Goal: Task Accomplishment & Management: Manage account settings

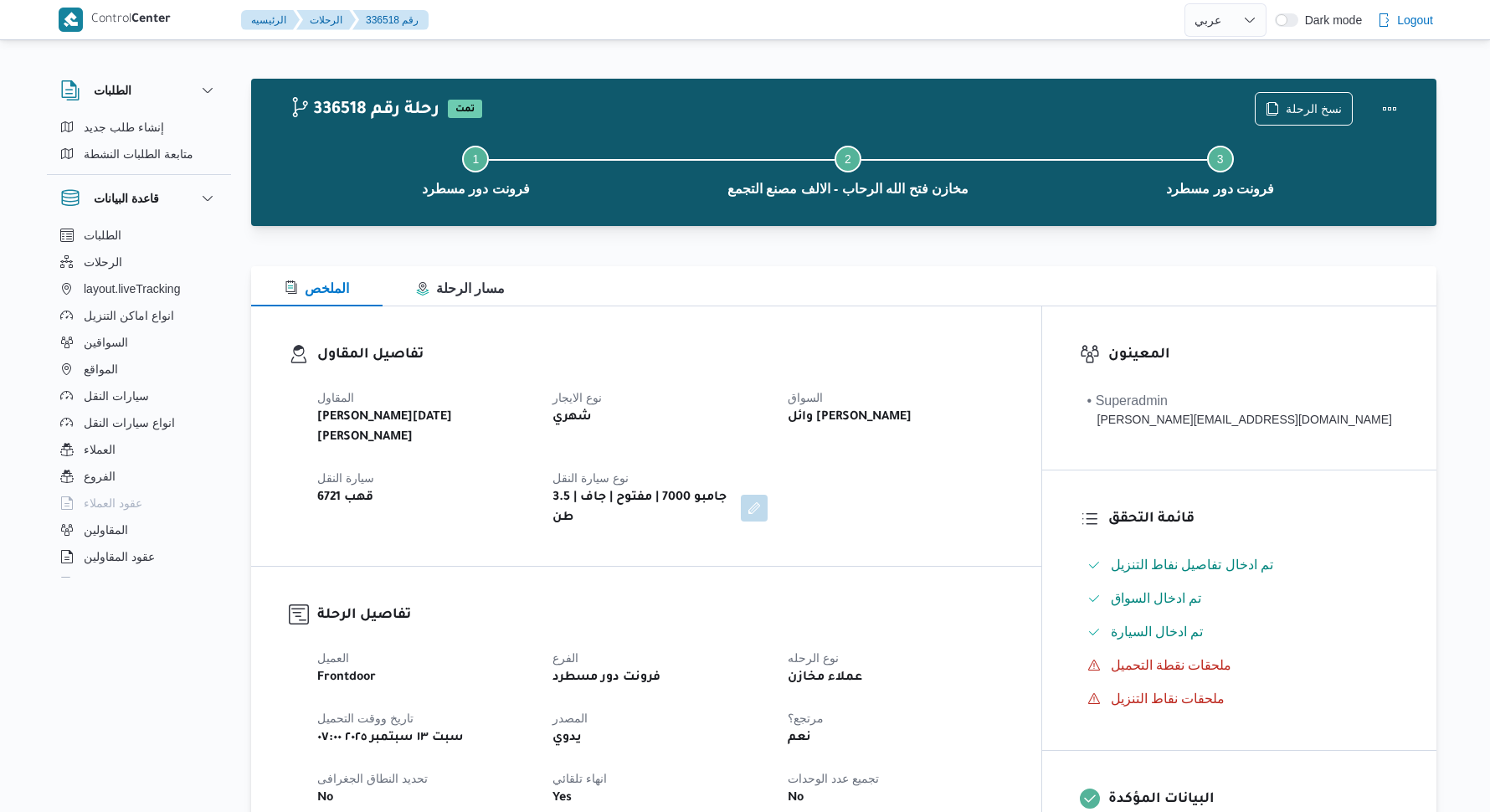
select select "ar"
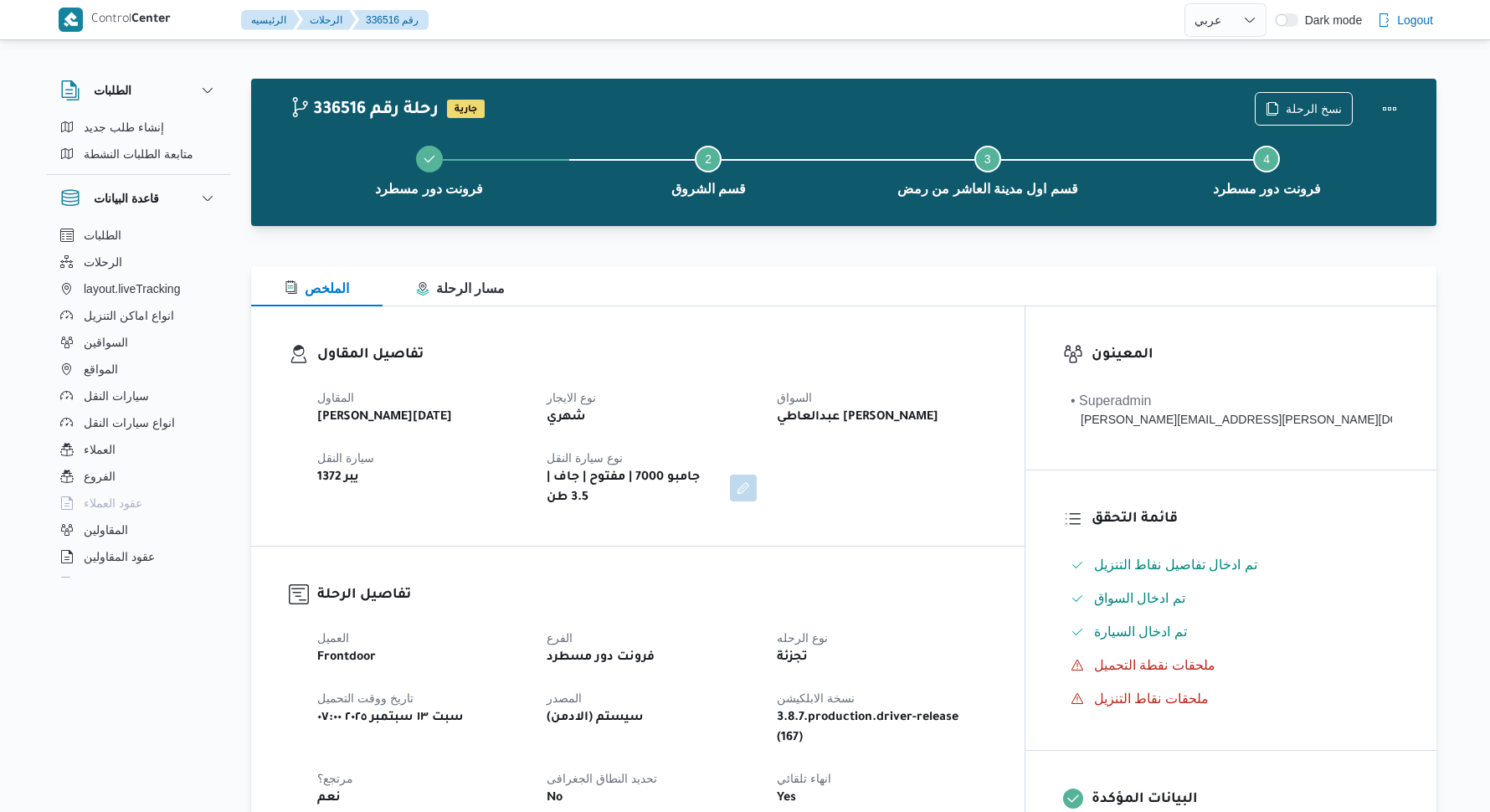
select select "ar"
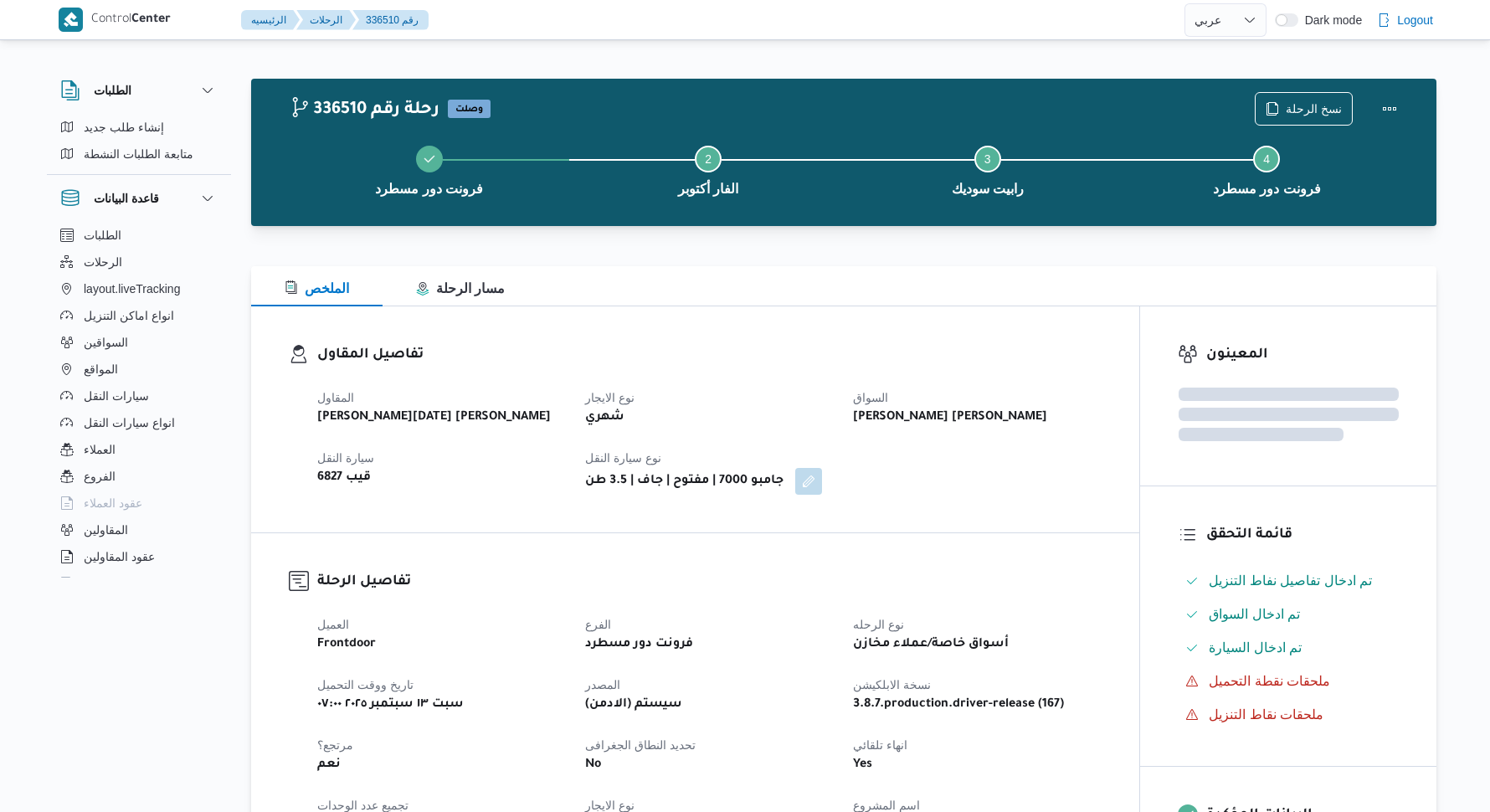
select select "ar"
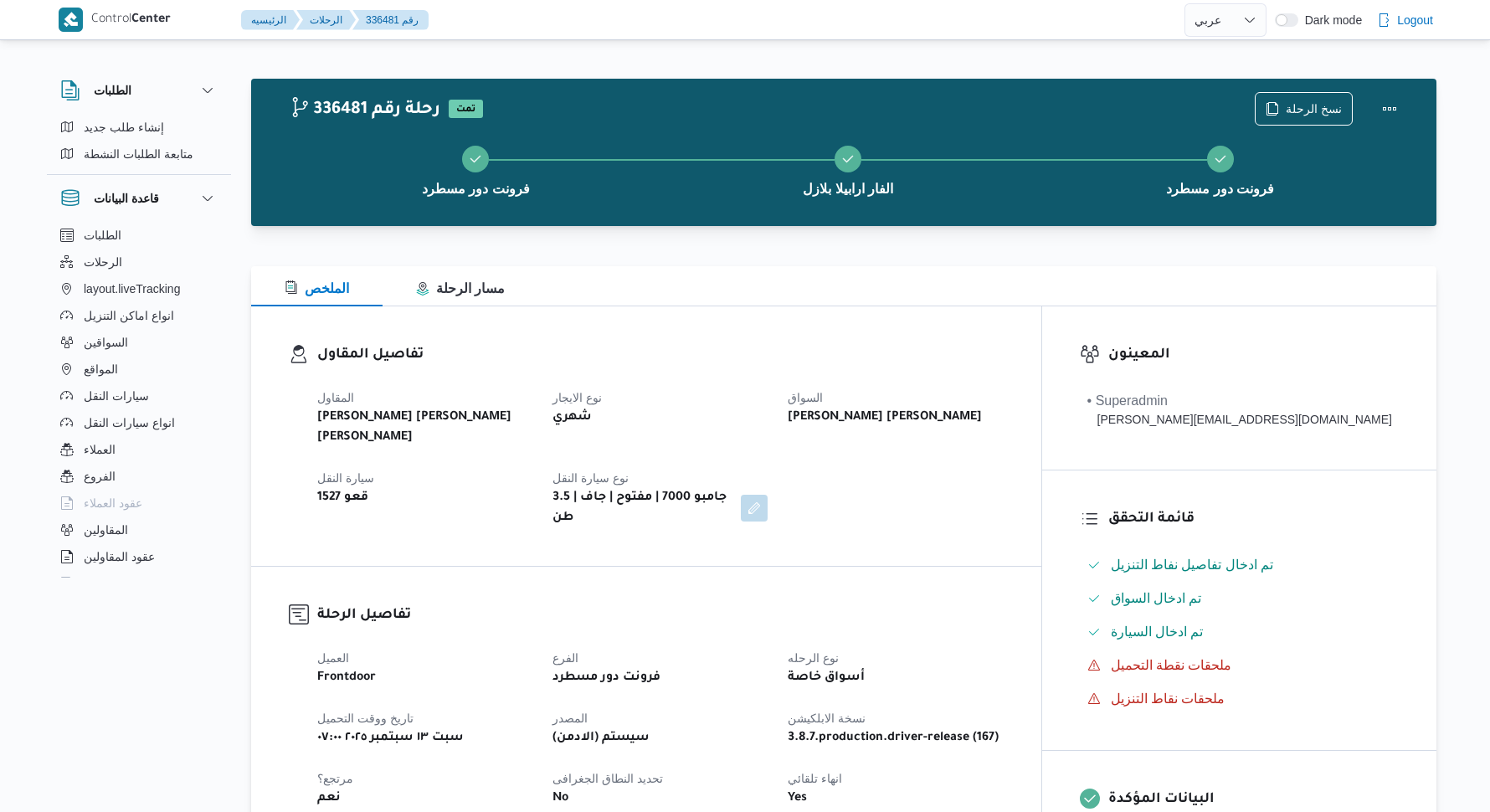
select select "ar"
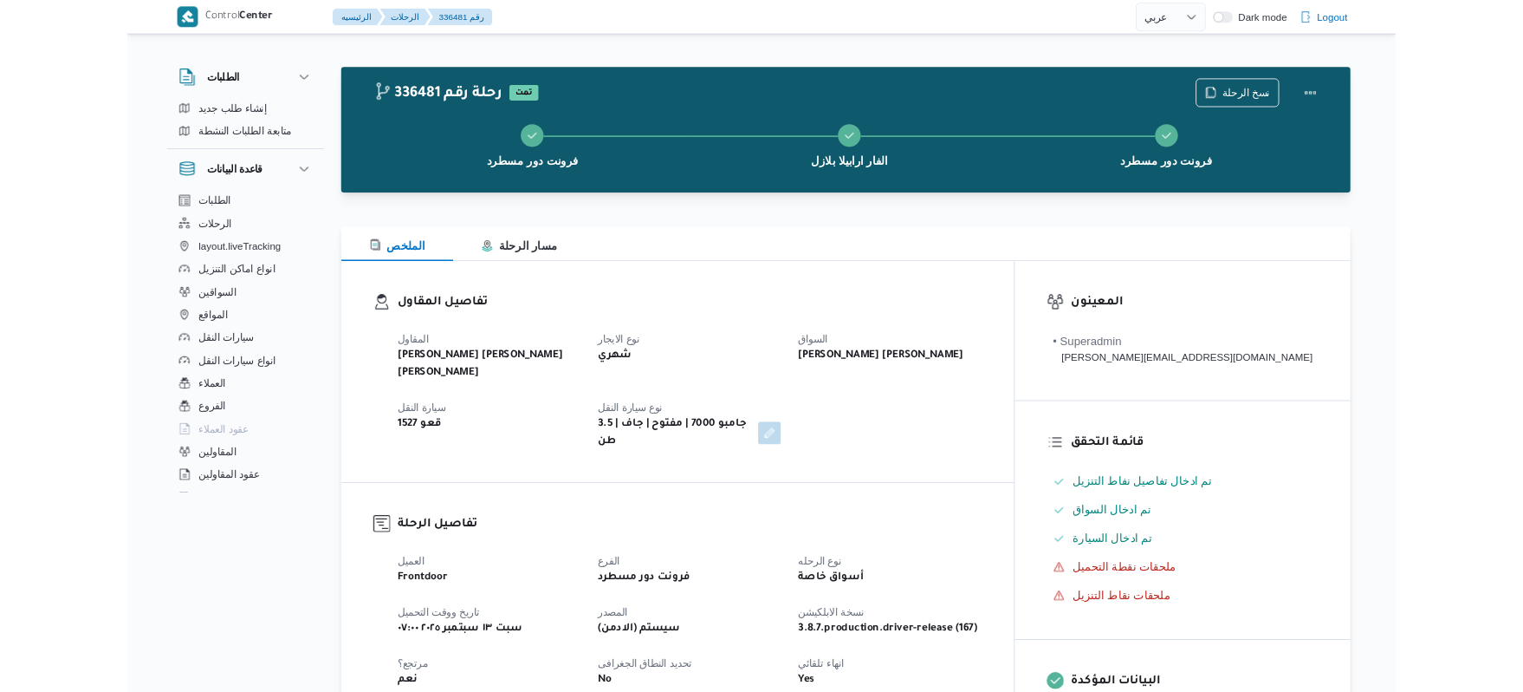
scroll to position [2574, 0]
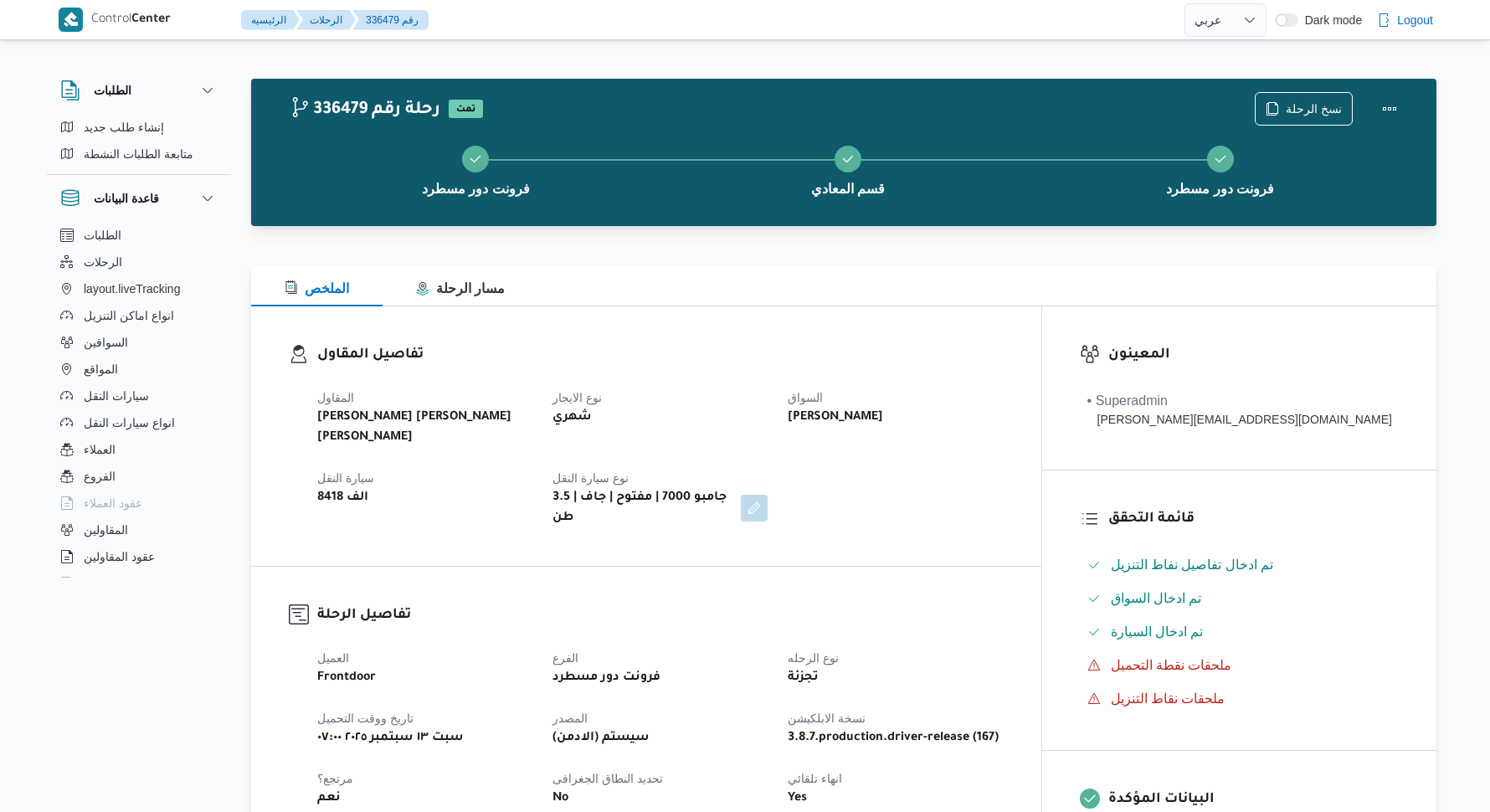
select select "ar"
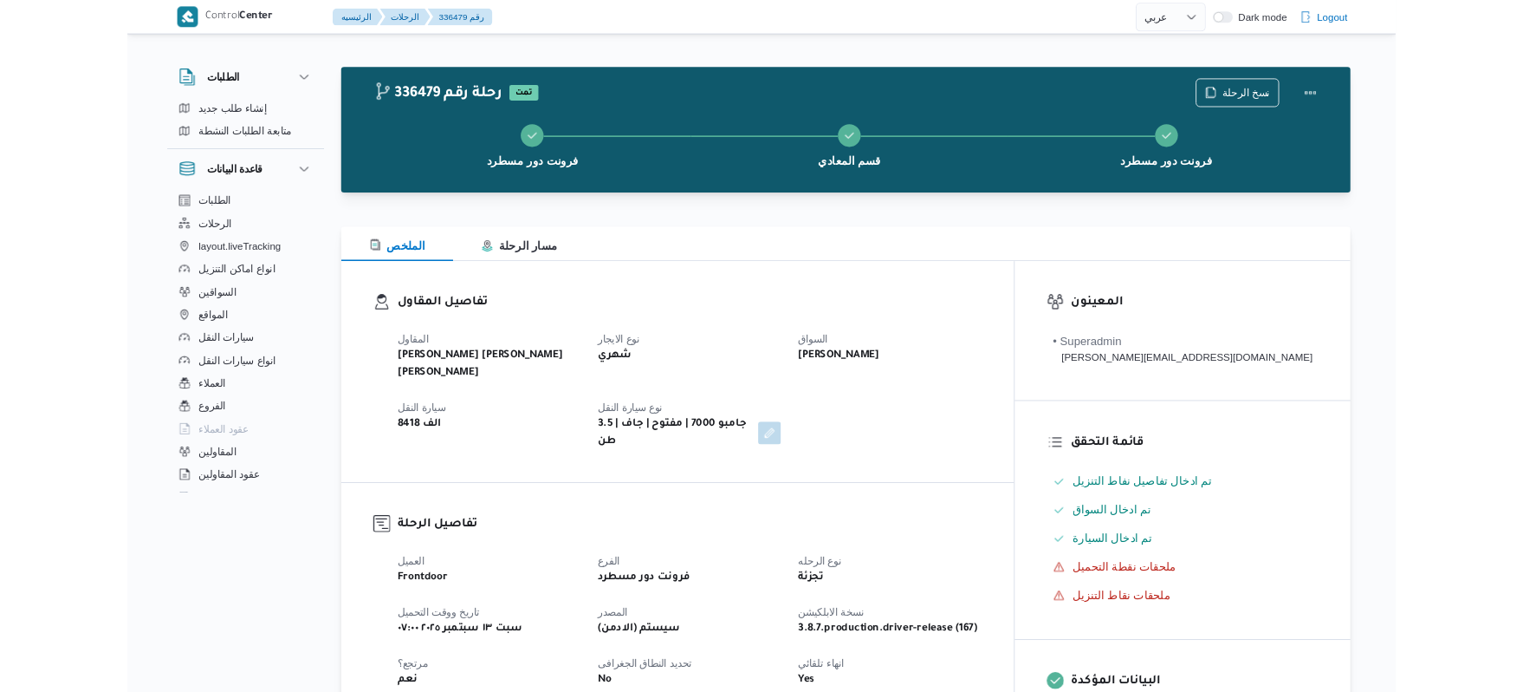
scroll to position [601, 0]
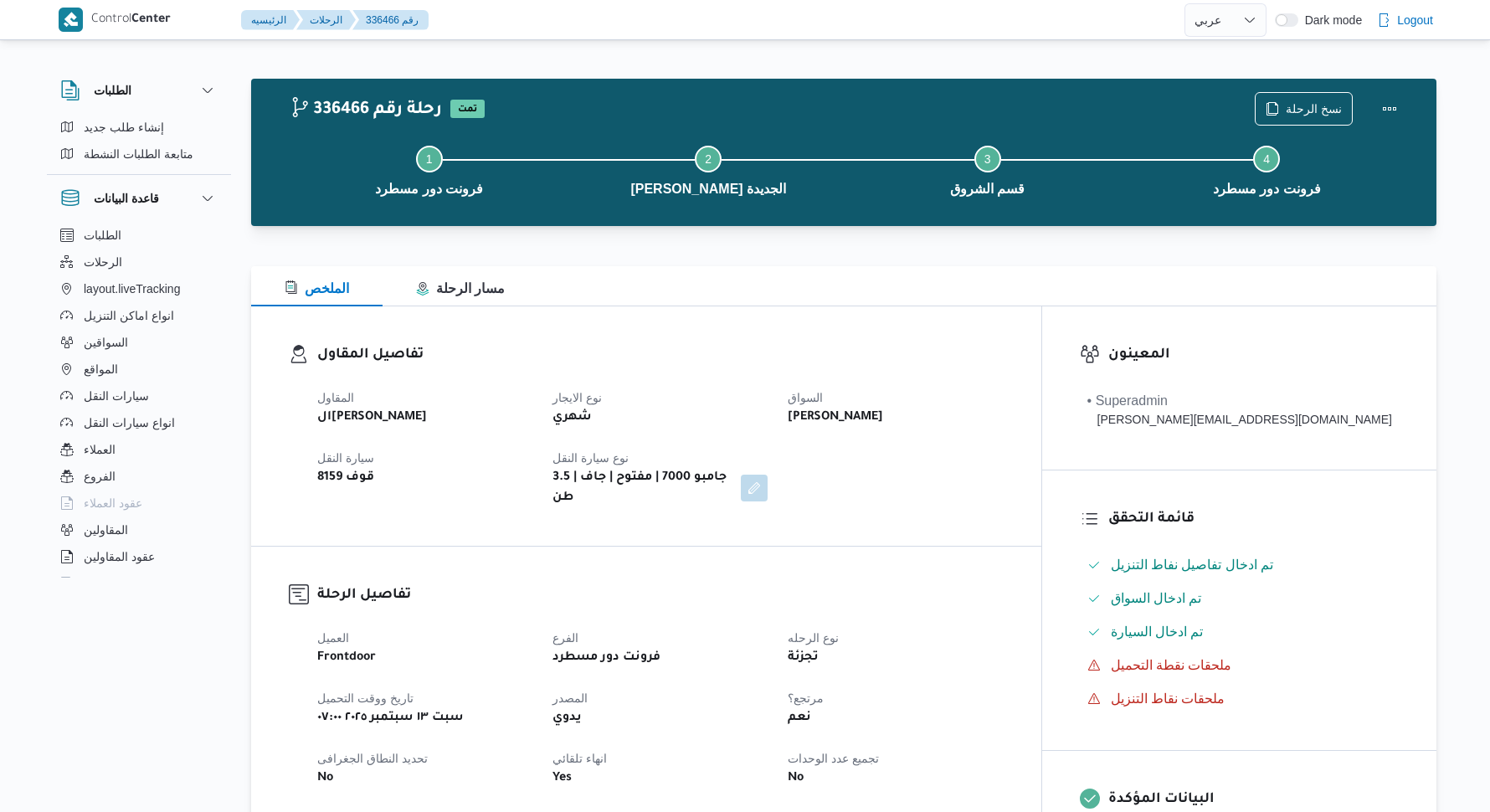
select select "ar"
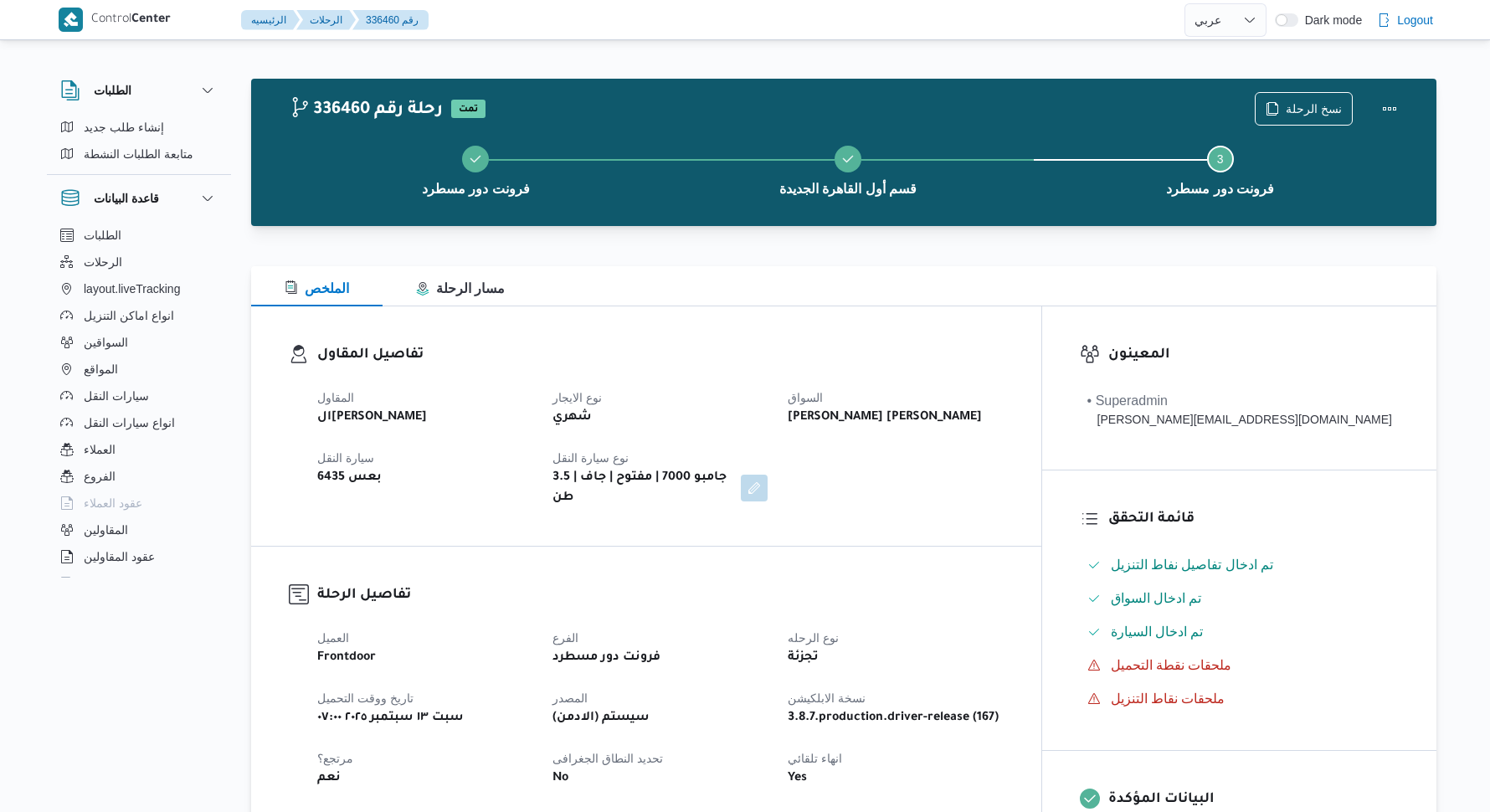
select select "ar"
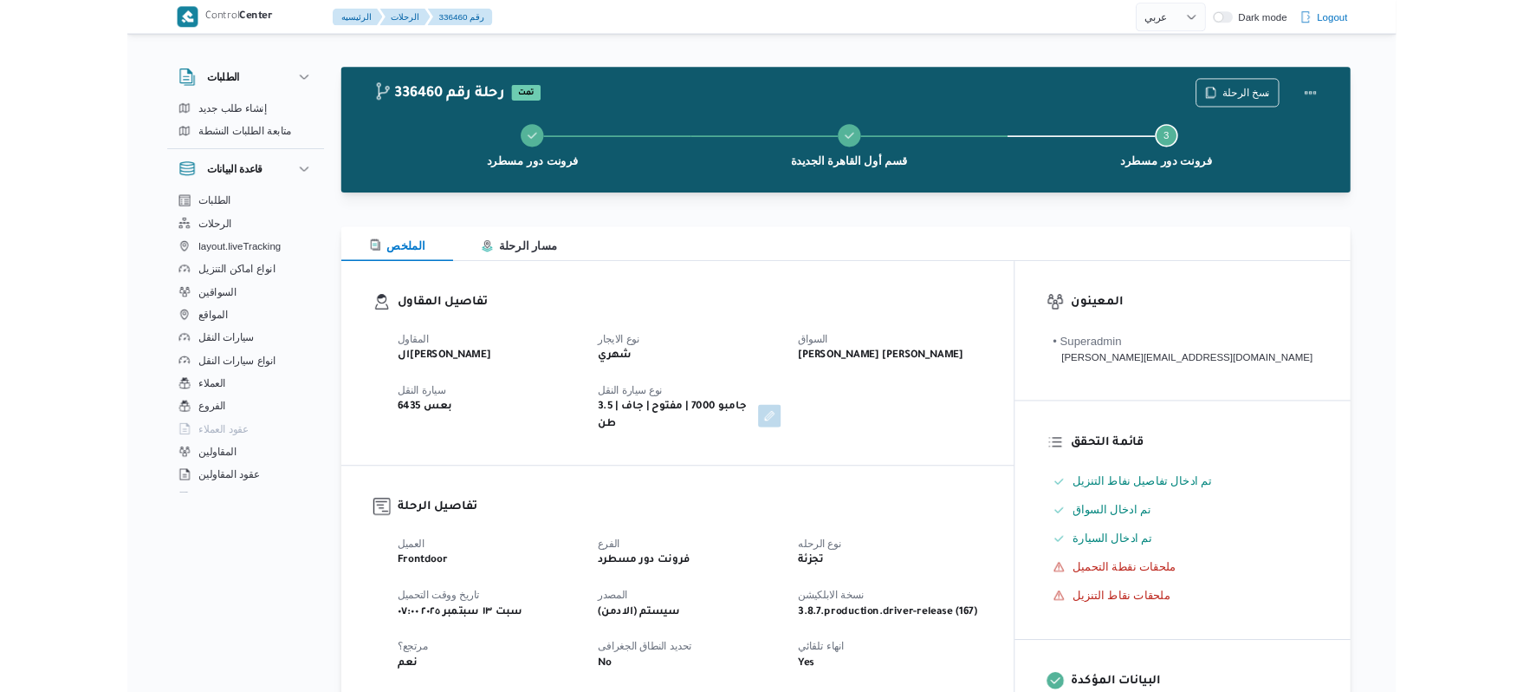
scroll to position [1503, 0]
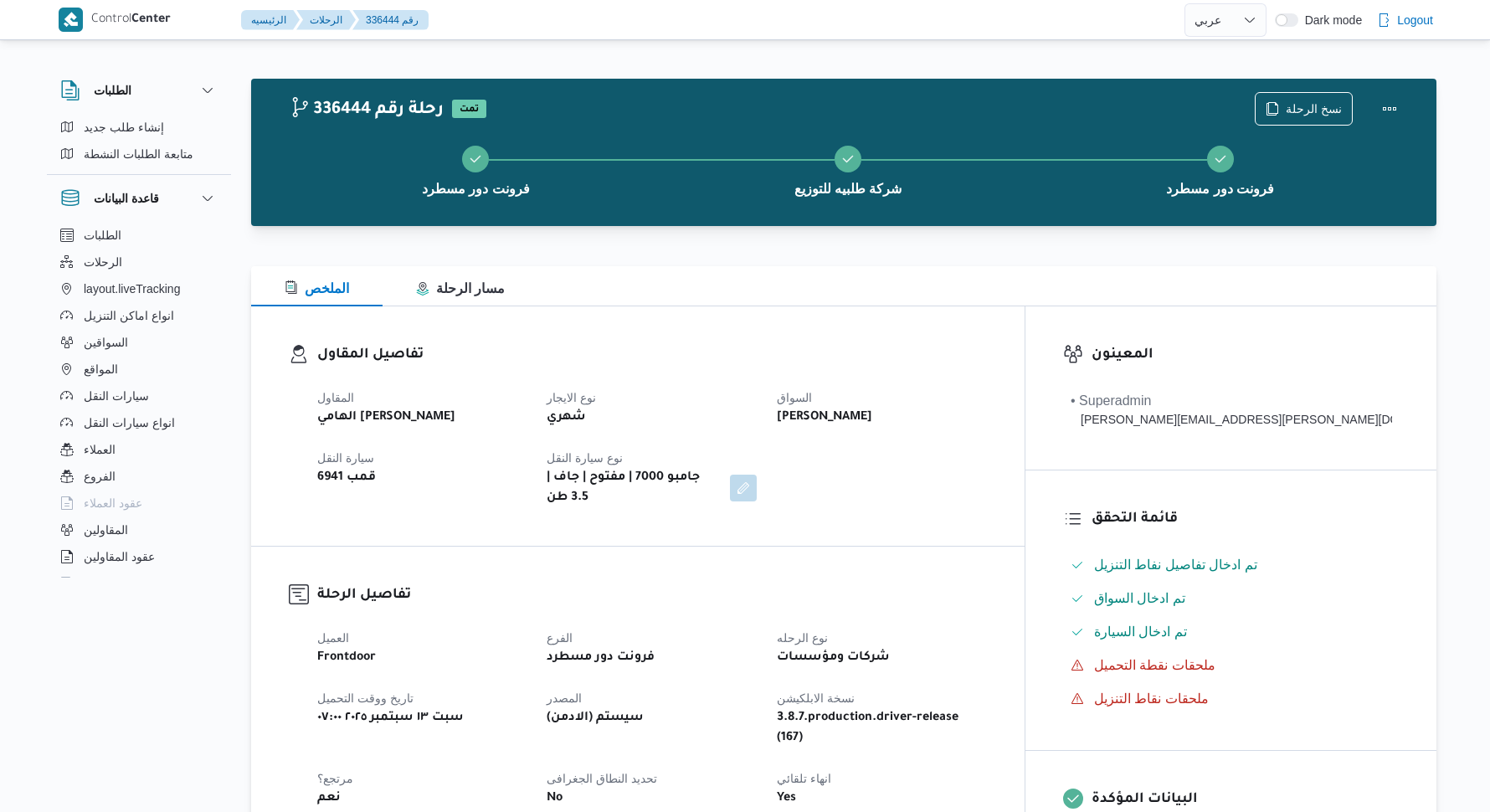
select select "ar"
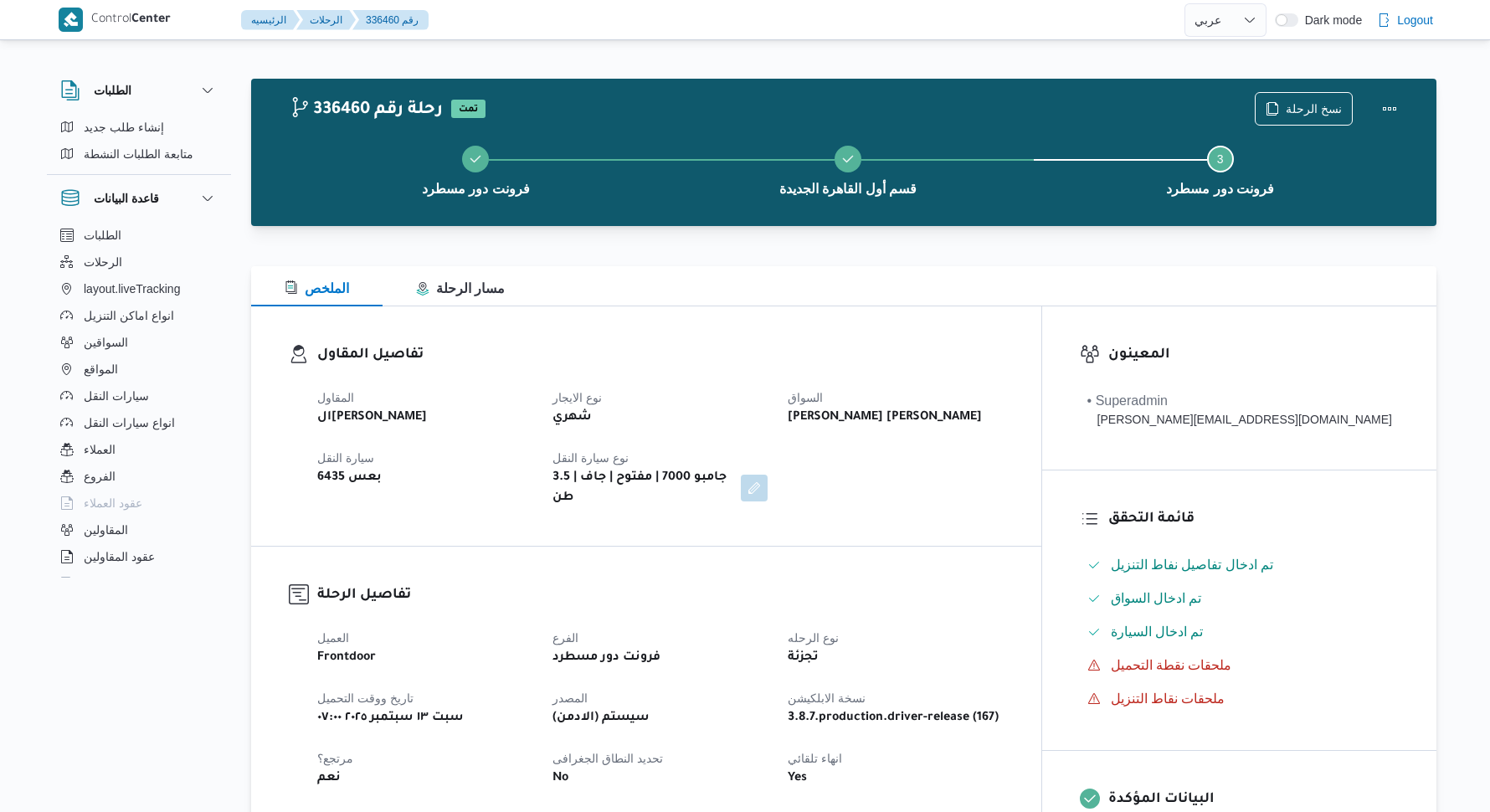
select select "ar"
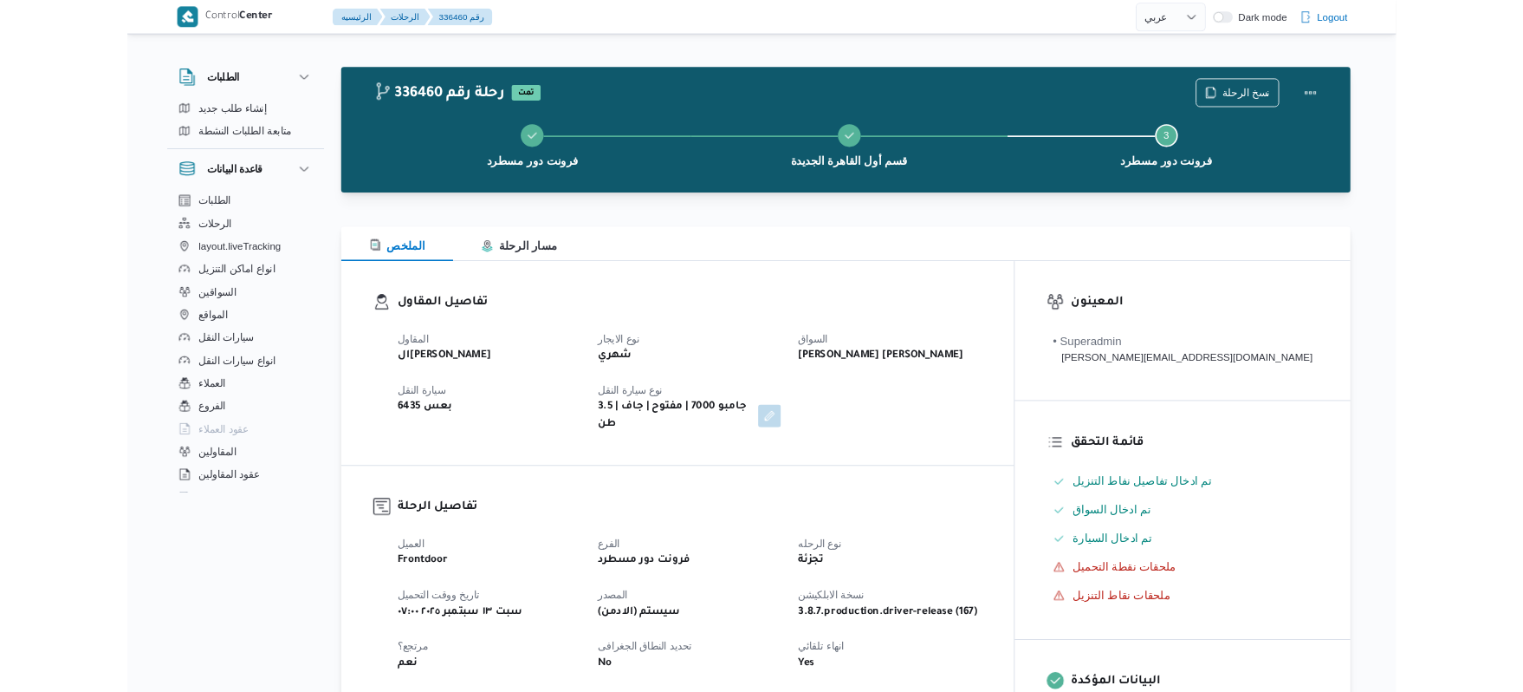
scroll to position [1318, 0]
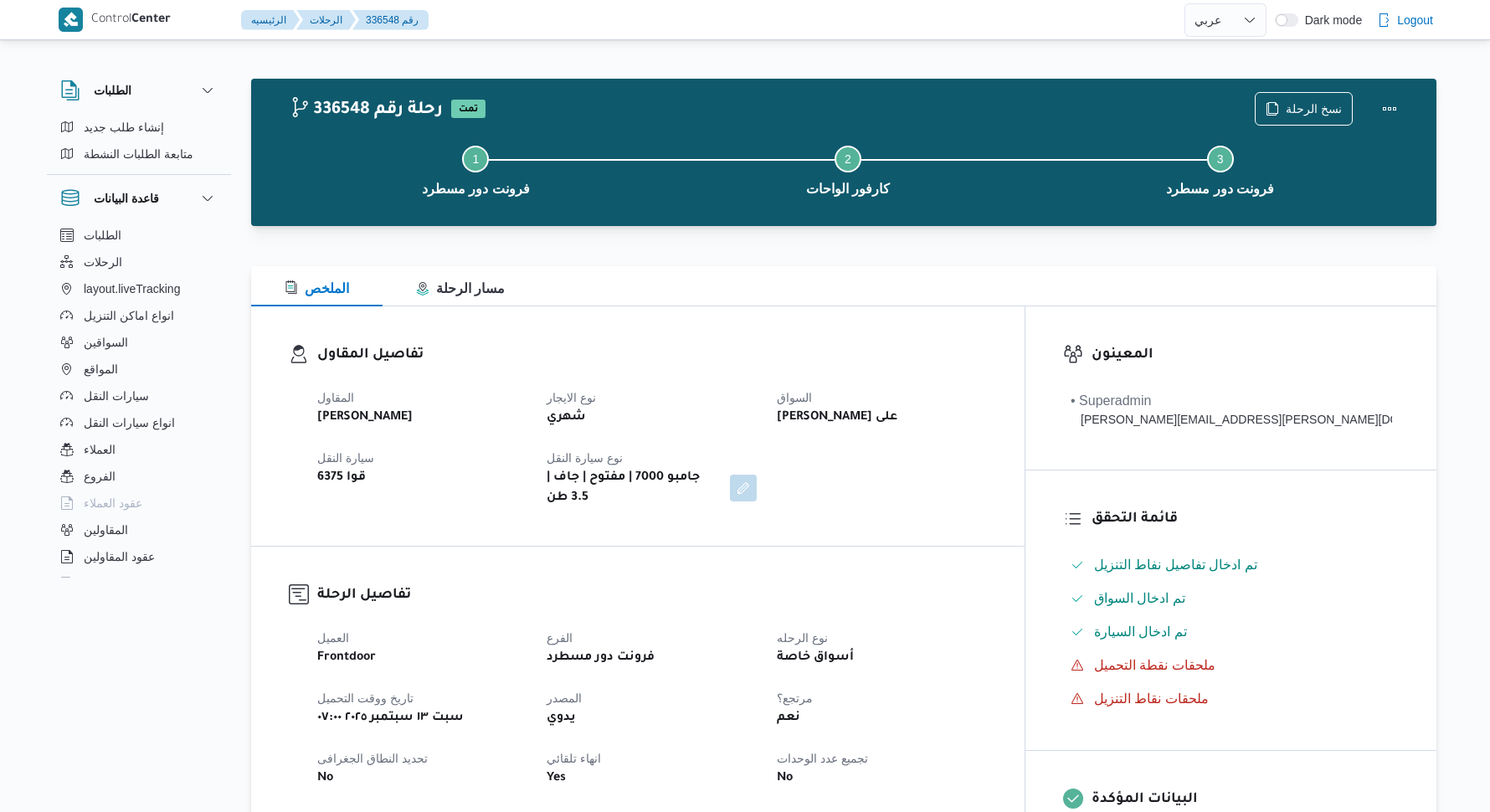
select select "ar"
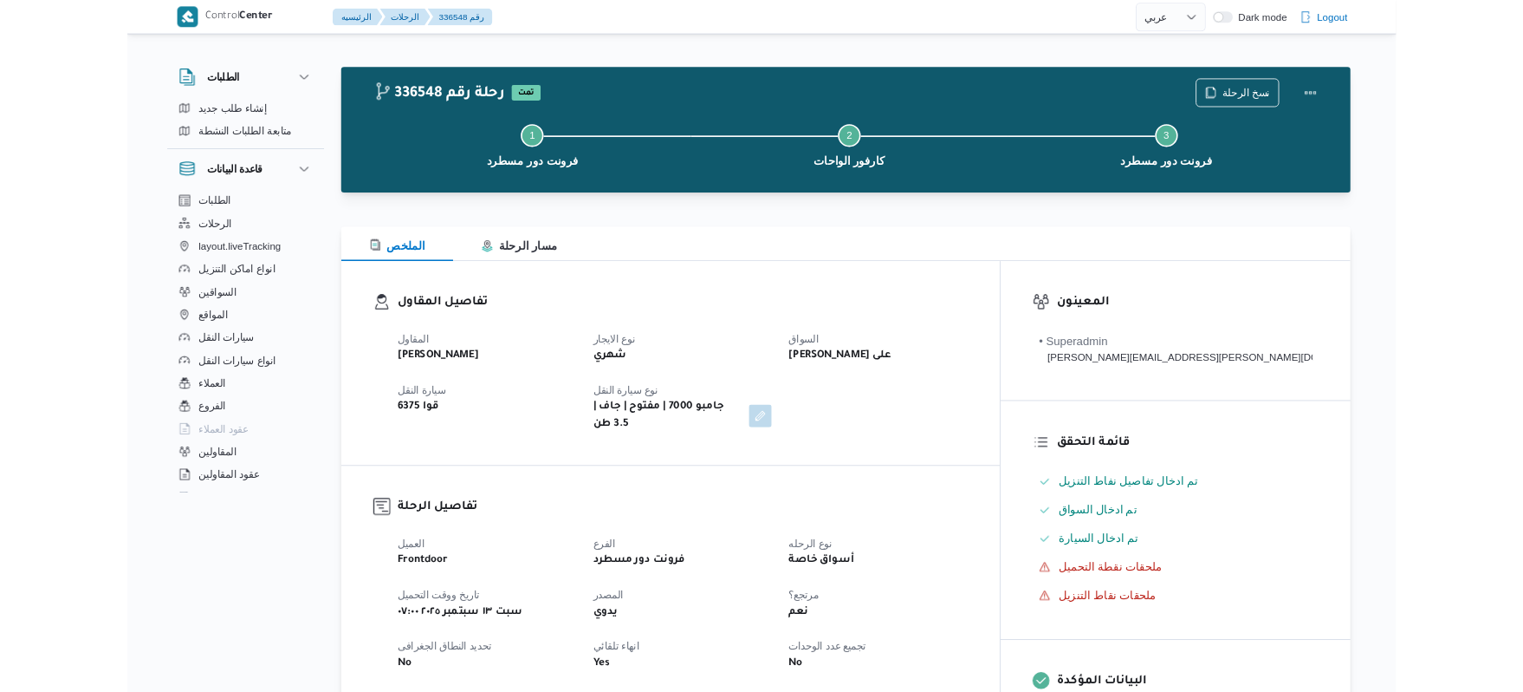
scroll to position [555, 0]
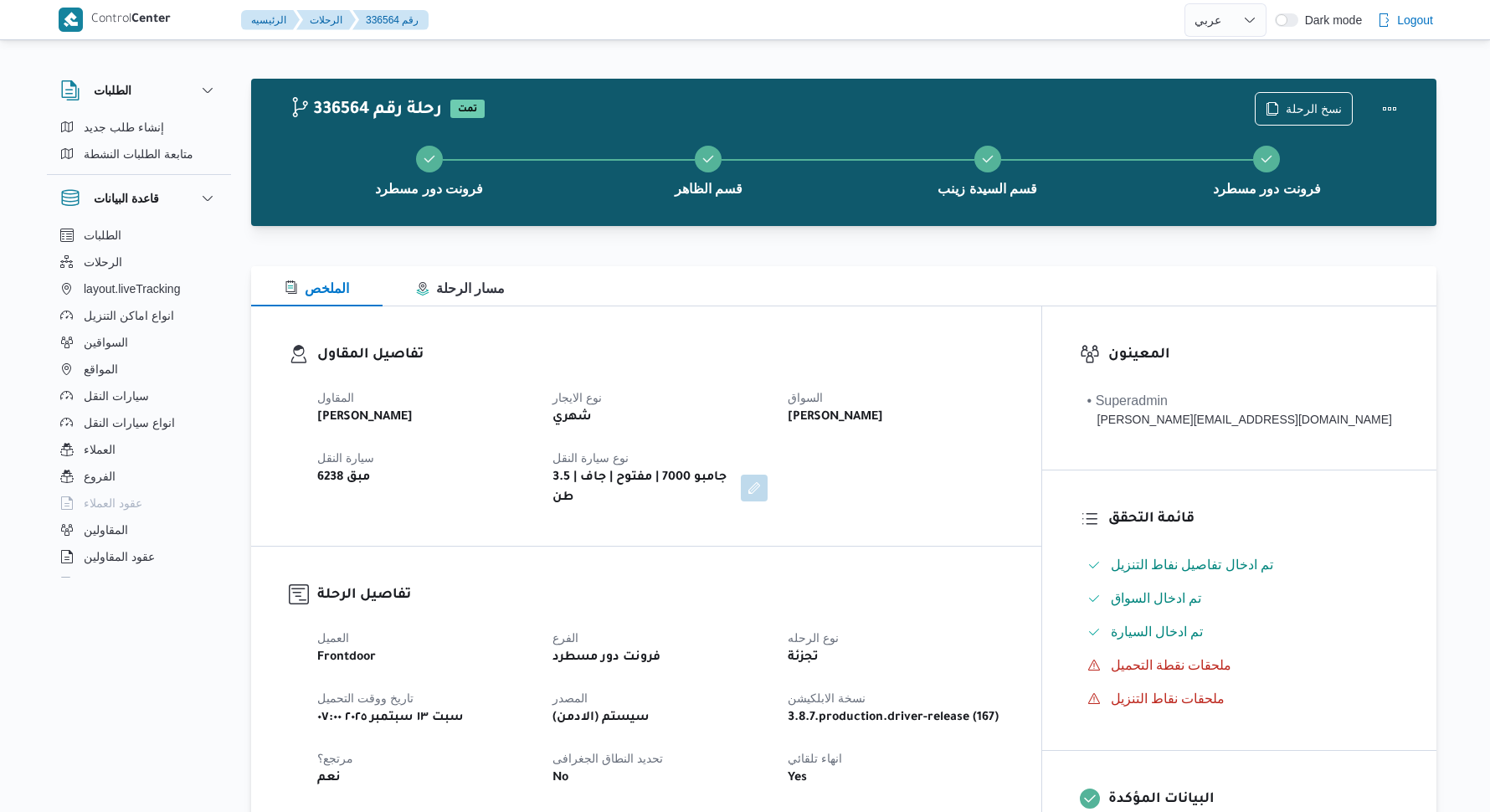
select select "ar"
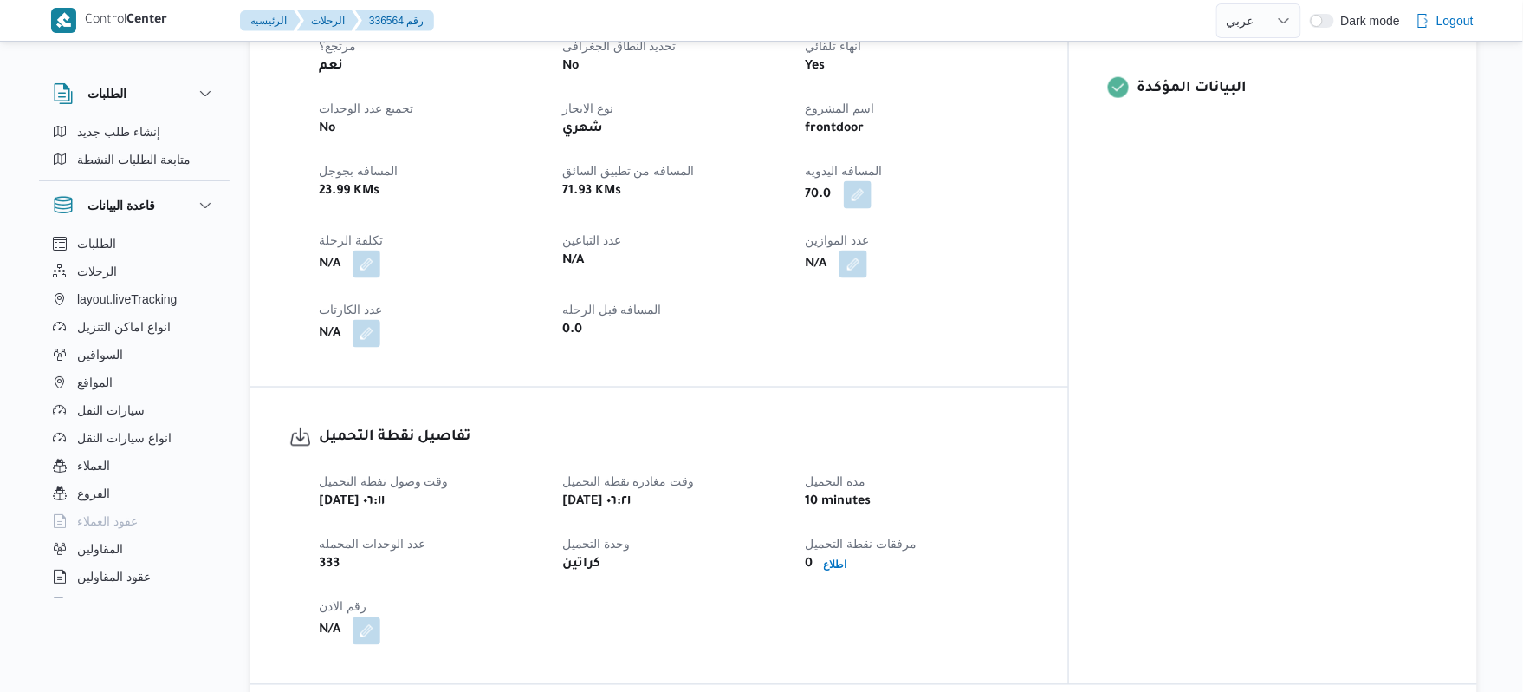
scroll to position [739, 0]
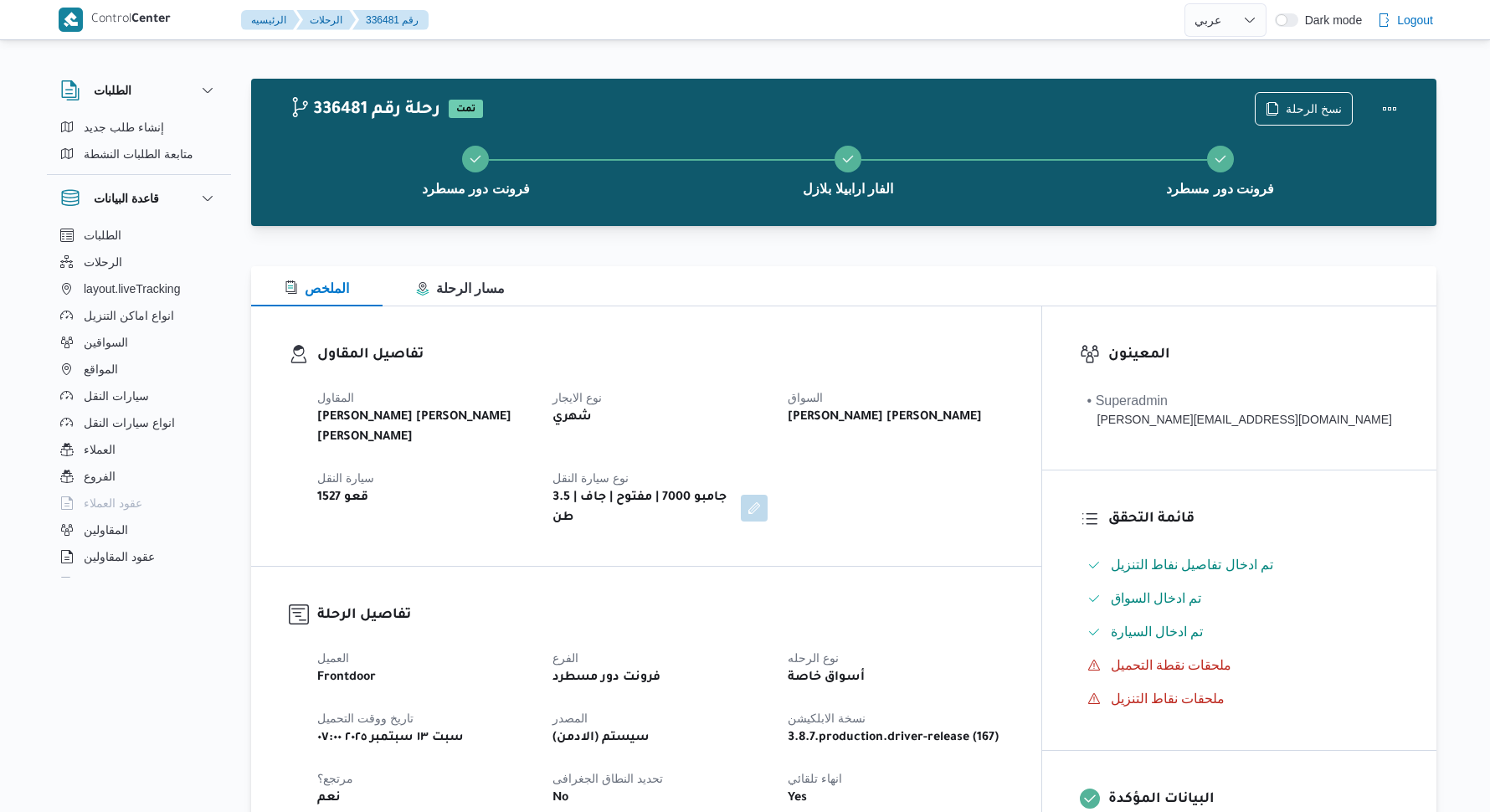
select select "ar"
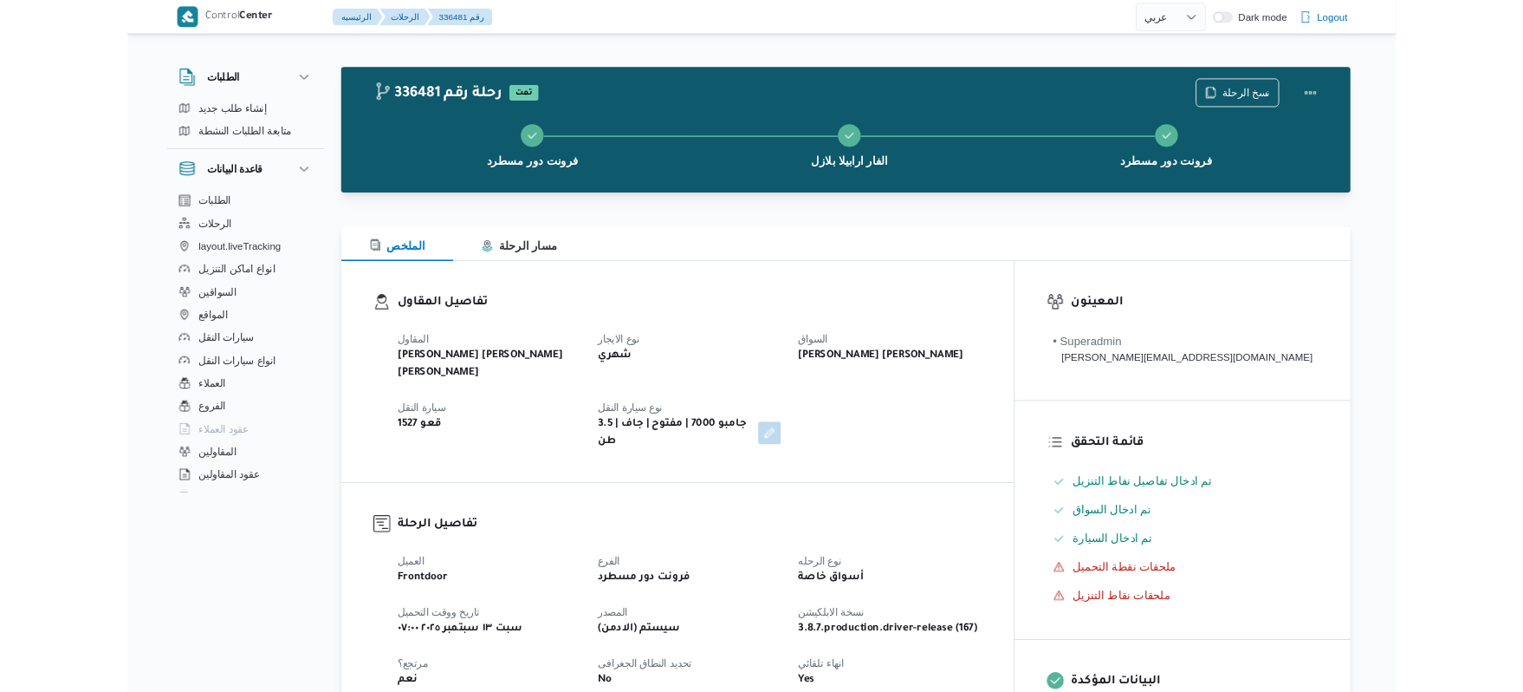
scroll to position [2527, 0]
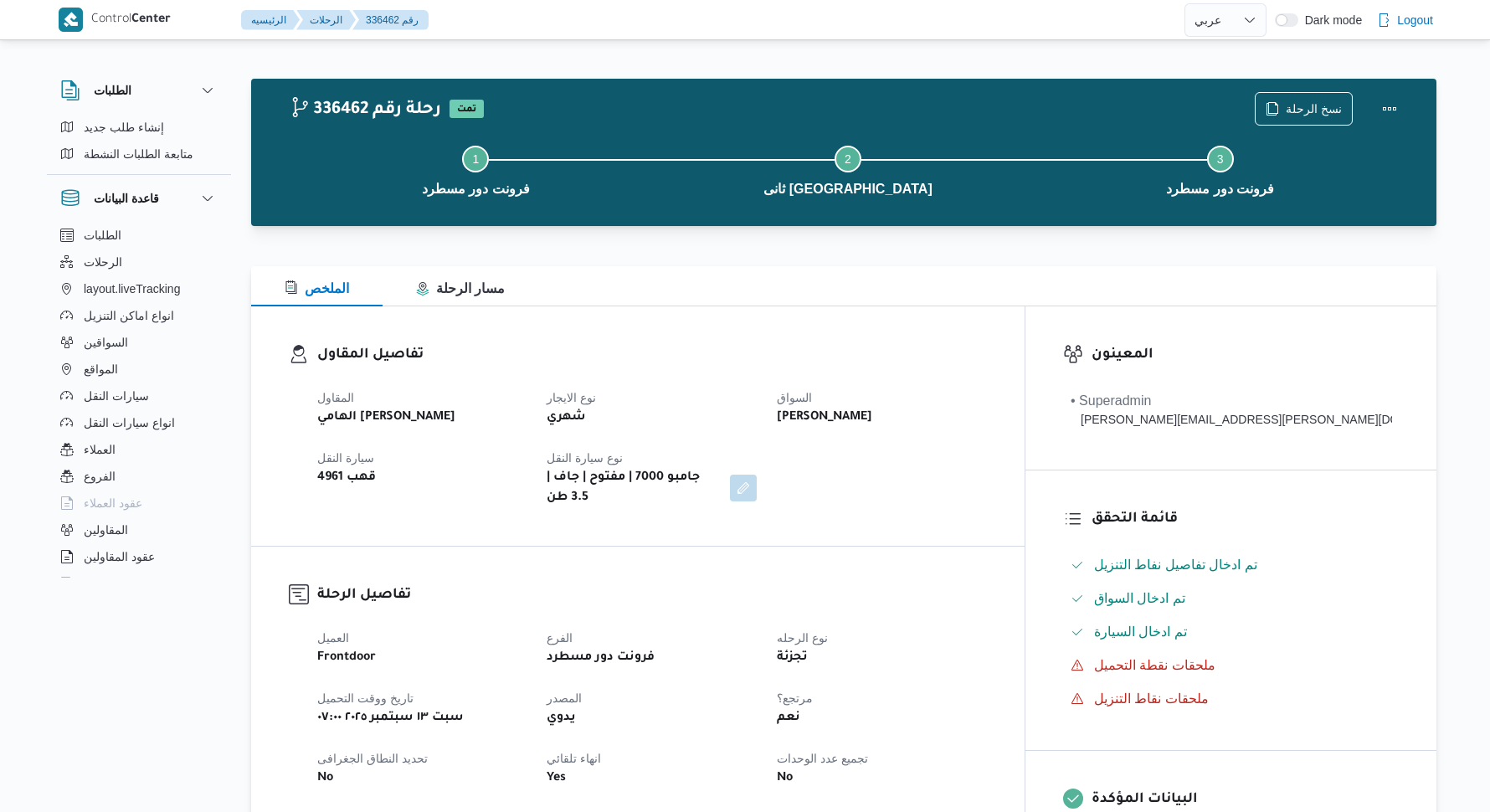
select select "ar"
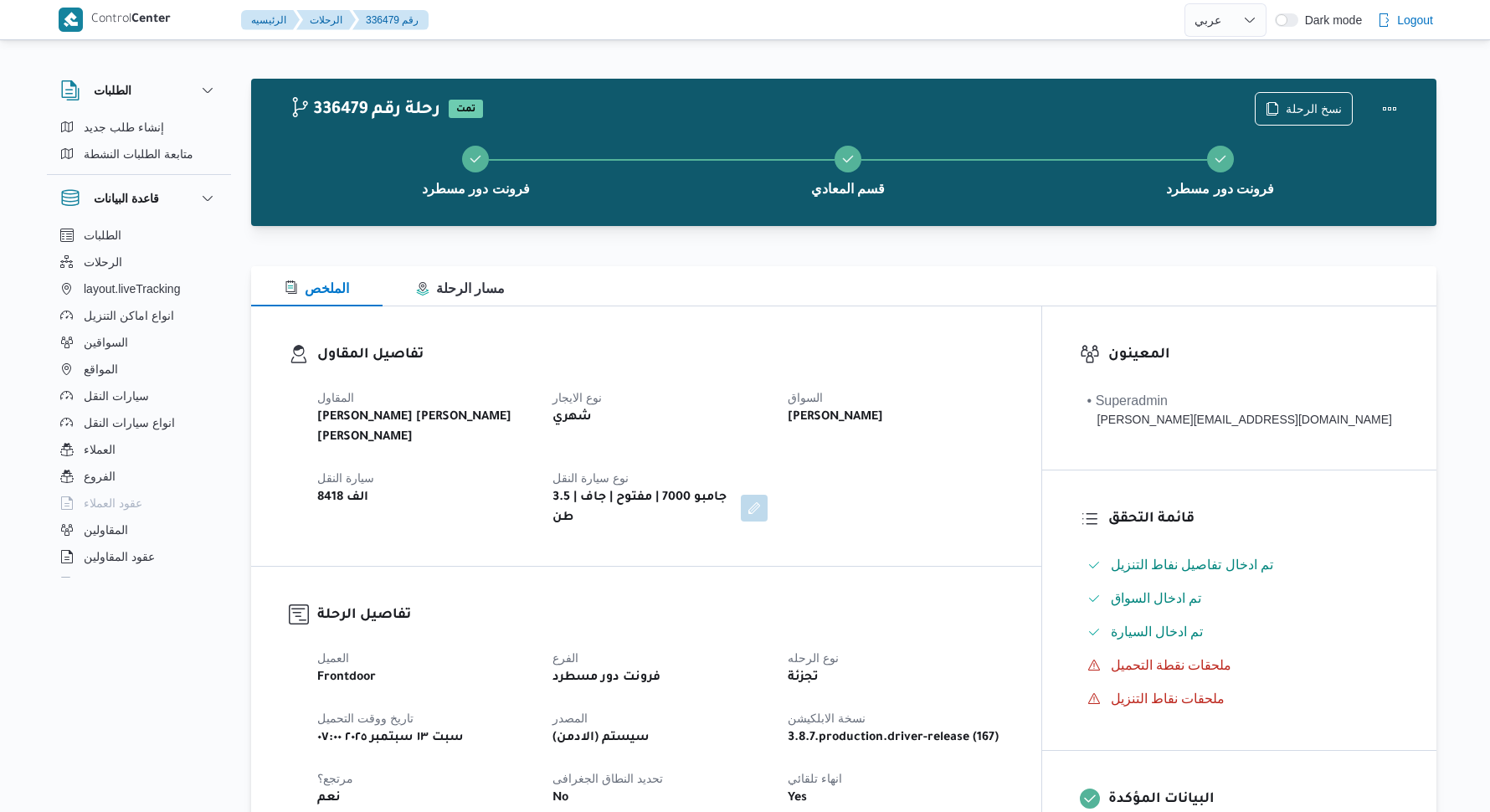
select select "ar"
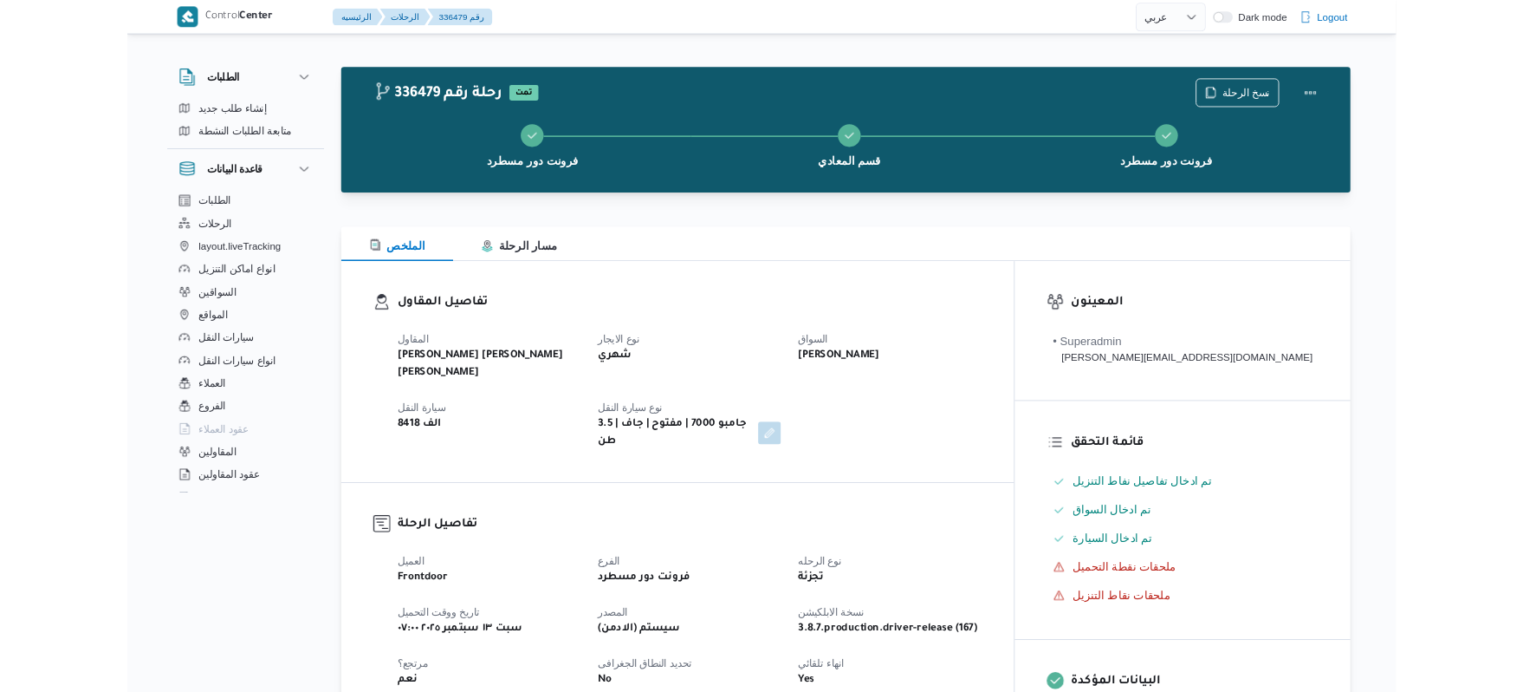
scroll to position [416, 0]
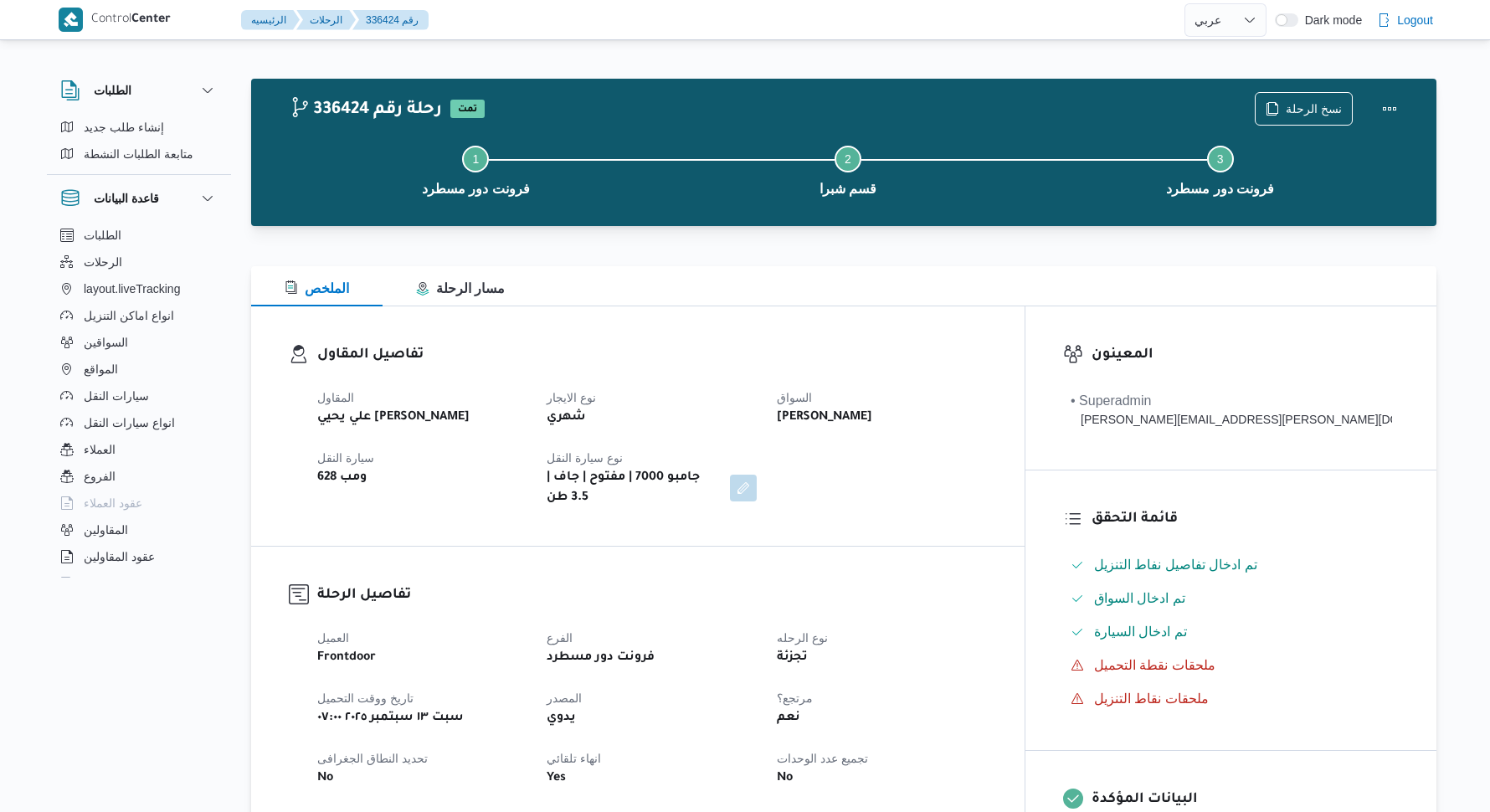
select select "ar"
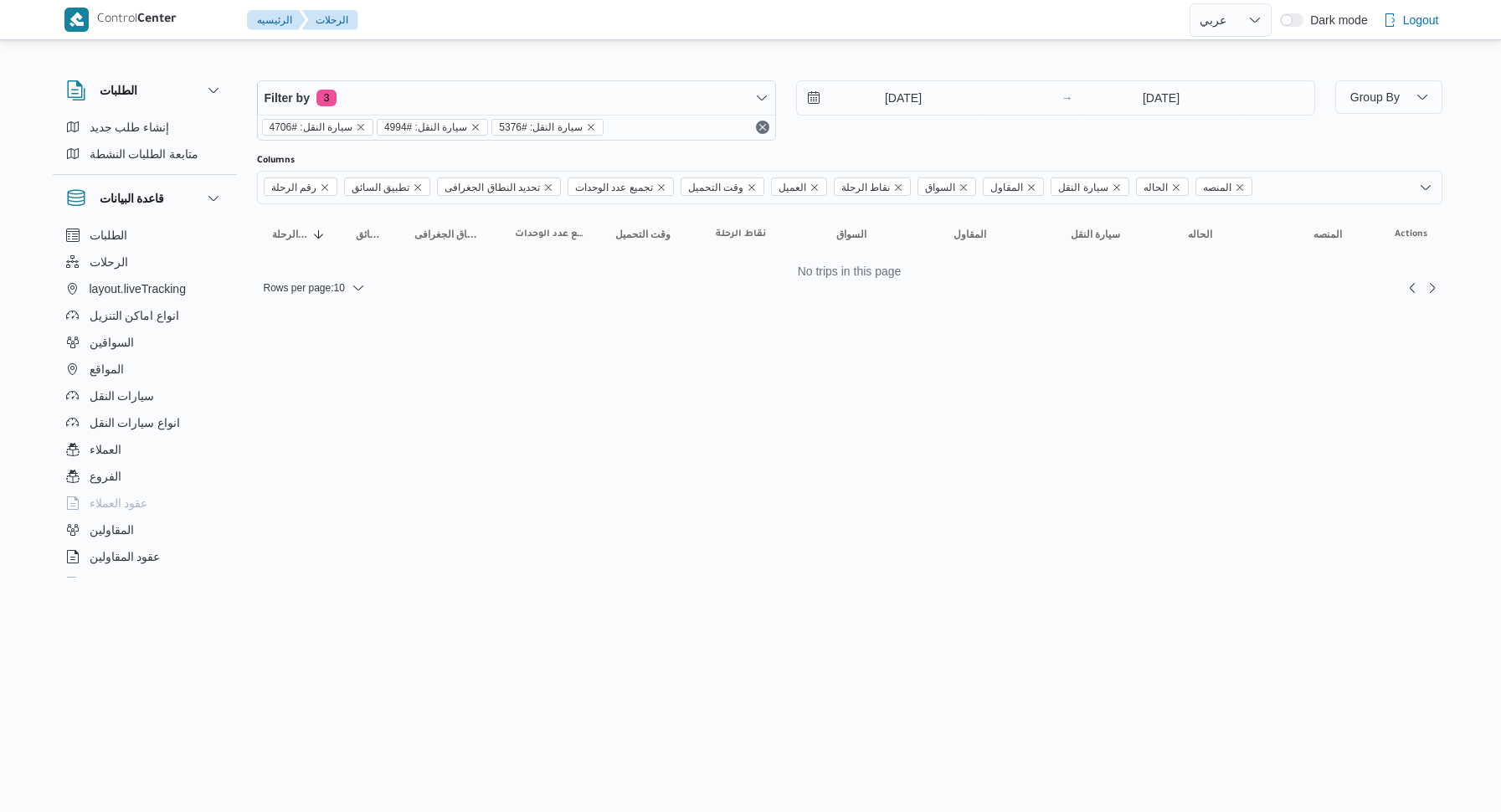
select select "ar"
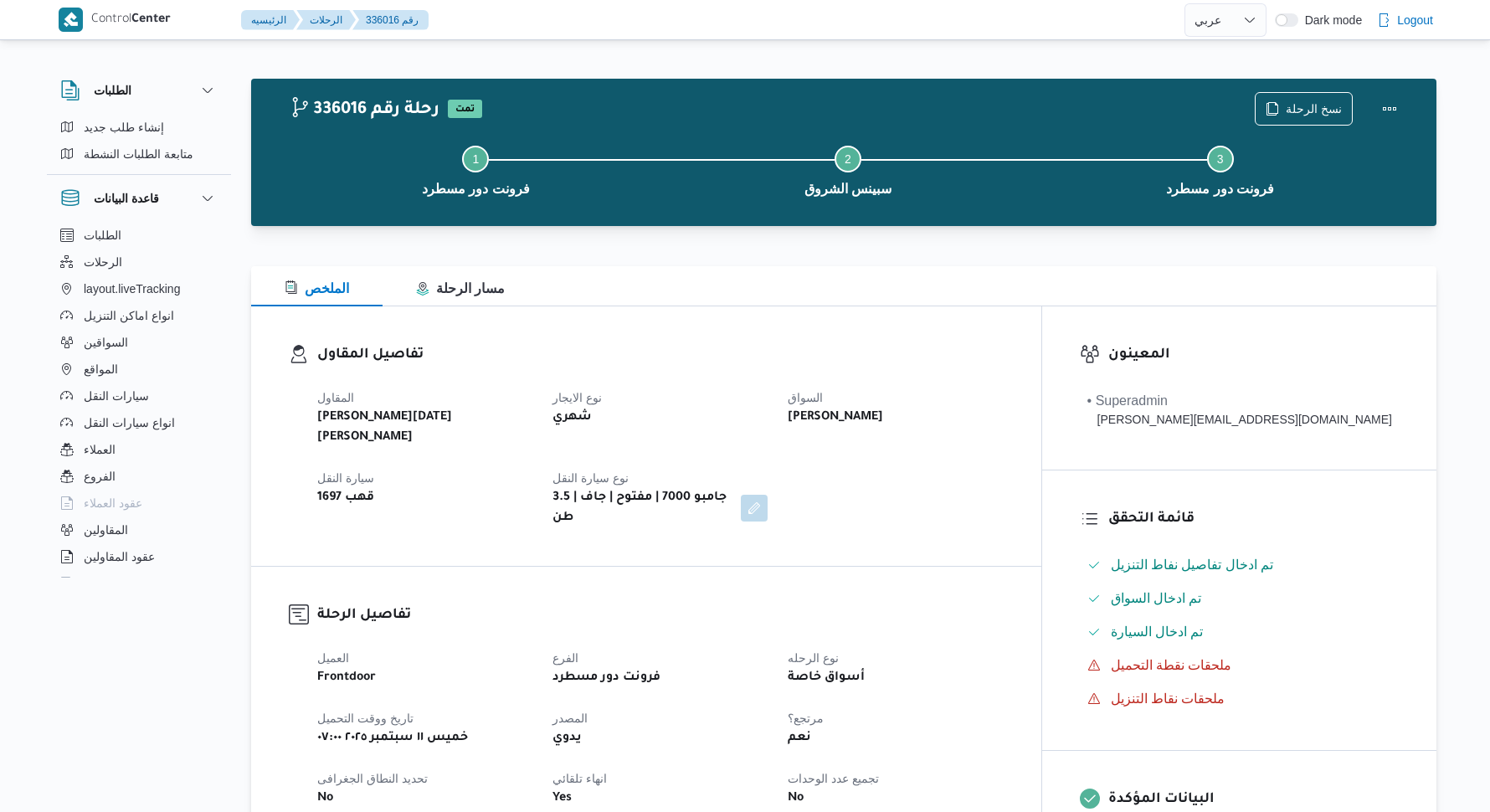
select select "ar"
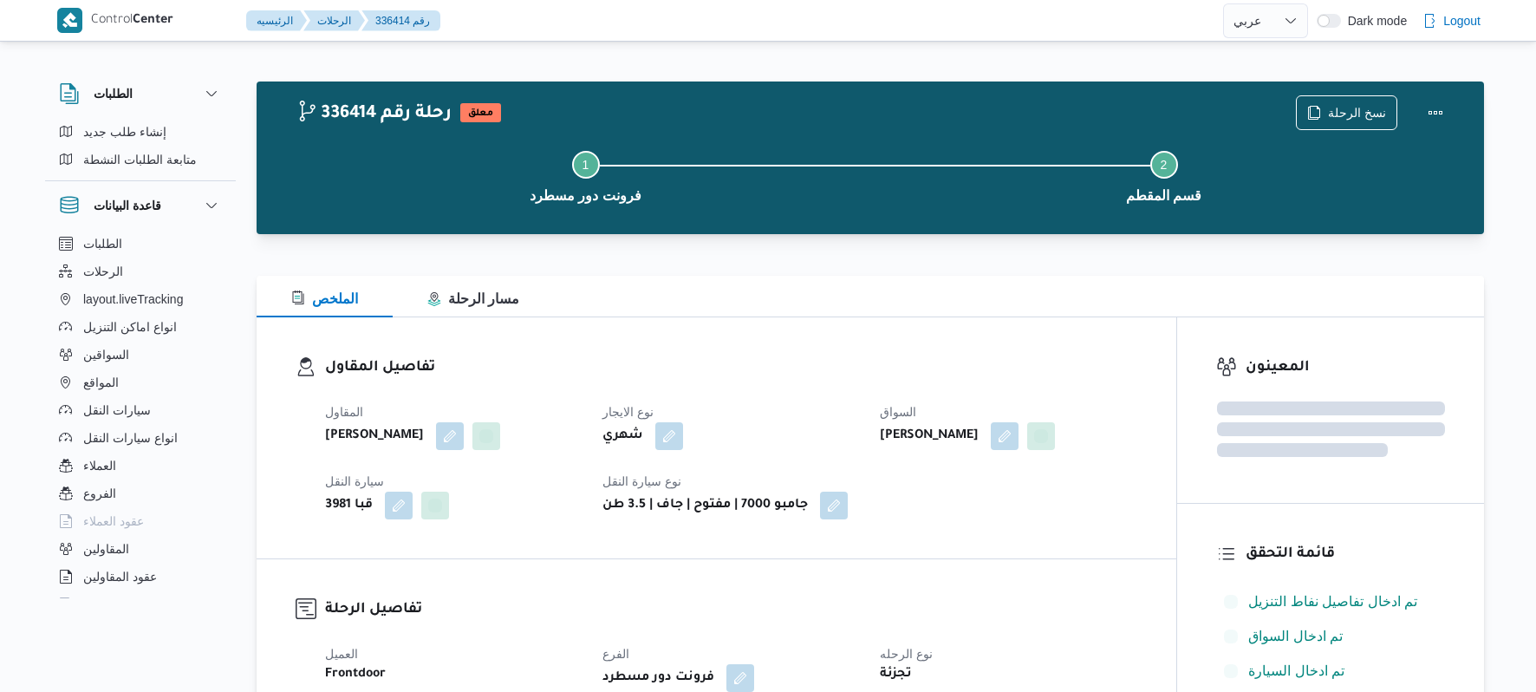
select select "ar"
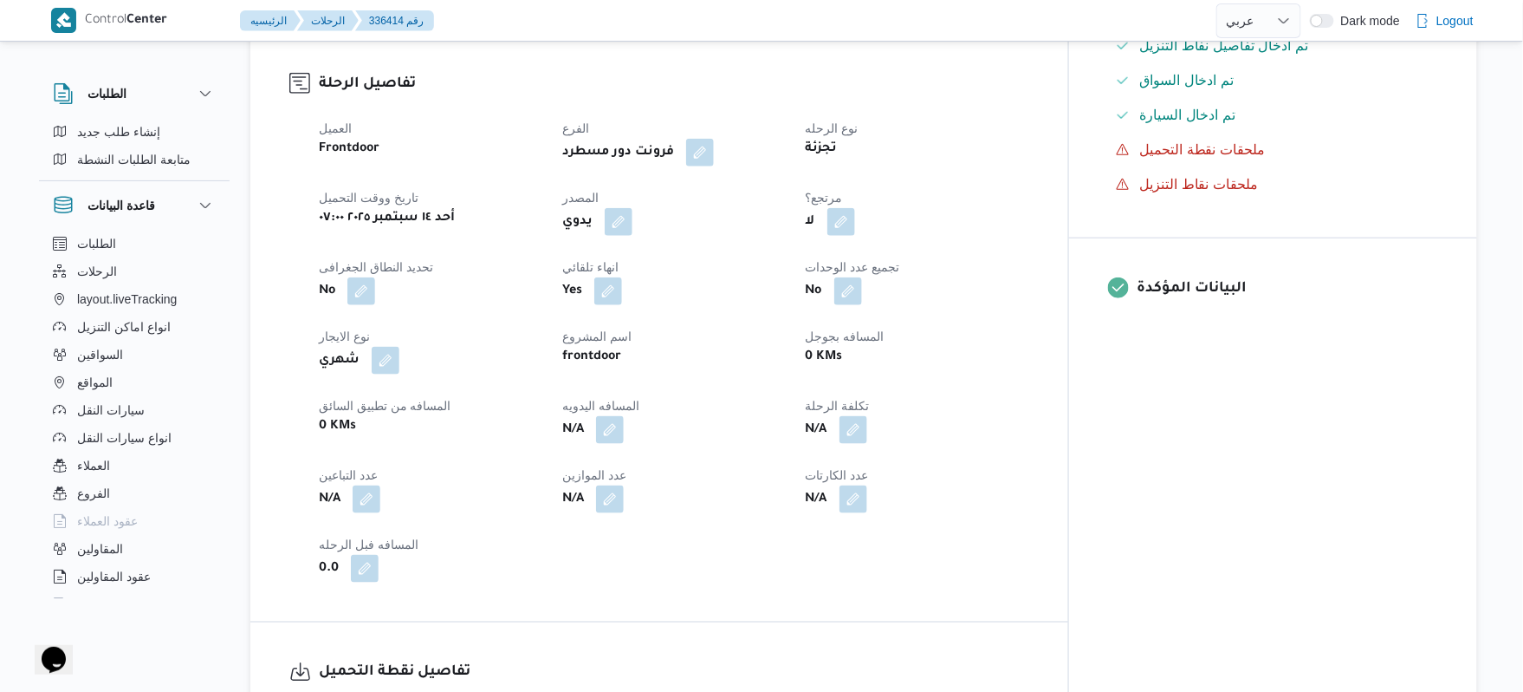
scroll to position [555, 0]
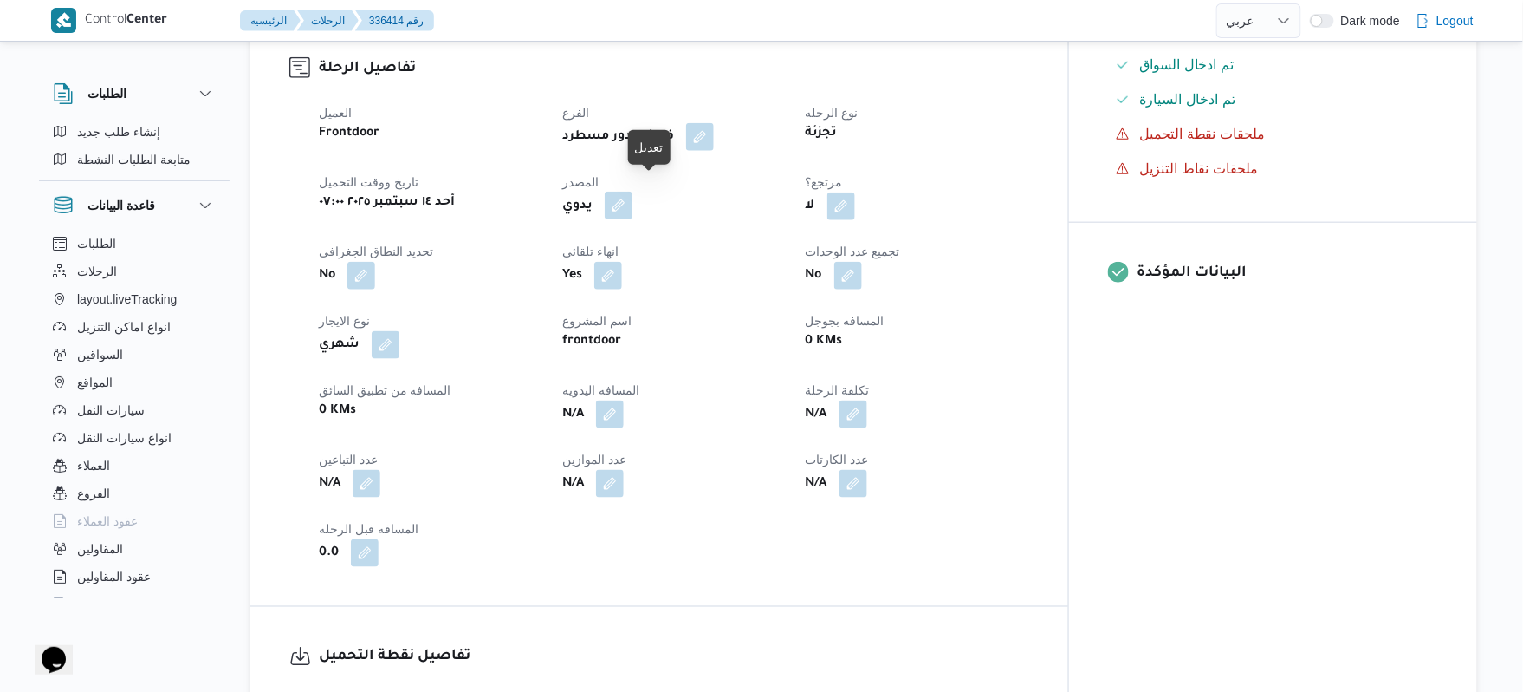
click at [633, 195] on button "button" at bounding box center [619, 206] width 28 height 28
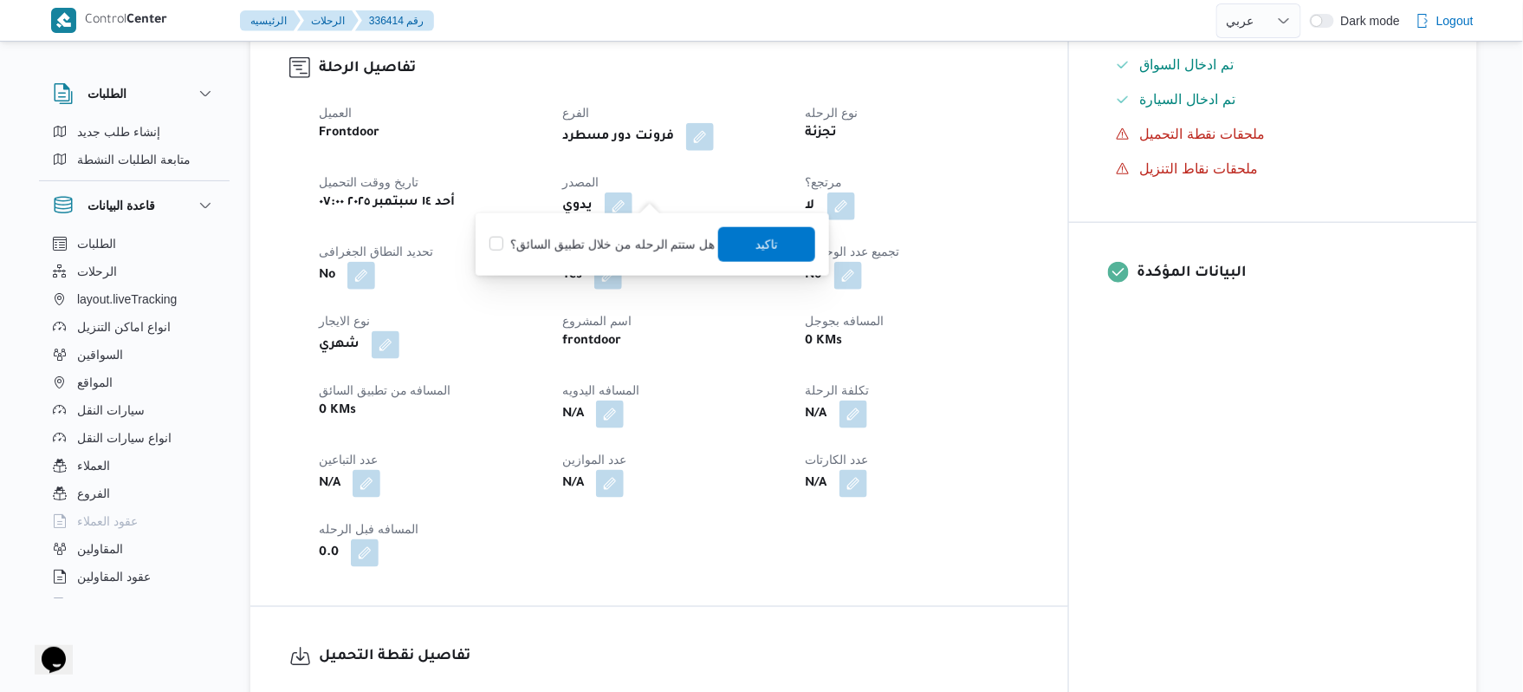
click at [646, 241] on label "هل ستتم الرحله من خلال تطبيق السائق؟" at bounding box center [602, 244] width 225 height 21
checkbox input "true"
click at [752, 260] on span "تاكيد" at bounding box center [766, 244] width 97 height 35
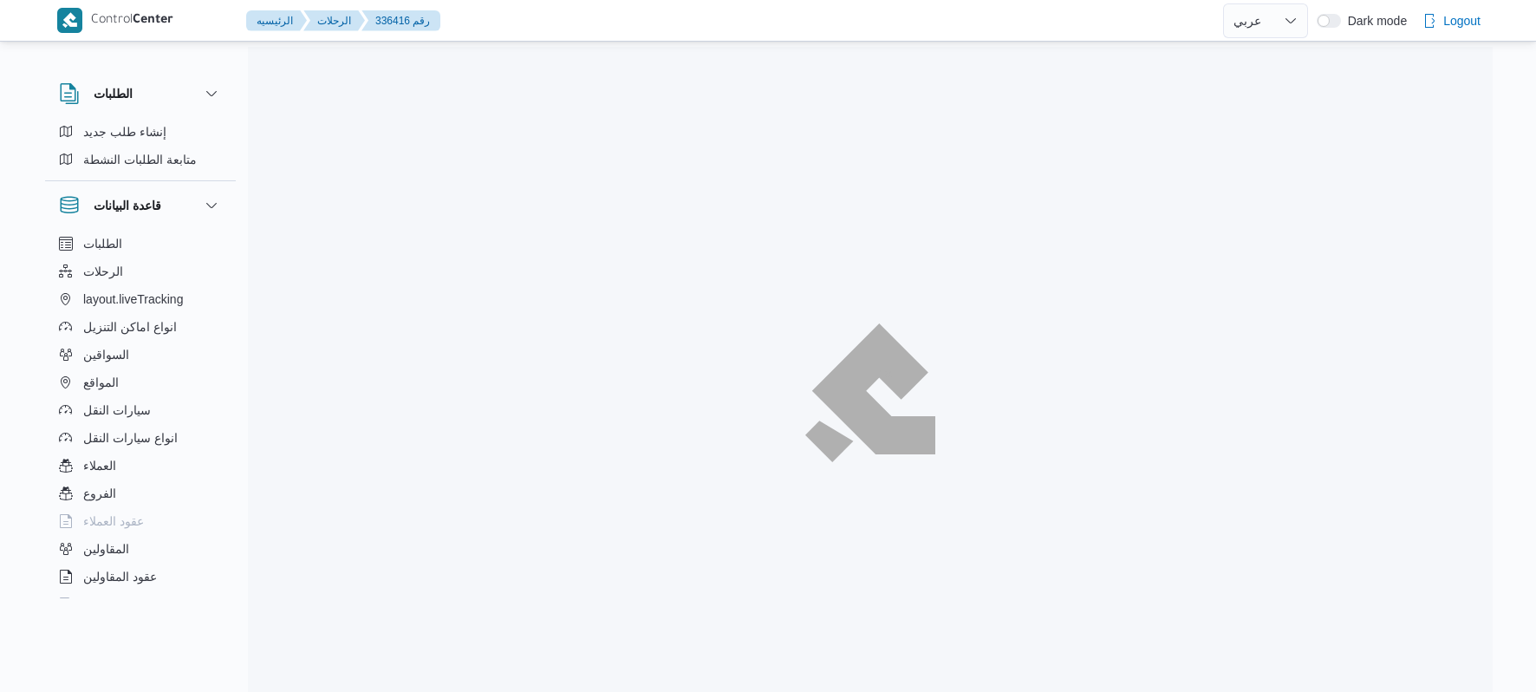
select select "ar"
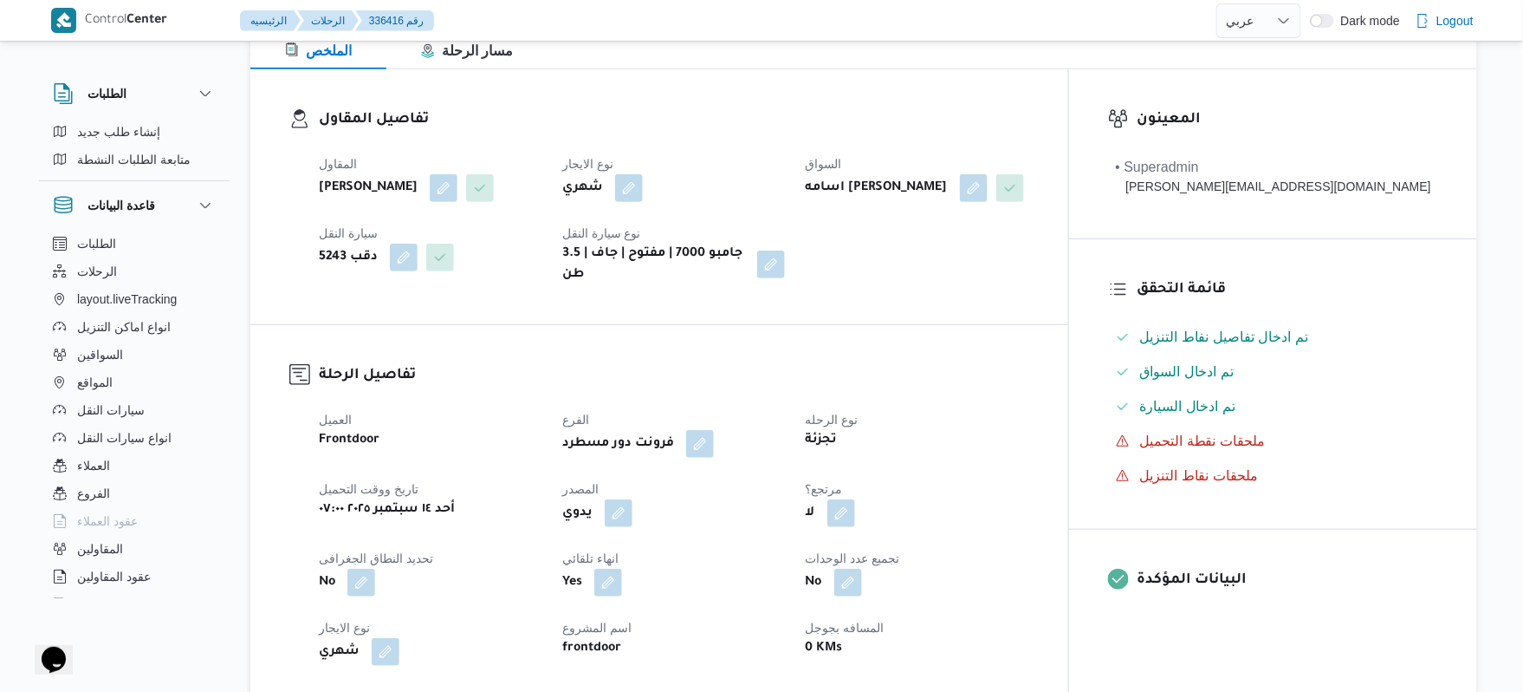
scroll to position [508, 0]
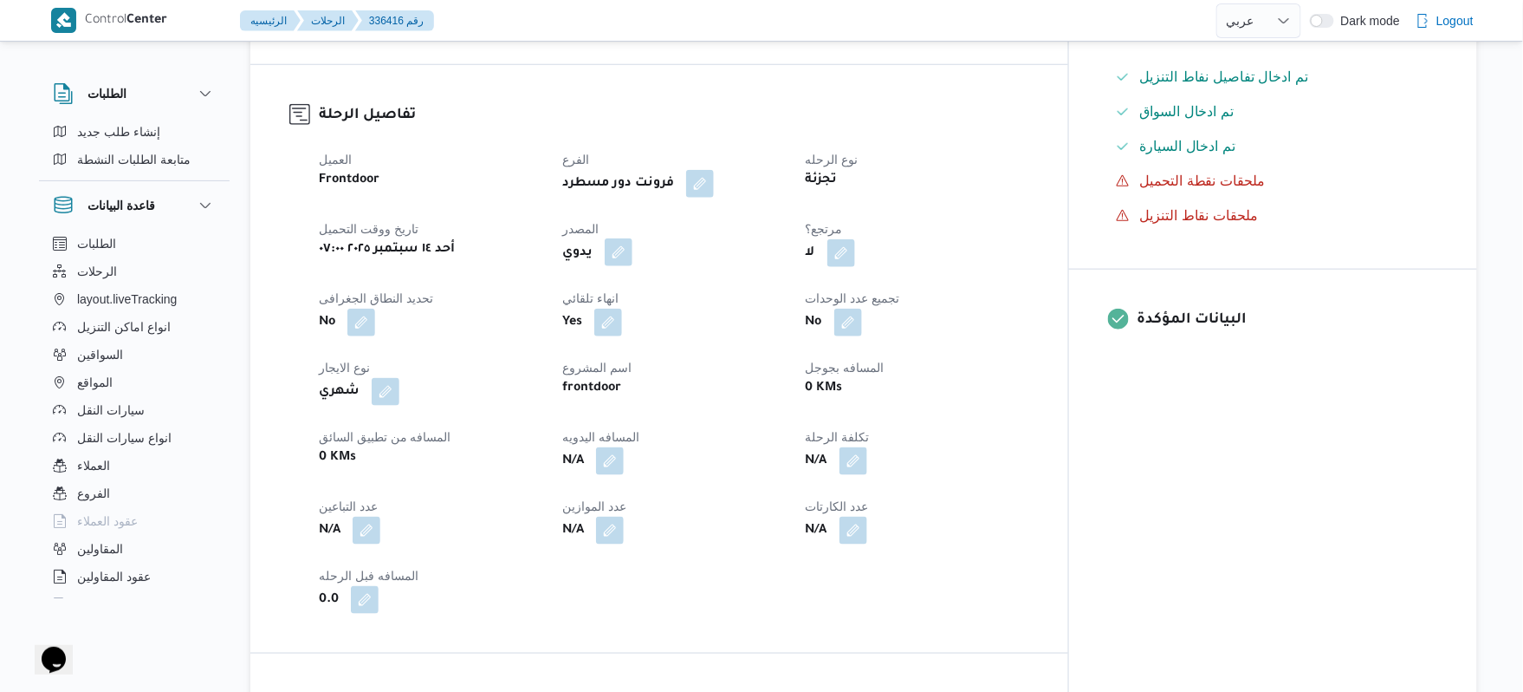
click at [633, 239] on button "button" at bounding box center [619, 252] width 28 height 28
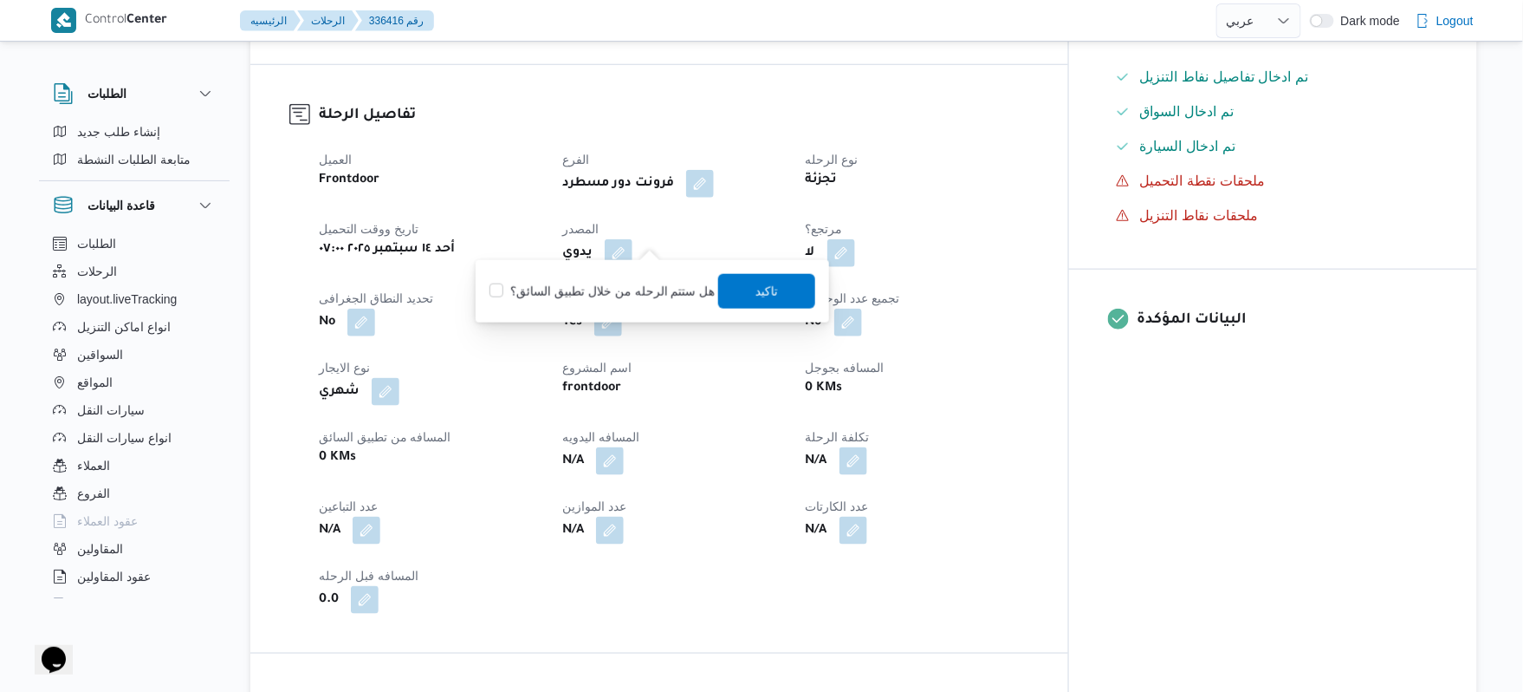
click at [627, 296] on label "هل ستتم الرحله من خلال تطبيق السائق؟" at bounding box center [602, 291] width 225 height 21
checkbox input "true"
click at [756, 286] on span "تاكيد" at bounding box center [767, 290] width 23 height 21
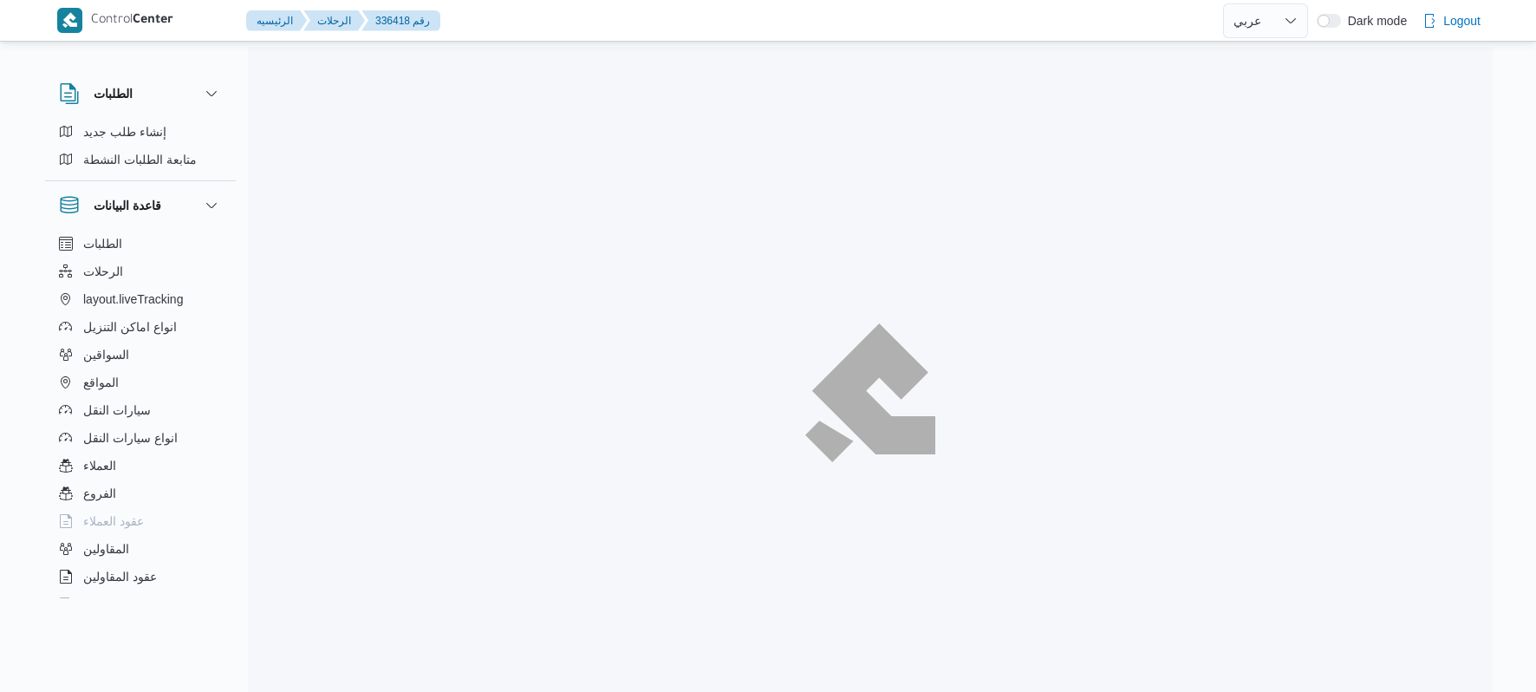
select select "ar"
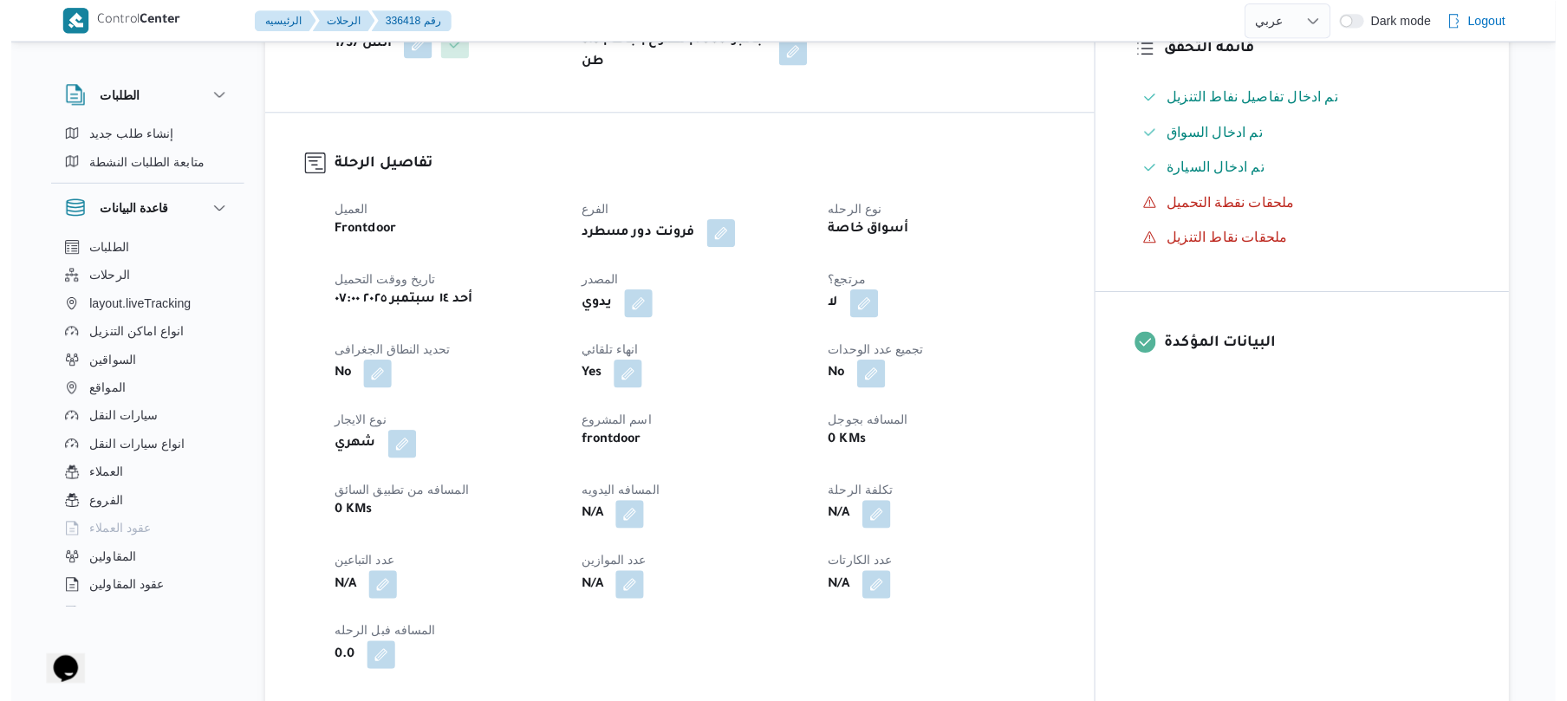
scroll to position [555, 0]
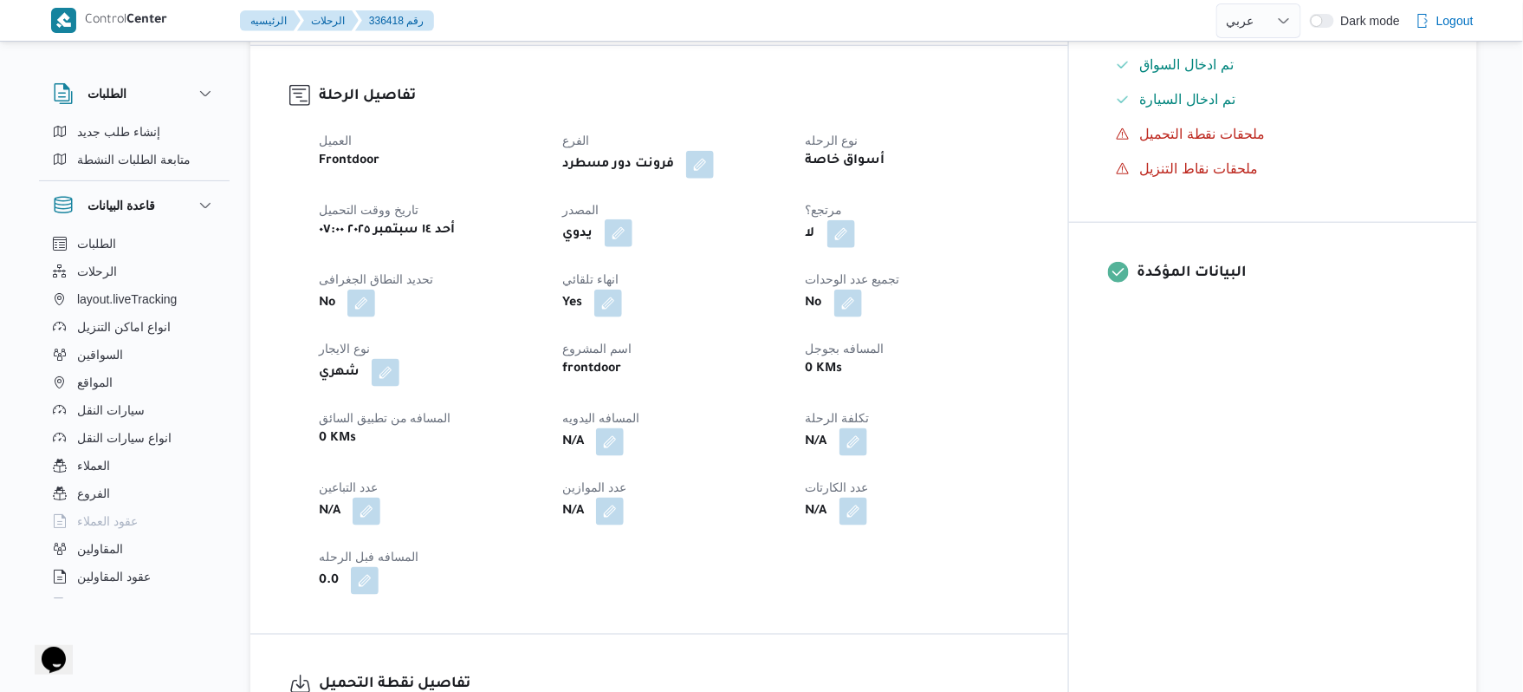
click at [633, 219] on button "button" at bounding box center [619, 233] width 28 height 28
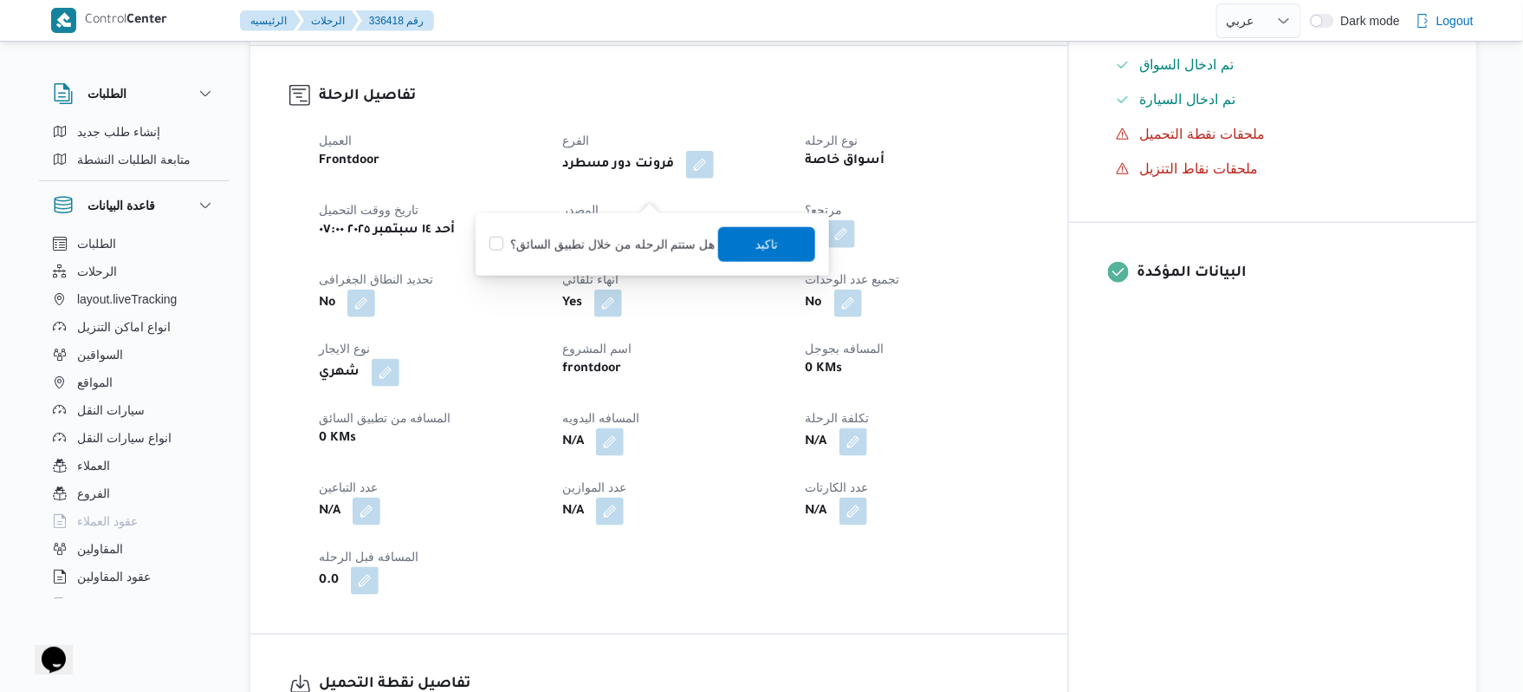
click at [638, 250] on label "هل ستتم الرحله من خلال تطبيق السائق؟" at bounding box center [602, 244] width 225 height 21
checkbox input "true"
click at [778, 250] on span "تاكيد" at bounding box center [766, 243] width 97 height 35
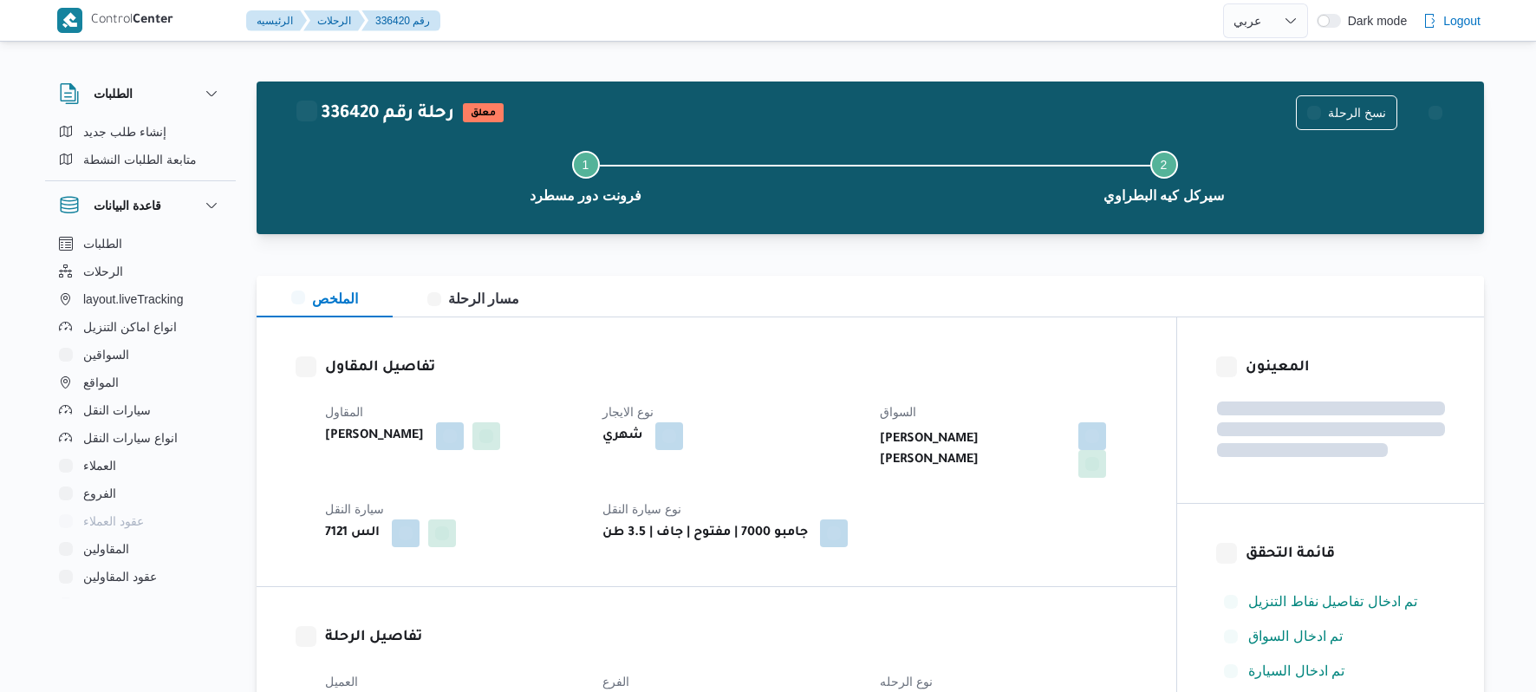
select select "ar"
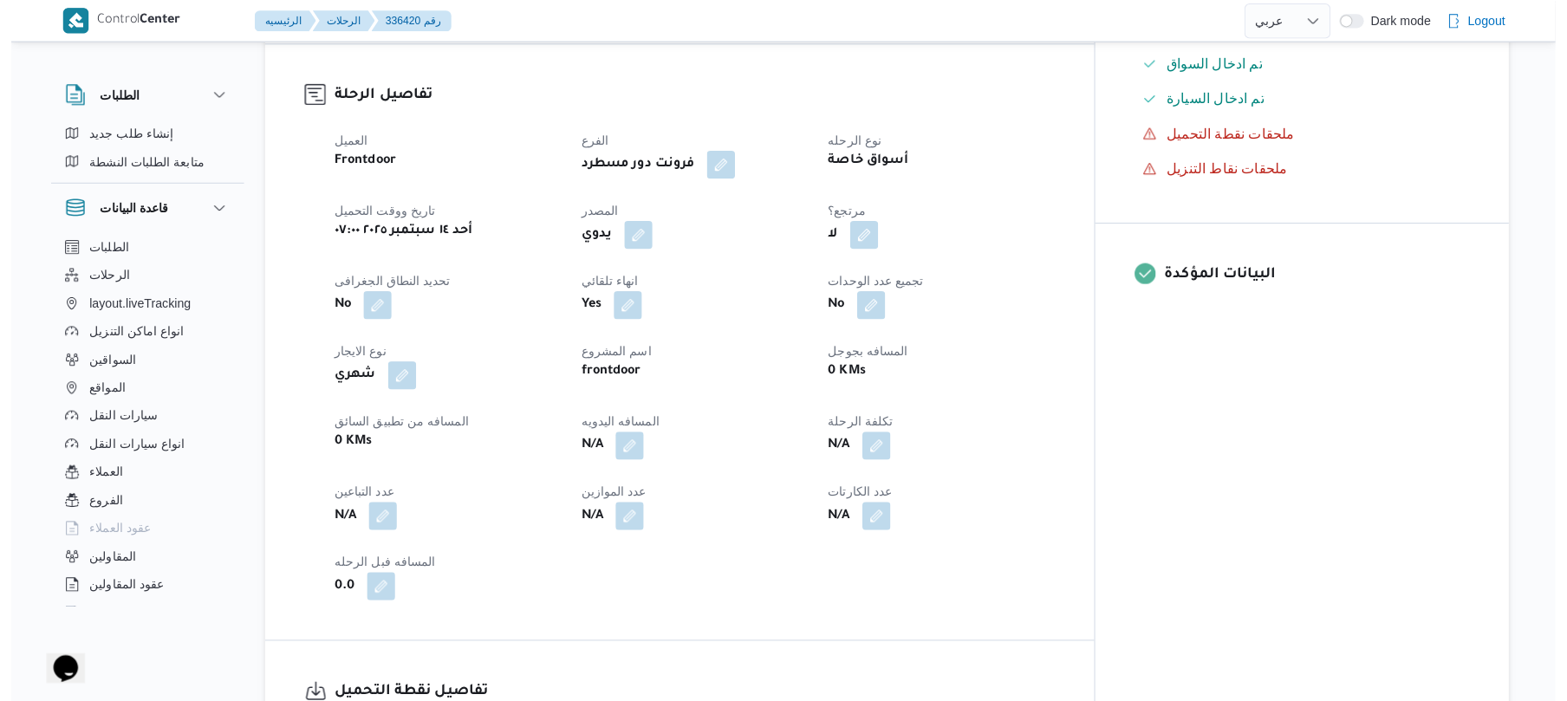
scroll to position [600, 0]
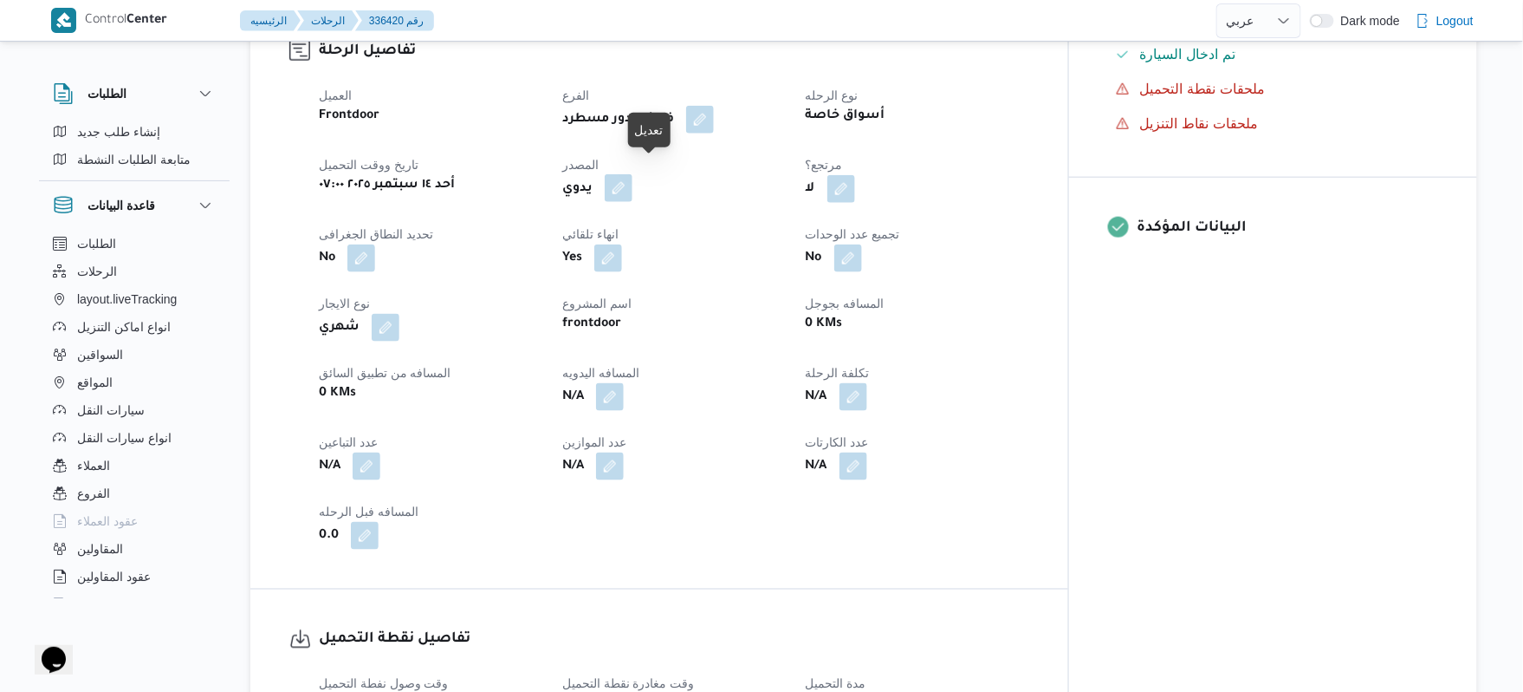
click at [633, 174] on button "button" at bounding box center [619, 188] width 28 height 28
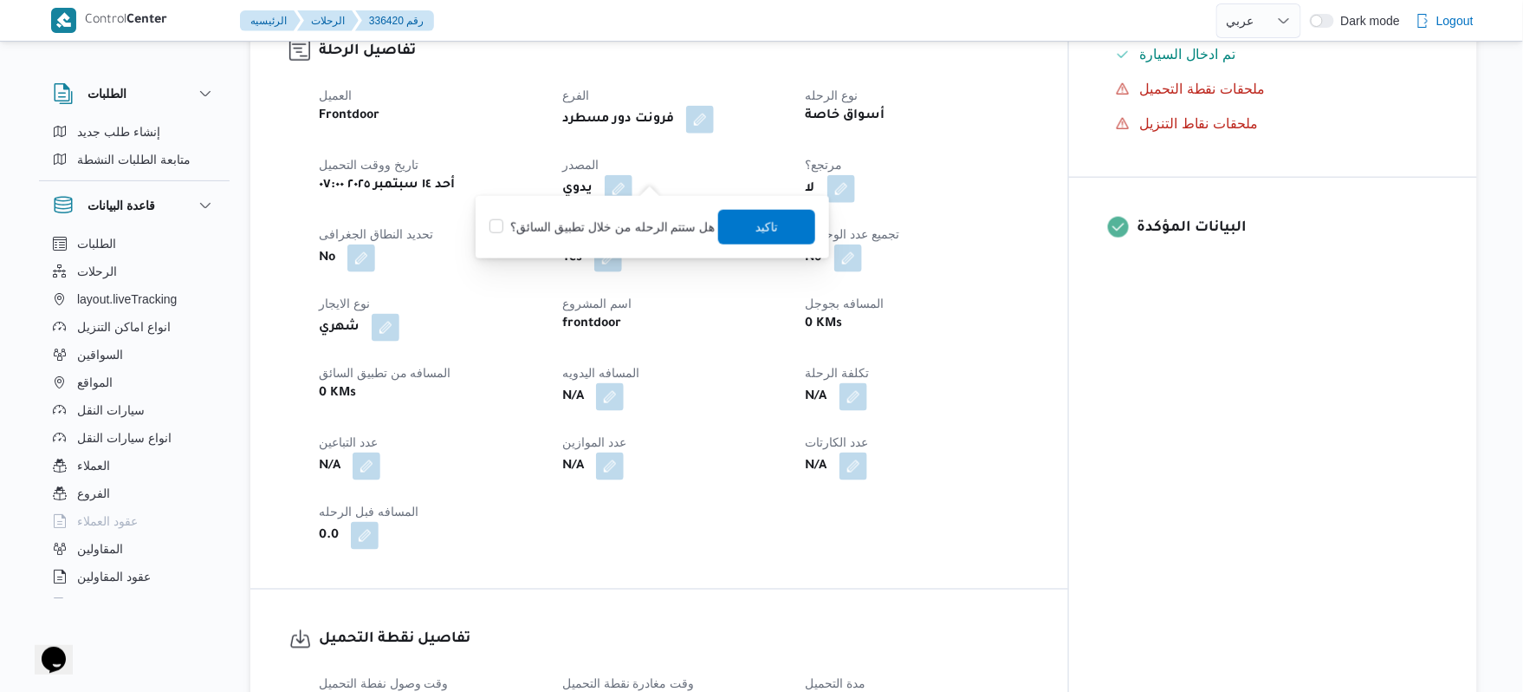
click at [617, 240] on div "هل ستتم الرحله من خلال تطبيق السائق؟ تاكيد" at bounding box center [652, 227] width 329 height 38
click at [622, 224] on label "هل ستتم الرحله من خلال تطبيق السائق؟" at bounding box center [602, 227] width 225 height 21
checkbox input "true"
click at [789, 220] on span "تاكيد" at bounding box center [766, 226] width 97 height 35
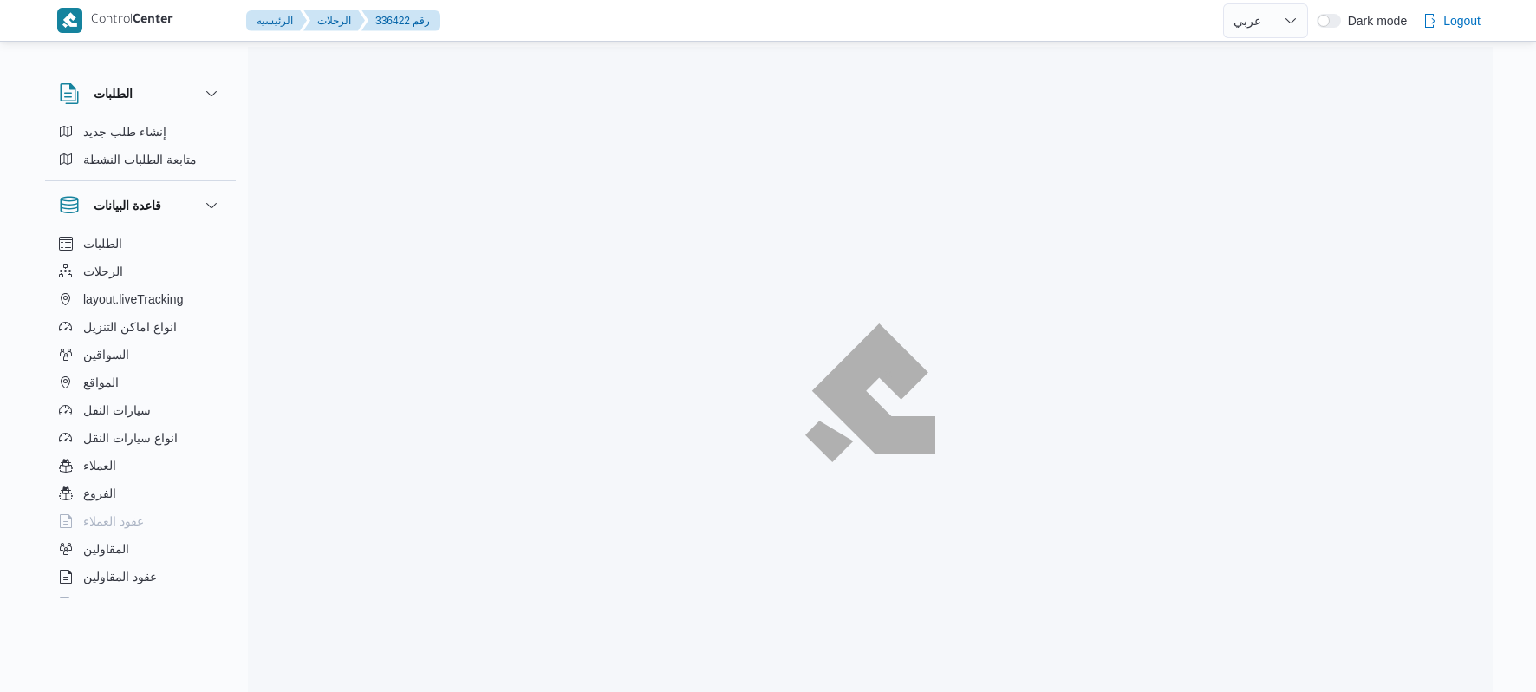
select select "ar"
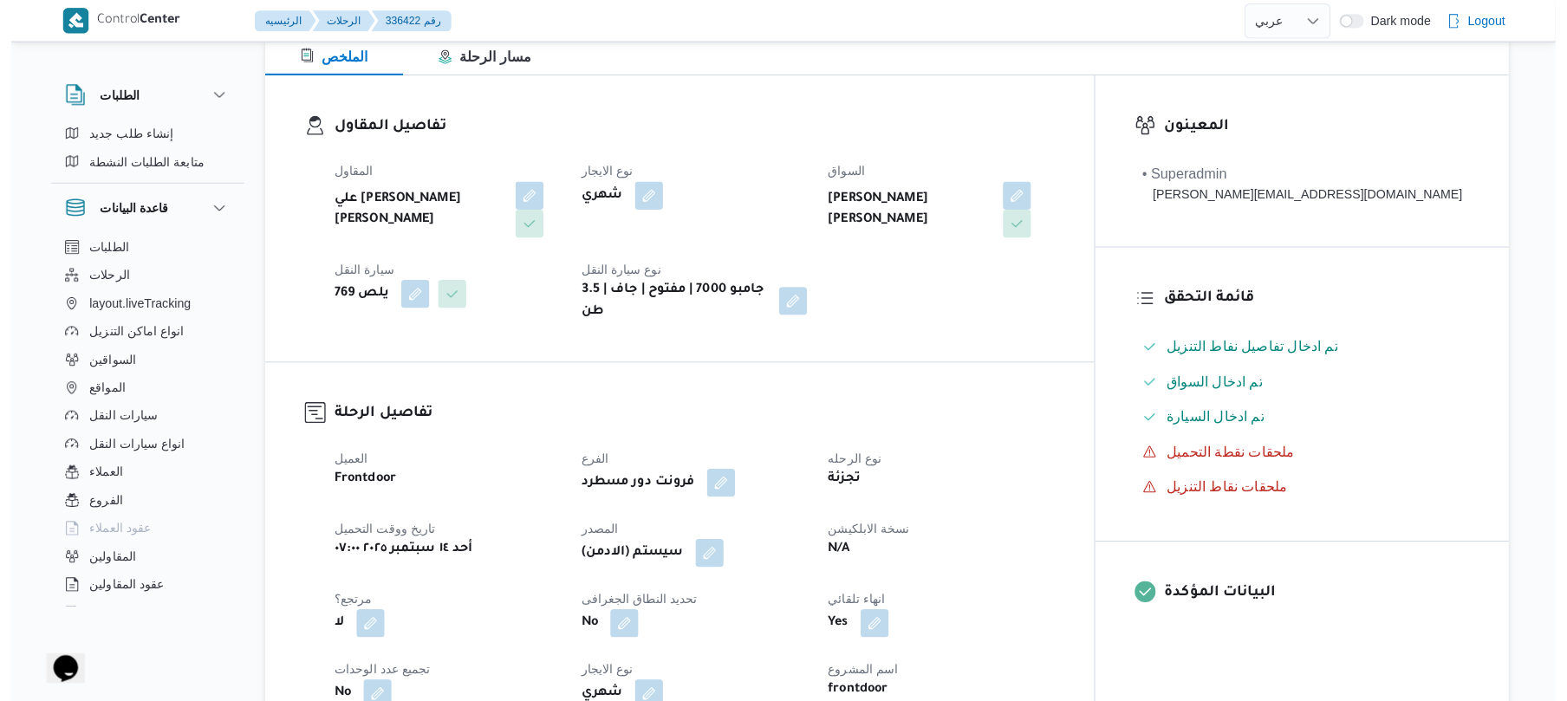
scroll to position [277, 0]
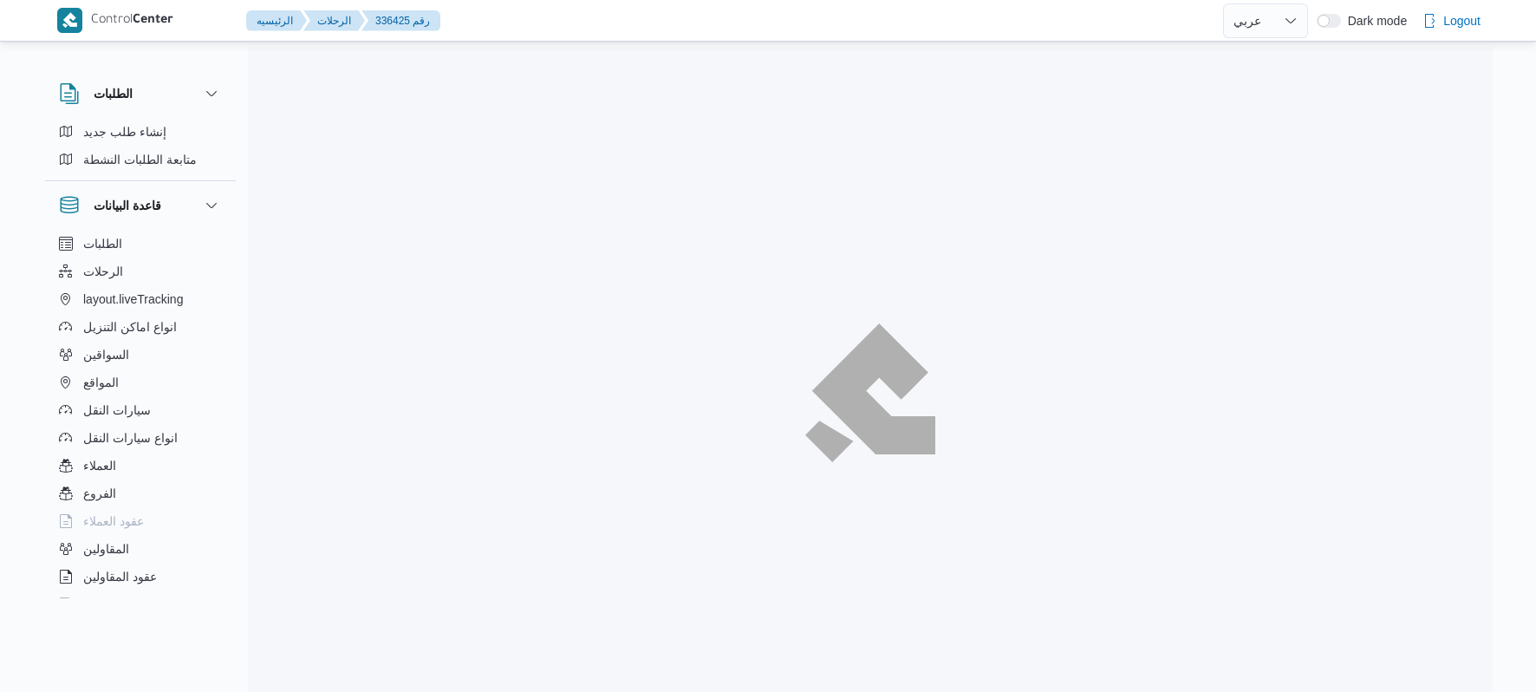
select select "ar"
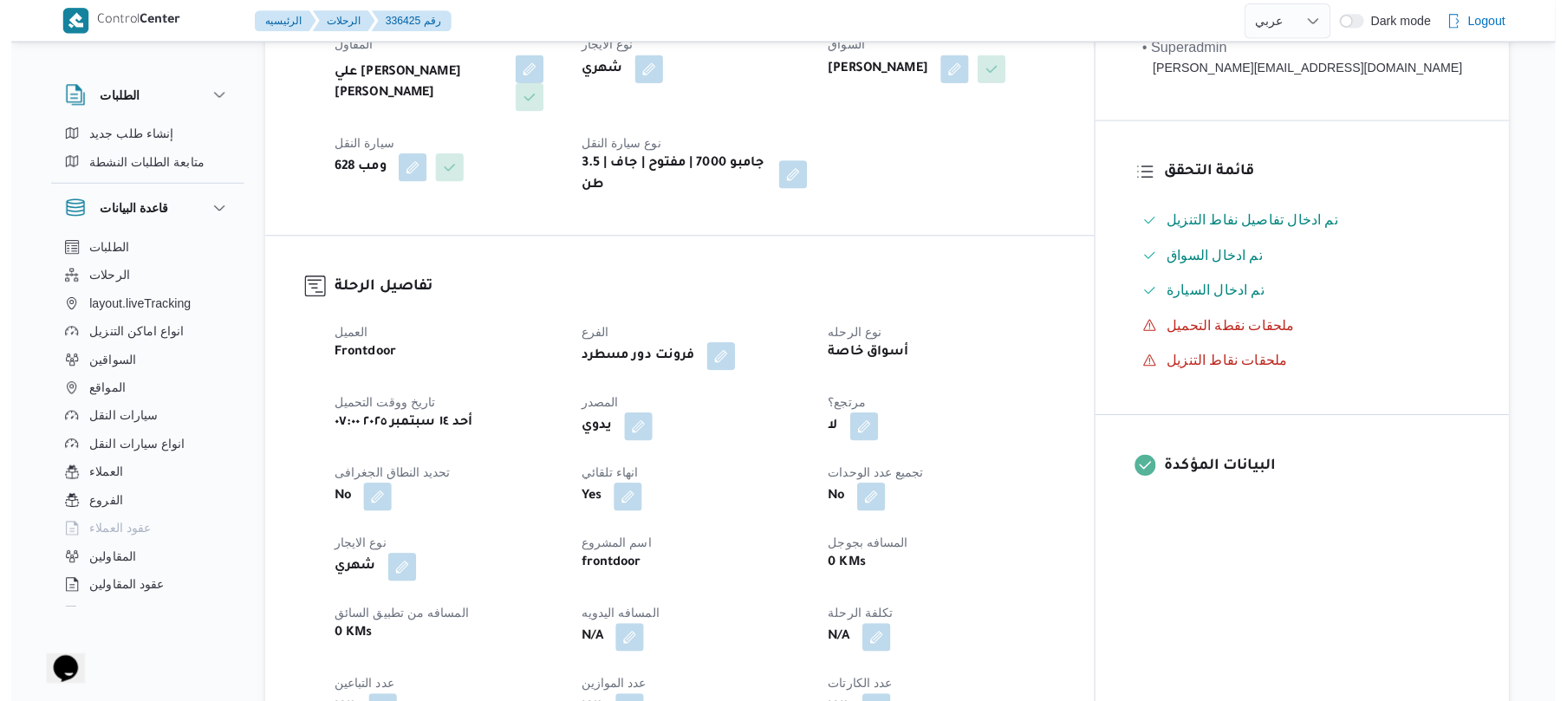
scroll to position [369, 0]
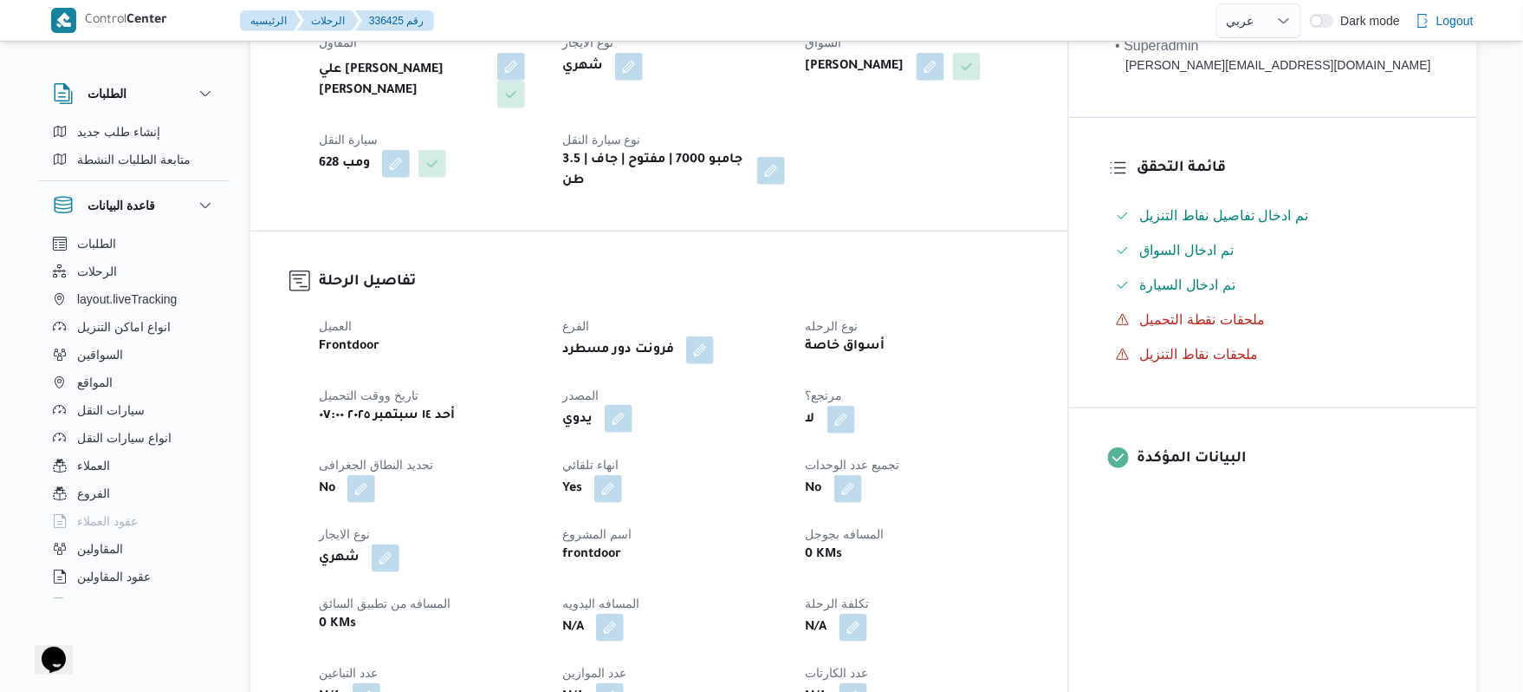
click at [633, 405] on button "button" at bounding box center [619, 419] width 28 height 28
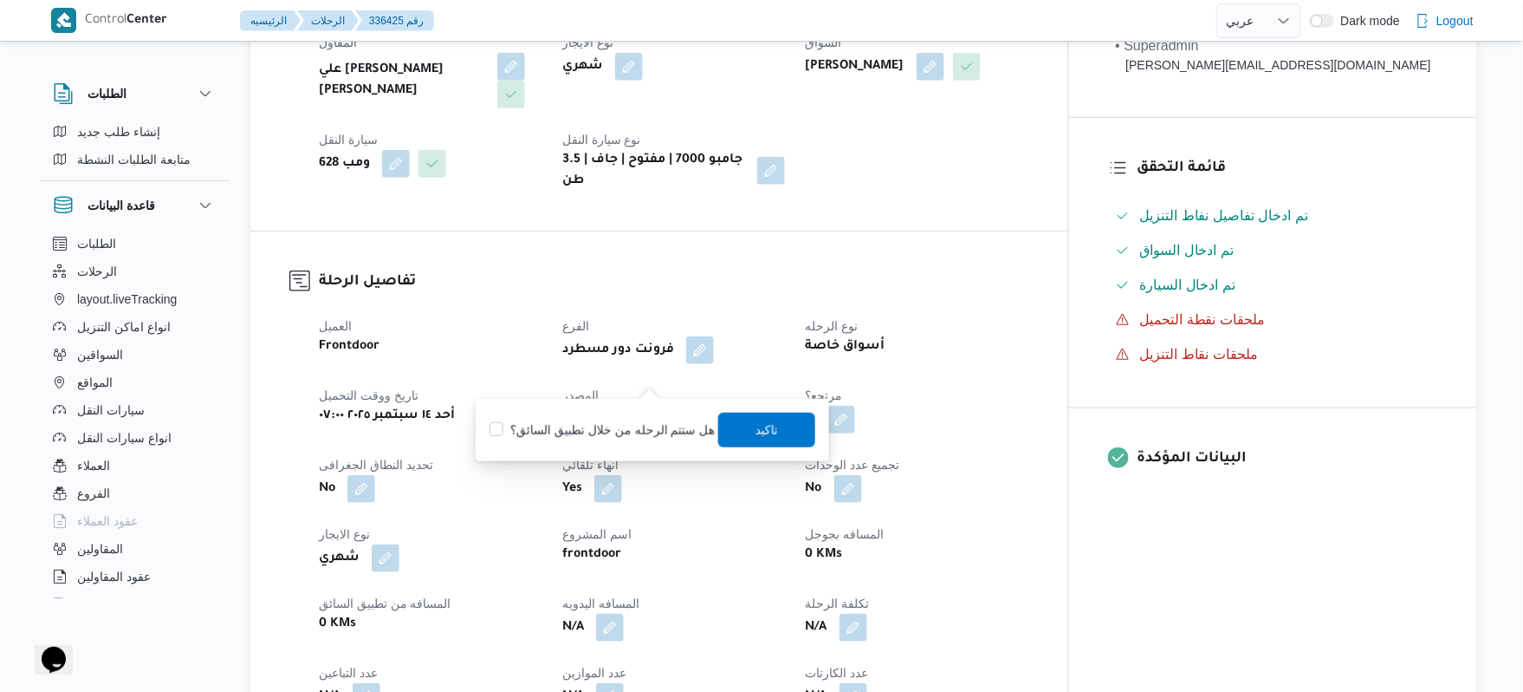
click at [618, 435] on label "هل ستتم الرحله من خلال تطبيق السائق؟" at bounding box center [602, 429] width 225 height 21
checkbox input "true"
click at [740, 431] on span "تاكيد" at bounding box center [766, 429] width 97 height 35
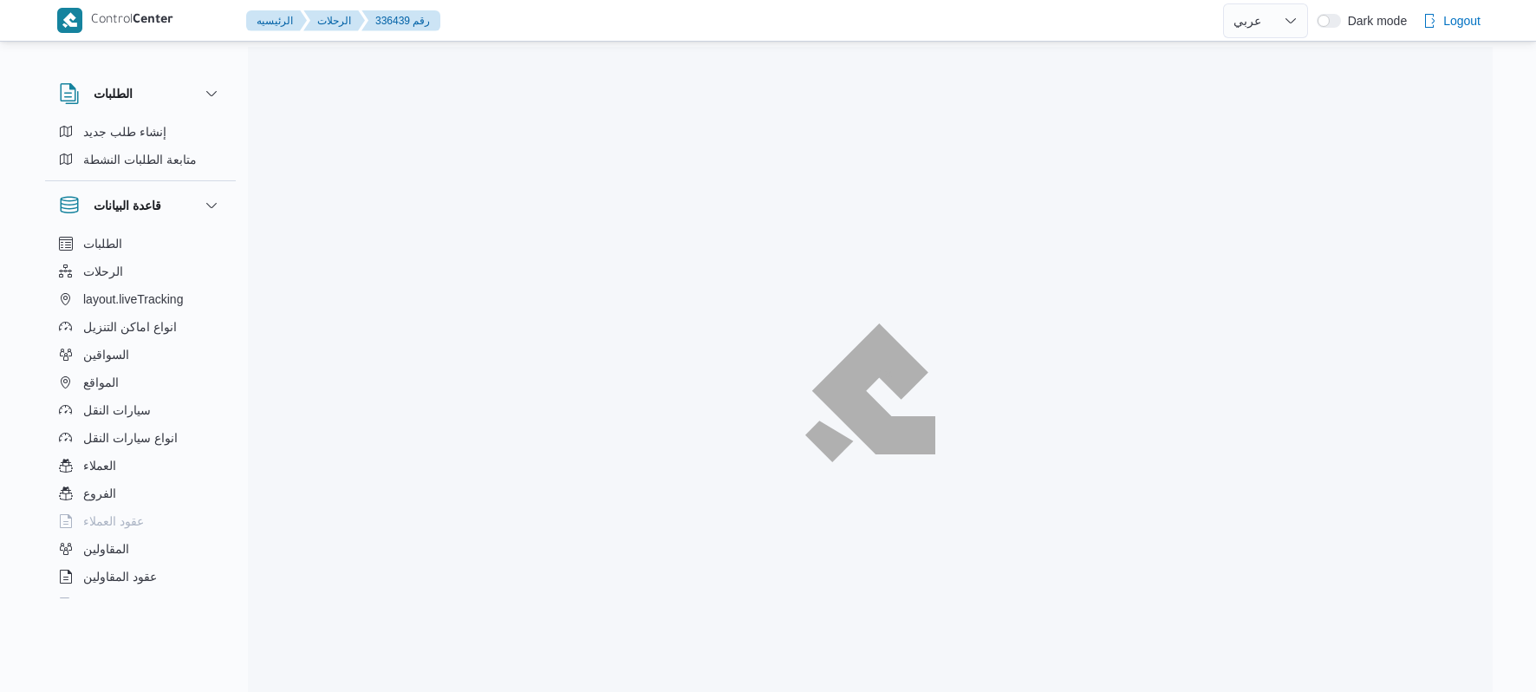
select select "ar"
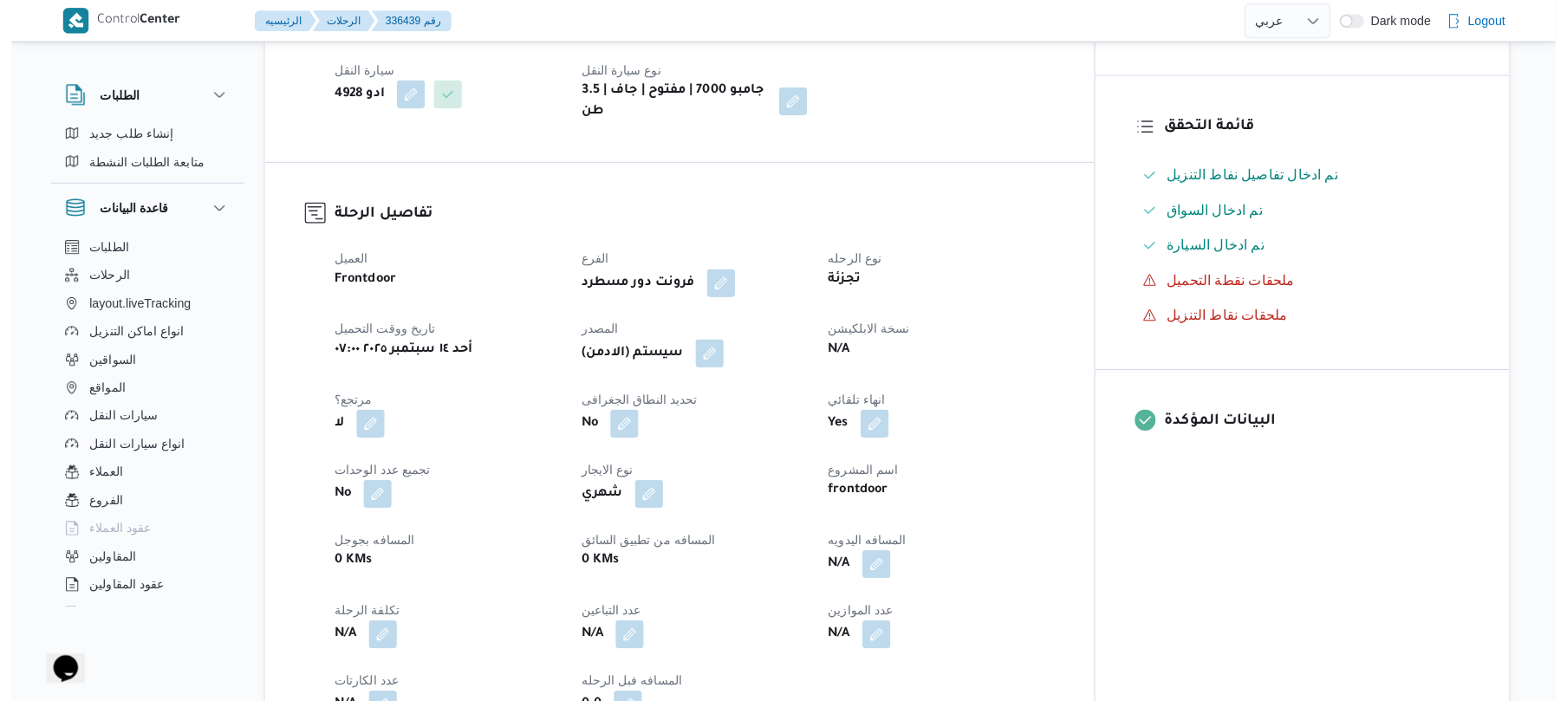
scroll to position [416, 0]
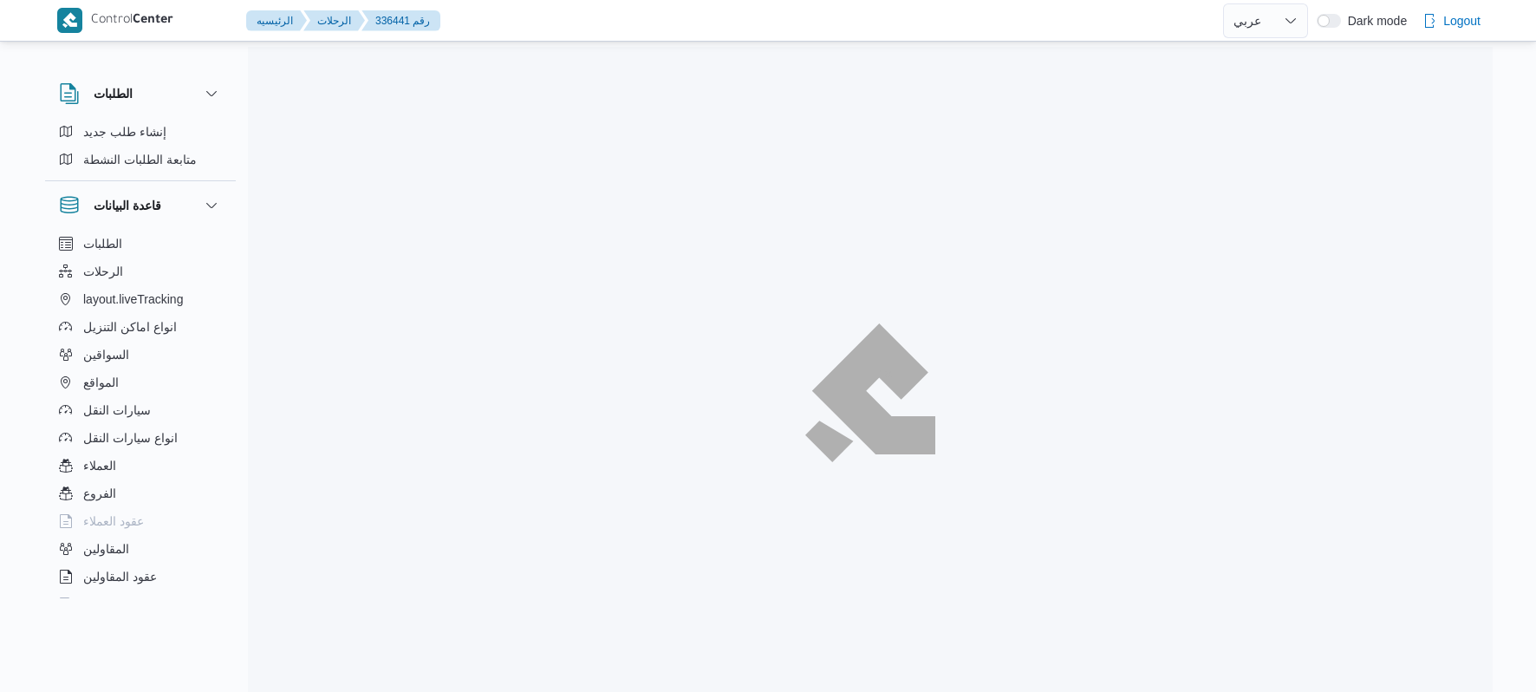
select select "ar"
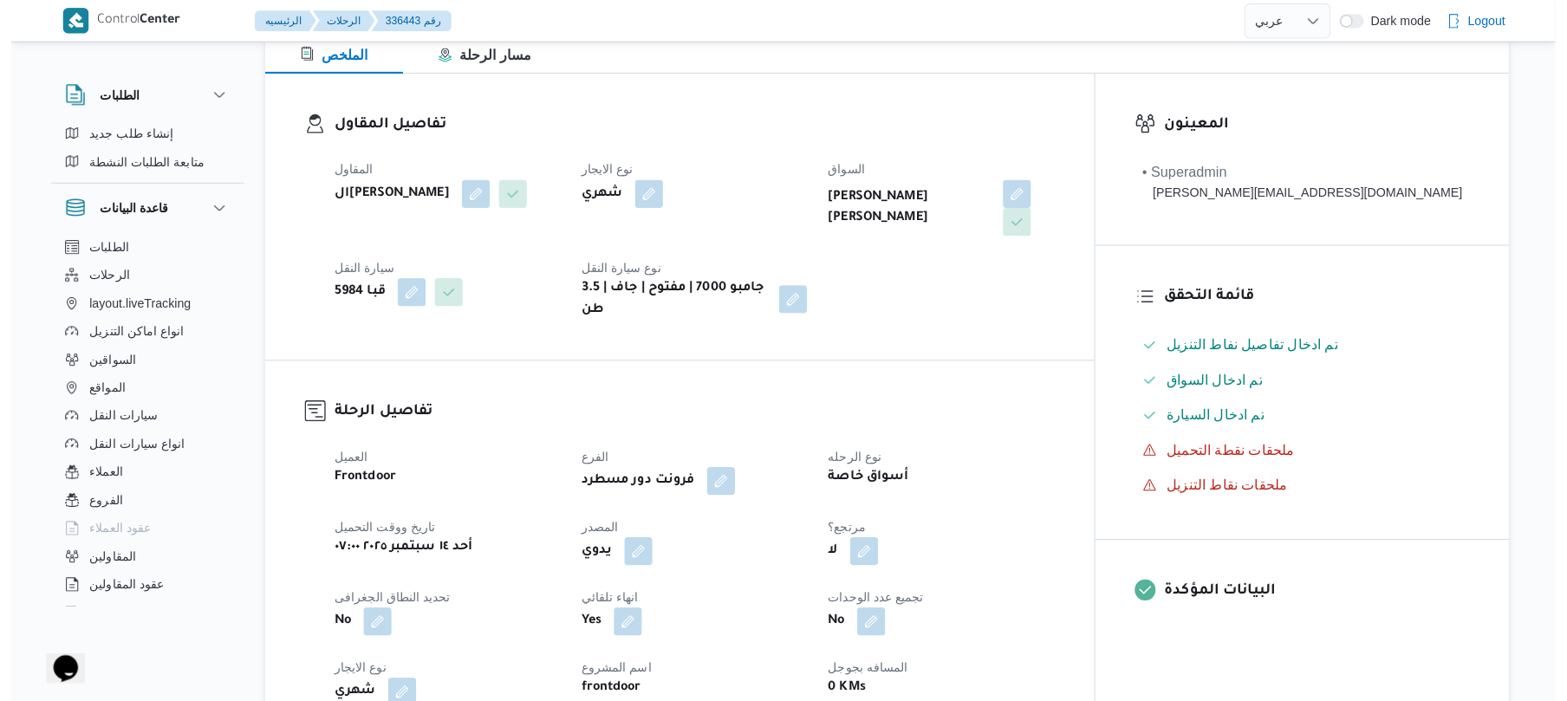
scroll to position [416, 0]
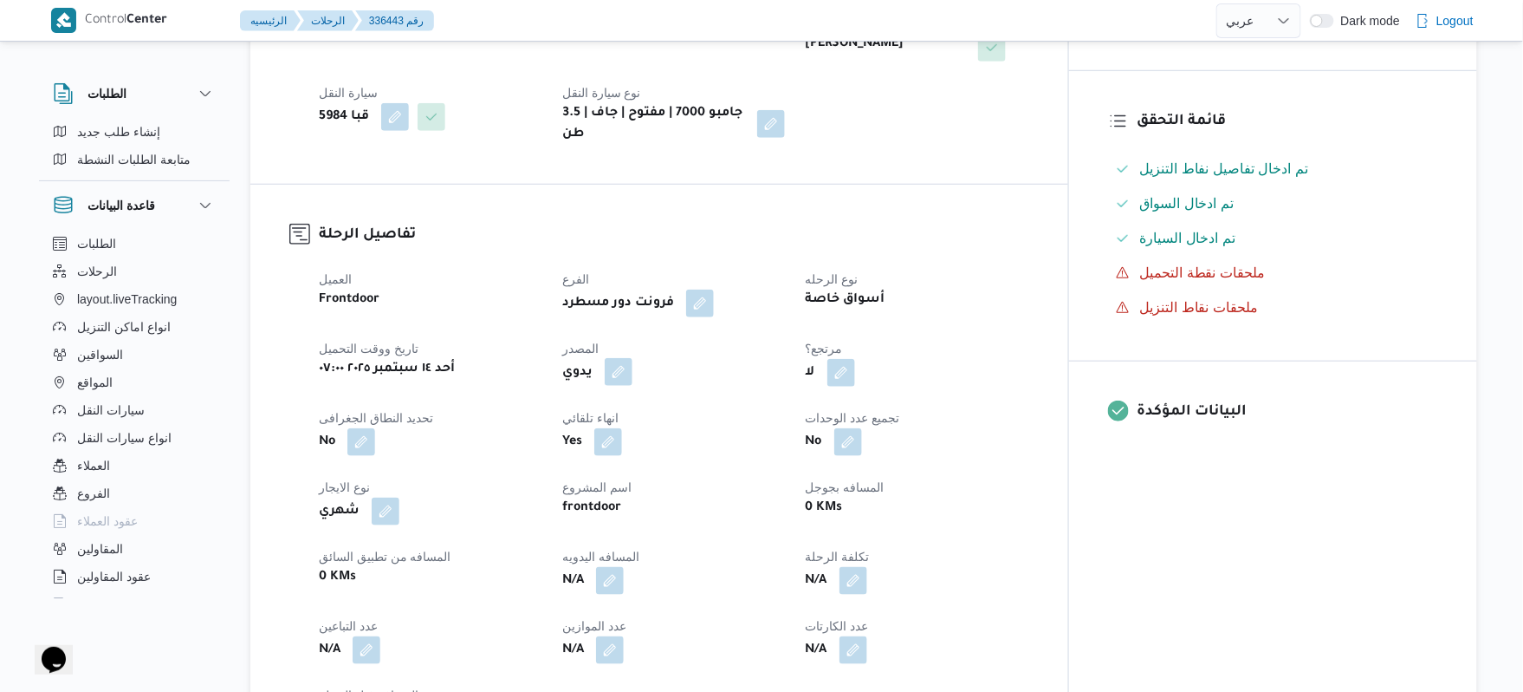
click at [633, 365] on button "button" at bounding box center [619, 372] width 28 height 28
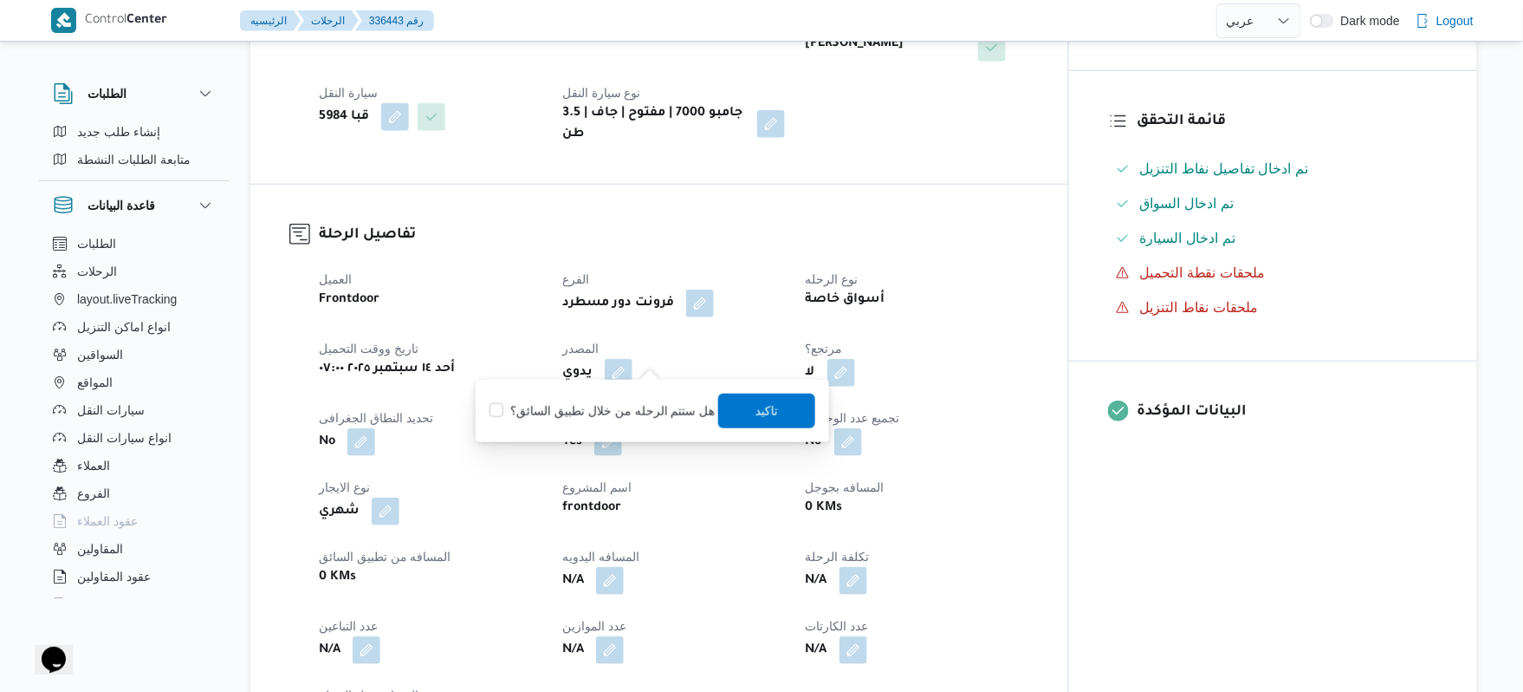
click at [656, 416] on label "هل ستتم الرحله من خلال تطبيق السائق؟" at bounding box center [602, 410] width 225 height 21
checkbox input "true"
click at [756, 400] on span "تاكيد" at bounding box center [767, 409] width 23 height 21
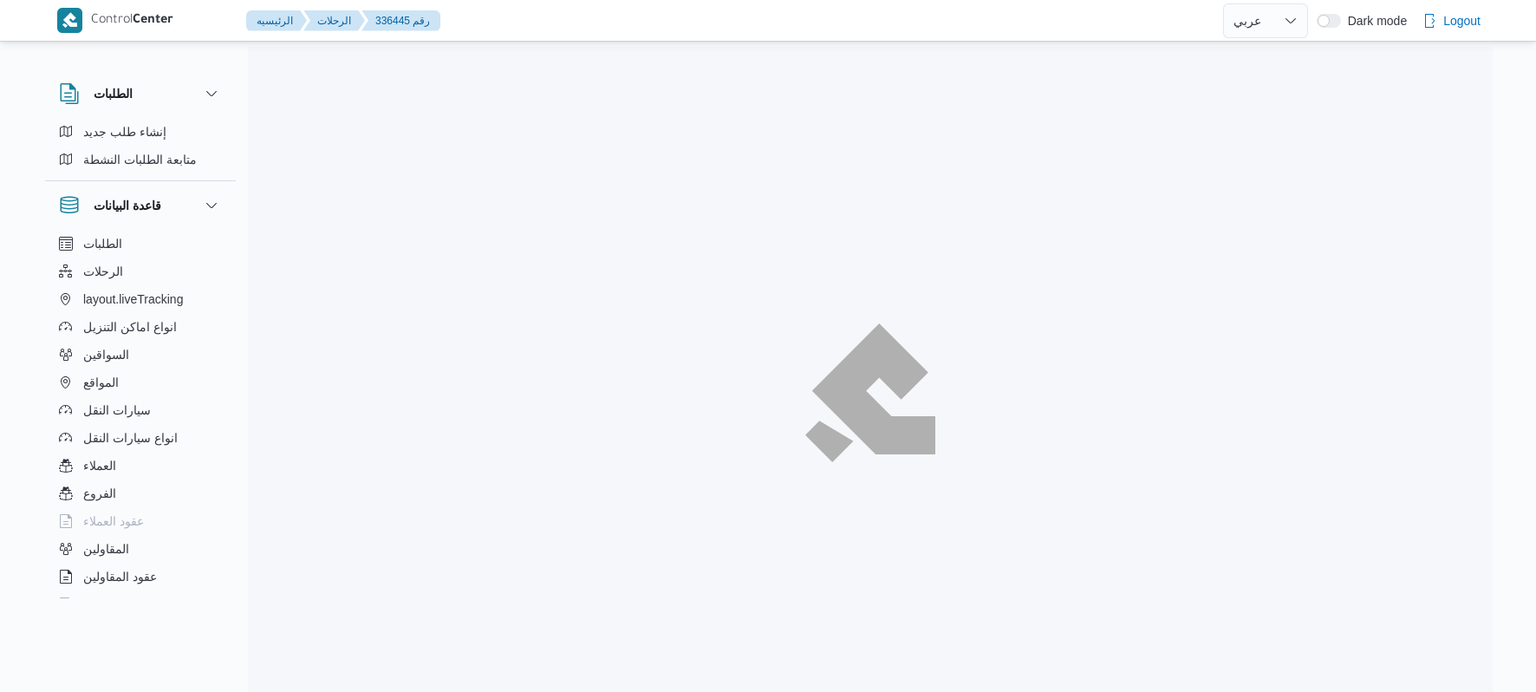
select select "ar"
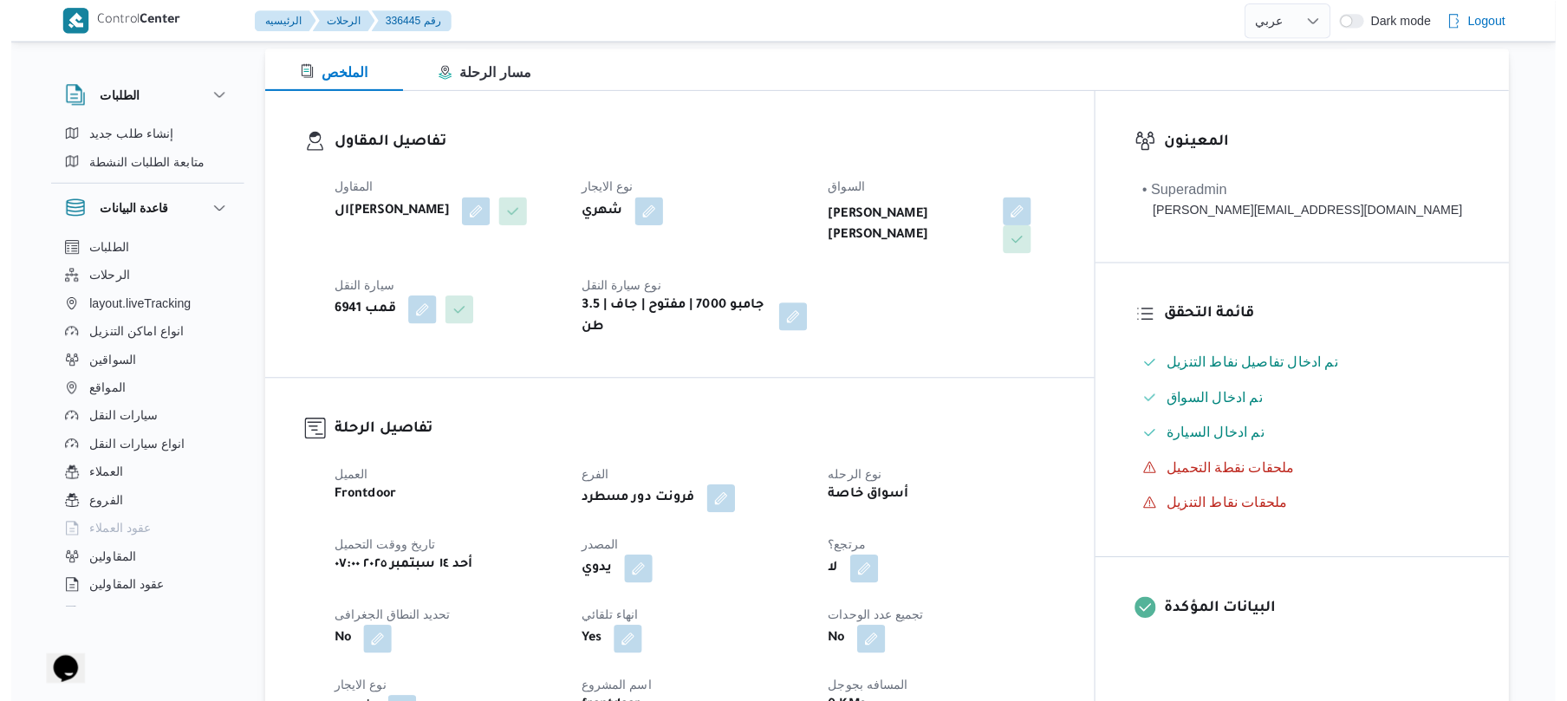
scroll to position [231, 0]
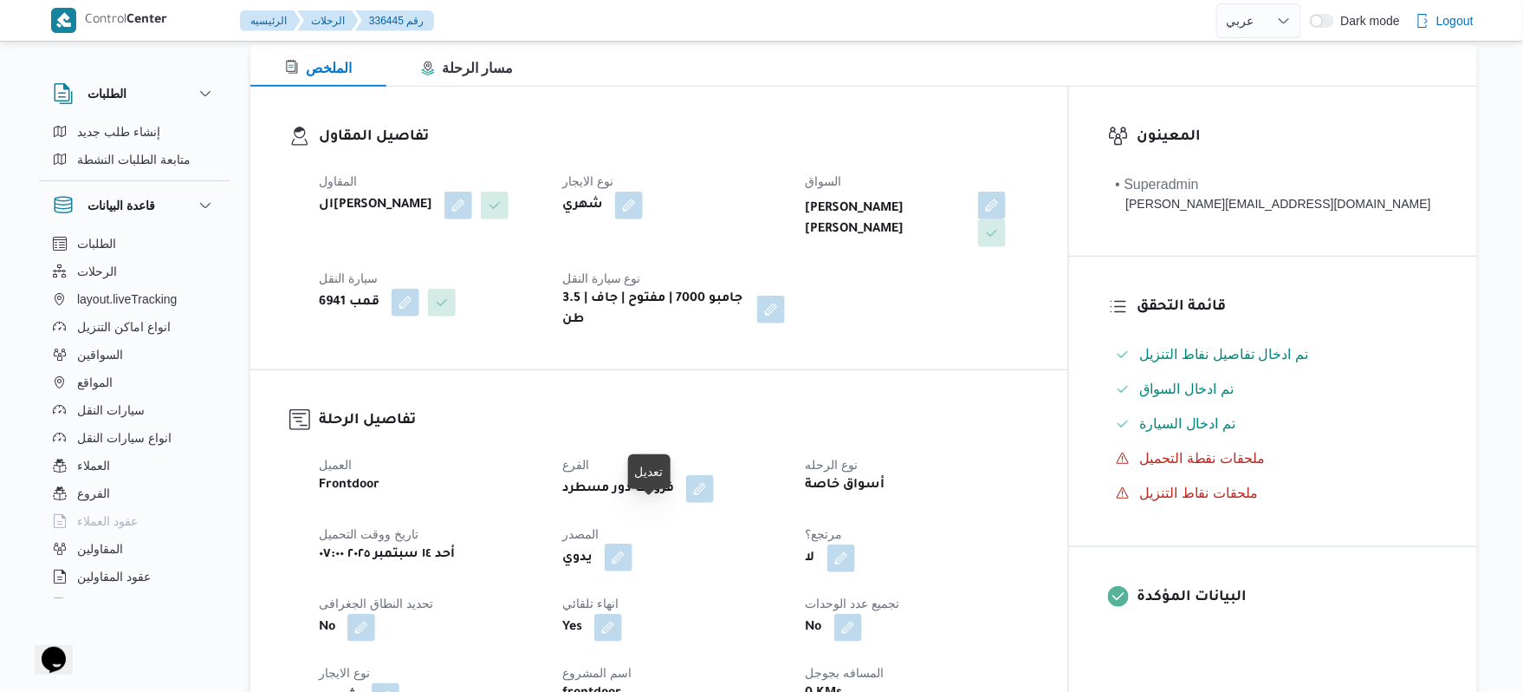
click at [633, 543] on button "button" at bounding box center [619, 557] width 28 height 28
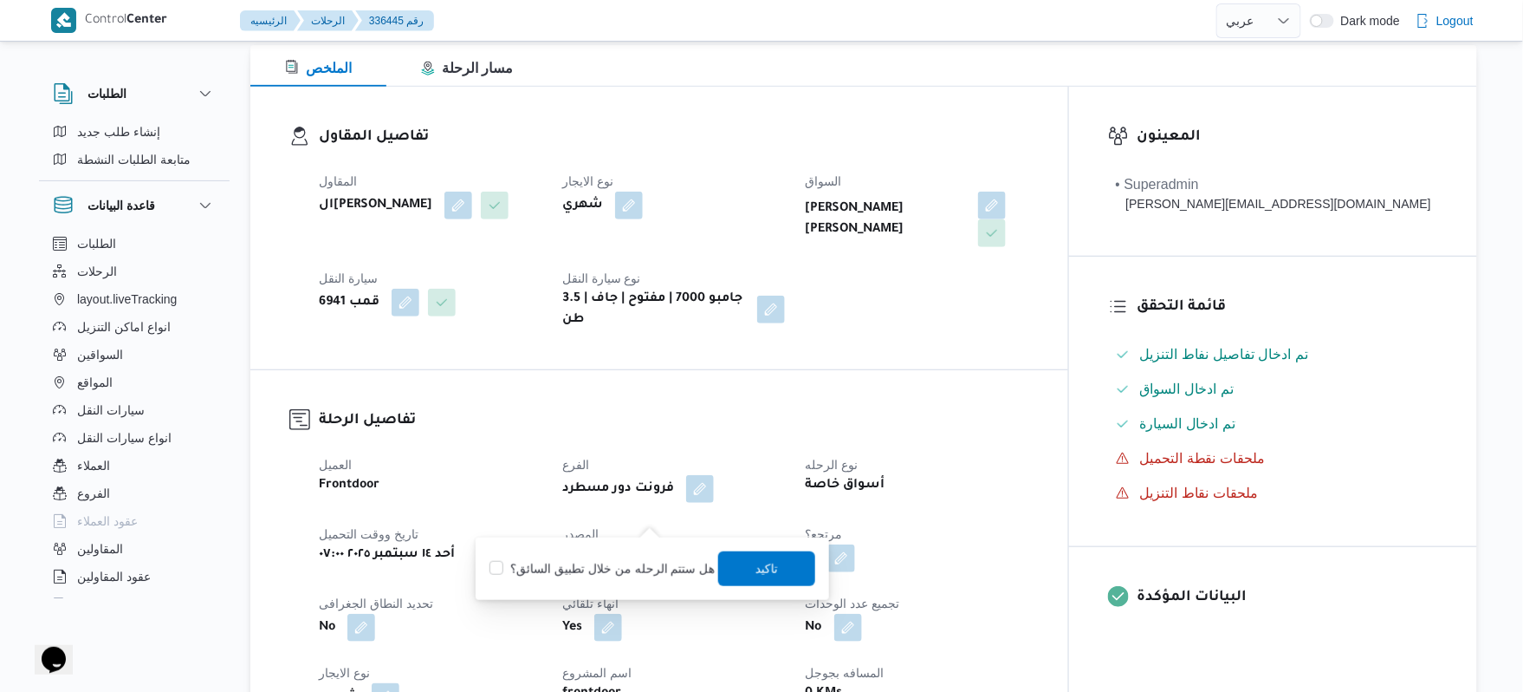
click at [590, 560] on label "هل ستتم الرحله من خلال تطبيق السائق؟" at bounding box center [602, 568] width 225 height 21
checkbox input "true"
click at [742, 565] on span "تاكيد" at bounding box center [766, 567] width 97 height 35
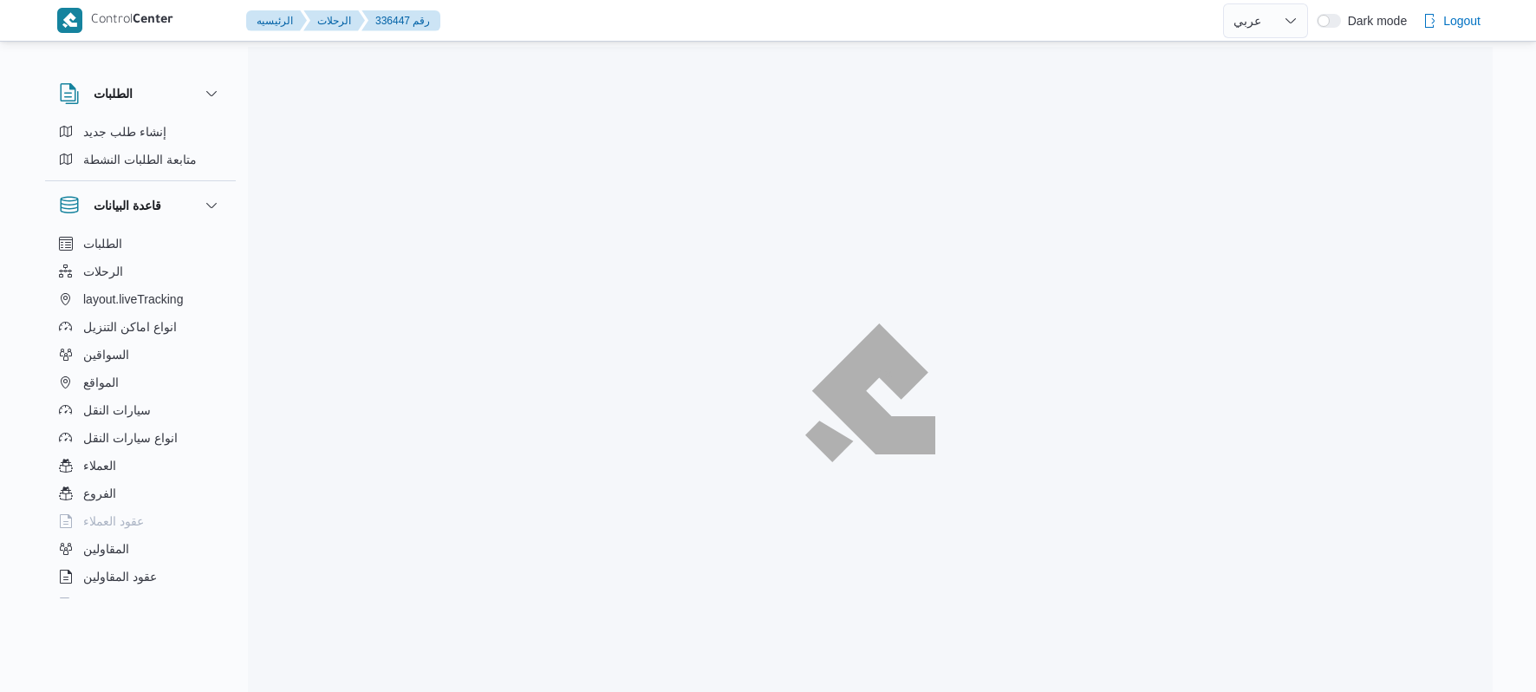
select select "ar"
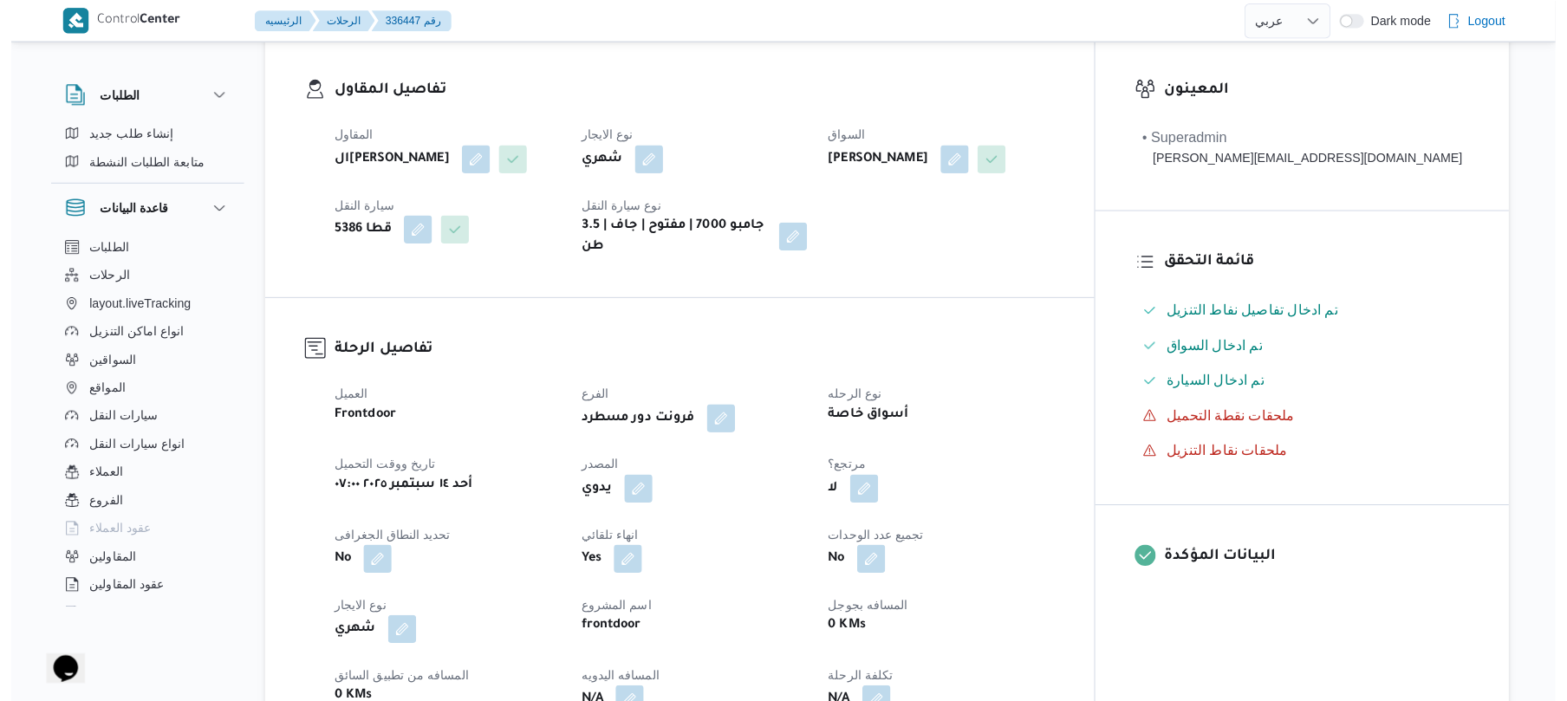
scroll to position [416, 0]
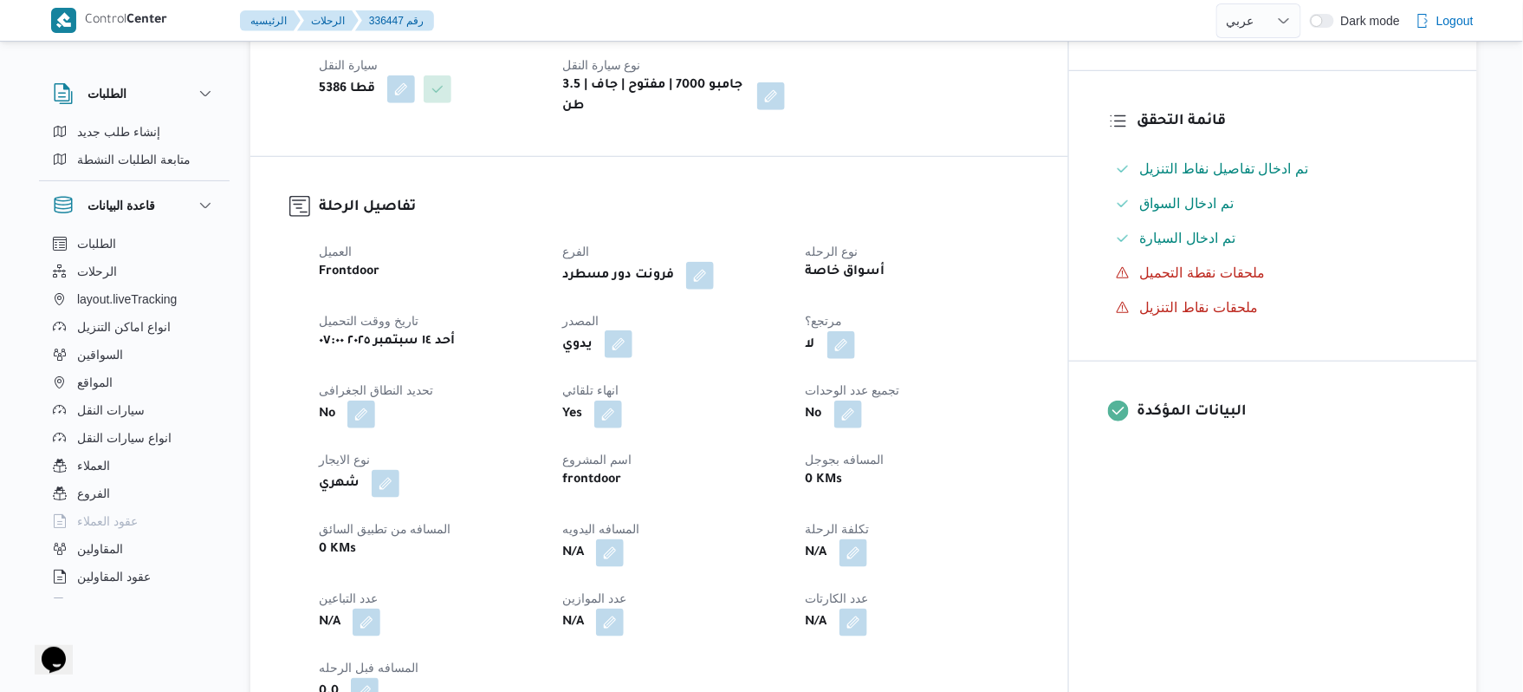
click at [633, 330] on button "button" at bounding box center [619, 344] width 28 height 28
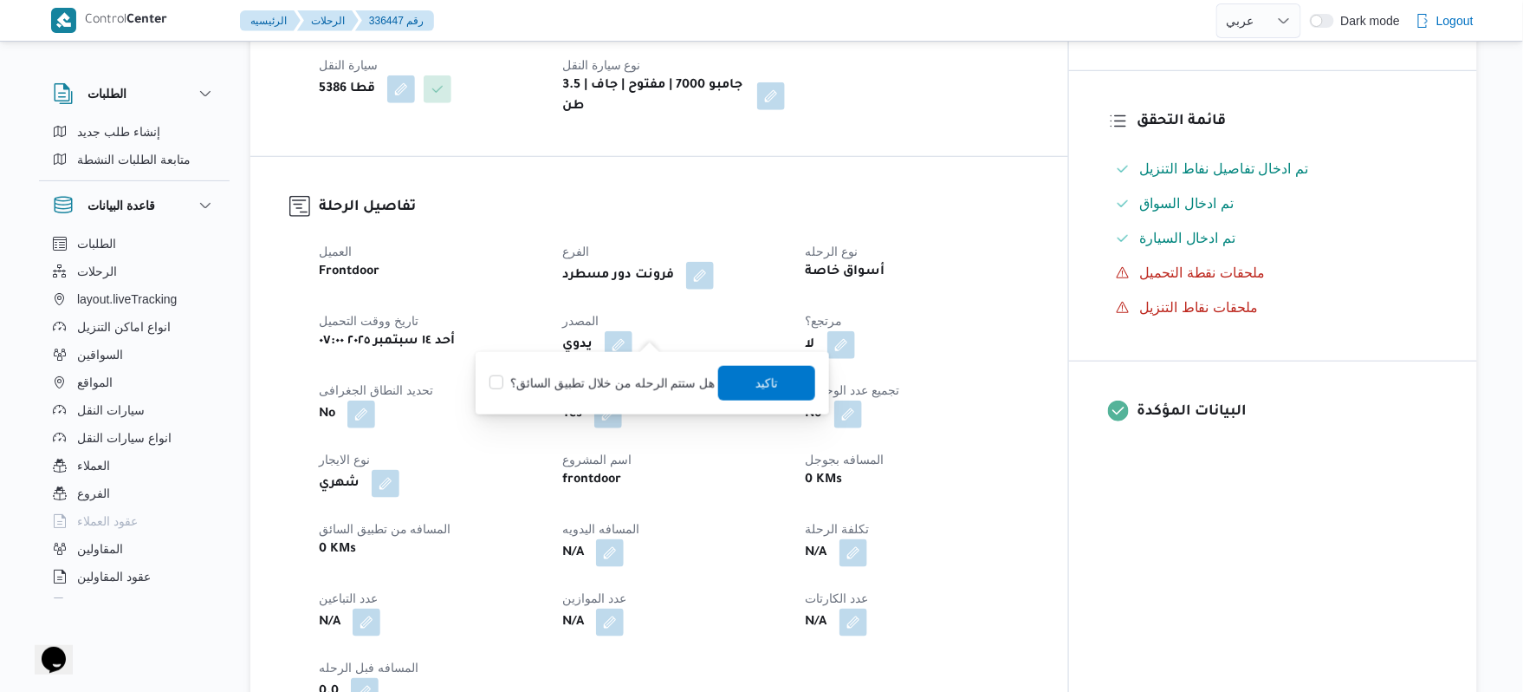
click at [621, 373] on label "هل ستتم الرحله من خلال تطبيق السائق؟" at bounding box center [602, 383] width 225 height 21
checkbox input "true"
click at [750, 393] on span "تاكيد" at bounding box center [766, 382] width 97 height 35
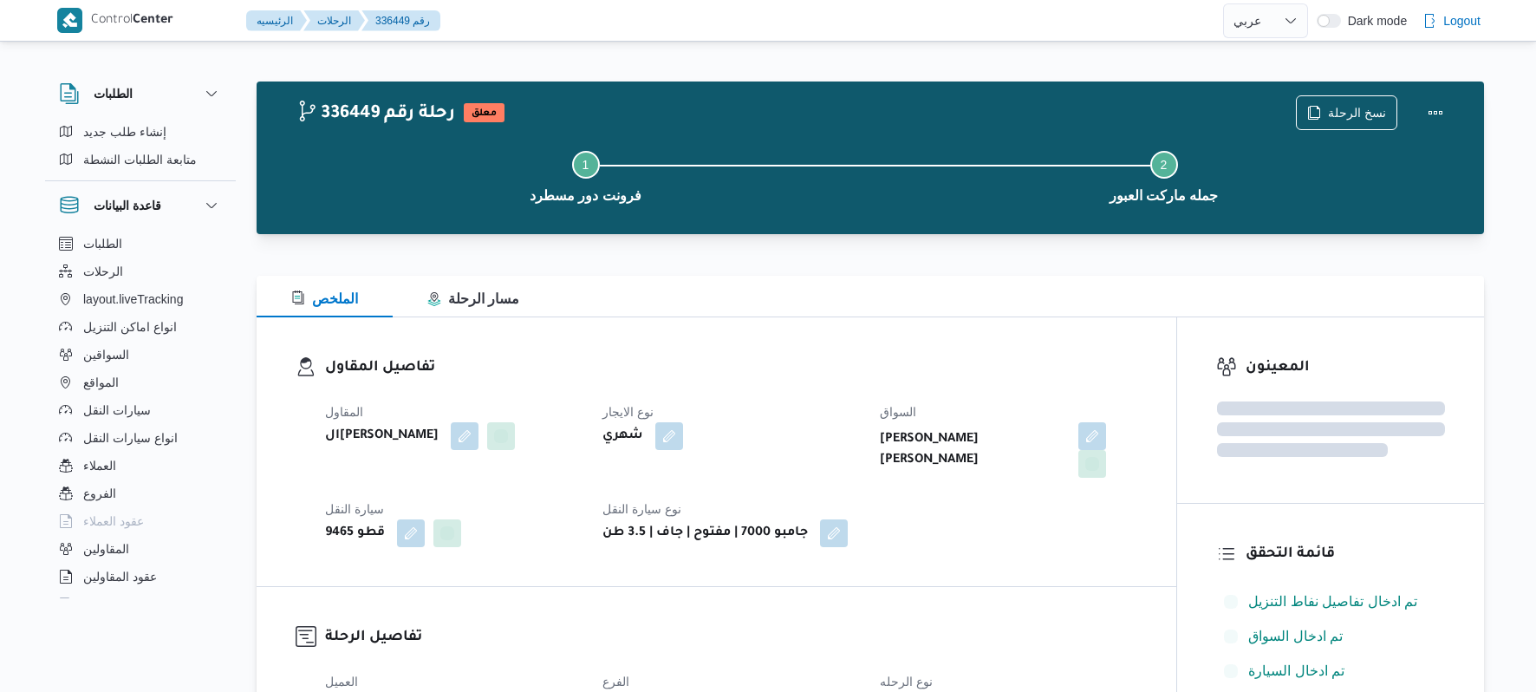
select select "ar"
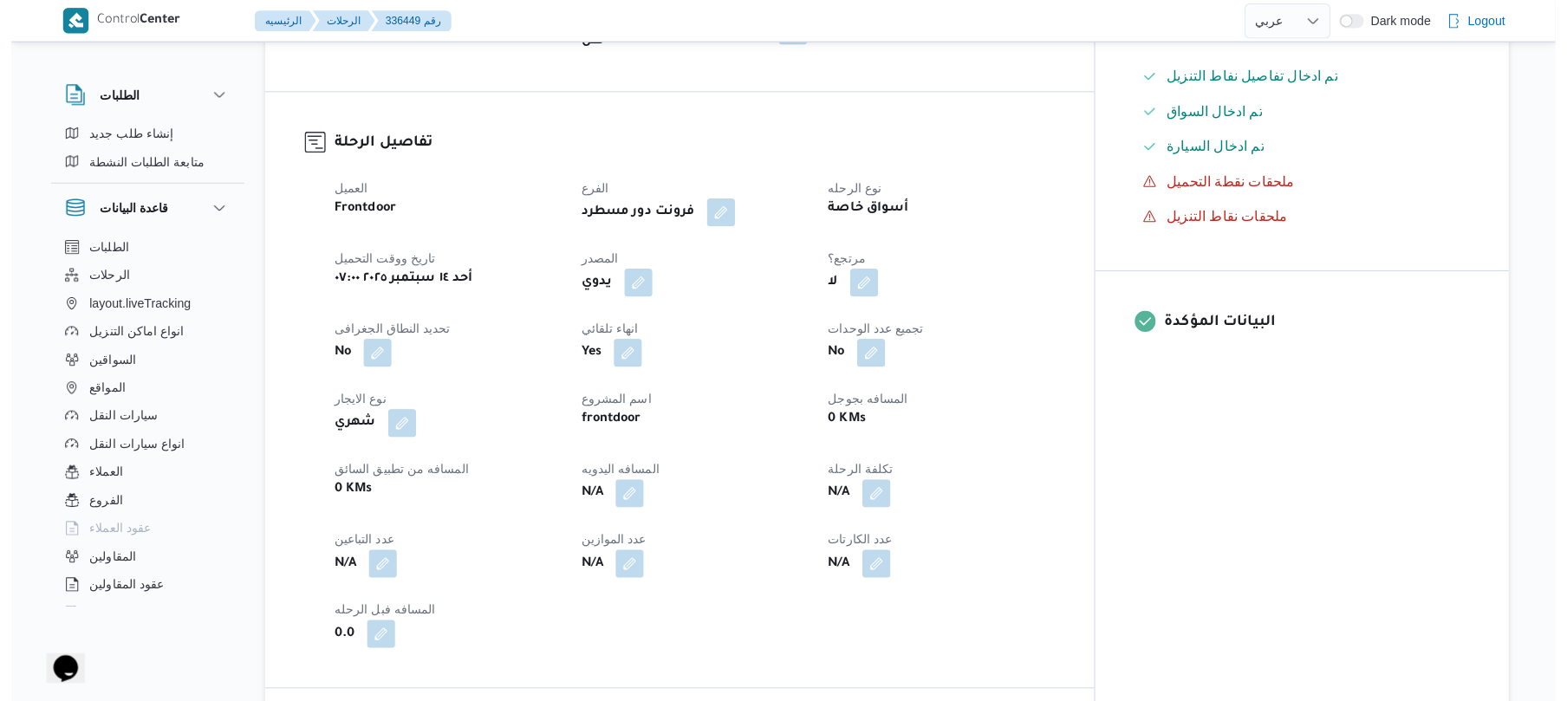
scroll to position [555, 0]
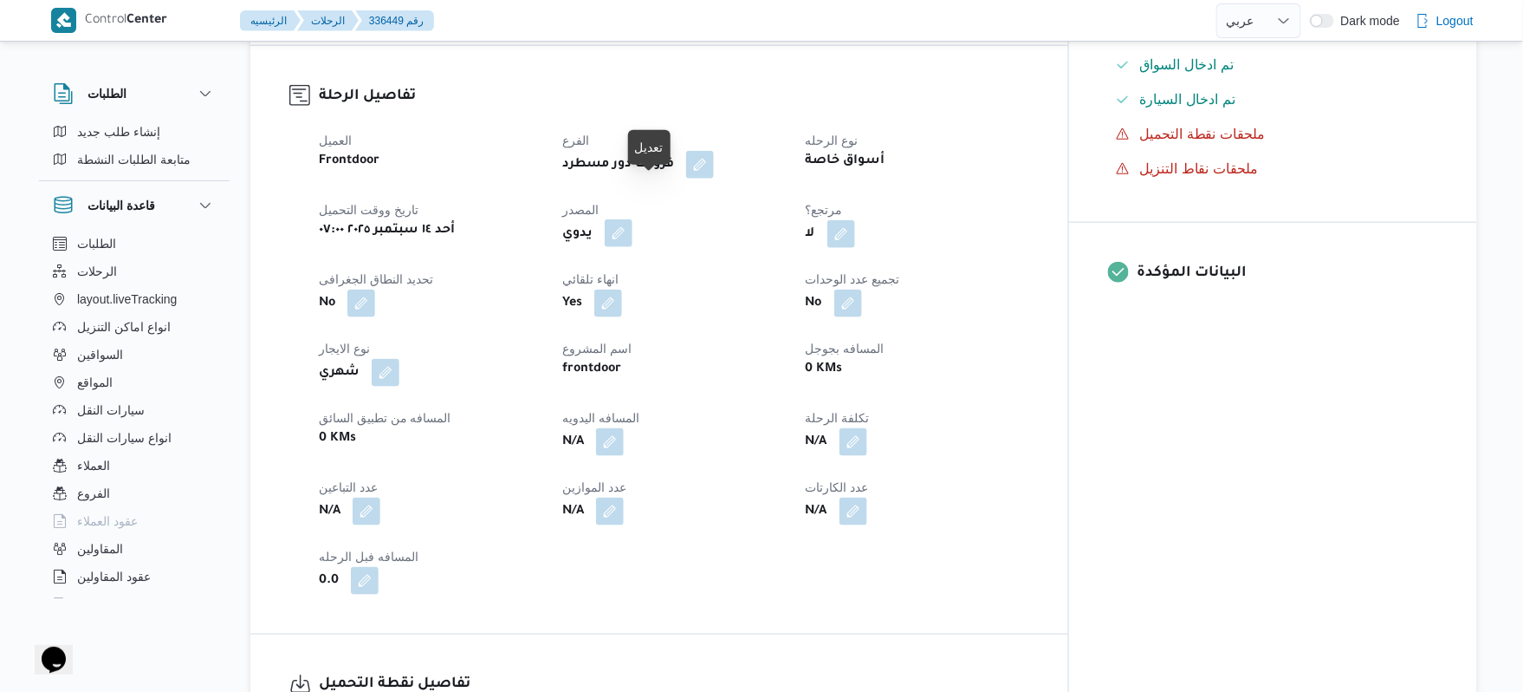
click at [633, 219] on button "button" at bounding box center [619, 233] width 28 height 28
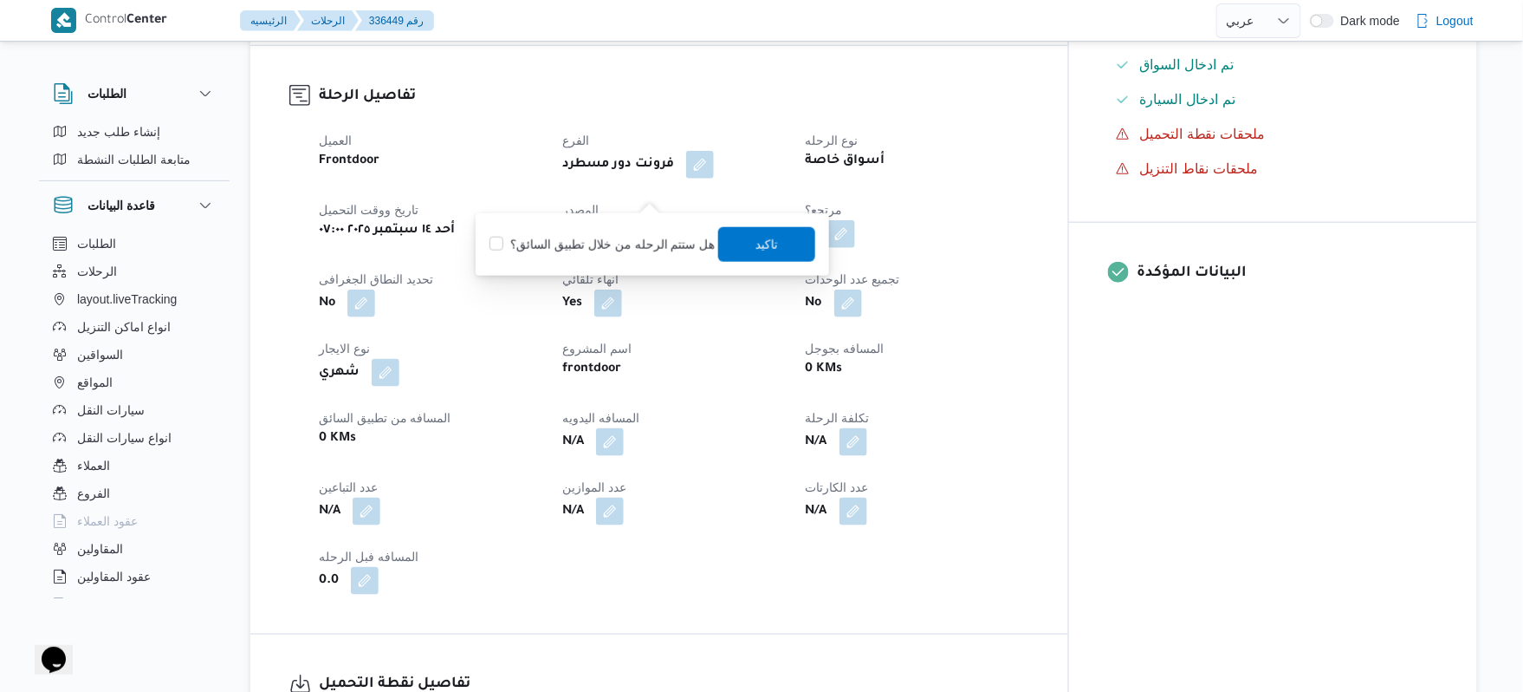
click at [594, 250] on label "هل ستتم الرحله من خلال تطبيق السائق؟" at bounding box center [602, 244] width 225 height 21
checkbox input "true"
click at [759, 236] on span "تاكيد" at bounding box center [767, 243] width 23 height 21
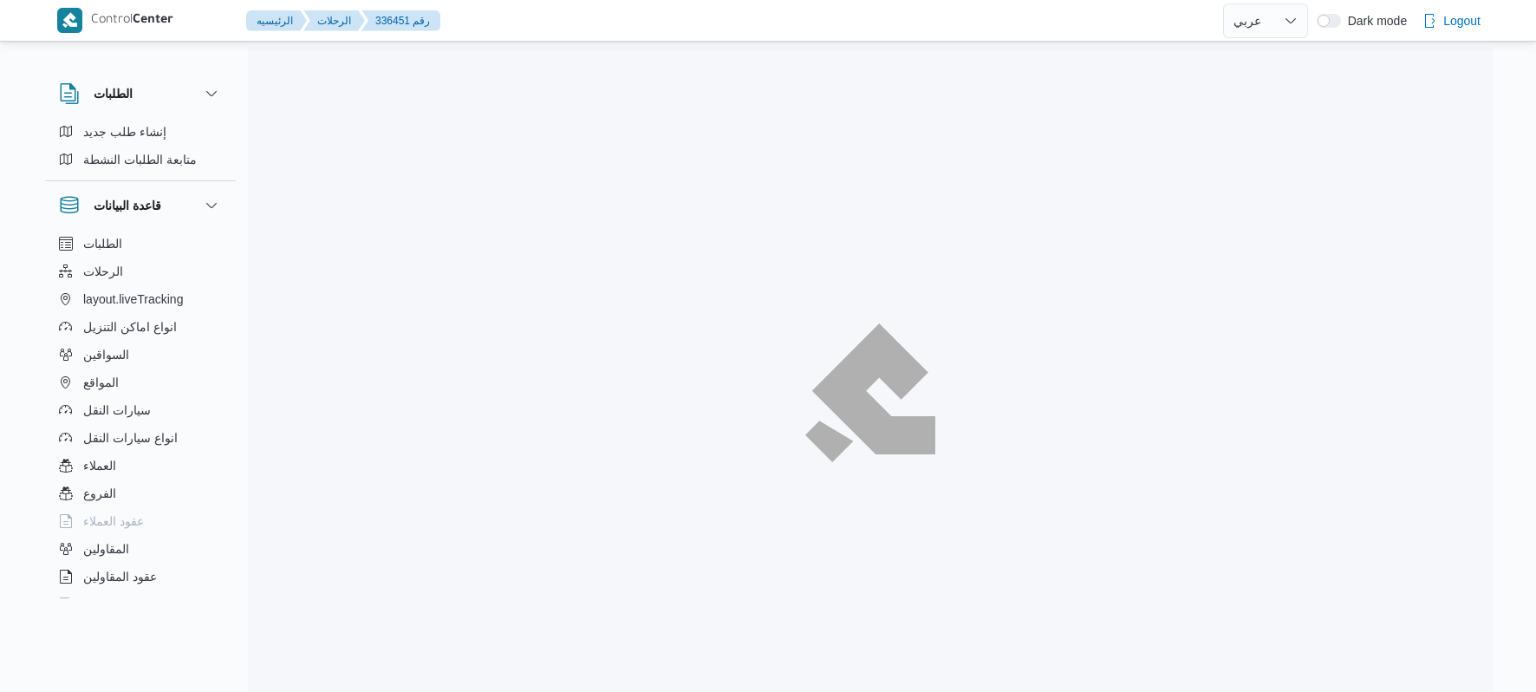
select select "ar"
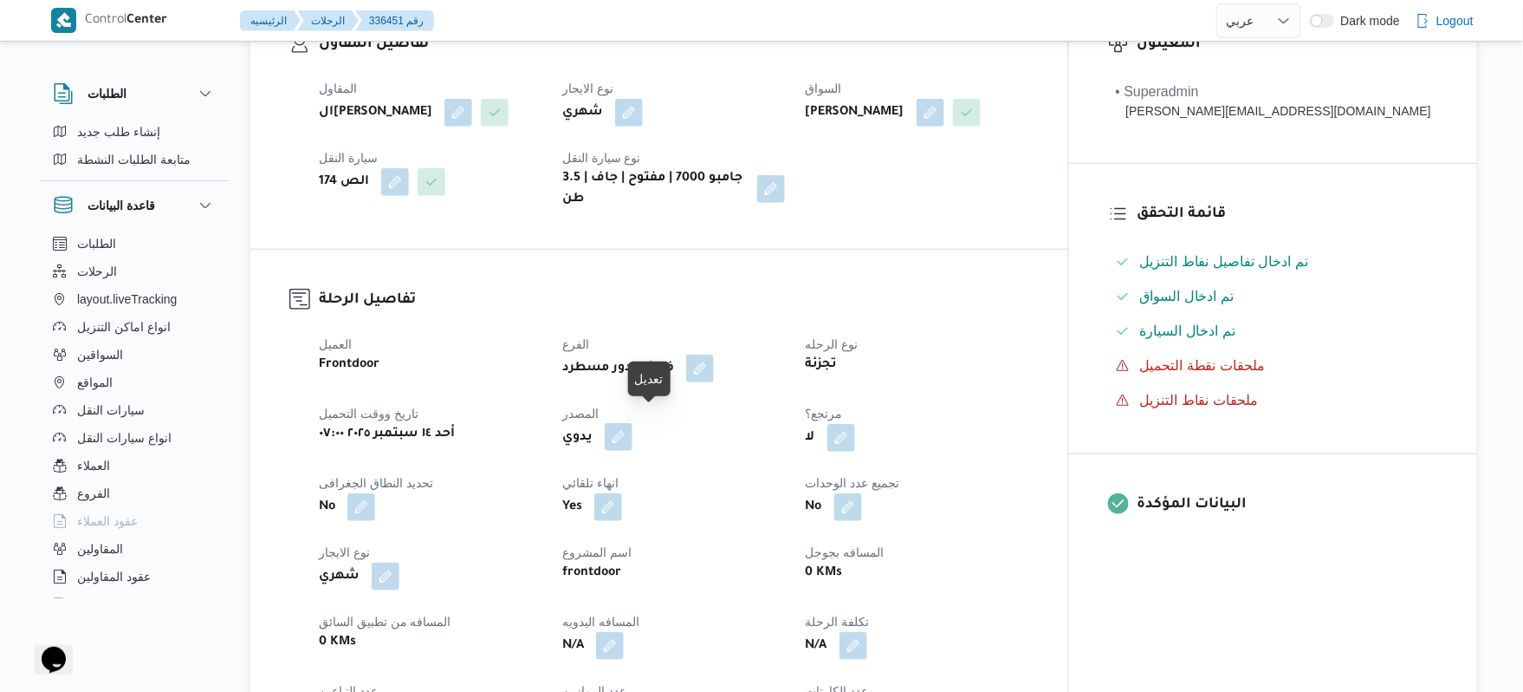
click at [633, 434] on button "button" at bounding box center [619, 437] width 28 height 28
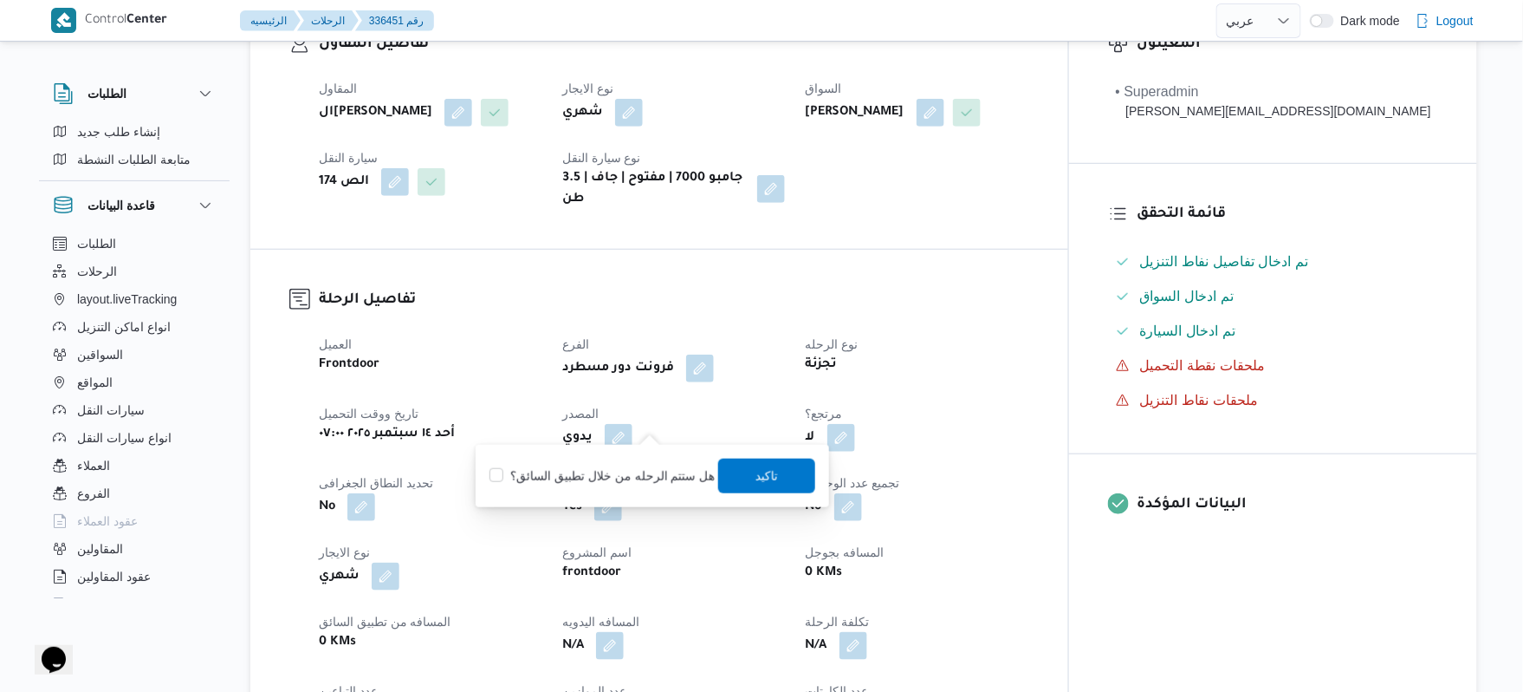
click at [622, 479] on label "هل ستتم الرحله من خلال تطبيق السائق؟" at bounding box center [602, 475] width 225 height 21
checkbox input "true"
click at [756, 470] on span "تاكيد" at bounding box center [767, 474] width 23 height 21
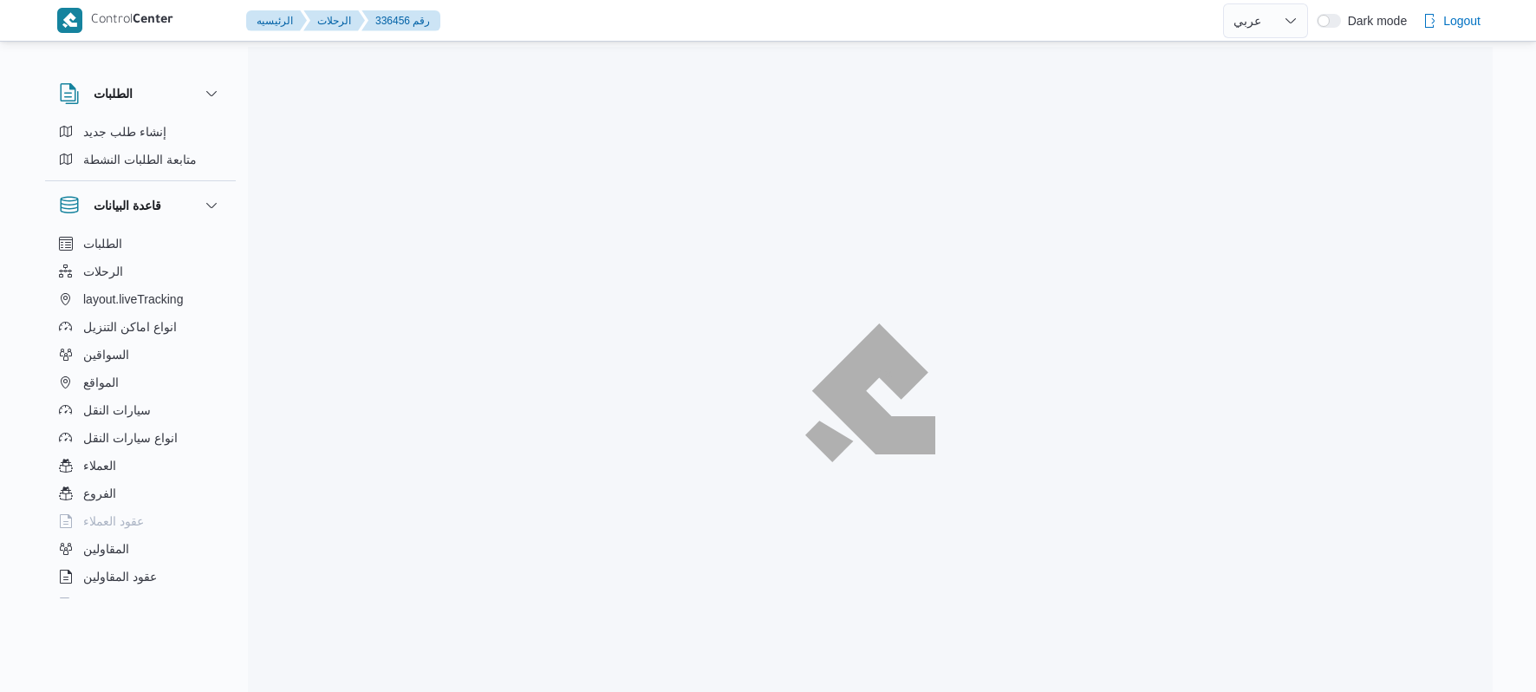
select select "ar"
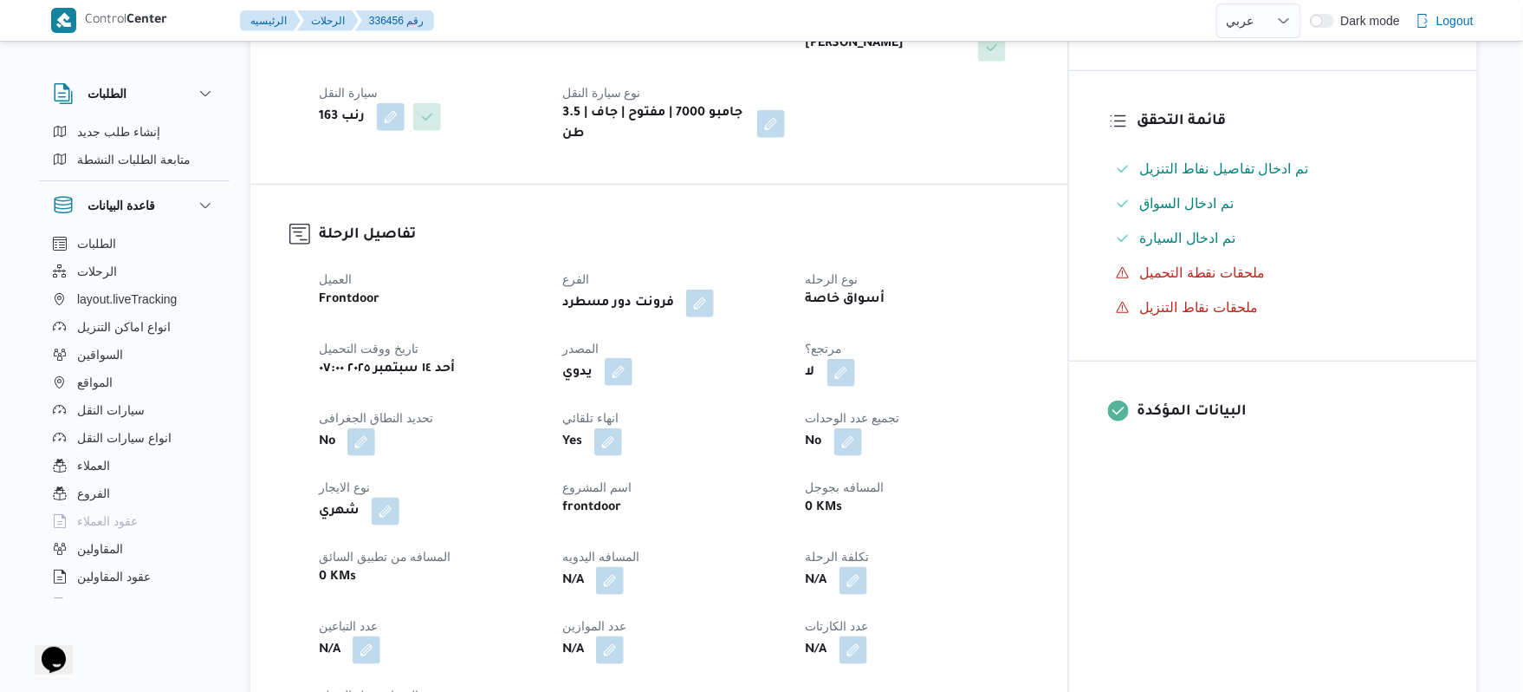
click at [633, 368] on button "button" at bounding box center [619, 372] width 28 height 28
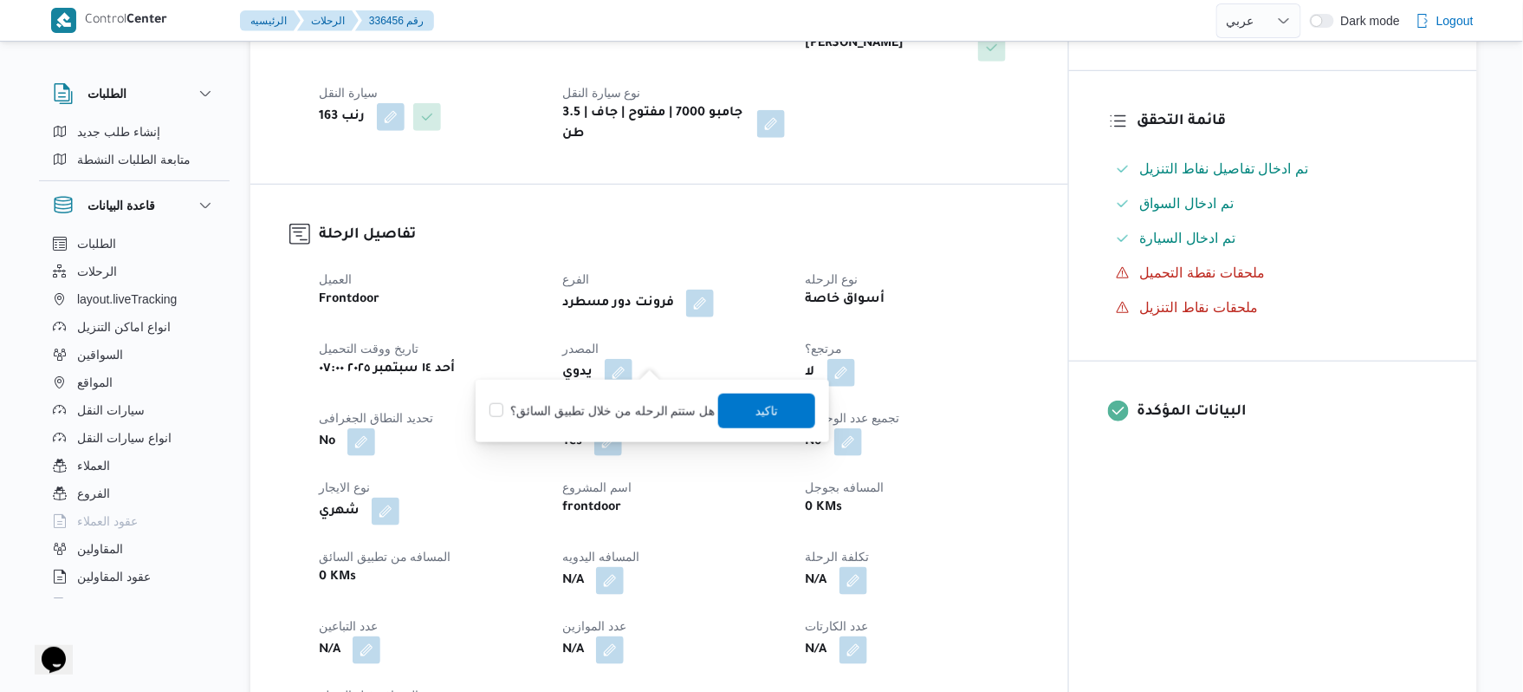
click at [614, 406] on label "هل ستتم الرحله من خلال تطبيق السائق؟" at bounding box center [602, 410] width 225 height 21
checkbox input "true"
click at [738, 413] on span "تاكيد" at bounding box center [766, 410] width 97 height 35
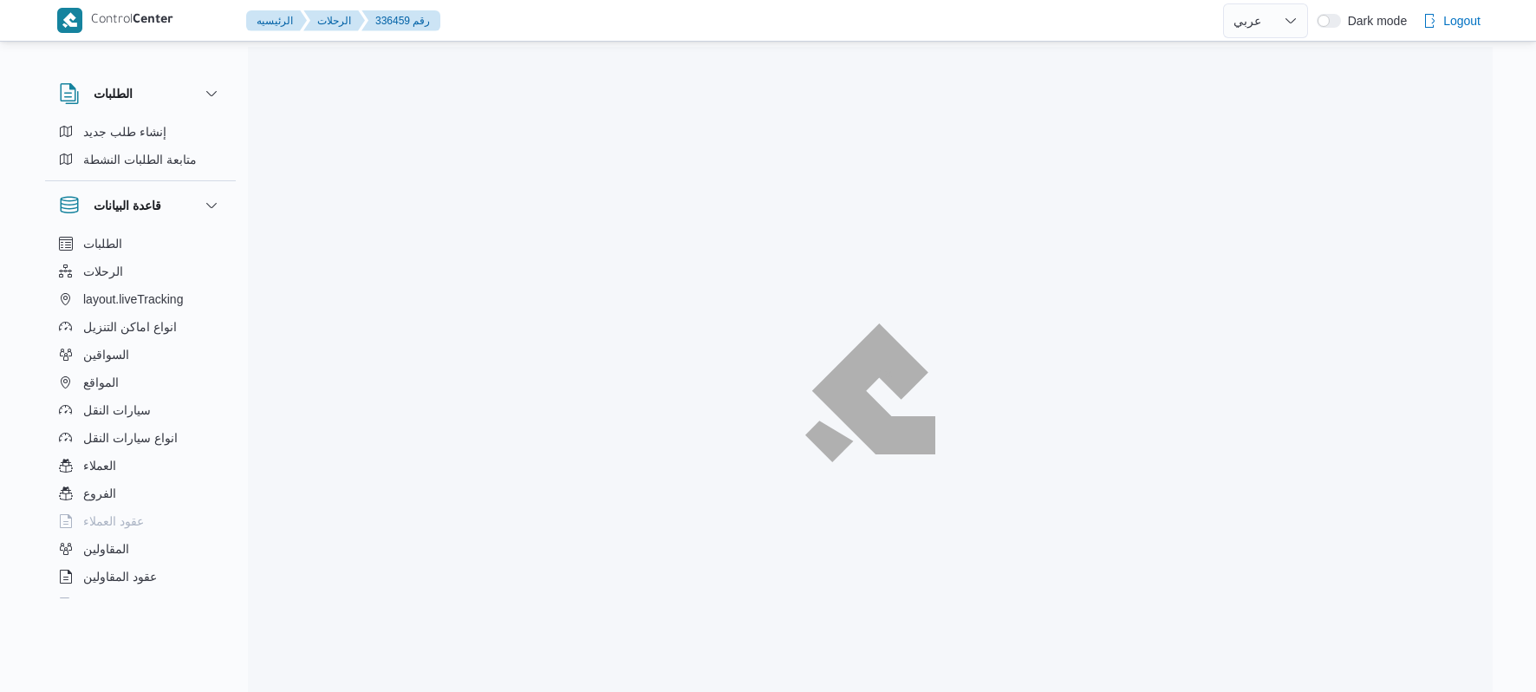
select select "ar"
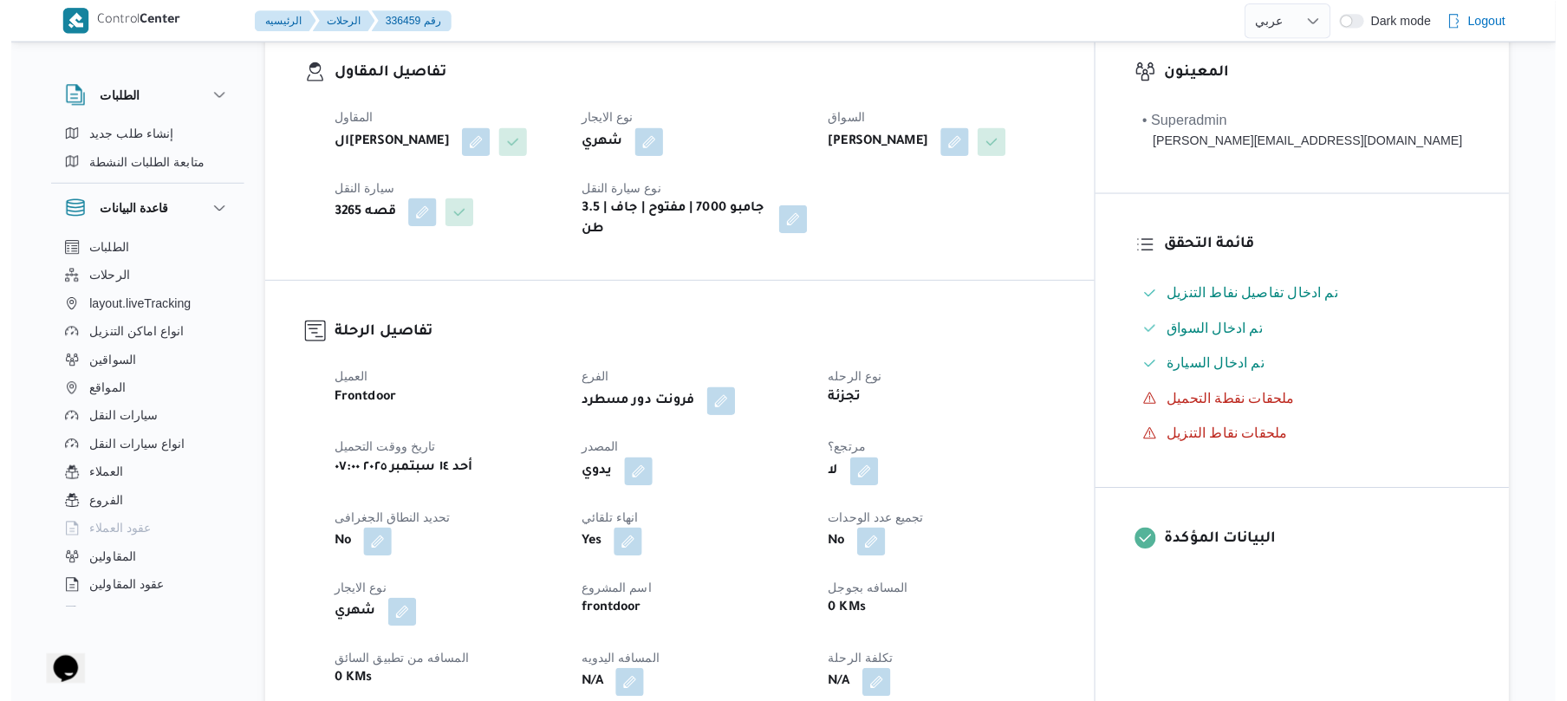
scroll to position [416, 0]
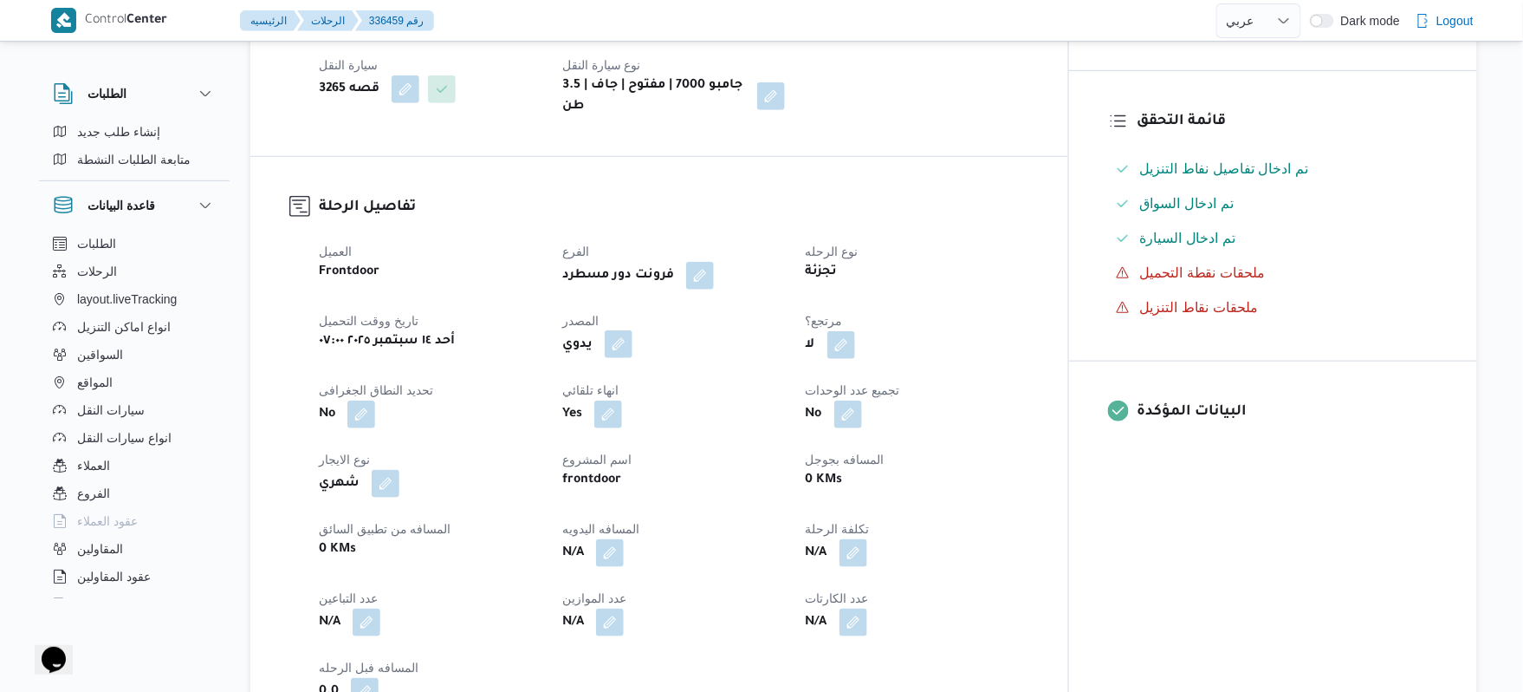
click at [633, 358] on button "button" at bounding box center [619, 344] width 28 height 28
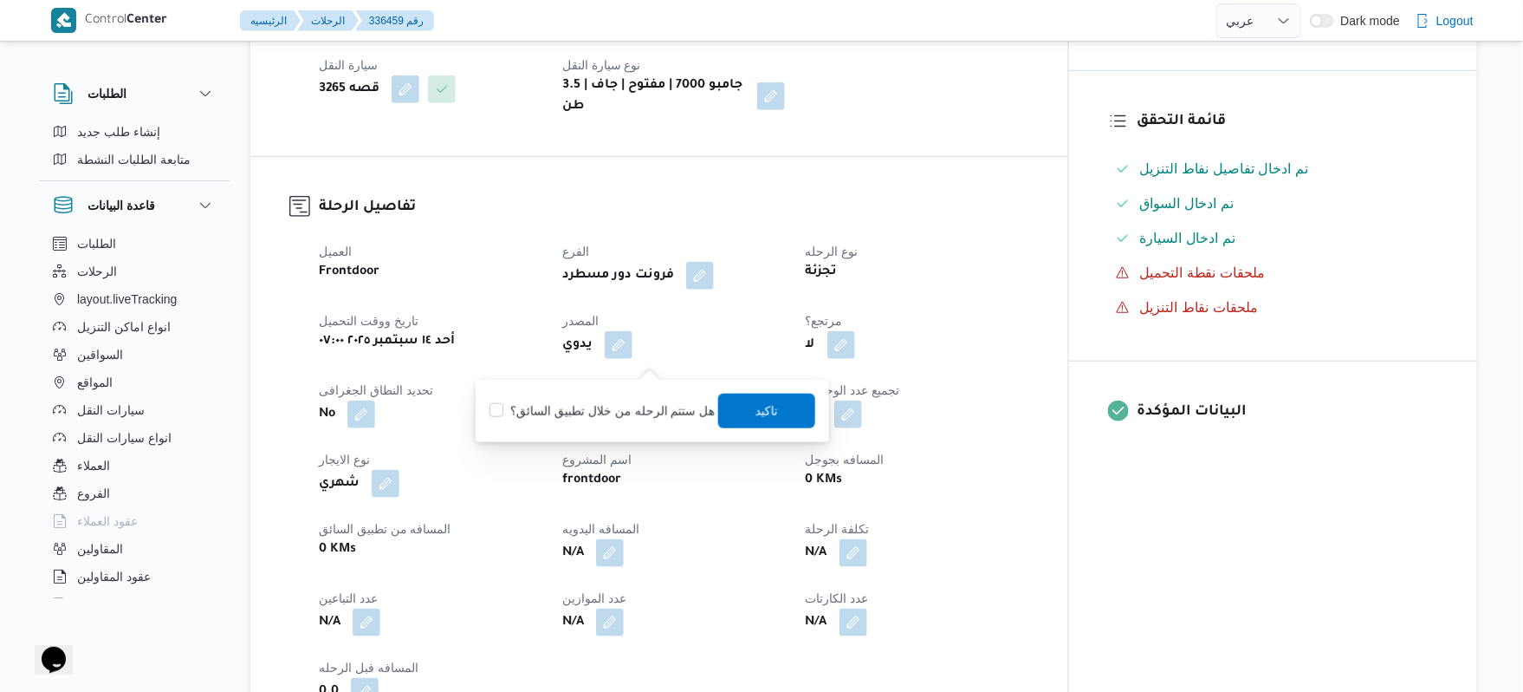
click at [591, 406] on label "هل ستتم الرحله من خلال تطبيق السائق؟" at bounding box center [602, 410] width 225 height 21
checkbox input "true"
click at [744, 399] on span "تاكيد" at bounding box center [766, 410] width 97 height 35
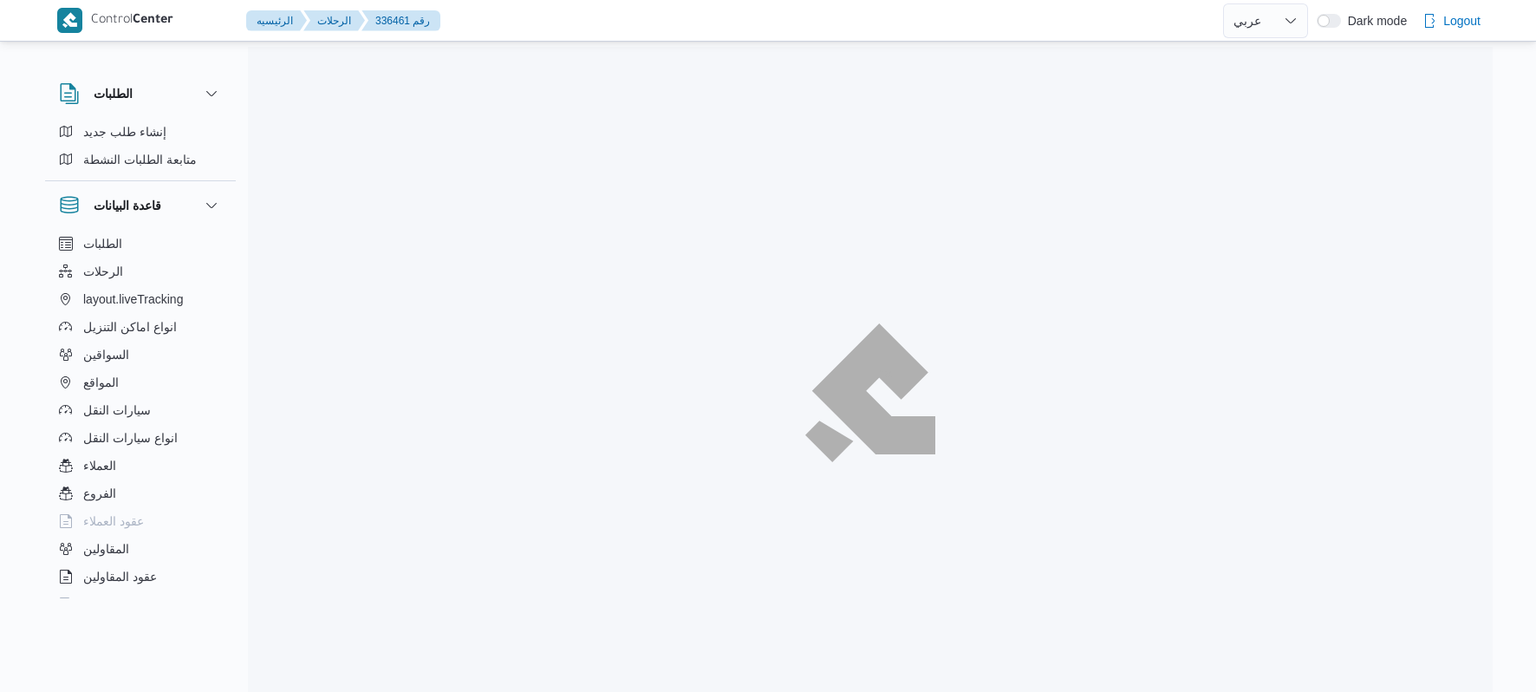
select select "ar"
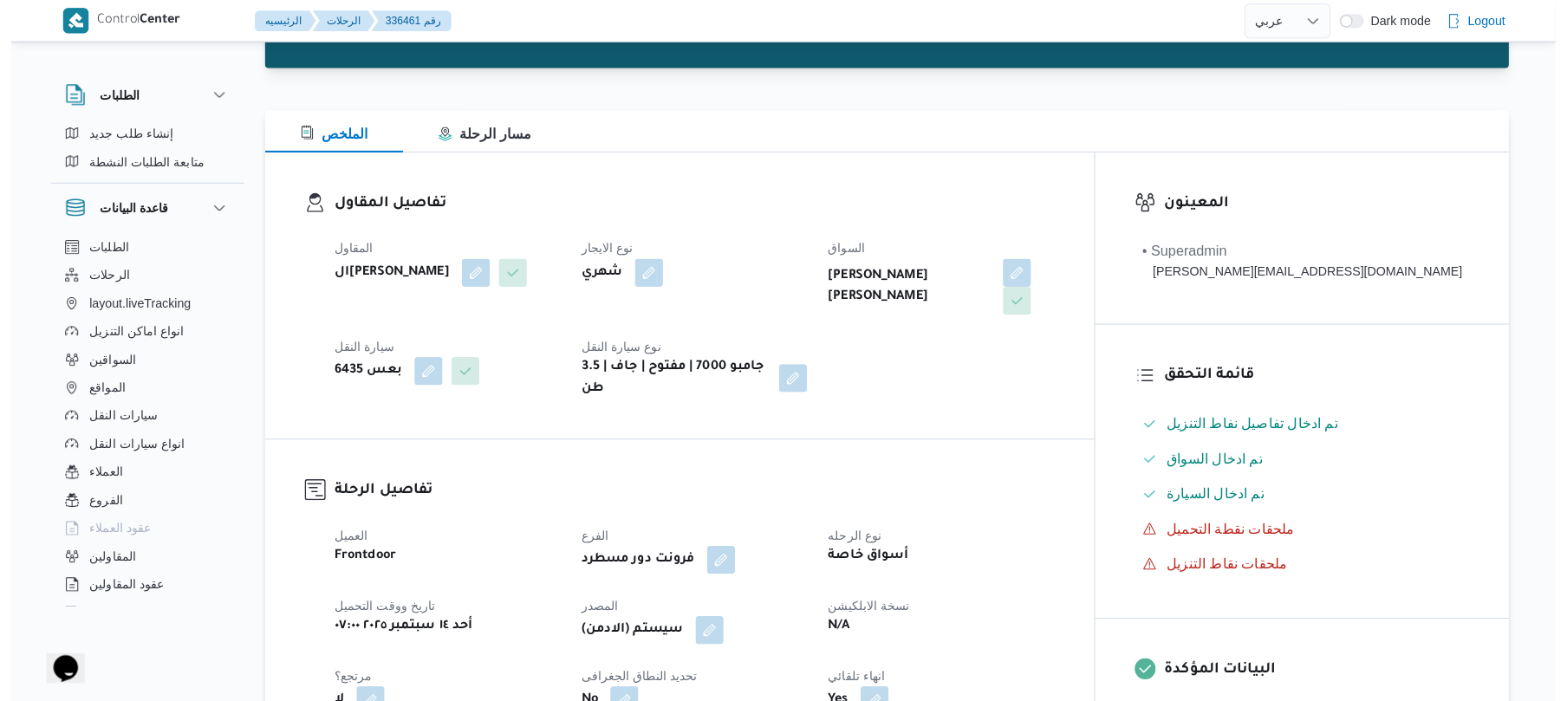
scroll to position [185, 0]
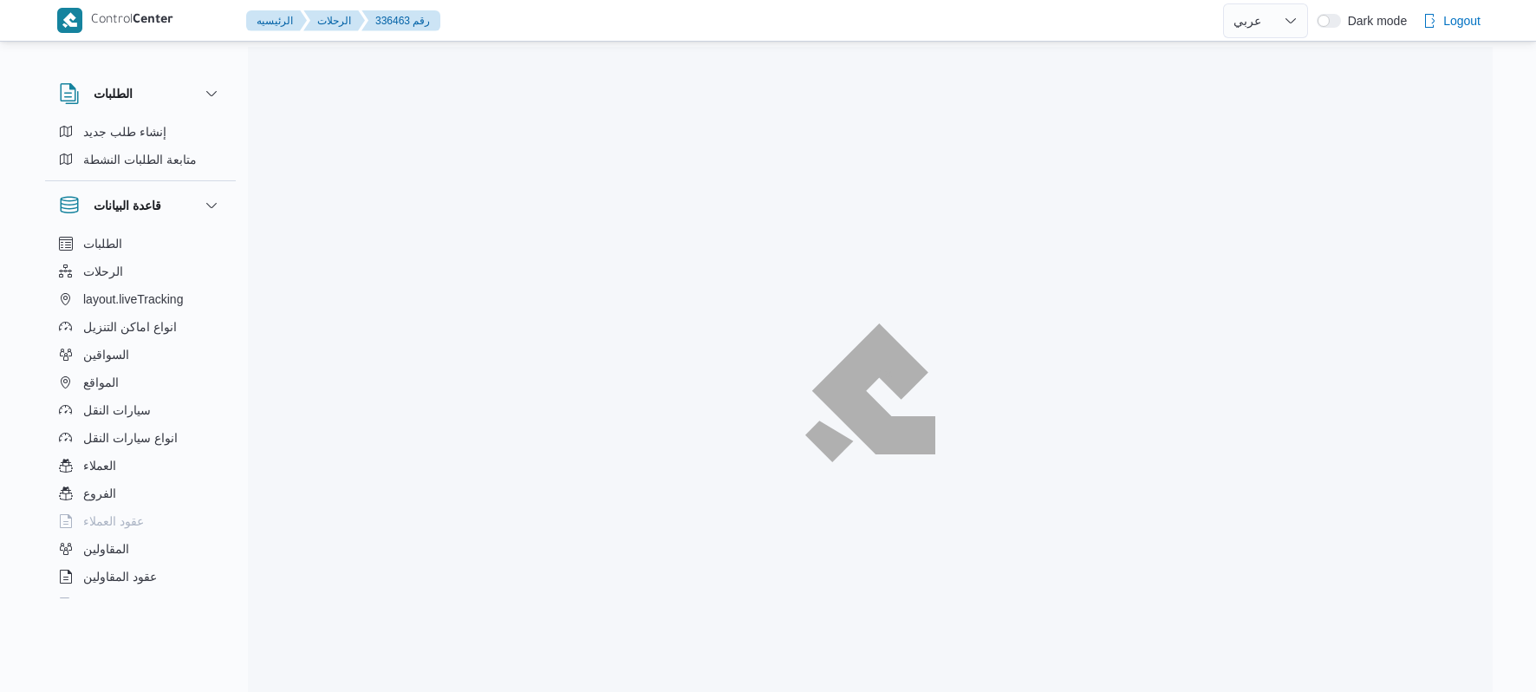
select select "ar"
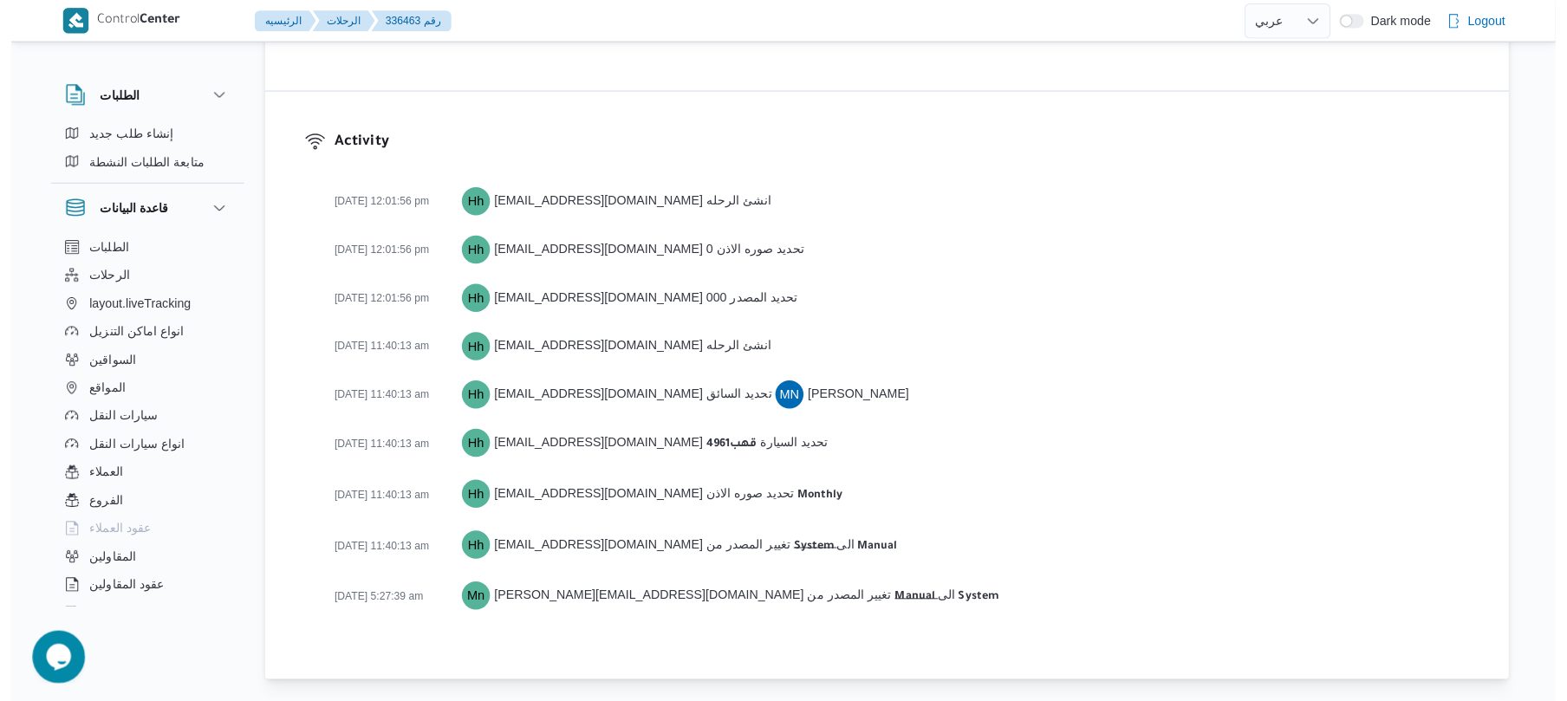
scroll to position [2274, 0]
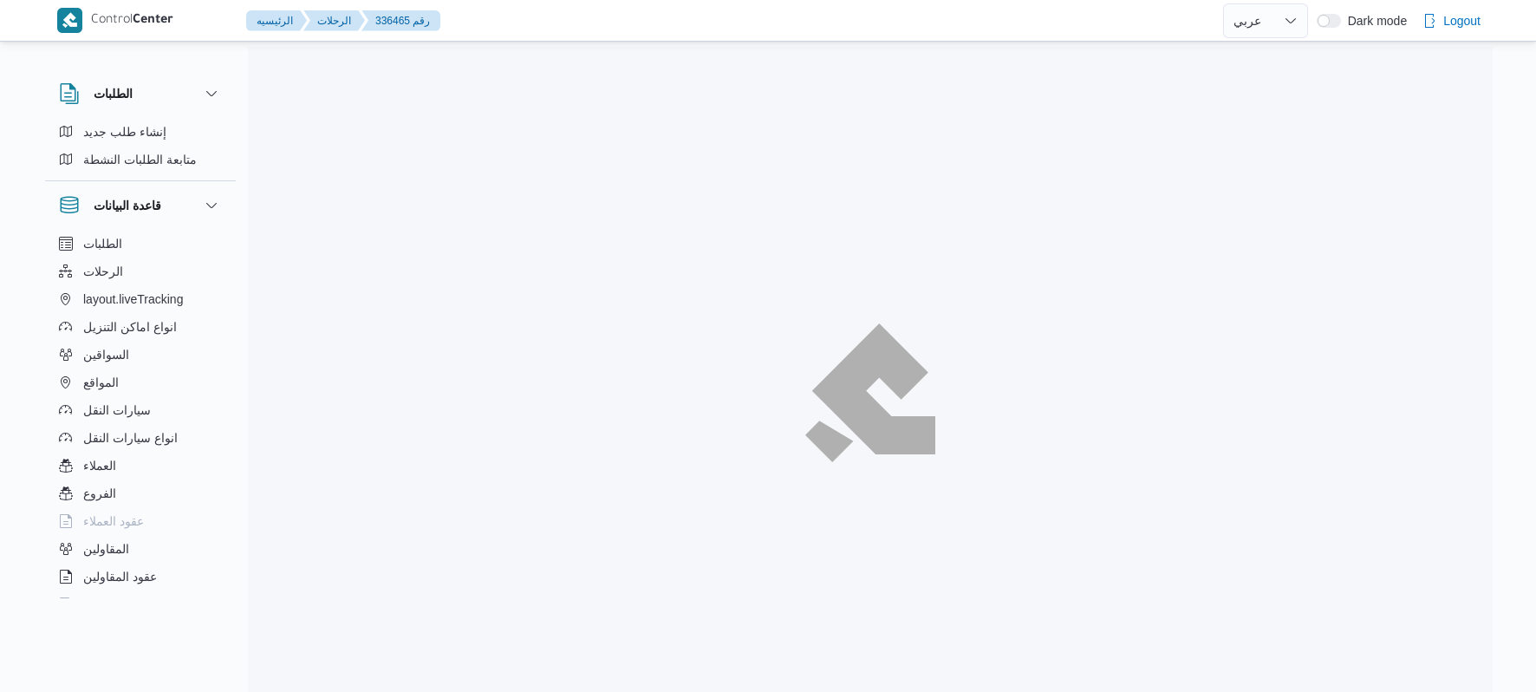
select select "ar"
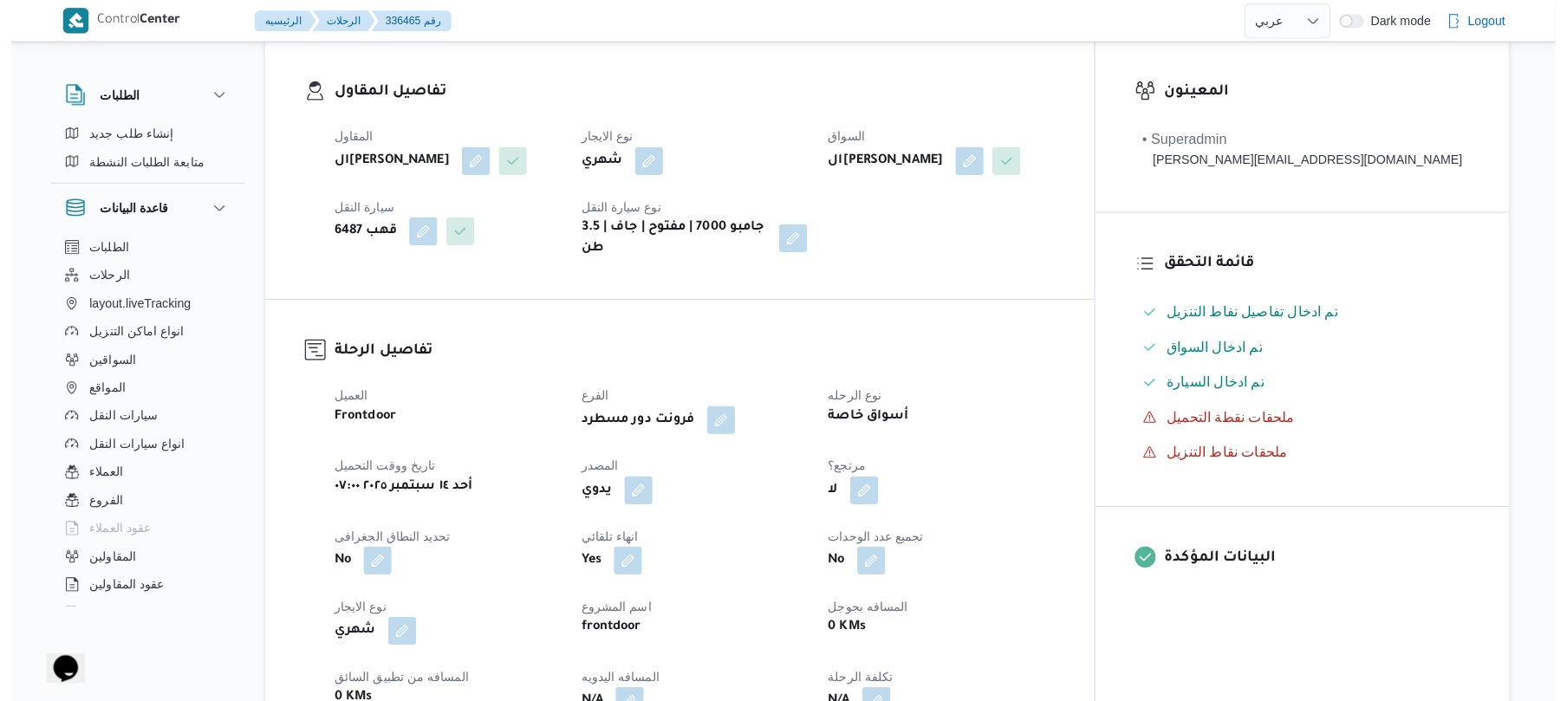
scroll to position [323, 0]
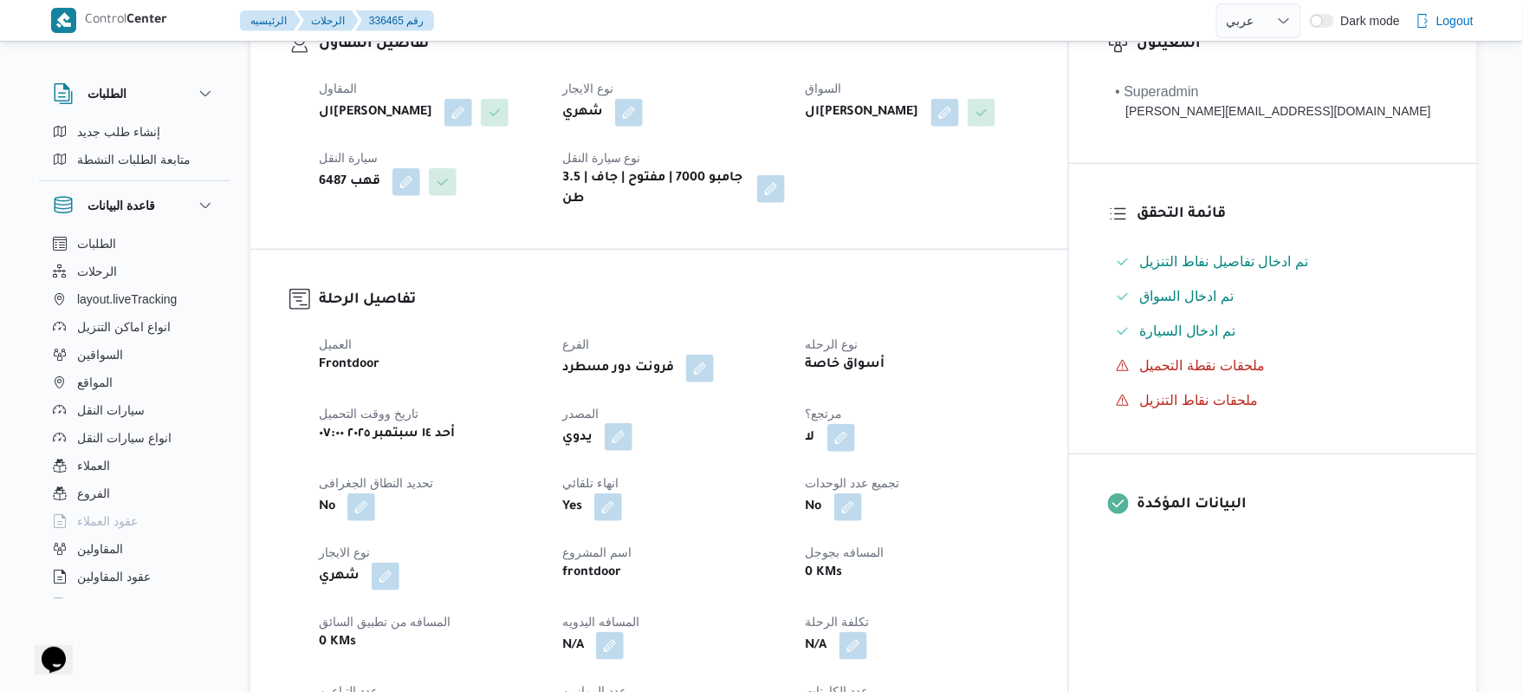
click at [633, 423] on button "button" at bounding box center [619, 437] width 28 height 28
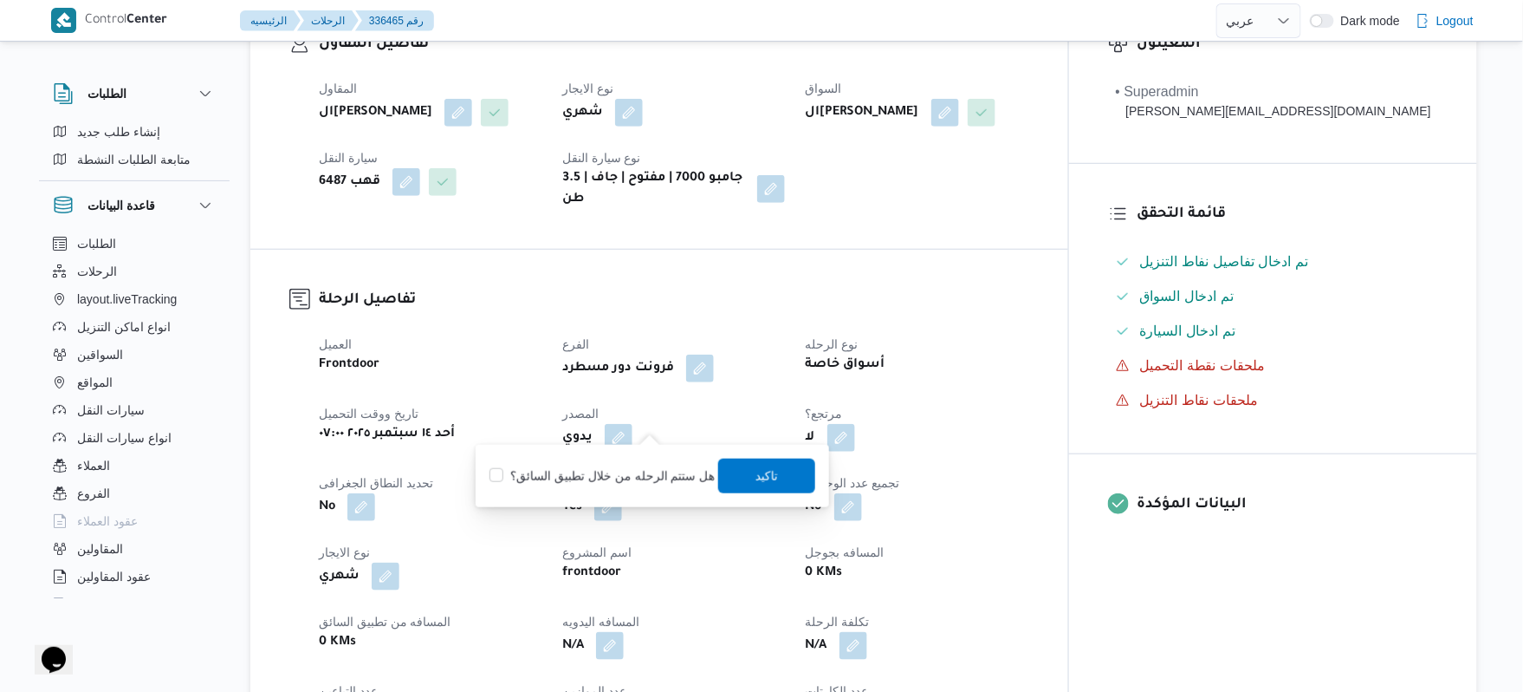
click at [601, 476] on label "هل ستتم الرحله من خلال تطبيق السائق؟" at bounding box center [602, 475] width 225 height 21
checkbox input "true"
click at [809, 469] on div "هل ستتم الرحله من خلال تطبيق السائق؟ [GEOGRAPHIC_DATA]" at bounding box center [652, 476] width 329 height 38
click at [788, 472] on span "تاكيد" at bounding box center [766, 475] width 97 height 35
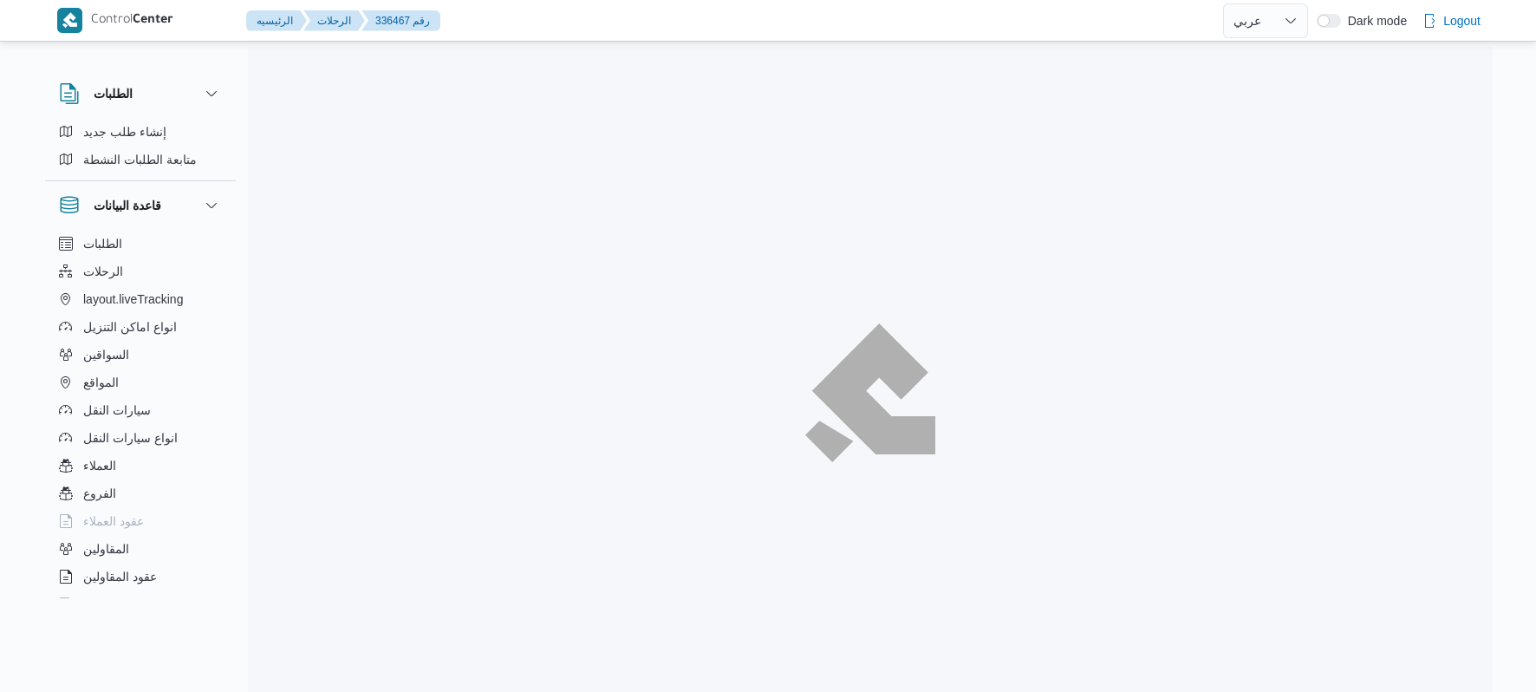
select select "ar"
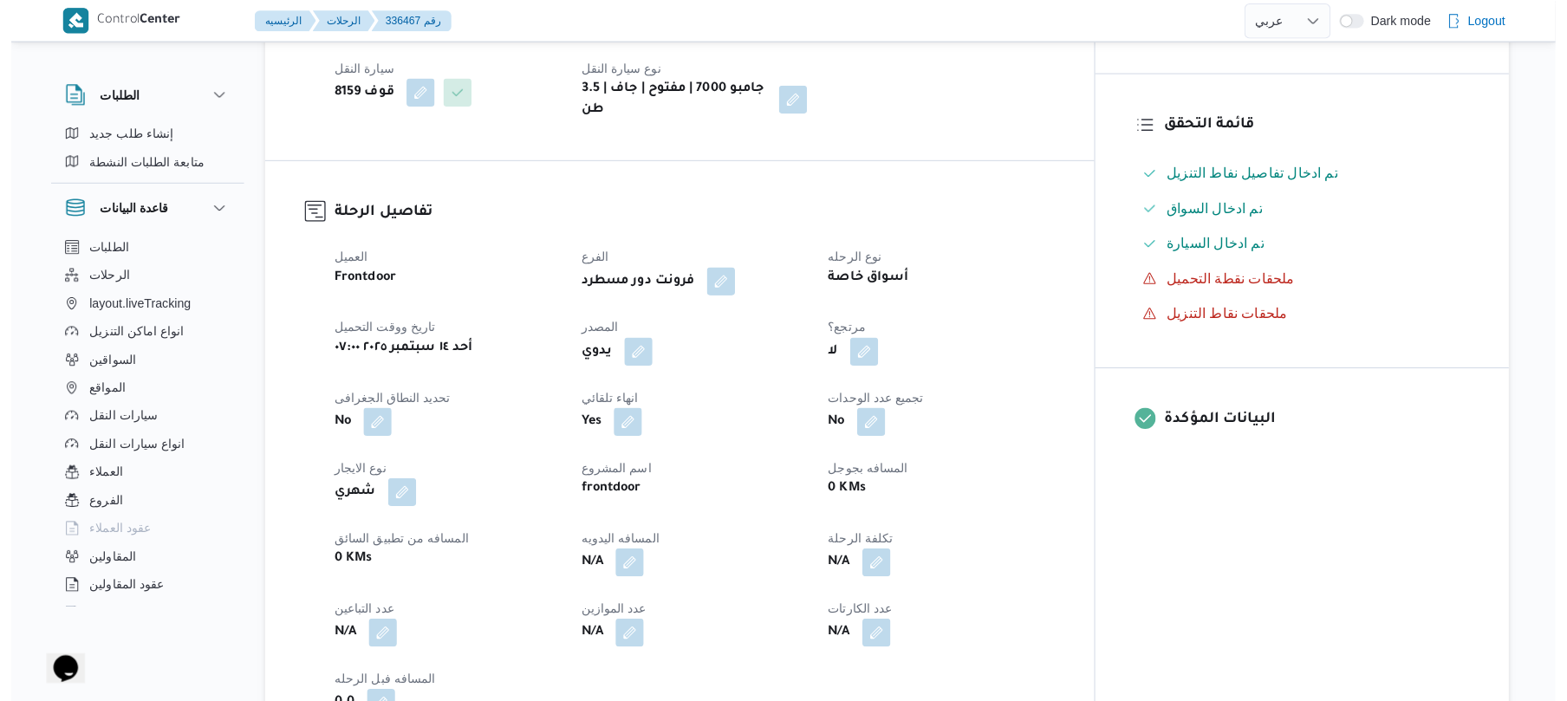
scroll to position [462, 0]
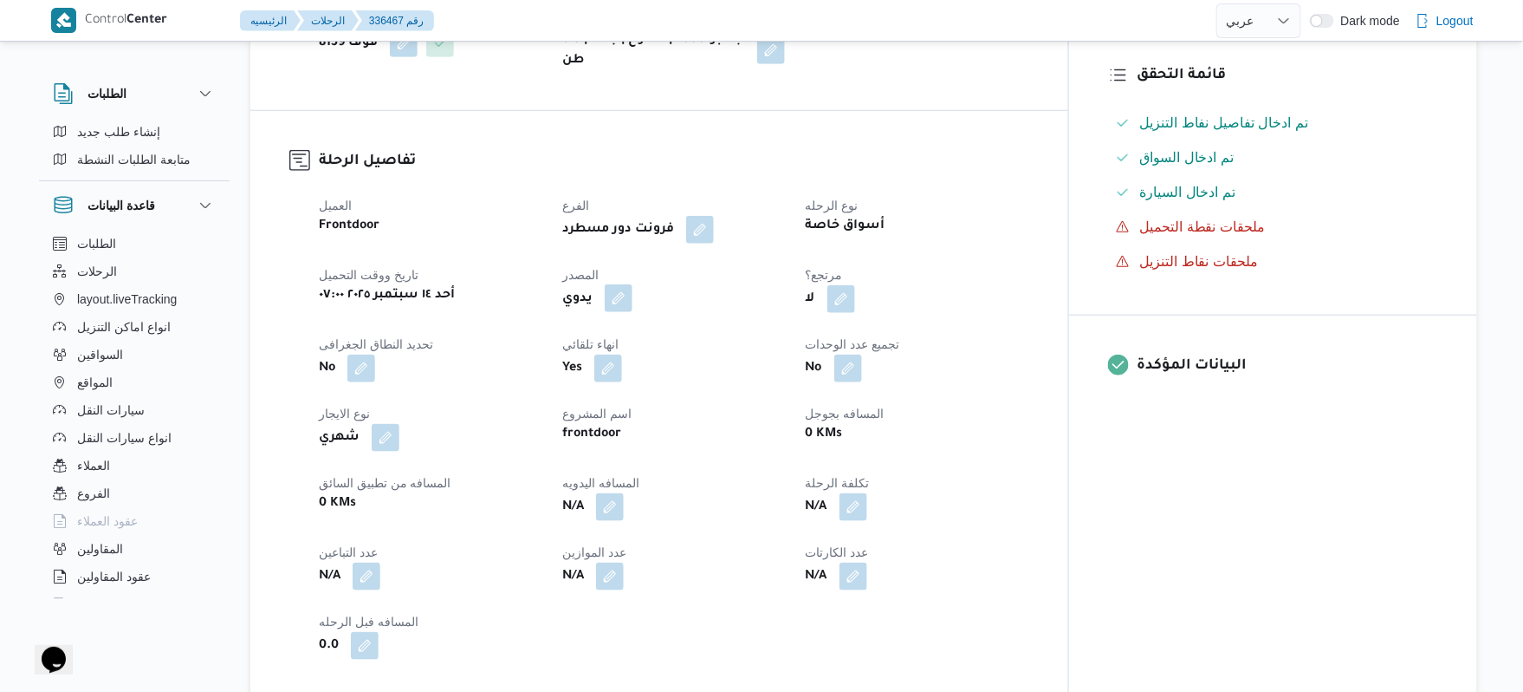
click at [633, 284] on button "button" at bounding box center [619, 298] width 28 height 28
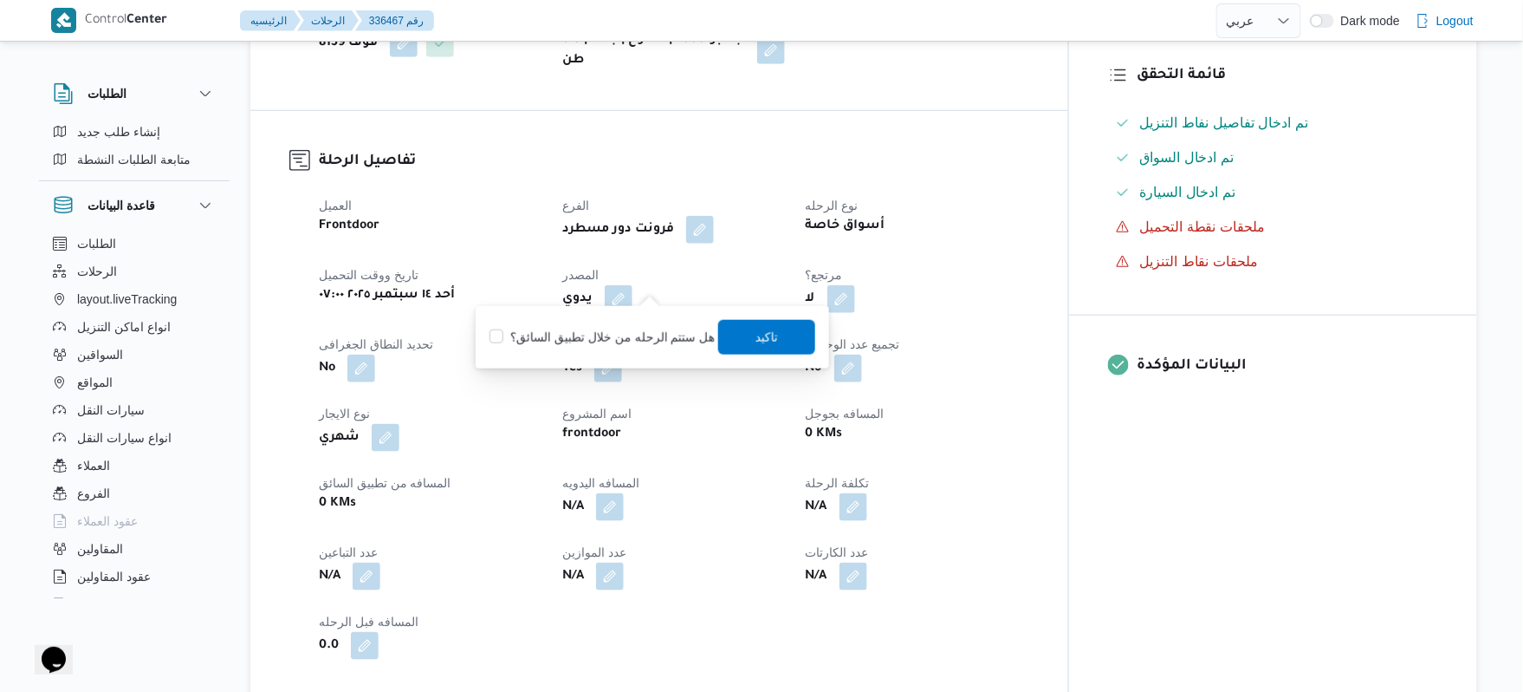
click at [622, 322] on div "هل ستتم الرحله من خلال تطبيق السائق؟ [GEOGRAPHIC_DATA]" at bounding box center [652, 337] width 329 height 38
click at [624, 341] on label "هل ستتم الرحله من خلال تطبيق السائق؟" at bounding box center [602, 337] width 225 height 21
checkbox input "true"
click at [742, 338] on span "تاكيد" at bounding box center [766, 336] width 97 height 35
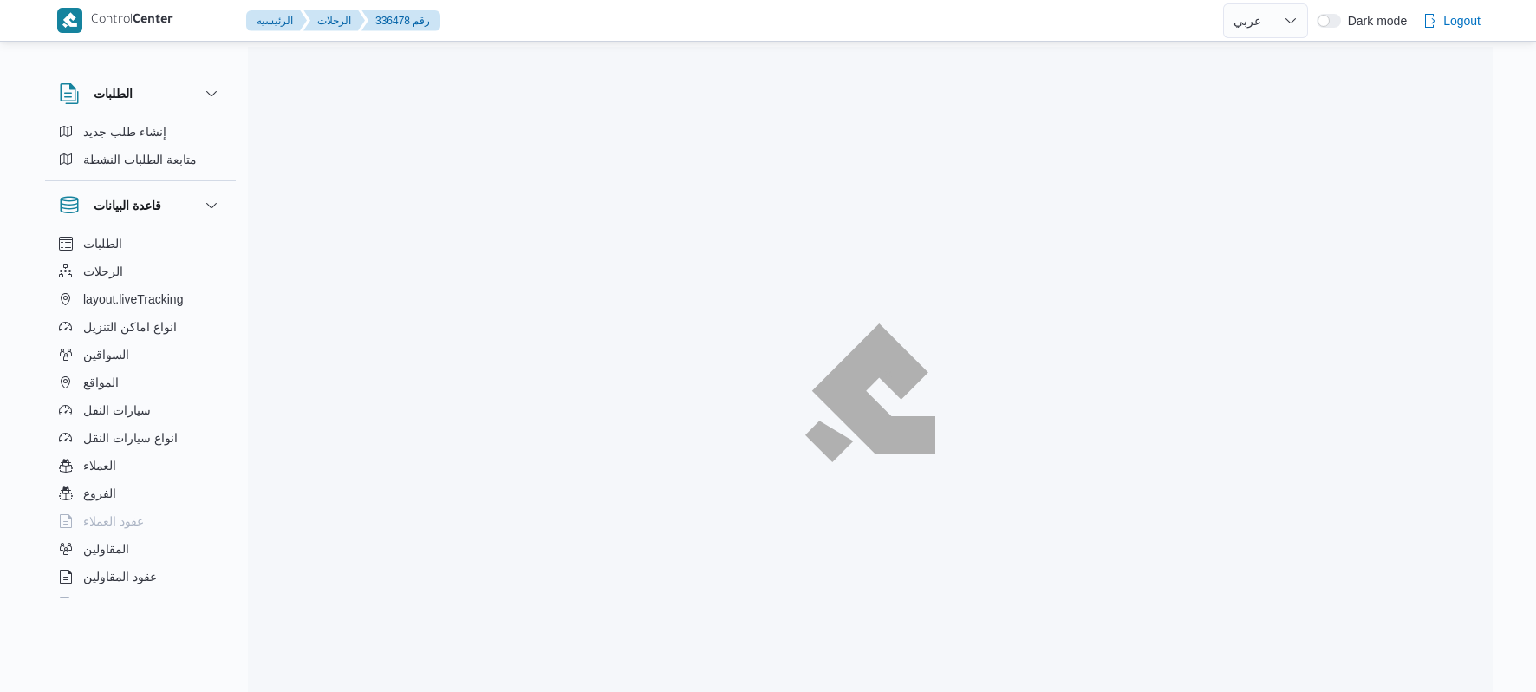
select select "ar"
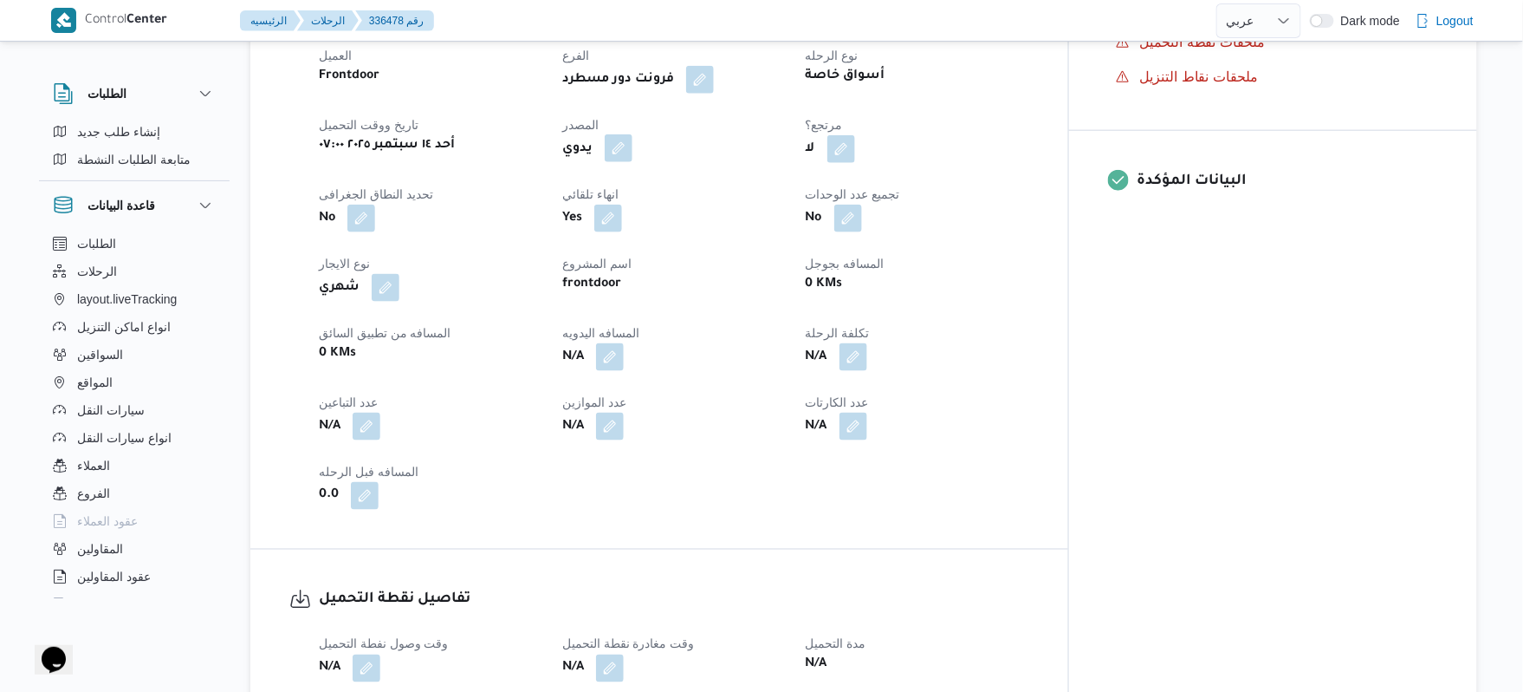
click at [633, 134] on button "button" at bounding box center [619, 148] width 28 height 28
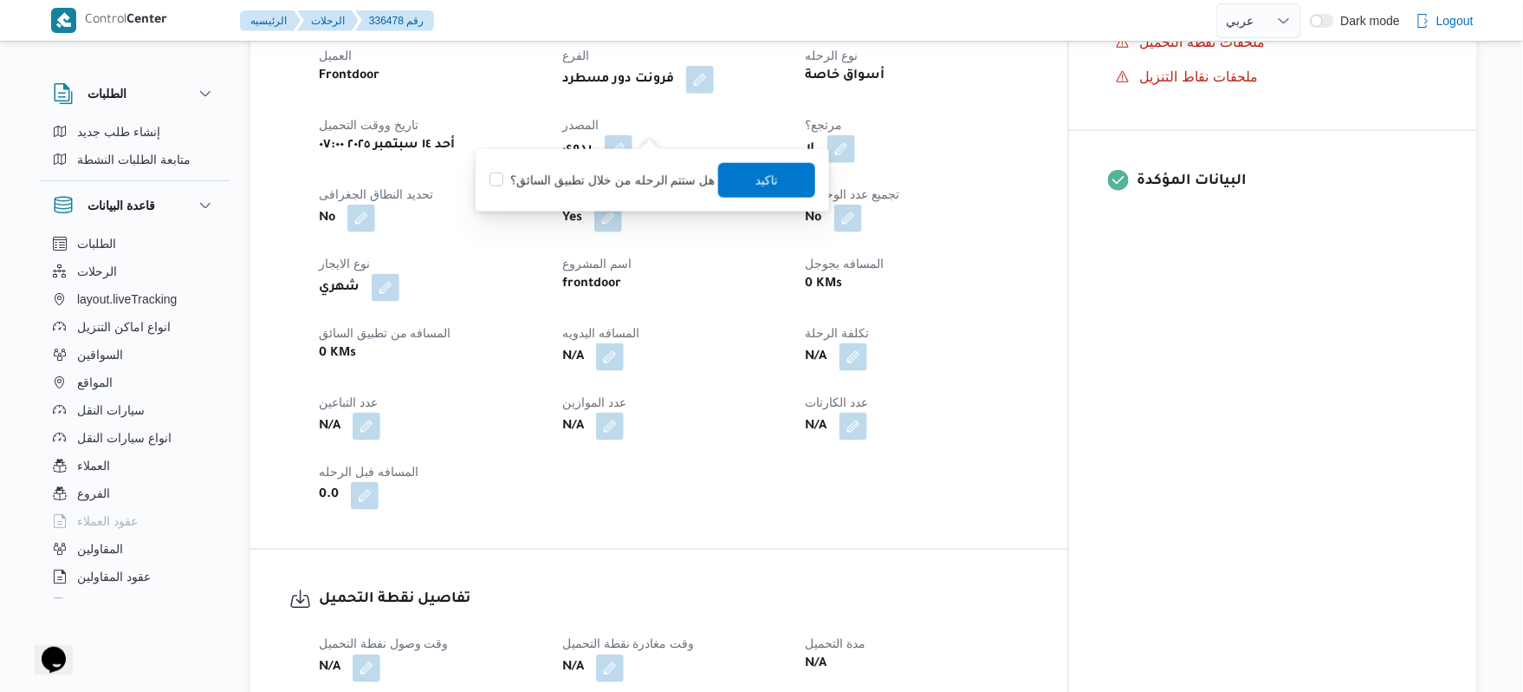
click at [629, 178] on label "هل ستتم الرحله من خلال تطبيق السائق؟" at bounding box center [602, 180] width 225 height 21
checkbox input "true"
click at [756, 182] on span "تاكيد" at bounding box center [767, 179] width 23 height 21
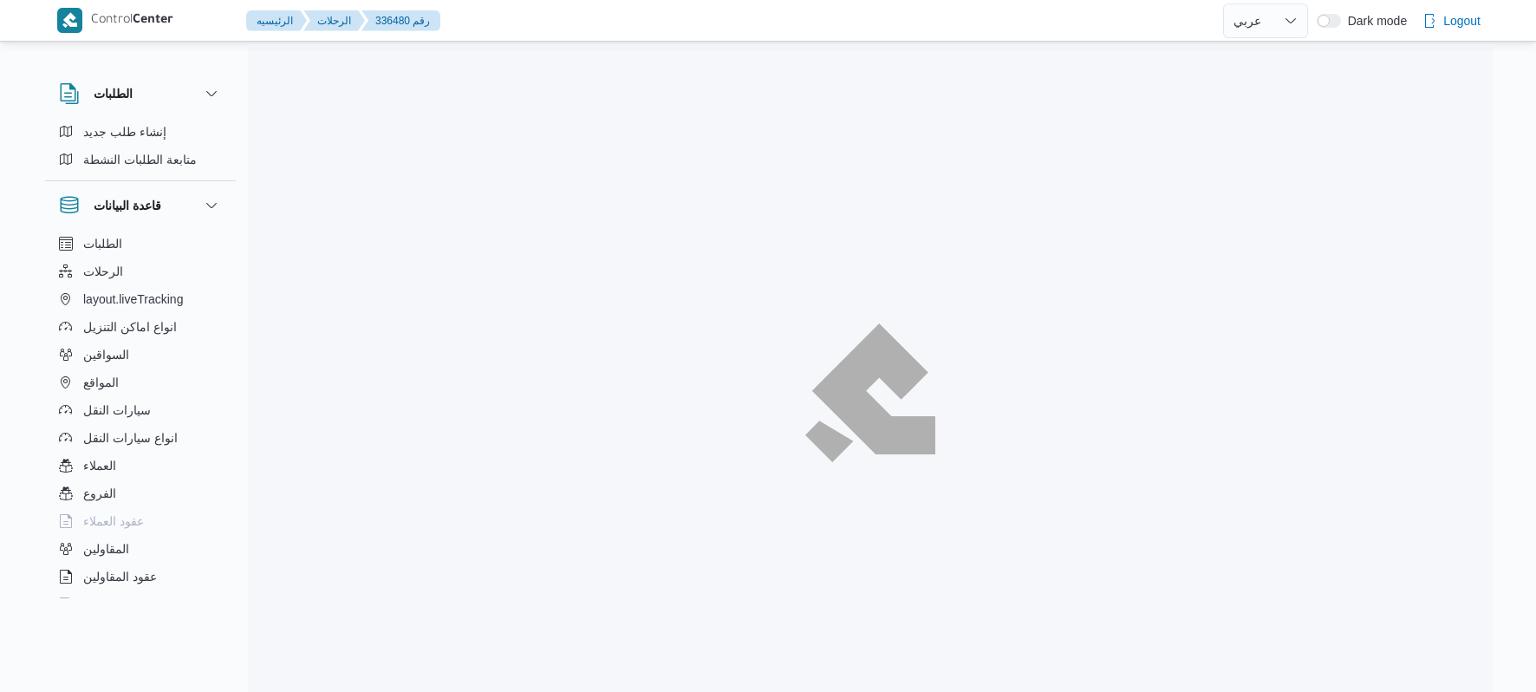
select select "ar"
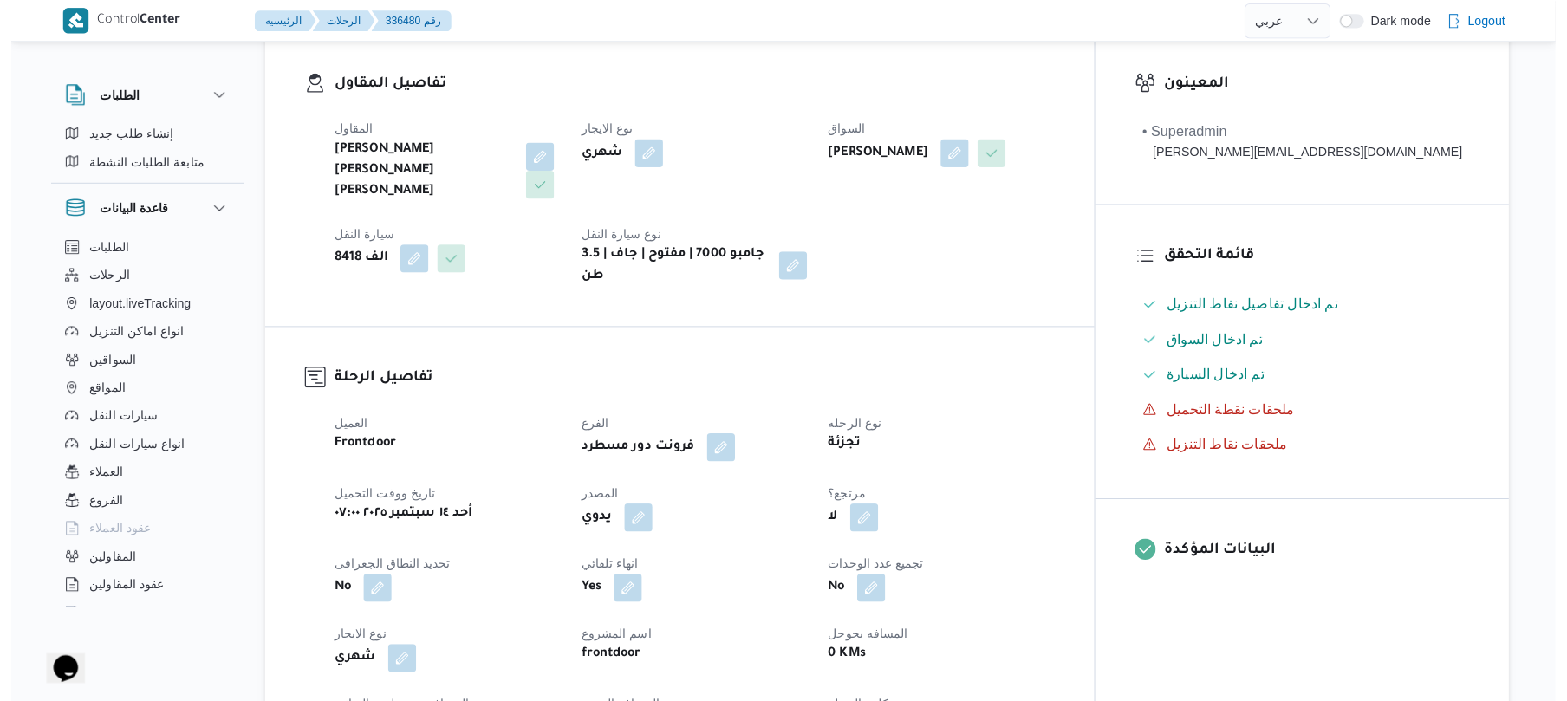
scroll to position [323, 0]
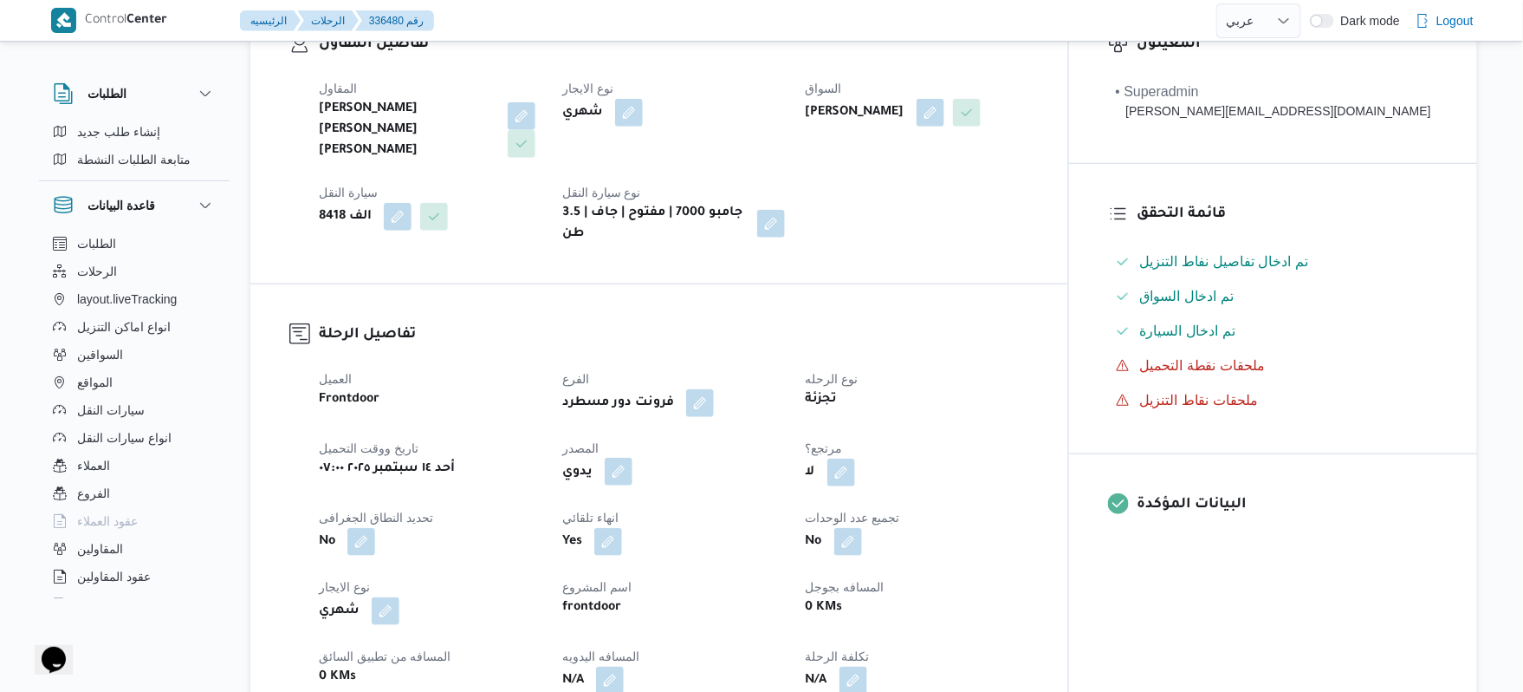
click at [633, 458] on button "button" at bounding box center [619, 472] width 28 height 28
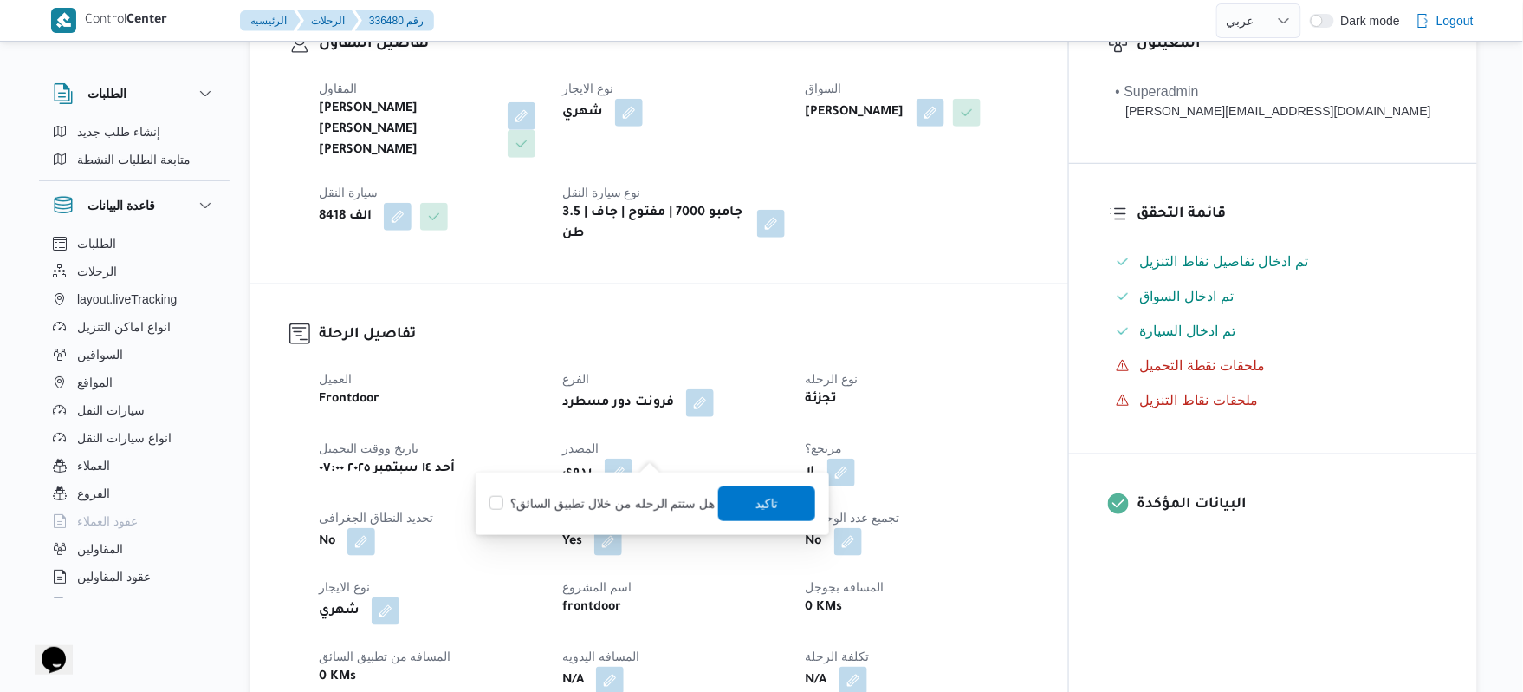
click at [617, 507] on label "هل ستتم الرحله من خلال تطبيق السائق؟" at bounding box center [602, 503] width 225 height 21
checkbox input "true"
click at [764, 497] on span "تاكيد" at bounding box center [767, 502] width 23 height 21
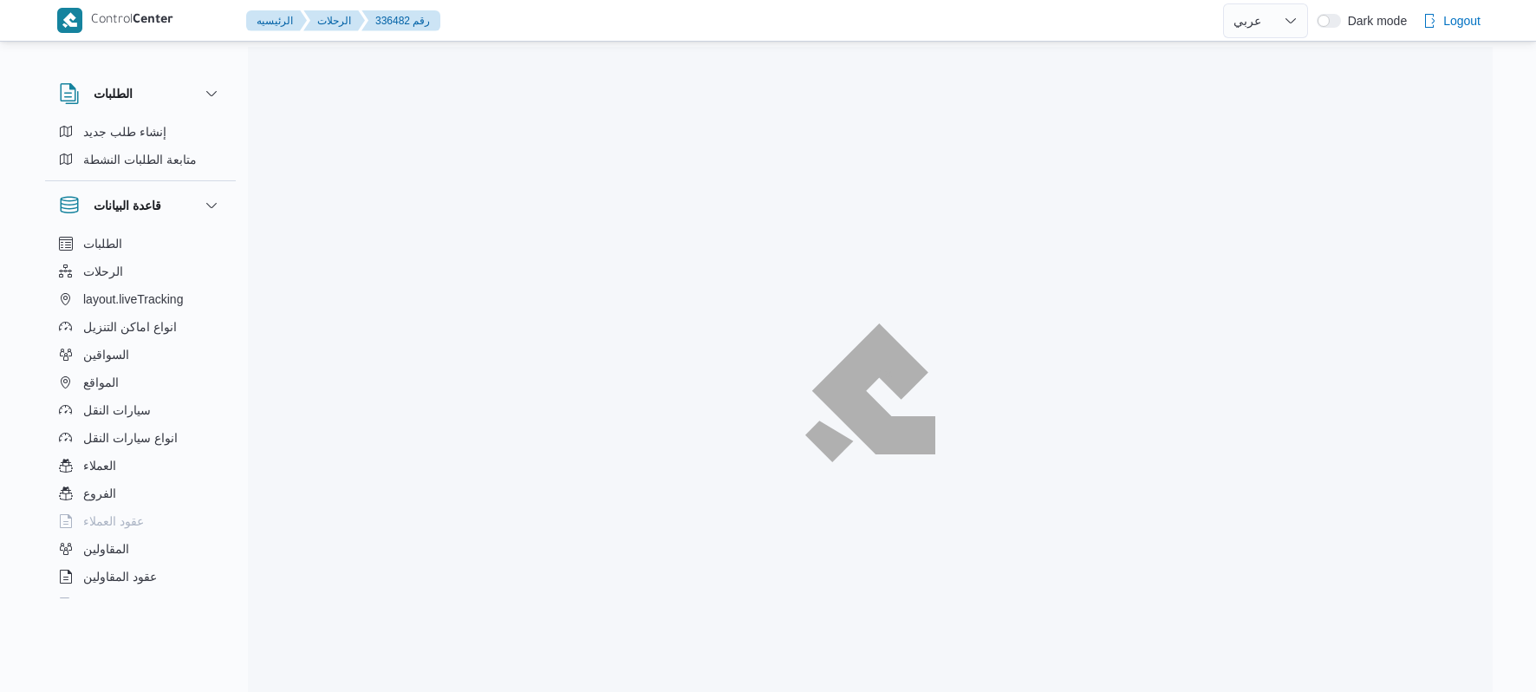
select select "ar"
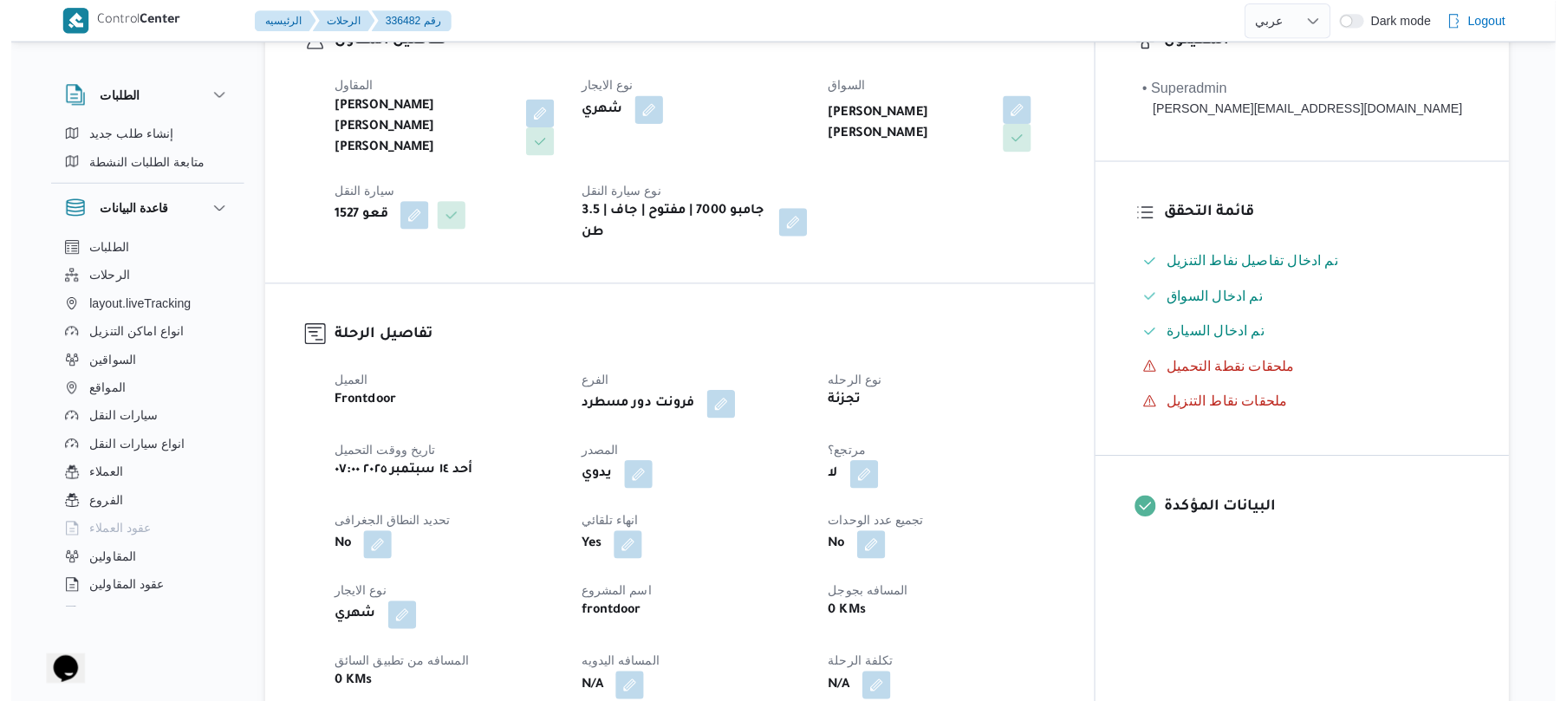
scroll to position [369, 0]
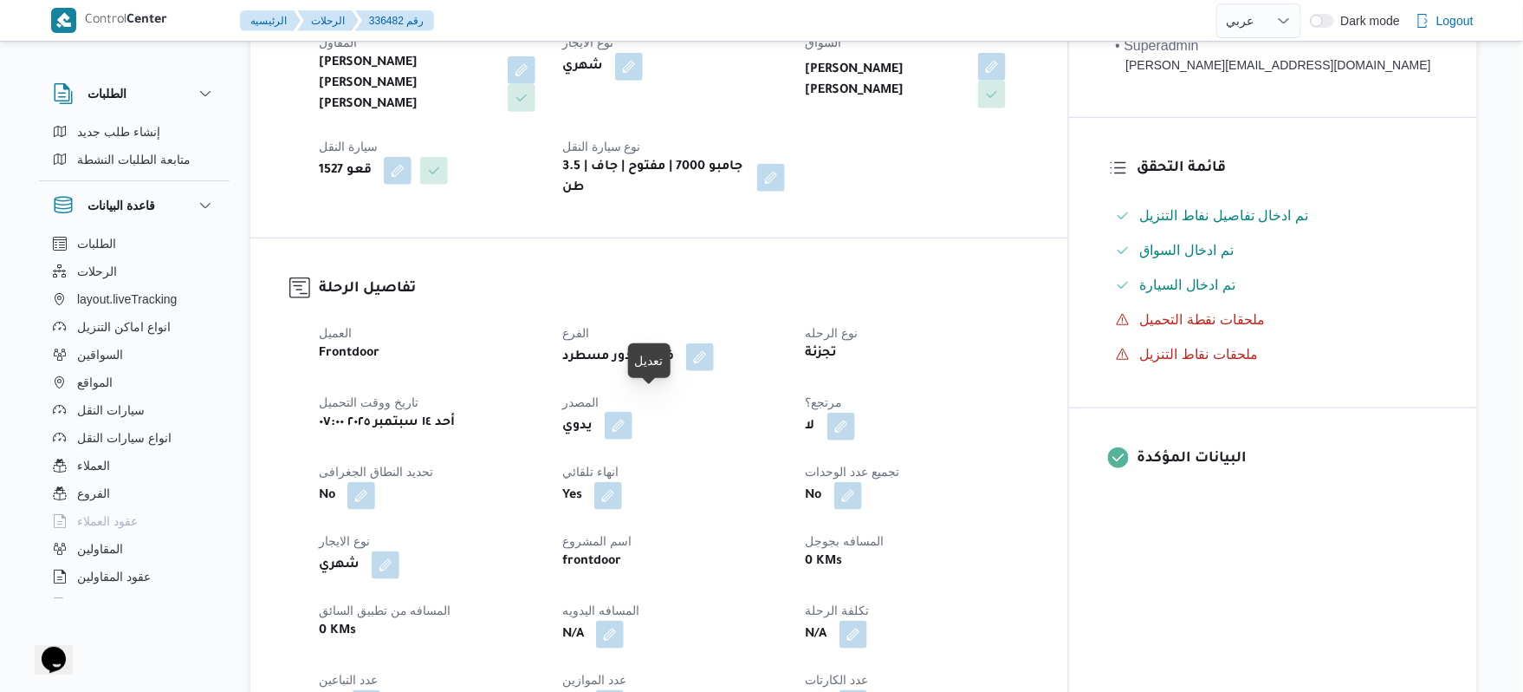
click at [633, 412] on button "button" at bounding box center [619, 426] width 28 height 28
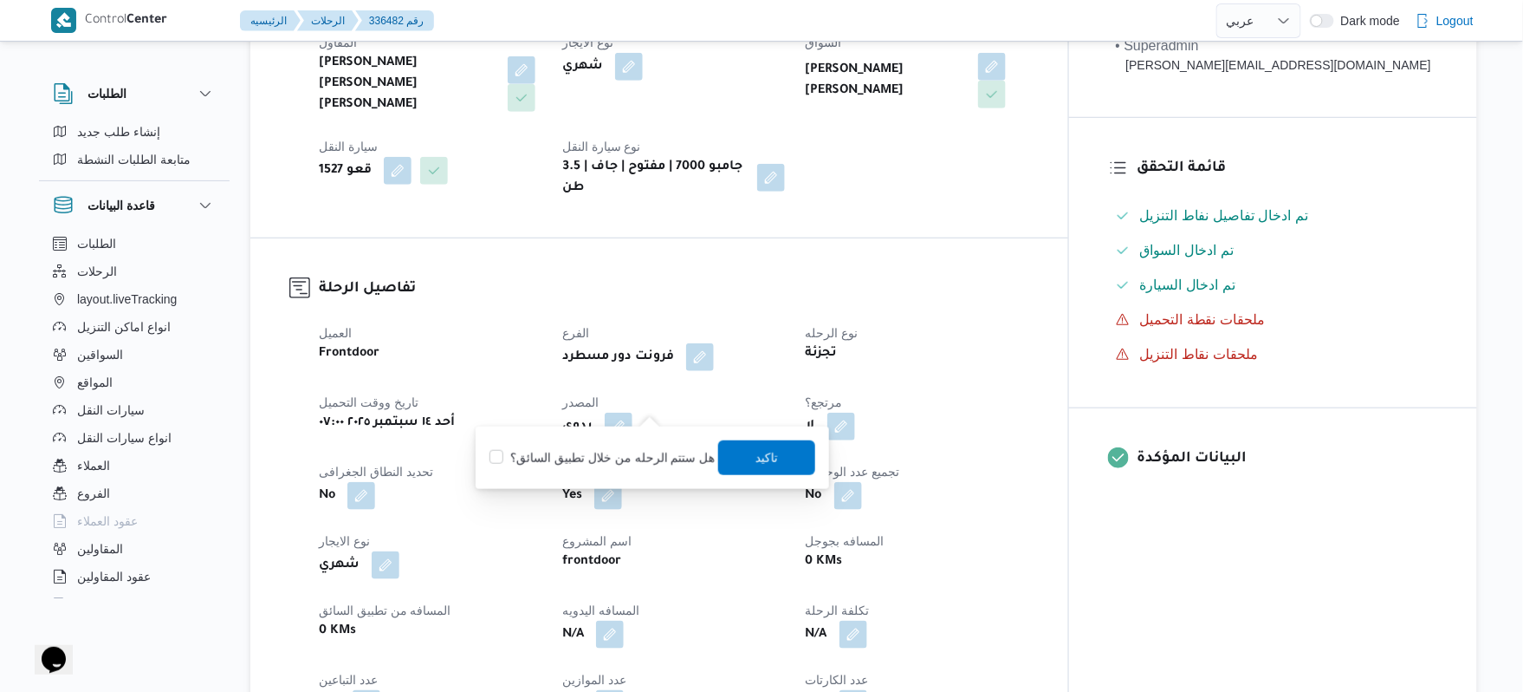
click at [603, 459] on label "هل ستتم الرحله من خلال تطبيق السائق؟" at bounding box center [602, 457] width 225 height 21
checkbox input "true"
click at [761, 451] on span "تاكيد" at bounding box center [767, 456] width 23 height 21
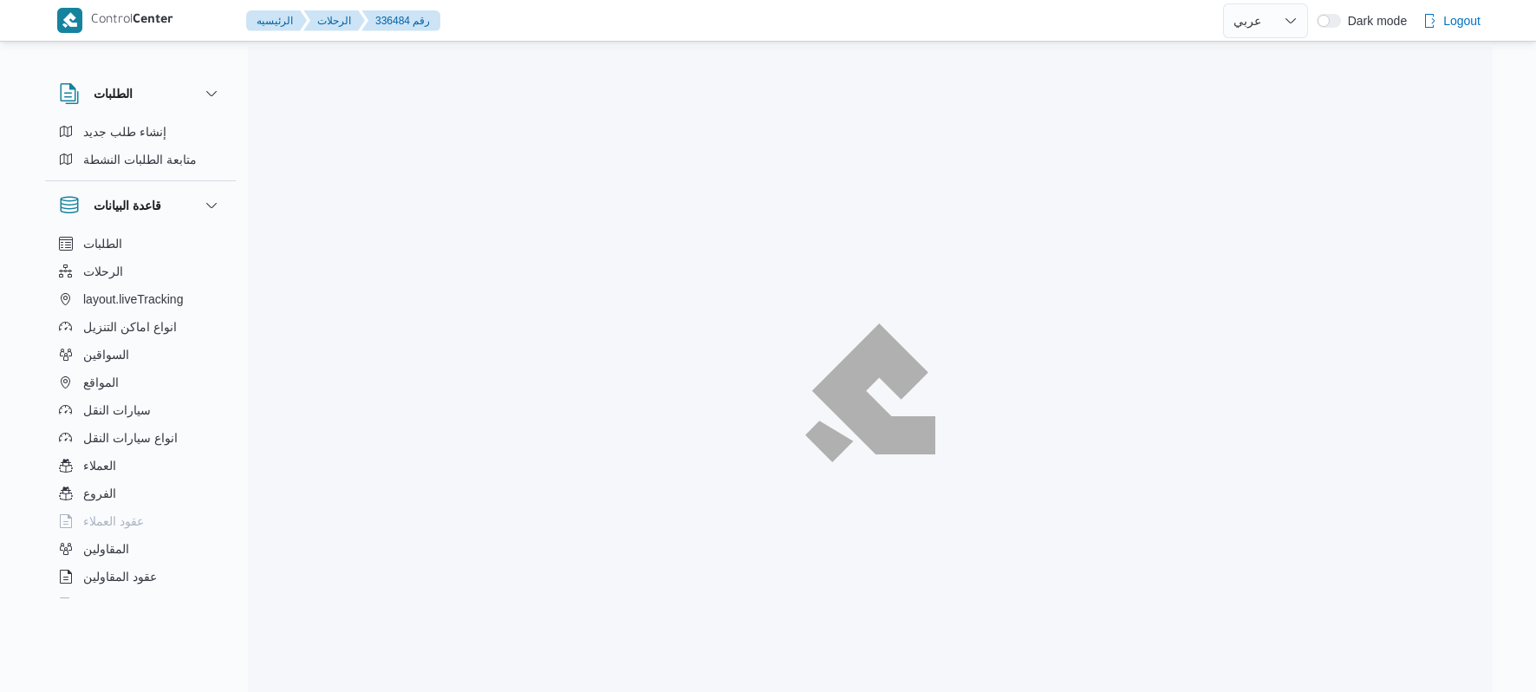
select select "ar"
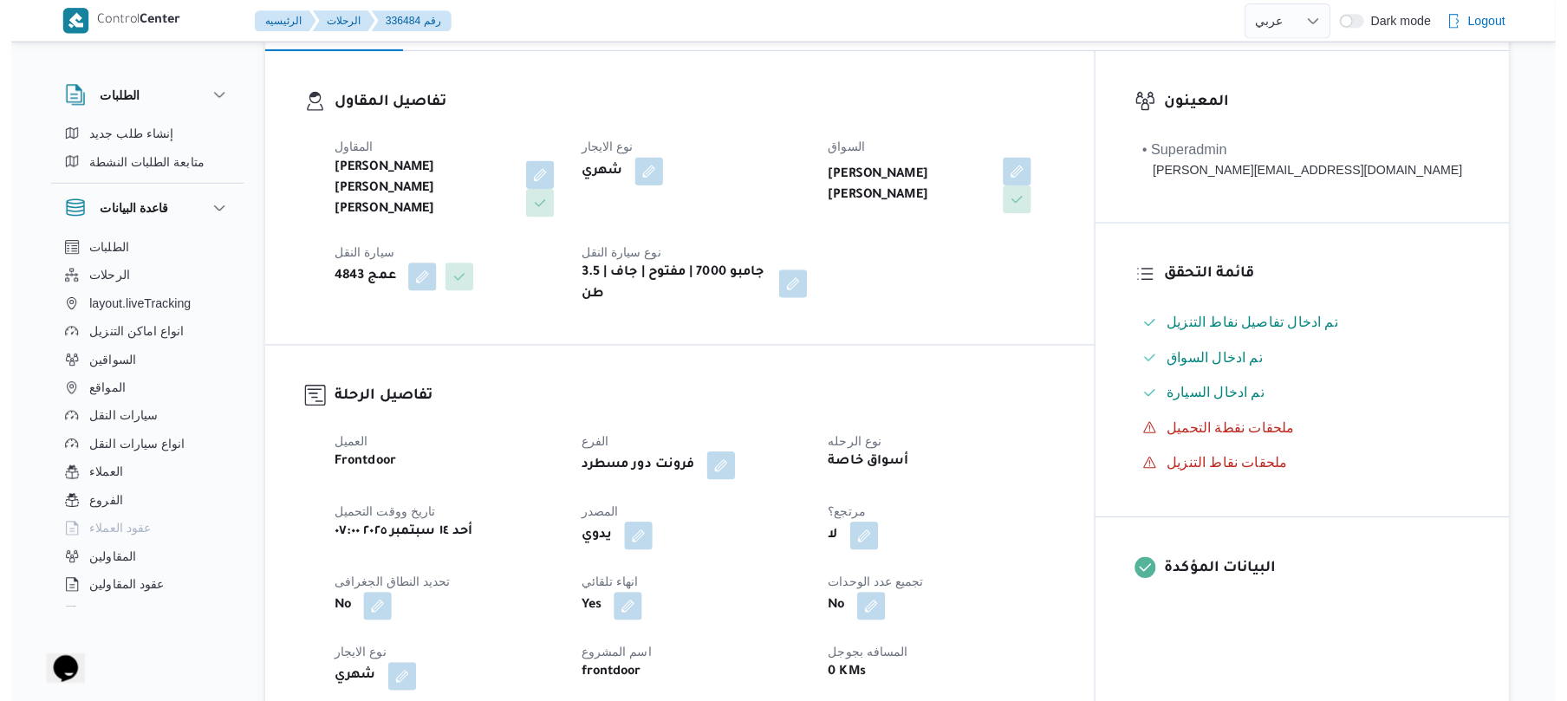
scroll to position [277, 0]
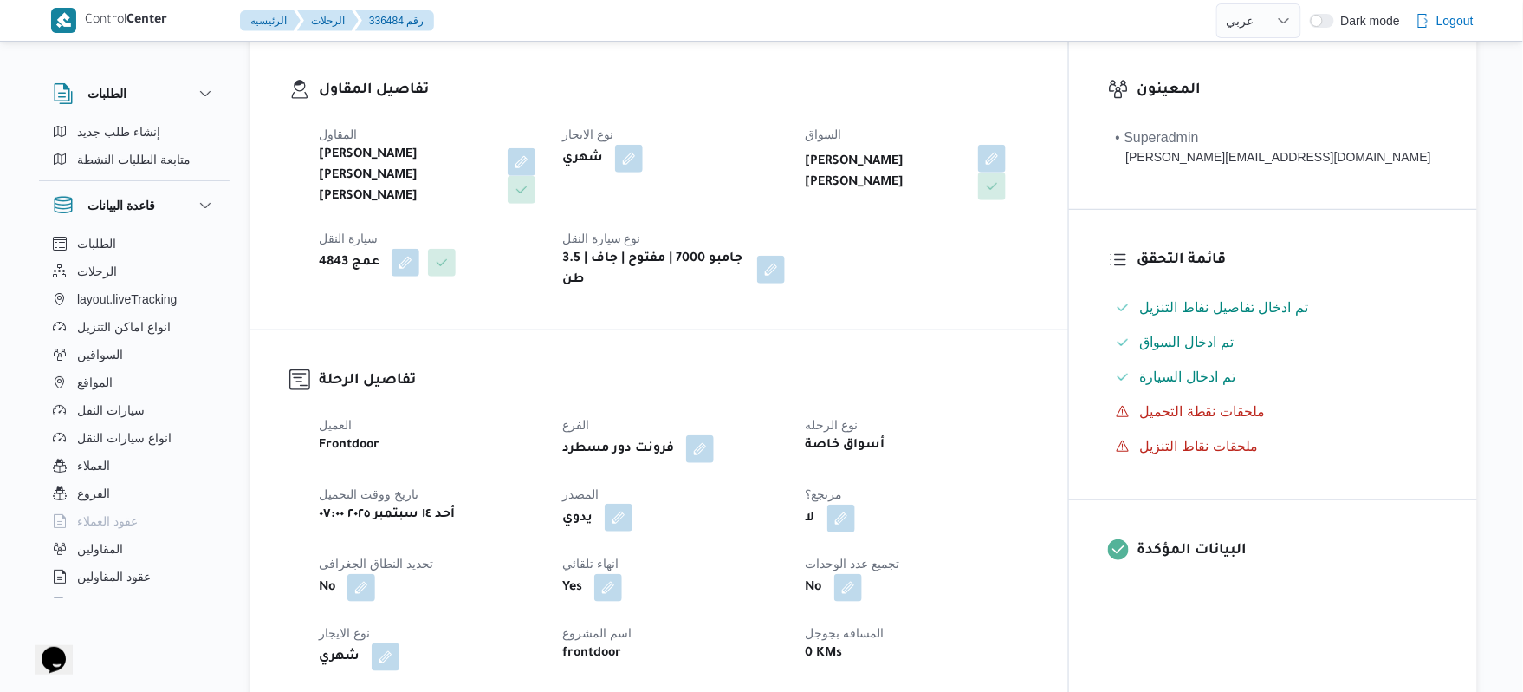
click at [633, 503] on button "button" at bounding box center [619, 517] width 28 height 28
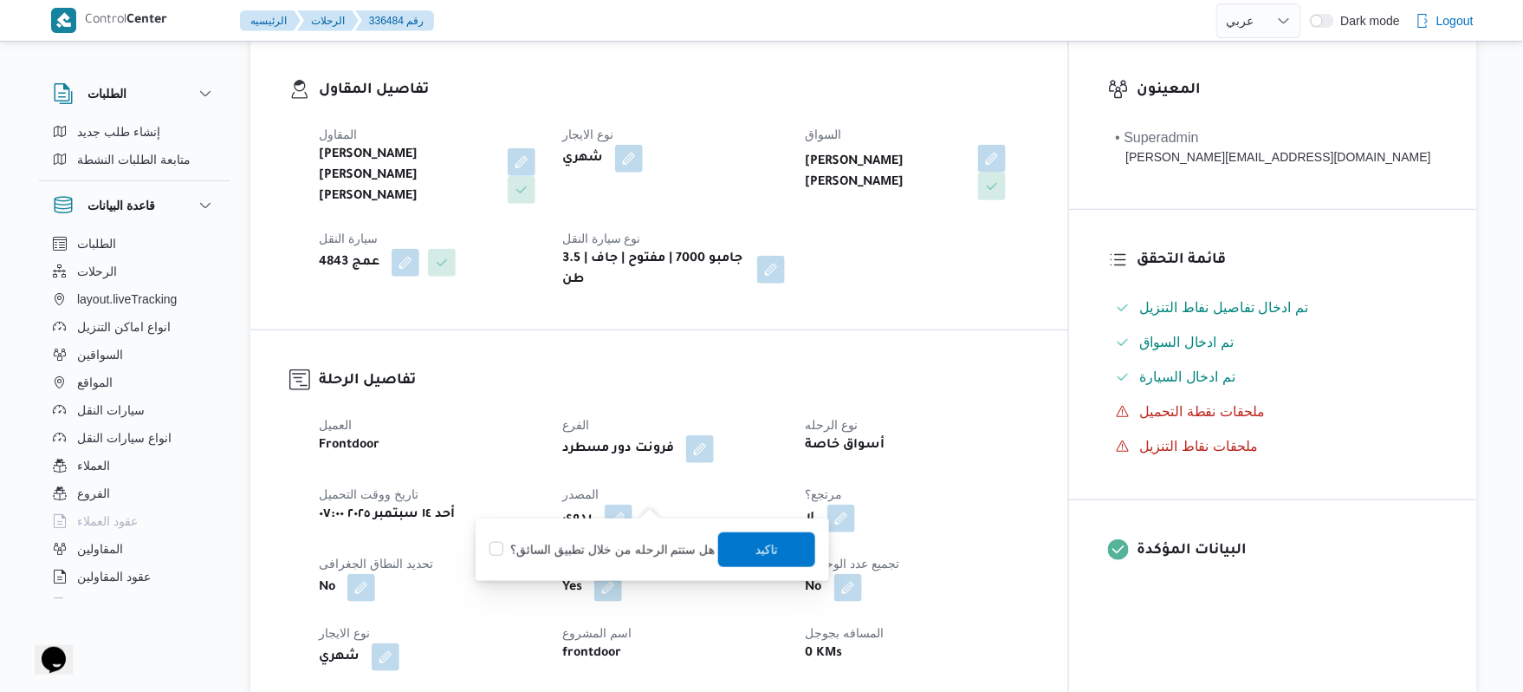
click at [608, 545] on label "هل ستتم الرحله من خلال تطبيق السائق؟" at bounding box center [602, 549] width 225 height 21
checkbox input "true"
click at [785, 551] on span "تاكيد" at bounding box center [766, 548] width 97 height 35
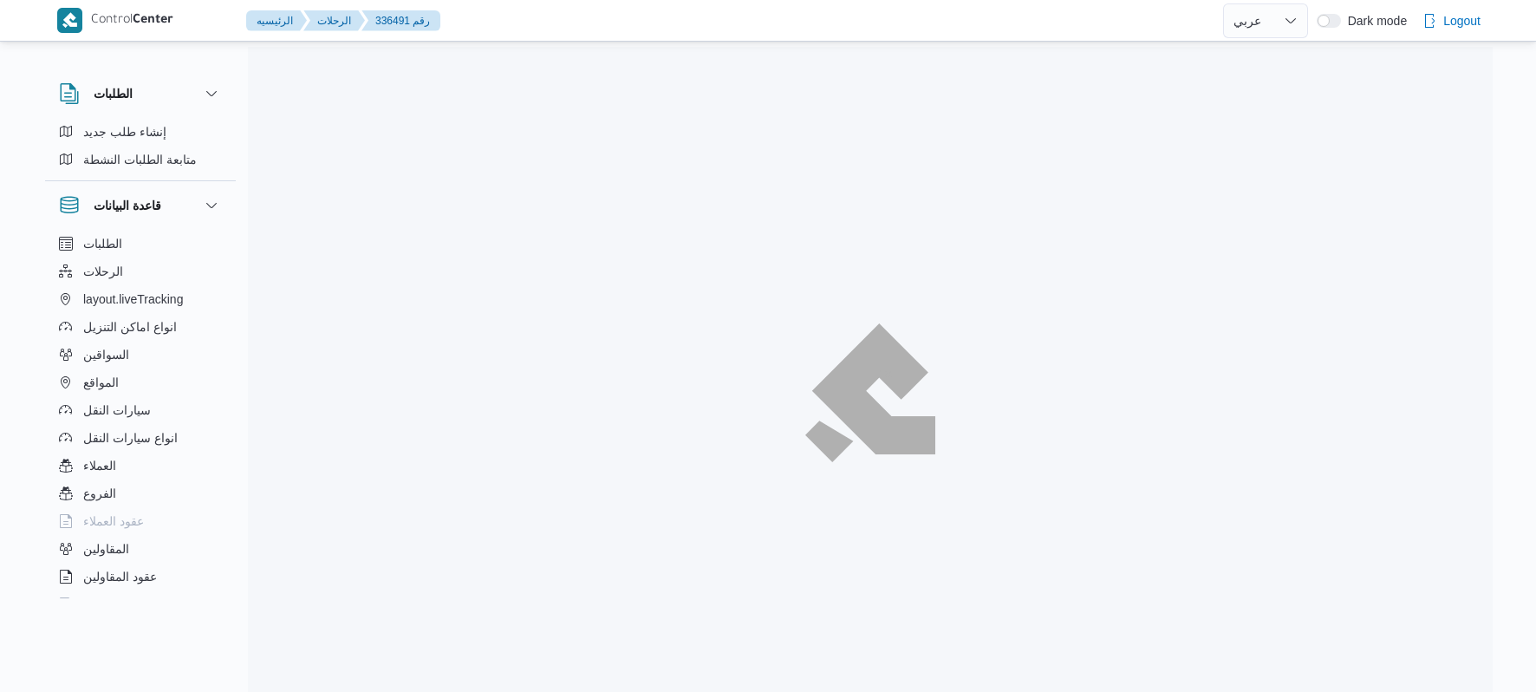
select select "ar"
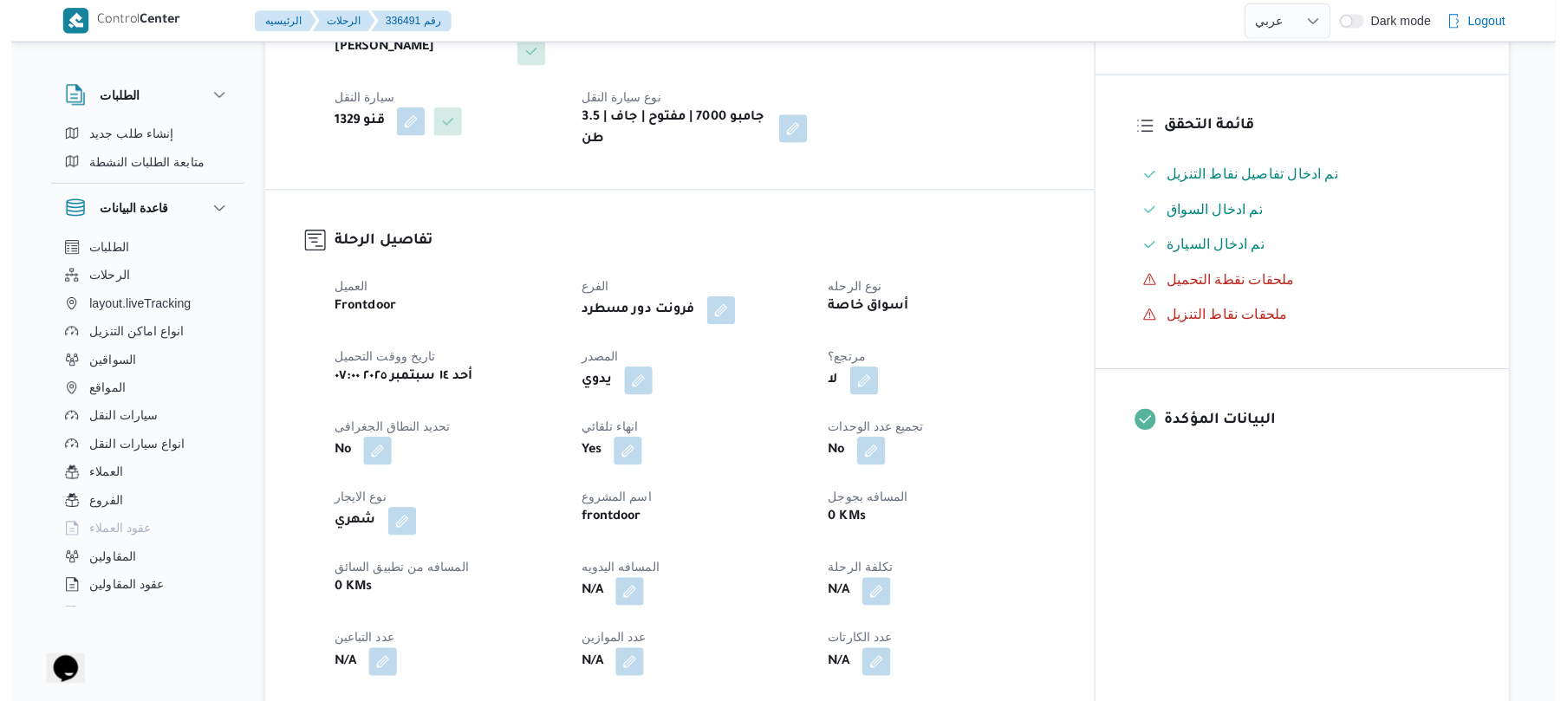
scroll to position [416, 0]
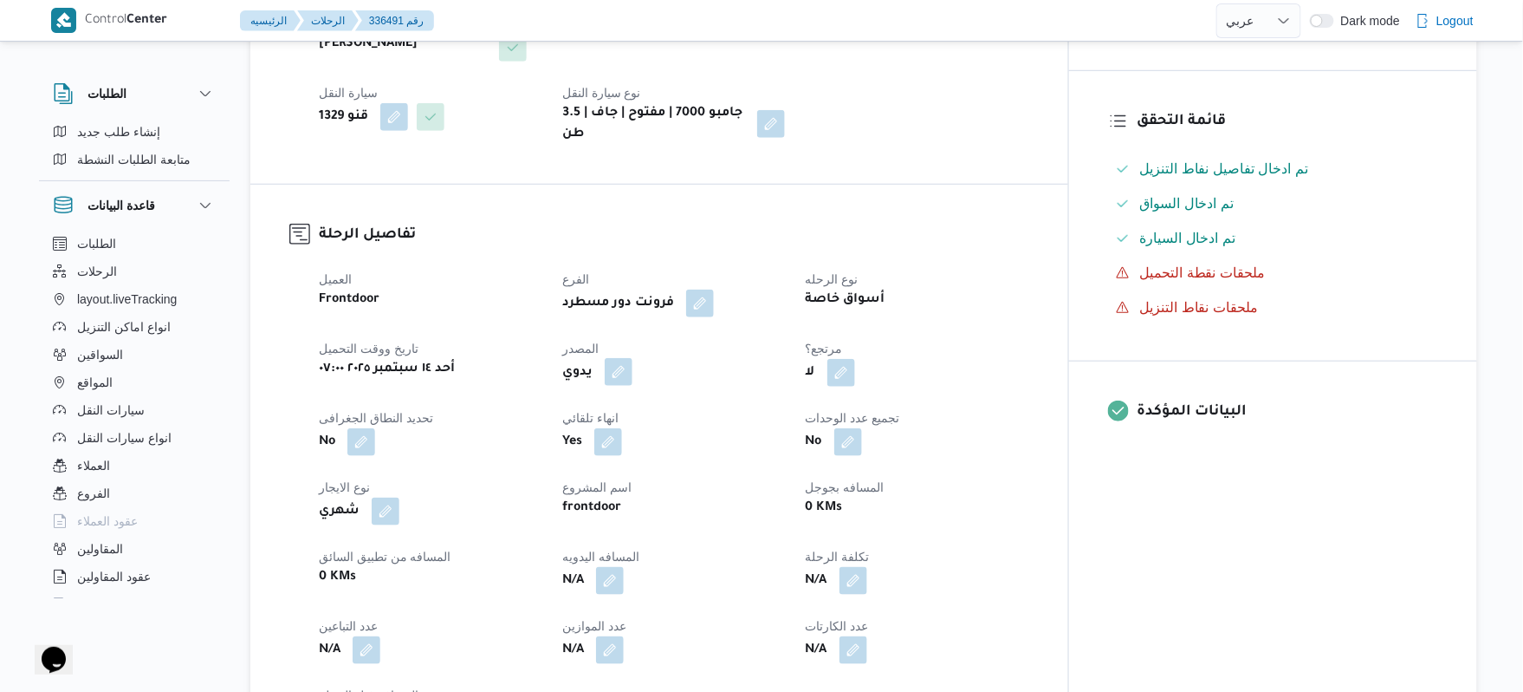
click at [633, 358] on button "button" at bounding box center [619, 372] width 28 height 28
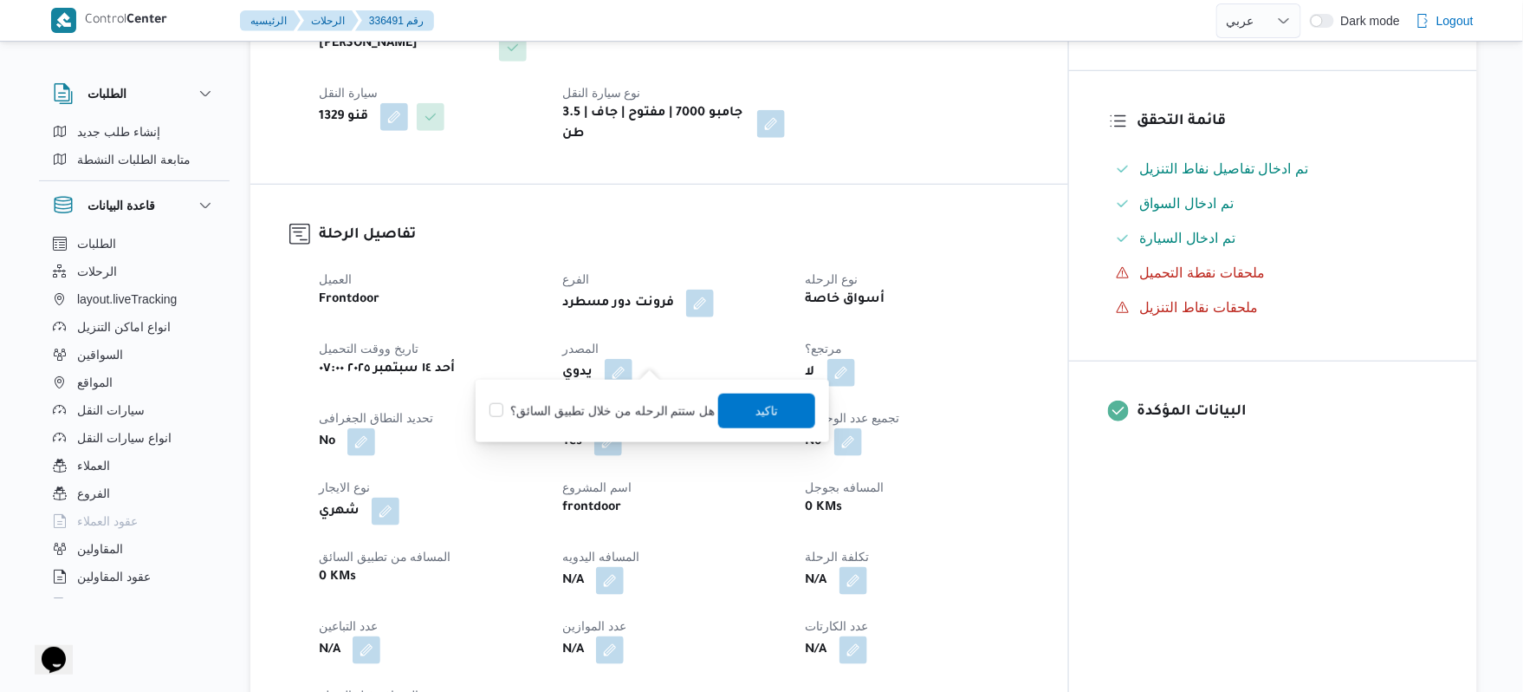
click at [617, 409] on label "هل ستتم الرحله من خلال تطبيق السائق؟" at bounding box center [602, 410] width 225 height 21
checkbox input "true"
click at [732, 412] on span "تاكيد" at bounding box center [766, 410] width 97 height 35
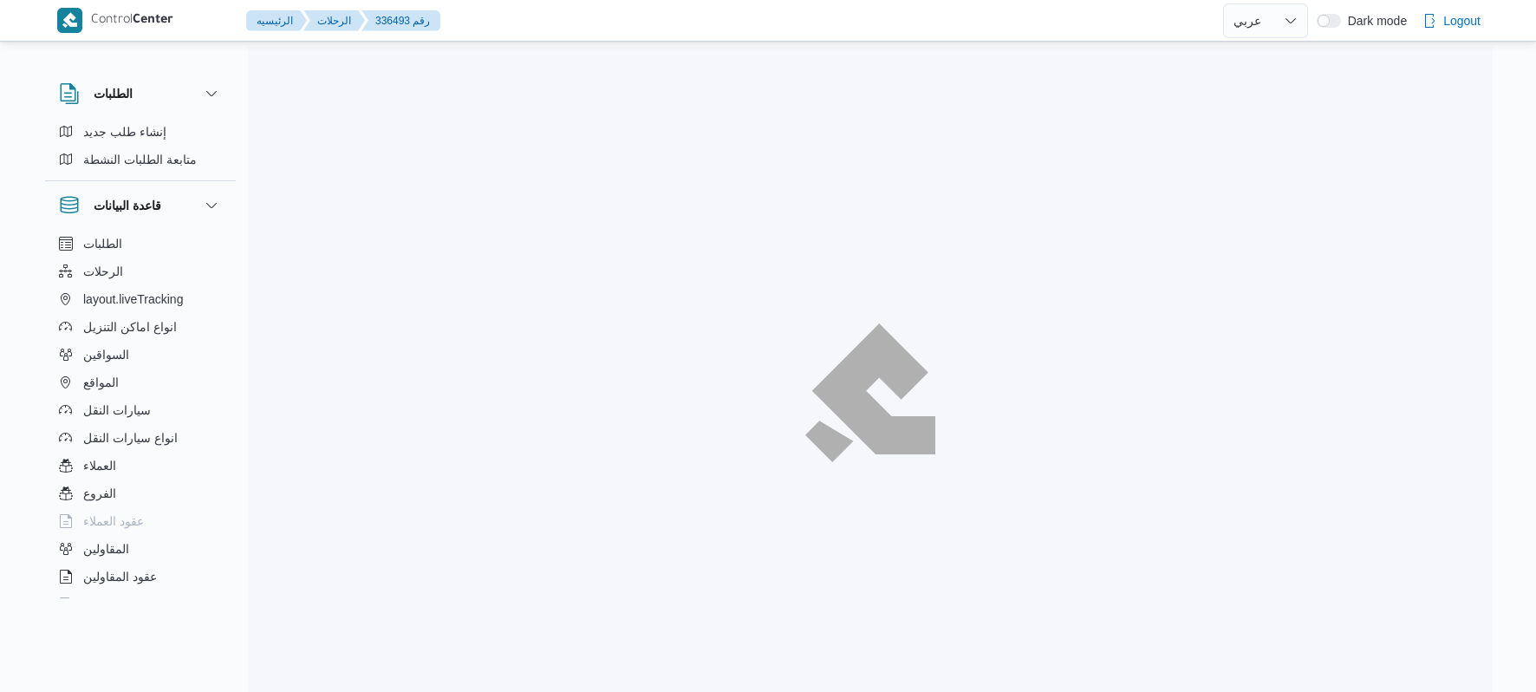
select select "ar"
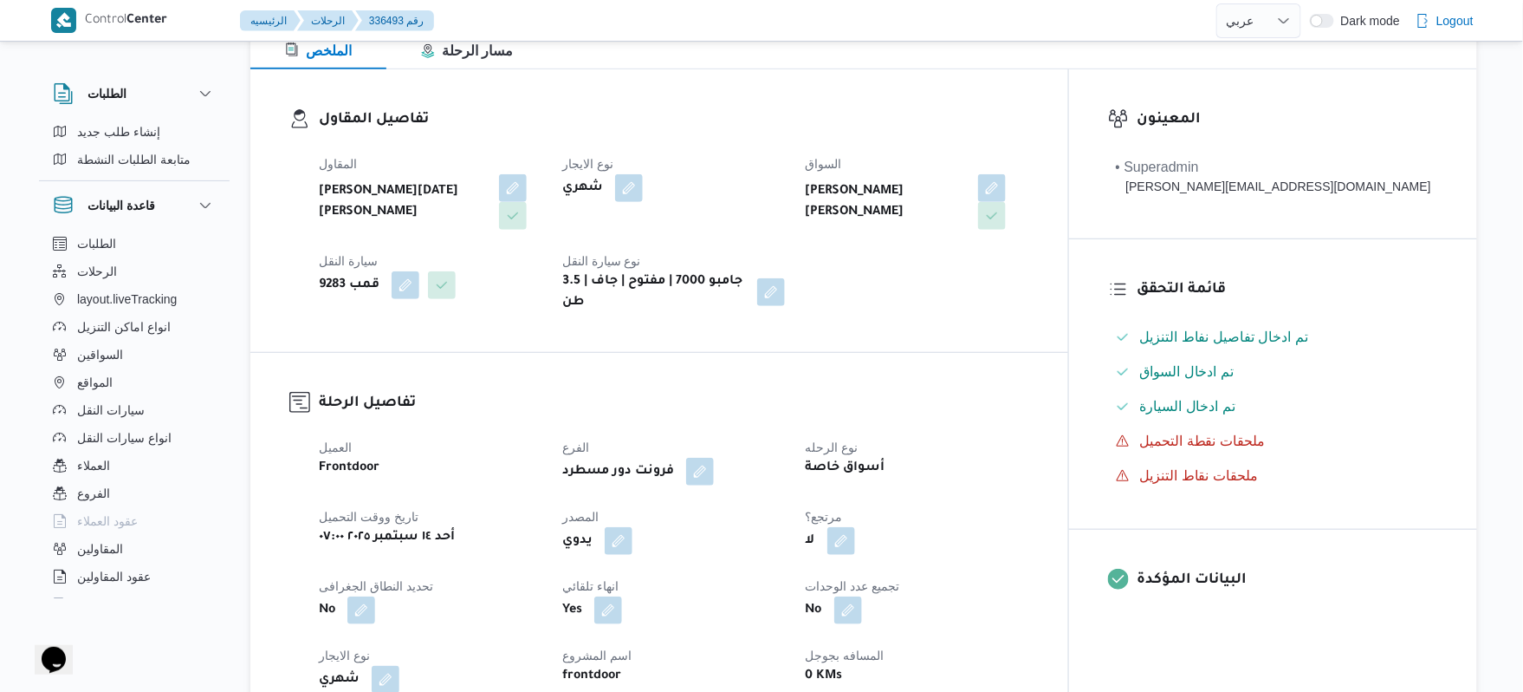
scroll to position [277, 0]
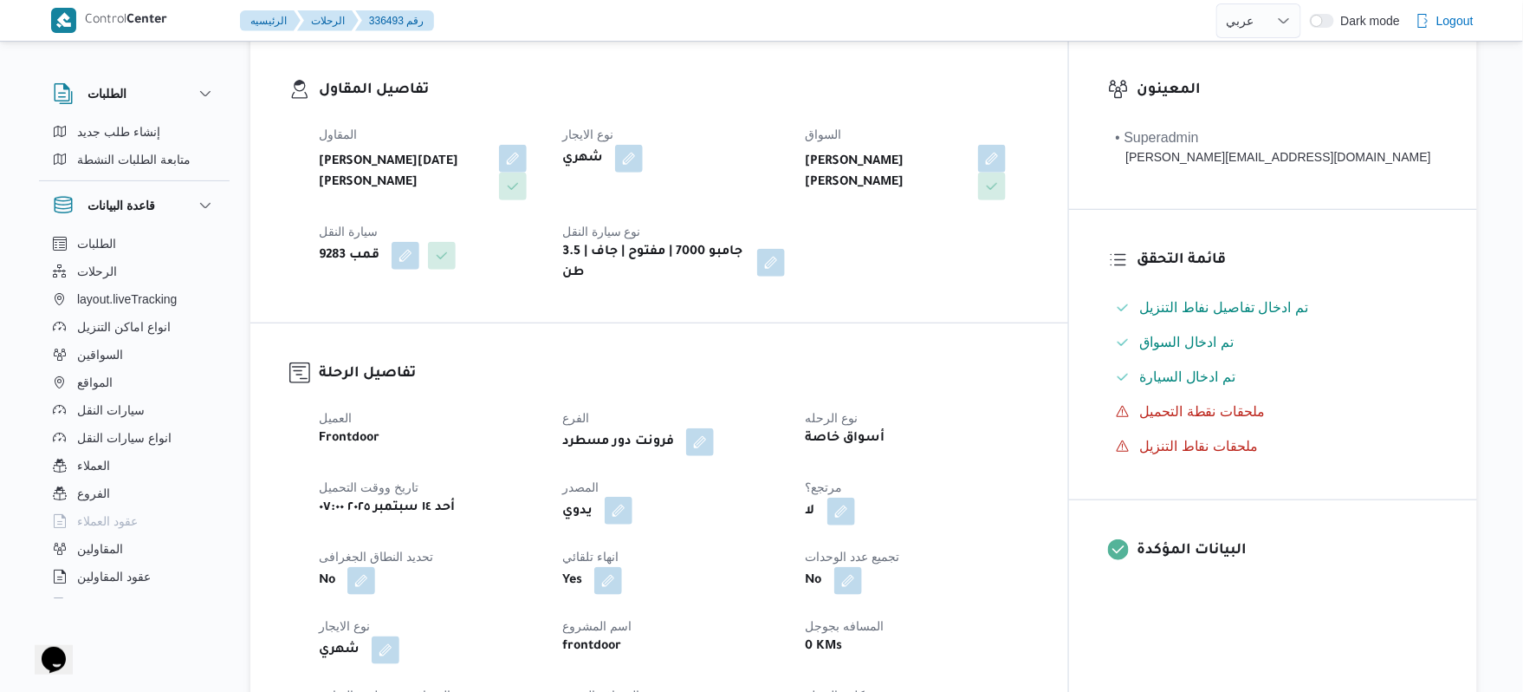
click at [633, 497] on button "button" at bounding box center [619, 511] width 28 height 28
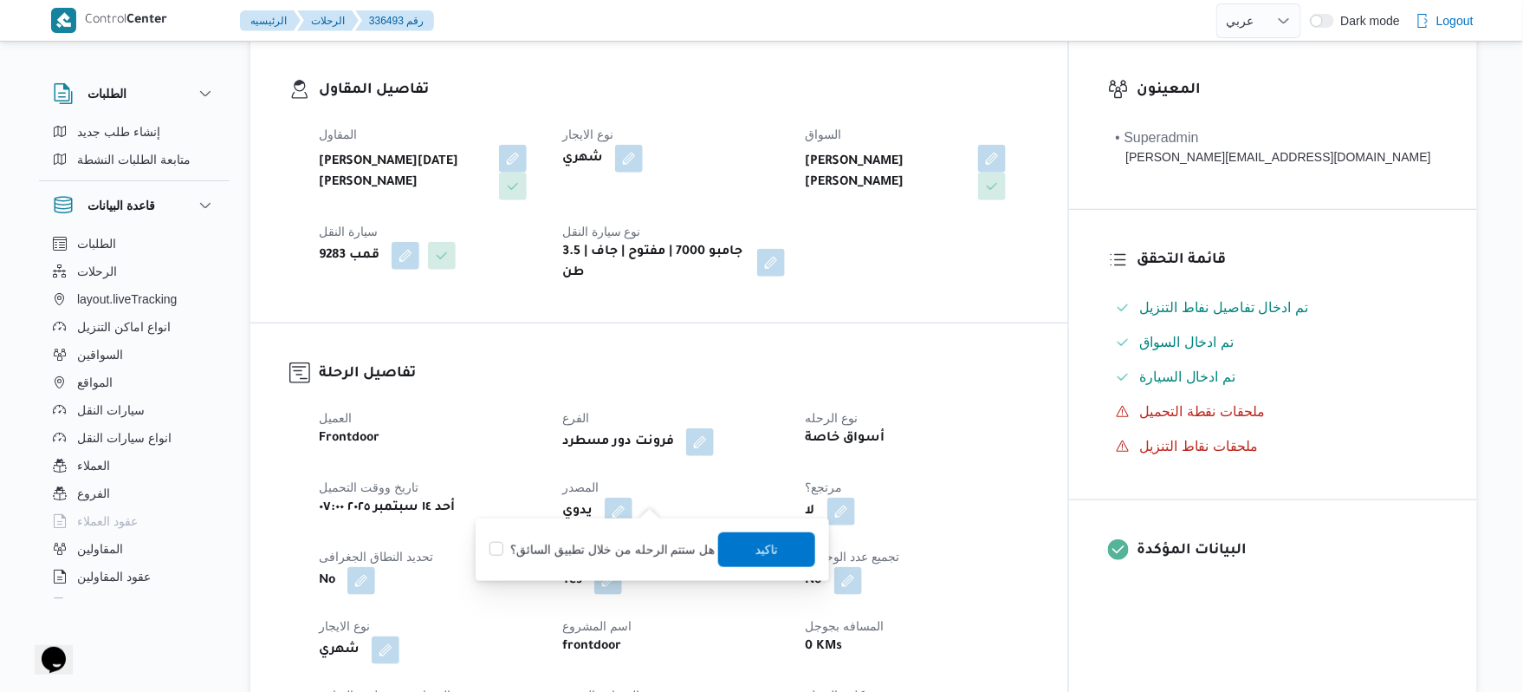
click at [625, 539] on label "هل ستتم الرحله من خلال تطبيق السائق؟" at bounding box center [602, 549] width 225 height 21
checkbox input "true"
click at [740, 544] on span "تاكيد" at bounding box center [766, 548] width 97 height 35
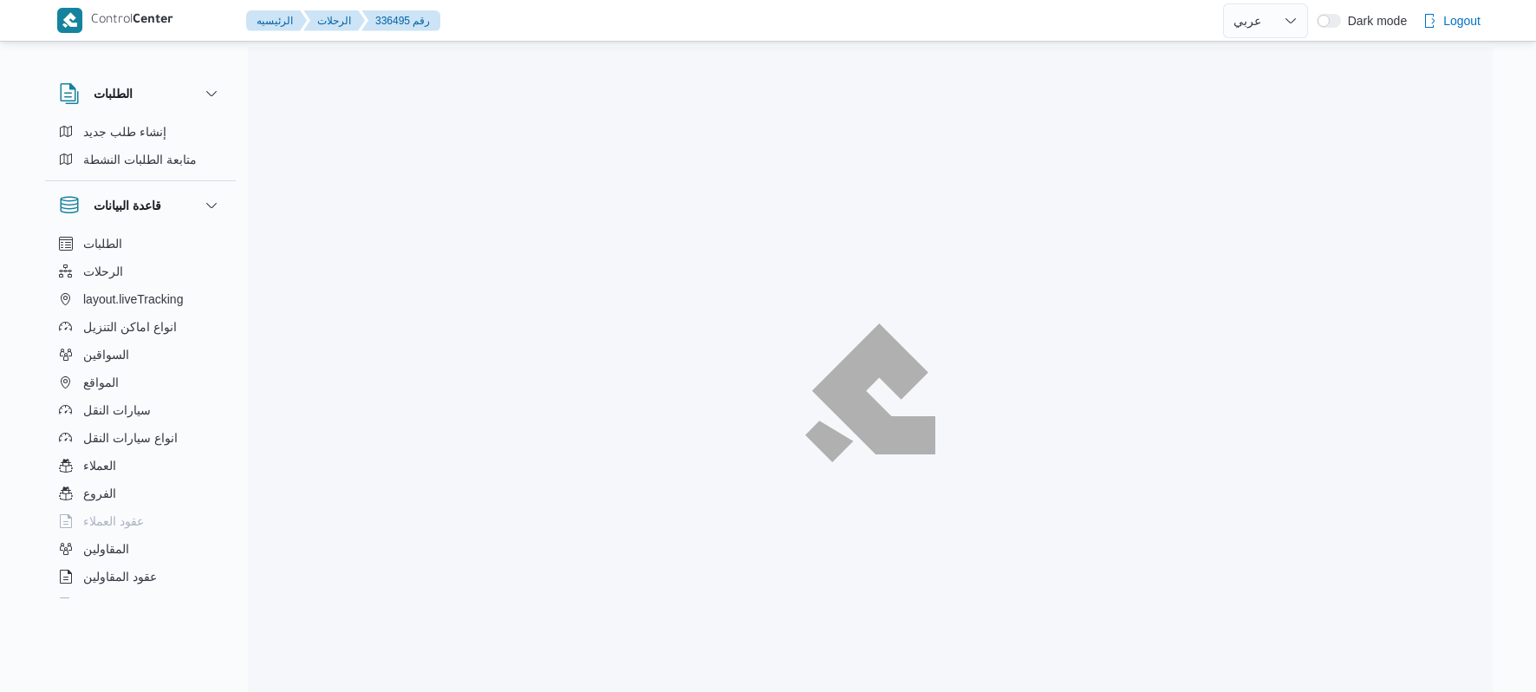
select select "ar"
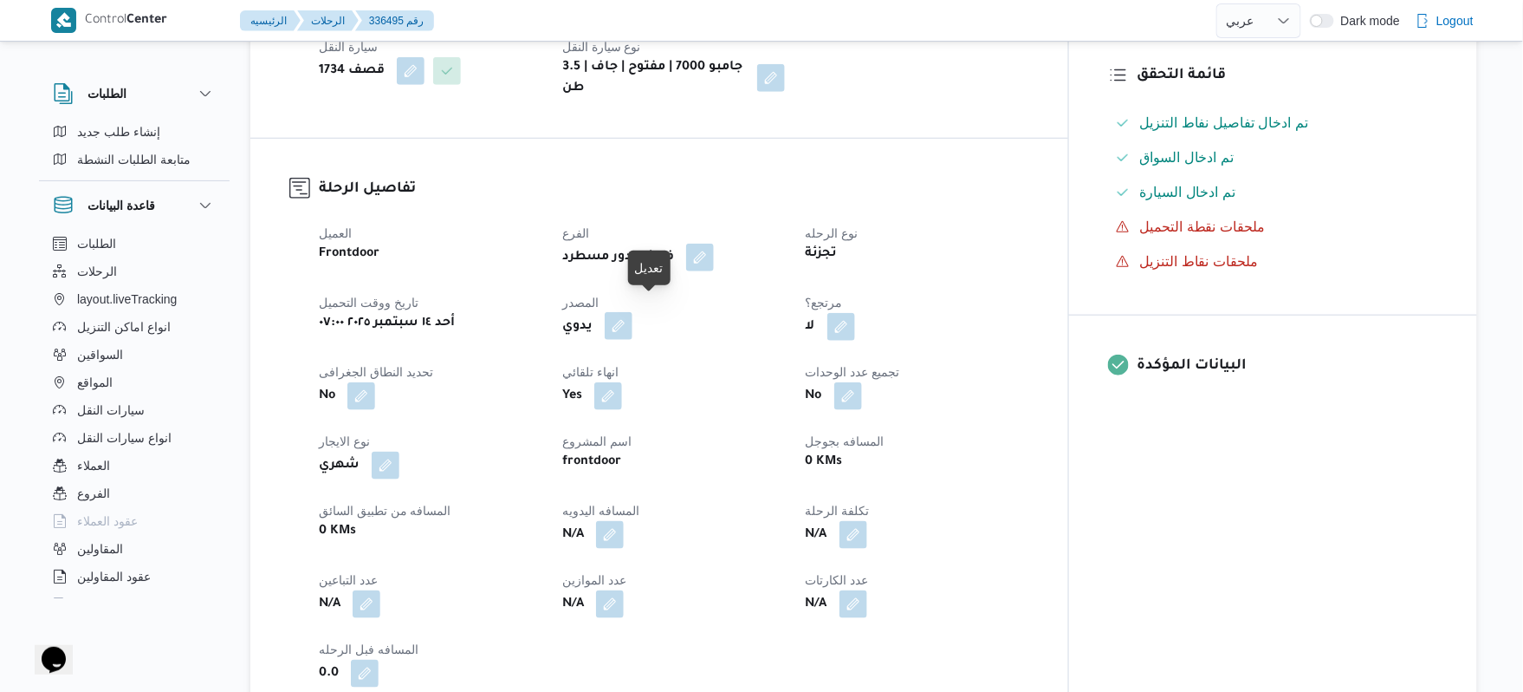
click at [633, 321] on button "button" at bounding box center [619, 326] width 28 height 28
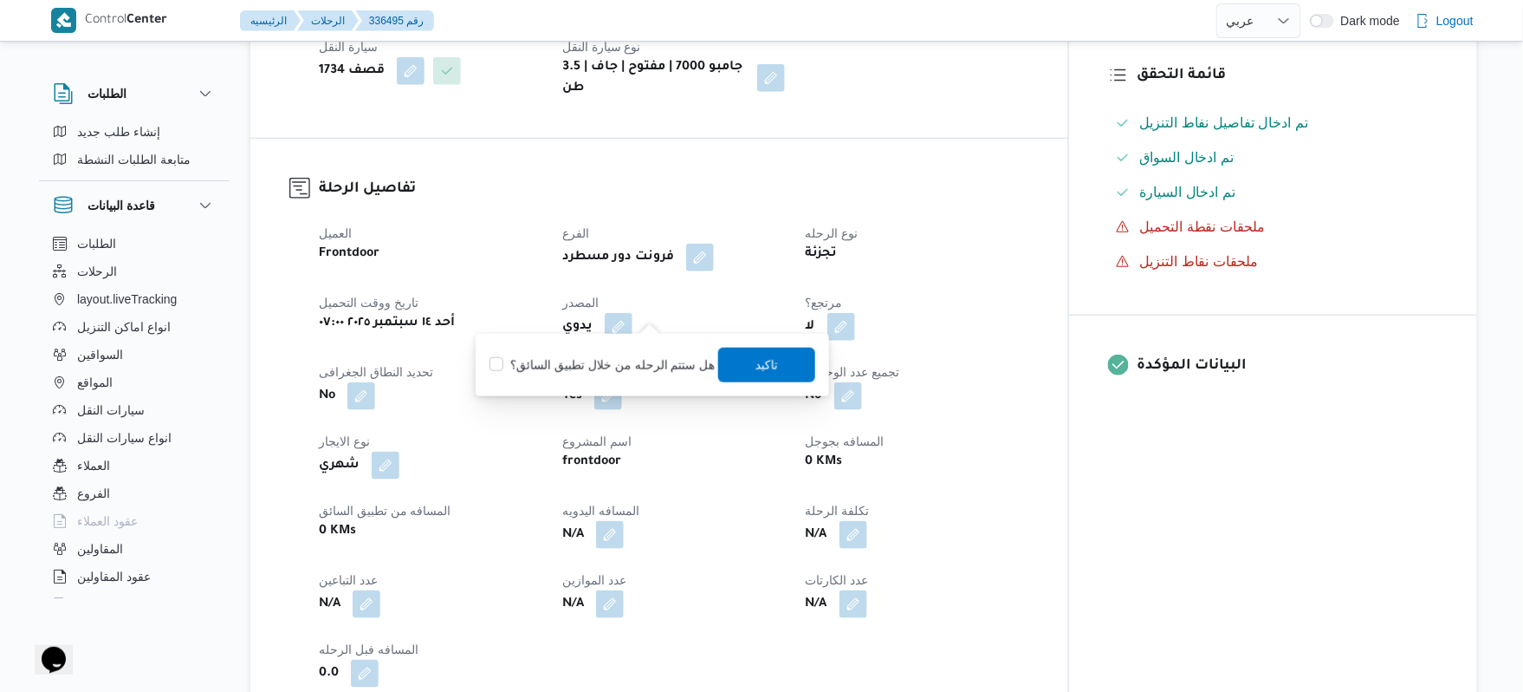
click at [631, 367] on label "هل ستتم الرحله من خلال تطبيق السائق؟" at bounding box center [602, 364] width 225 height 21
checkbox input "true"
click at [774, 375] on span "تاكيد" at bounding box center [766, 364] width 97 height 35
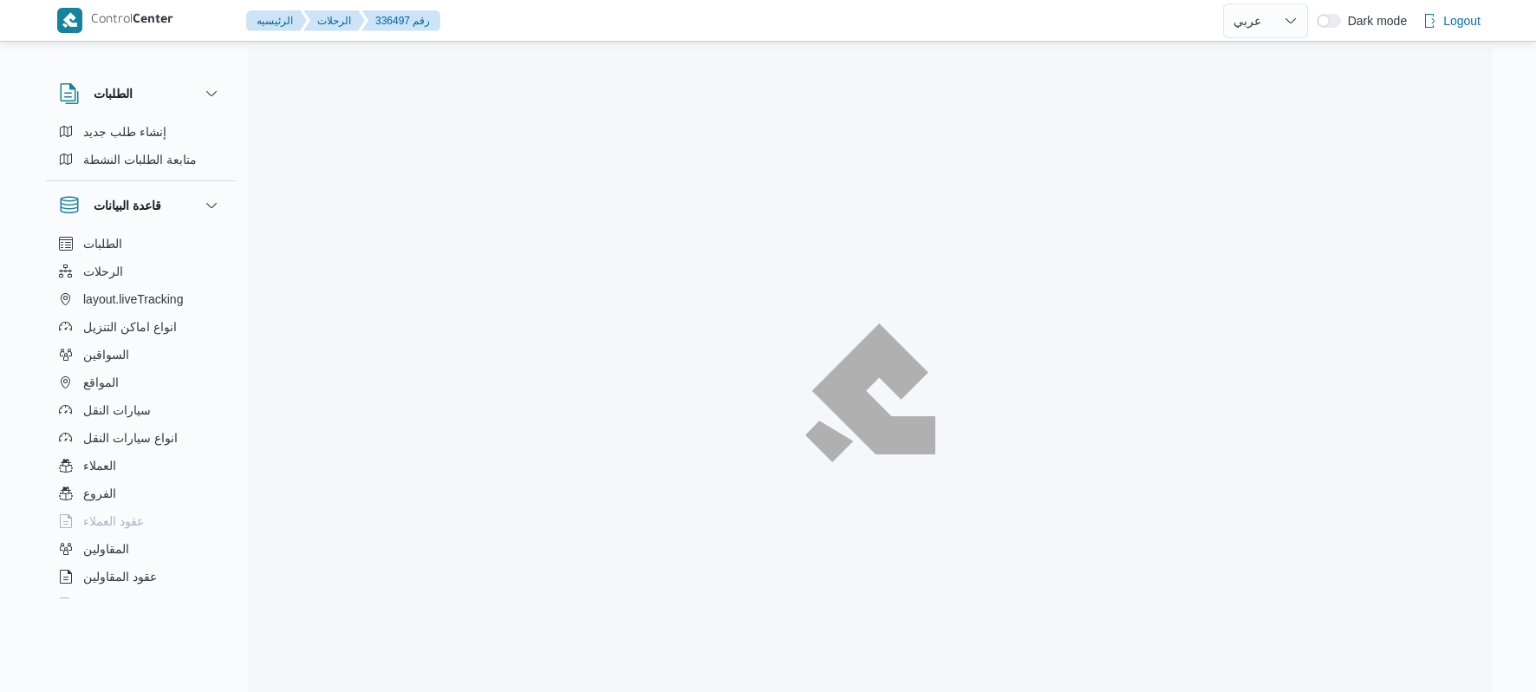
select select "ar"
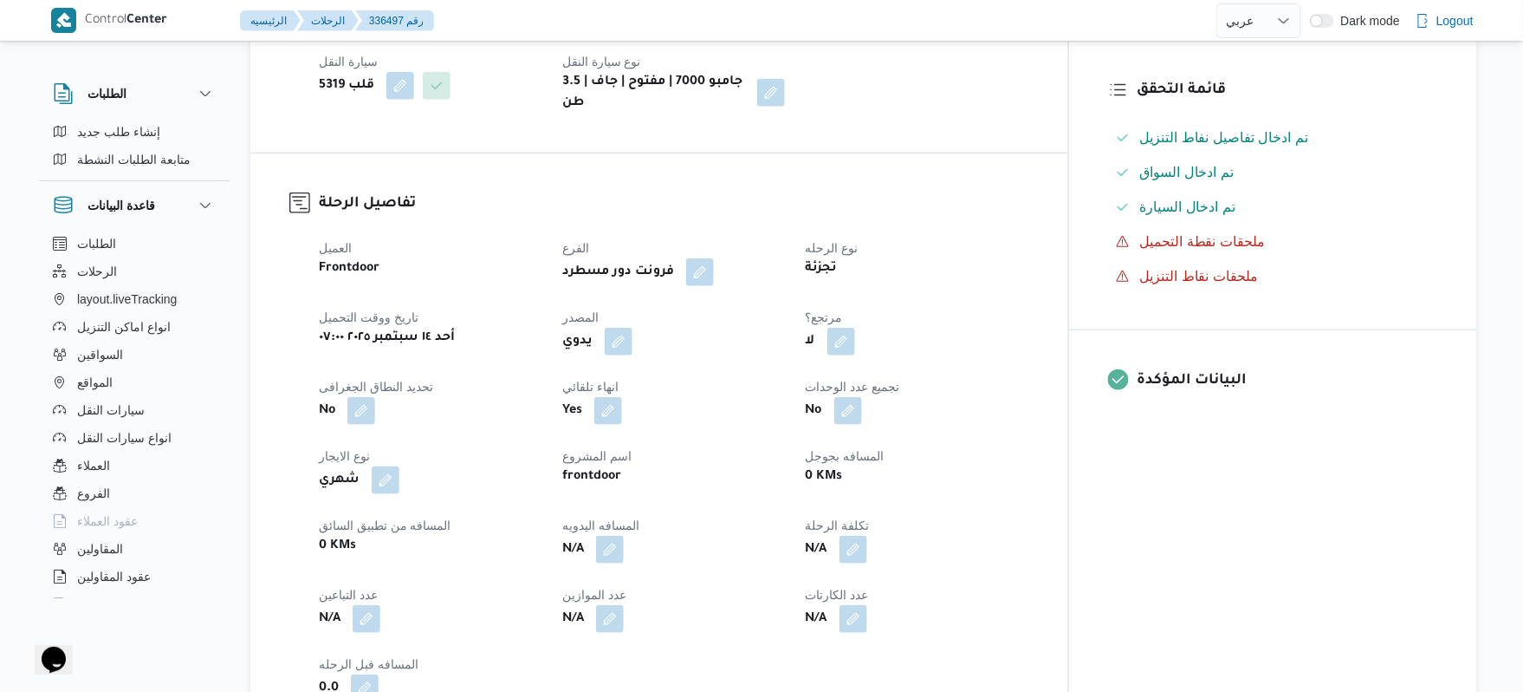
scroll to position [462, 0]
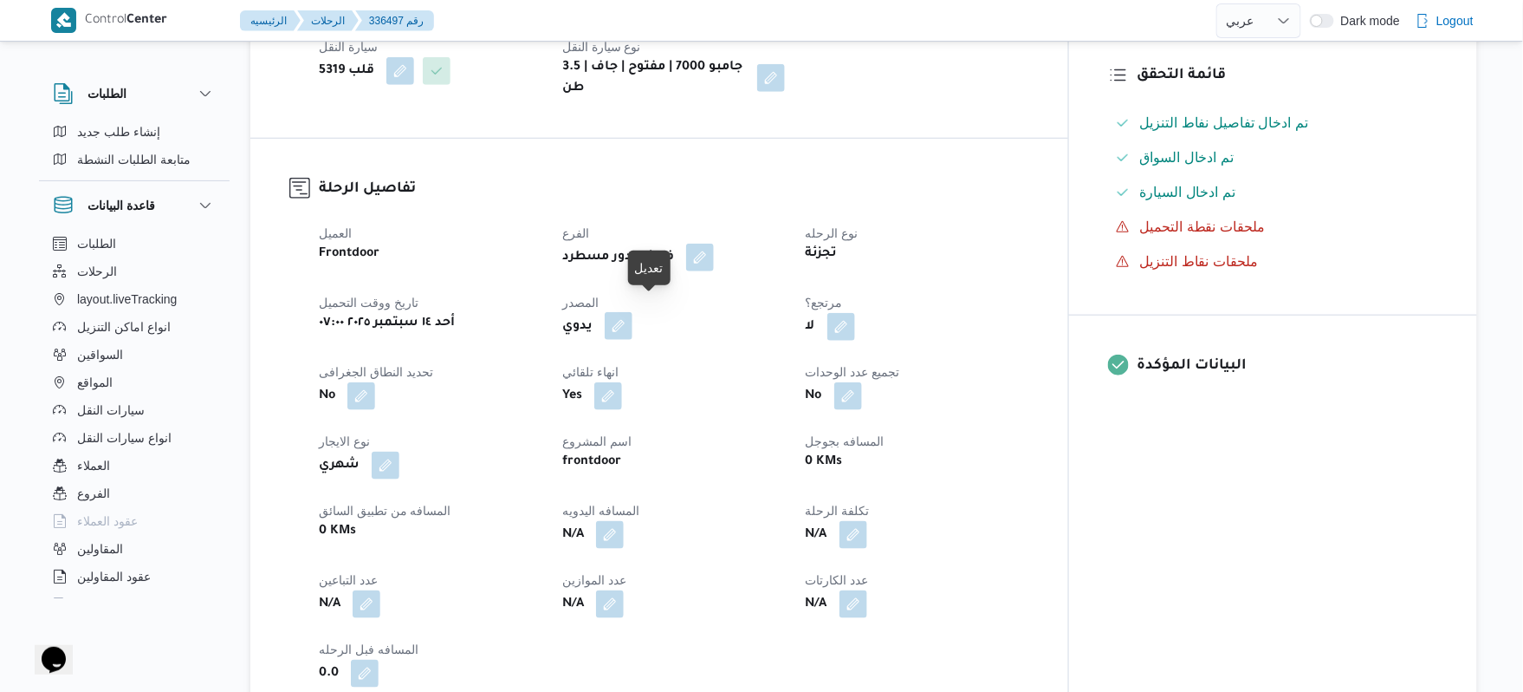
click at [633, 314] on button "button" at bounding box center [619, 326] width 28 height 28
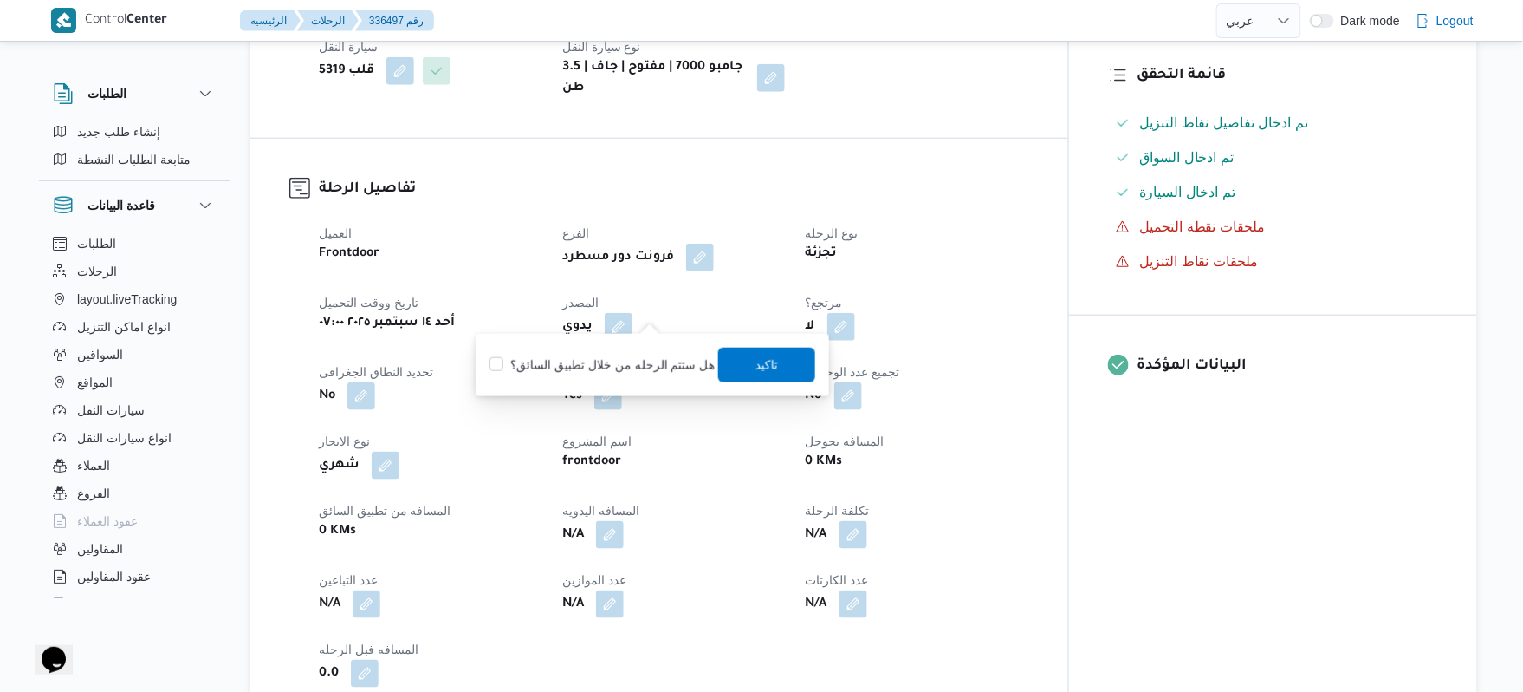
click at [633, 367] on label "هل ستتم الرحله من خلال تطبيق السائق؟" at bounding box center [602, 364] width 225 height 21
checkbox input "true"
click at [767, 360] on span "تاكيد" at bounding box center [767, 364] width 23 height 21
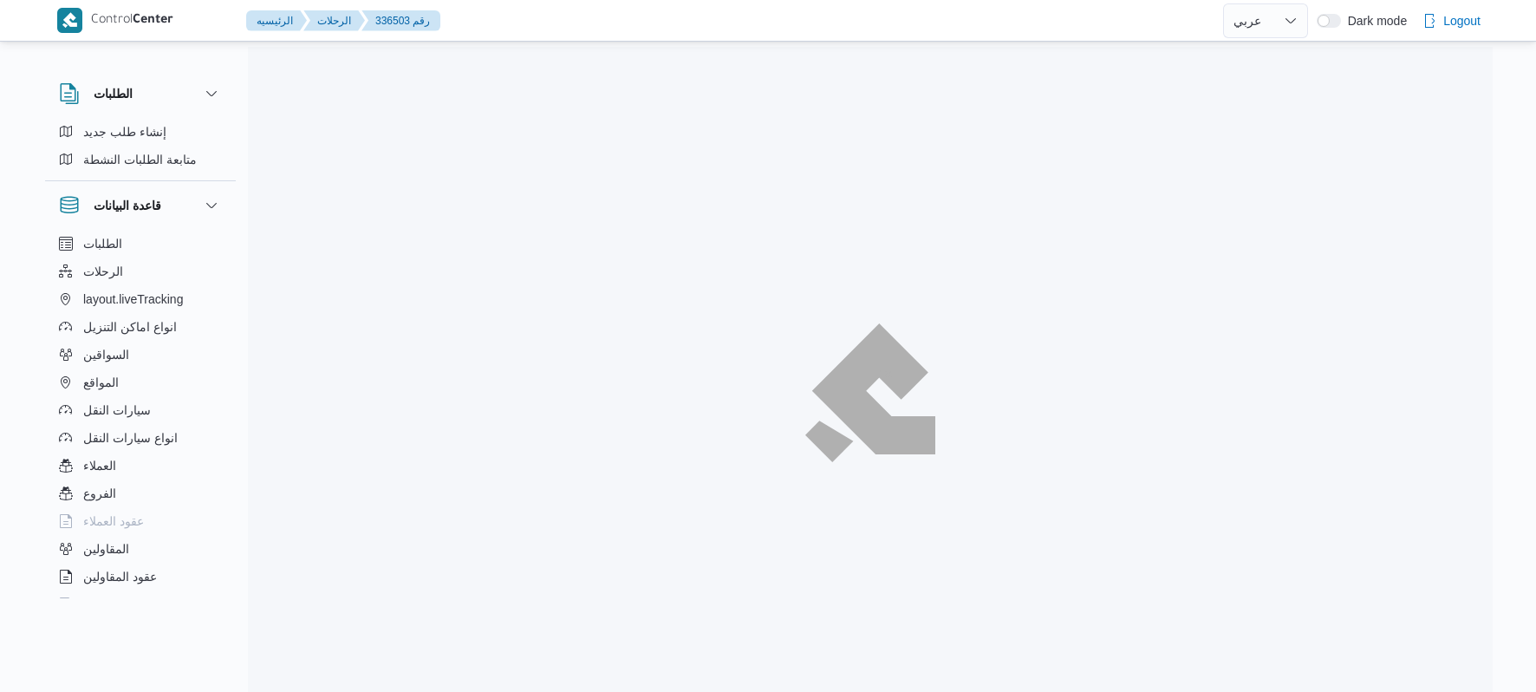
select select "ar"
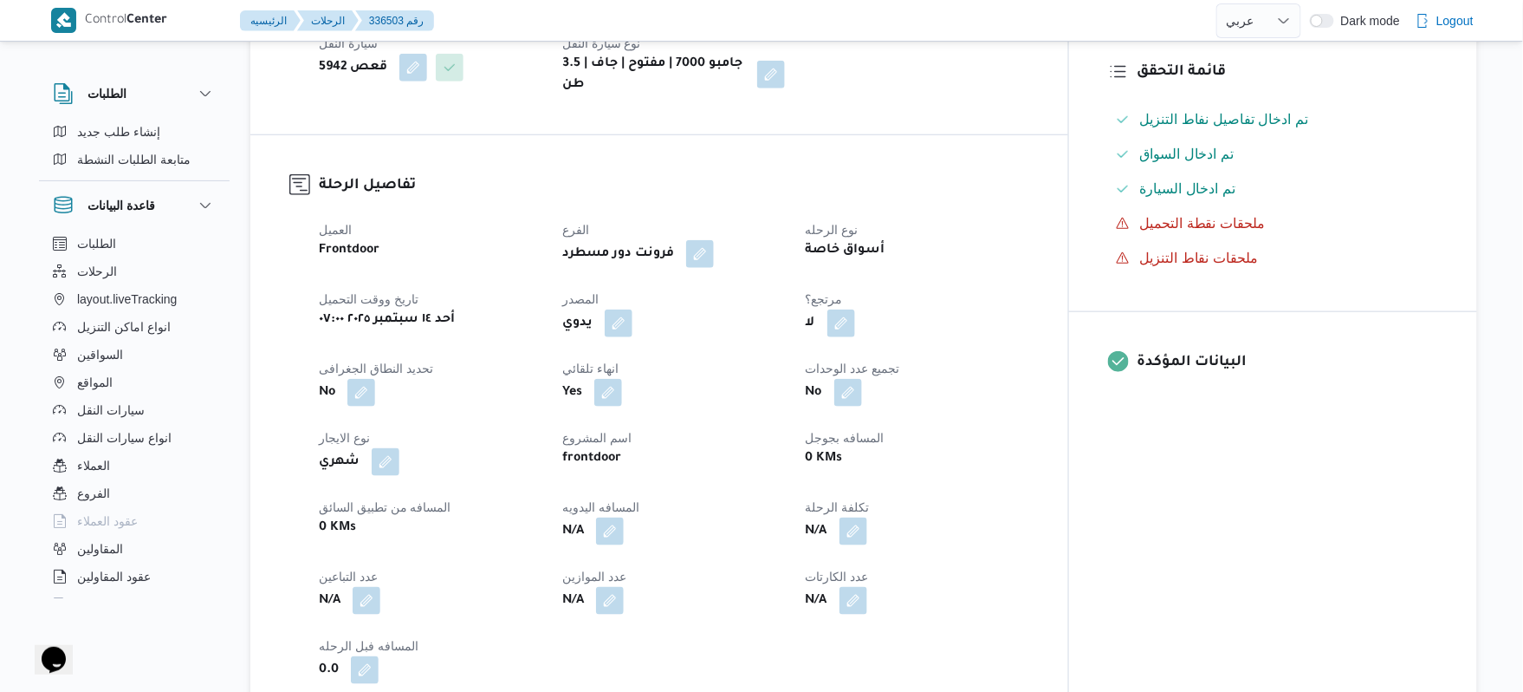
scroll to position [508, 0]
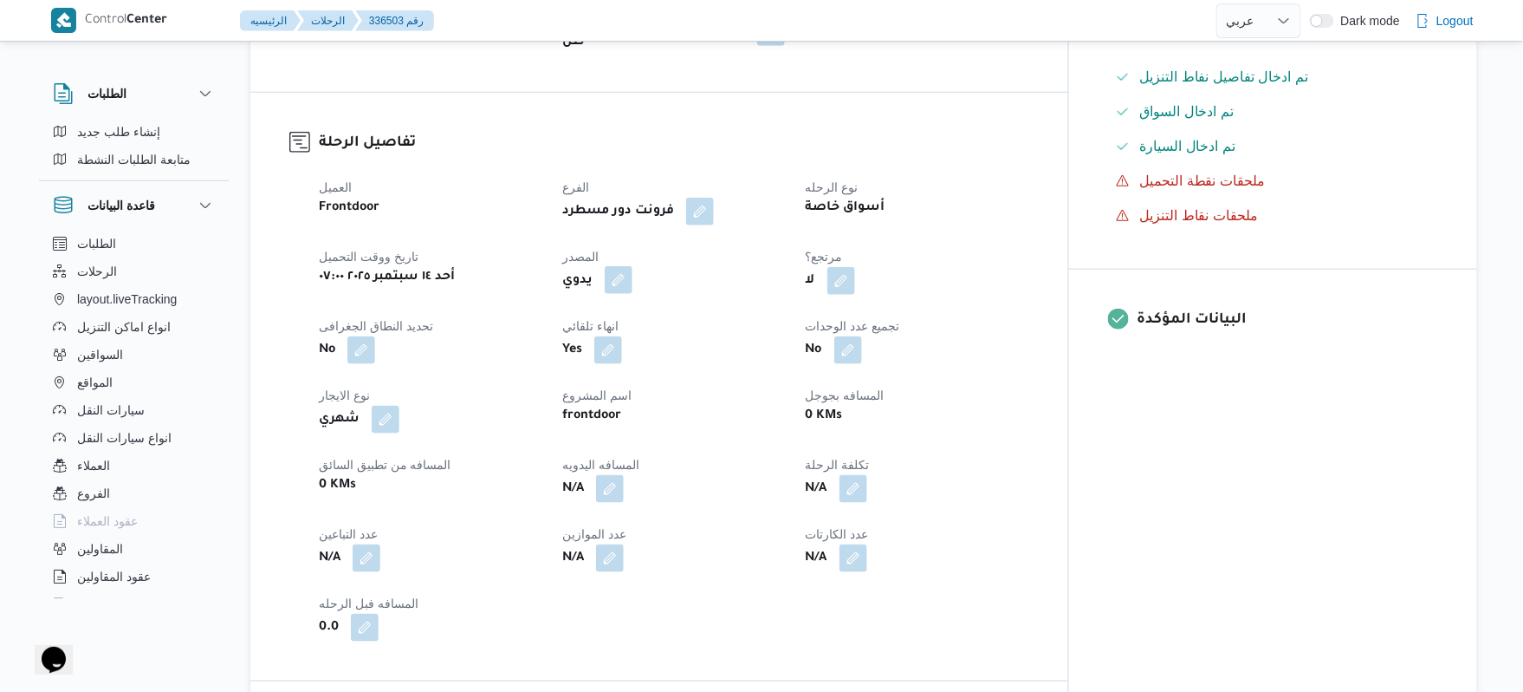
click at [633, 266] on button "button" at bounding box center [619, 280] width 28 height 28
click at [614, 313] on label "هل ستتم الرحله من خلال تطبيق السائق؟" at bounding box center [602, 319] width 225 height 21
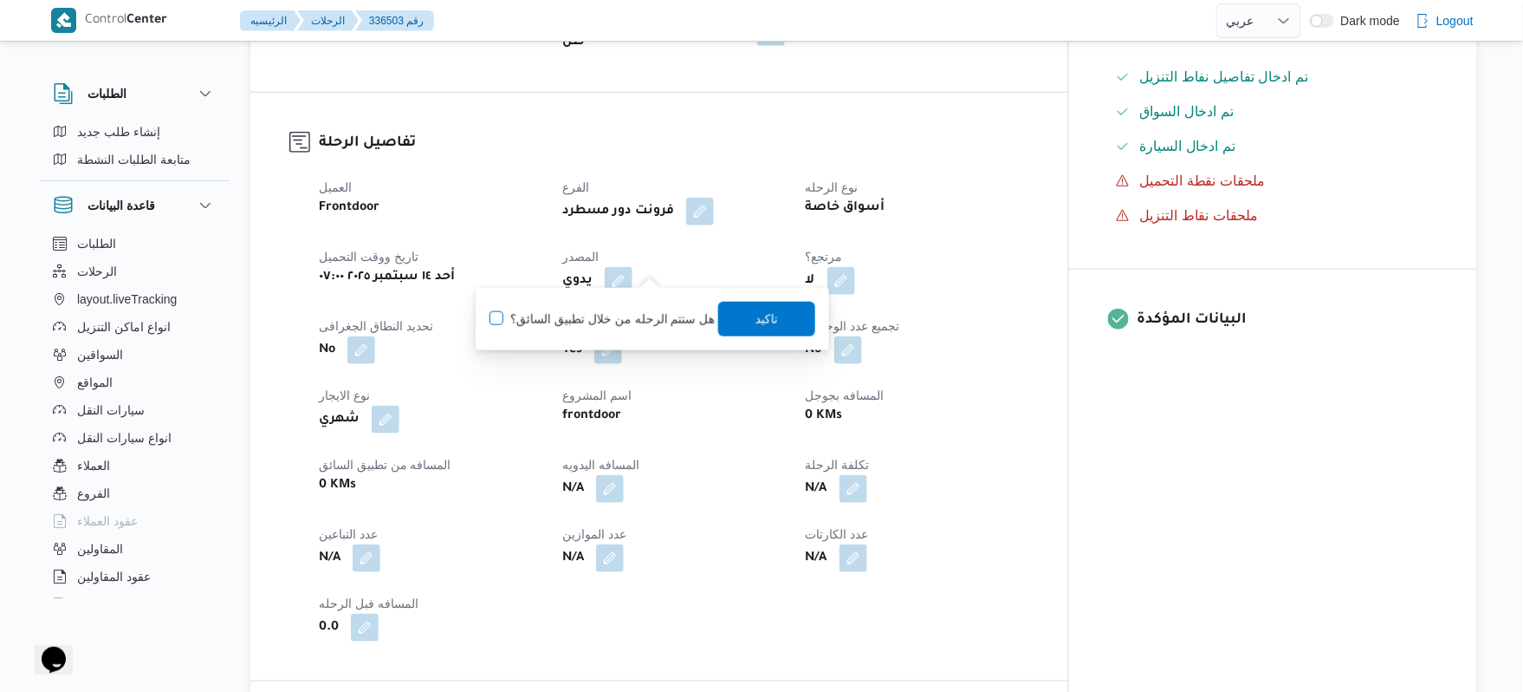
checkbox input "true"
click at [742, 313] on span "تاكيد" at bounding box center [766, 318] width 97 height 35
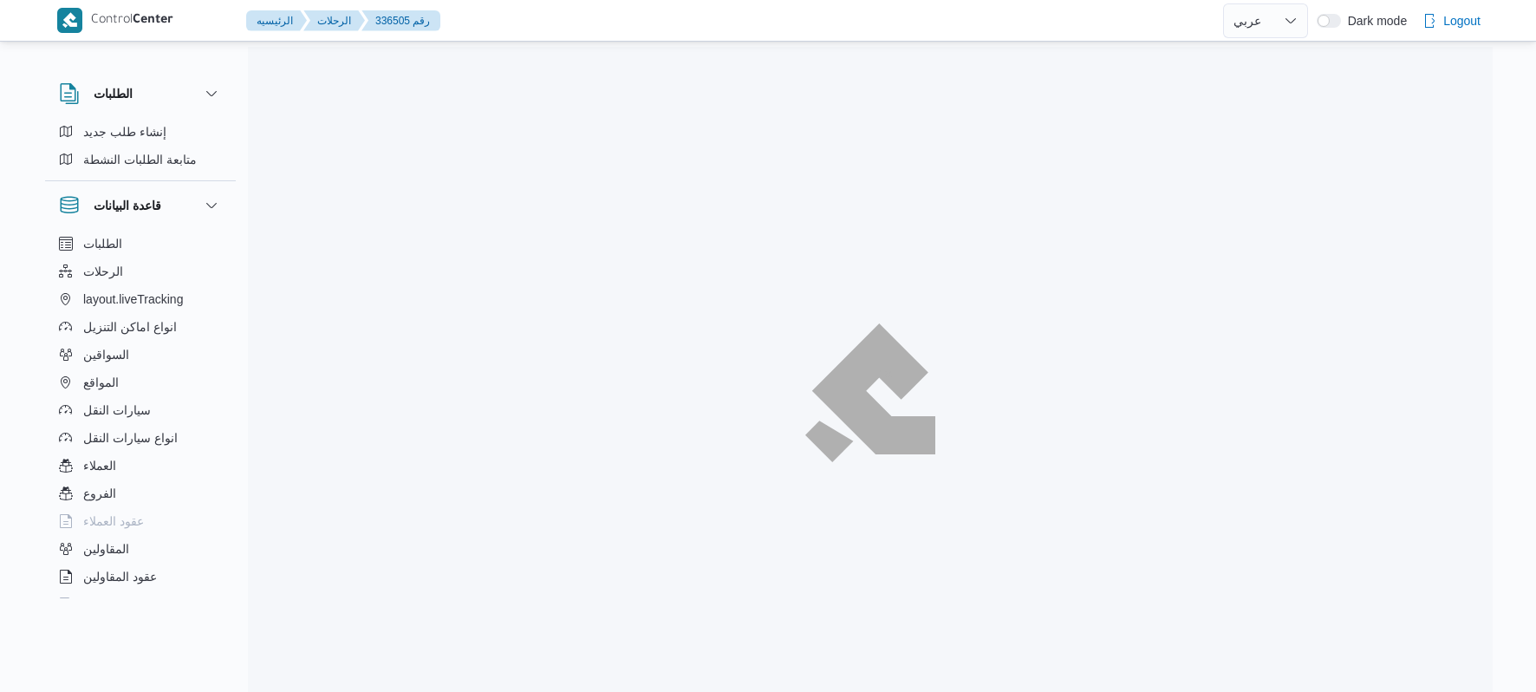
select select "ar"
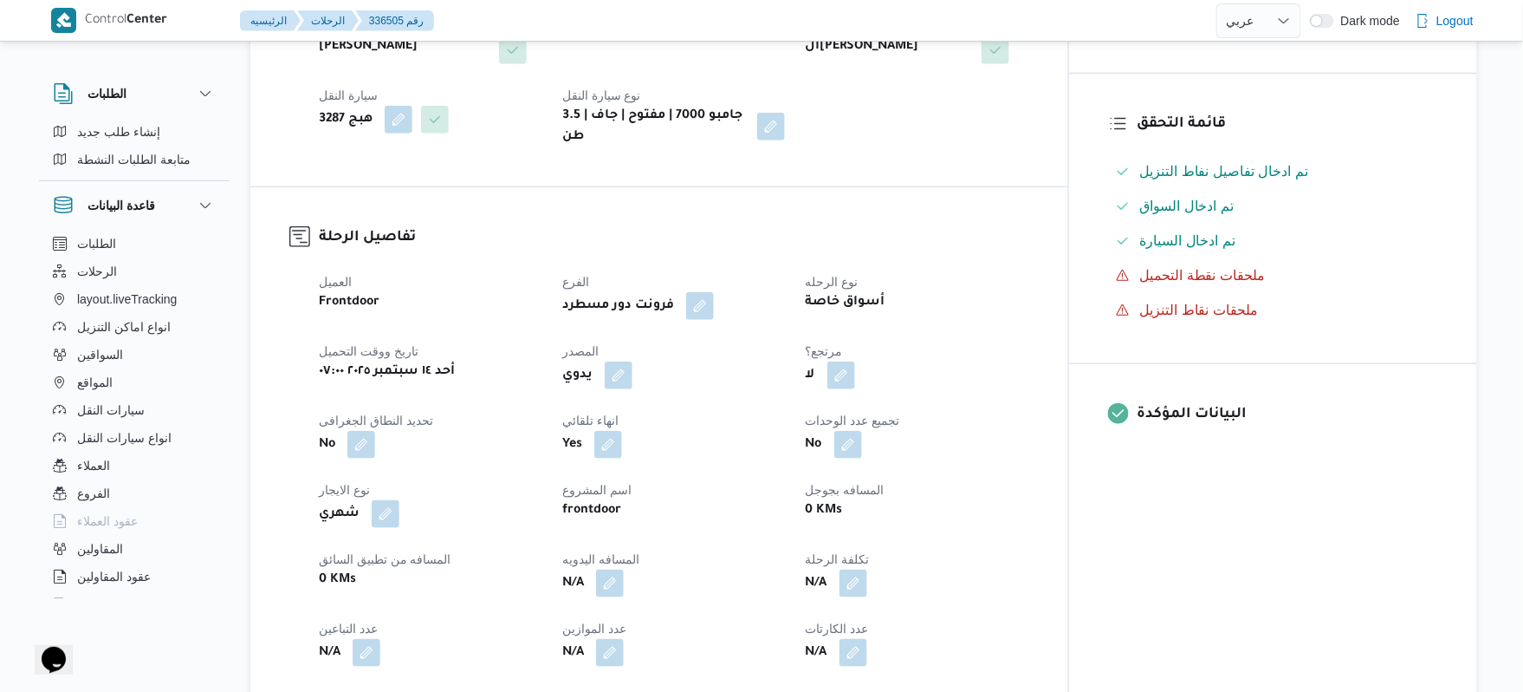
scroll to position [416, 0]
click at [633, 358] on button "button" at bounding box center [619, 372] width 28 height 28
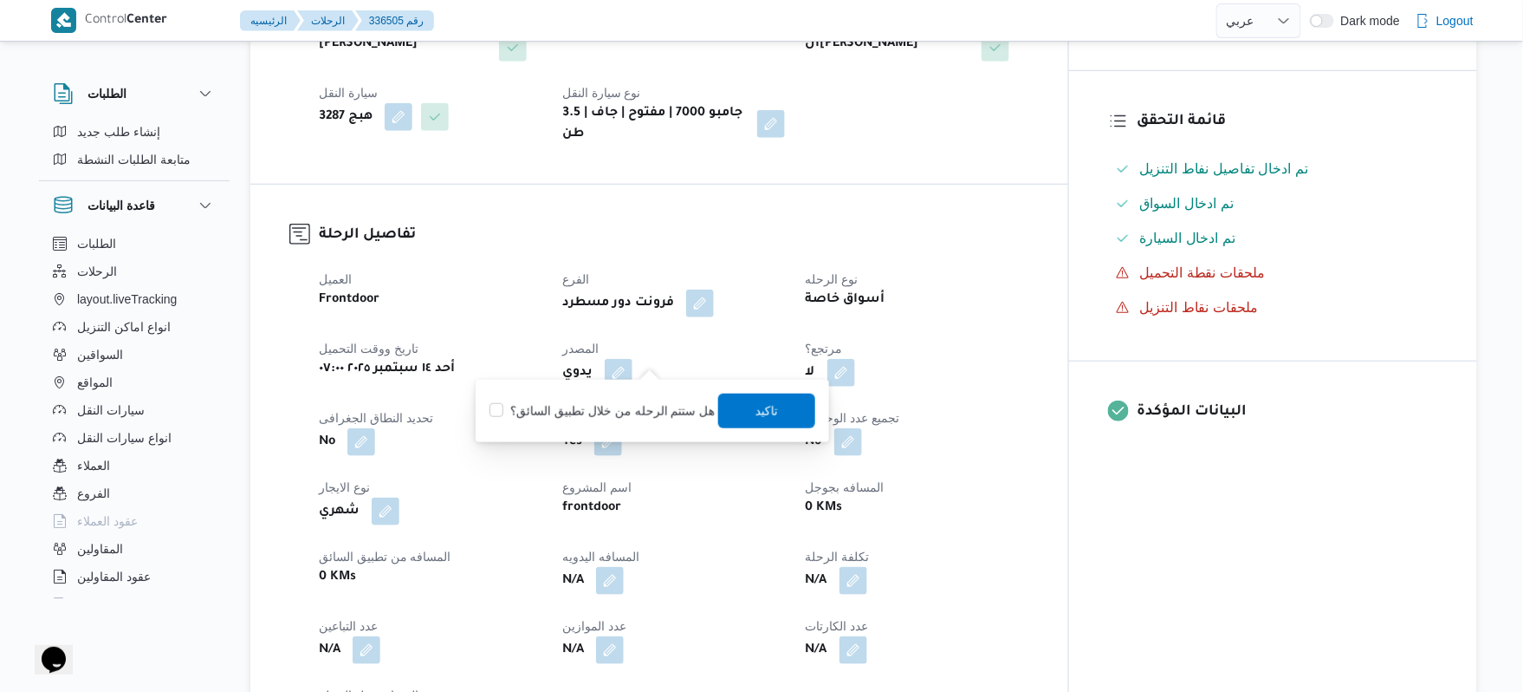
click at [614, 404] on label "هل ستتم الرحله من خلال تطبيق السائق؟" at bounding box center [602, 410] width 225 height 21
checkbox input "true"
click at [721, 416] on span "تاكيد" at bounding box center [766, 410] width 97 height 35
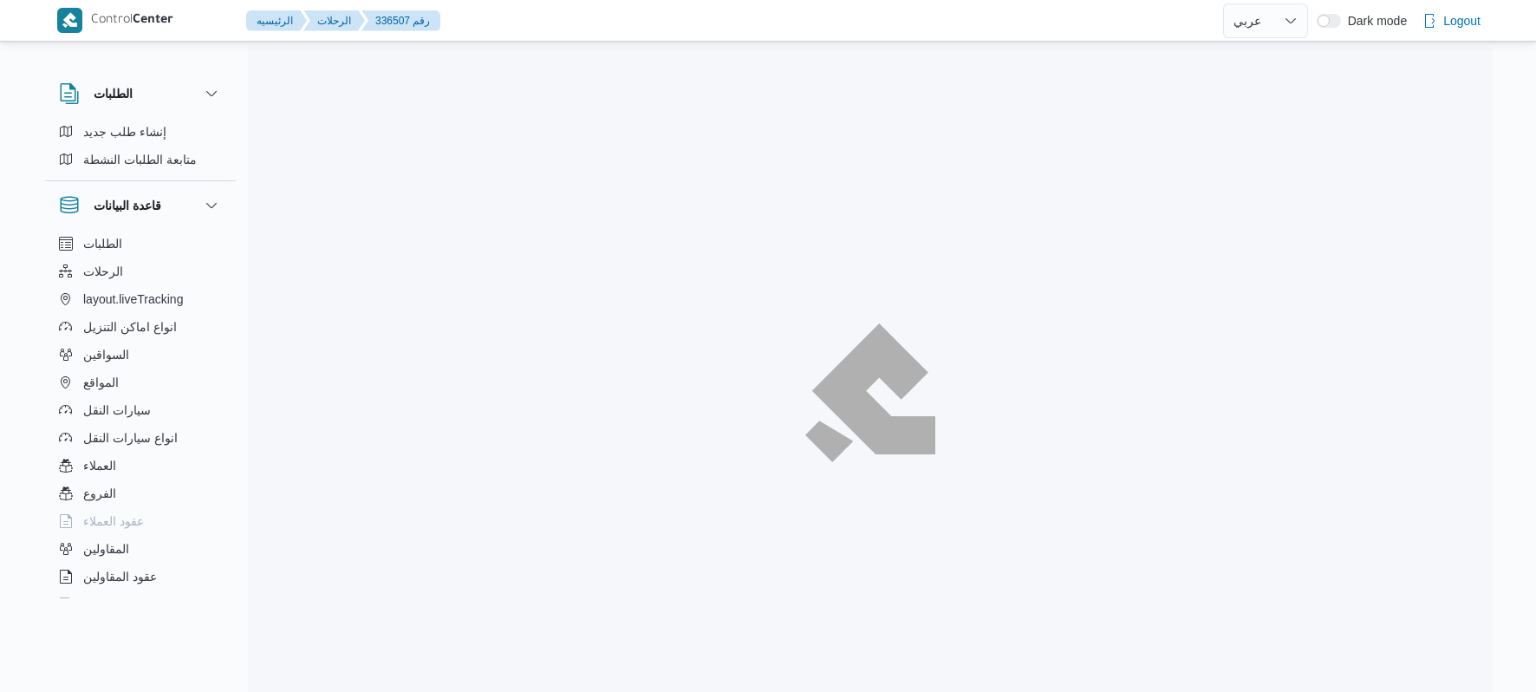
select select "ar"
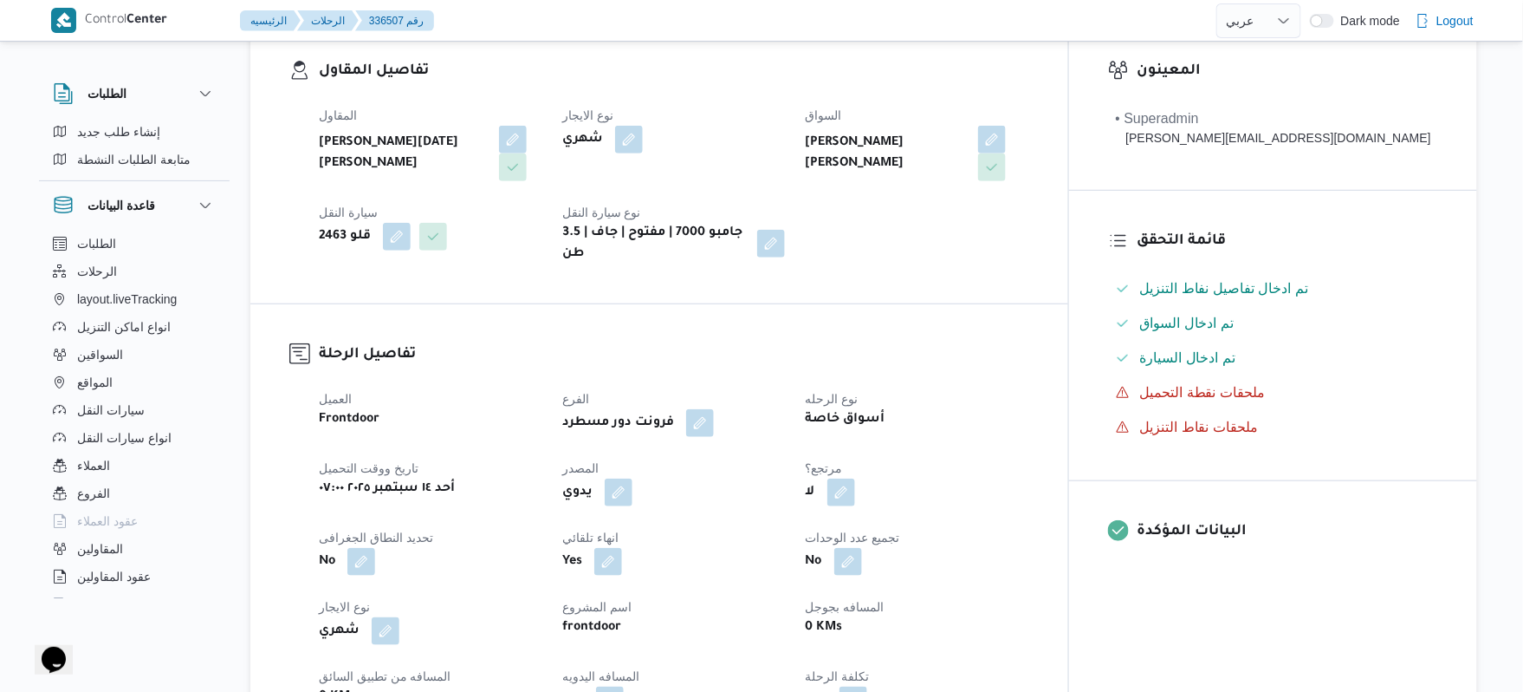
scroll to position [508, 0]
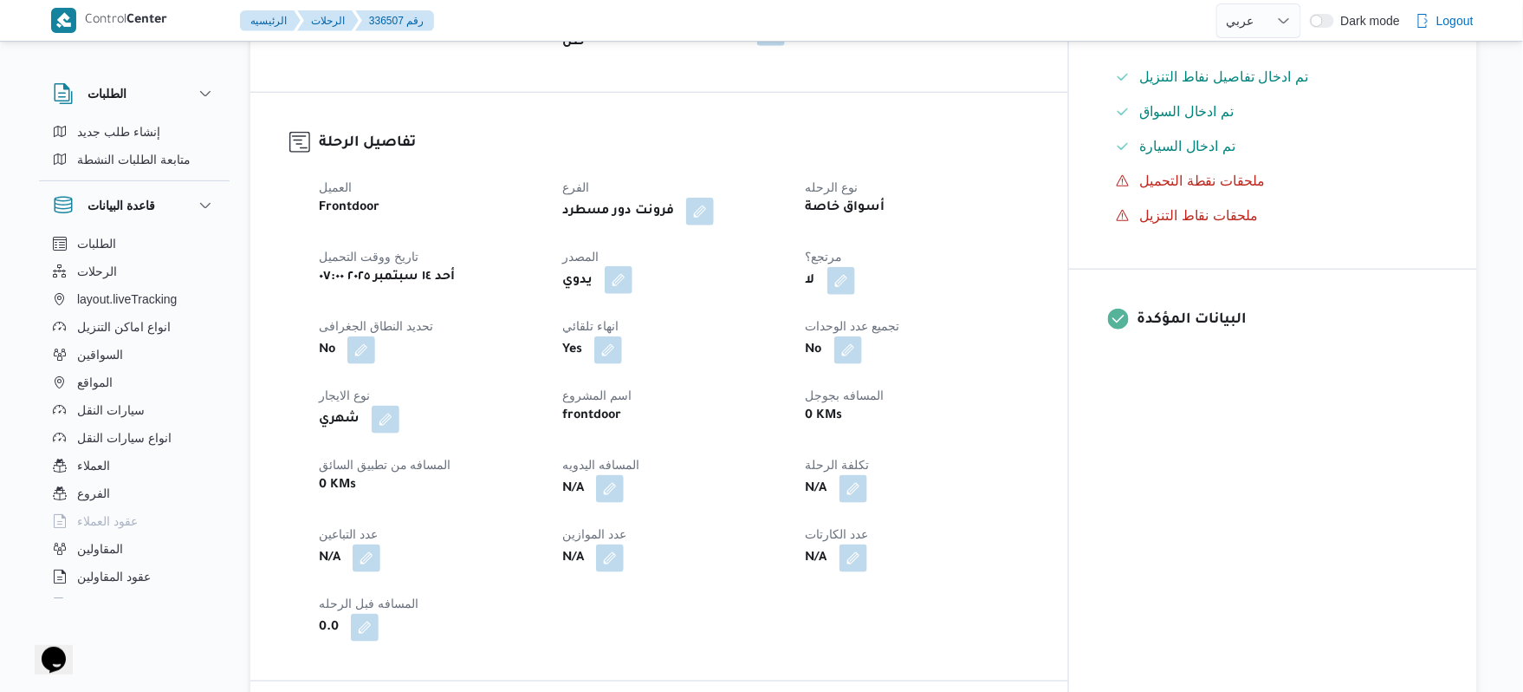
click at [633, 266] on button "button" at bounding box center [619, 280] width 28 height 28
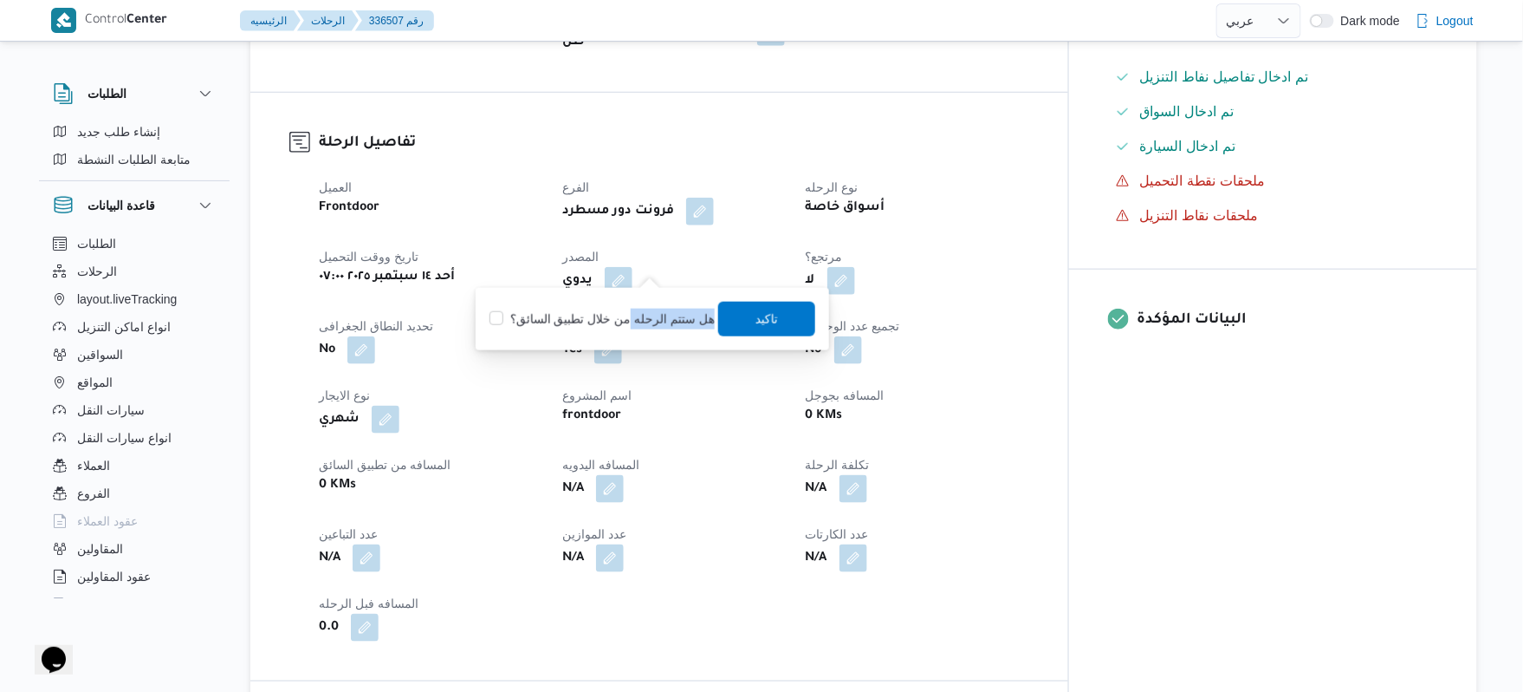
click at [629, 329] on div "هل ستتم الرحله من خلال تطبيق السائق؟ تاكيد" at bounding box center [652, 319] width 329 height 38
click at [678, 320] on label "هل ستتم الرحله من خلال تطبيق السائق؟" at bounding box center [602, 319] width 225 height 21
checkbox input "true"
click at [732, 320] on span "تاكيد" at bounding box center [766, 318] width 97 height 35
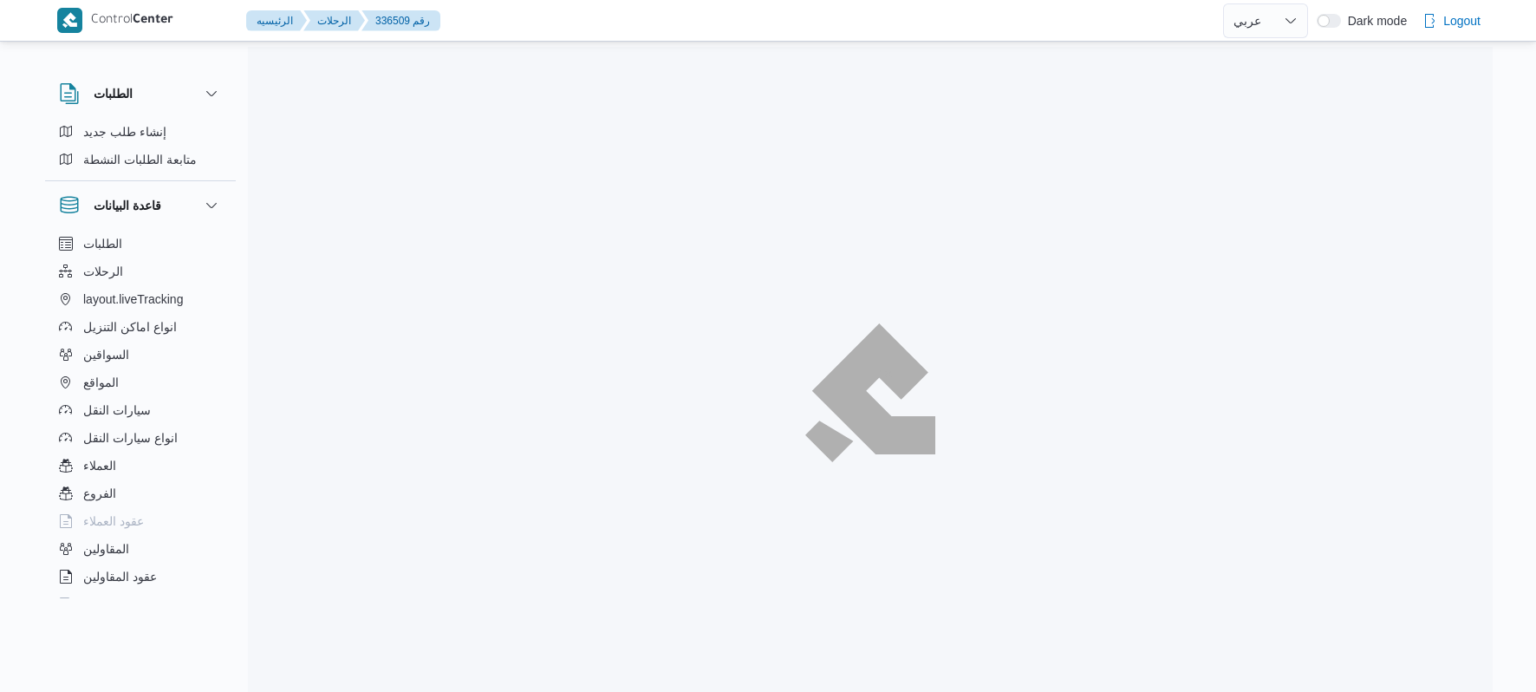
select select "ar"
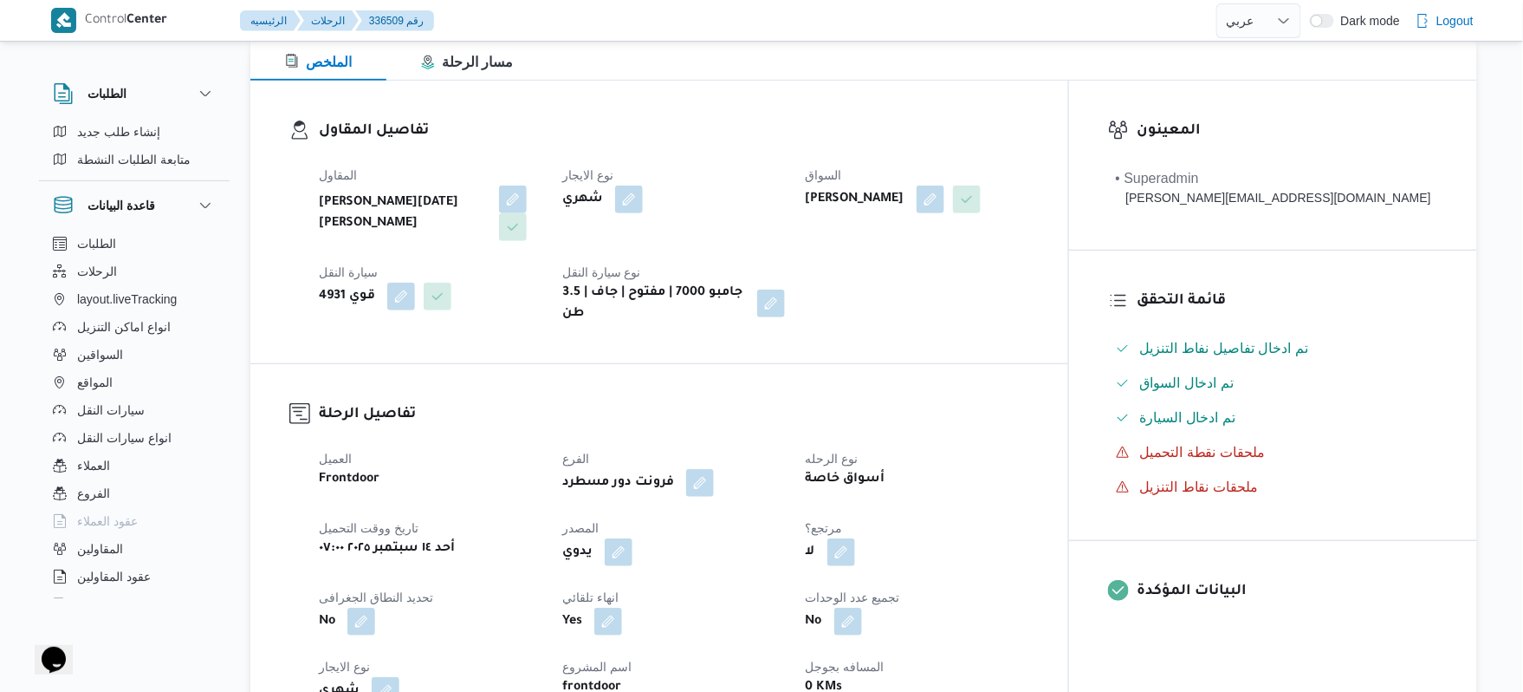
scroll to position [323, 0]
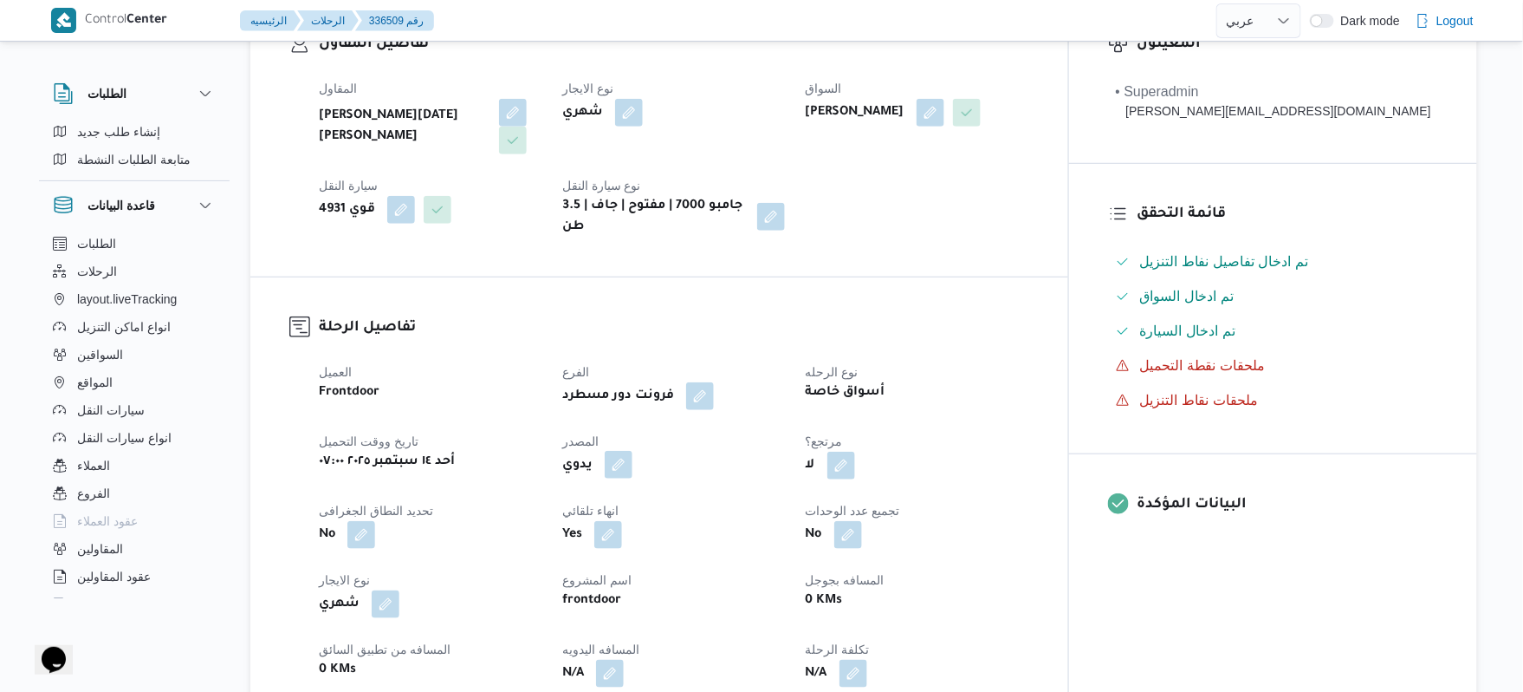
click at [633, 454] on button "button" at bounding box center [619, 465] width 28 height 28
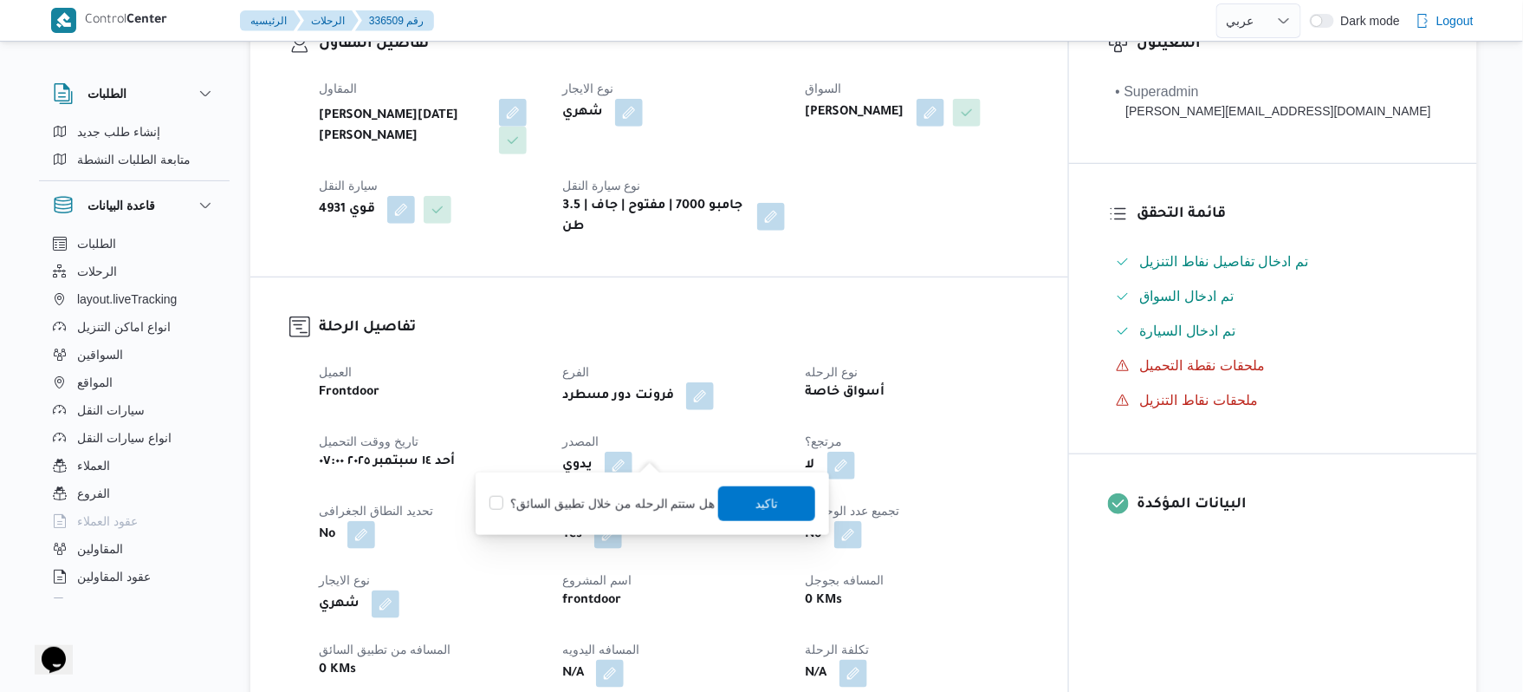
click at [614, 496] on label "هل ستتم الرحله من خلال تطبيق السائق؟" at bounding box center [602, 503] width 225 height 21
checkbox input "true"
click at [790, 500] on span "تاكيد" at bounding box center [766, 502] width 97 height 35
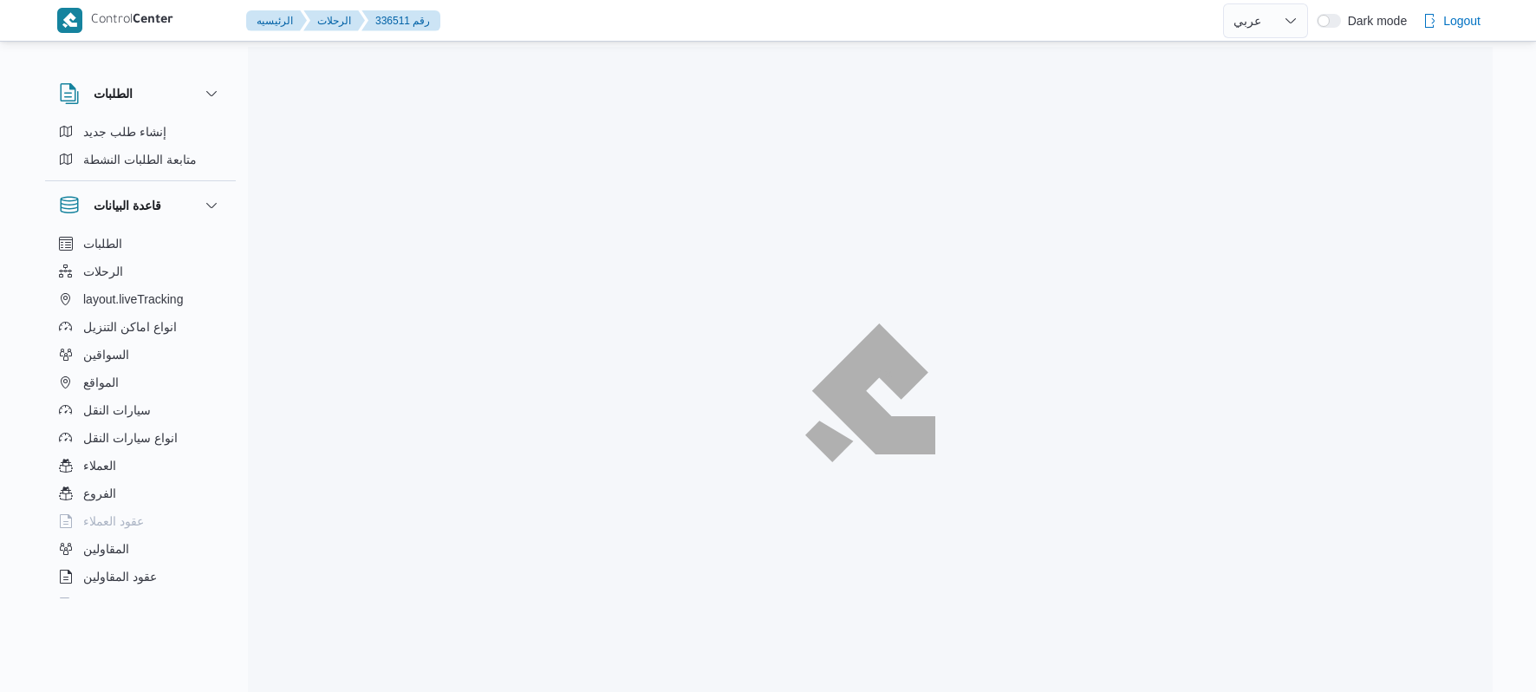
select select "ar"
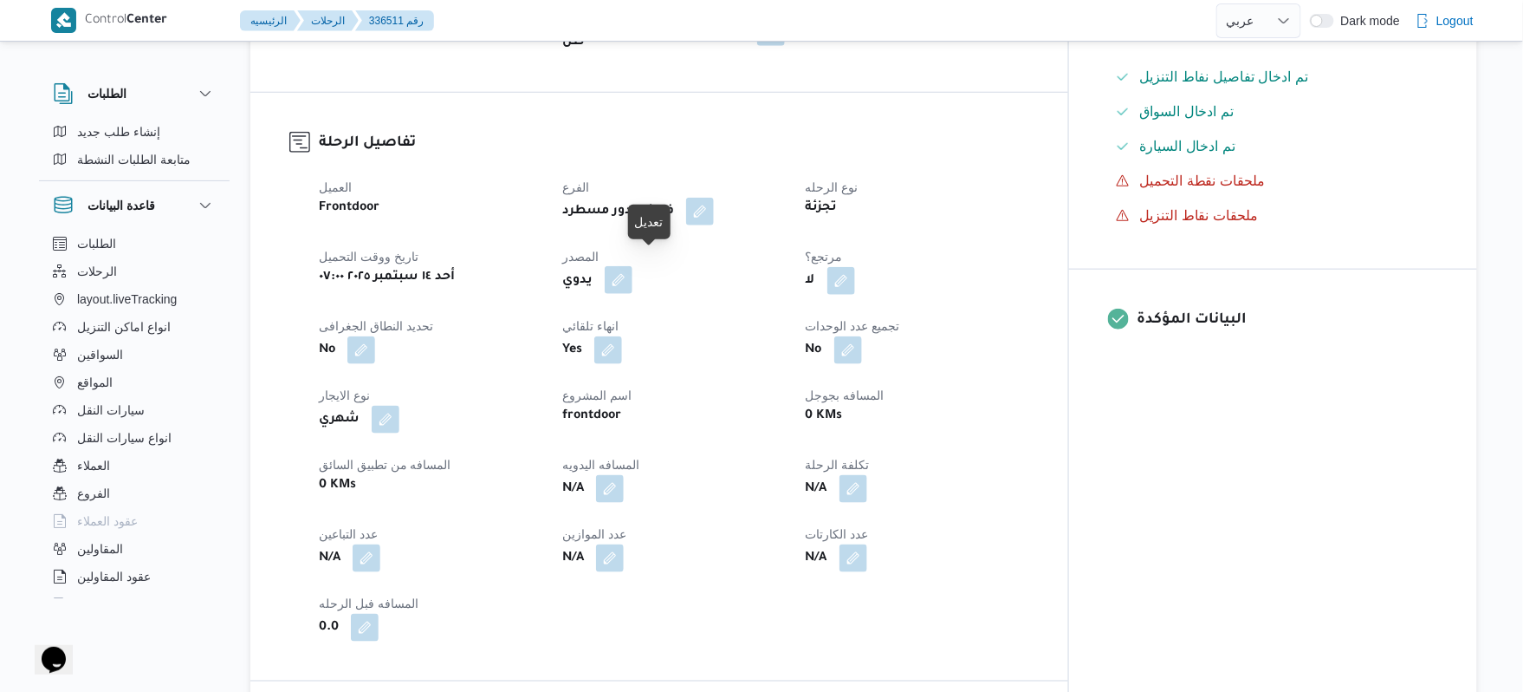
click at [633, 266] on button "button" at bounding box center [619, 280] width 28 height 28
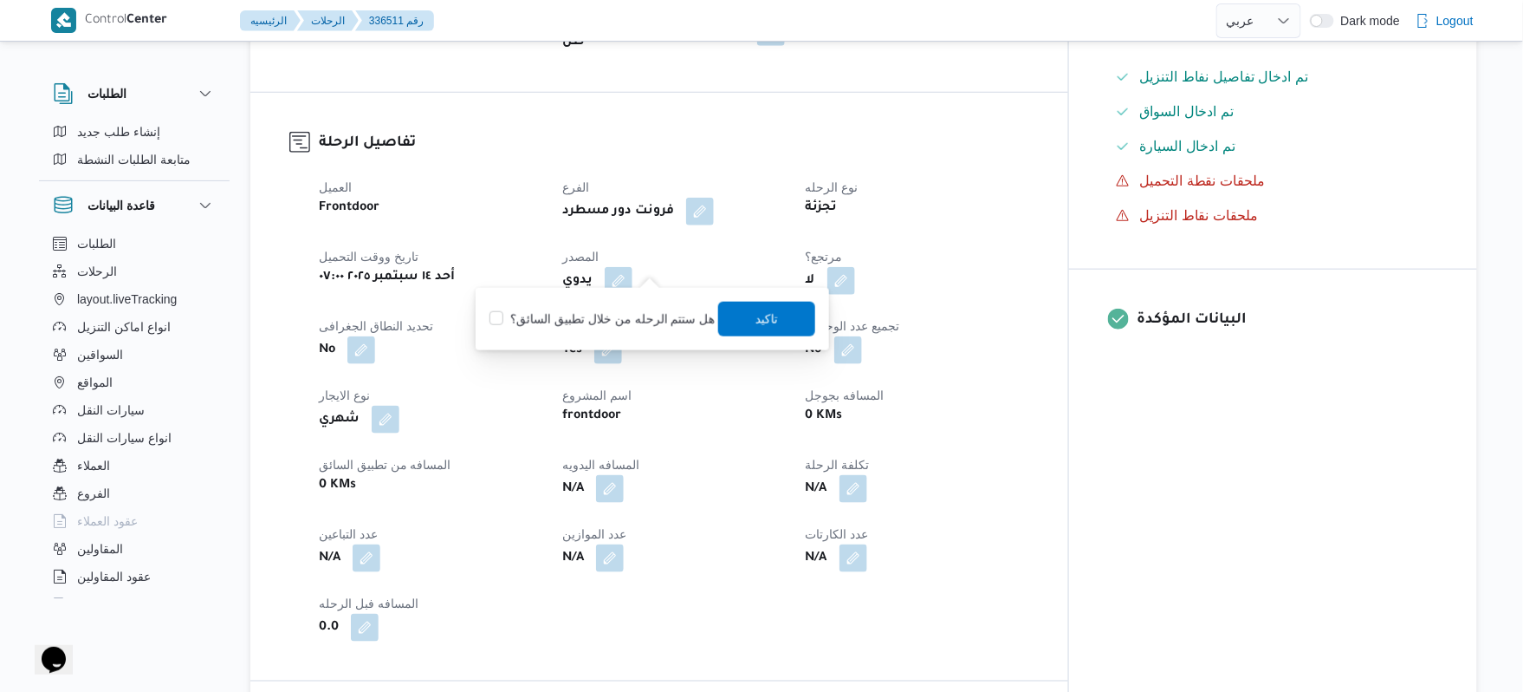
click at [653, 317] on label "هل ستتم الرحله من خلال تطبيق السائق؟" at bounding box center [602, 319] width 225 height 21
checkbox input "true"
click at [756, 317] on span "تاكيد" at bounding box center [767, 318] width 23 height 21
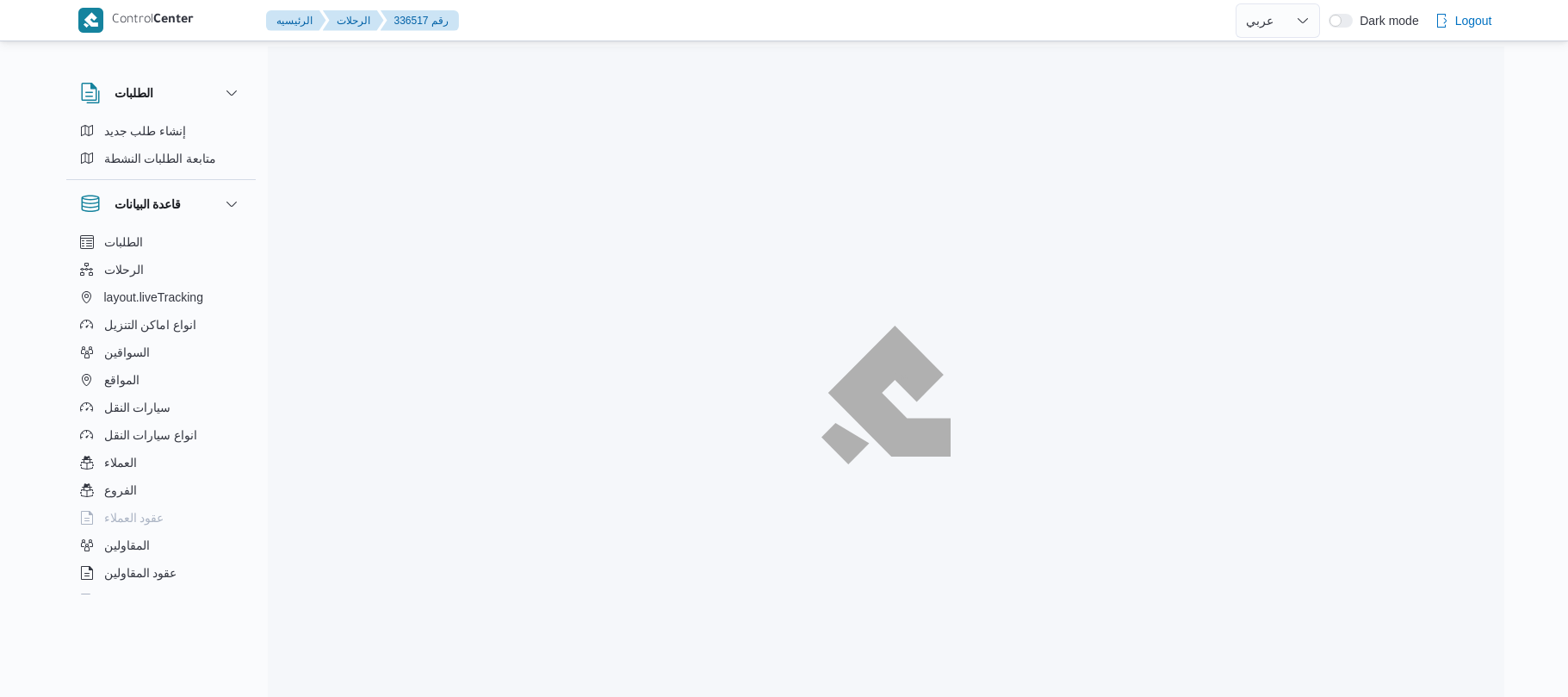
select select "ar"
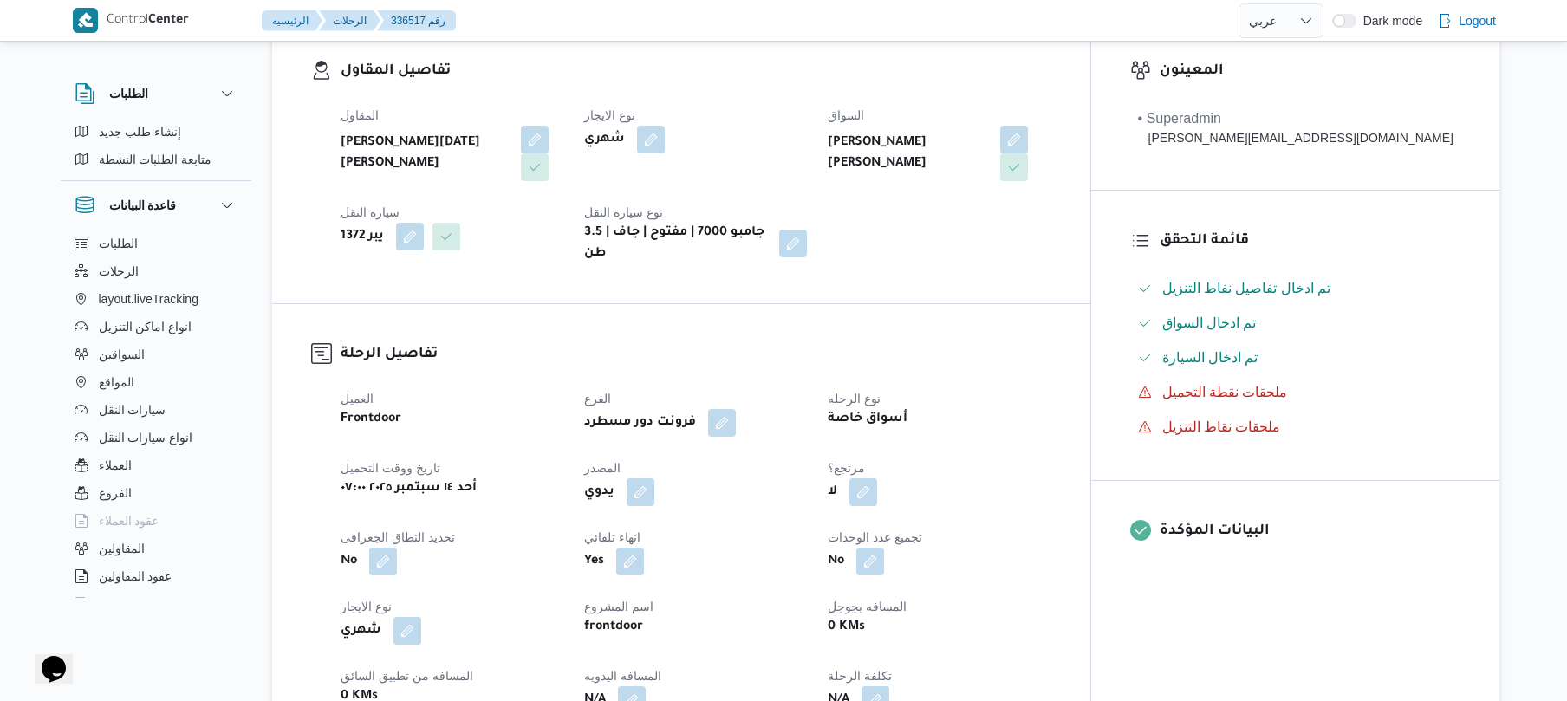
scroll to position [555, 0]
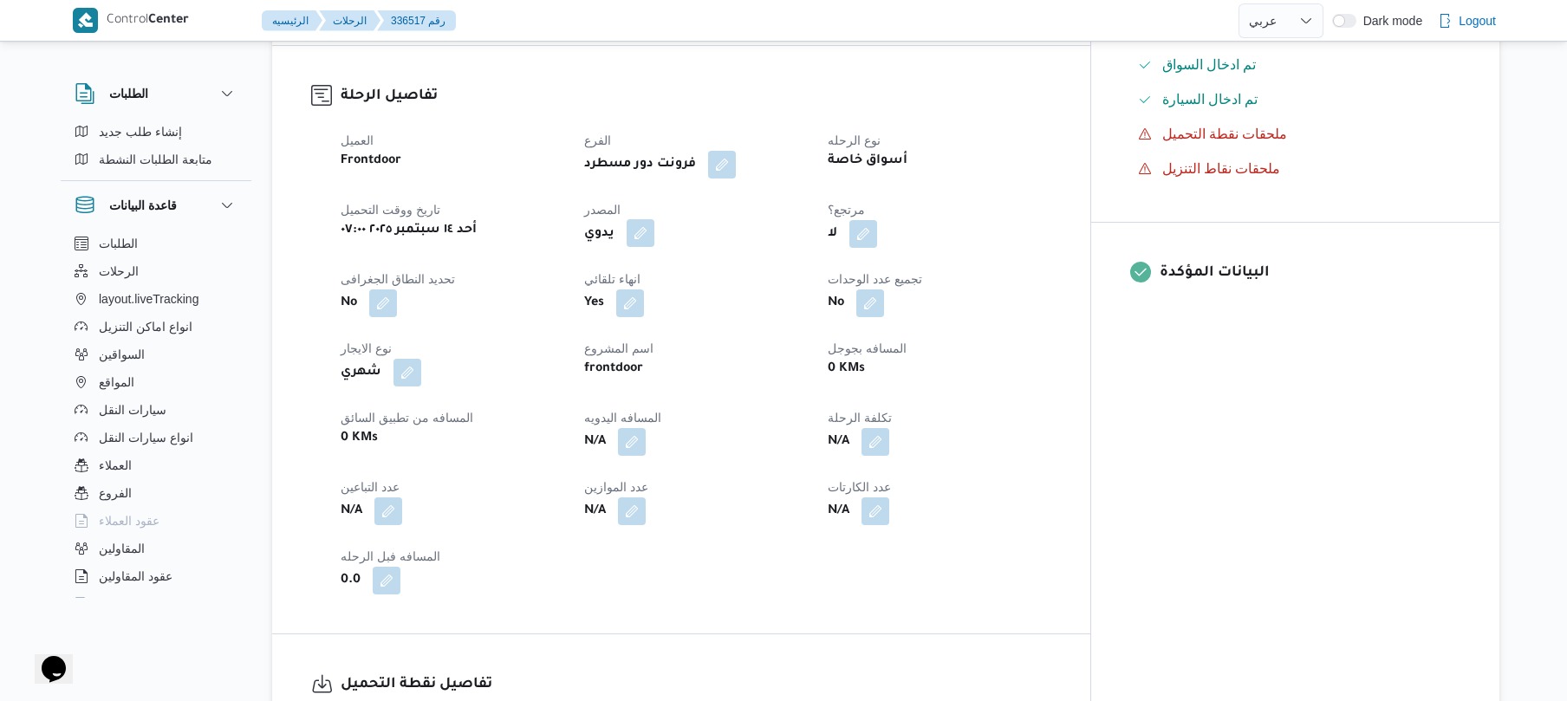
click at [654, 219] on button "button" at bounding box center [641, 233] width 28 height 28
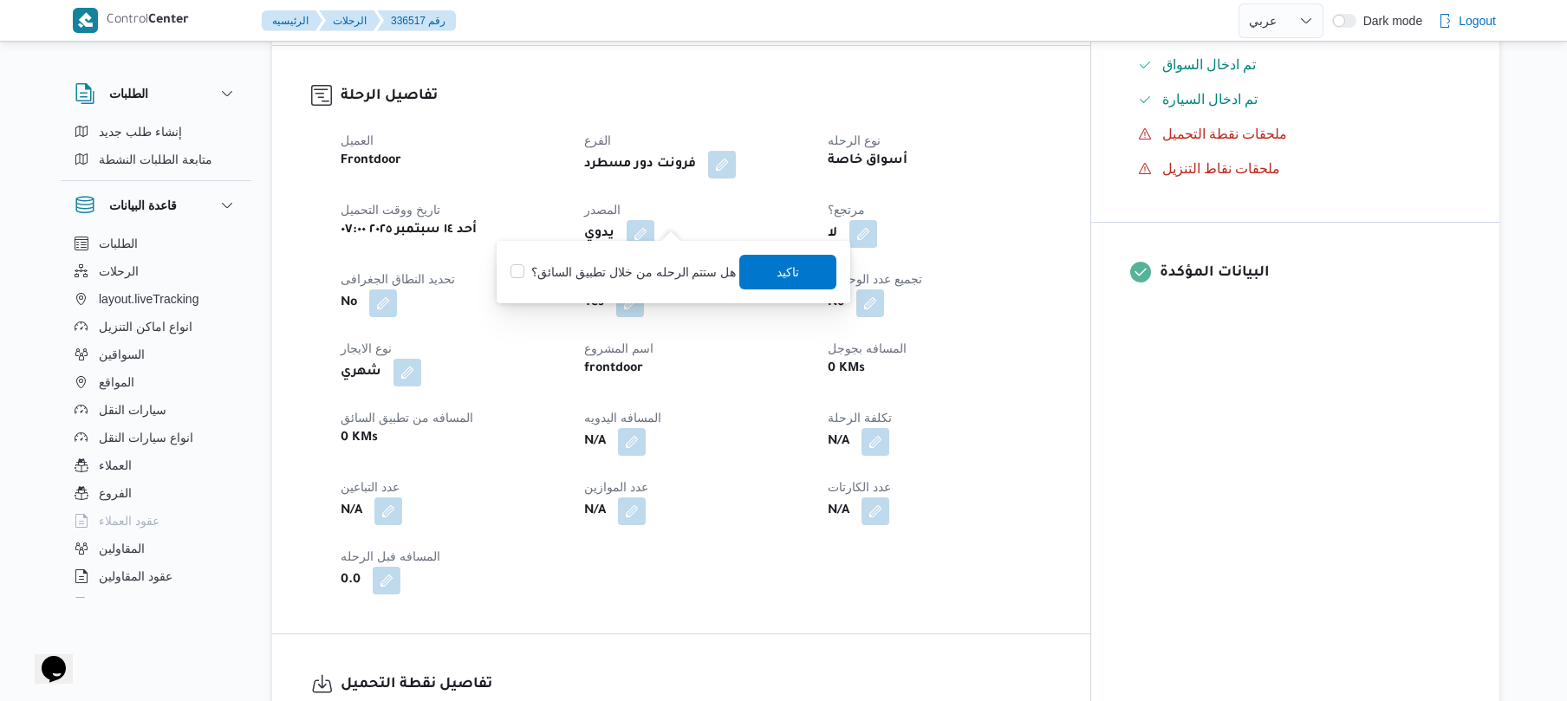
click at [633, 282] on label "هل ستتم الرحله من خلال تطبيق السائق؟" at bounding box center [622, 272] width 225 height 21
checkbox input "true"
click at [750, 284] on span "تاكيد" at bounding box center [788, 271] width 97 height 35
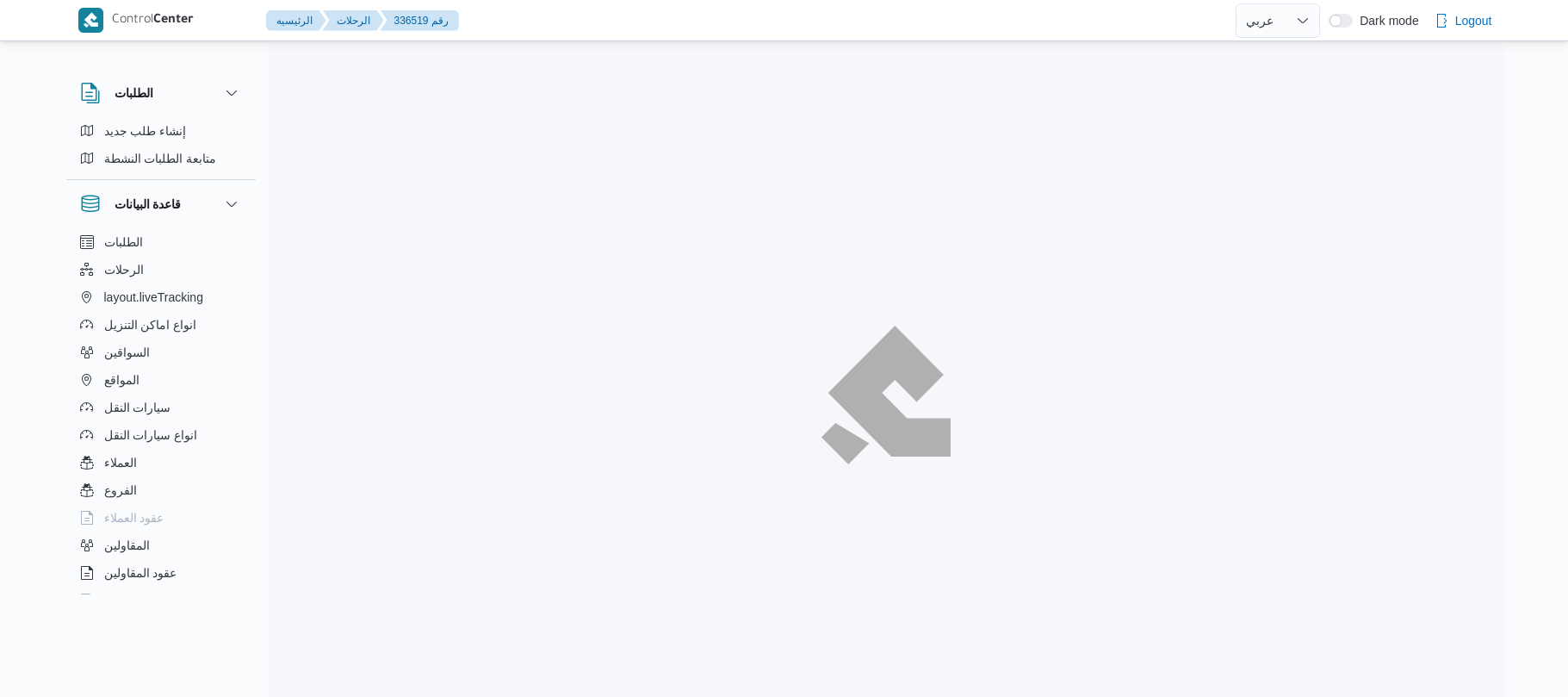
select select "ar"
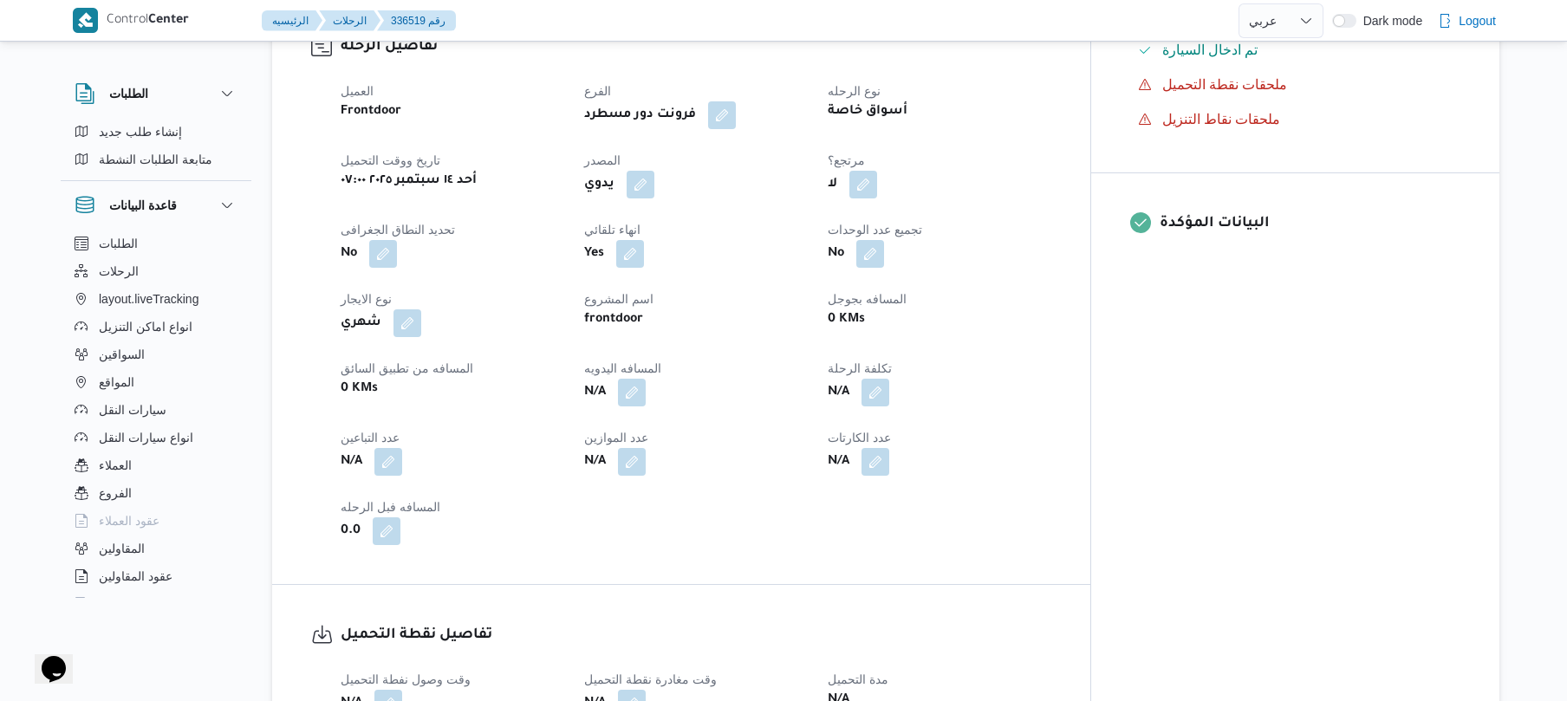
scroll to position [601, 0]
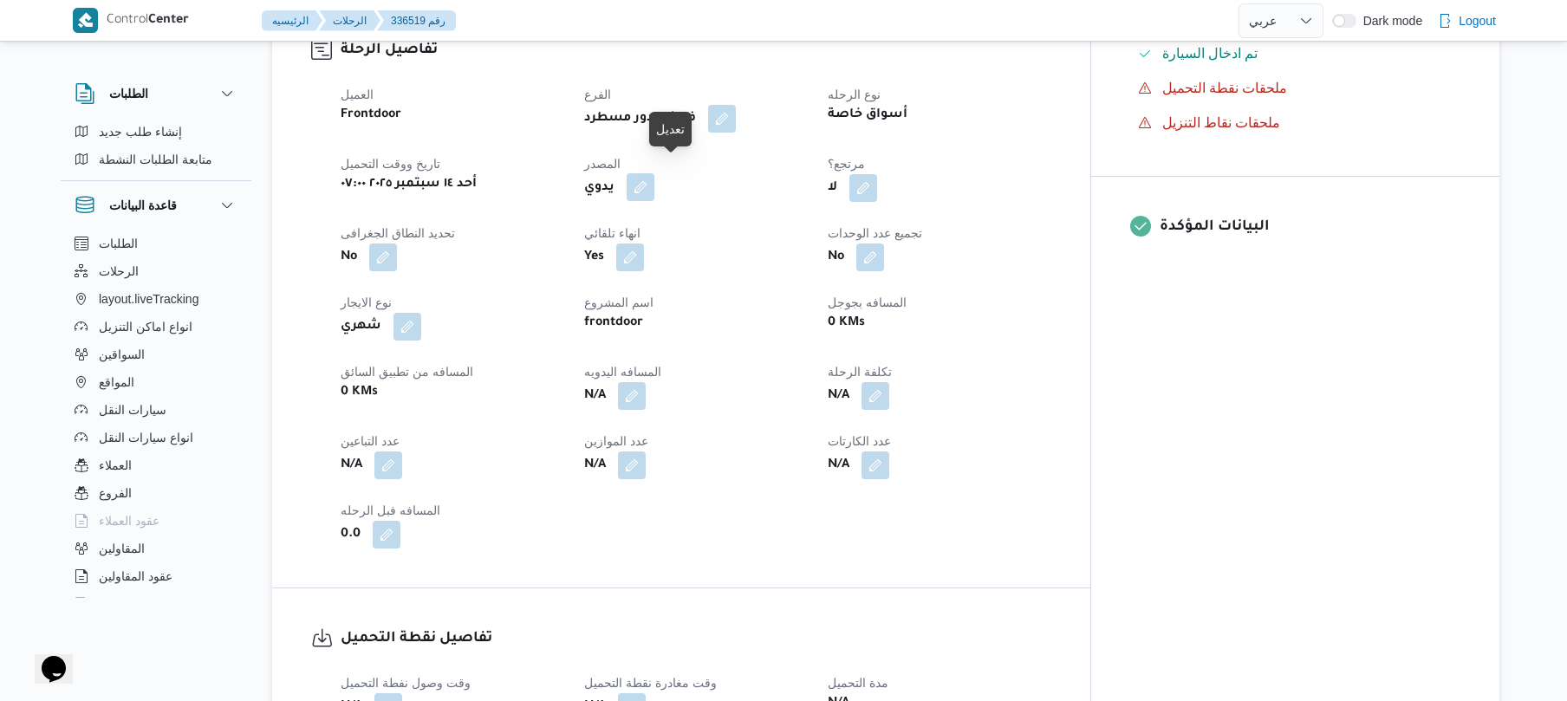
click at [654, 178] on button "button" at bounding box center [641, 187] width 28 height 28
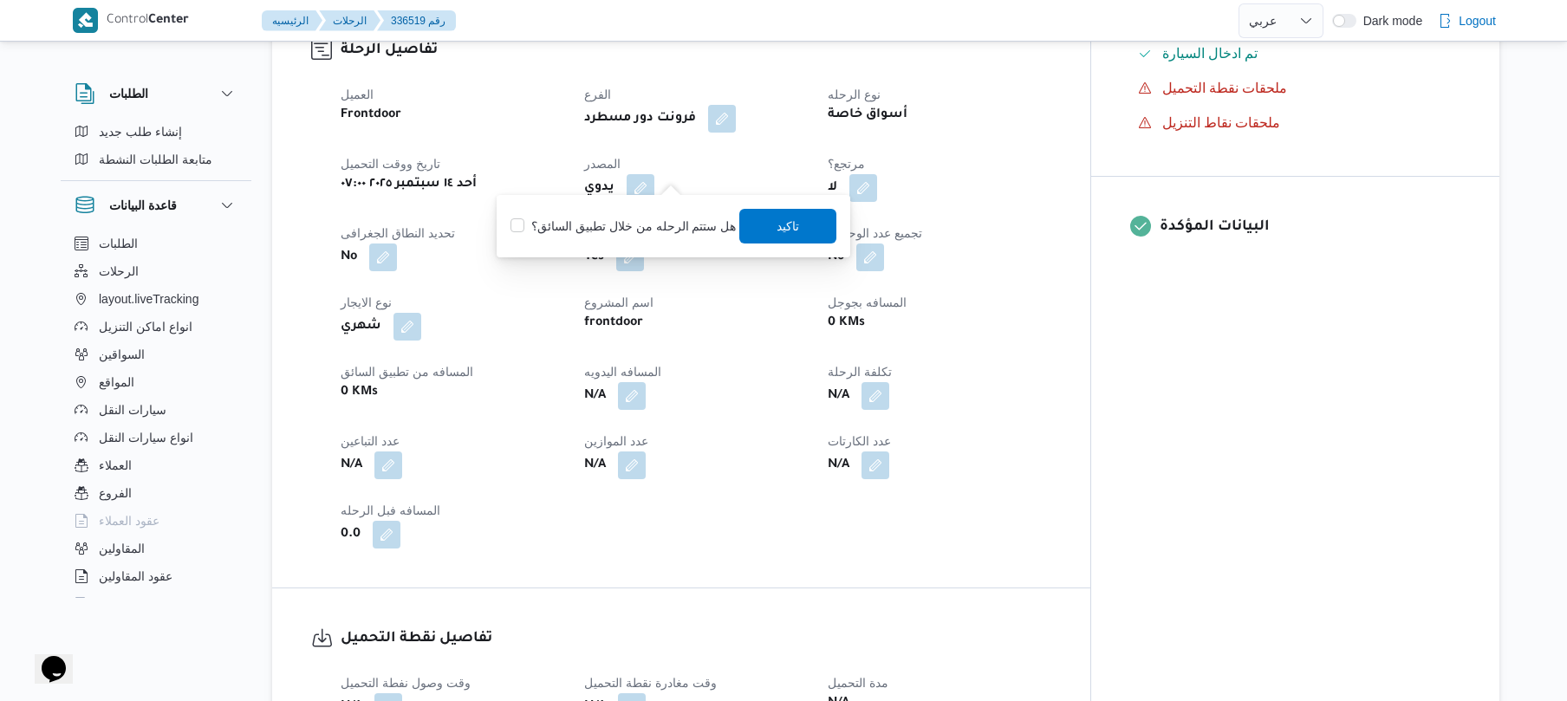
click at [659, 220] on label "هل ستتم الرحله من خلال تطبيق السائق؟" at bounding box center [622, 226] width 225 height 21
checkbox input "true"
click at [777, 227] on span "تاكيد" at bounding box center [788, 225] width 23 height 21
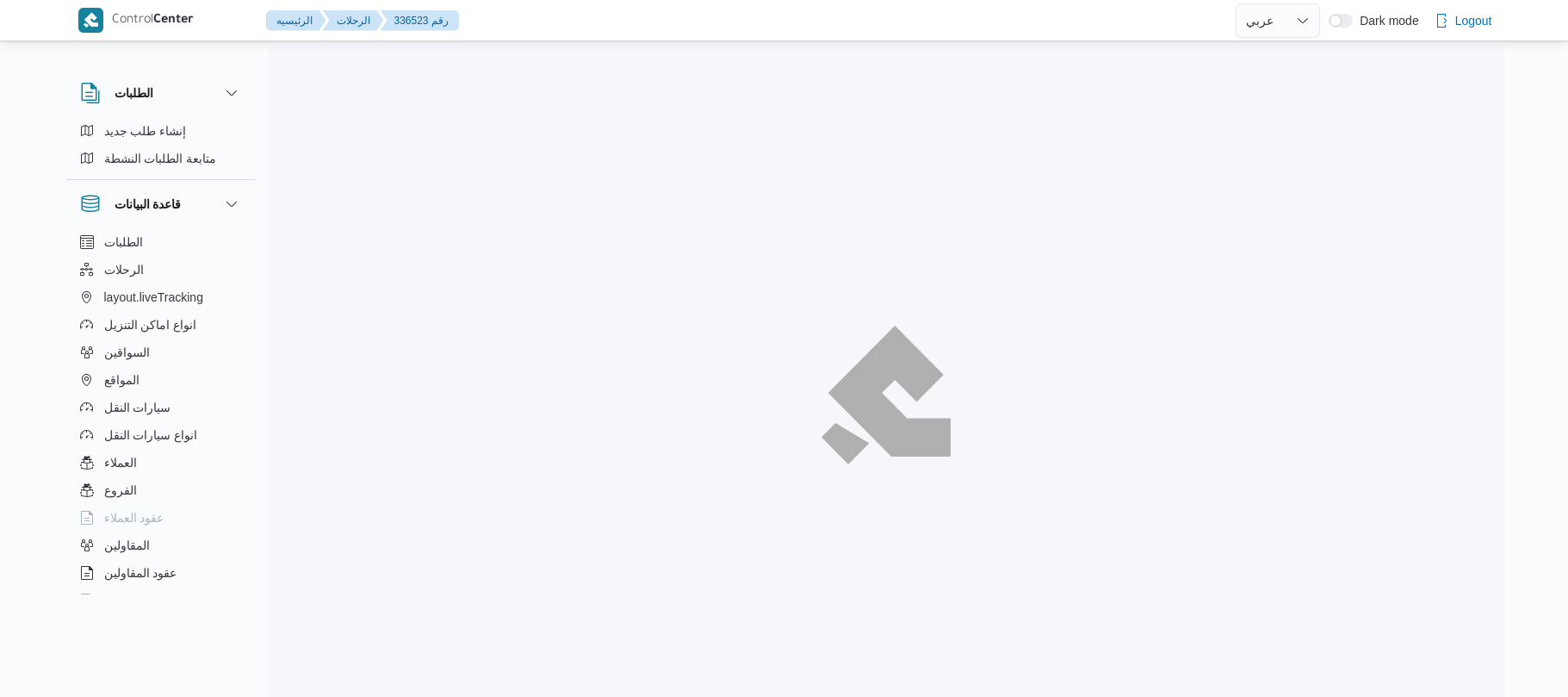
select select "ar"
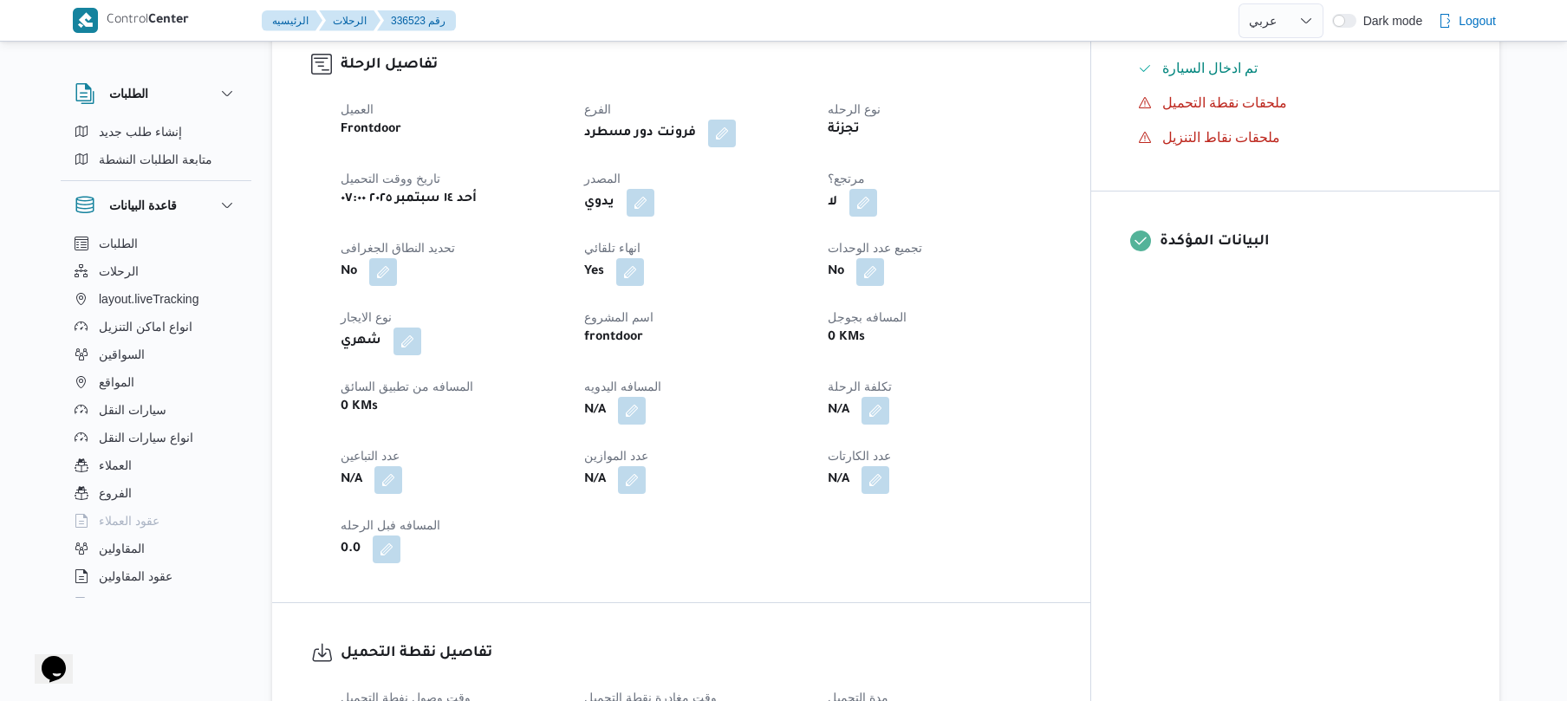
scroll to position [601, 0]
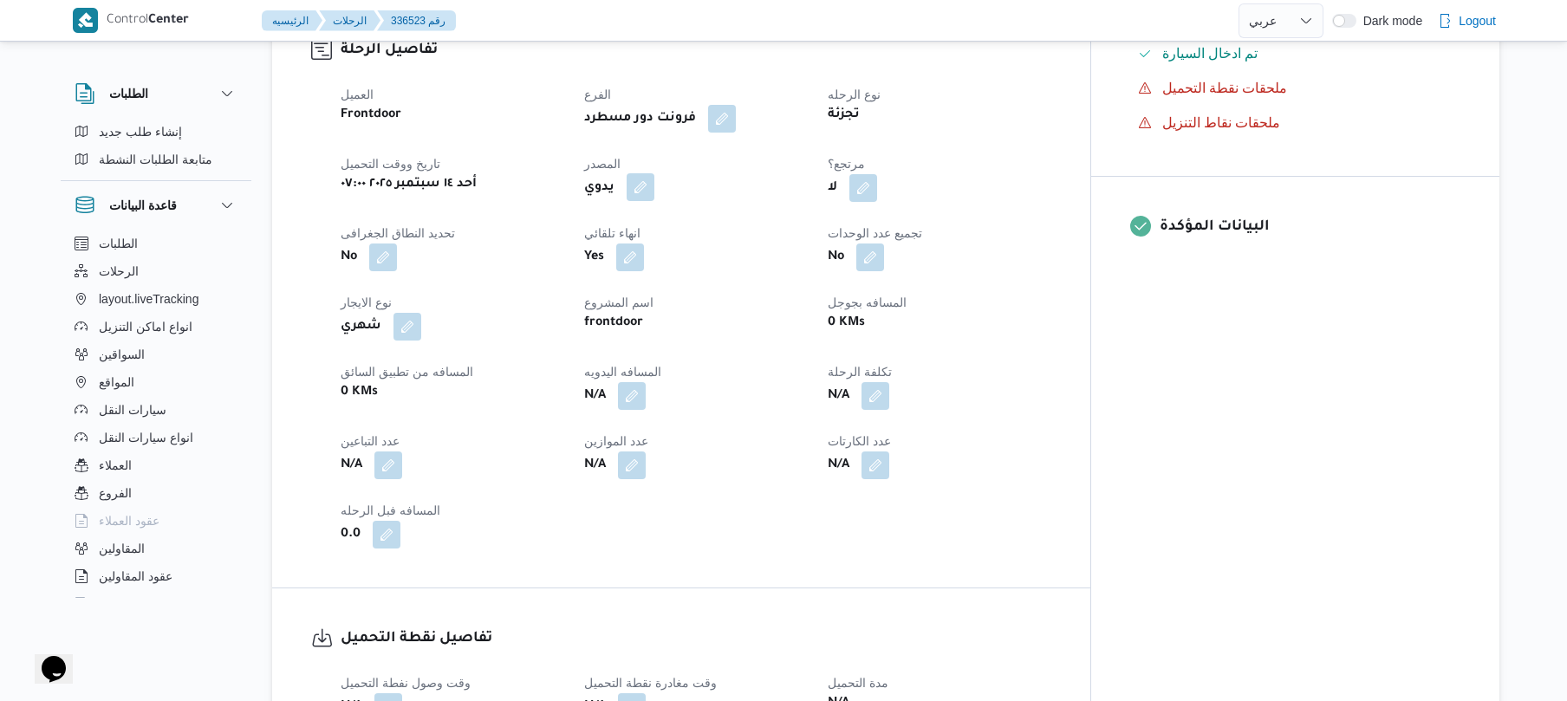
click at [654, 173] on button "button" at bounding box center [641, 187] width 28 height 28
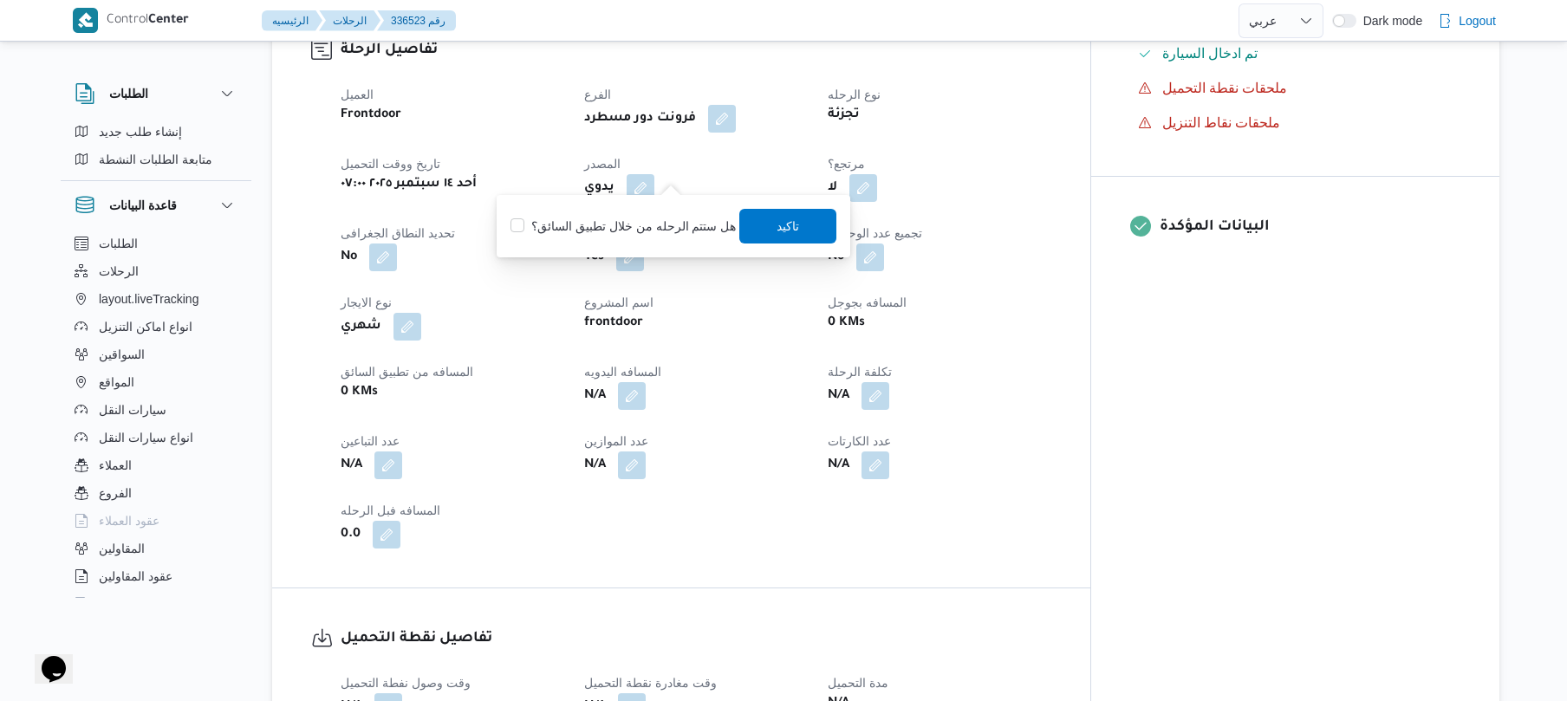
click at [659, 227] on label "هل ستتم الرحله من خلال تطبيق السائق؟" at bounding box center [622, 226] width 225 height 21
checkbox input "true"
click at [812, 223] on span "تاكيد" at bounding box center [788, 225] width 97 height 35
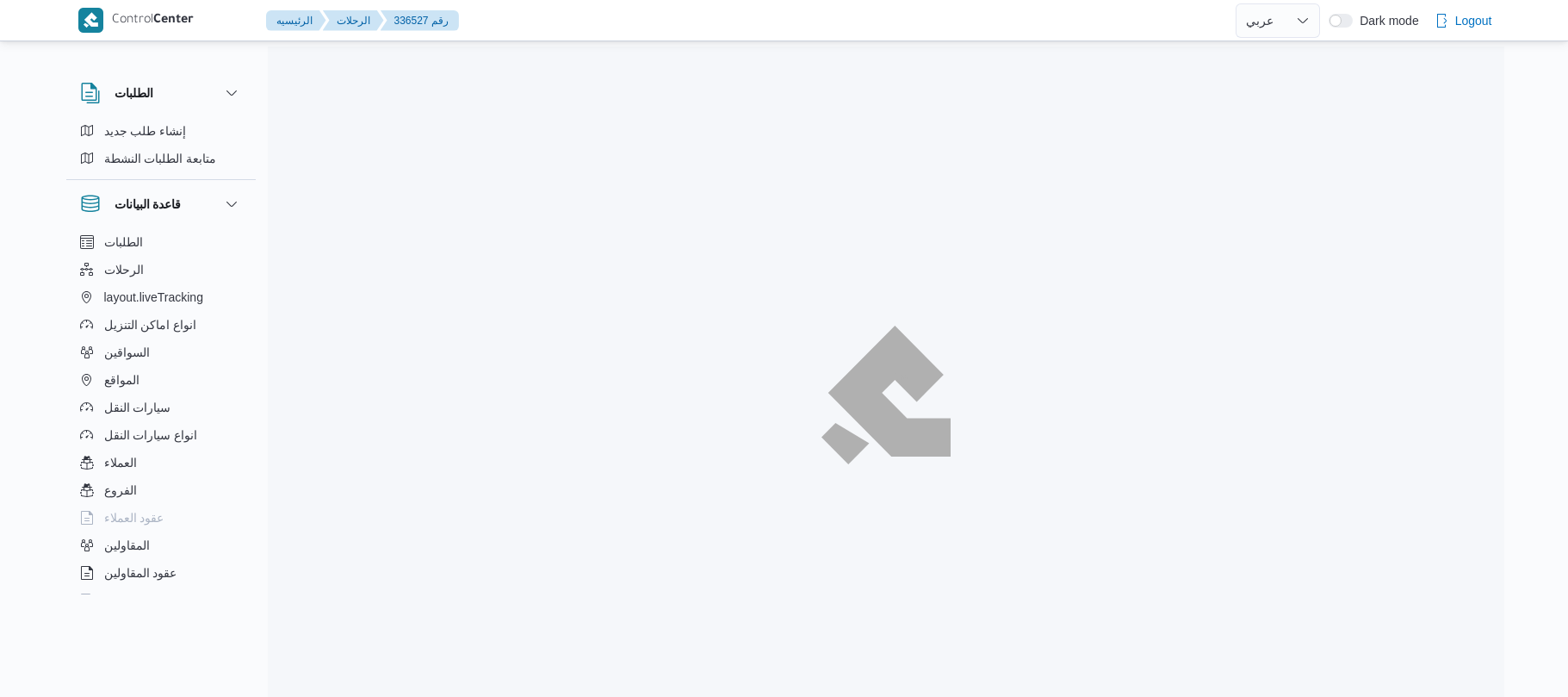
select select "ar"
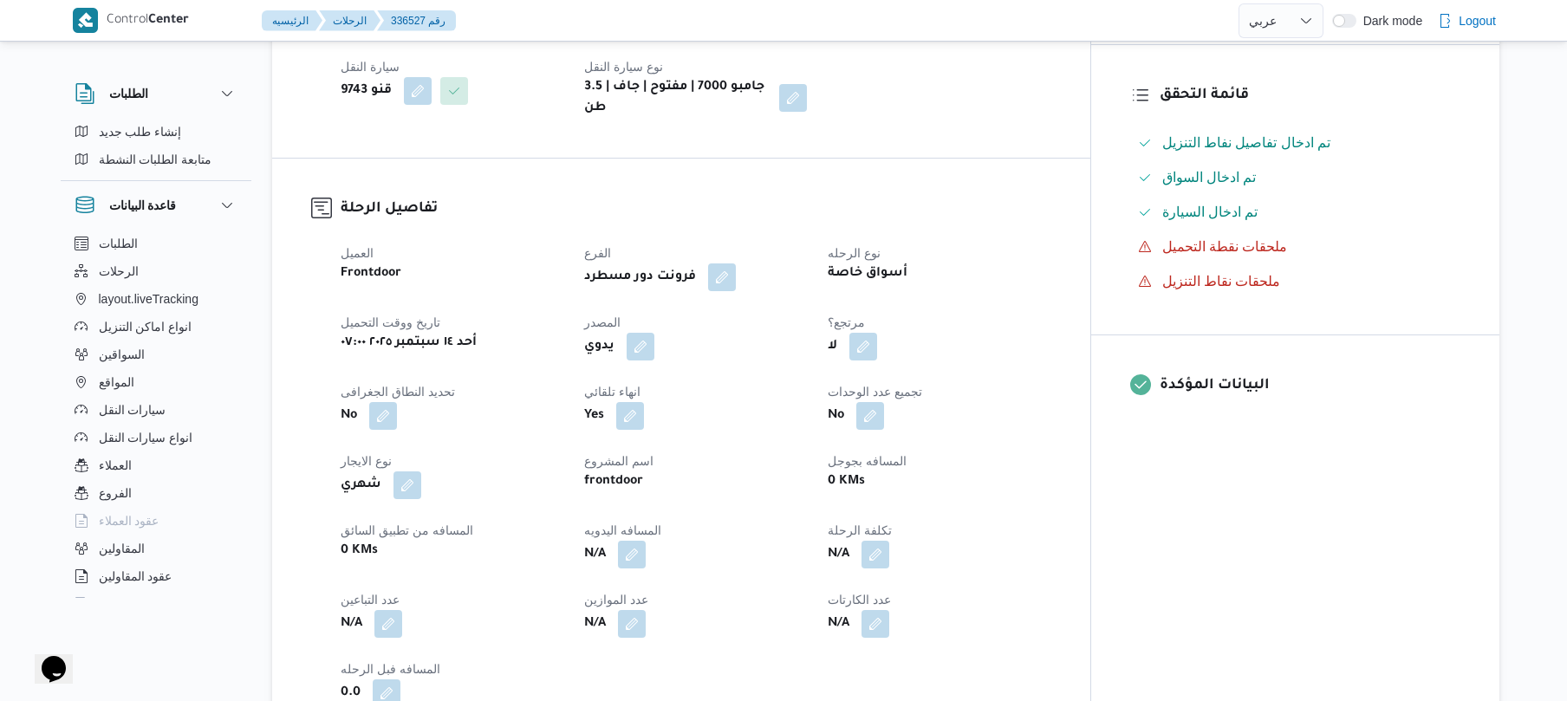
scroll to position [462, 0]
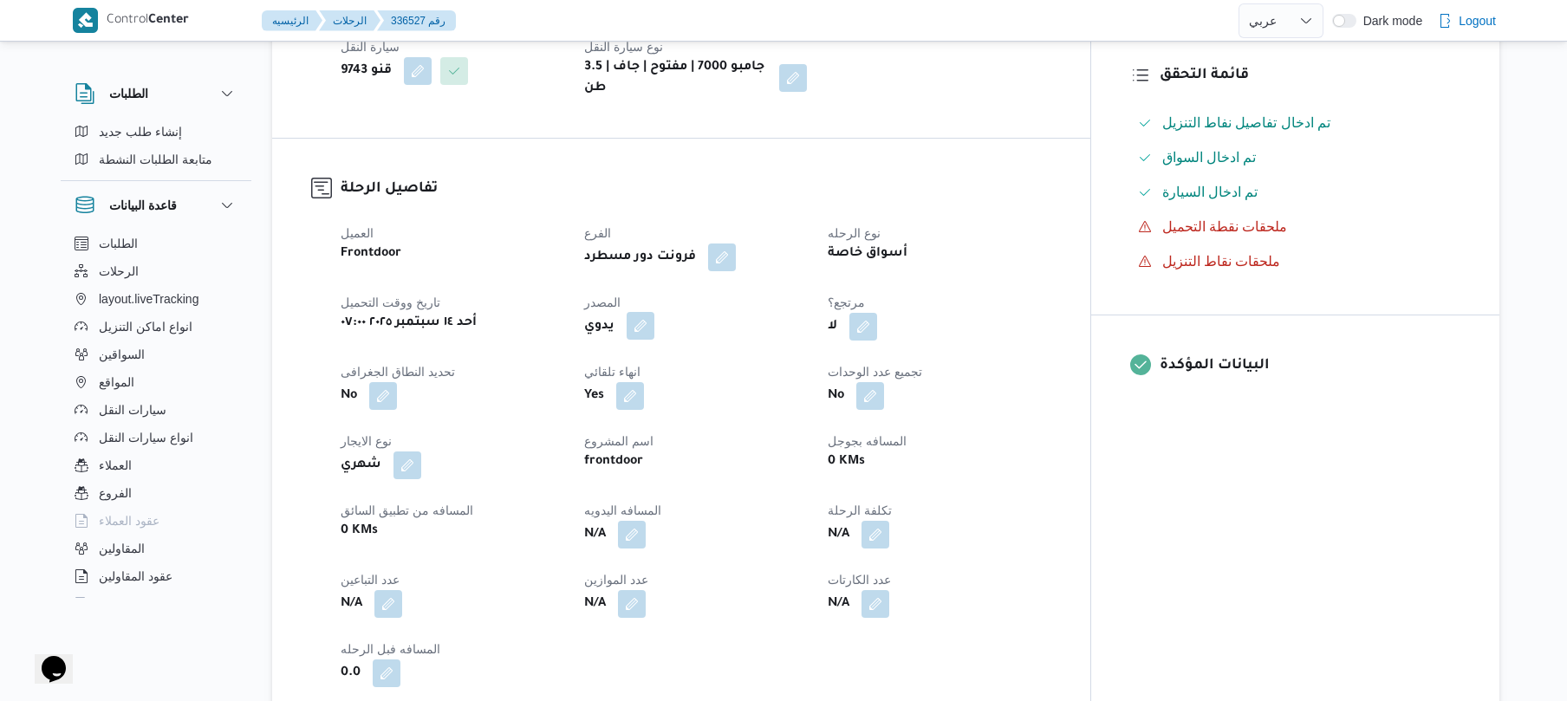
click at [654, 314] on button "button" at bounding box center [641, 326] width 28 height 28
click at [643, 357] on label "هل ستتم الرحله من خلال تطبيق السائق؟" at bounding box center [622, 364] width 225 height 21
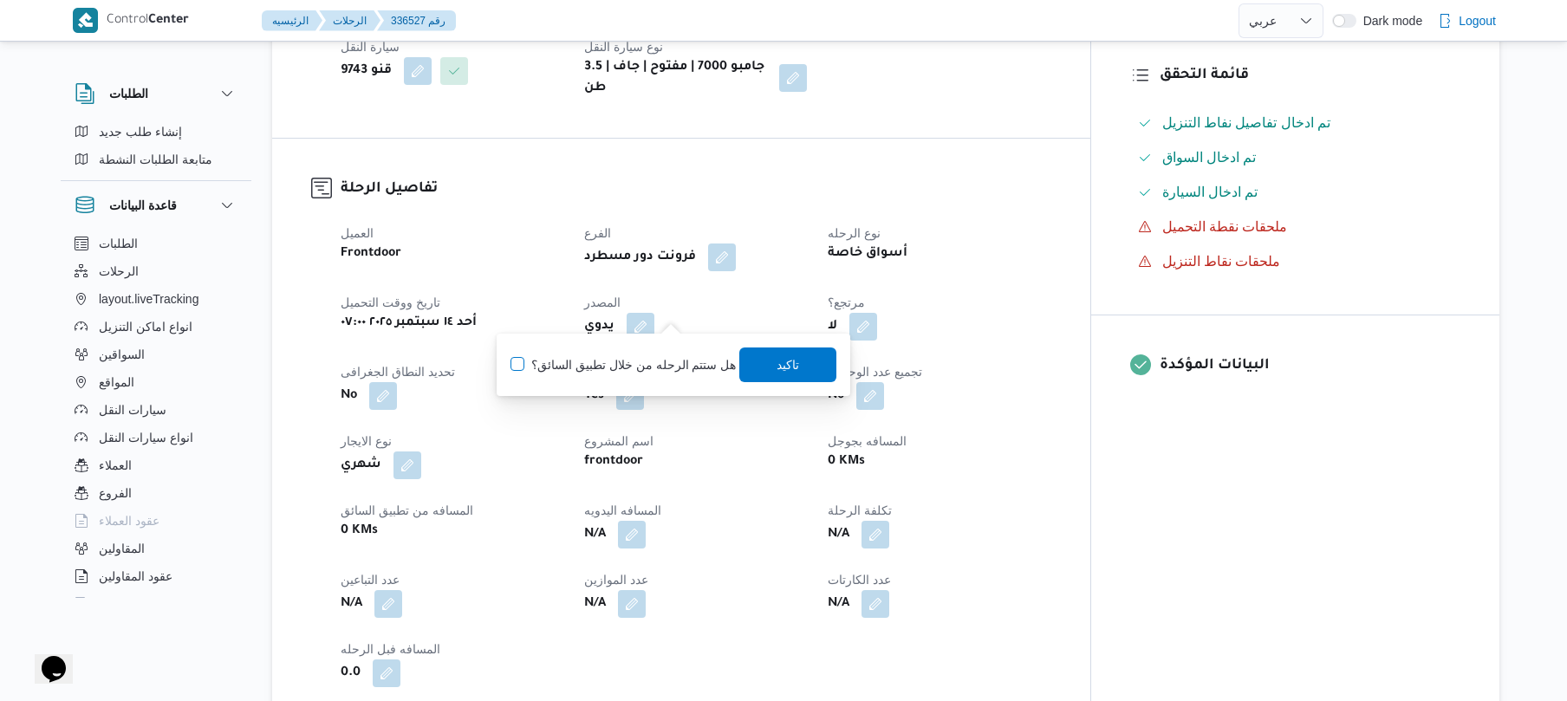
checkbox input "true"
click at [783, 366] on span "تاكيد" at bounding box center [788, 364] width 23 height 21
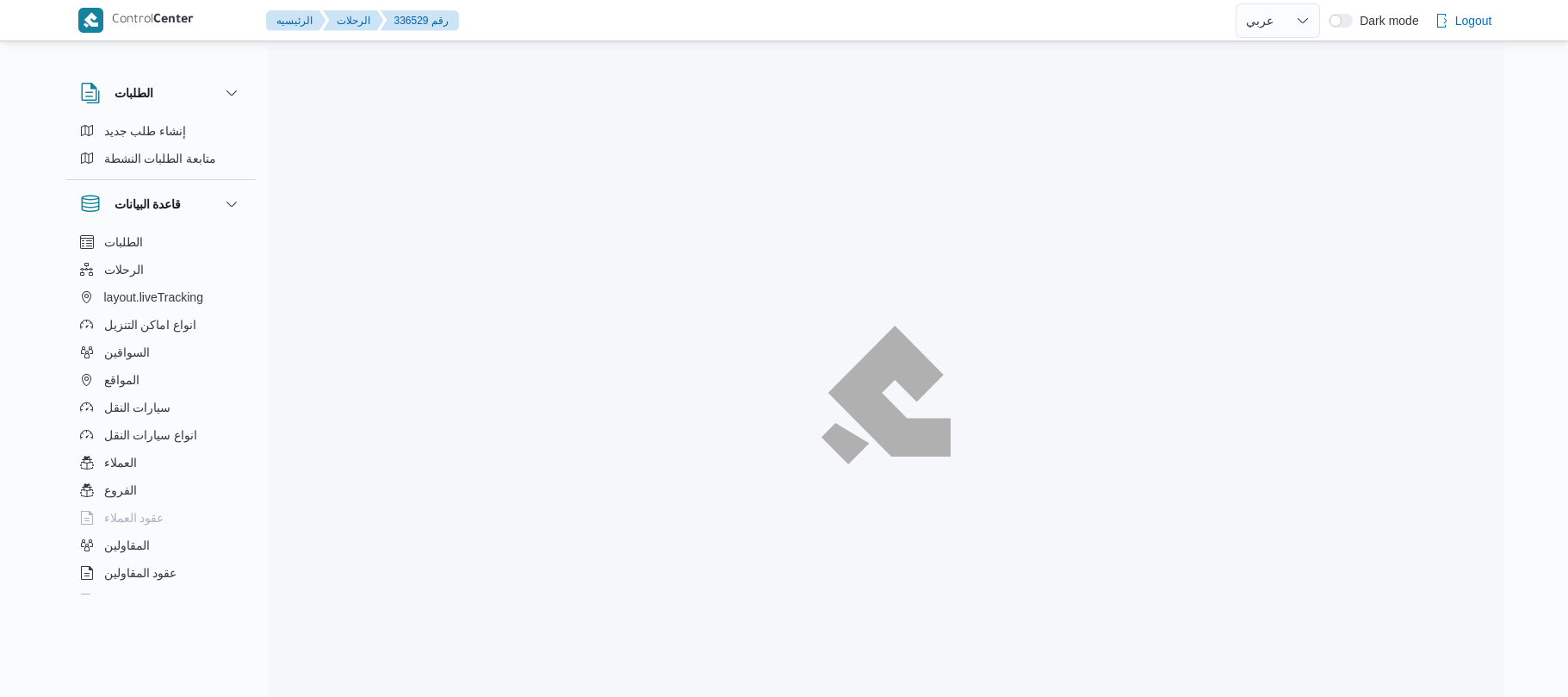
select select "ar"
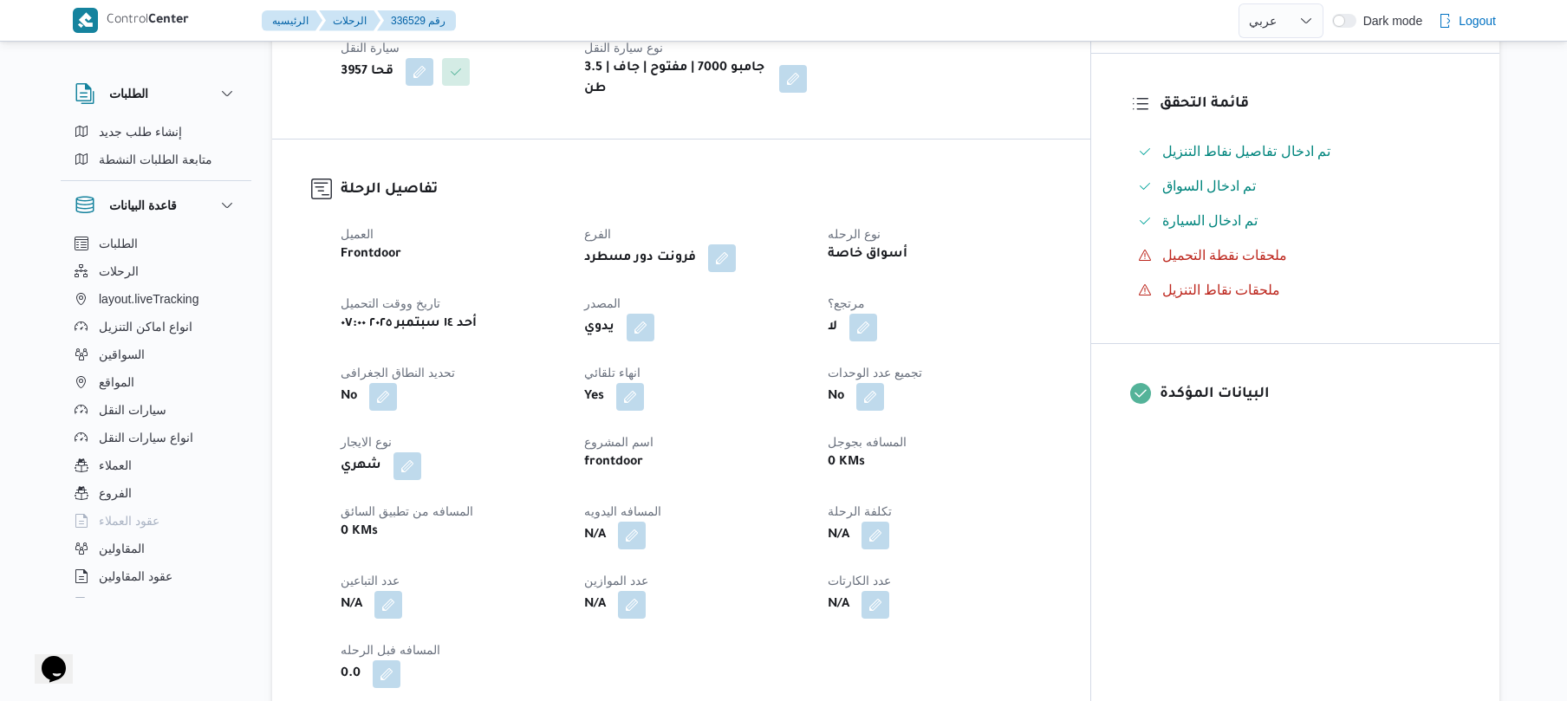
scroll to position [462, 0]
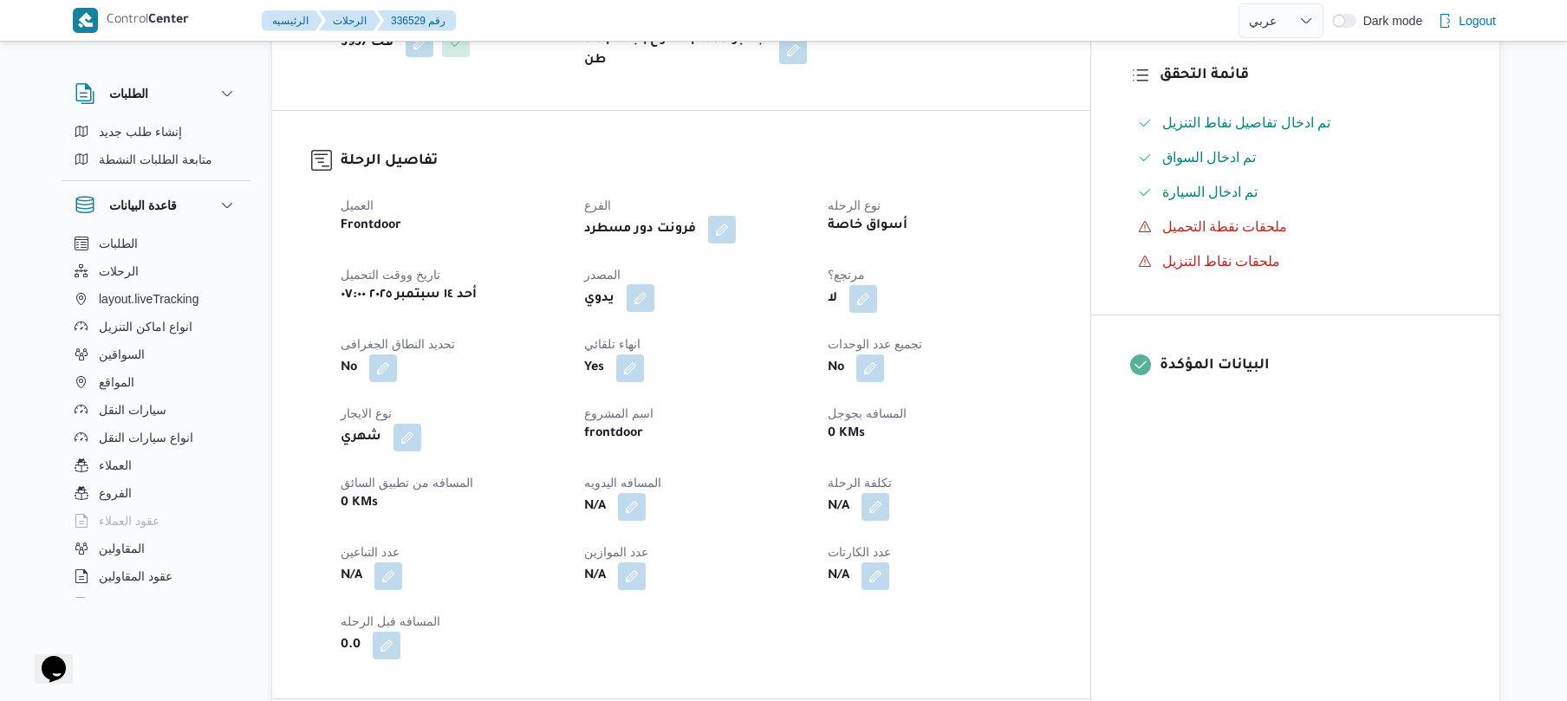
click at [654, 312] on button "button" at bounding box center [641, 298] width 28 height 28
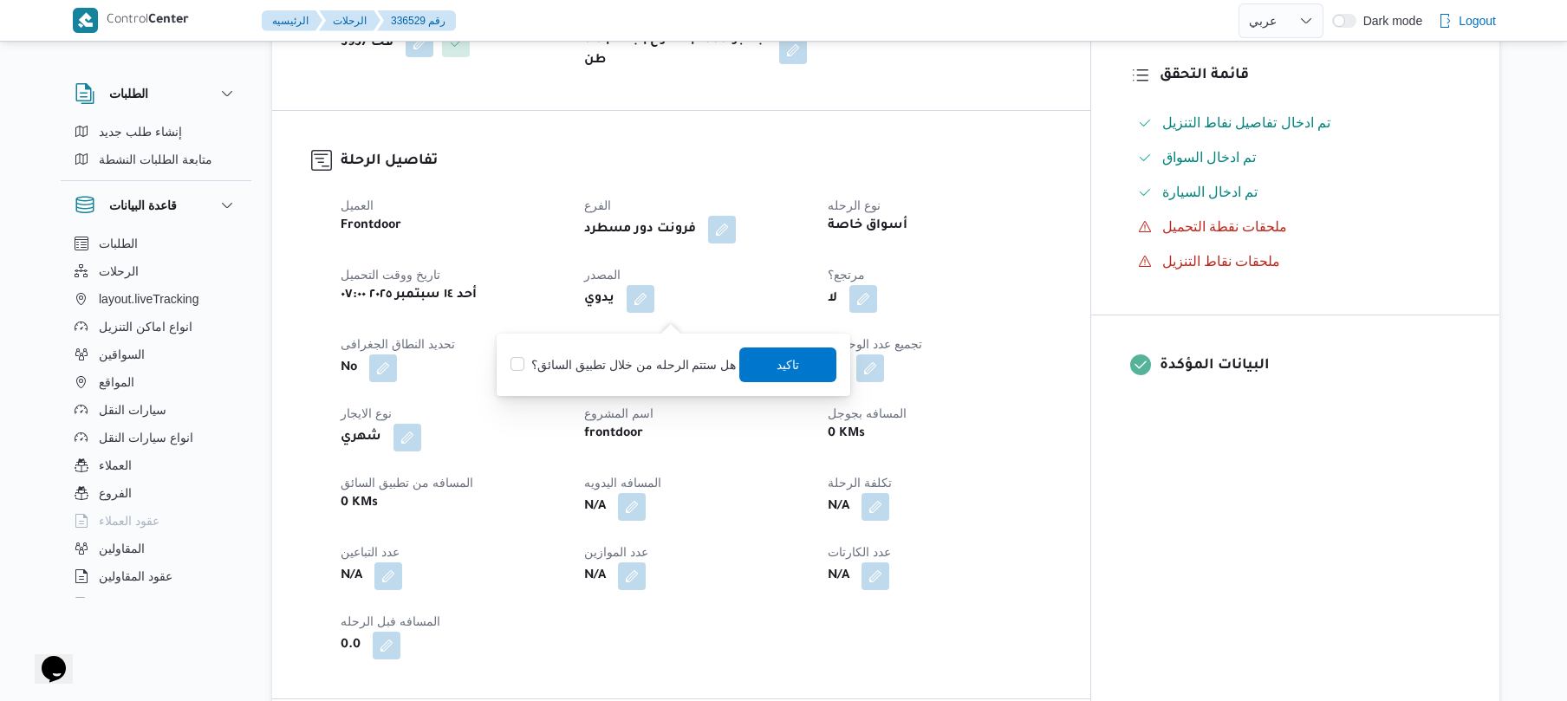
click at [643, 374] on label "هل ستتم الرحله من خلال تطبيق السائق؟" at bounding box center [622, 364] width 225 height 21
checkbox input "true"
click at [777, 365] on span "تاكيد" at bounding box center [788, 364] width 23 height 21
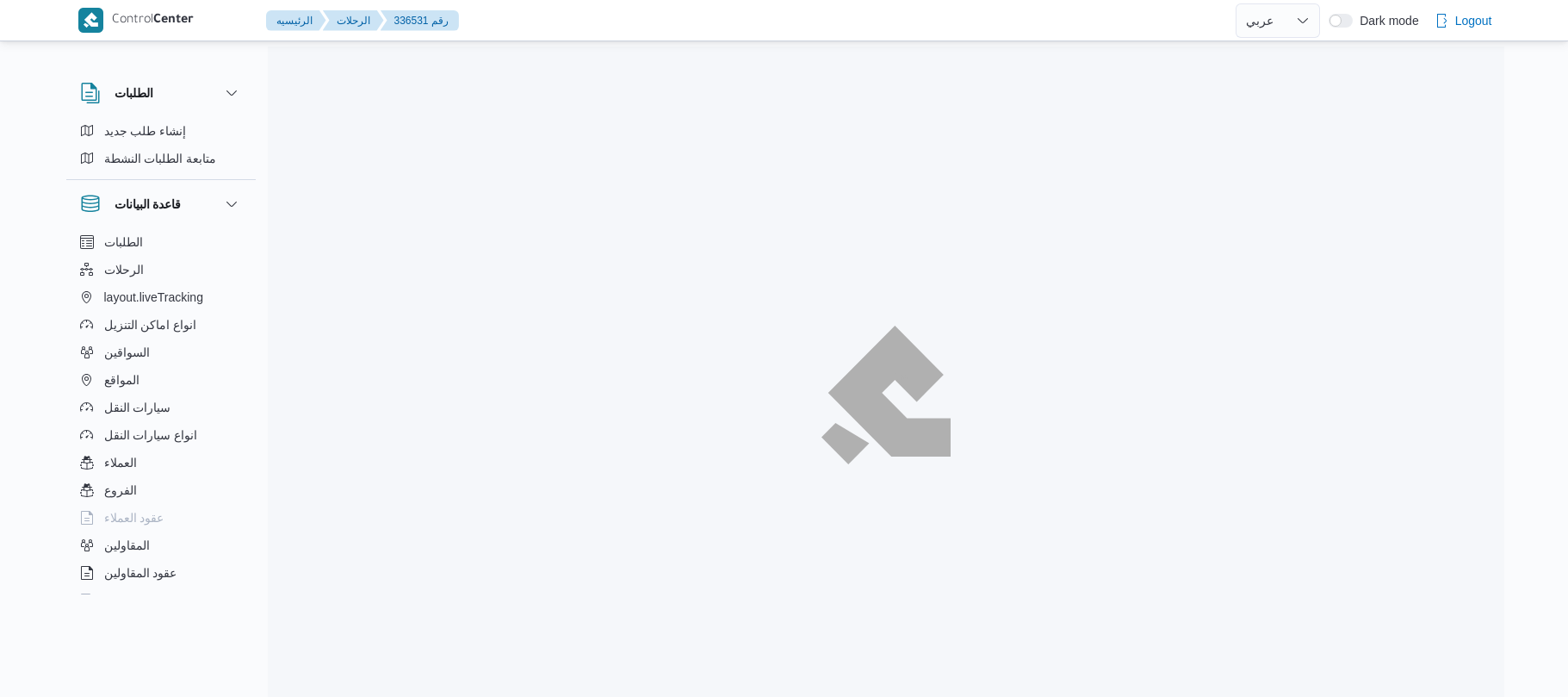
select select "ar"
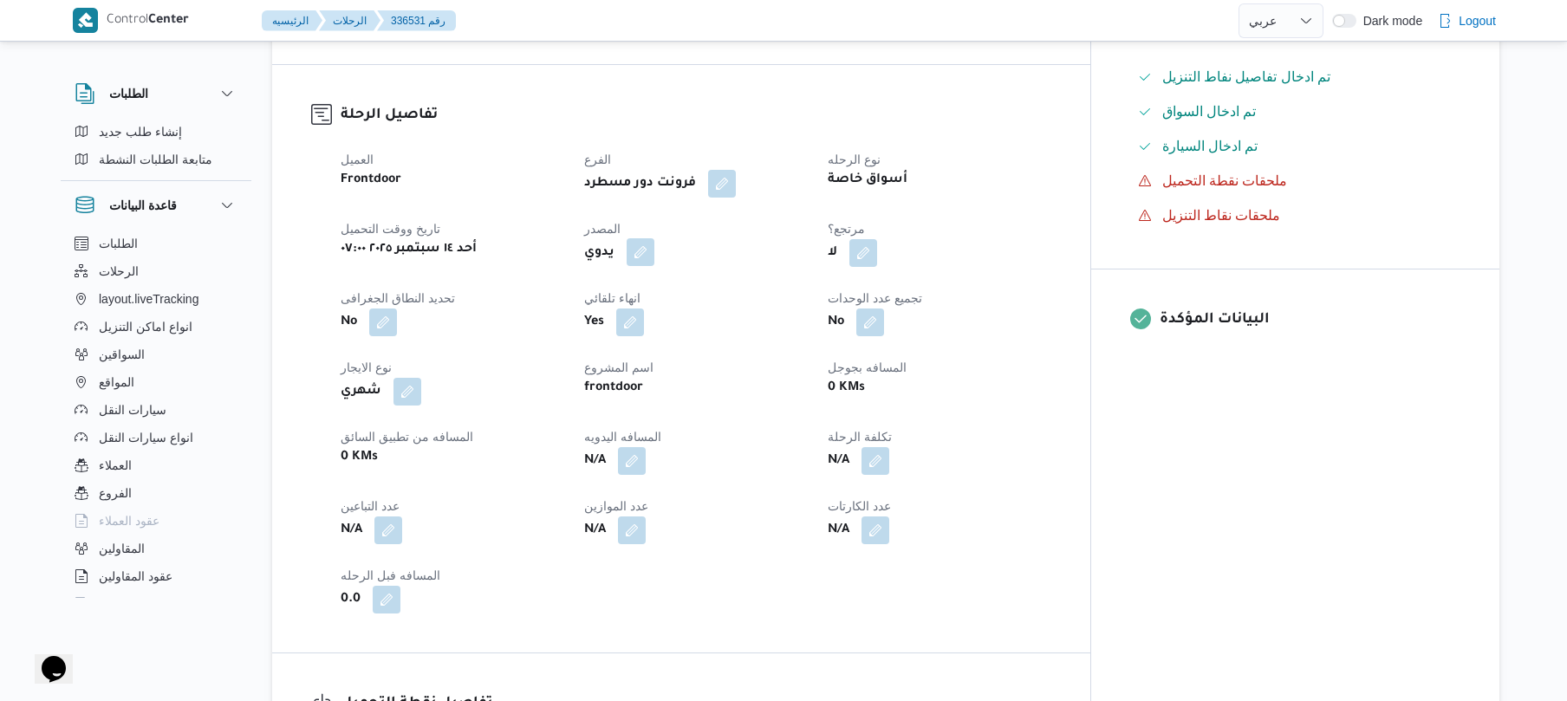
click at [654, 266] on button "button" at bounding box center [641, 252] width 28 height 28
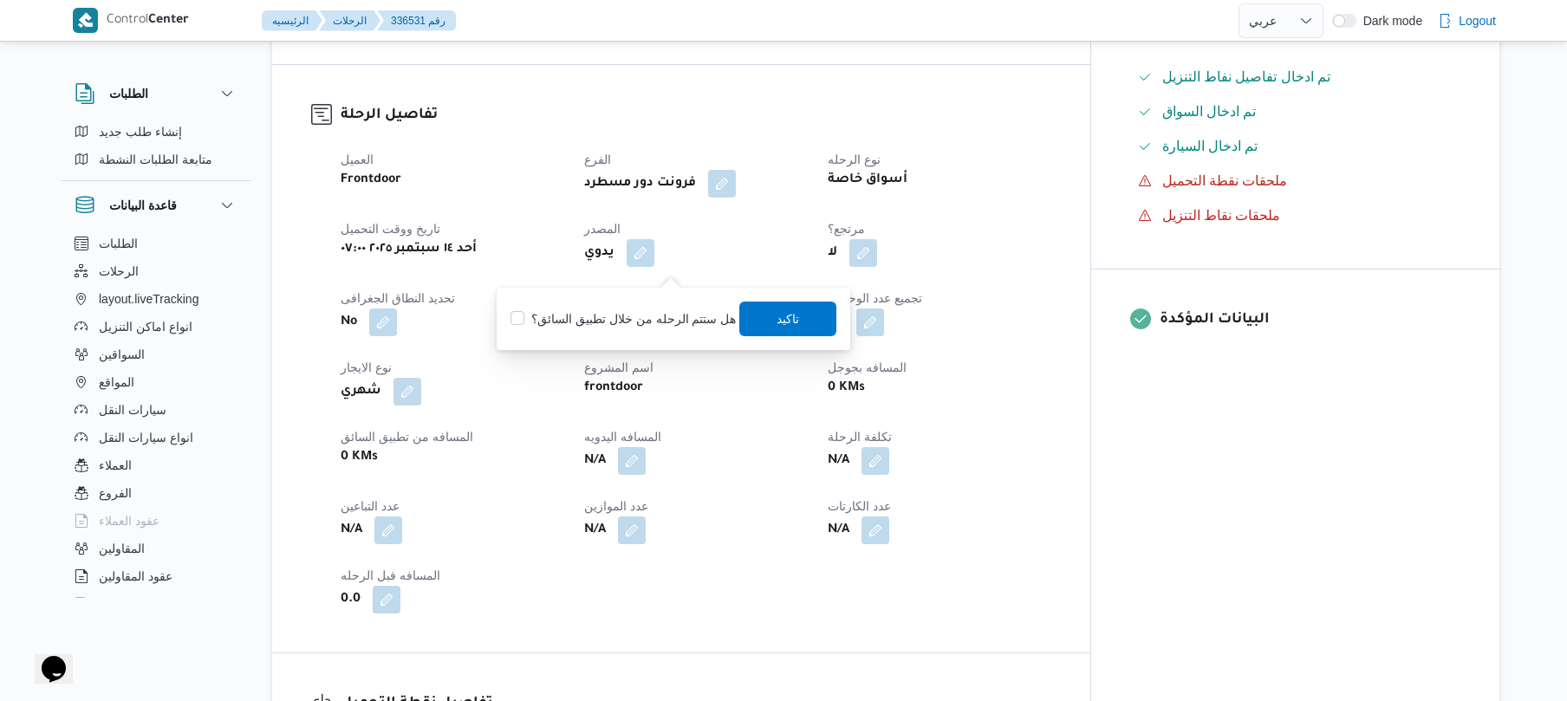
click at [653, 341] on div "You are in a dialog. To close this dialog, hit escape. هل ستتم الرحله من خلال ت…" at bounding box center [674, 319] width 354 height 62
click at [673, 326] on label "هل ستتم الرحله من خلال تطبيق السائق؟" at bounding box center [622, 319] width 225 height 21
checkbox input "true"
click at [756, 316] on span "تاكيد" at bounding box center [788, 318] width 97 height 35
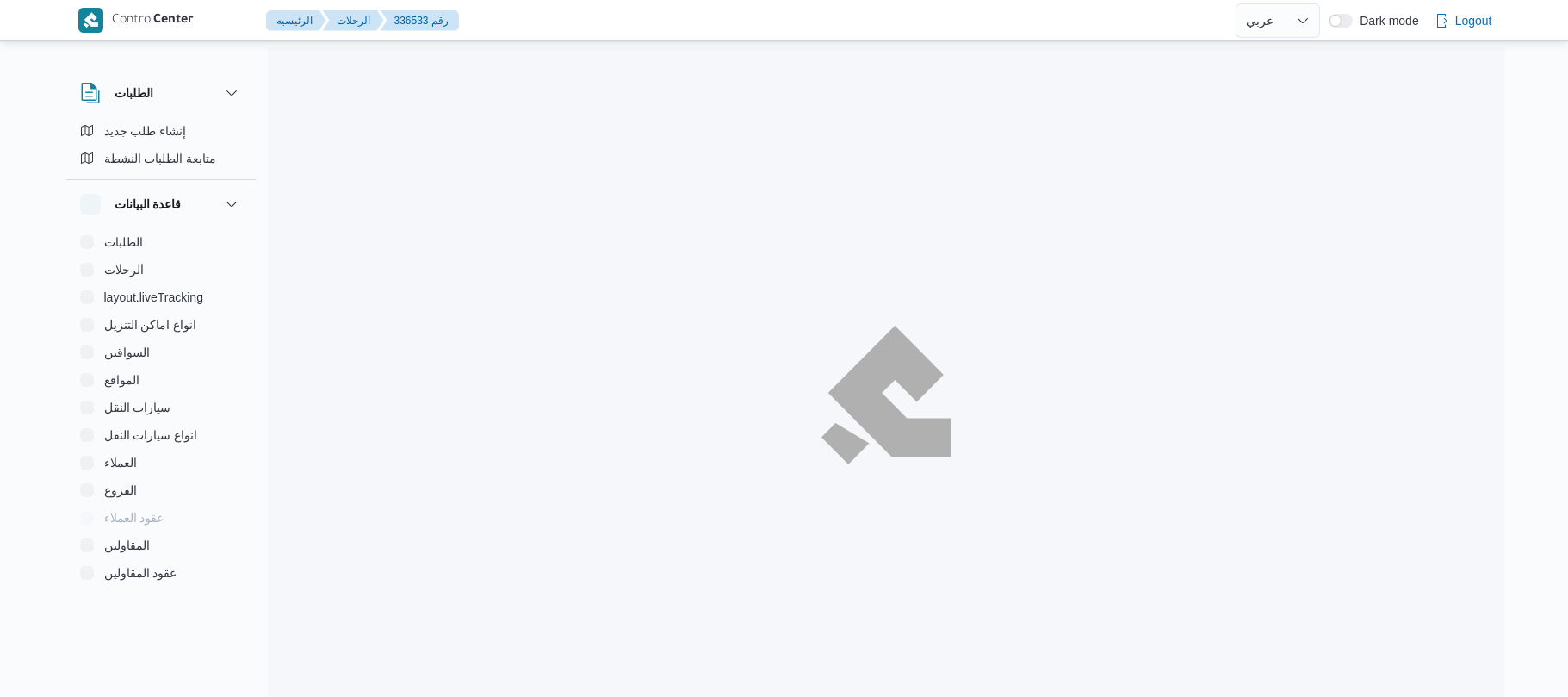
select select "ar"
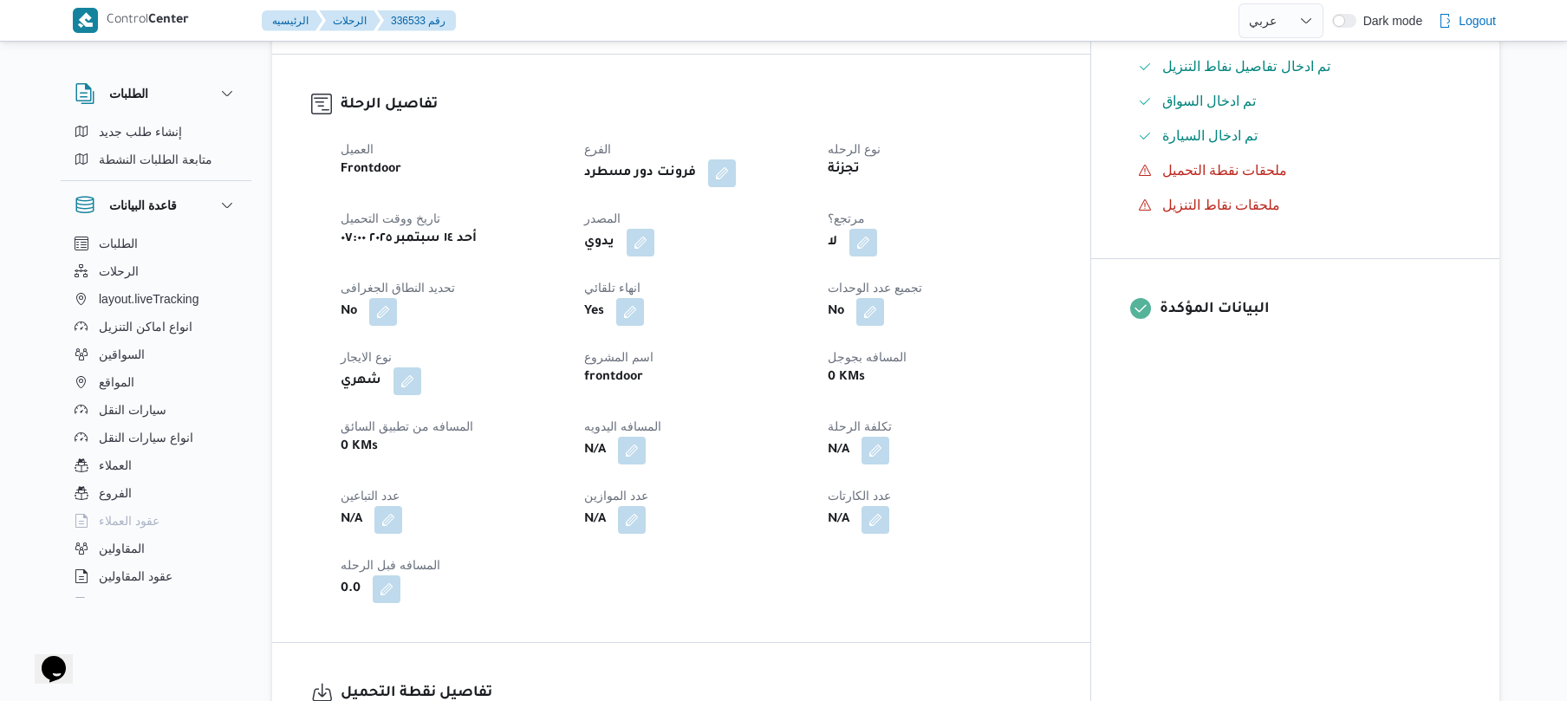
scroll to position [521, 0]
click at [654, 250] on button "button" at bounding box center [641, 239] width 28 height 28
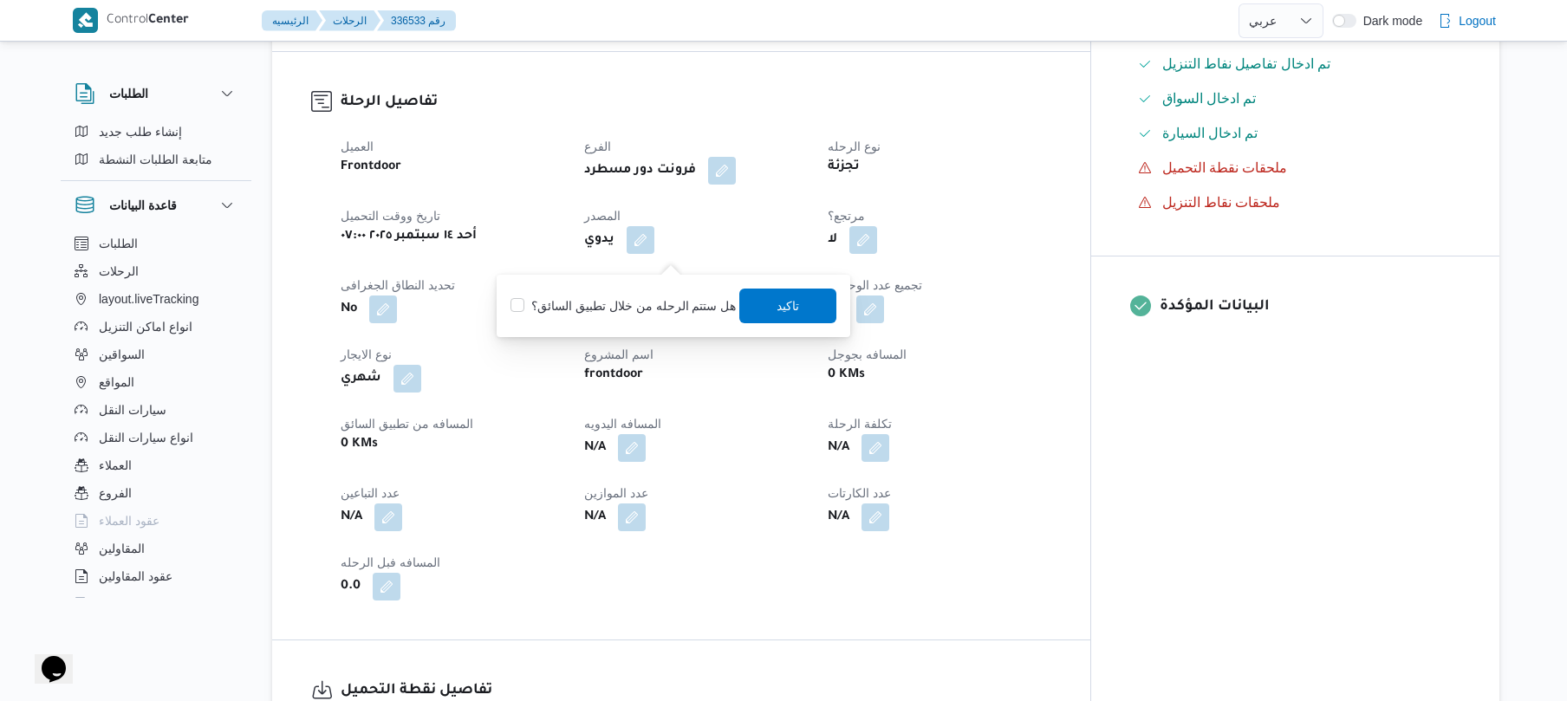
click at [629, 296] on label "هل ستتم الرحله من خلال تطبيق السائق؟" at bounding box center [622, 306] width 225 height 21
checkbox input "true"
click at [789, 312] on span "تاكيد" at bounding box center [788, 305] width 23 height 21
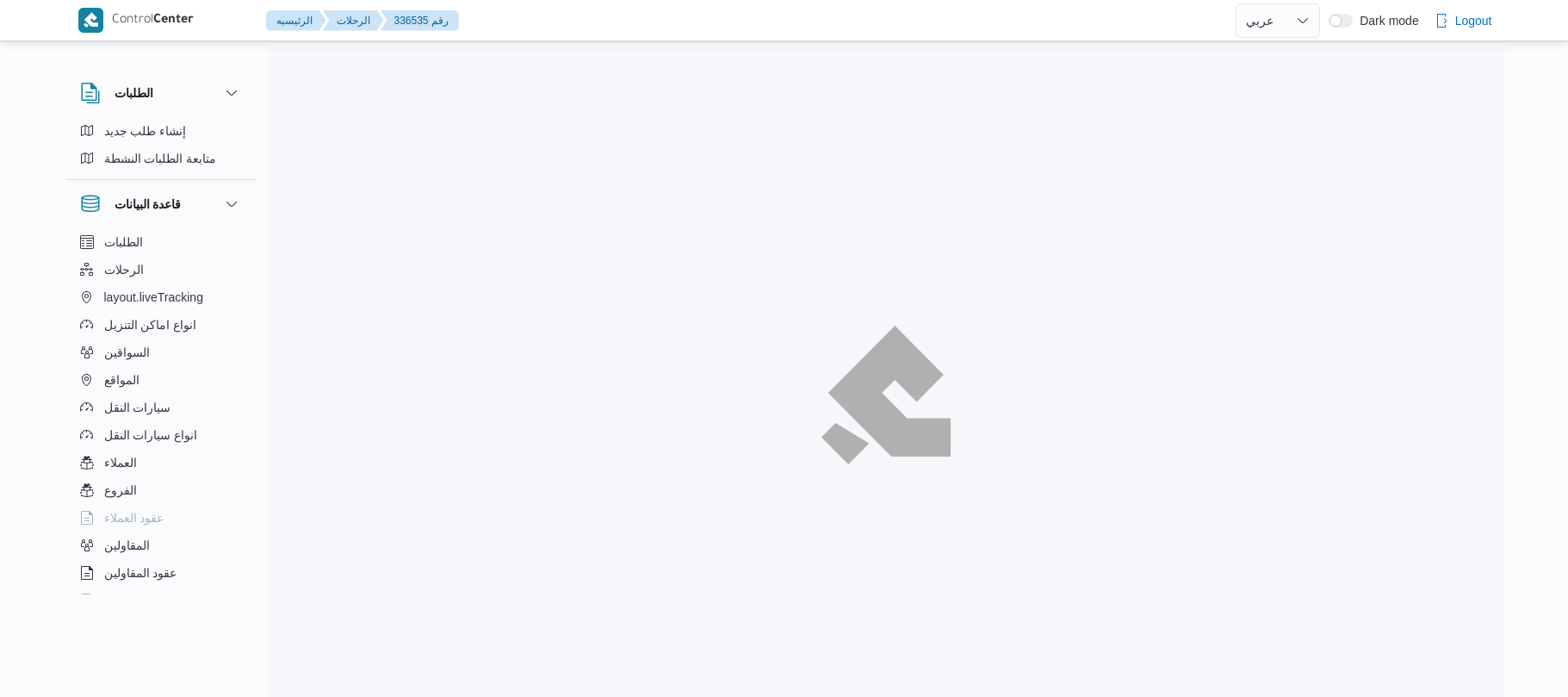
select select "ar"
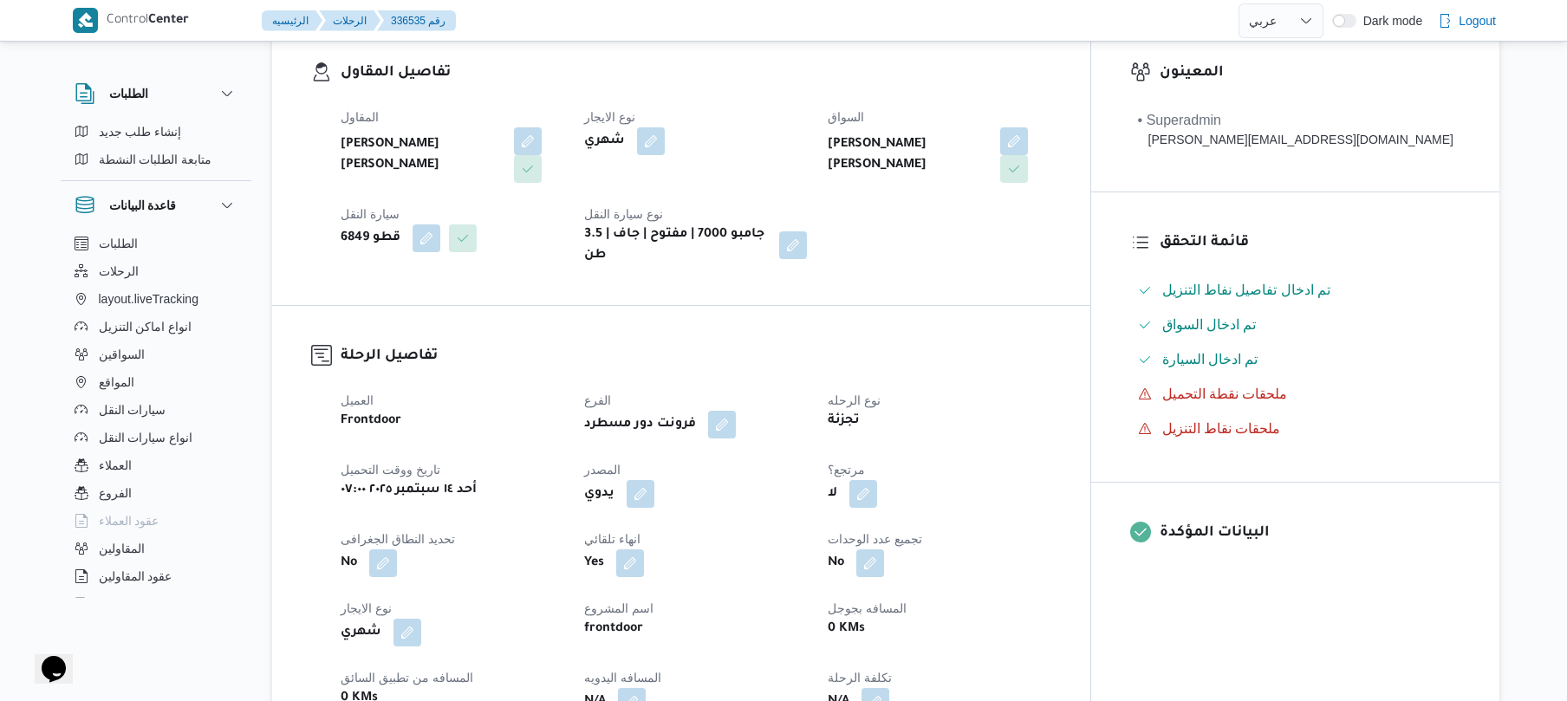
scroll to position [462, 0]
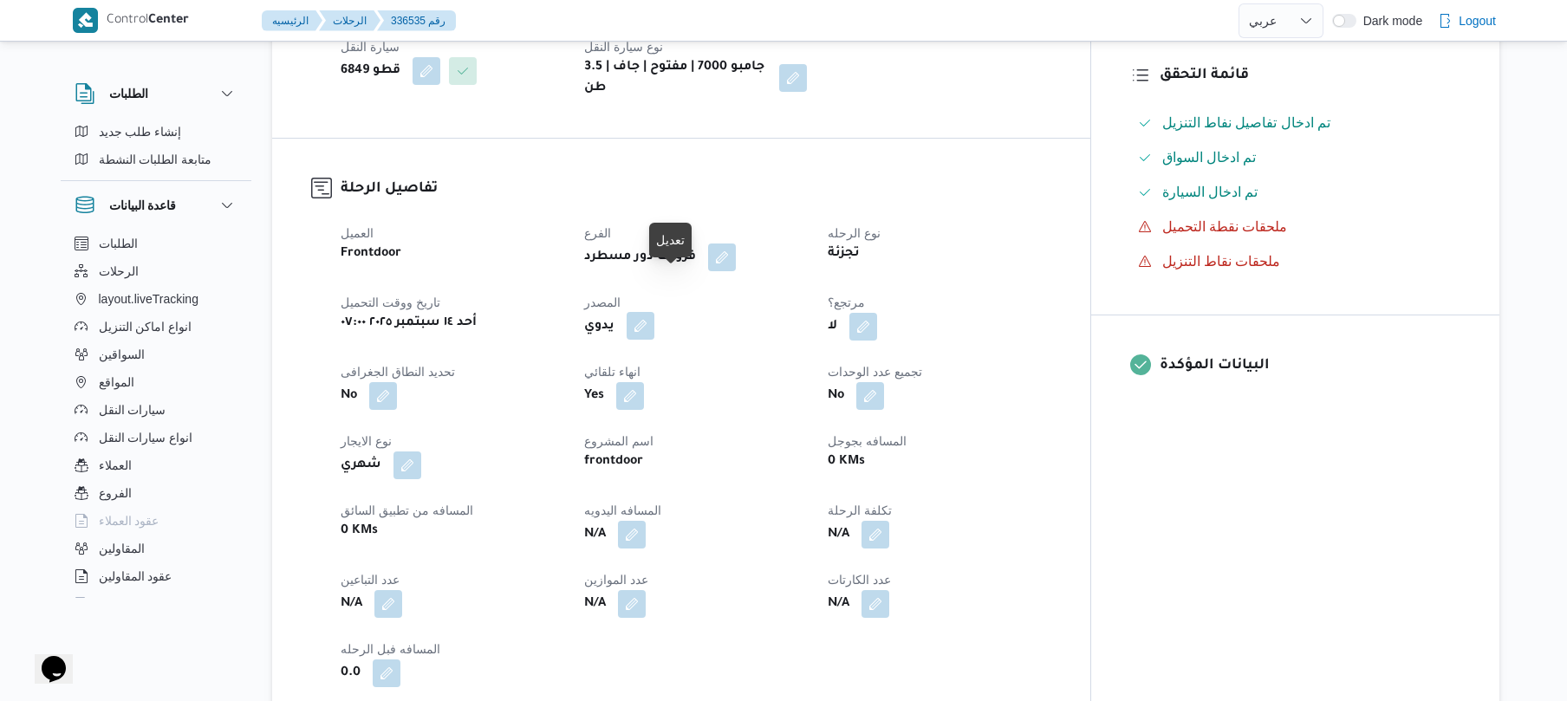
click at [654, 312] on button "button" at bounding box center [641, 326] width 28 height 28
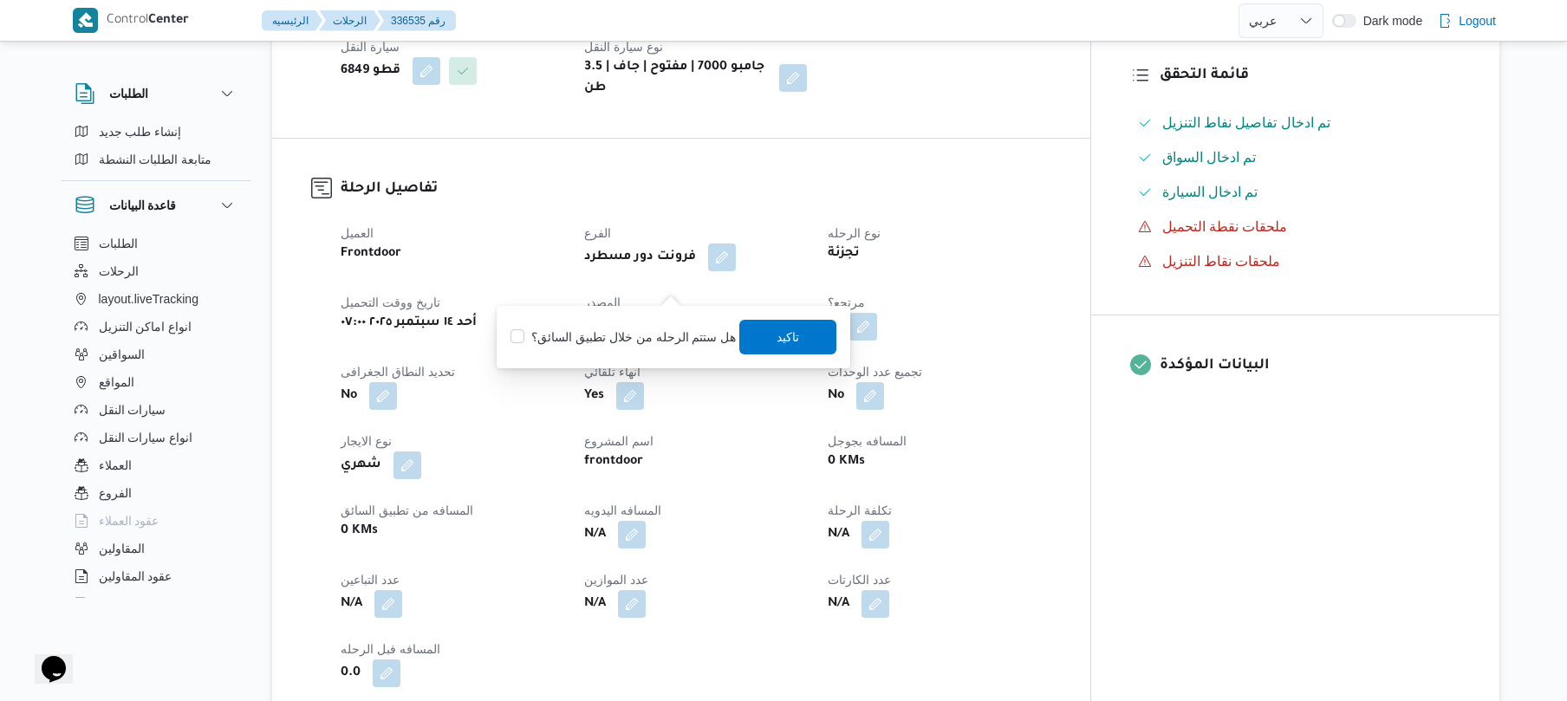
click at [646, 338] on label "هل ستتم الرحله من خلال تطبيق السائق؟" at bounding box center [622, 337] width 225 height 21
checkbox input "true"
click at [767, 336] on span "تاكيد" at bounding box center [788, 336] width 97 height 35
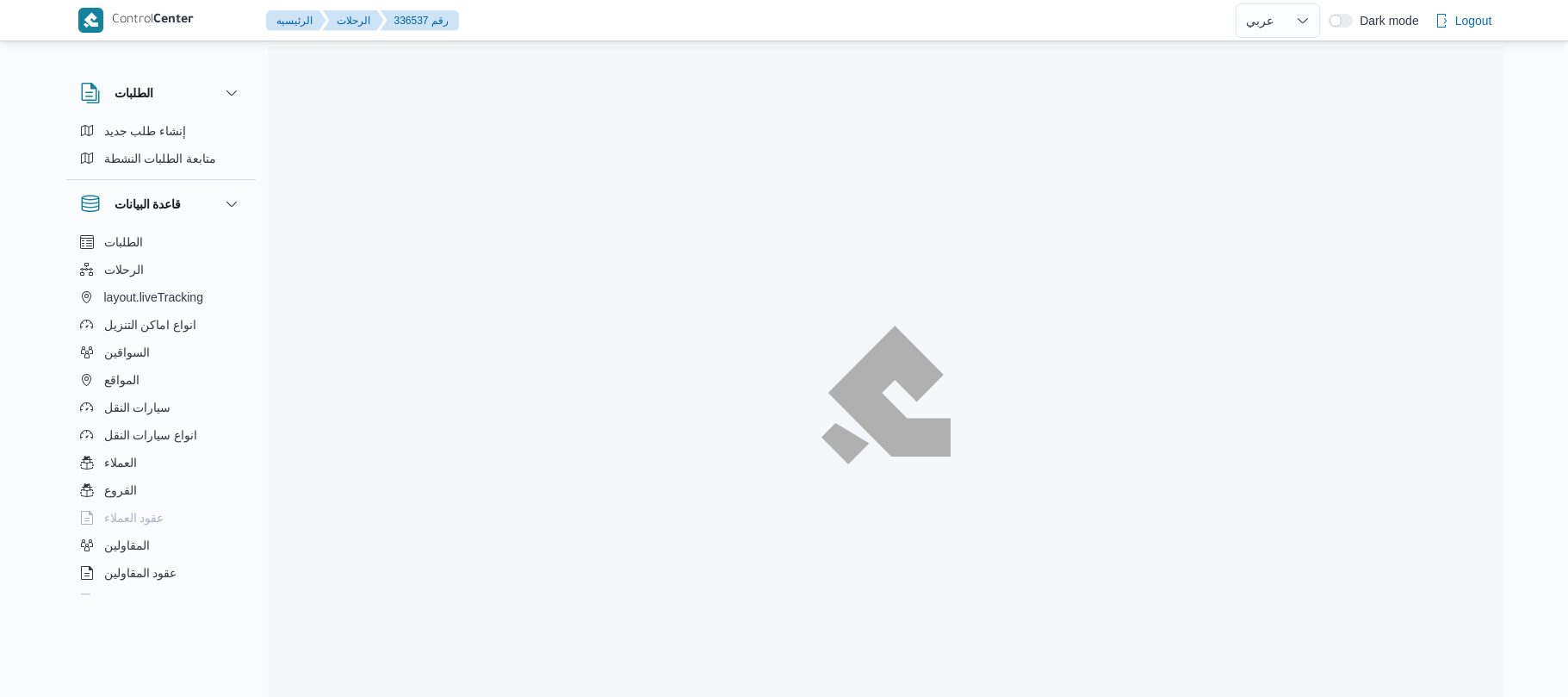
select select "ar"
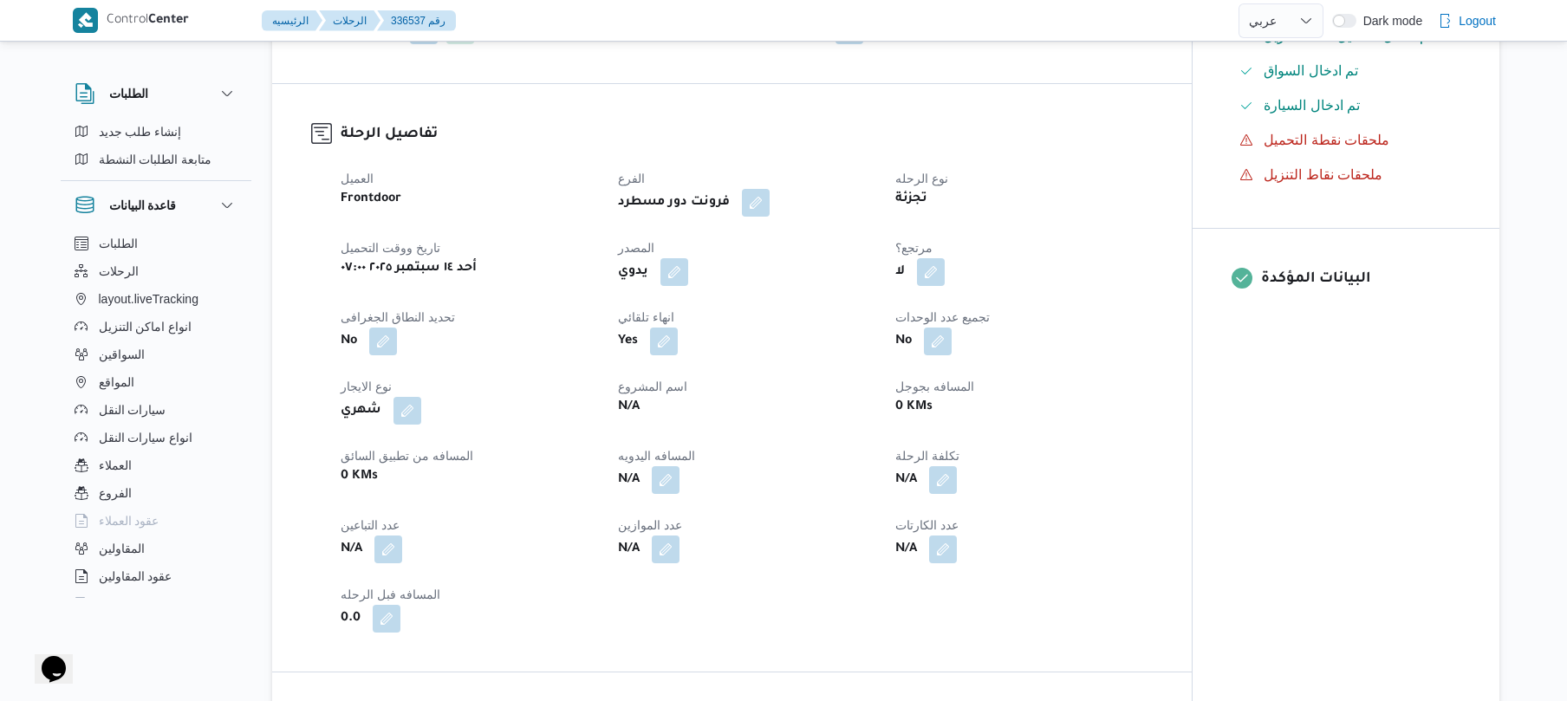
scroll to position [508, 0]
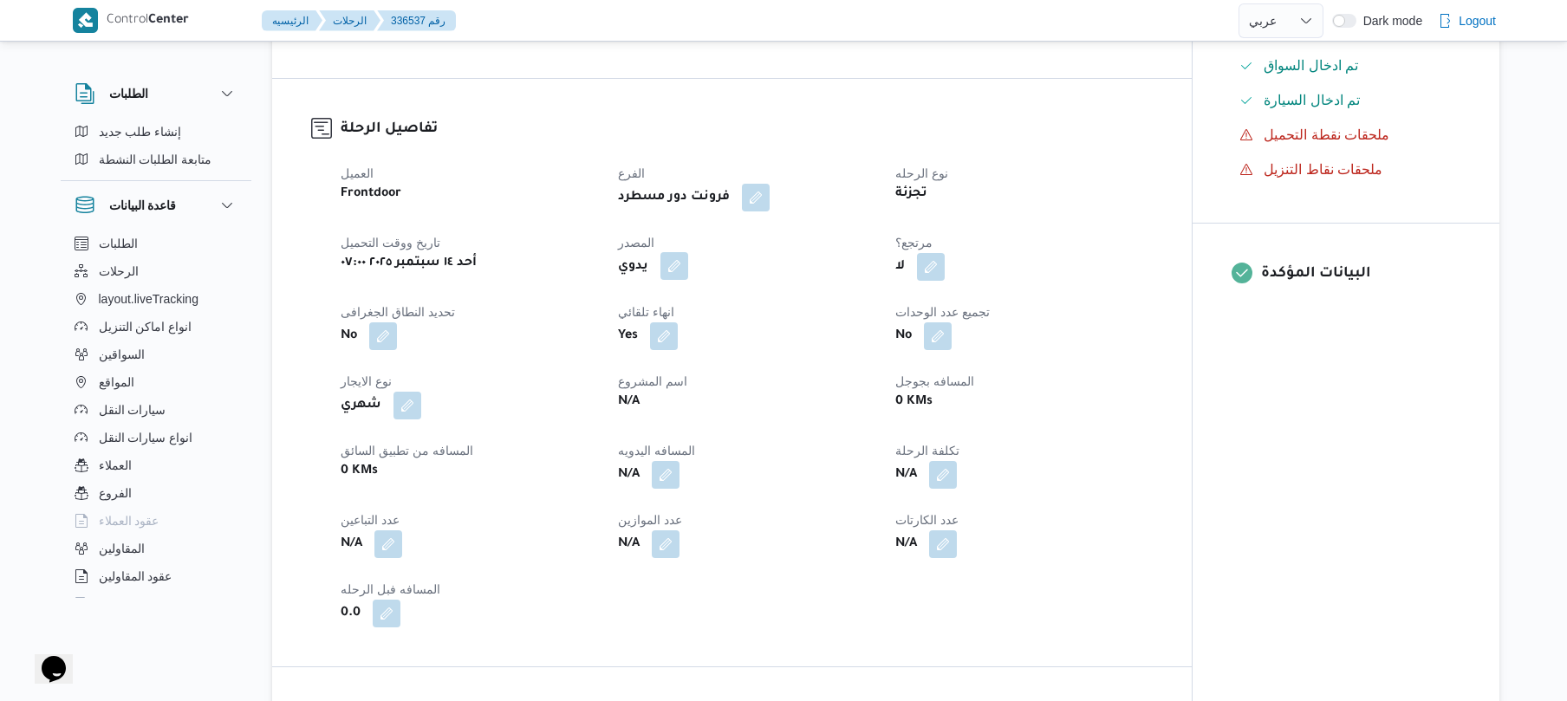
click at [673, 252] on button "button" at bounding box center [674, 266] width 28 height 28
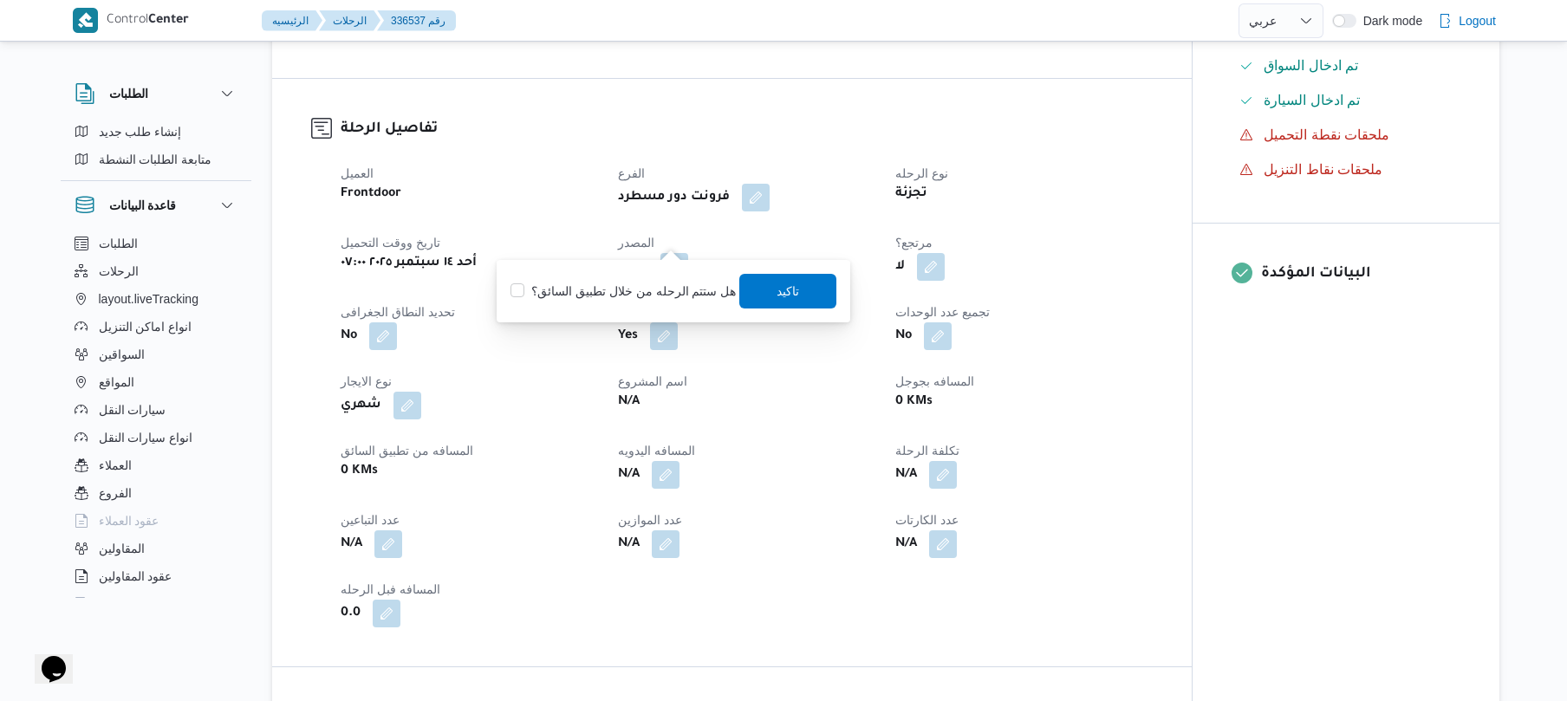
click at [671, 293] on label "هل ستتم الرحله من خلال تطبيق السائق؟" at bounding box center [622, 291] width 225 height 21
checkbox input "true"
click at [777, 291] on span "تاكيد" at bounding box center [788, 290] width 23 height 21
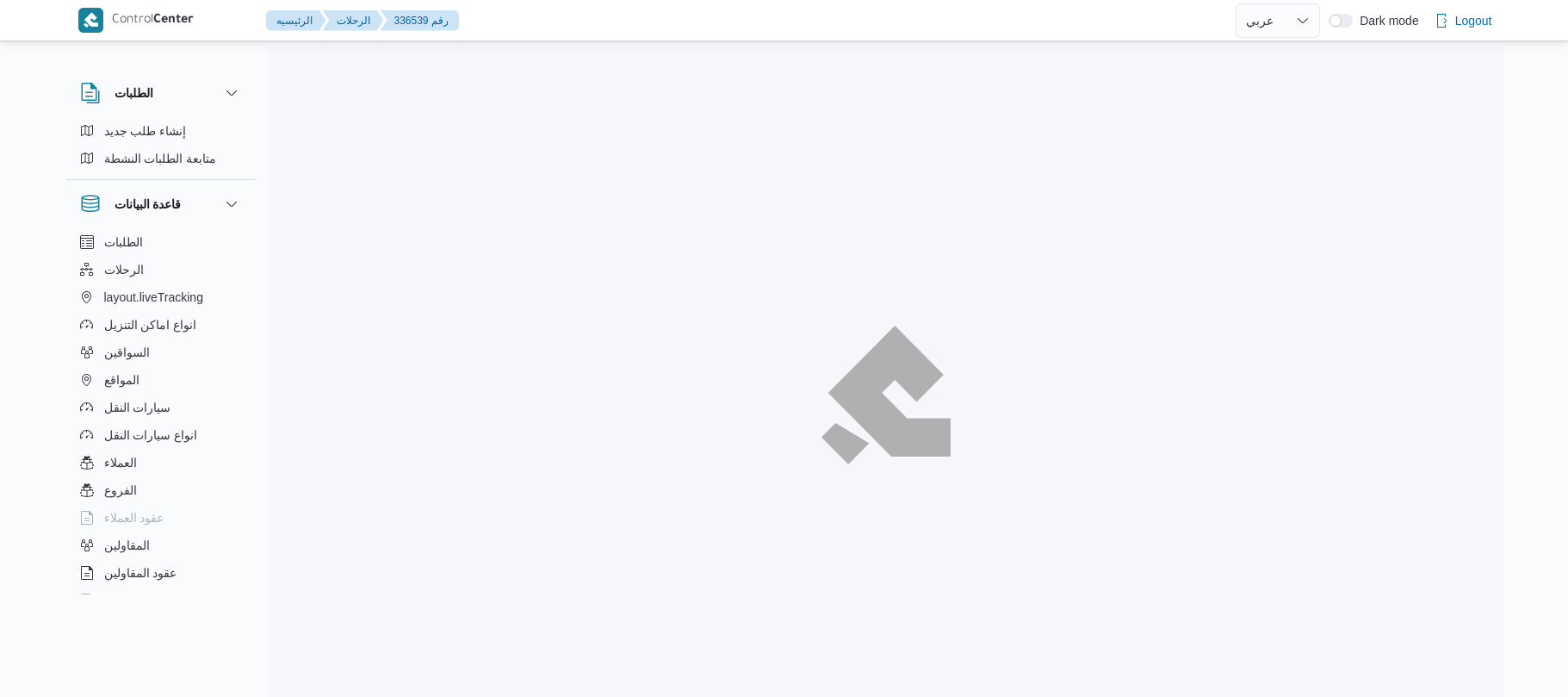
select select "ar"
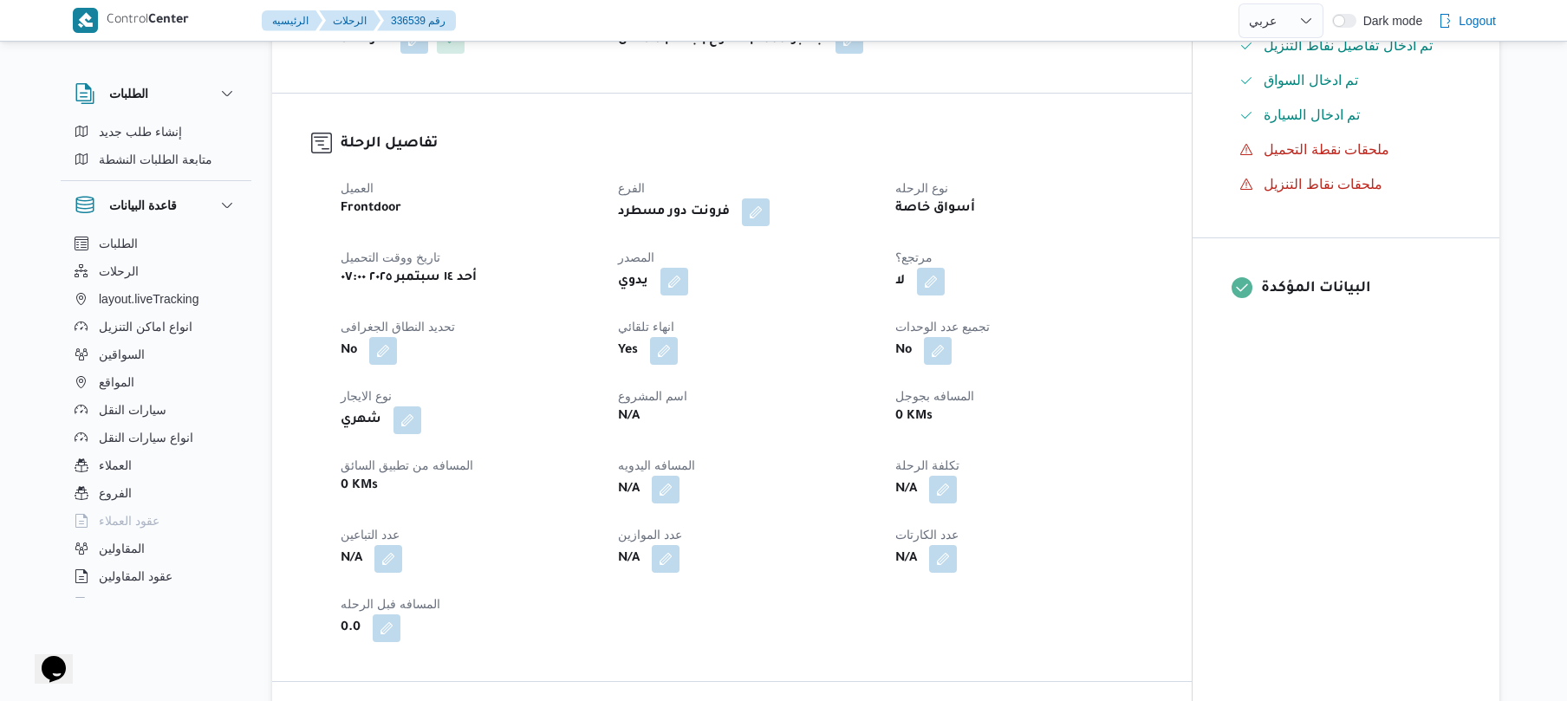
scroll to position [508, 0]
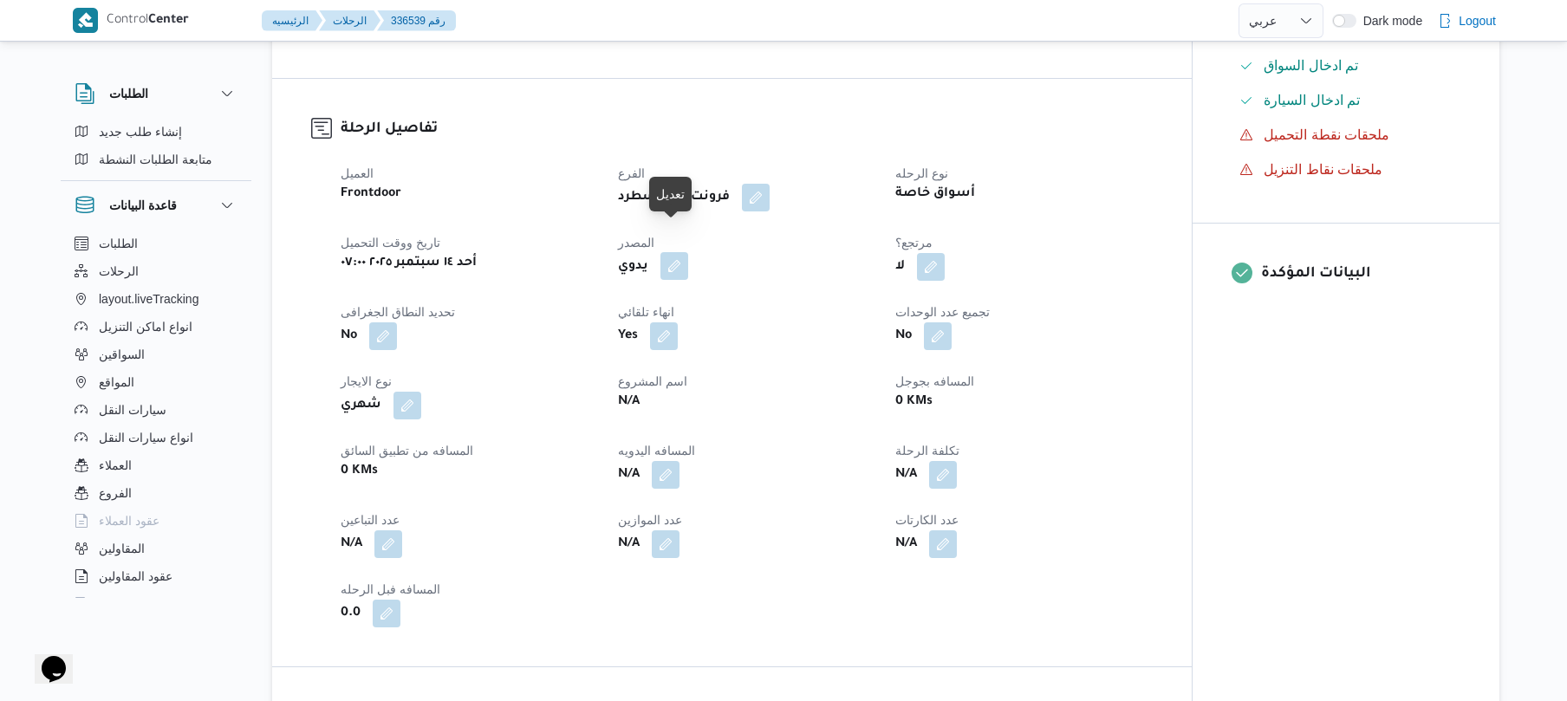
click at [670, 252] on button "button" at bounding box center [674, 266] width 28 height 28
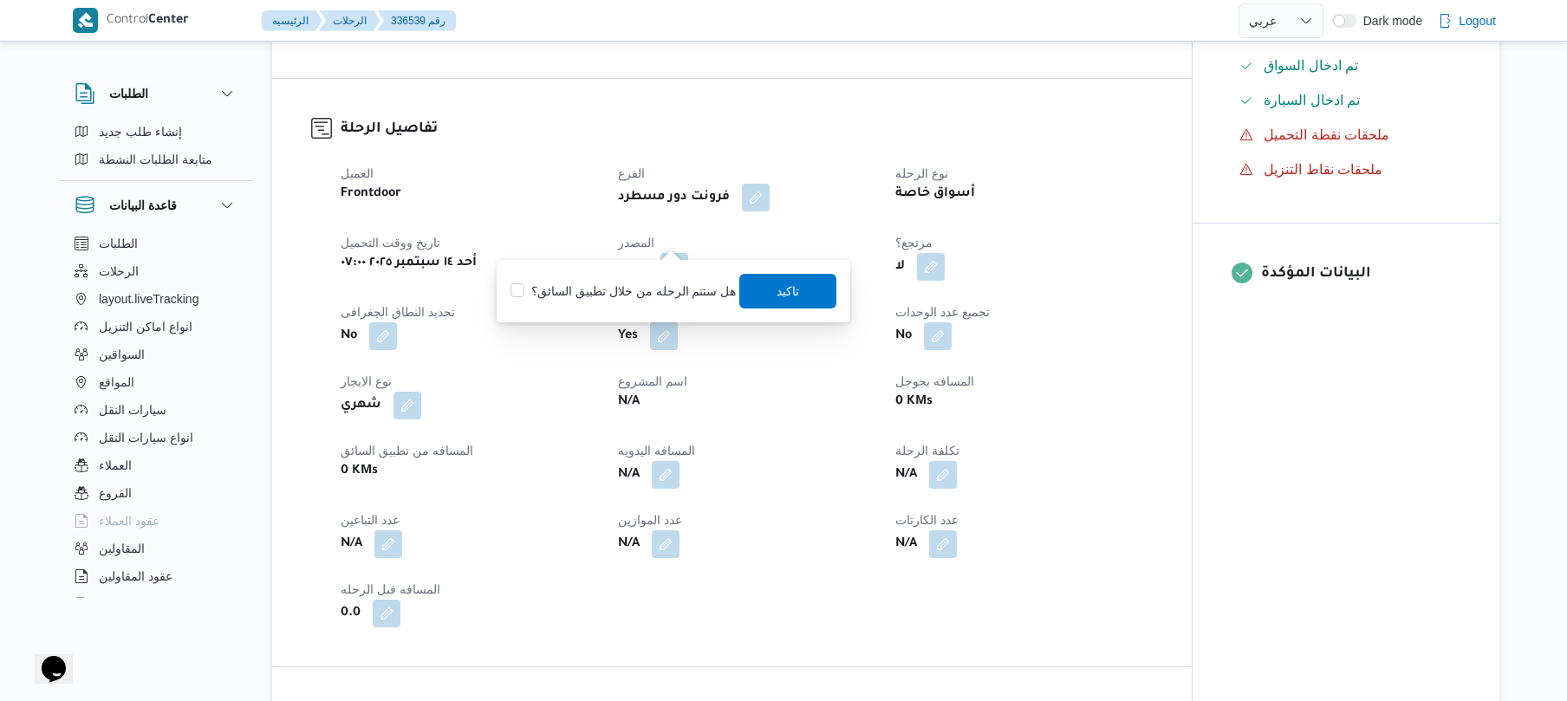
click at [649, 289] on label "هل ستتم الرحله من خلال تطبيق السائق؟" at bounding box center [622, 291] width 225 height 21
checkbox input "true"
click at [776, 302] on span "تاكيد" at bounding box center [788, 290] width 97 height 35
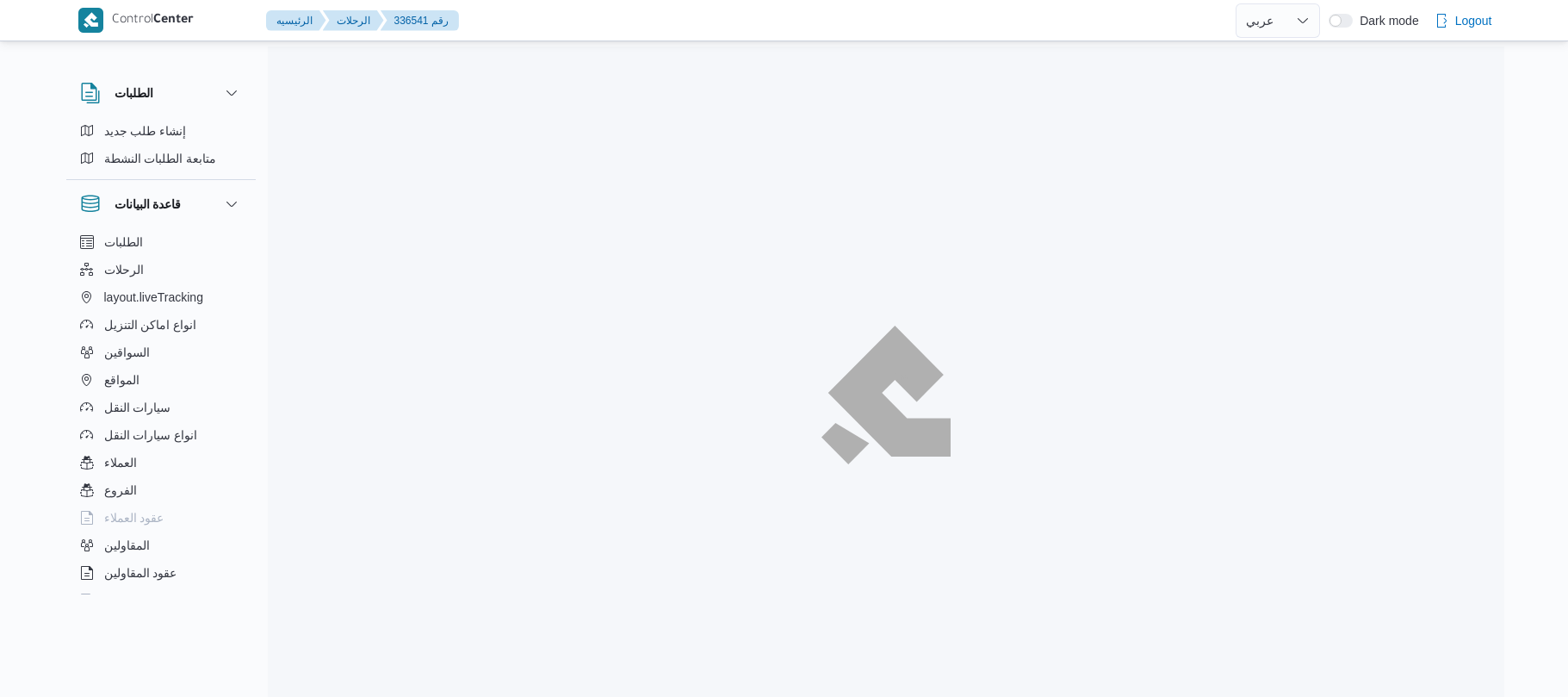
select select "ar"
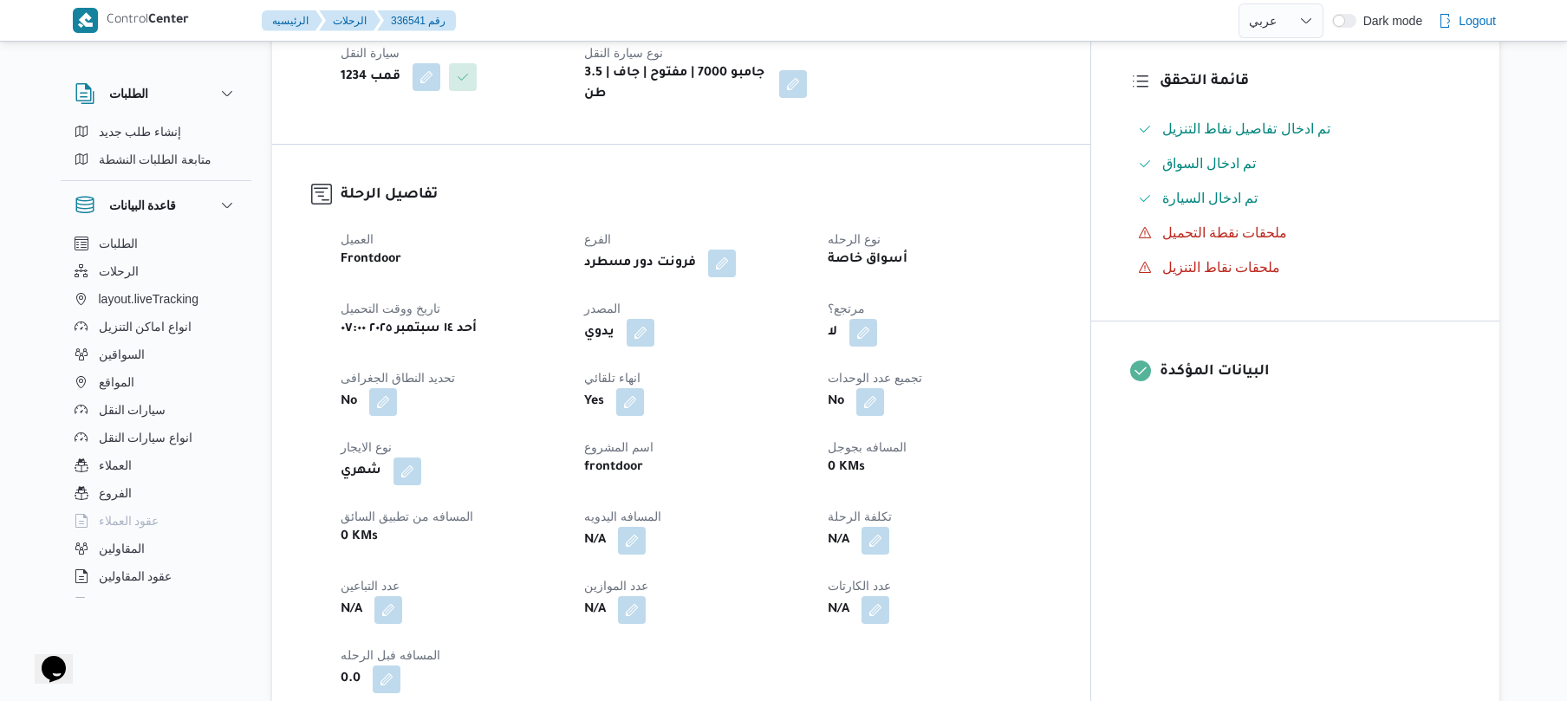
scroll to position [462, 0]
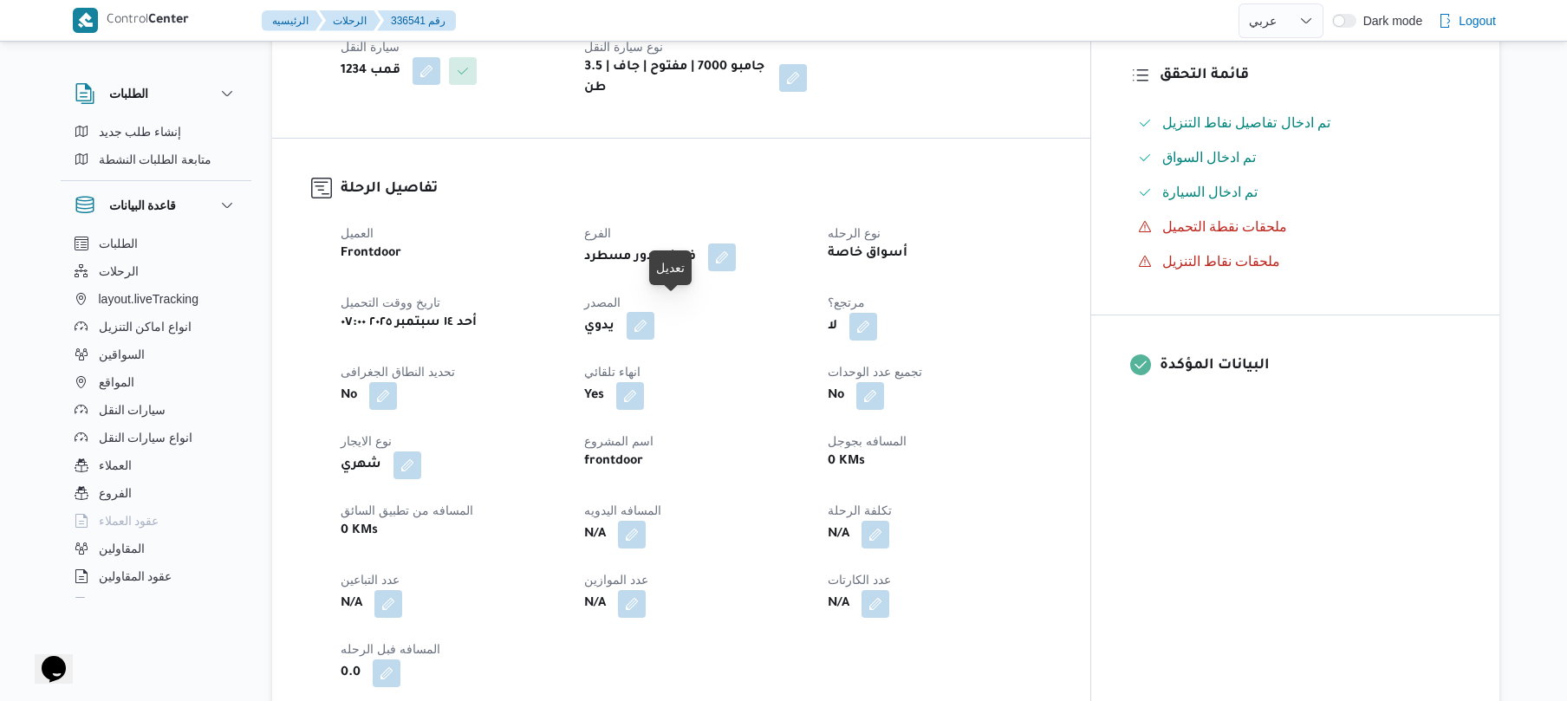
click at [654, 312] on button "button" at bounding box center [641, 326] width 28 height 28
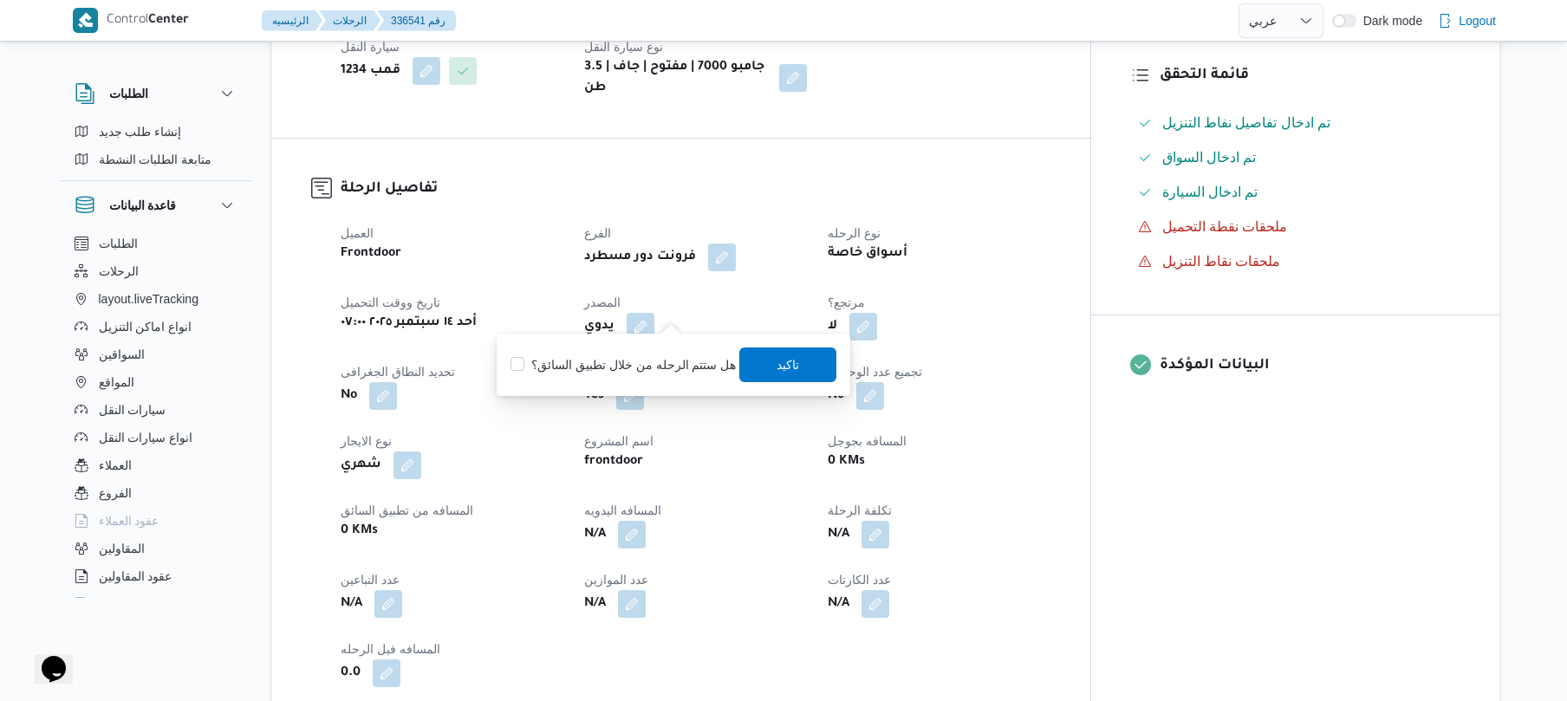
click at [645, 348] on div "هل ستتم الرحله من خلال تطبيق السائق؟ تاكيد" at bounding box center [673, 365] width 329 height 38
click at [639, 365] on label "هل ستتم الرحله من خلال تطبيق السائق؟" at bounding box center [622, 364] width 225 height 21
checkbox input "true"
click at [763, 365] on span "تاكيد" at bounding box center [788, 364] width 97 height 35
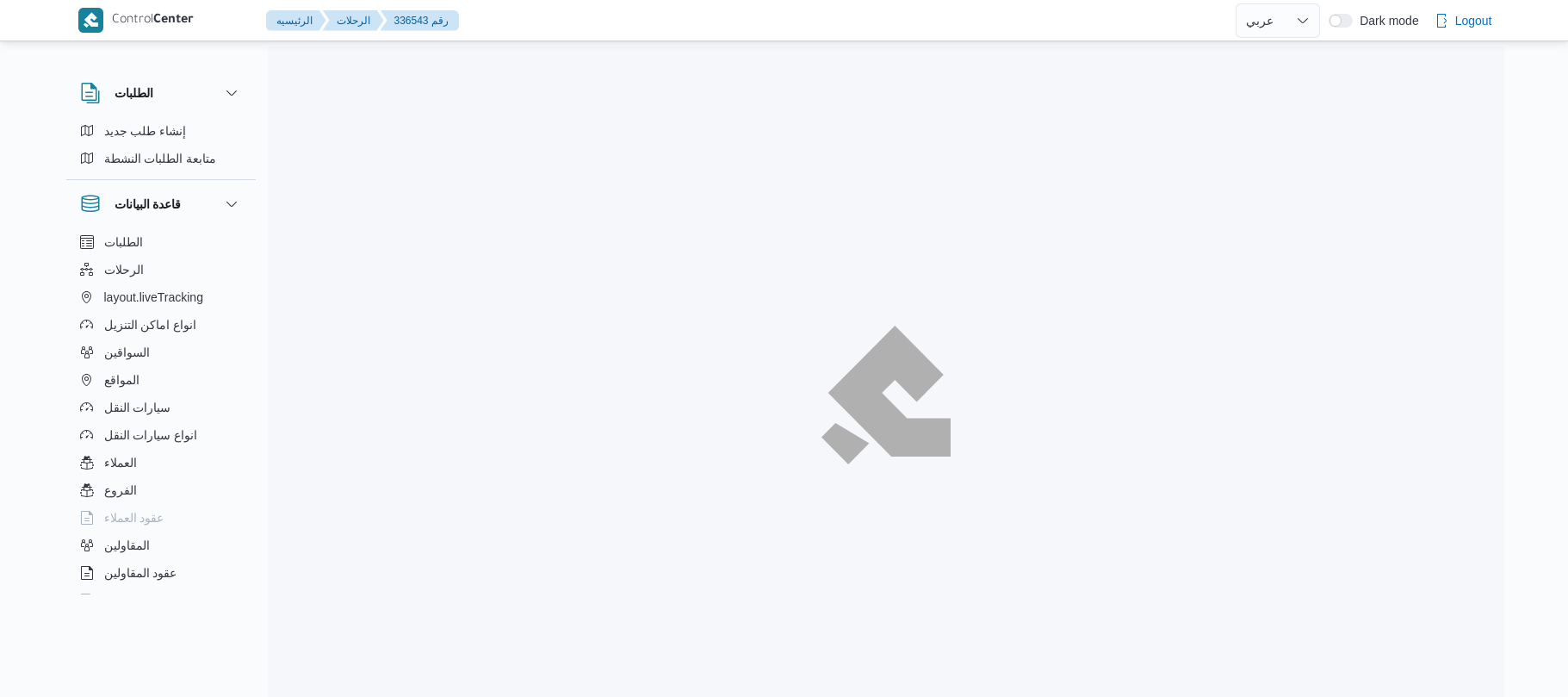
select select "ar"
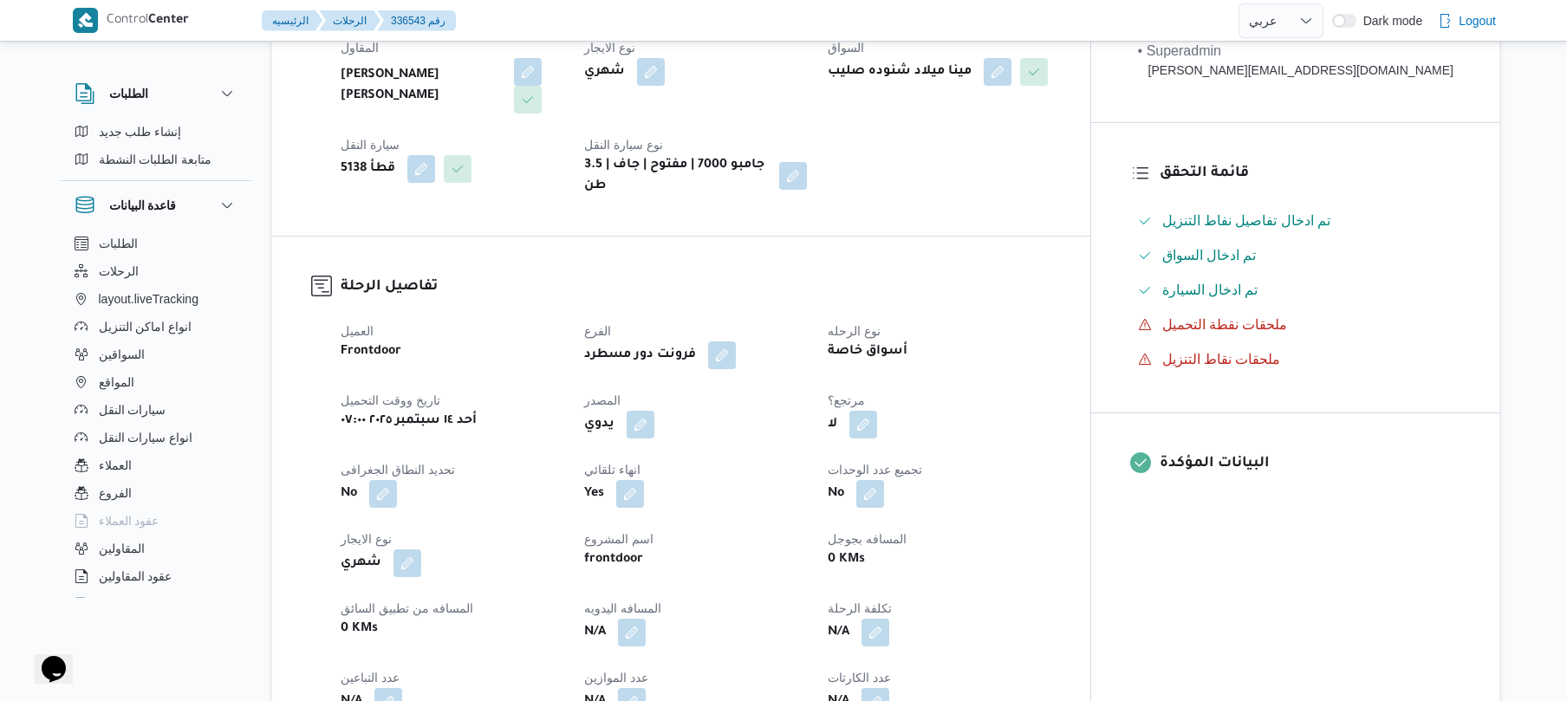
scroll to position [462, 0]
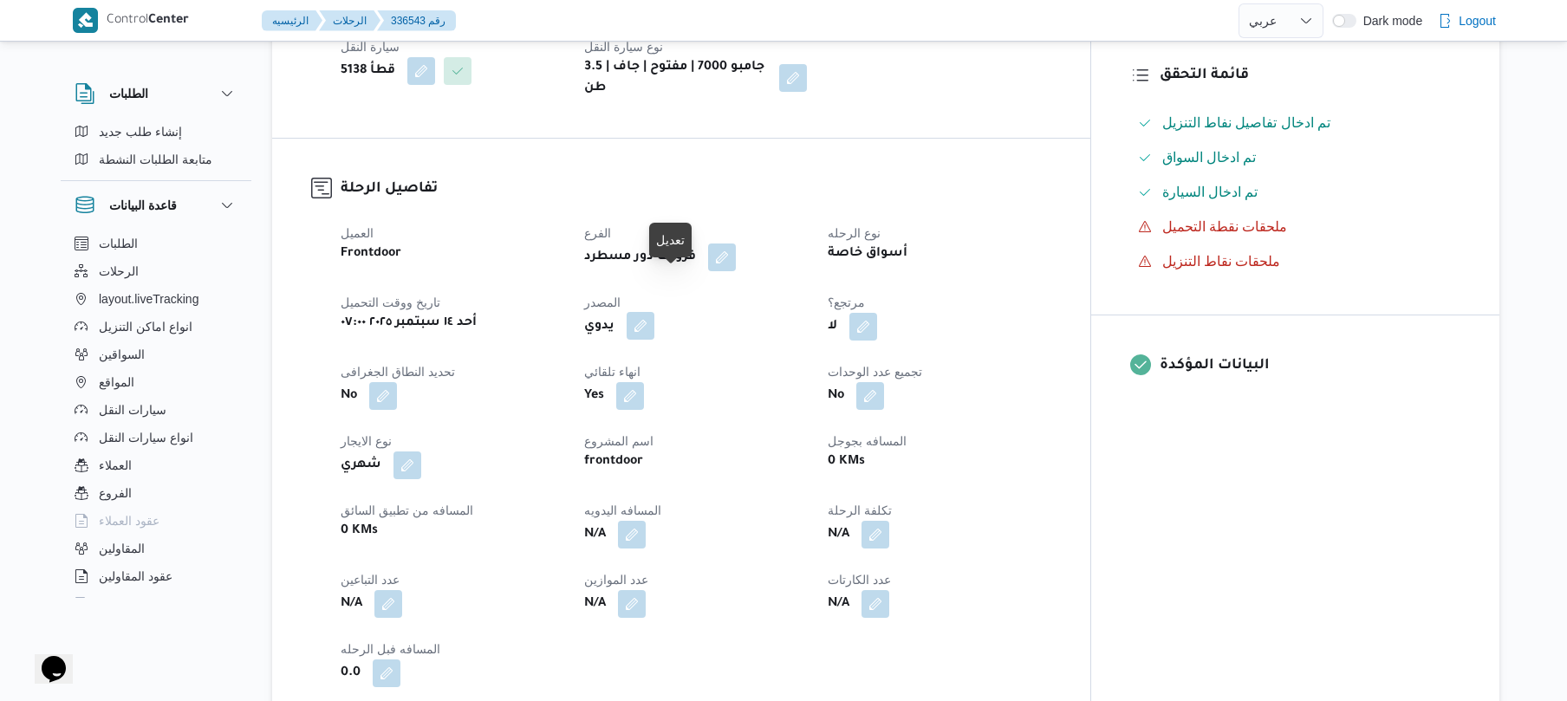
click at [654, 312] on button "button" at bounding box center [641, 326] width 28 height 28
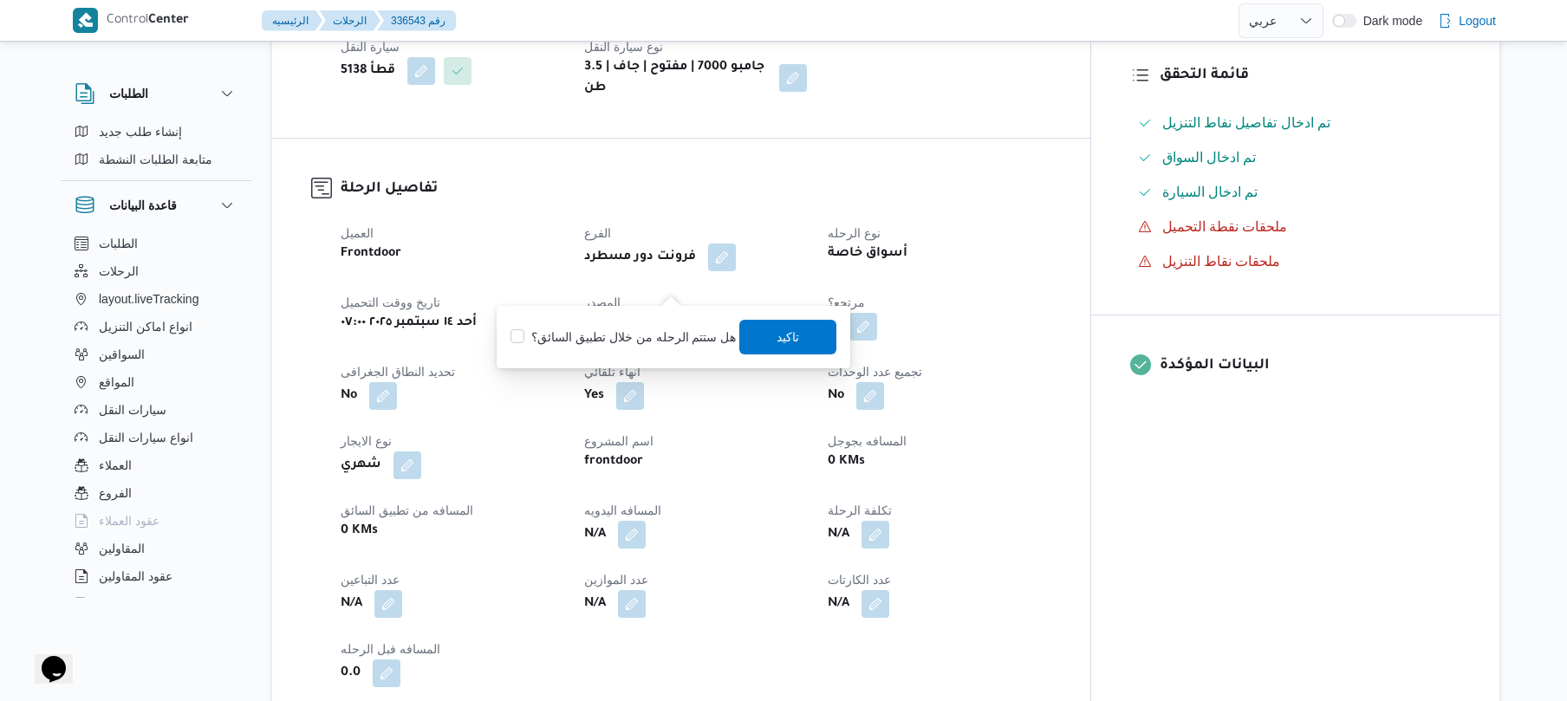
click at [645, 334] on label "هل ستتم الرحله من خلال تطبيق السائق؟" at bounding box center [622, 337] width 225 height 21
checkbox input "true"
click at [778, 327] on span "تاكيد" at bounding box center [788, 336] width 23 height 21
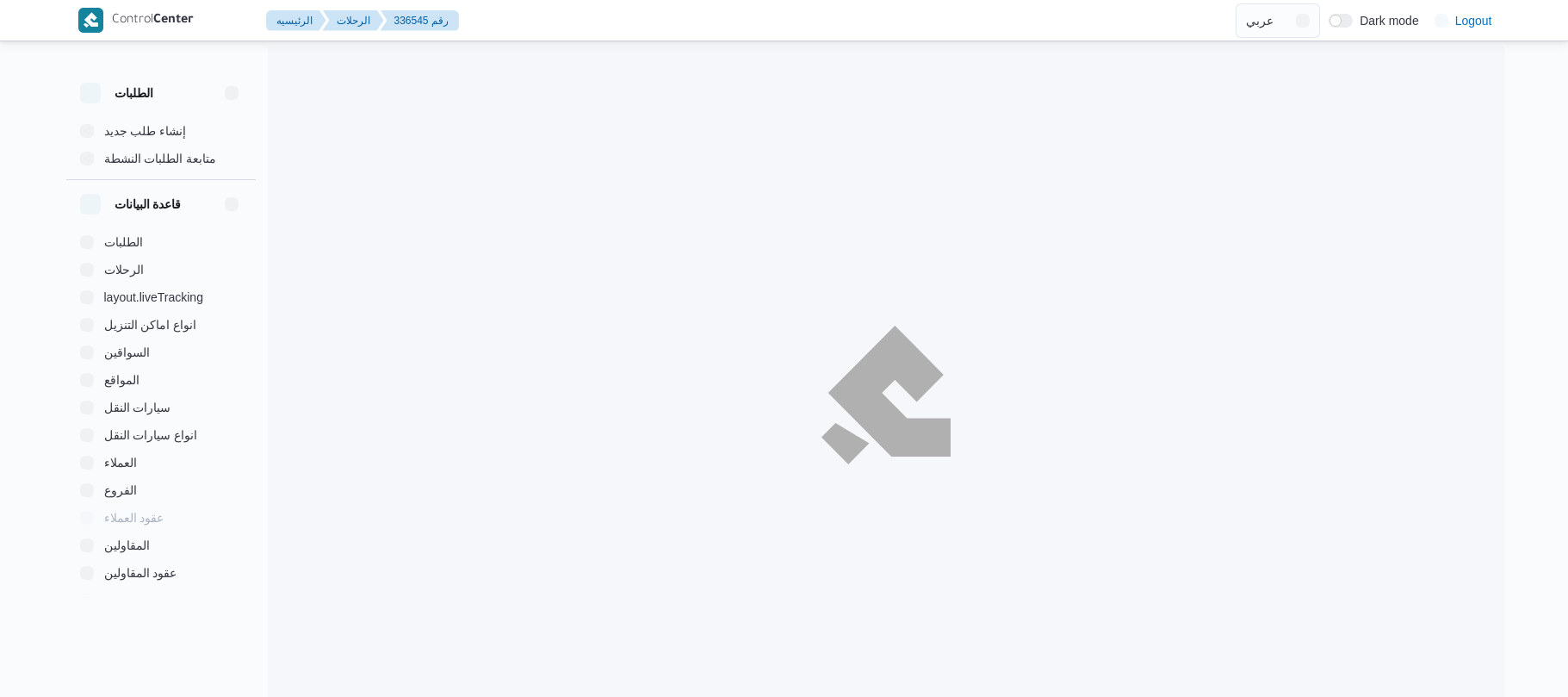
select select "ar"
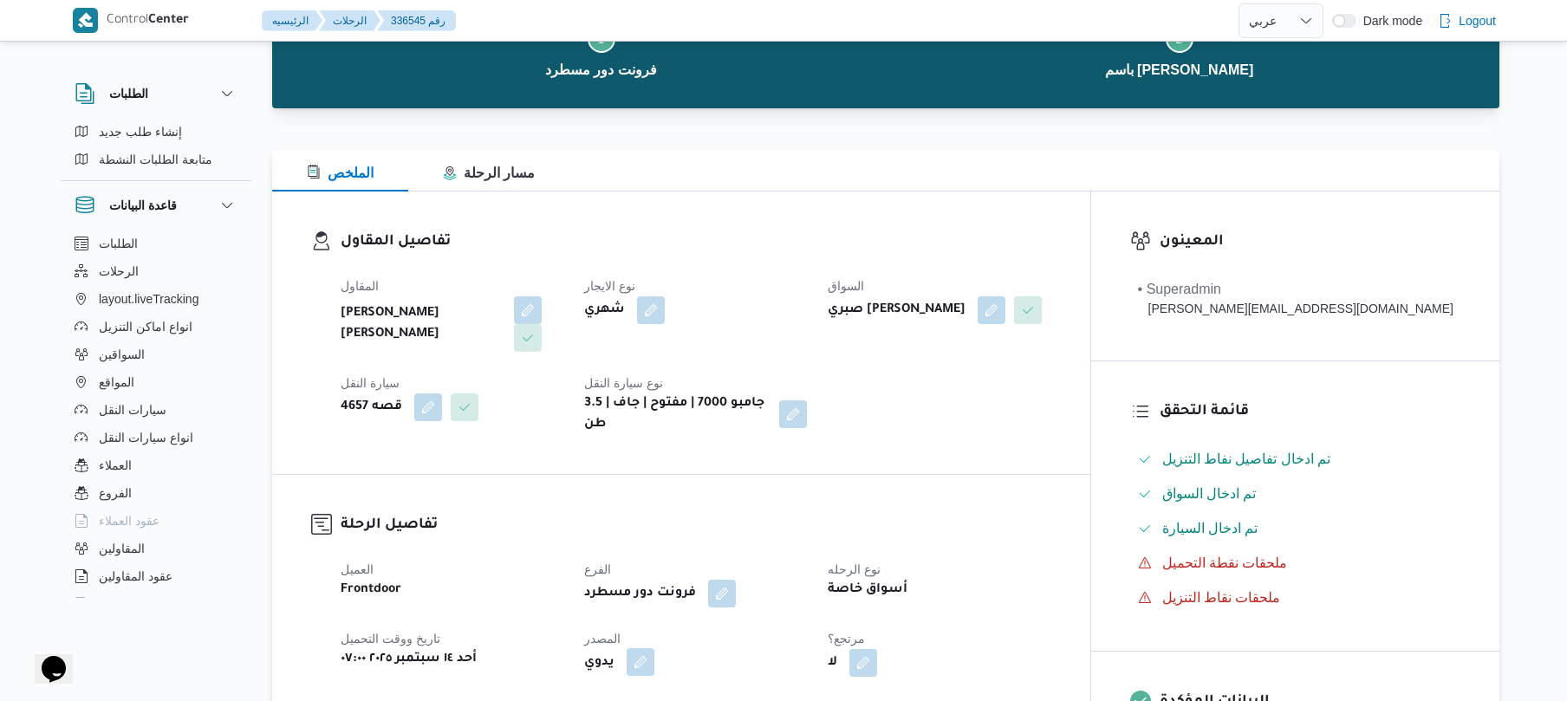
click at [654, 648] on button "button" at bounding box center [641, 662] width 28 height 28
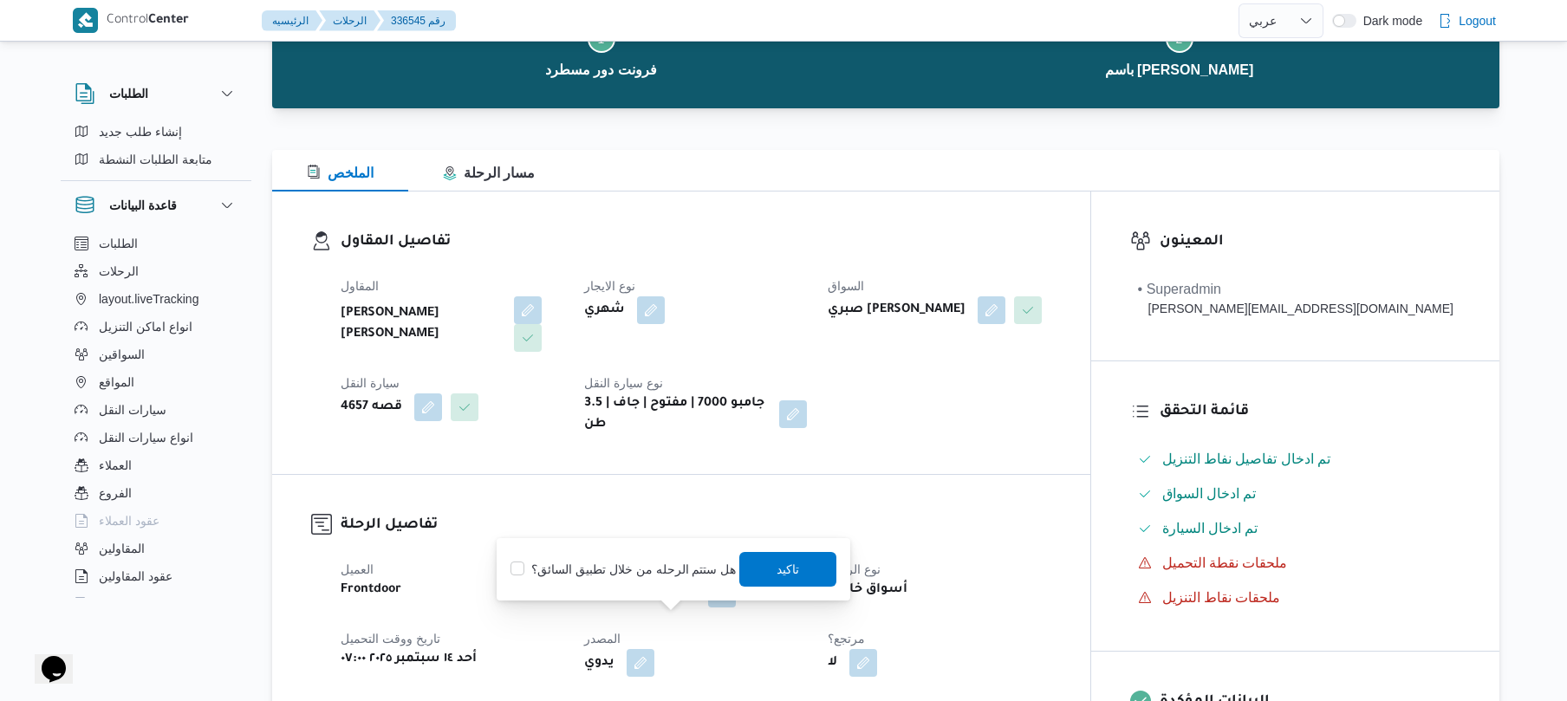
click at [663, 565] on label "هل ستتم الرحله من خلال تطبيق السائق؟" at bounding box center [622, 569] width 225 height 21
checkbox input "true"
click at [777, 567] on span "تاكيد" at bounding box center [788, 568] width 23 height 21
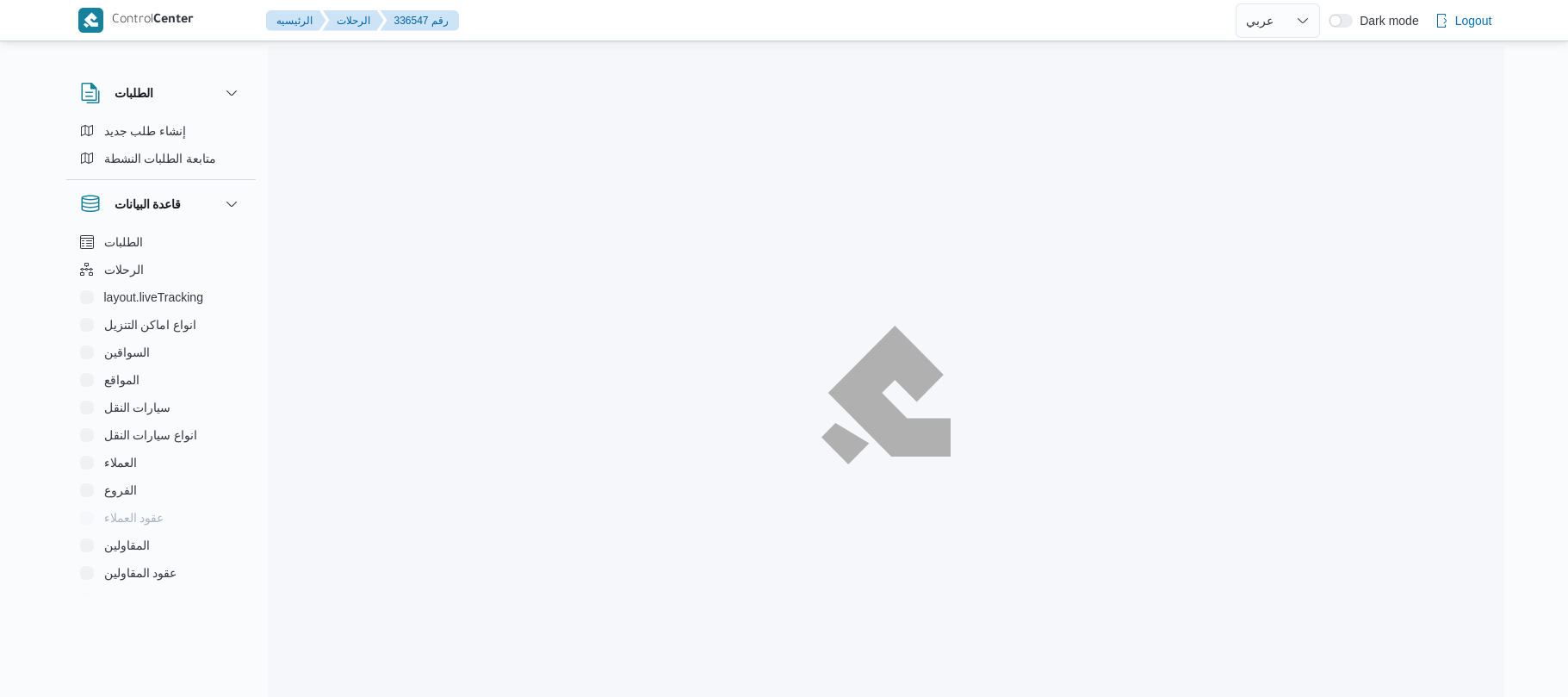
select select "ar"
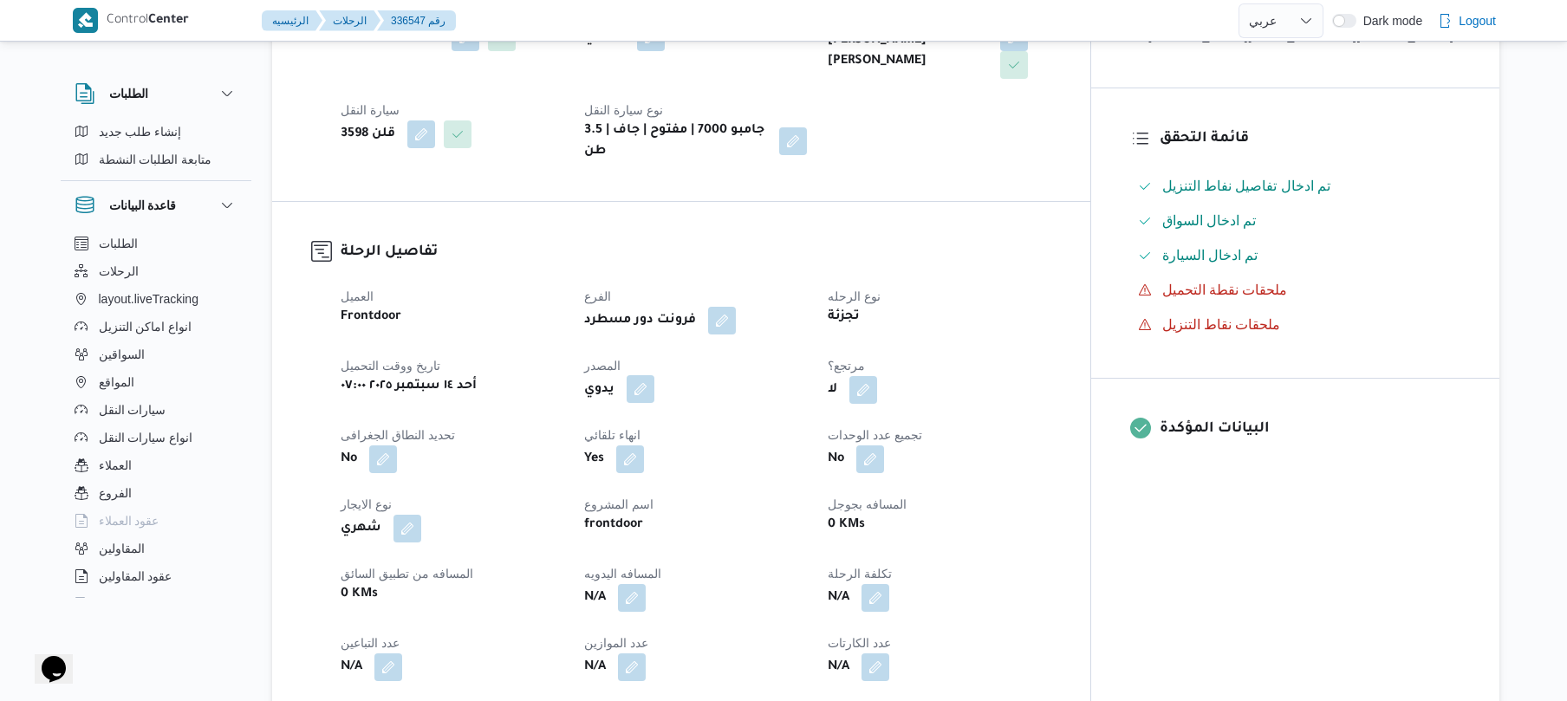
click at [654, 376] on button "button" at bounding box center [641, 389] width 28 height 28
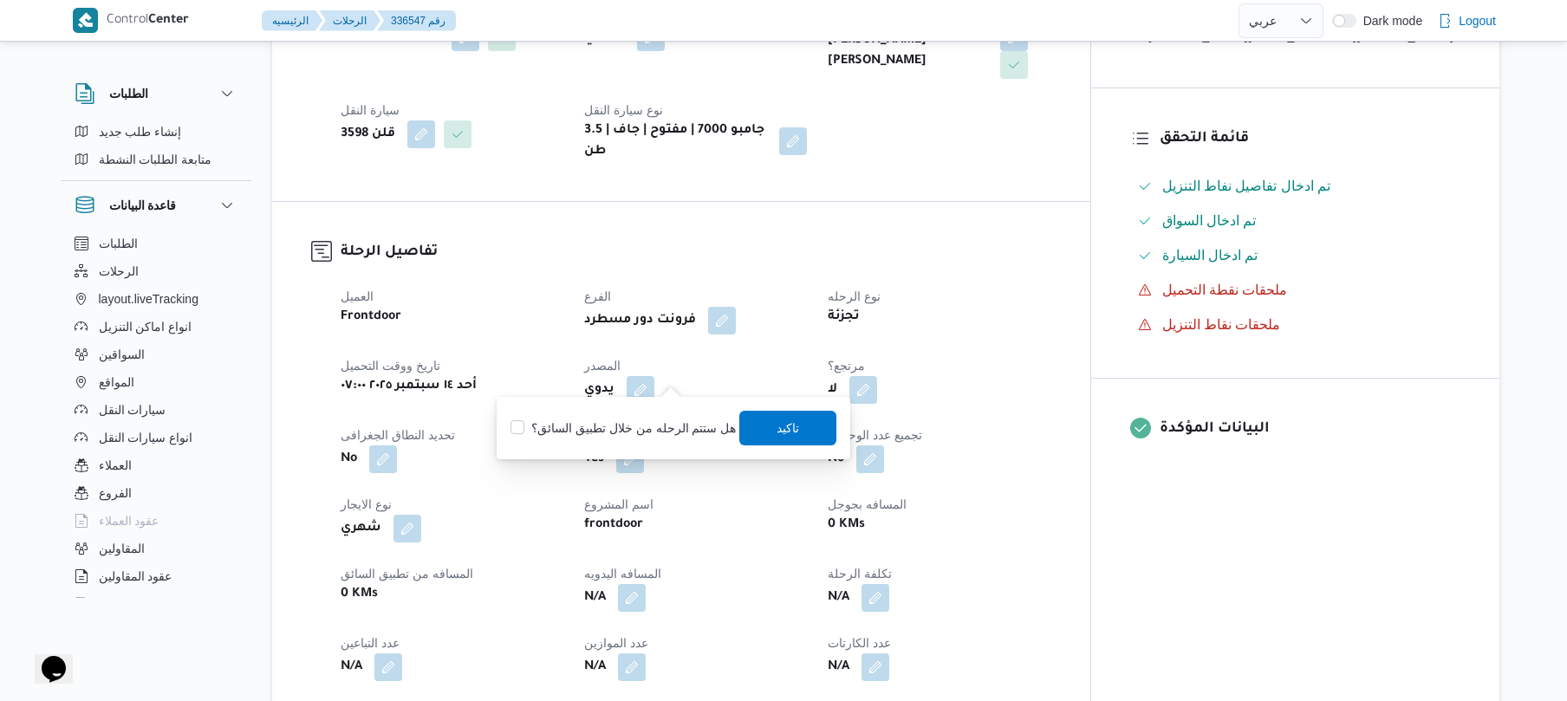
click at [671, 413] on div "هل ستتم الرحله من خلال تطبيق السائق؟ [GEOGRAPHIC_DATA]" at bounding box center [673, 428] width 329 height 38
click at [676, 426] on label "هل ستتم الرحله من خلال تطبيق السائق؟" at bounding box center [622, 428] width 225 height 21
checkbox input "true"
click at [777, 424] on span "تاكيد" at bounding box center [788, 427] width 23 height 21
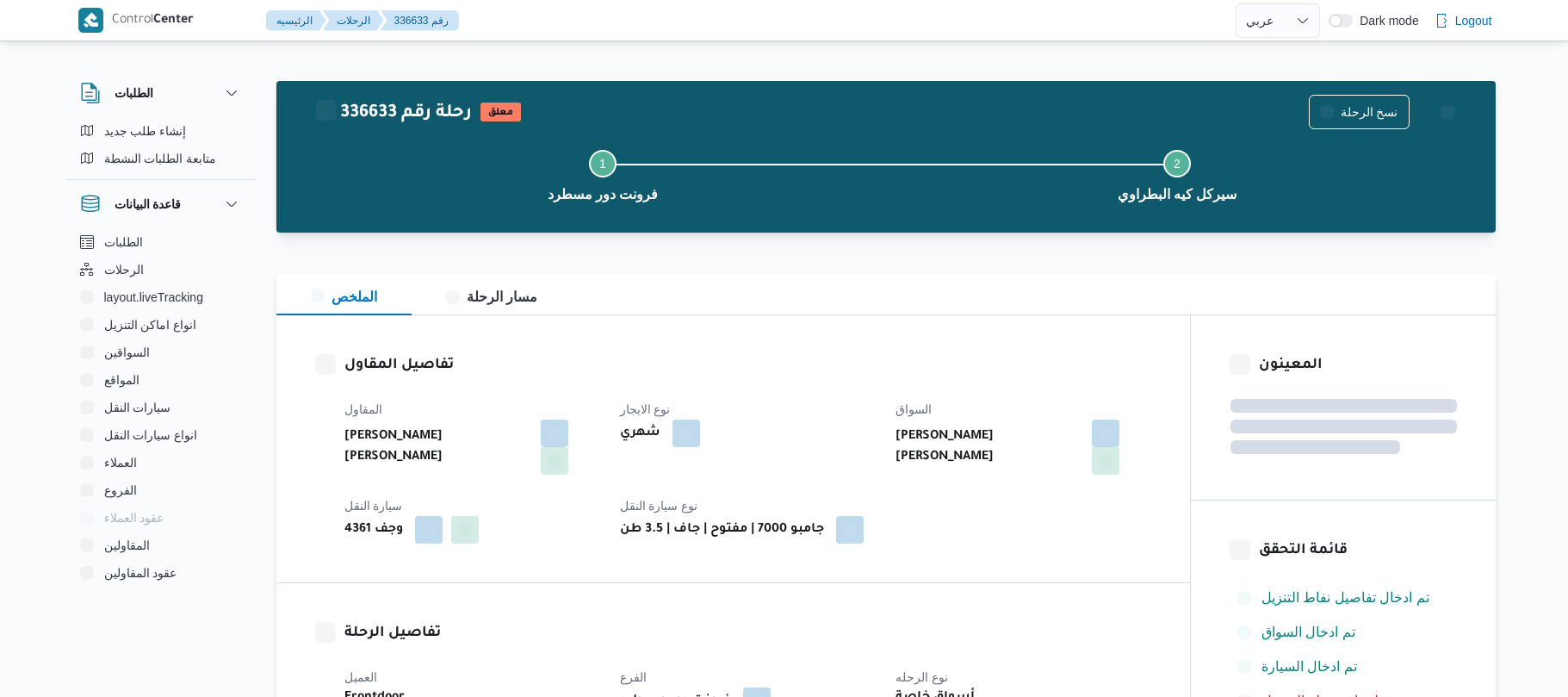
select select "ar"
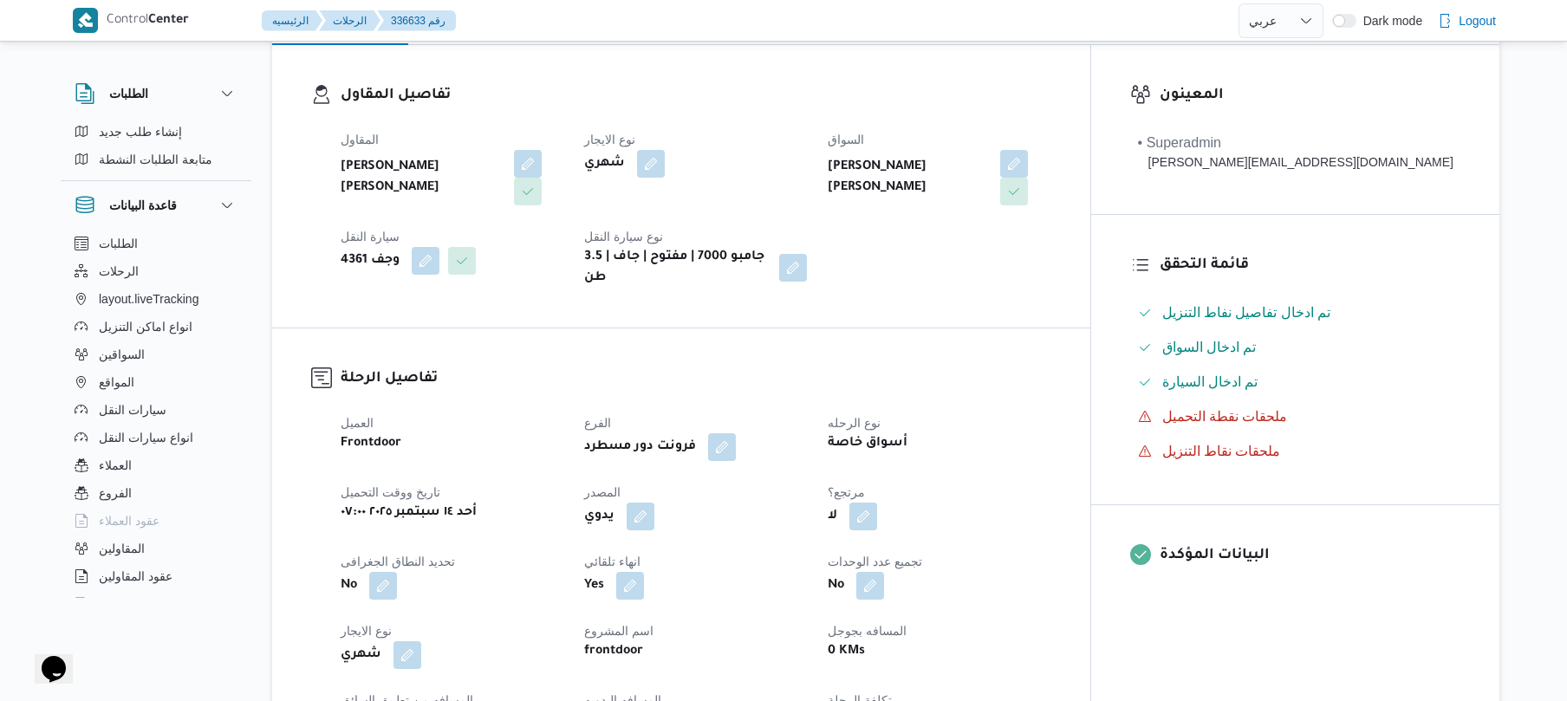
scroll to position [381, 0]
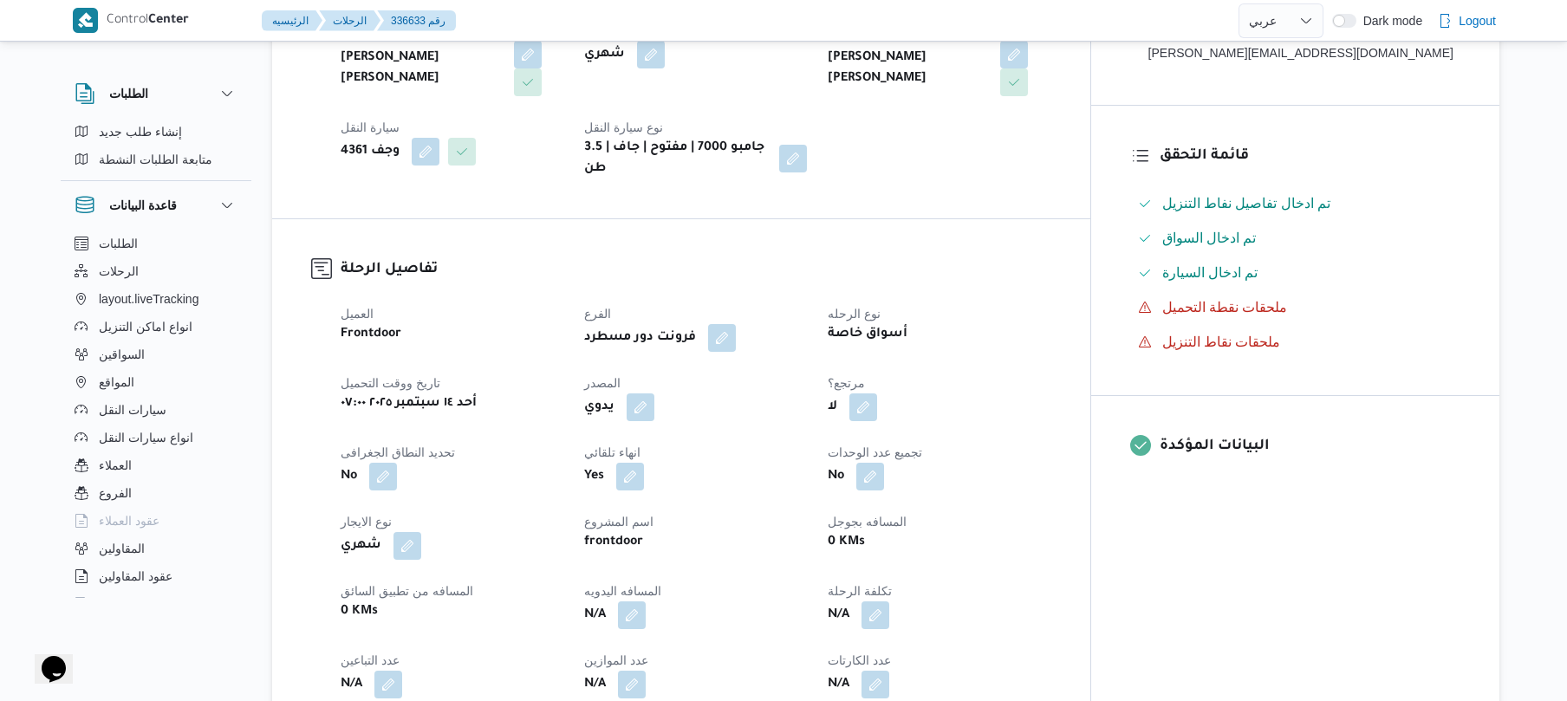
click at [654, 393] on button "button" at bounding box center [641, 407] width 28 height 28
click at [662, 435] on label "هل ستتم الرحله من خلال تطبيق السائق؟" at bounding box center [622, 445] width 225 height 21
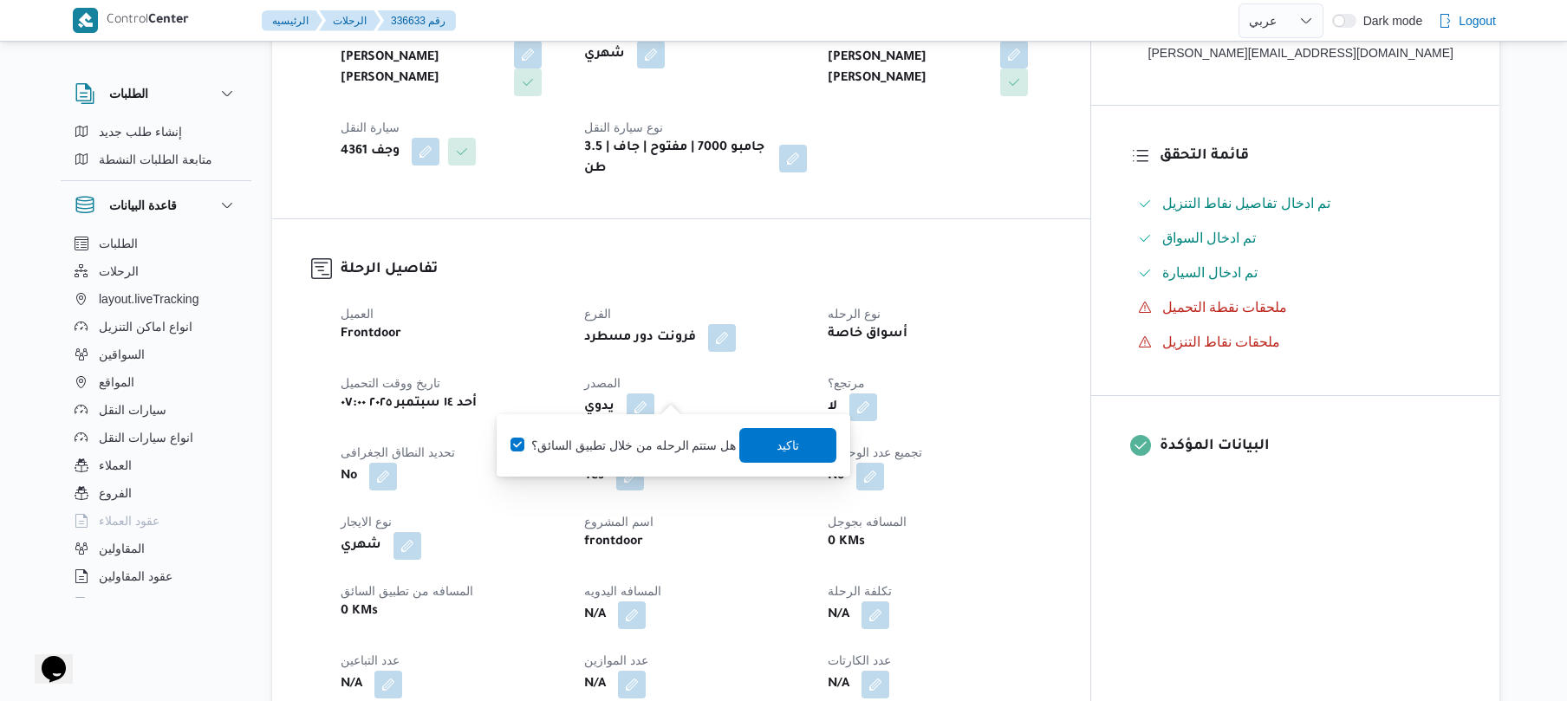
checkbox input "true"
click at [754, 435] on span "تاكيد" at bounding box center [788, 444] width 97 height 35
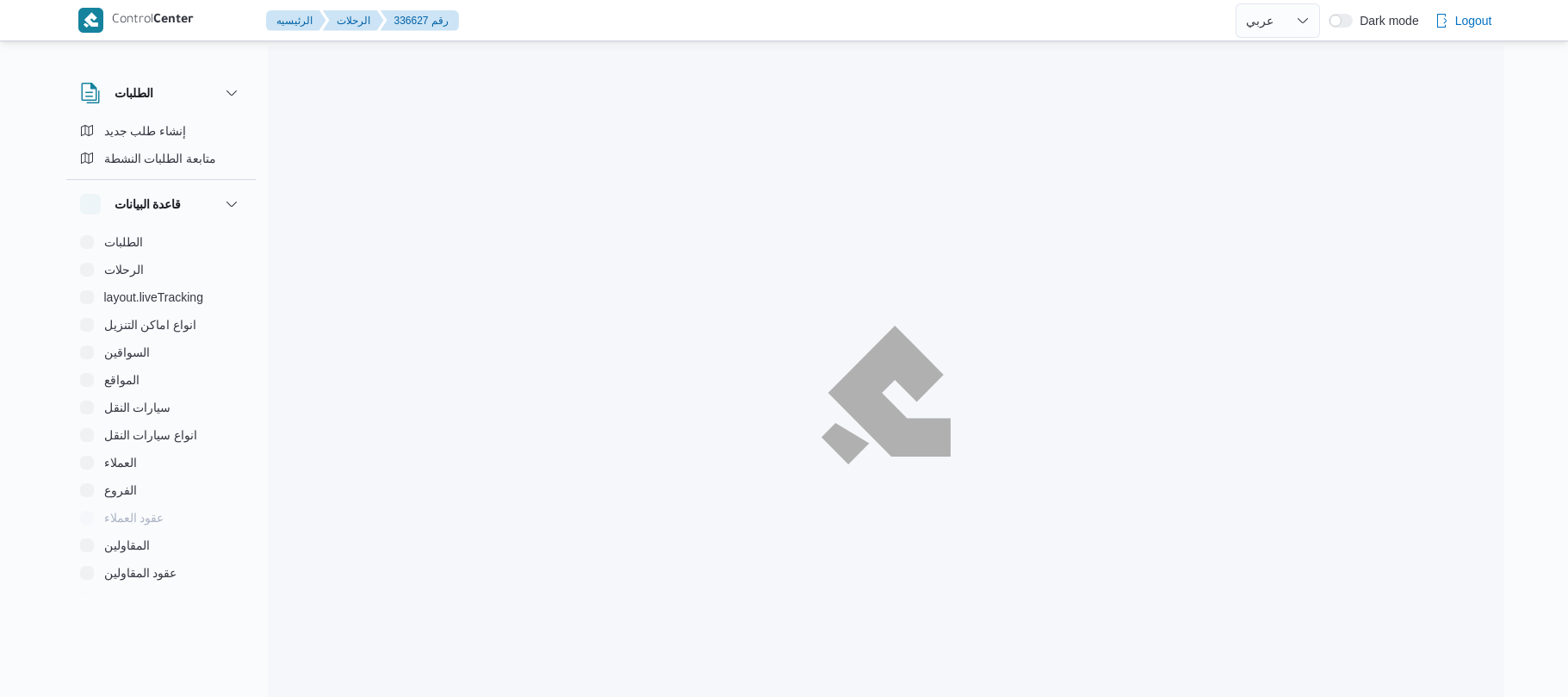
select select "ar"
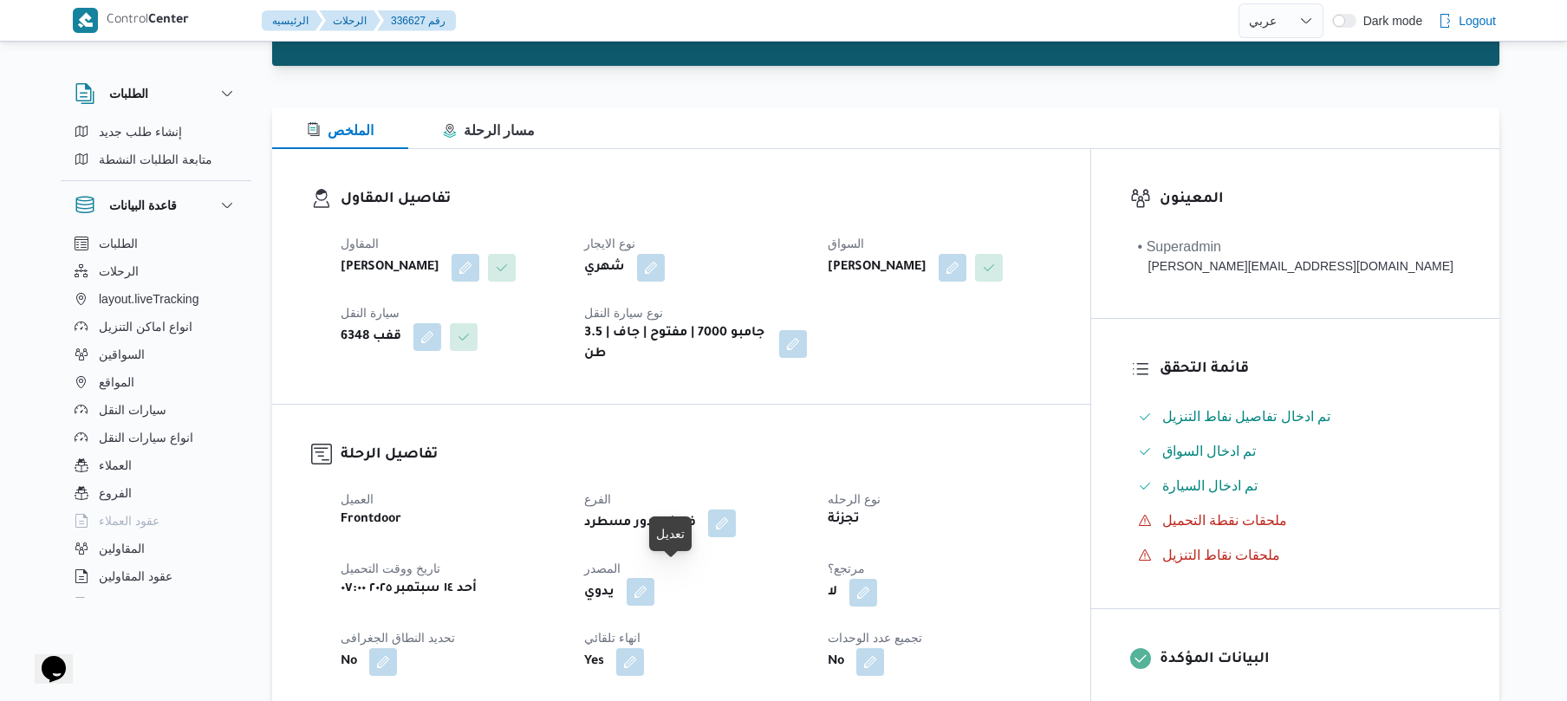
click at [654, 583] on button "button" at bounding box center [641, 592] width 28 height 28
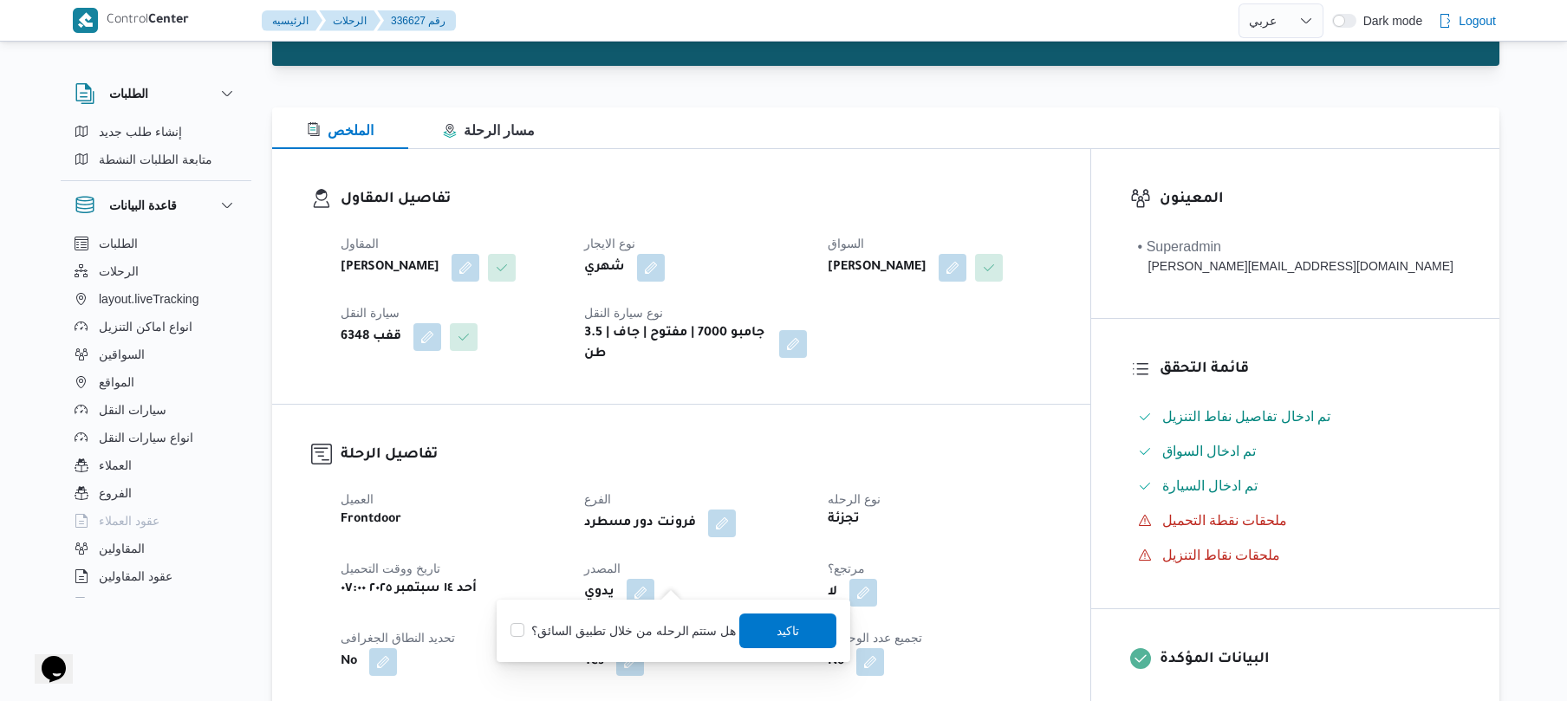
click at [656, 621] on label "هل ستتم الرحله من خلال تطبيق السائق؟" at bounding box center [622, 630] width 225 height 21
checkbox input "true"
click at [756, 622] on span "تاكيد" at bounding box center [788, 630] width 97 height 35
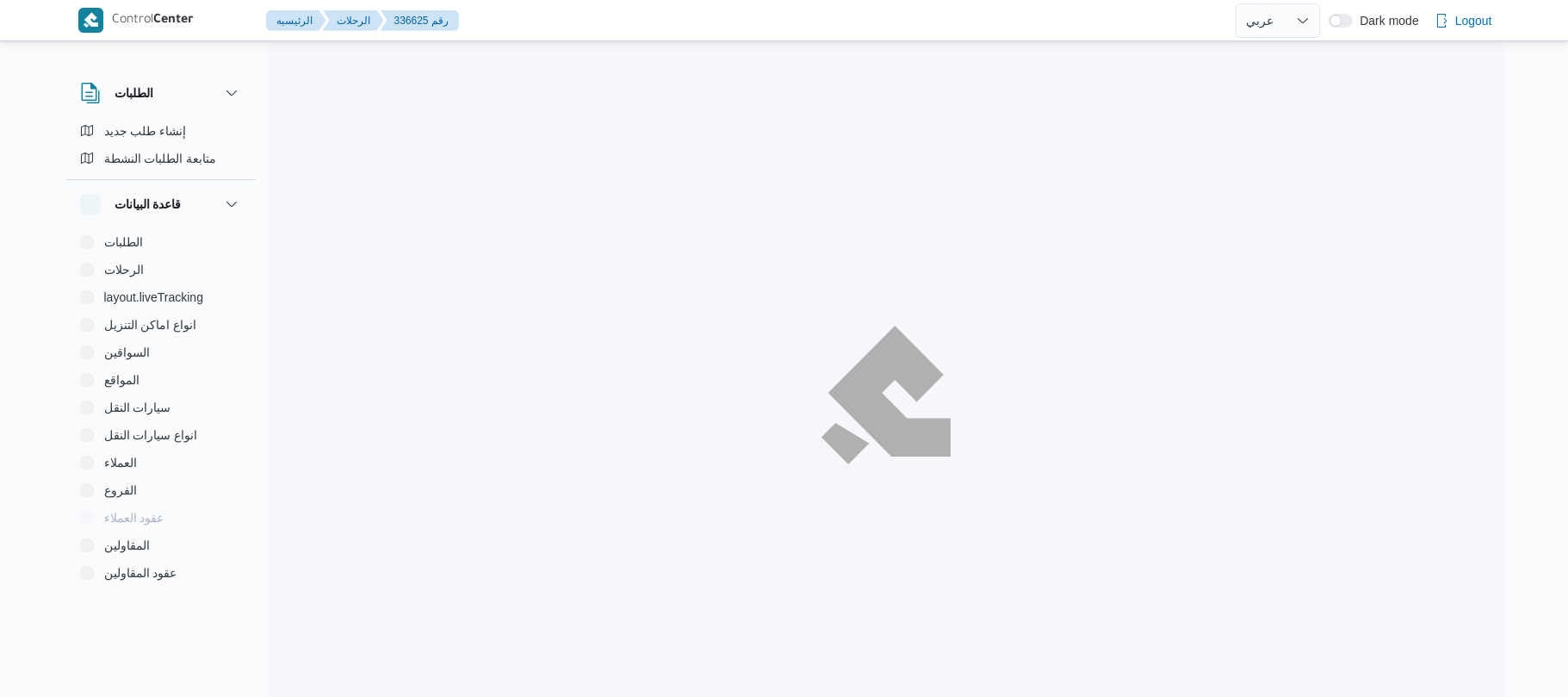
select select "ar"
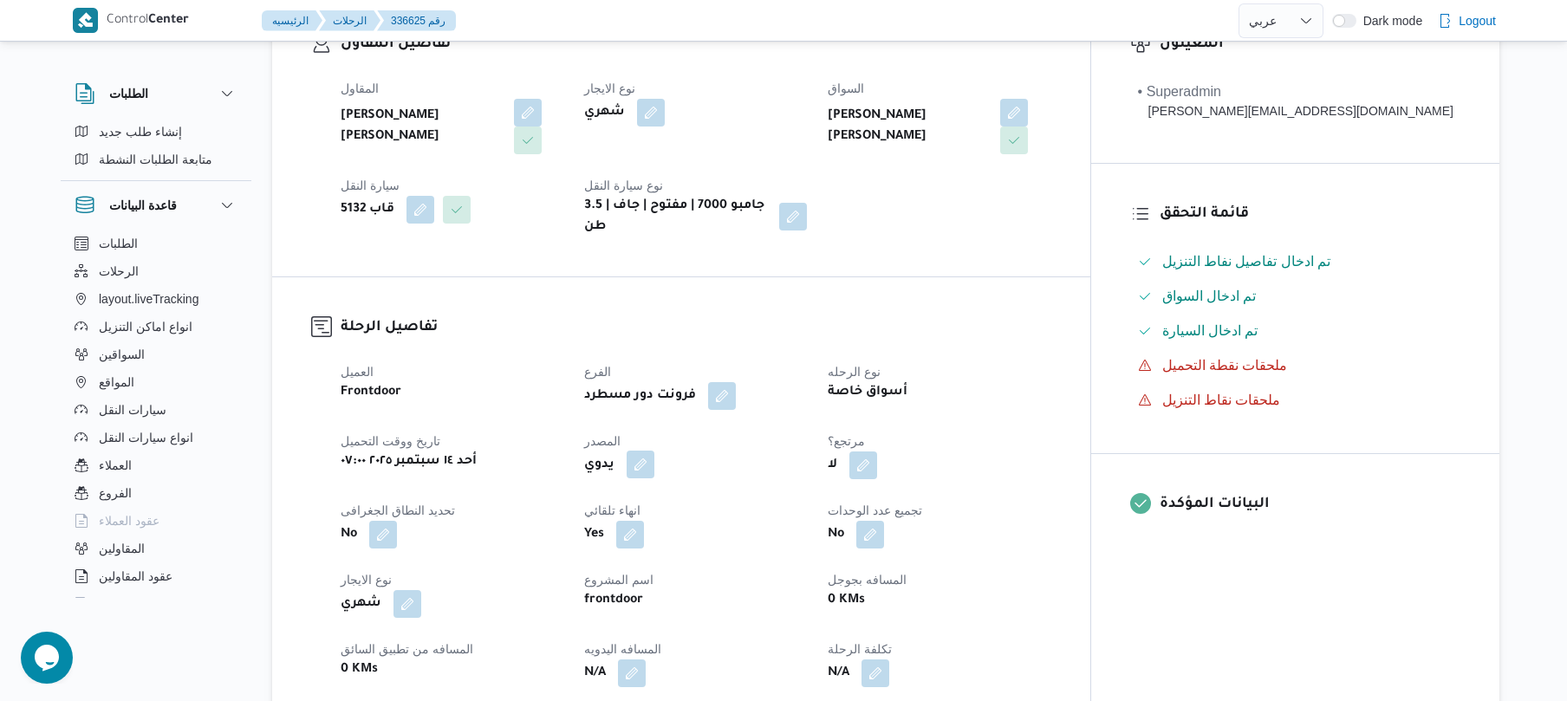
click at [654, 451] on button "button" at bounding box center [641, 465] width 28 height 28
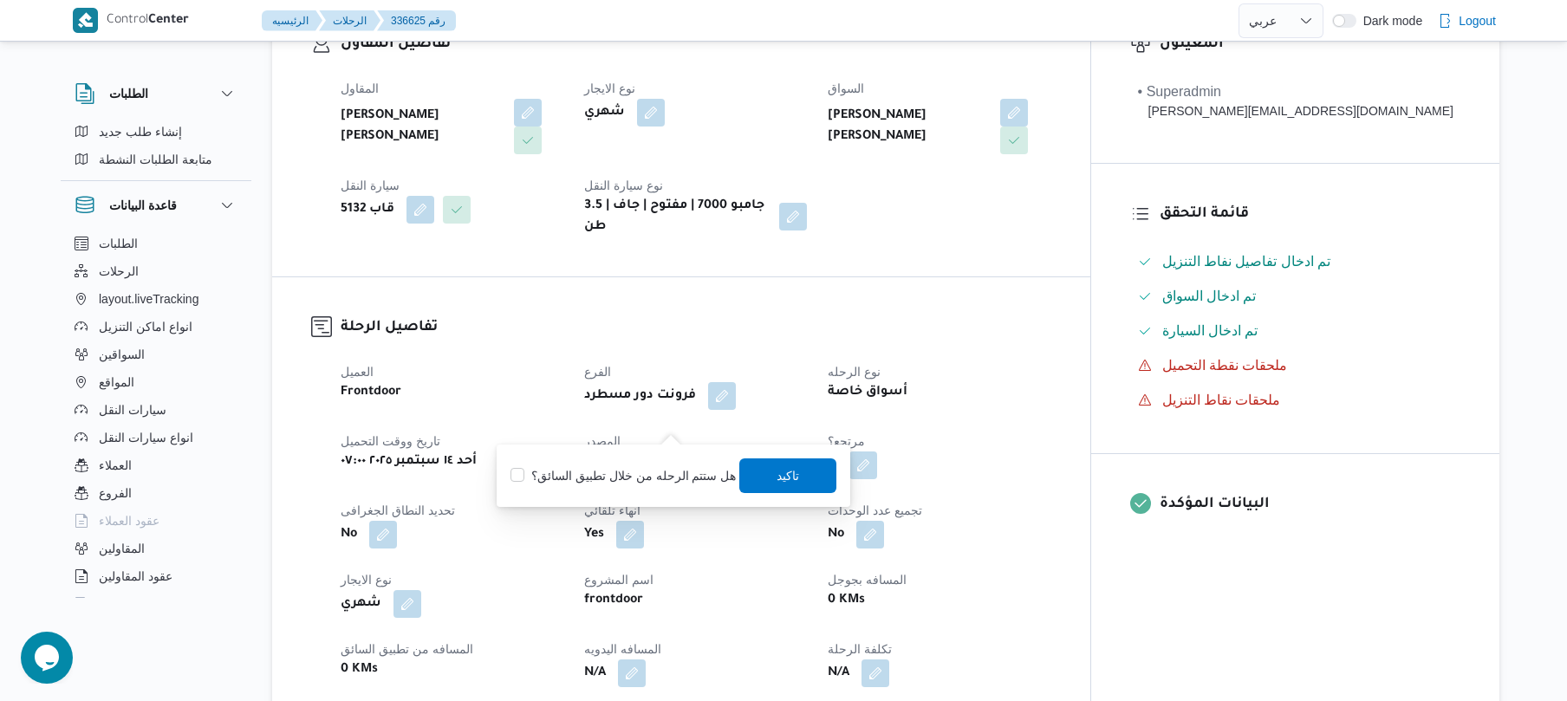
click at [659, 463] on div "هل ستتم الرحله من خلال تطبيق السائق؟ تاكيد" at bounding box center [673, 476] width 329 height 38
click at [704, 470] on label "هل ستتم الرحله من خلال تطبيق السائق؟" at bounding box center [622, 475] width 225 height 21
checkbox input "true"
click at [768, 473] on span "تاكيد" at bounding box center [788, 475] width 97 height 35
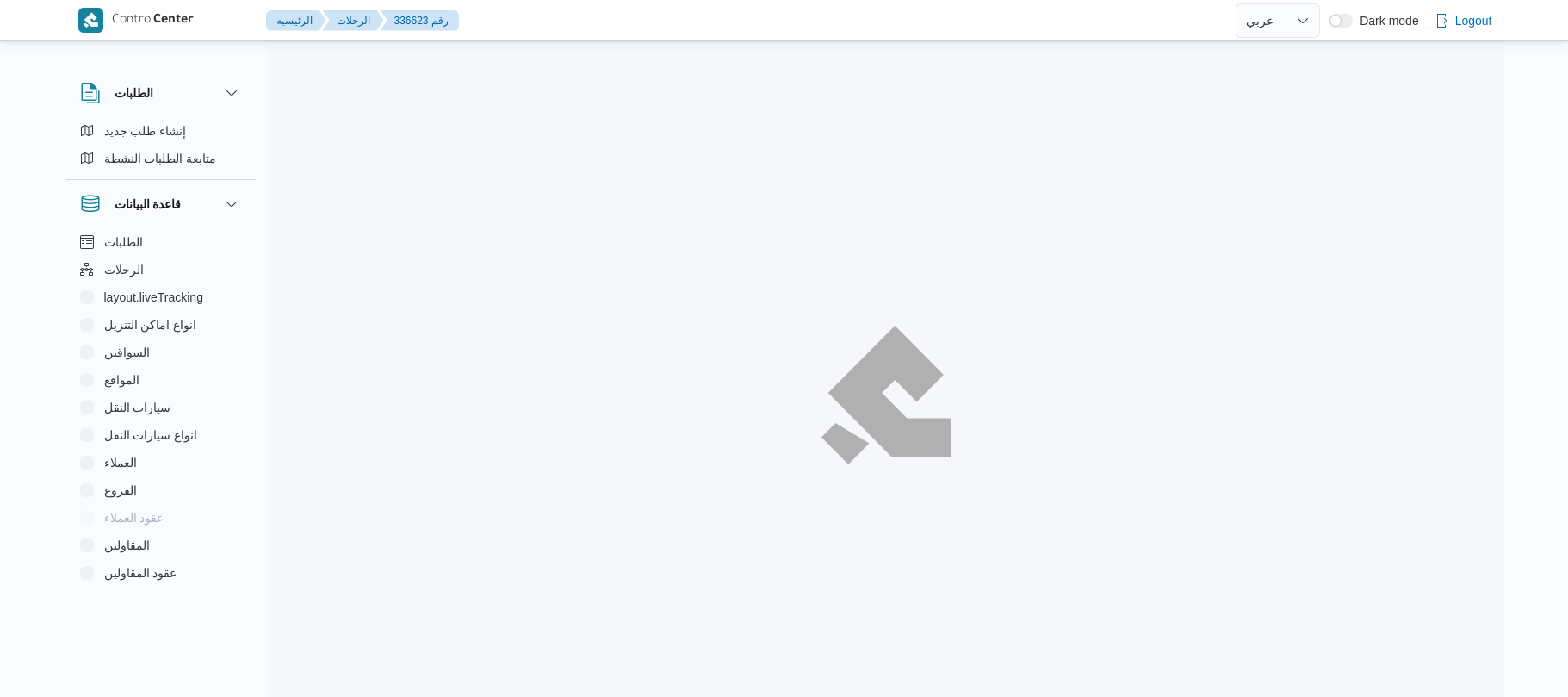
select select "ar"
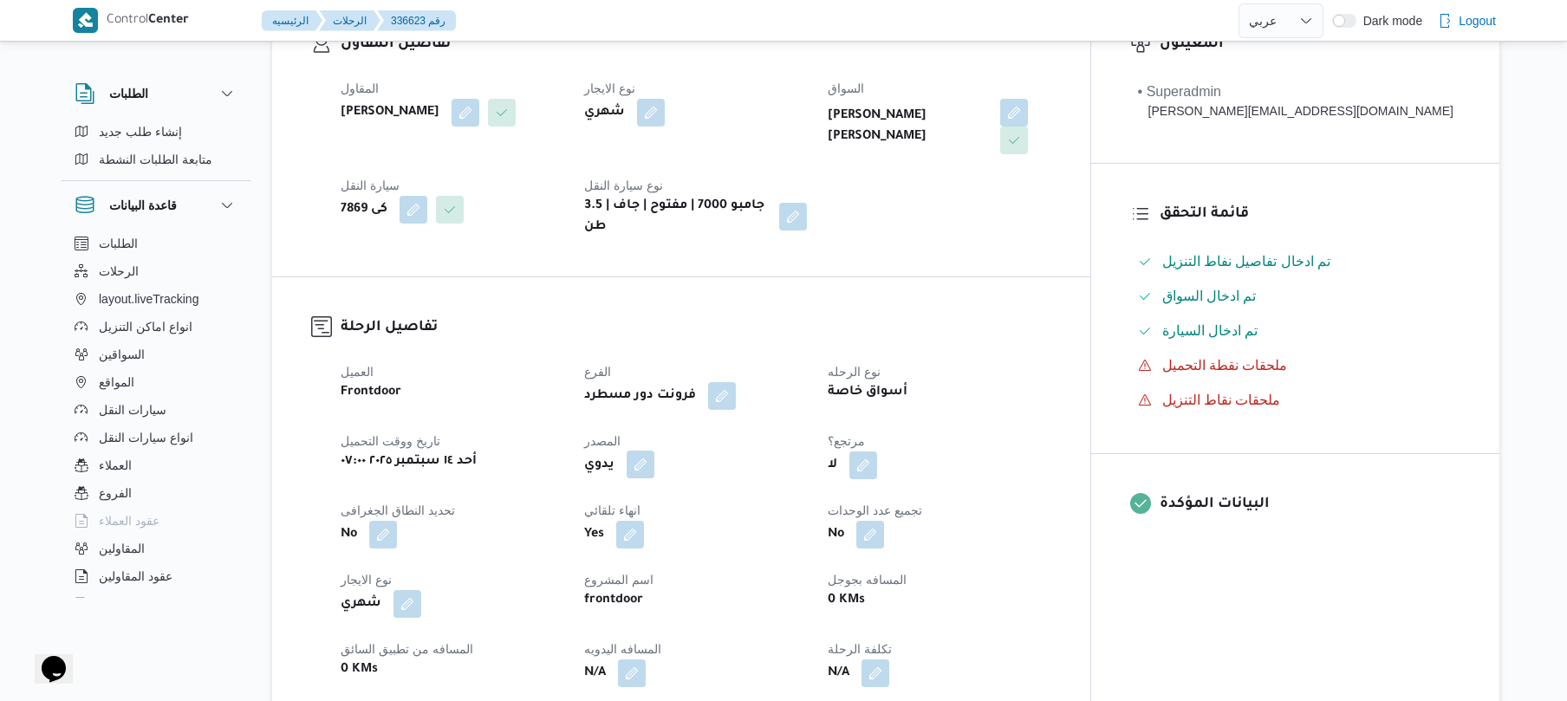
click at [654, 451] on button "button" at bounding box center [641, 465] width 28 height 28
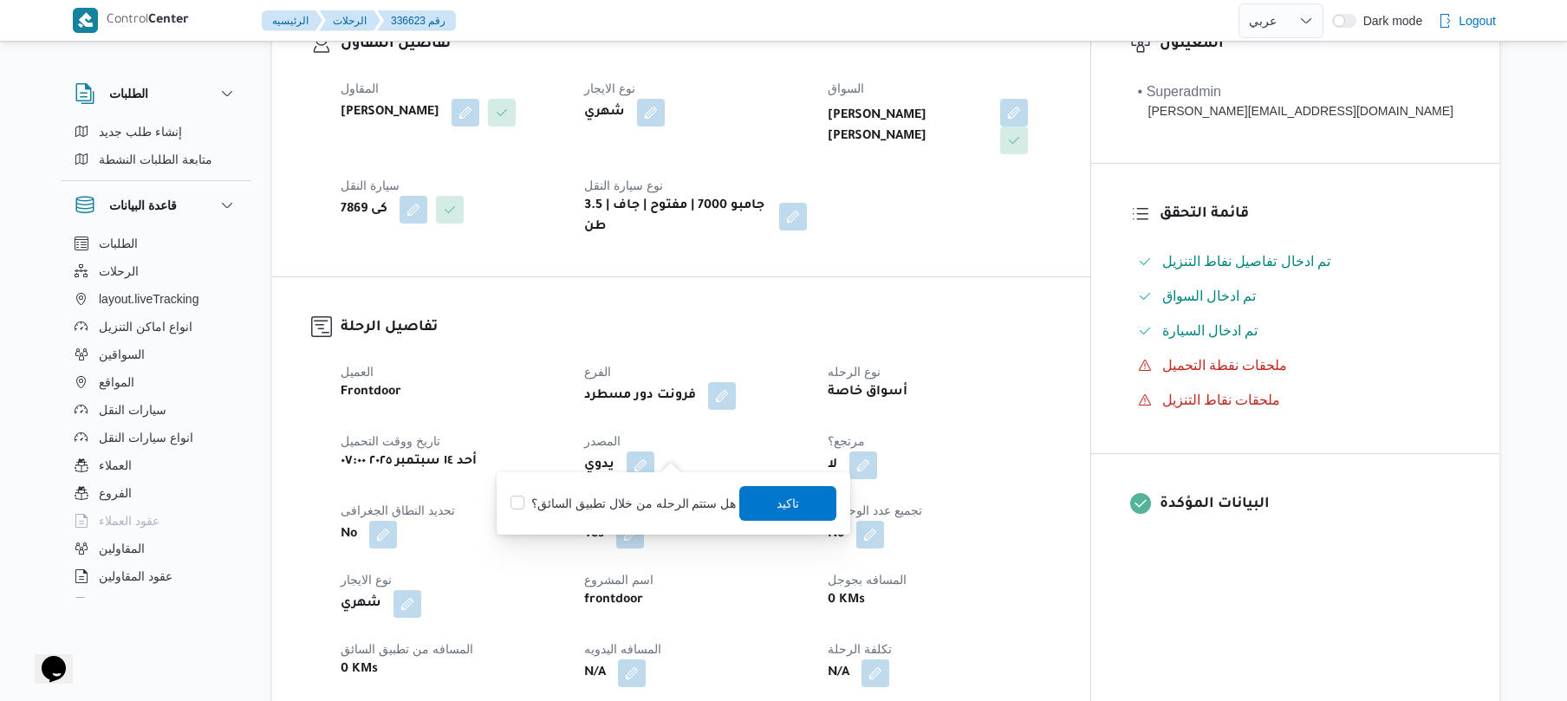
click at [662, 483] on div "You are in a dialog. To close this dialog, hit escape. هل ستتم الرحله من خلال ت…" at bounding box center [674, 503] width 354 height 62
click at [662, 497] on label "هل ستتم الرحله من خلال تطبيق السائق؟" at bounding box center [622, 503] width 225 height 21
checkbox input "true"
click at [777, 514] on span "تاكيد" at bounding box center [788, 502] width 97 height 35
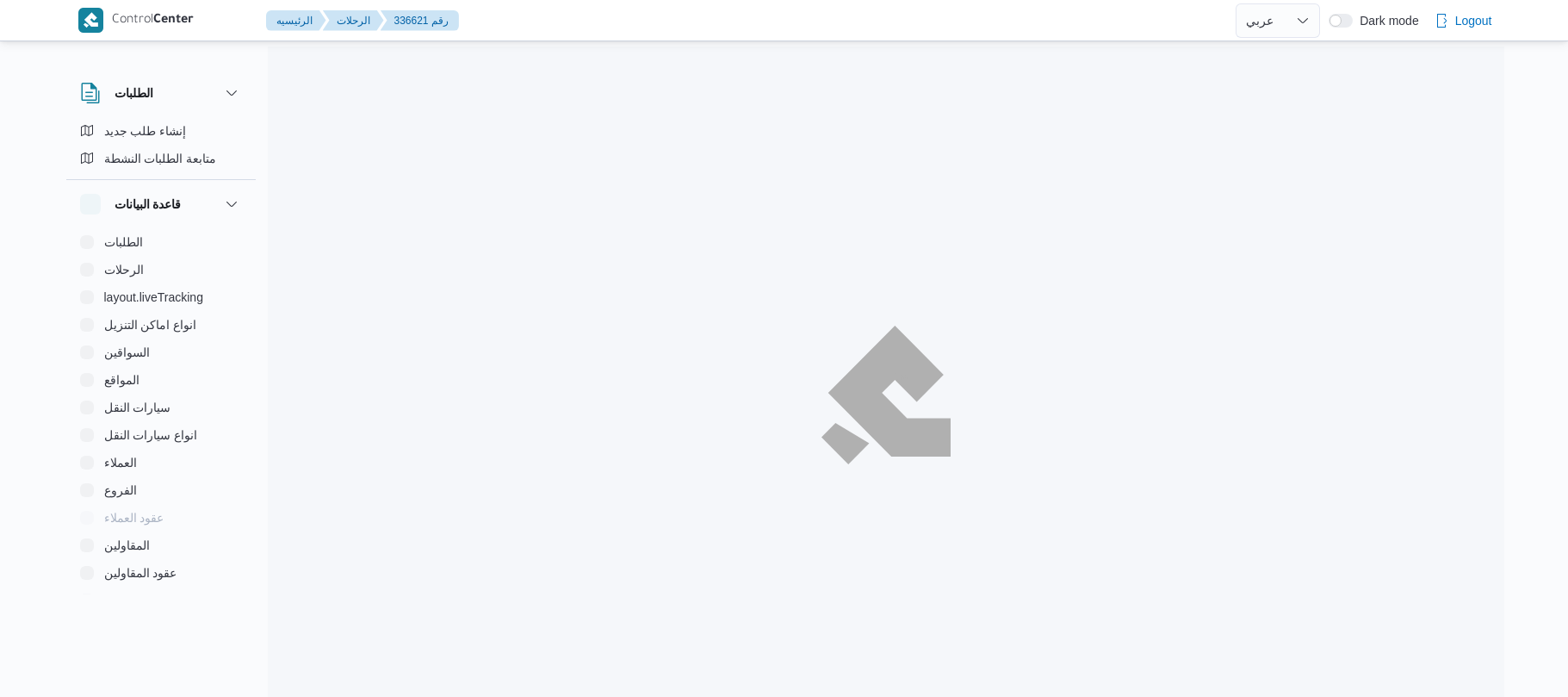
select select "ar"
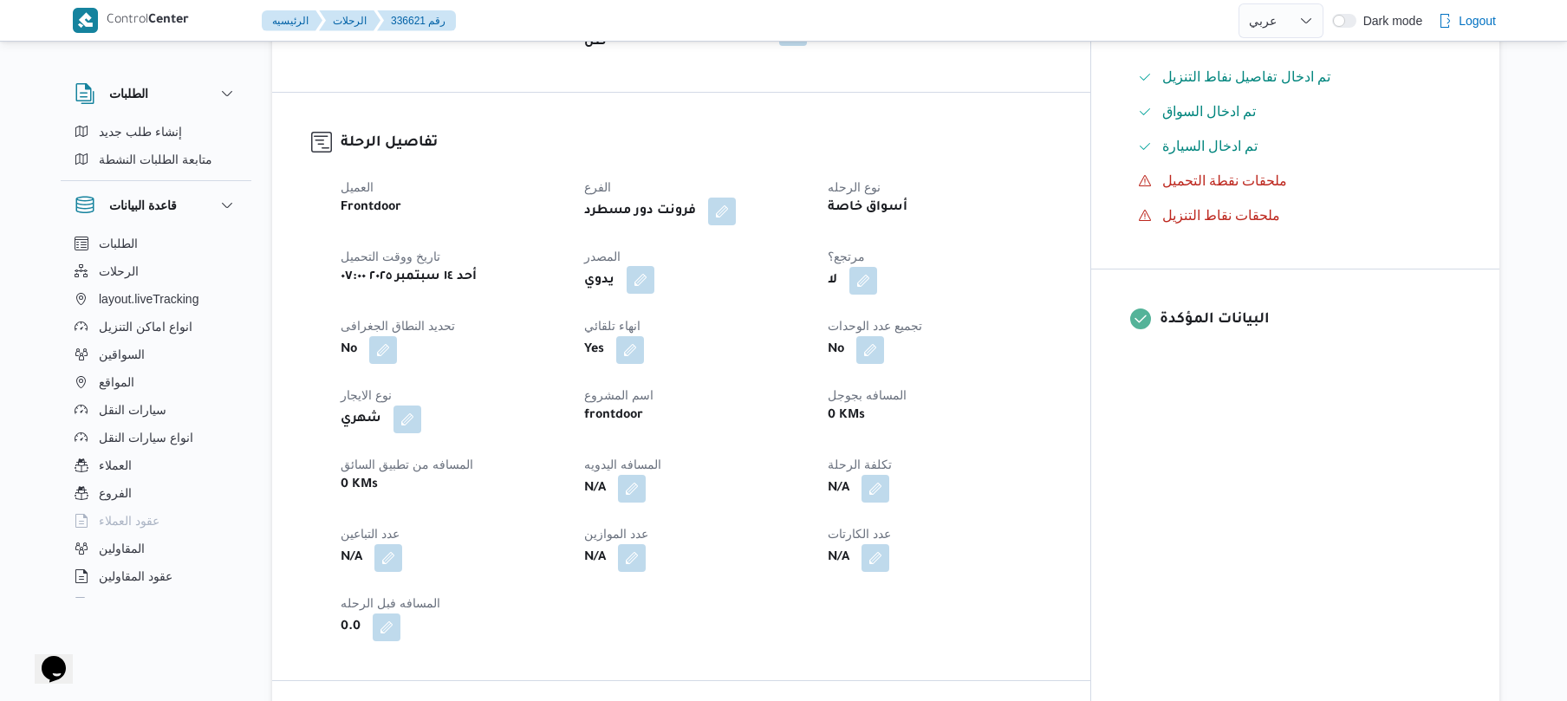
click at [654, 266] on button "button" at bounding box center [641, 280] width 28 height 28
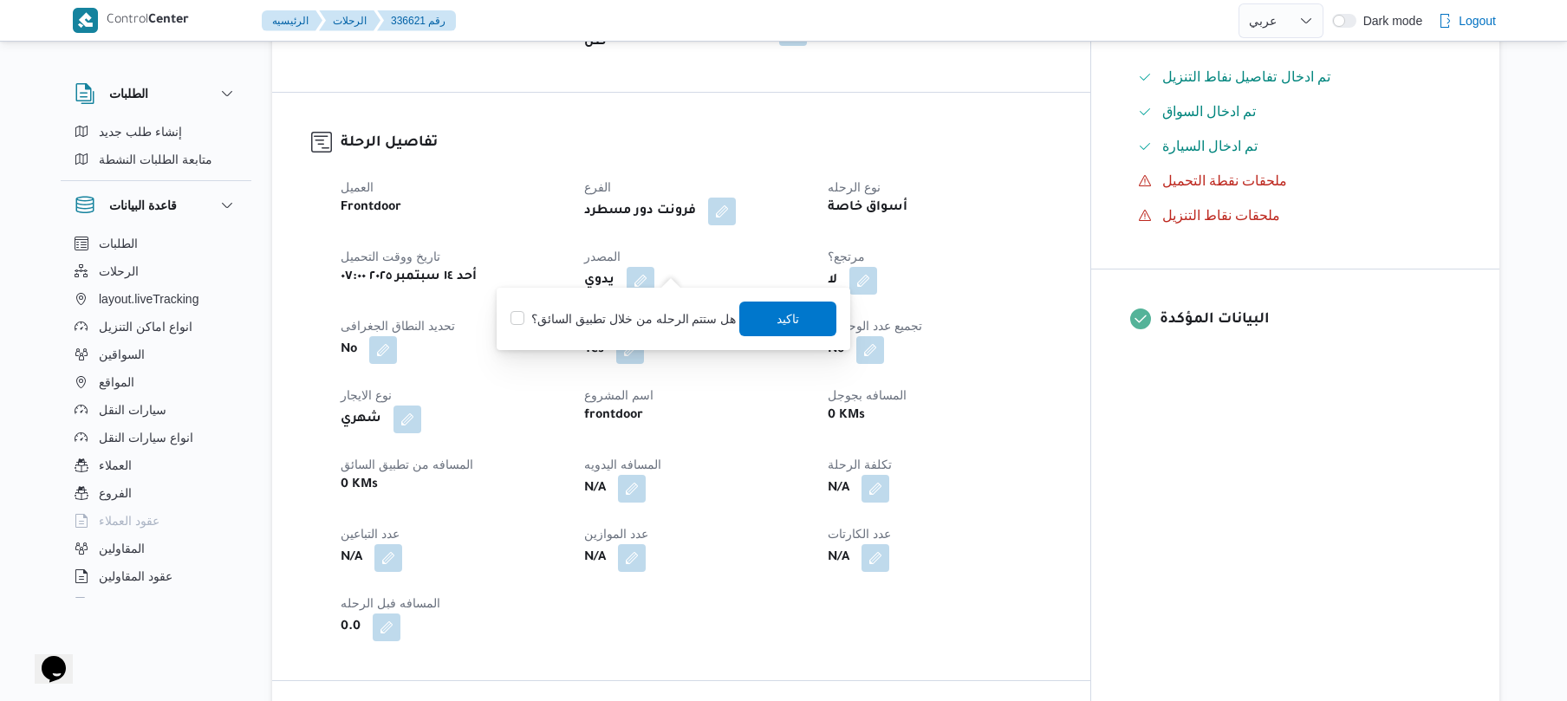
click at [641, 321] on label "هل ستتم الرحله من خلال تطبيق السائق؟" at bounding box center [622, 319] width 225 height 21
checkbox input "true"
click at [744, 312] on span "تاكيد" at bounding box center [788, 318] width 97 height 35
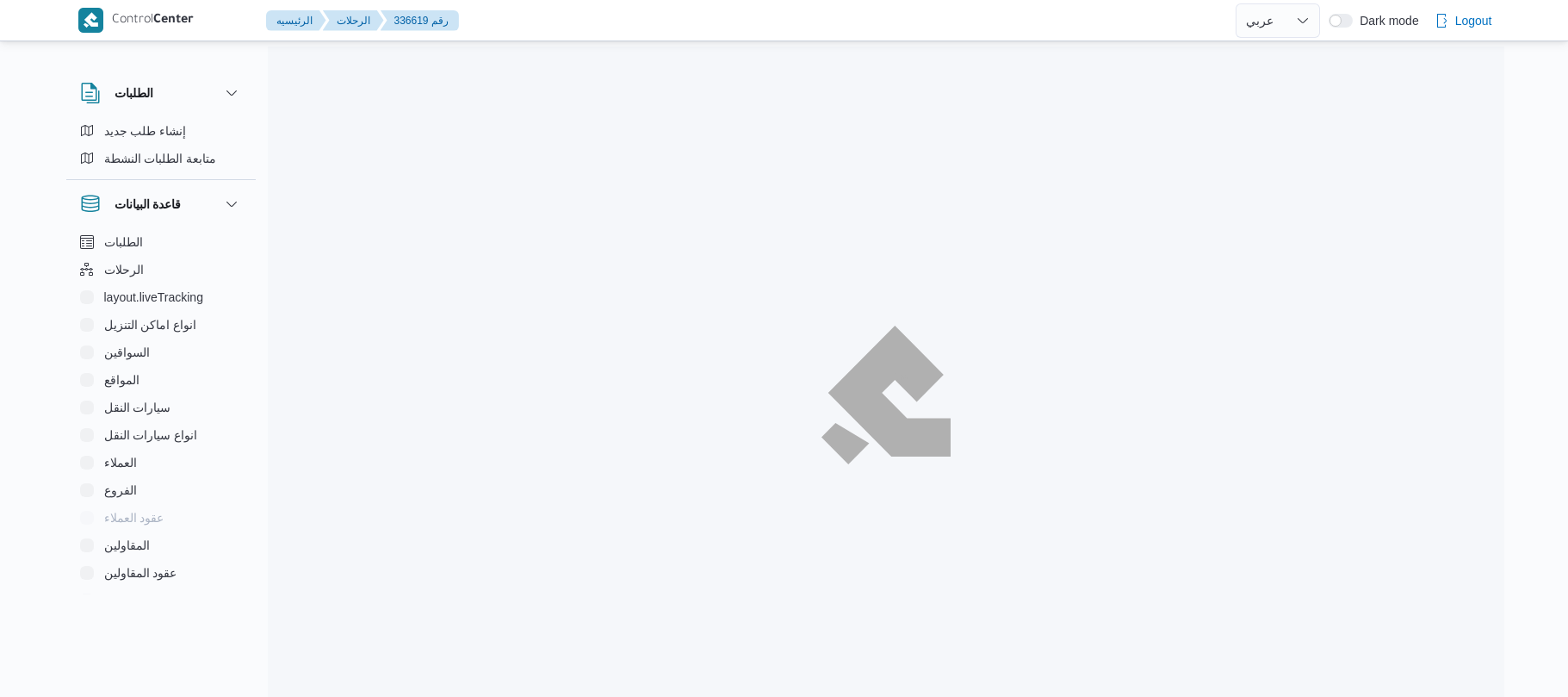
select select "ar"
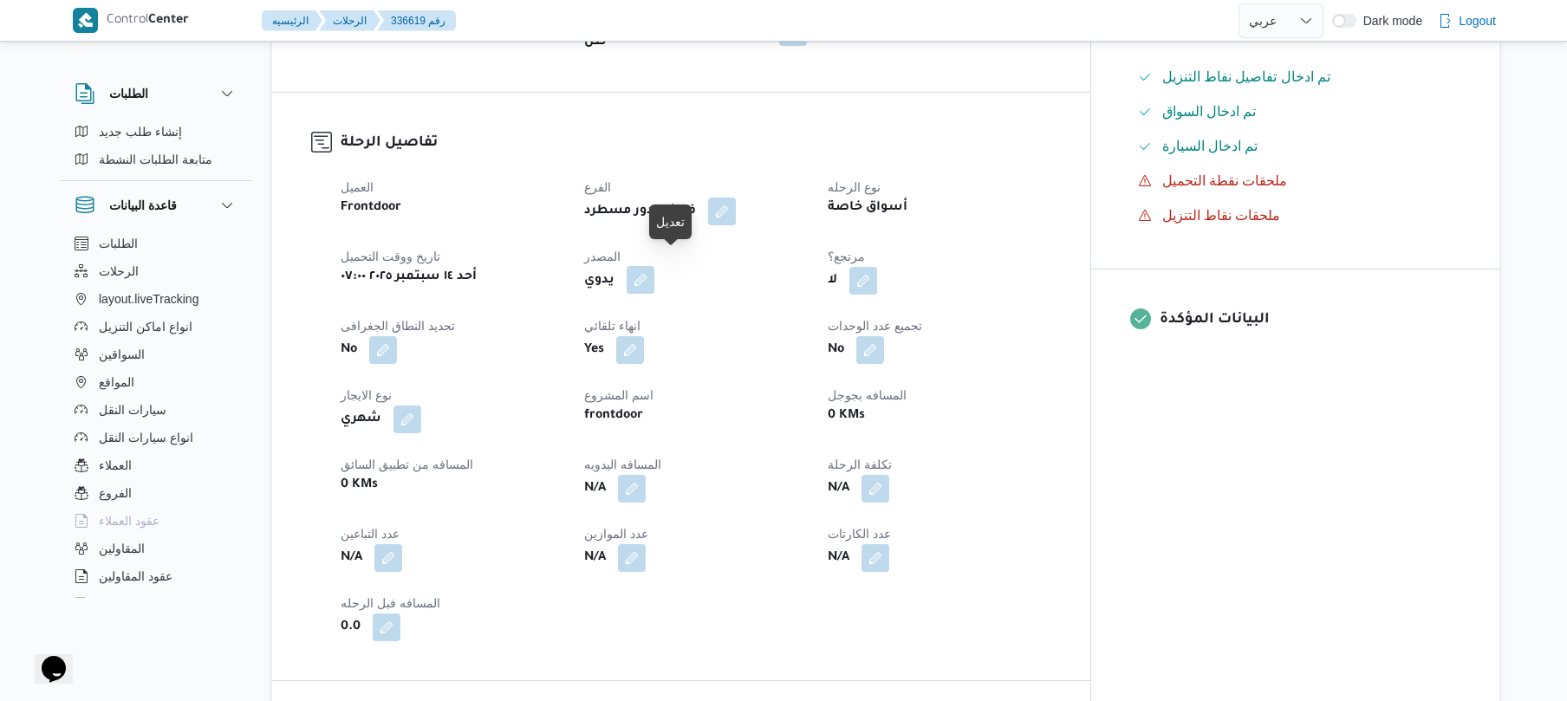
click at [654, 269] on button "button" at bounding box center [641, 280] width 28 height 28
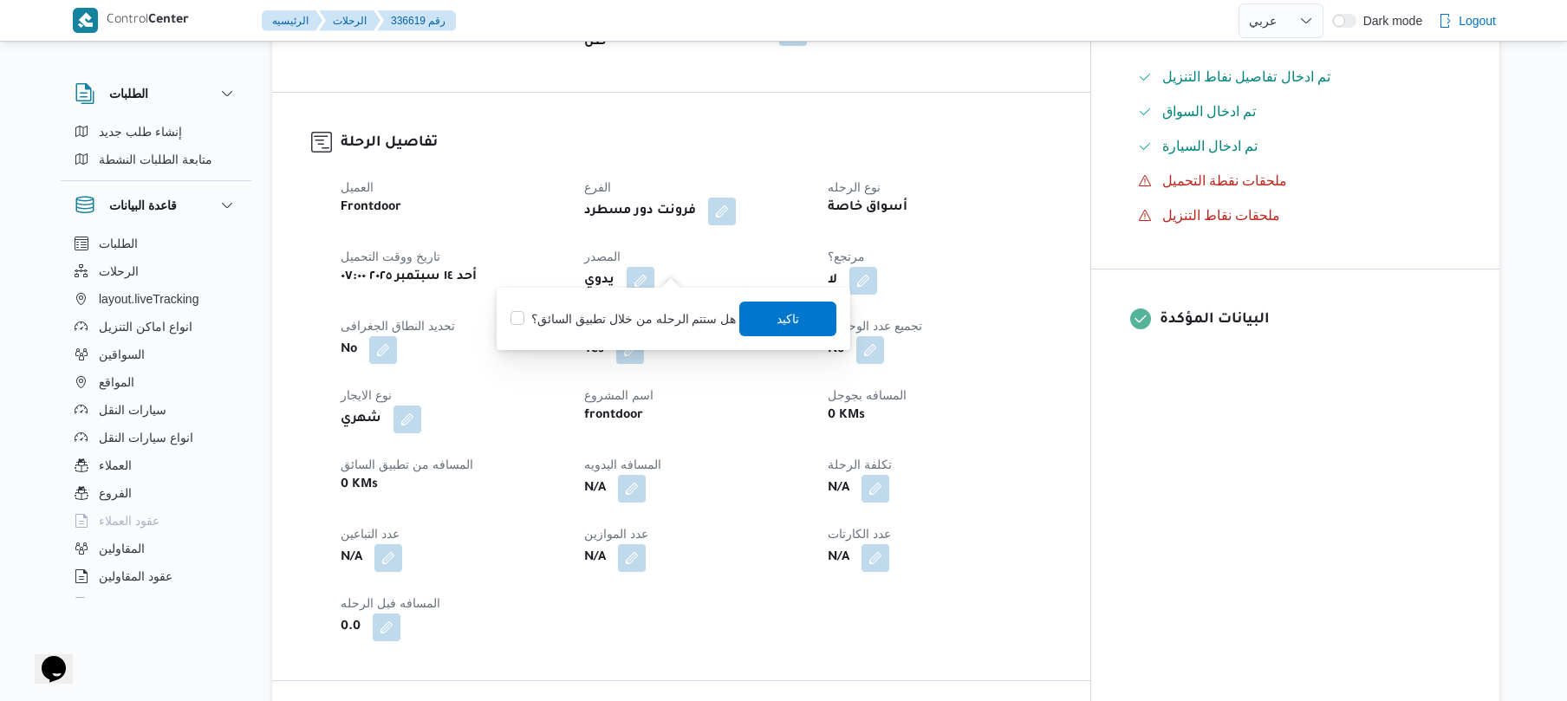
click at [653, 298] on div "You are in a dialog. To close this dialog, hit escape. هل ستتم الرحله من خلال ت…" at bounding box center [674, 319] width 354 height 62
click at [646, 316] on label "هل ستتم الرحله من خلال تطبيق السائق؟" at bounding box center [622, 319] width 225 height 21
checkbox input "true"
click at [770, 319] on span "تاكيد" at bounding box center [788, 318] width 97 height 35
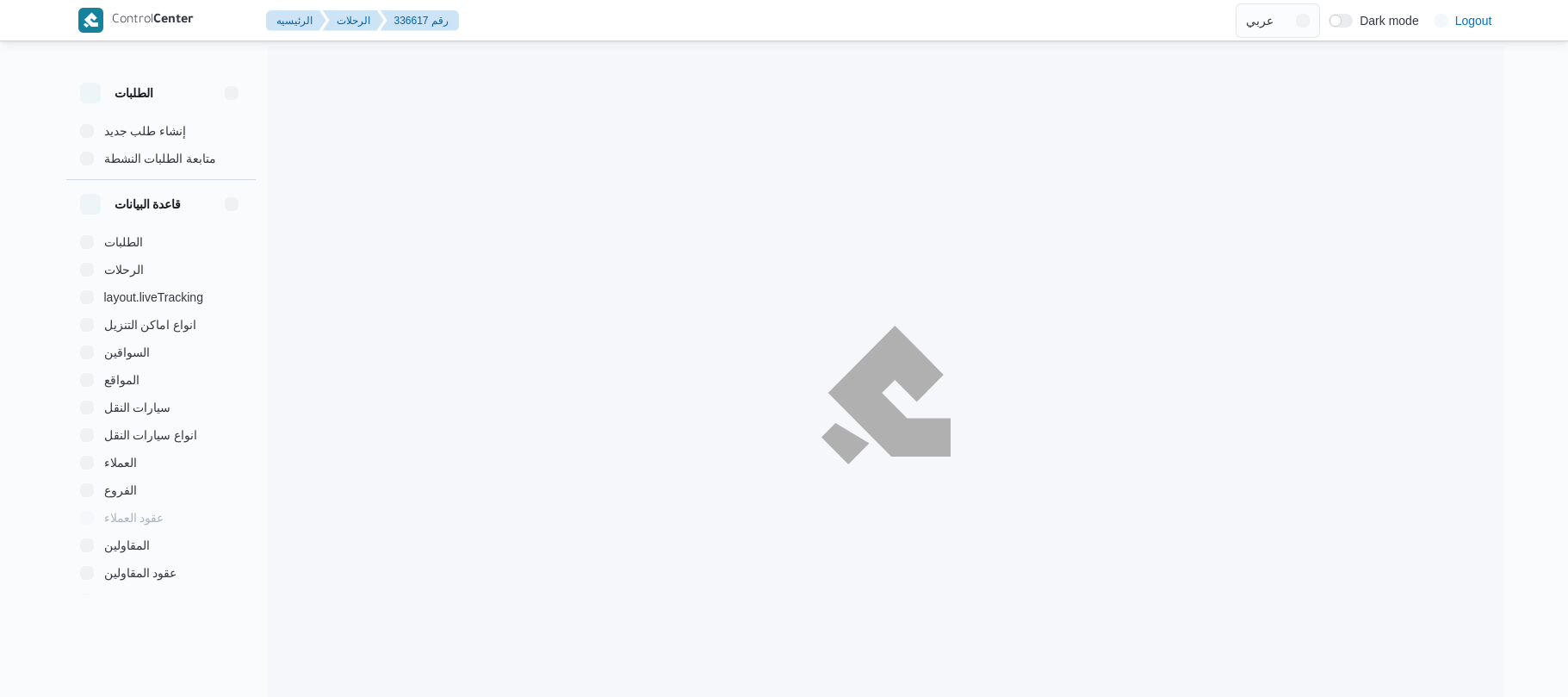
select select "ar"
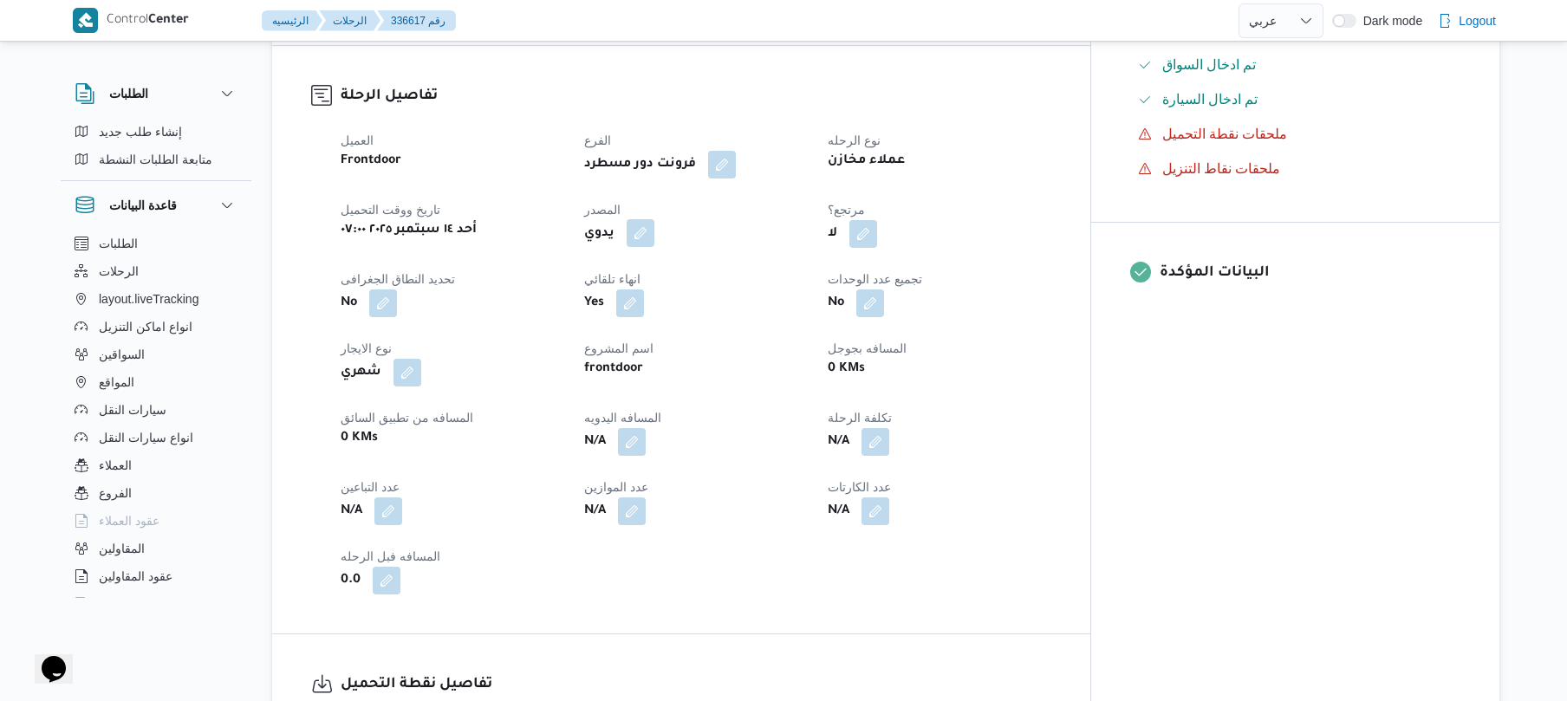
click at [654, 219] on button "button" at bounding box center [641, 233] width 28 height 28
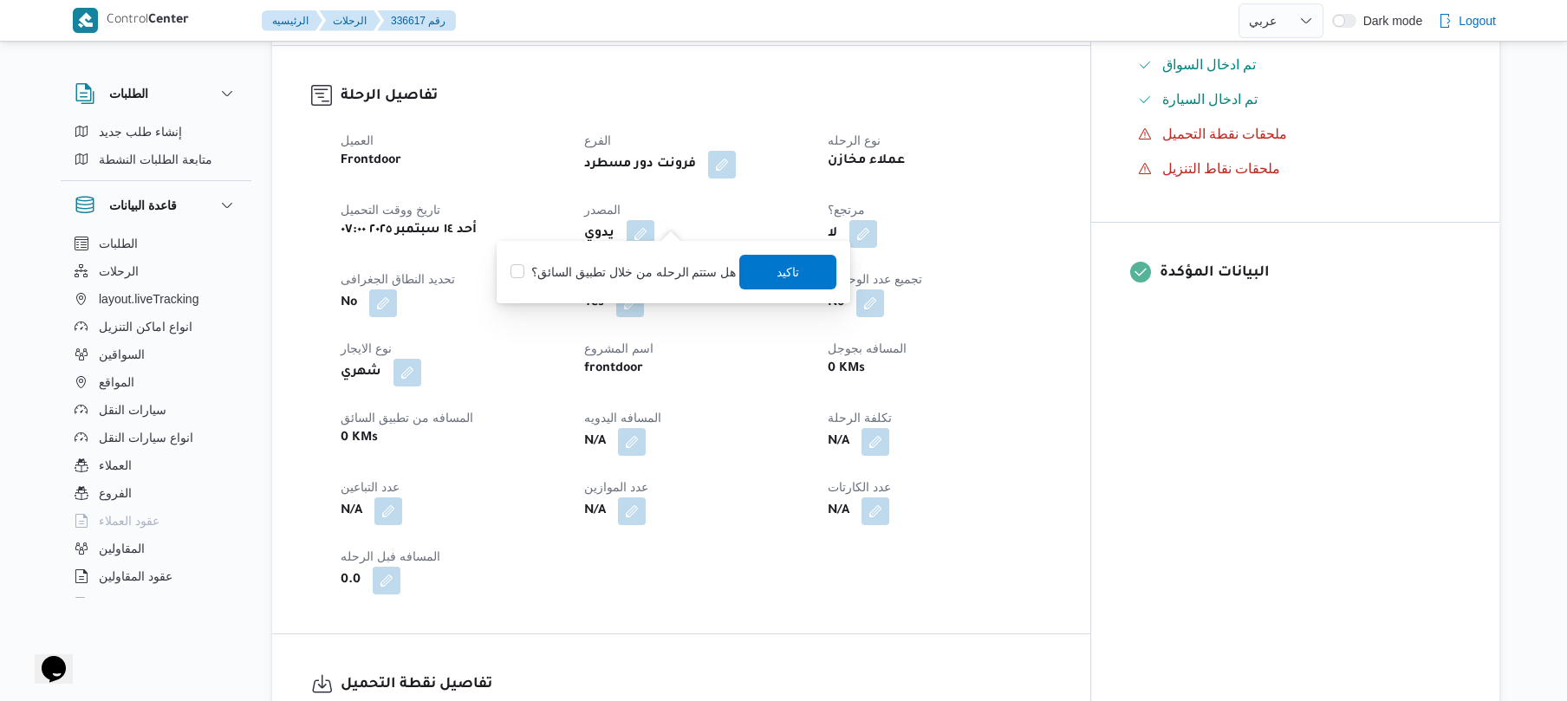
click at [641, 269] on label "هل ستتم الرحله من خلال تطبيق السائق؟" at bounding box center [622, 272] width 225 height 21
checkbox input "true"
click at [763, 276] on span "تاكيد" at bounding box center [788, 271] width 97 height 35
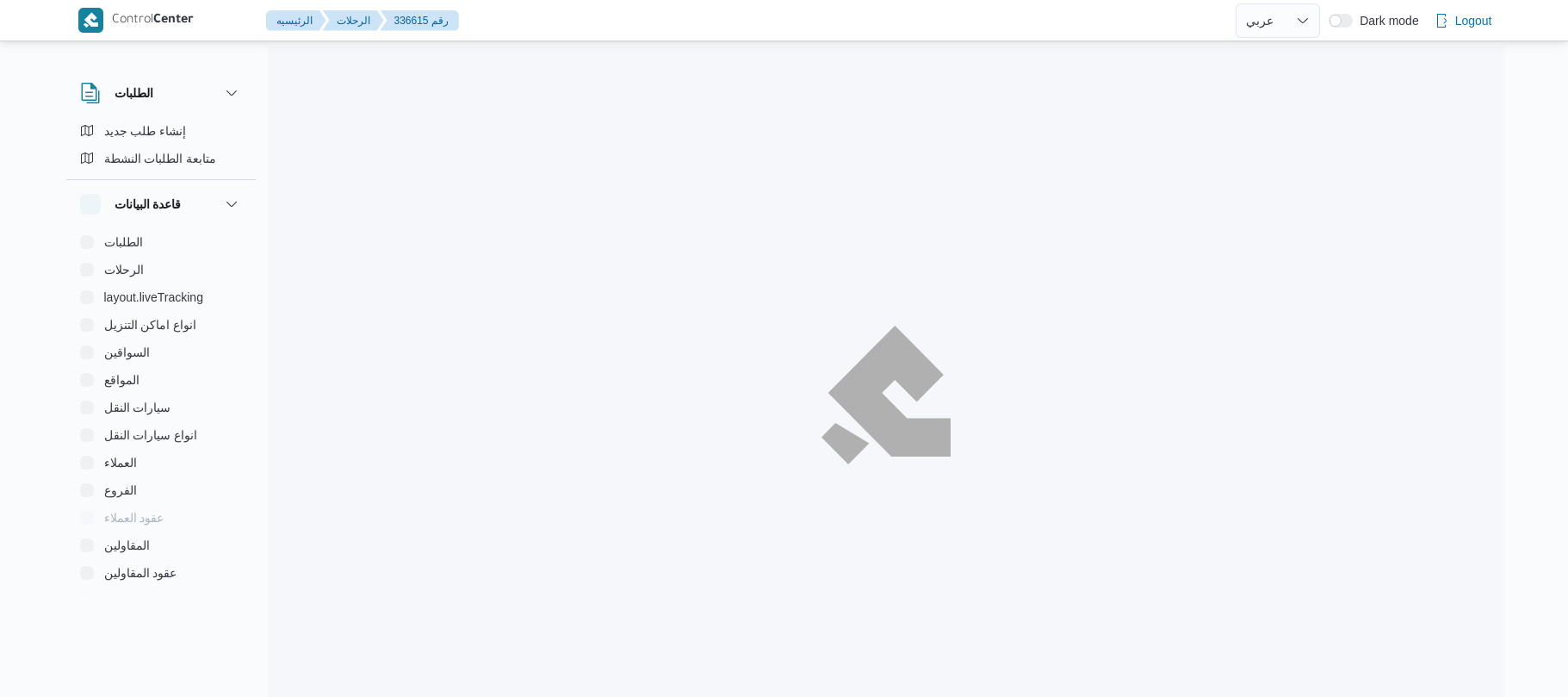
select select "ar"
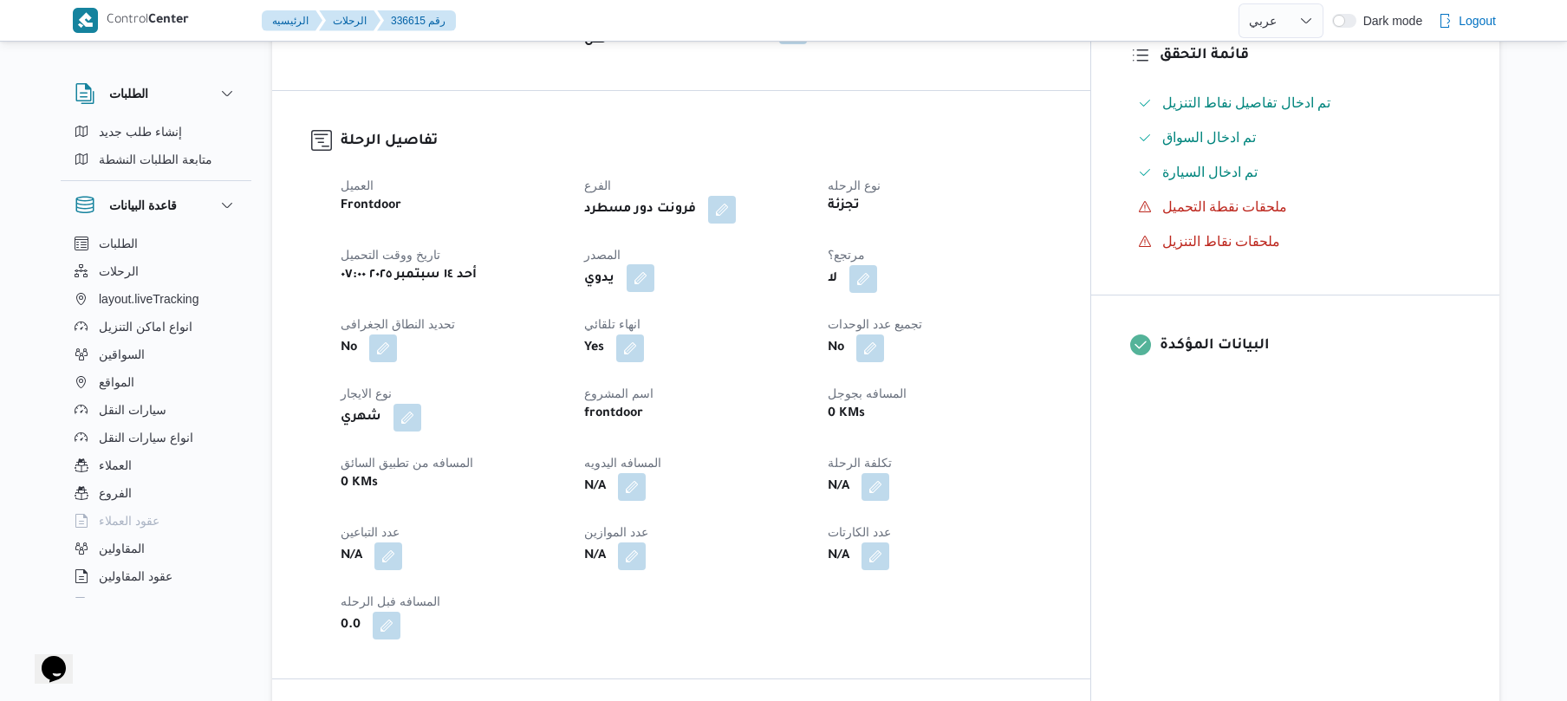
click at [654, 289] on button "button" at bounding box center [641, 278] width 28 height 28
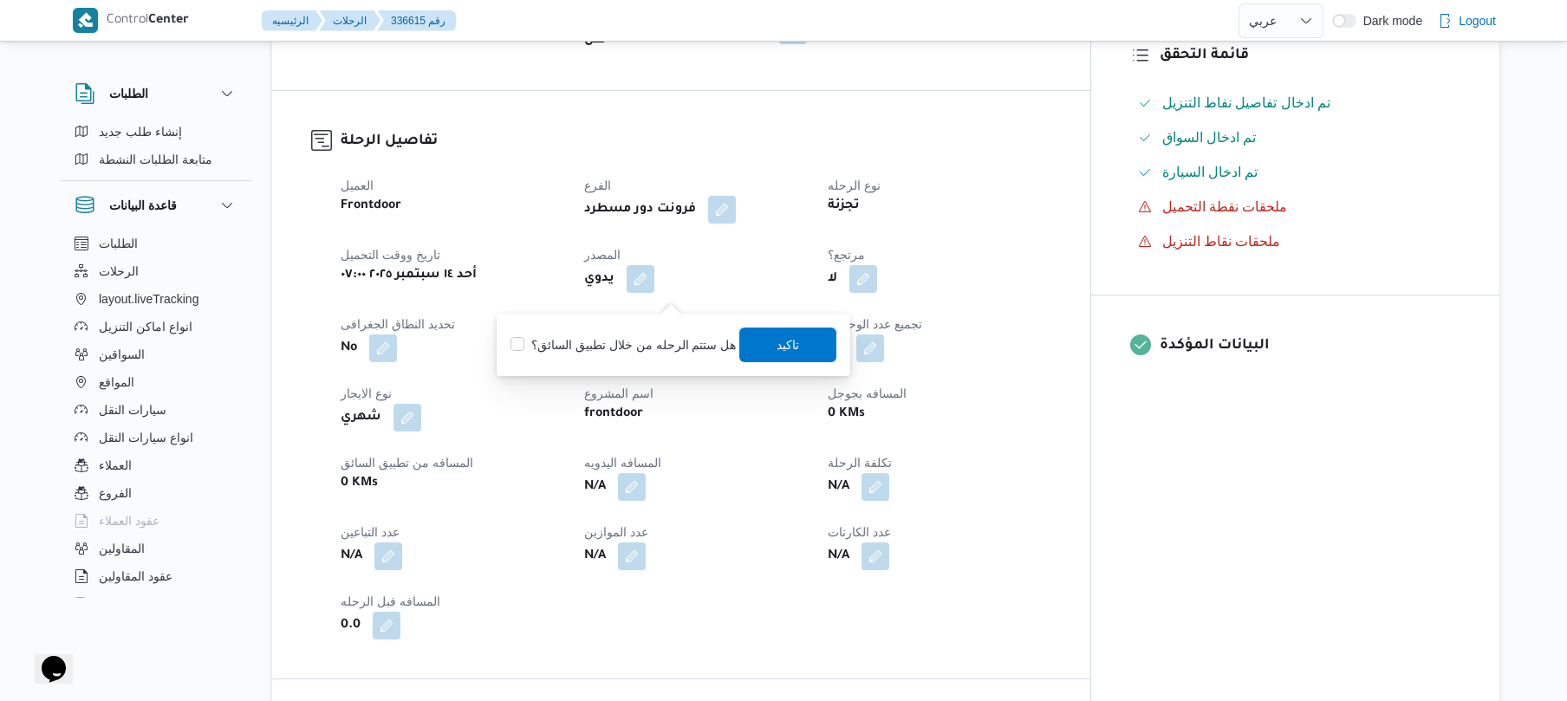
click at [690, 343] on label "هل ستتم الرحله من خلال تطبيق السائق؟" at bounding box center [622, 344] width 225 height 21
checkbox input "true"
click at [791, 345] on span "تاكيد" at bounding box center [788, 344] width 23 height 21
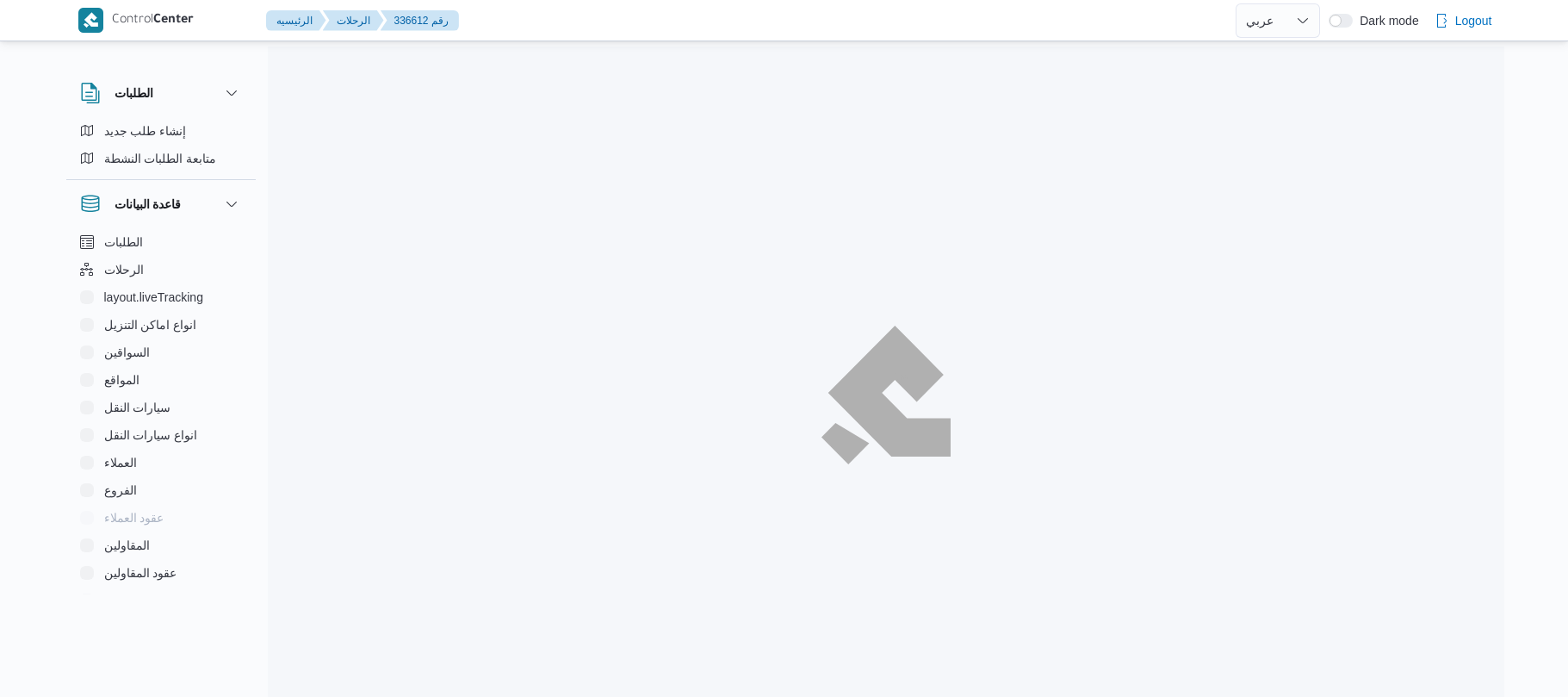
select select "ar"
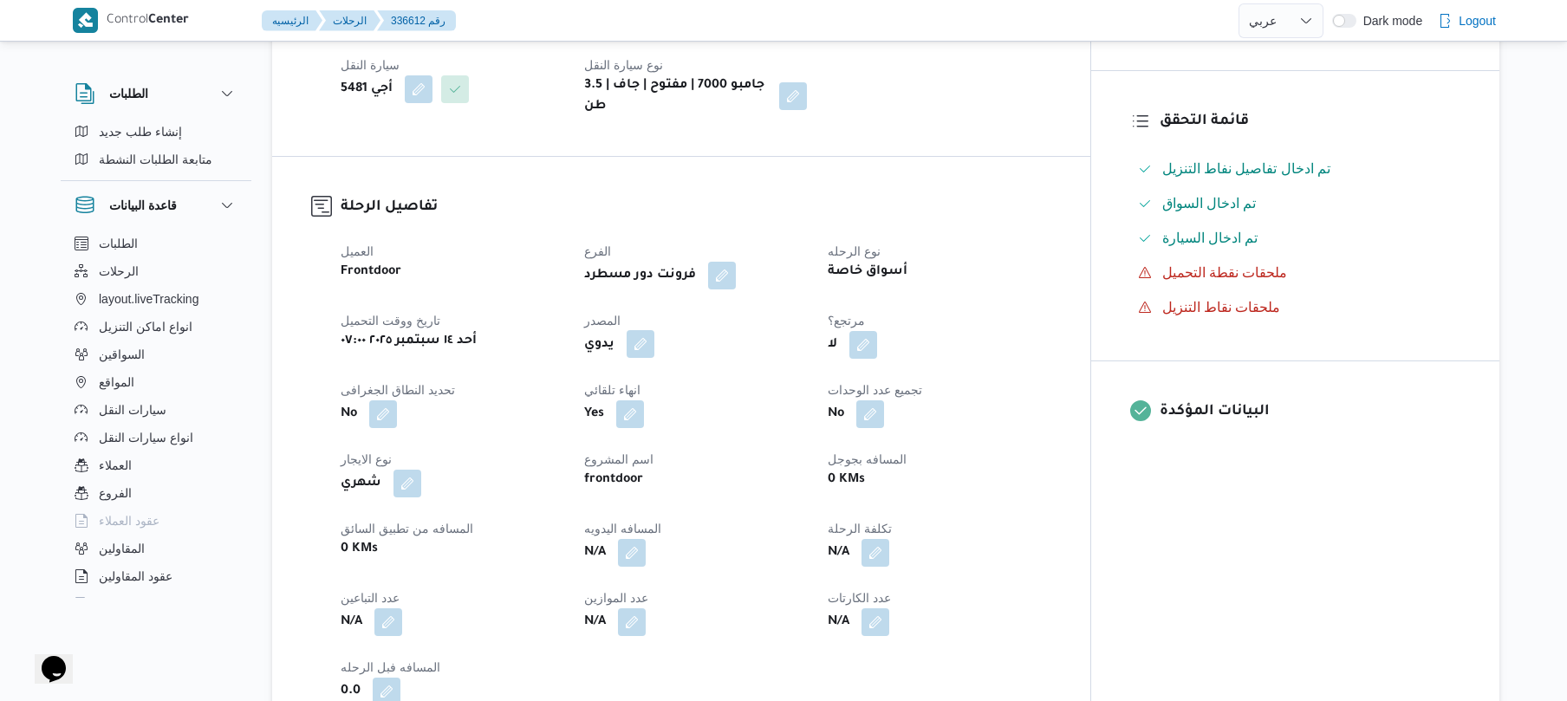
click at [654, 330] on button "button" at bounding box center [641, 344] width 28 height 28
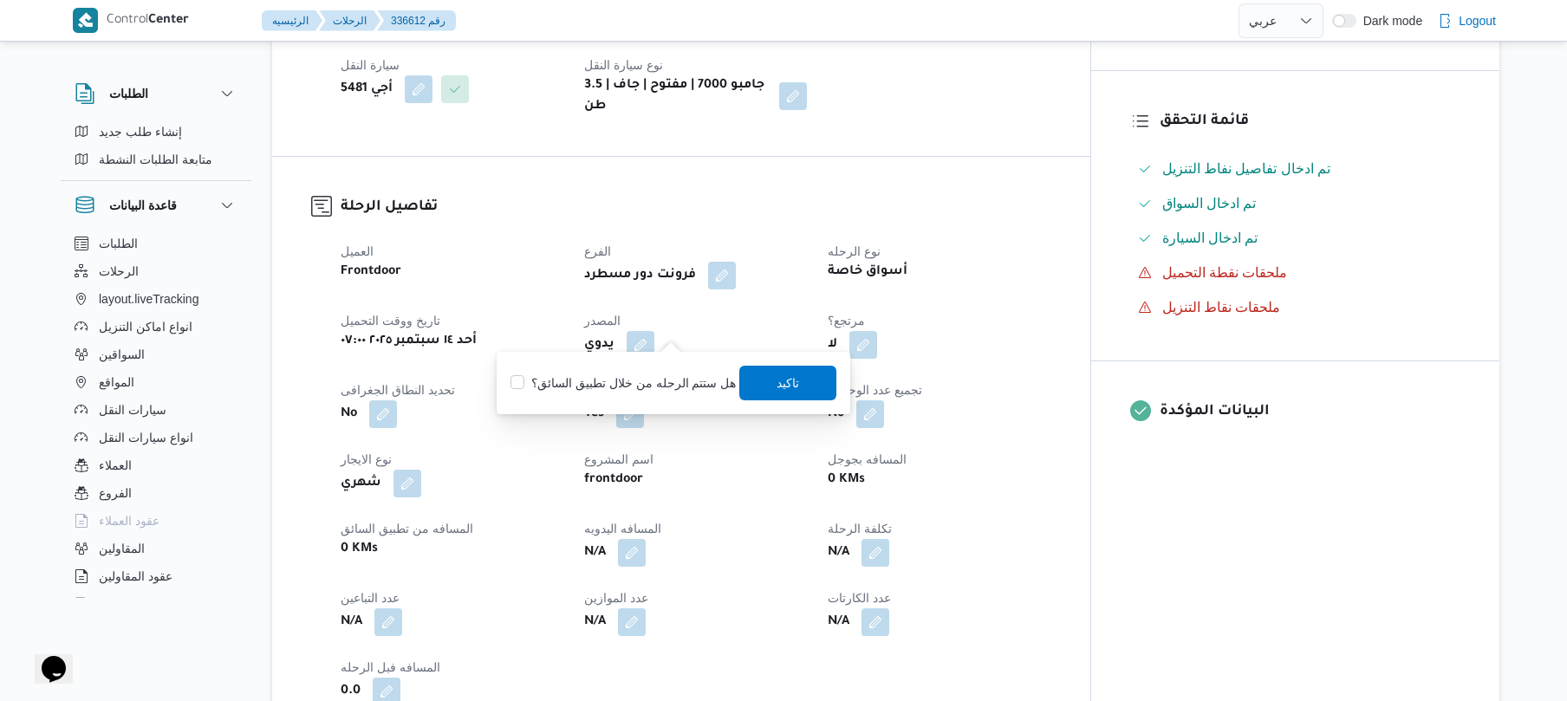
click at [645, 375] on label "هل ستتم الرحله من خلال تطبيق السائق؟" at bounding box center [622, 383] width 225 height 21
checkbox input "true"
click at [791, 374] on span "تاكيد" at bounding box center [788, 382] width 23 height 21
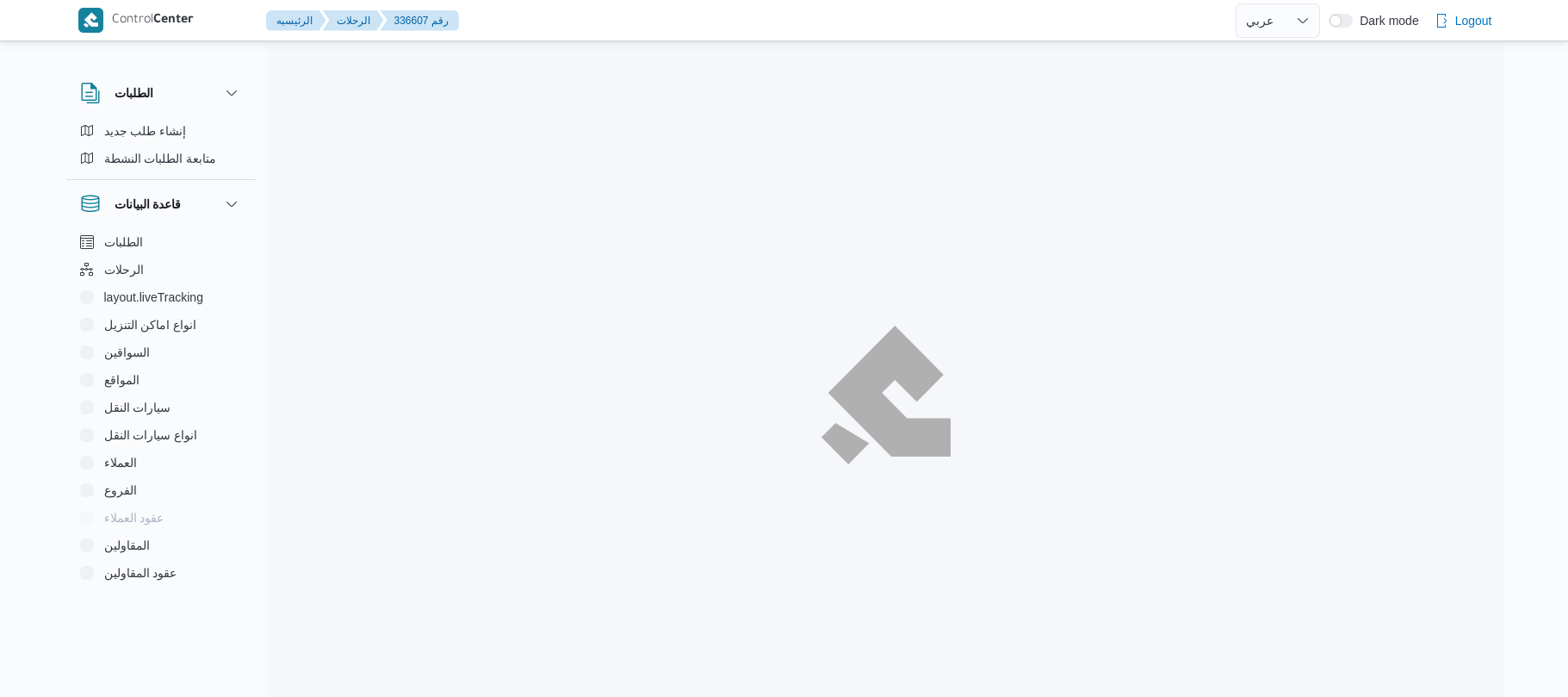
select select "ar"
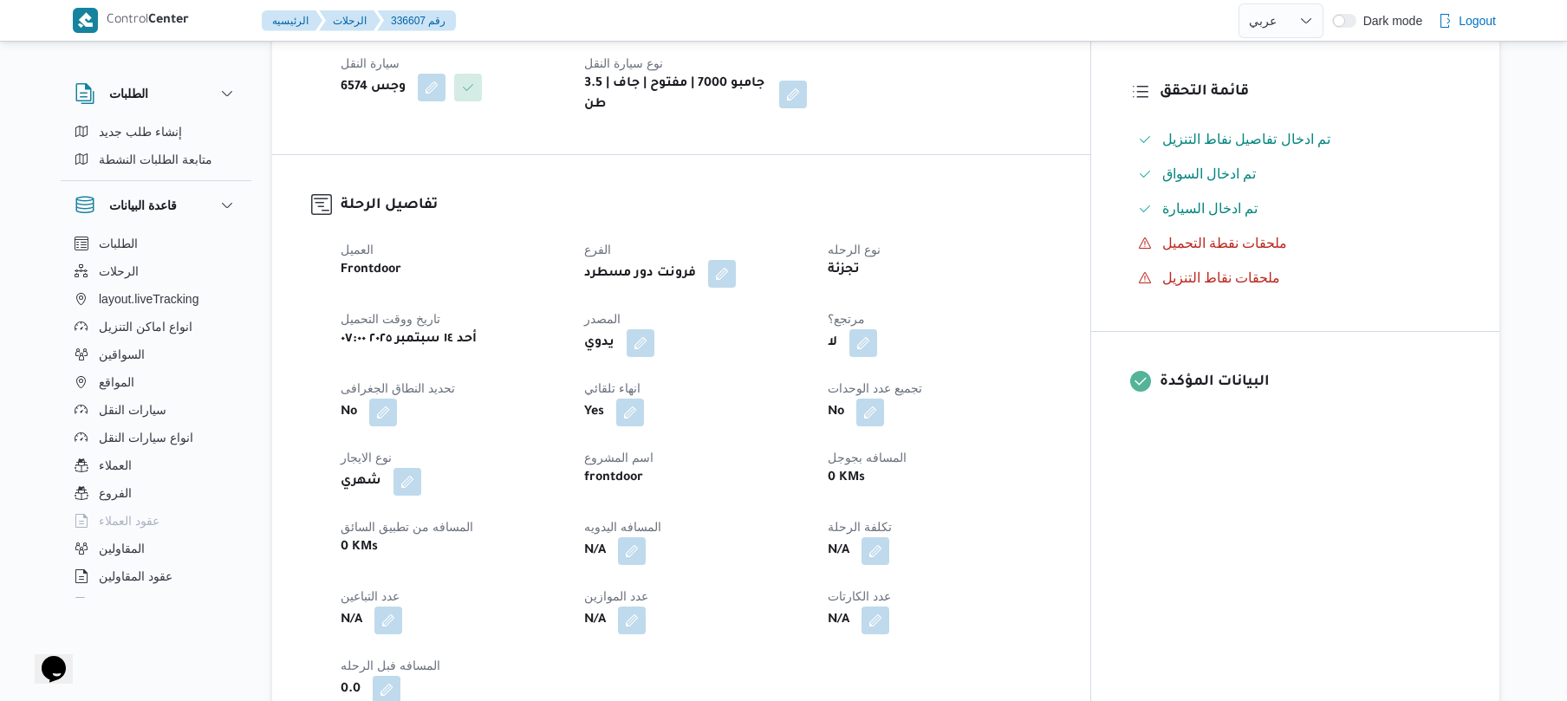
scroll to position [462, 0]
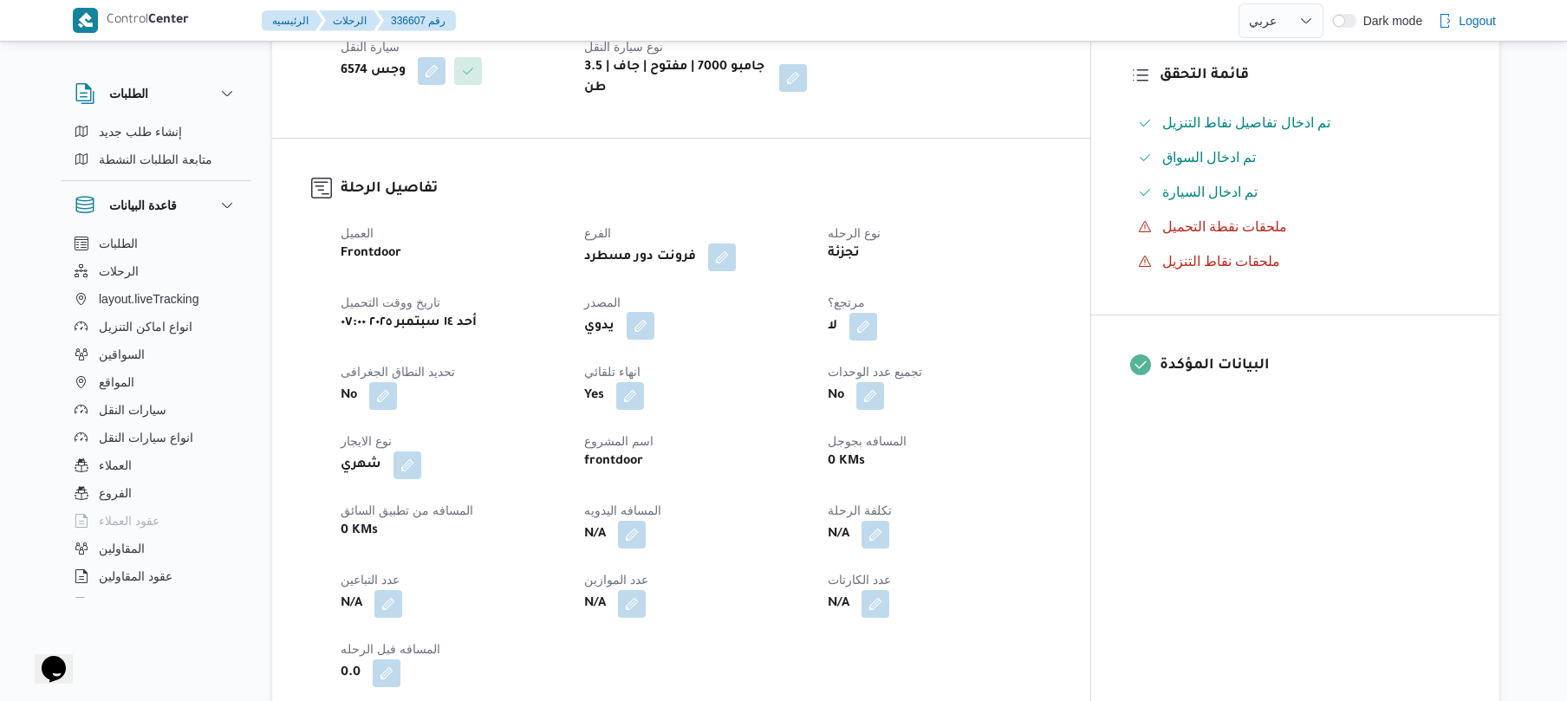
click at [654, 312] on button "button" at bounding box center [641, 326] width 28 height 28
click at [632, 365] on label "هل ستتم الرحله من خلال تطبيق السائق؟" at bounding box center [622, 364] width 225 height 21
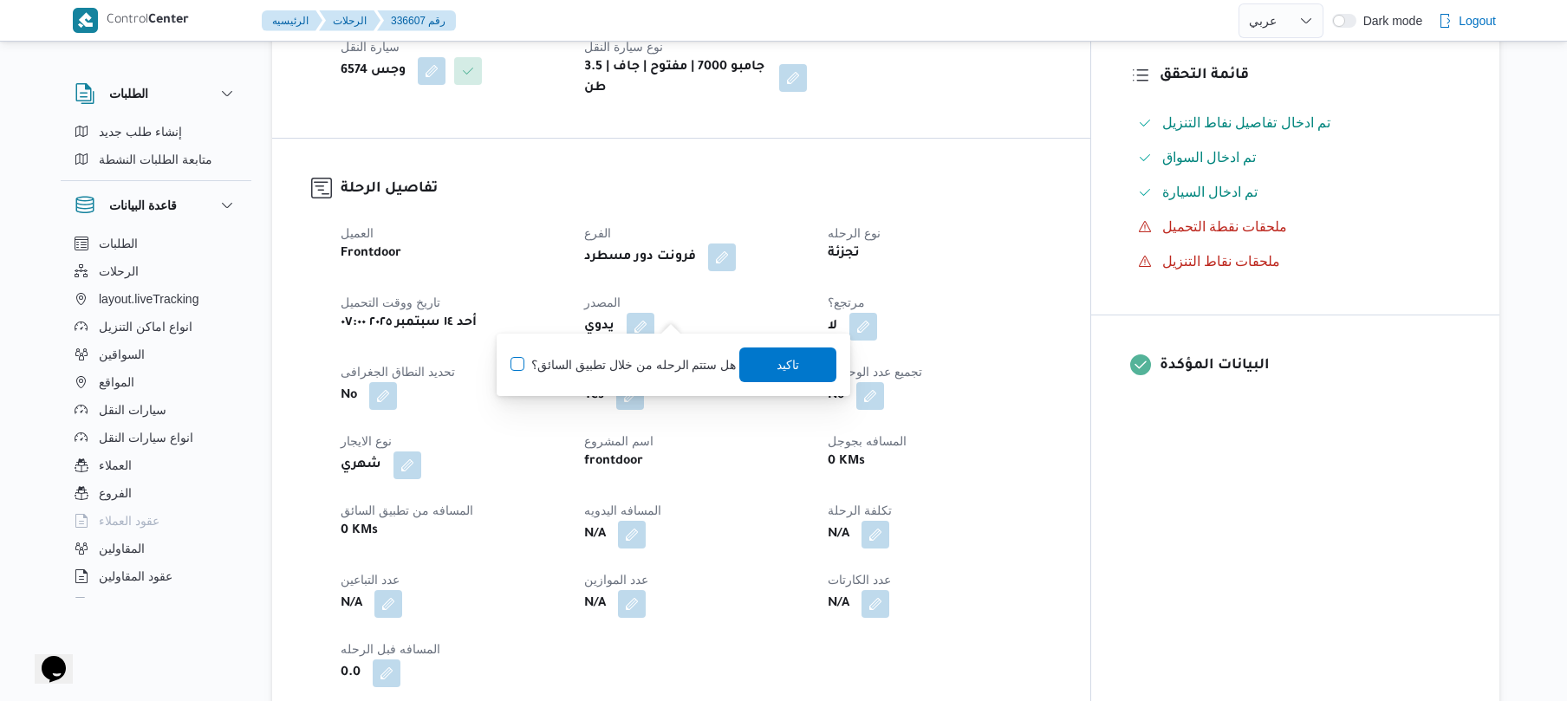
checkbox input "true"
click at [781, 364] on span "تاكيد" at bounding box center [788, 364] width 23 height 21
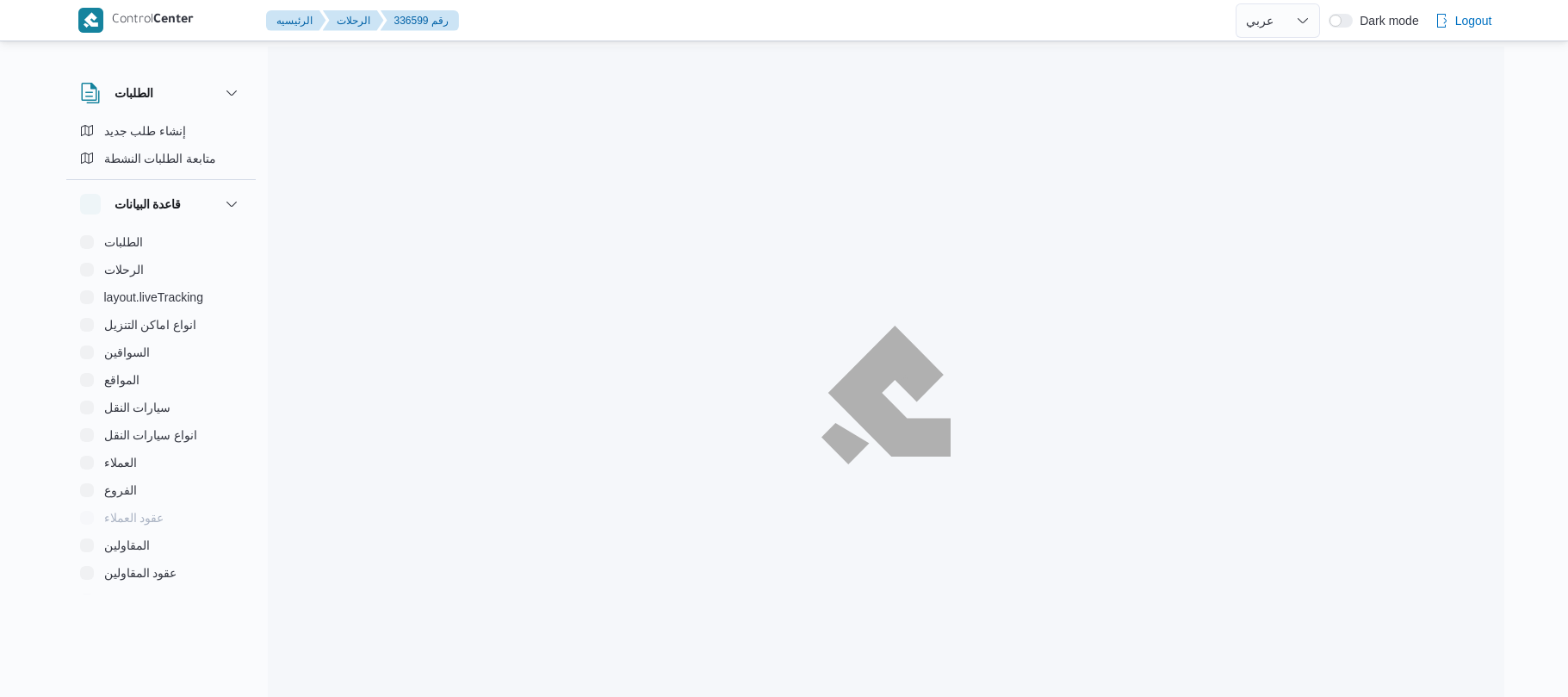
select select "ar"
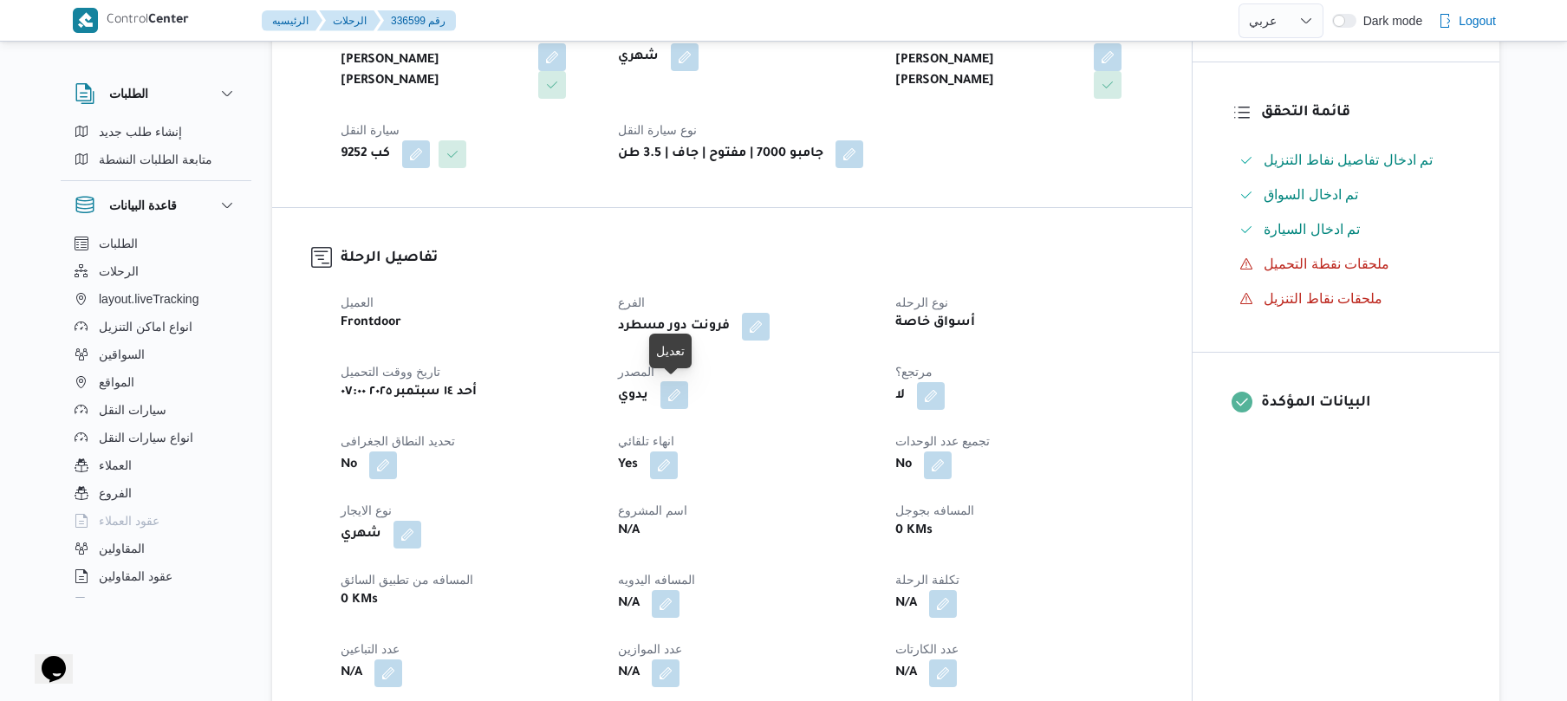
click at [686, 389] on button "button" at bounding box center [674, 395] width 28 height 28
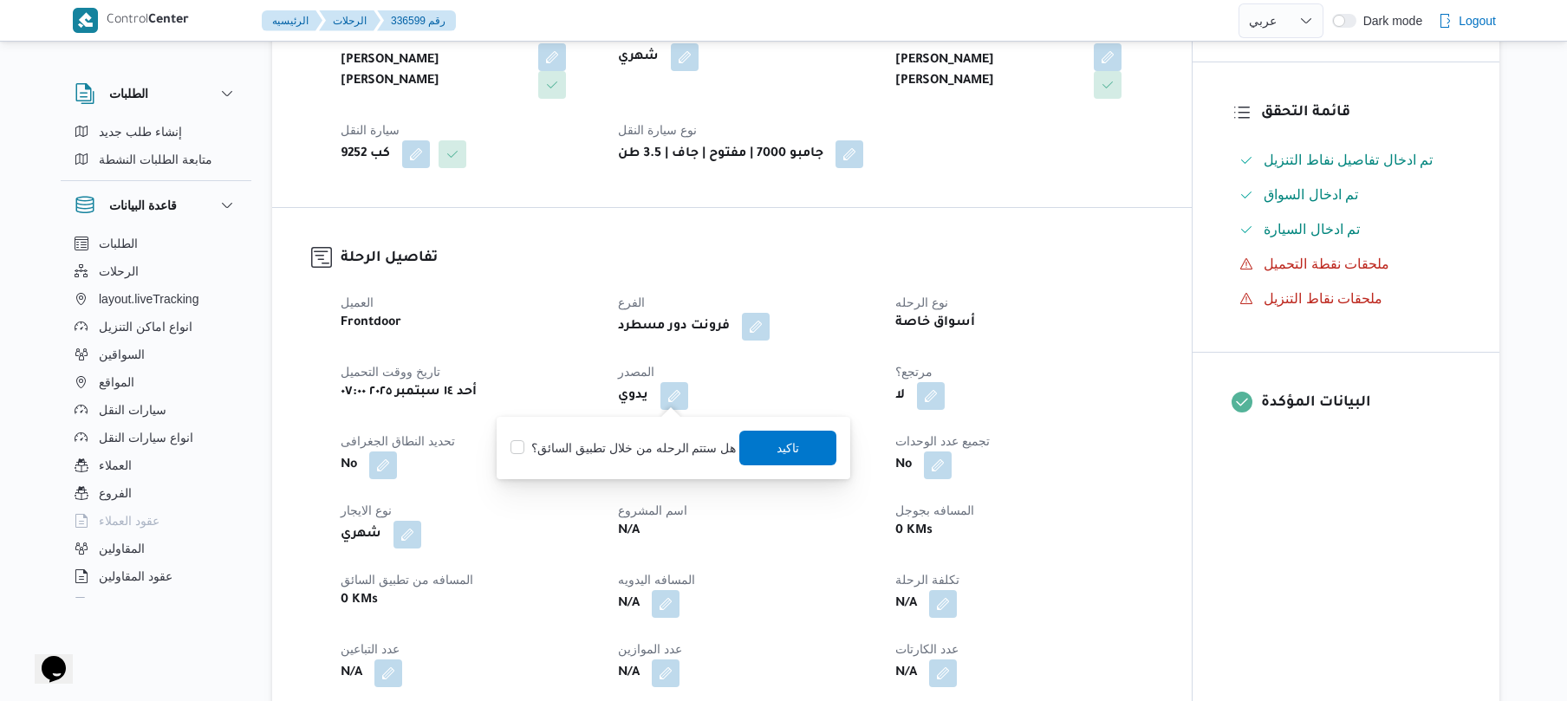
click at [646, 458] on label "هل ستتم الرحله من خلال تطبيق السائق؟" at bounding box center [622, 448] width 225 height 21
checkbox input "true"
click at [802, 451] on span "تاكيد" at bounding box center [788, 447] width 97 height 35
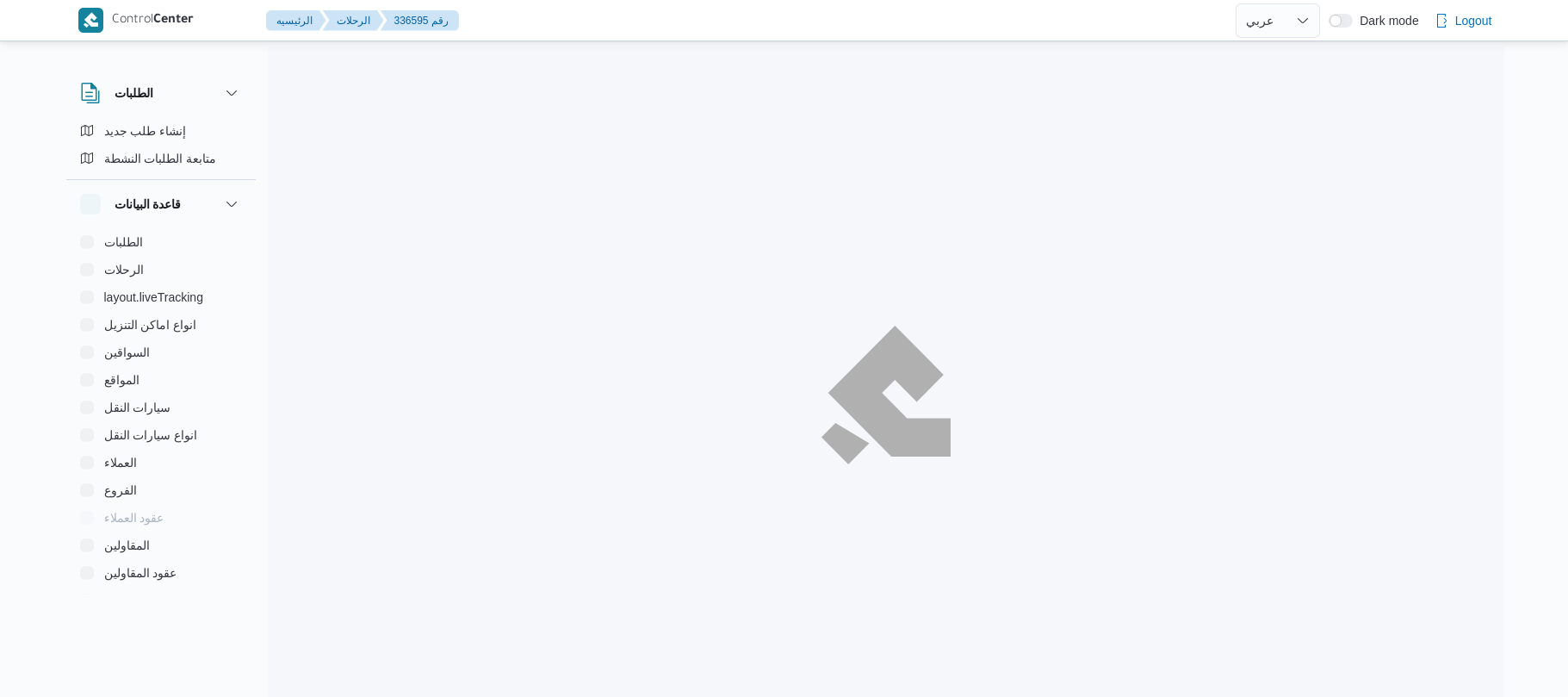
select select "ar"
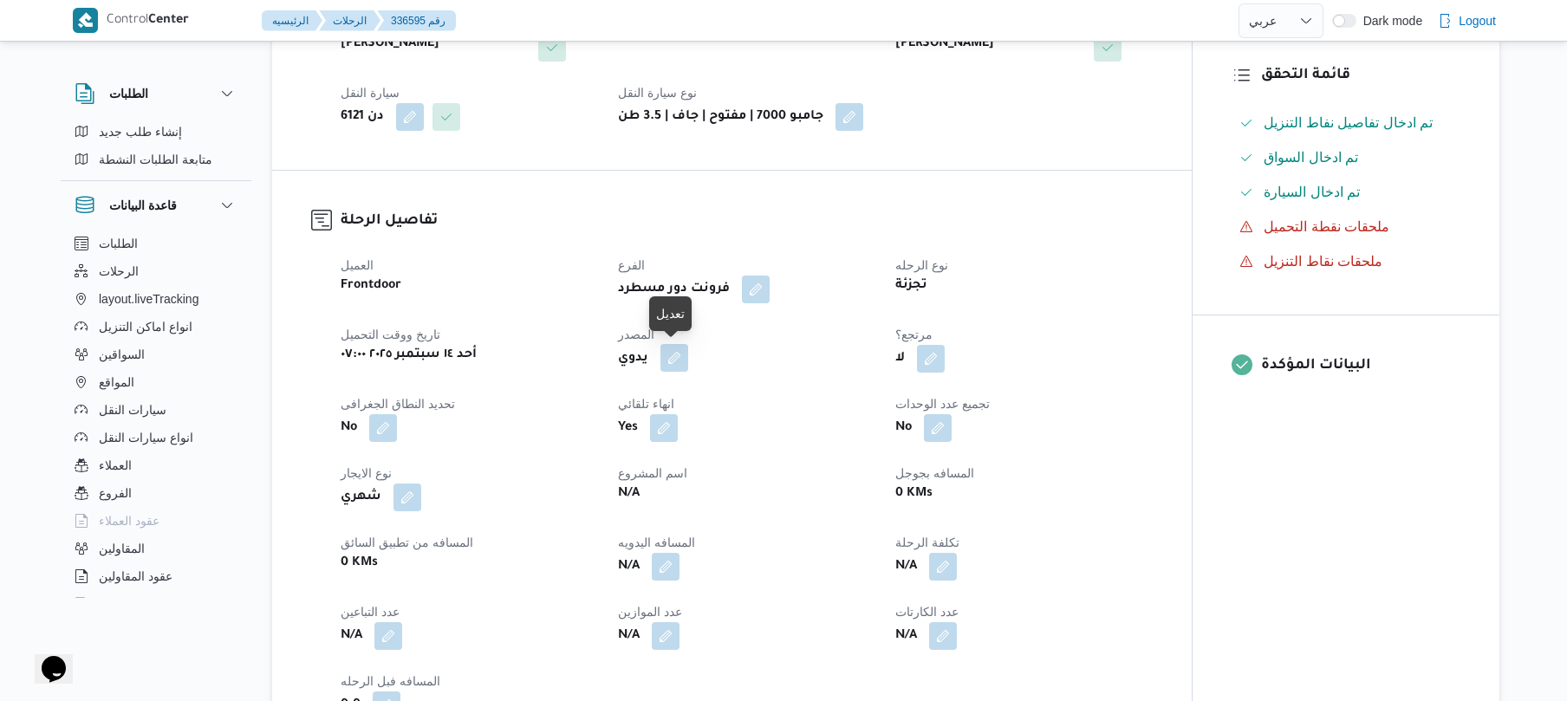
click at [670, 367] on button "button" at bounding box center [674, 358] width 28 height 28
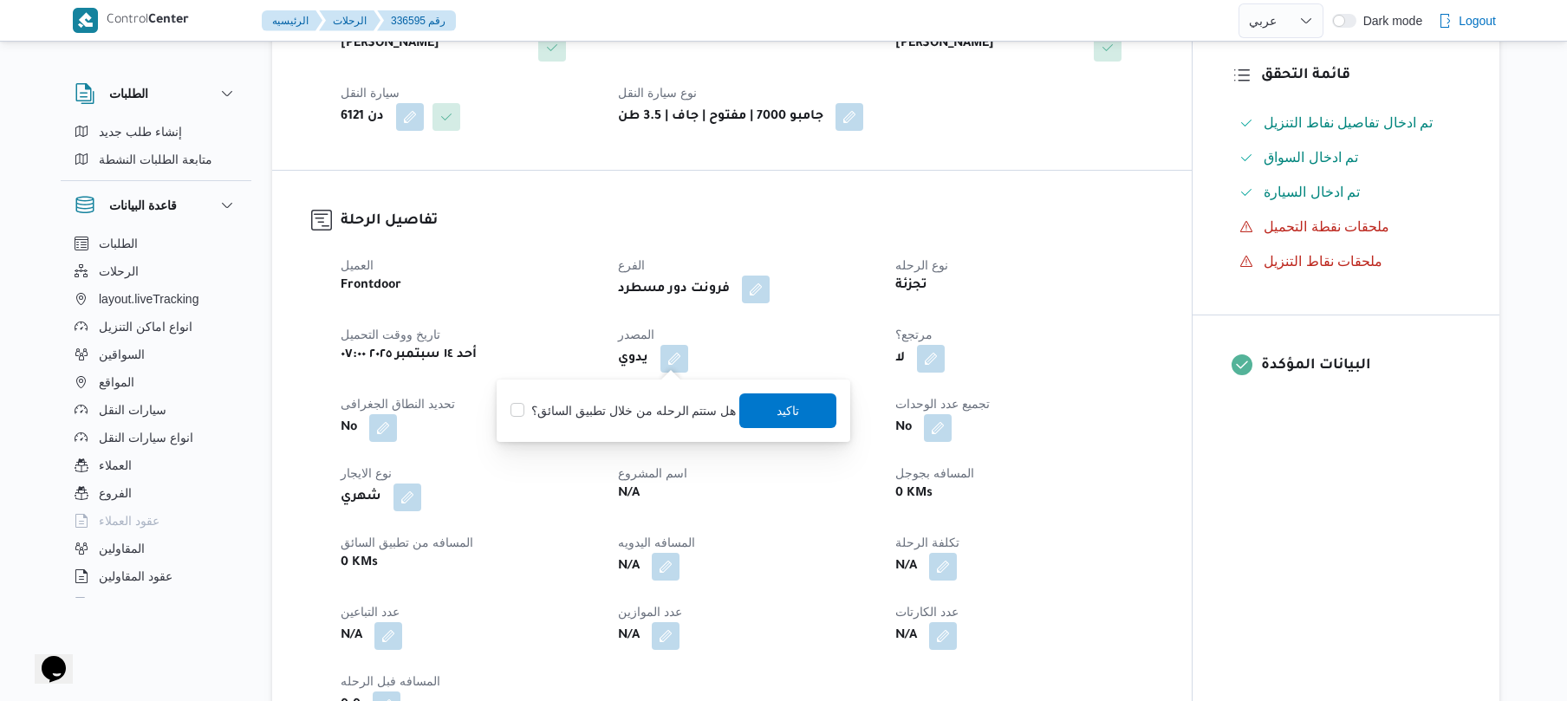
click at [646, 412] on label "هل ستتم الرحله من خلال تطبيق السائق؟" at bounding box center [622, 410] width 225 height 21
checkbox input "true"
click at [770, 411] on span "تاكيد" at bounding box center [788, 410] width 97 height 35
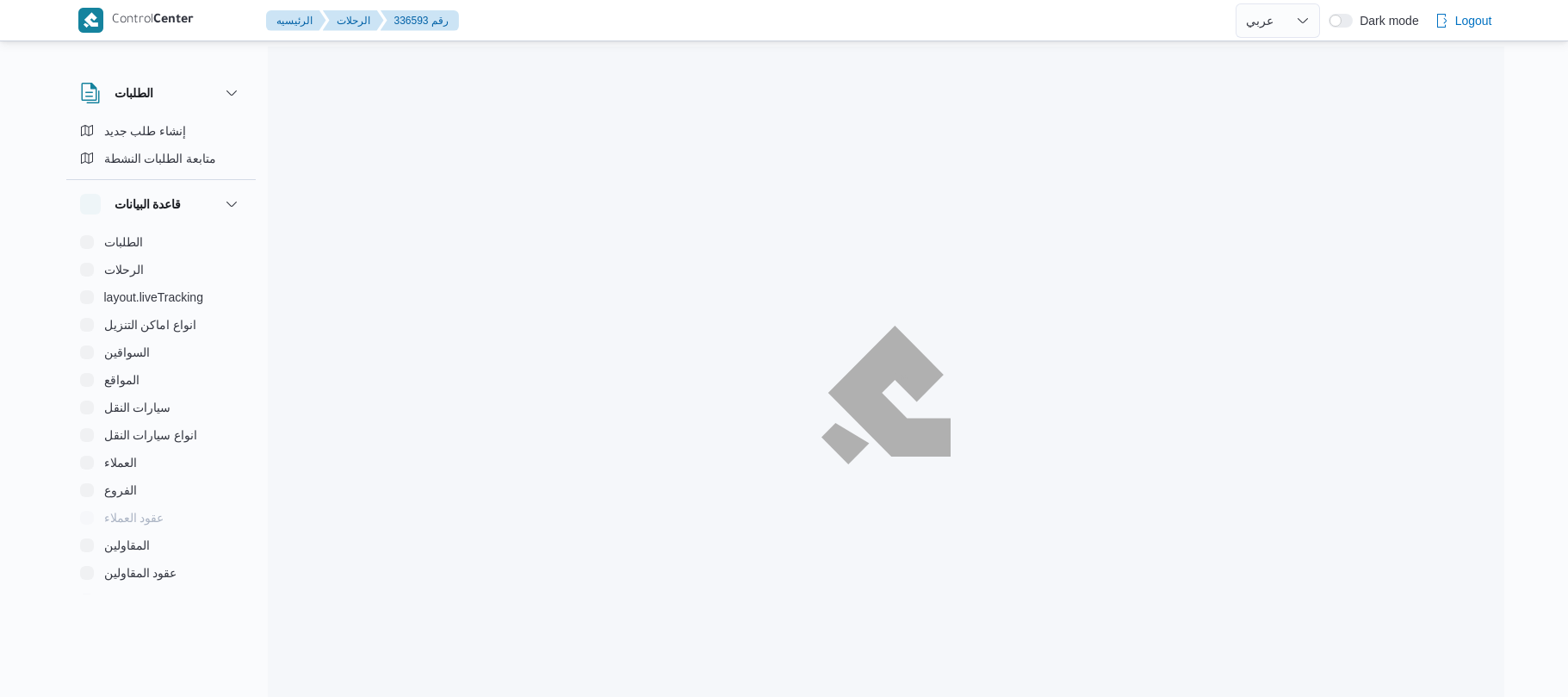
select select "ar"
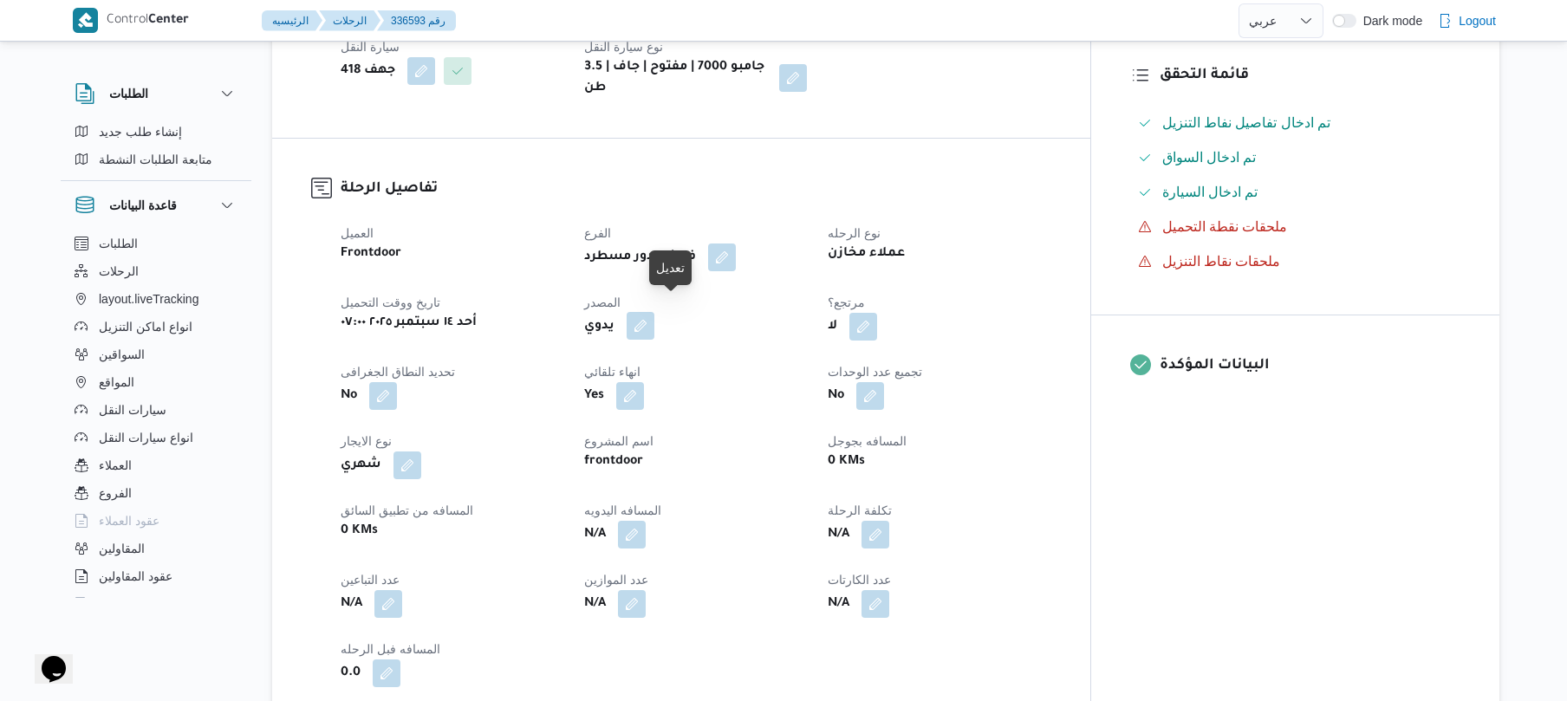
click at [654, 313] on button "button" at bounding box center [641, 326] width 28 height 28
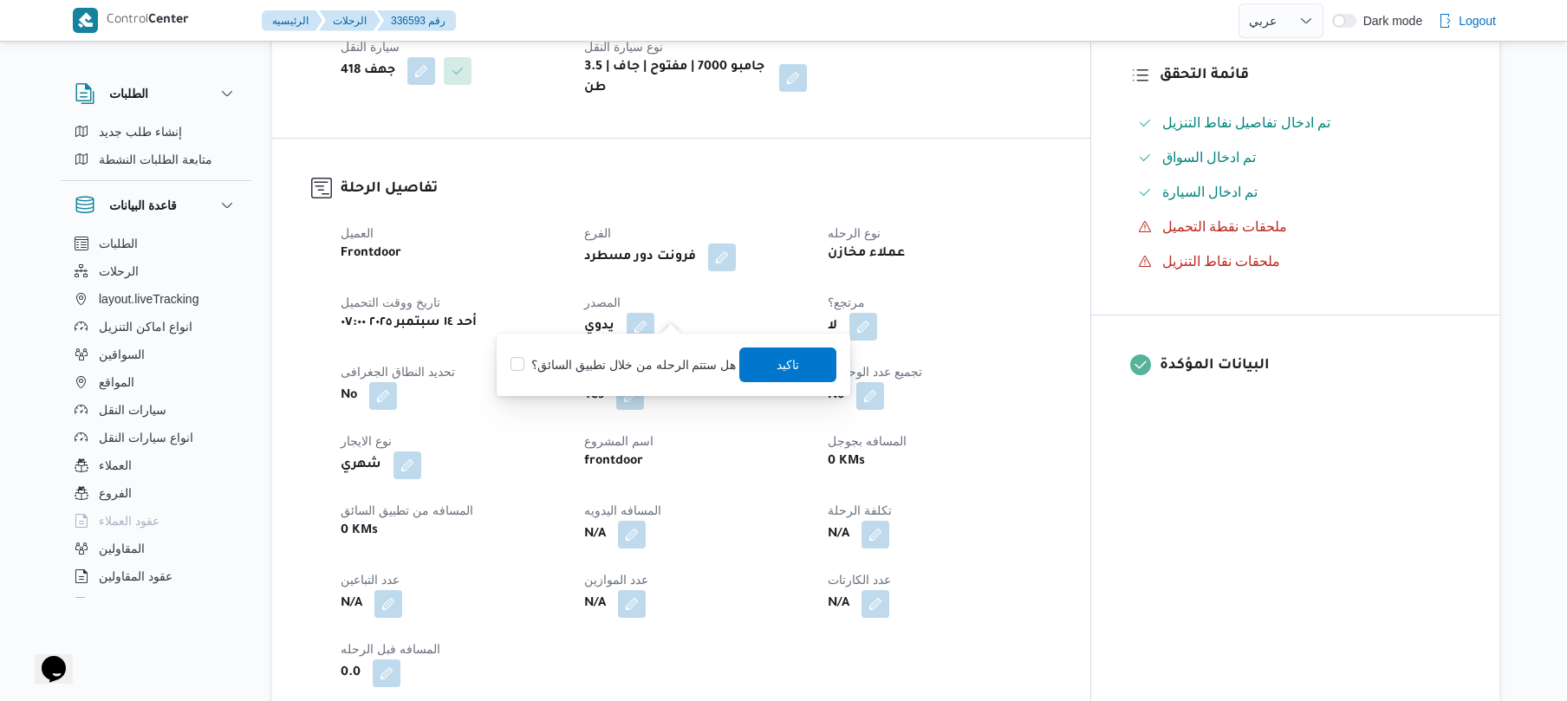
click at [676, 350] on div "هل ستتم الرحله من خلال تطبيق السائق؟ [GEOGRAPHIC_DATA]" at bounding box center [673, 365] width 329 height 38
click at [666, 361] on label "هل ستتم الرحله من خلال تطبيق السائق؟" at bounding box center [622, 364] width 225 height 21
checkbox input "true"
click at [756, 365] on span "تاكيد" at bounding box center [788, 364] width 97 height 35
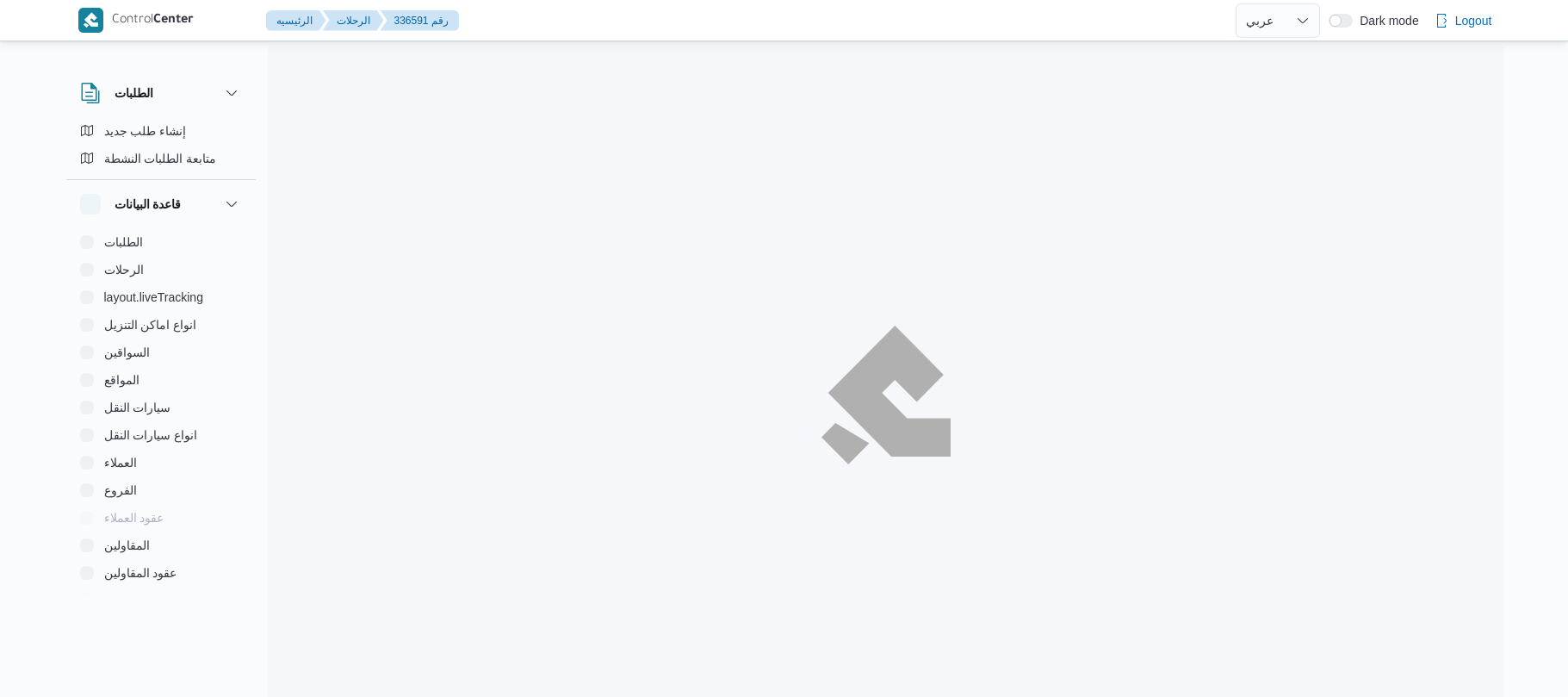
select select "ar"
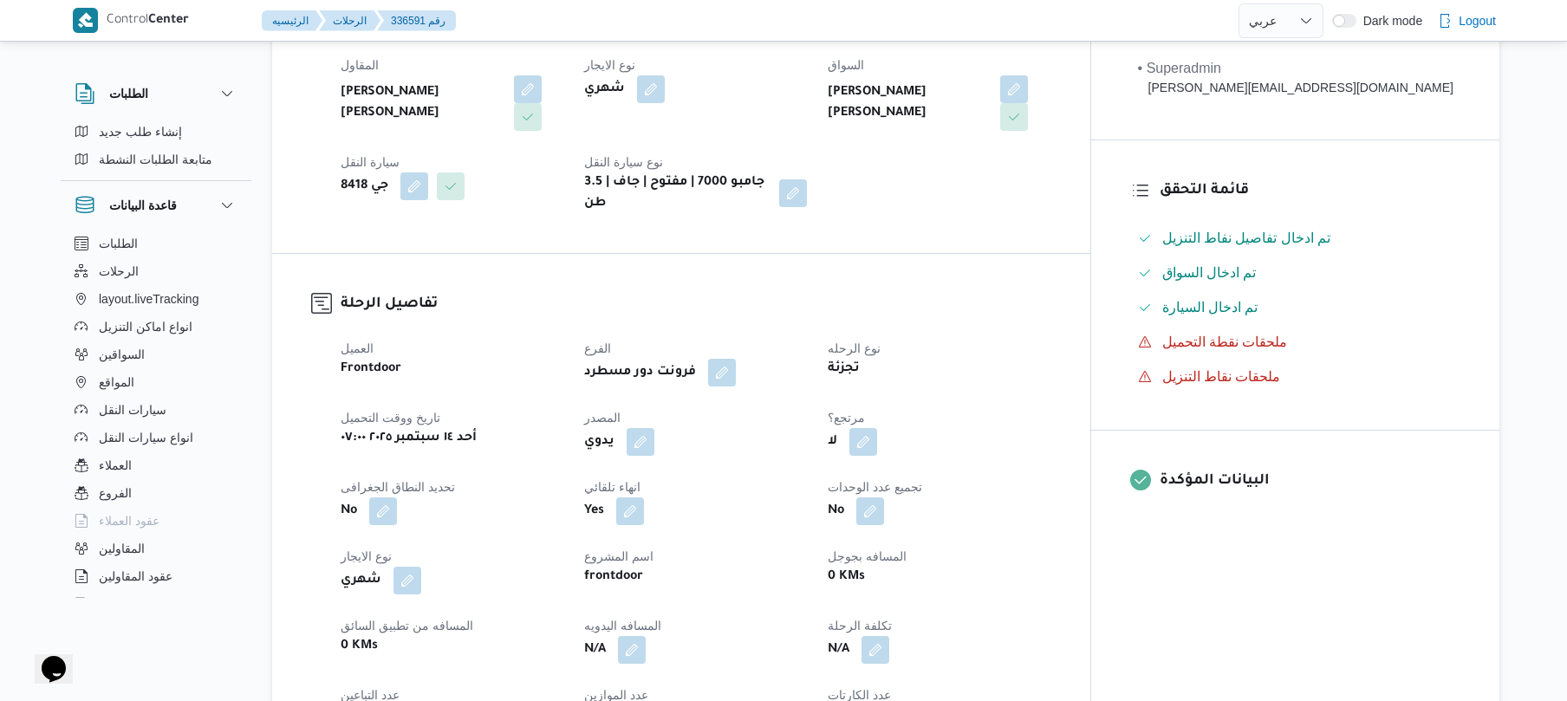
scroll to position [601, 0]
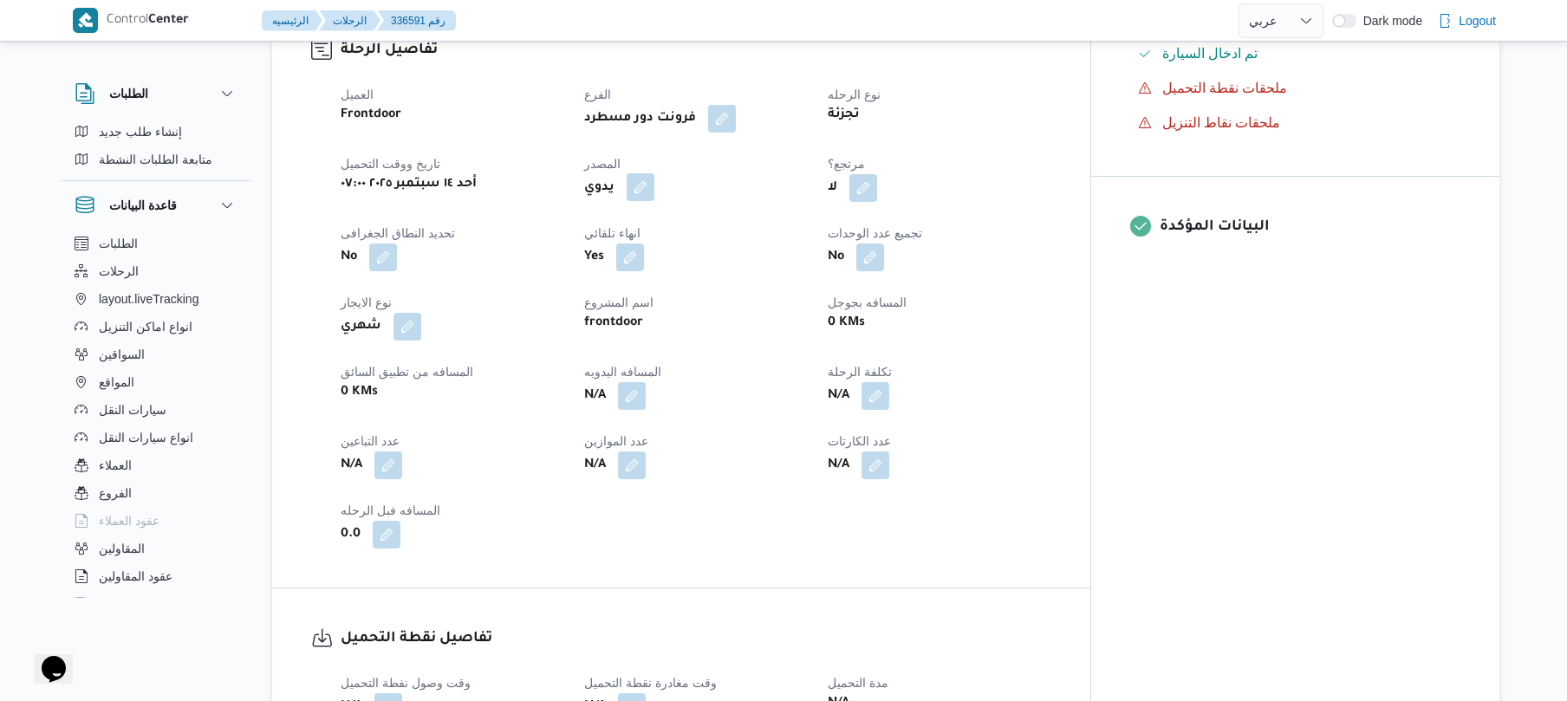
click at [654, 179] on button "button" at bounding box center [641, 187] width 28 height 28
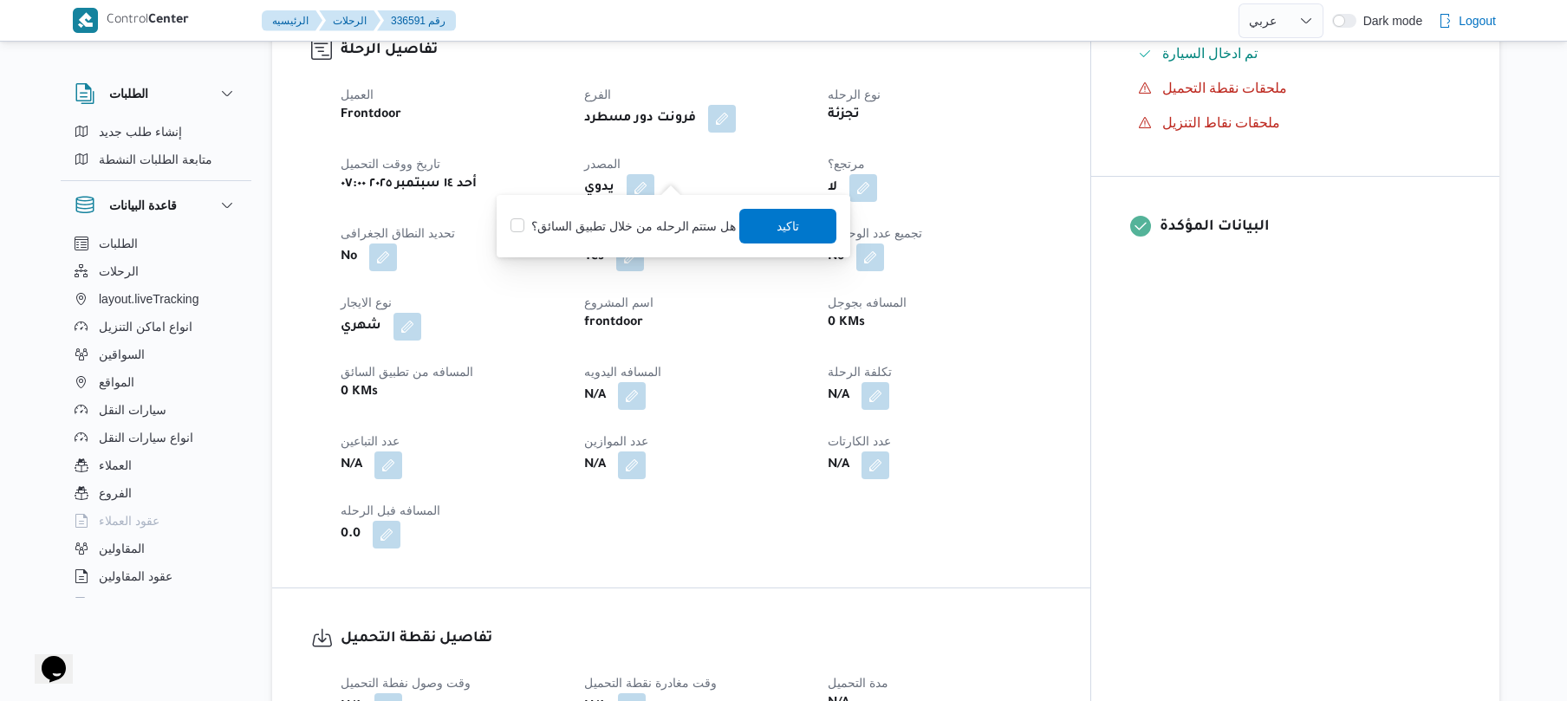
click at [677, 218] on label "هل ستتم الرحله من خلال تطبيق السائق؟" at bounding box center [622, 226] width 225 height 21
checkbox input "true"
click at [766, 217] on span "تاكيد" at bounding box center [788, 225] width 97 height 35
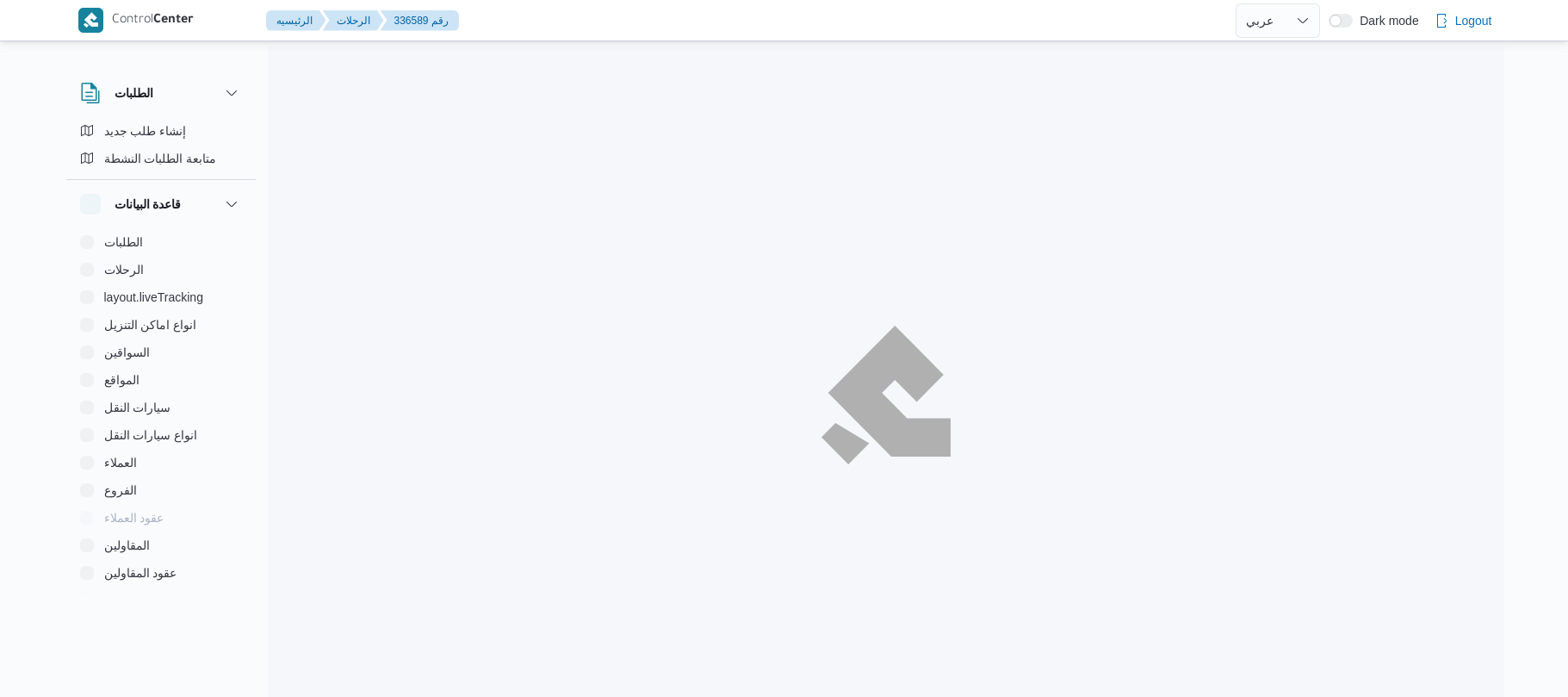
select select "ar"
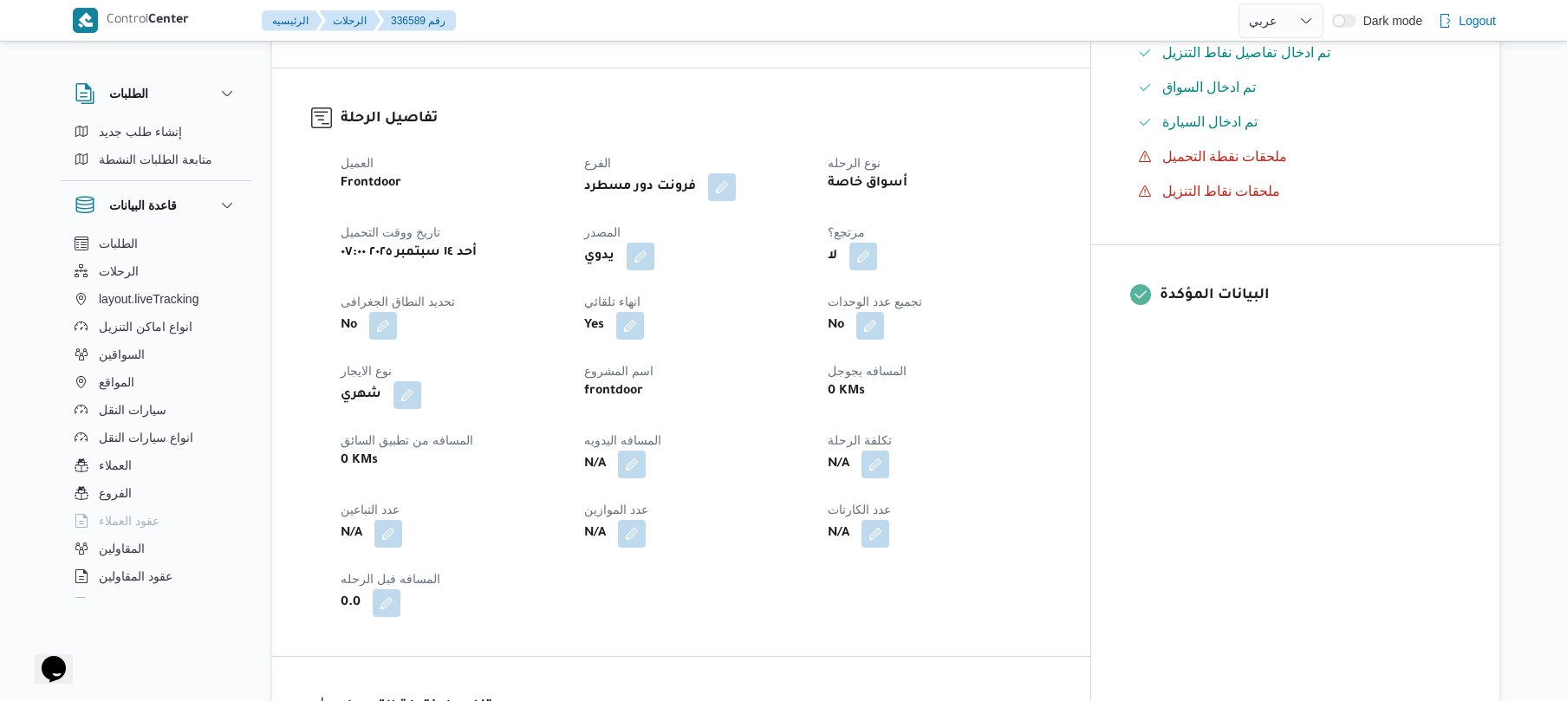
scroll to position [534, 0]
click at [654, 241] on button "button" at bounding box center [641, 254] width 28 height 28
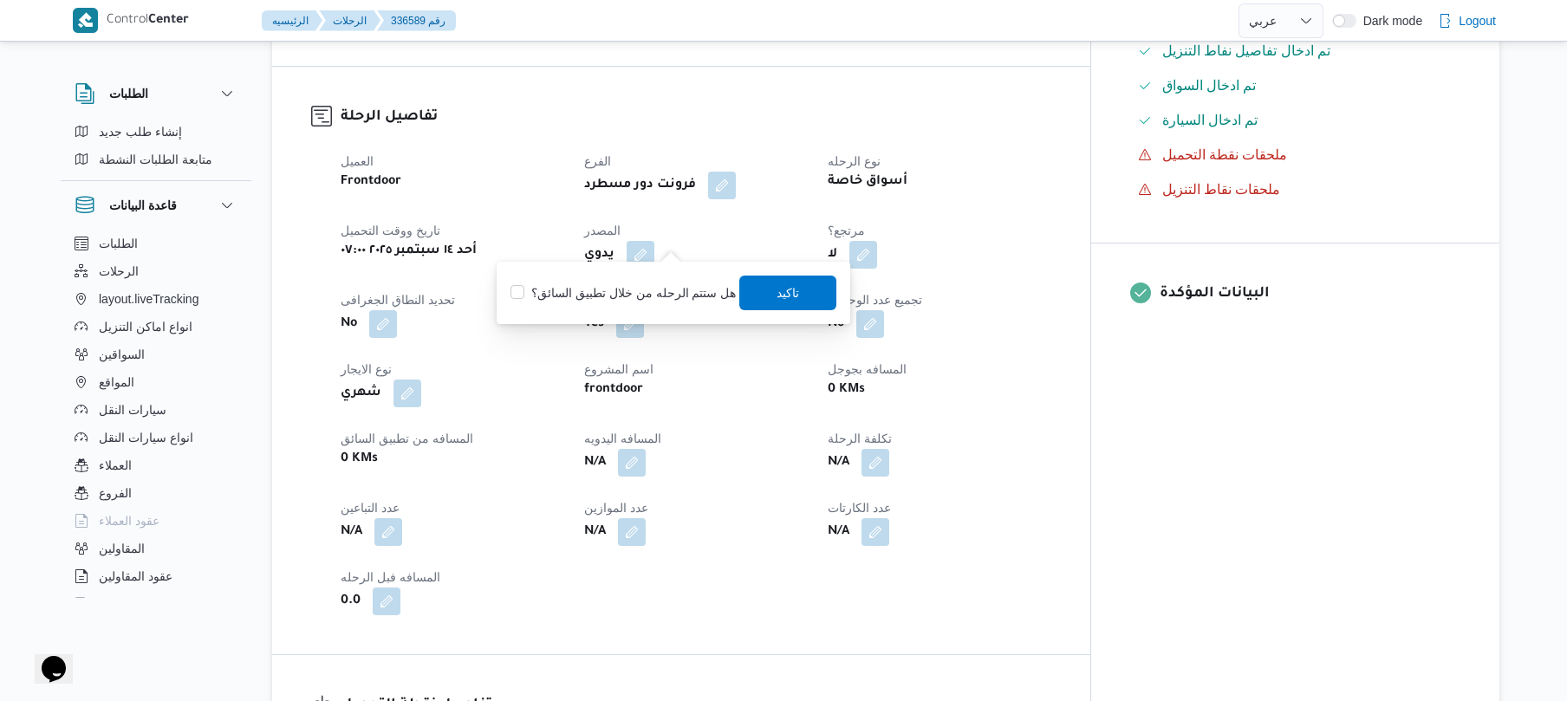
click at [659, 291] on label "هل ستتم الرحله من خلال تطبيق السائق؟" at bounding box center [622, 293] width 225 height 21
checkbox input "true"
click at [761, 292] on span "تاكيد" at bounding box center [788, 292] width 97 height 35
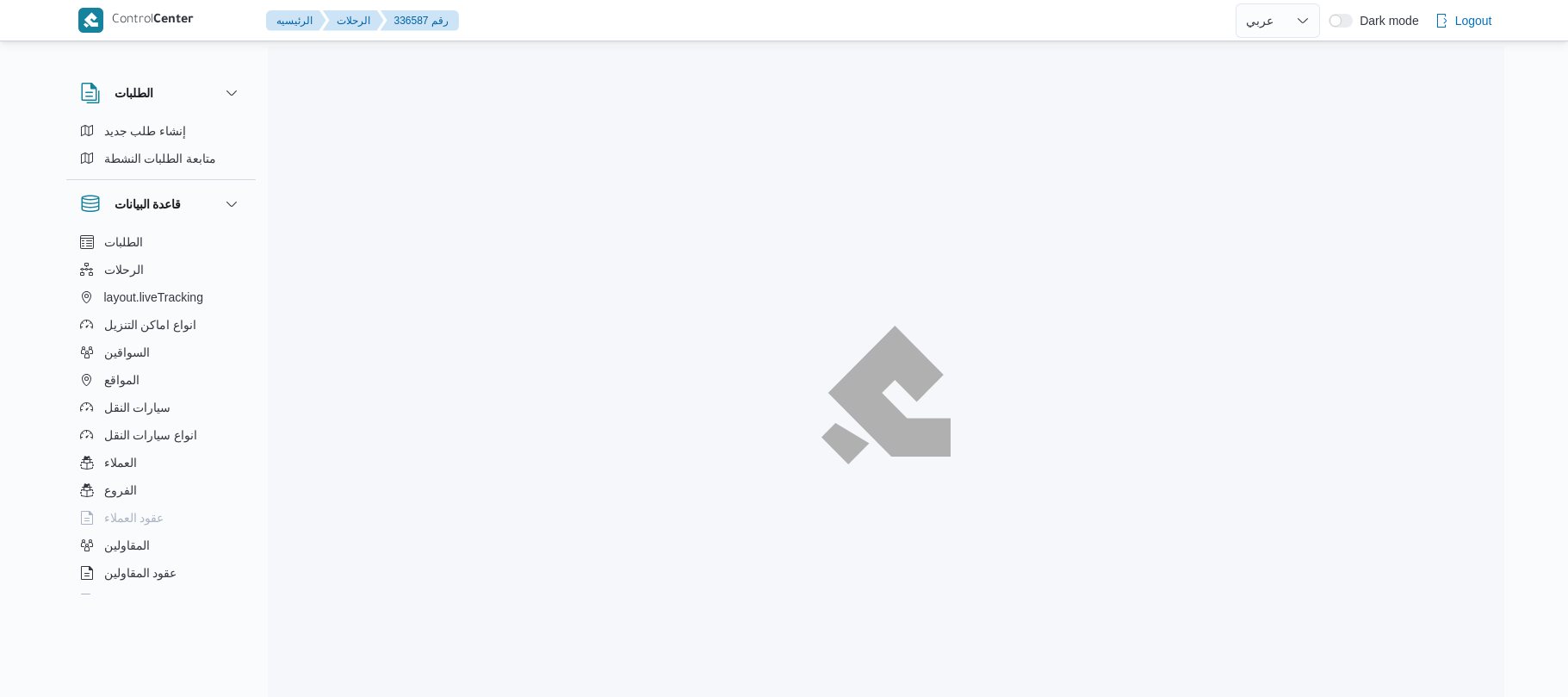
select select "ar"
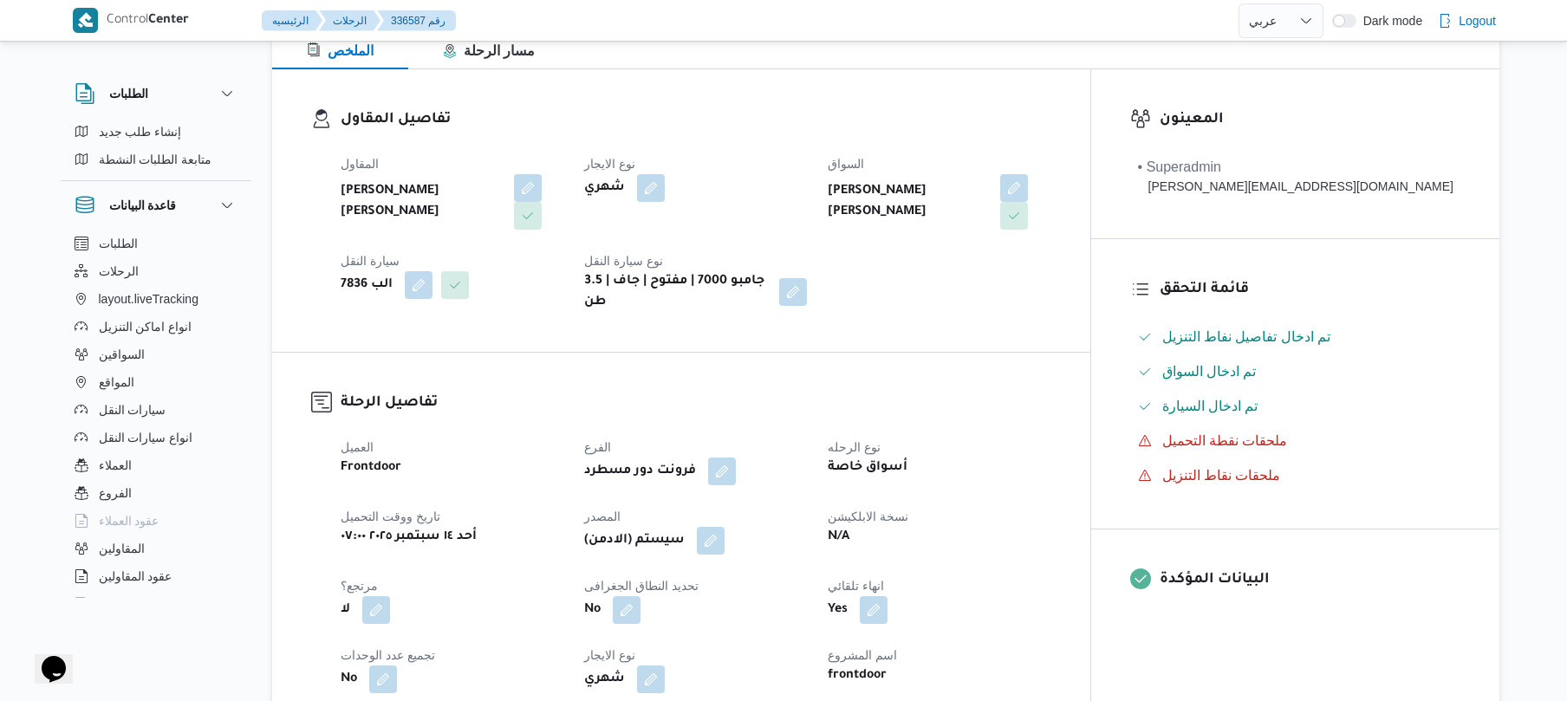
scroll to position [462, 0]
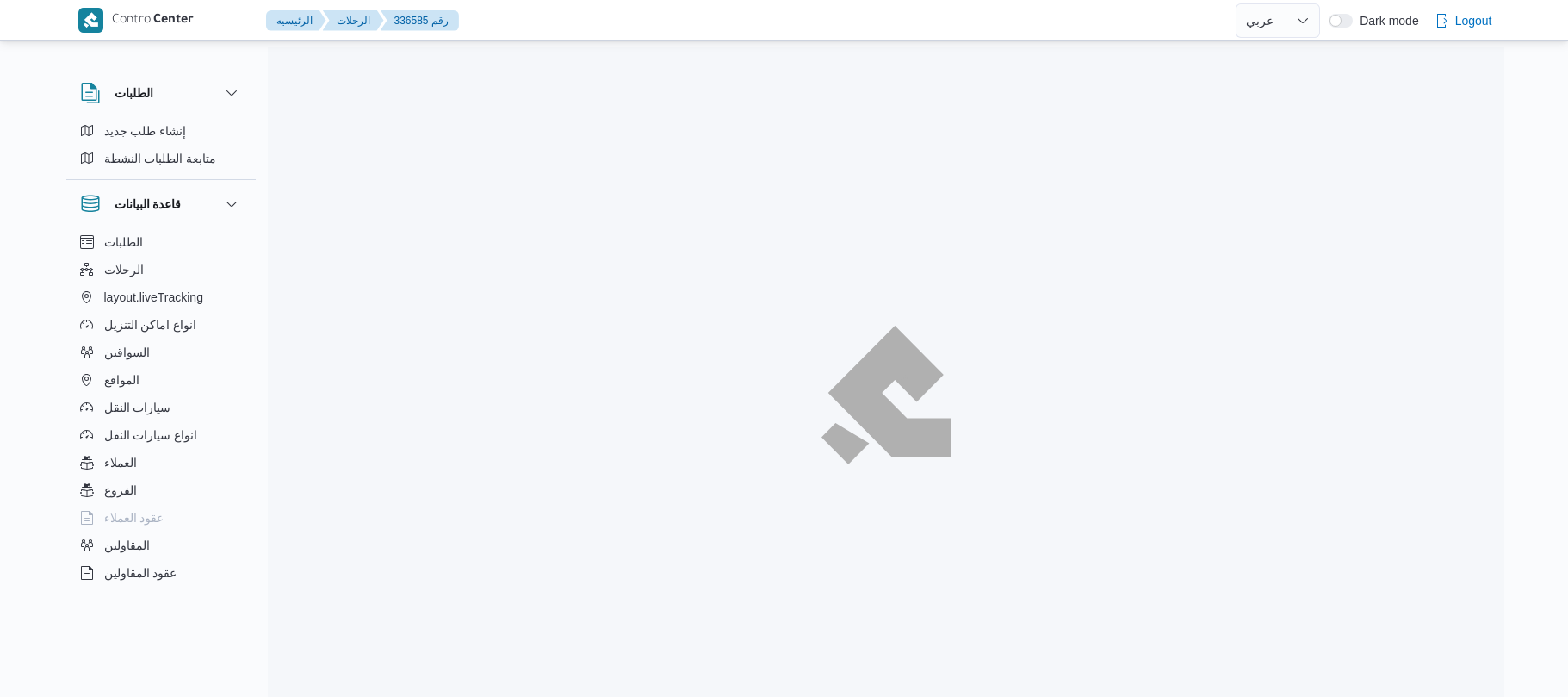
select select "ar"
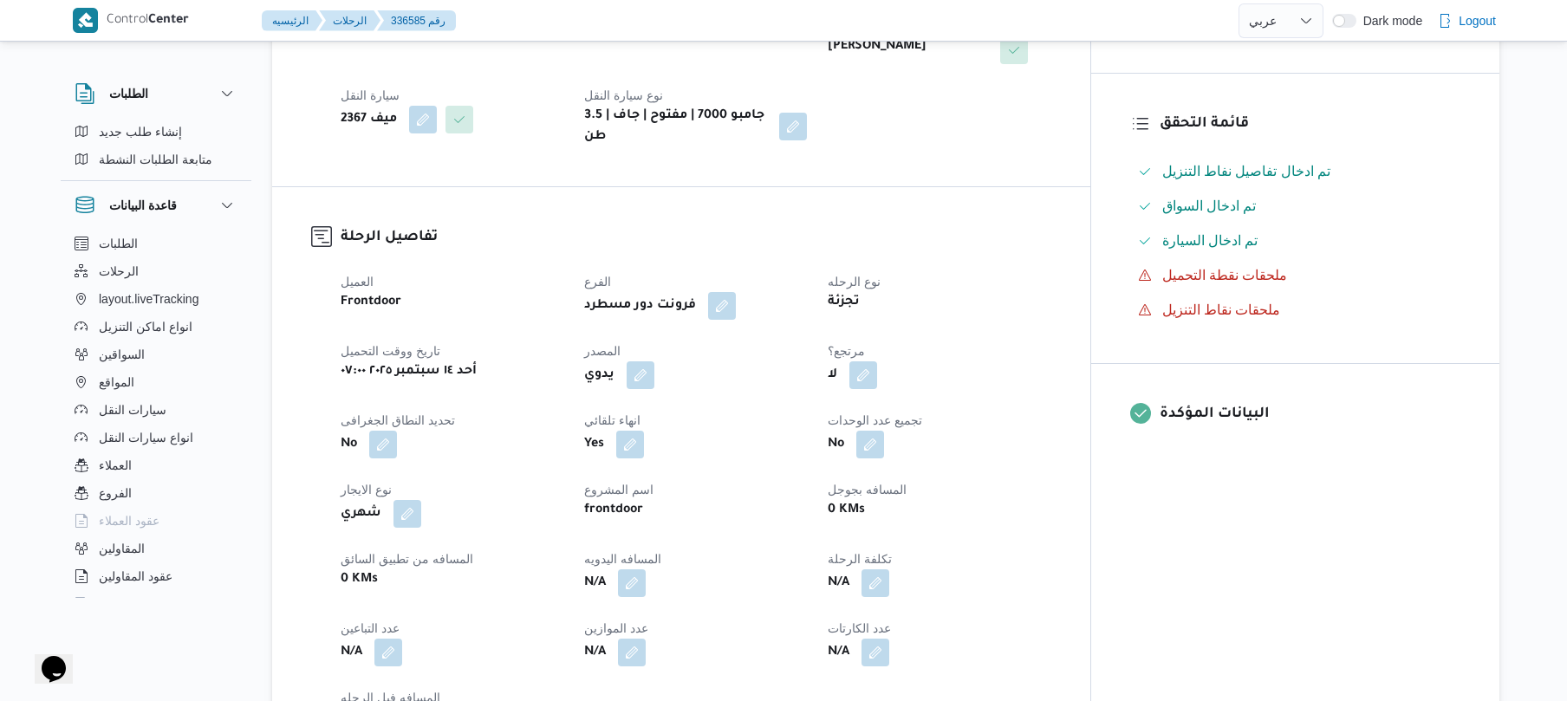
scroll to position [416, 0]
click at [654, 359] on span at bounding box center [636, 373] width 36 height 28
click at [654, 358] on button "button" at bounding box center [641, 372] width 28 height 28
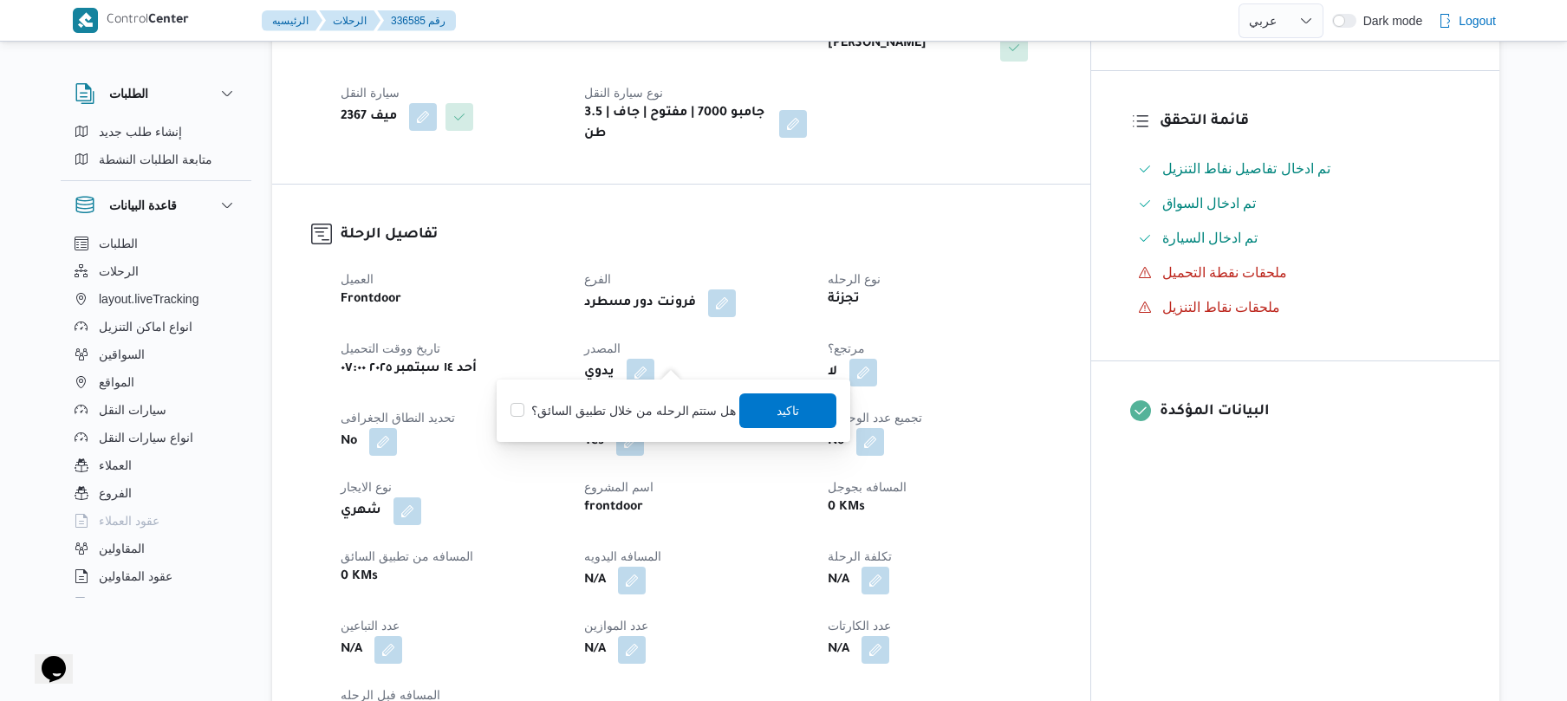
click at [650, 403] on label "هل ستتم الرحله من خلال تطبيق السائق؟" at bounding box center [622, 410] width 225 height 21
checkbox input "true"
click at [791, 399] on span "تاكيد" at bounding box center [788, 410] width 97 height 35
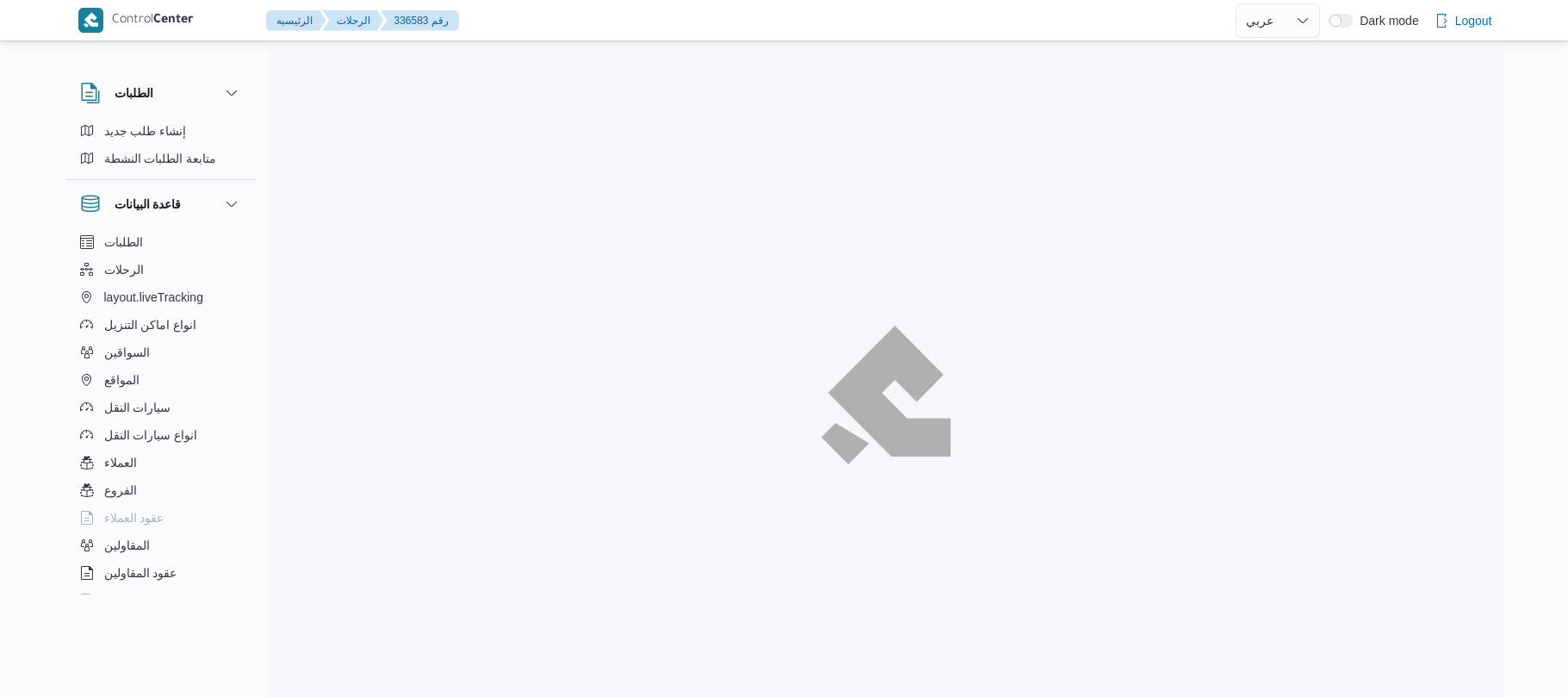
select select "ar"
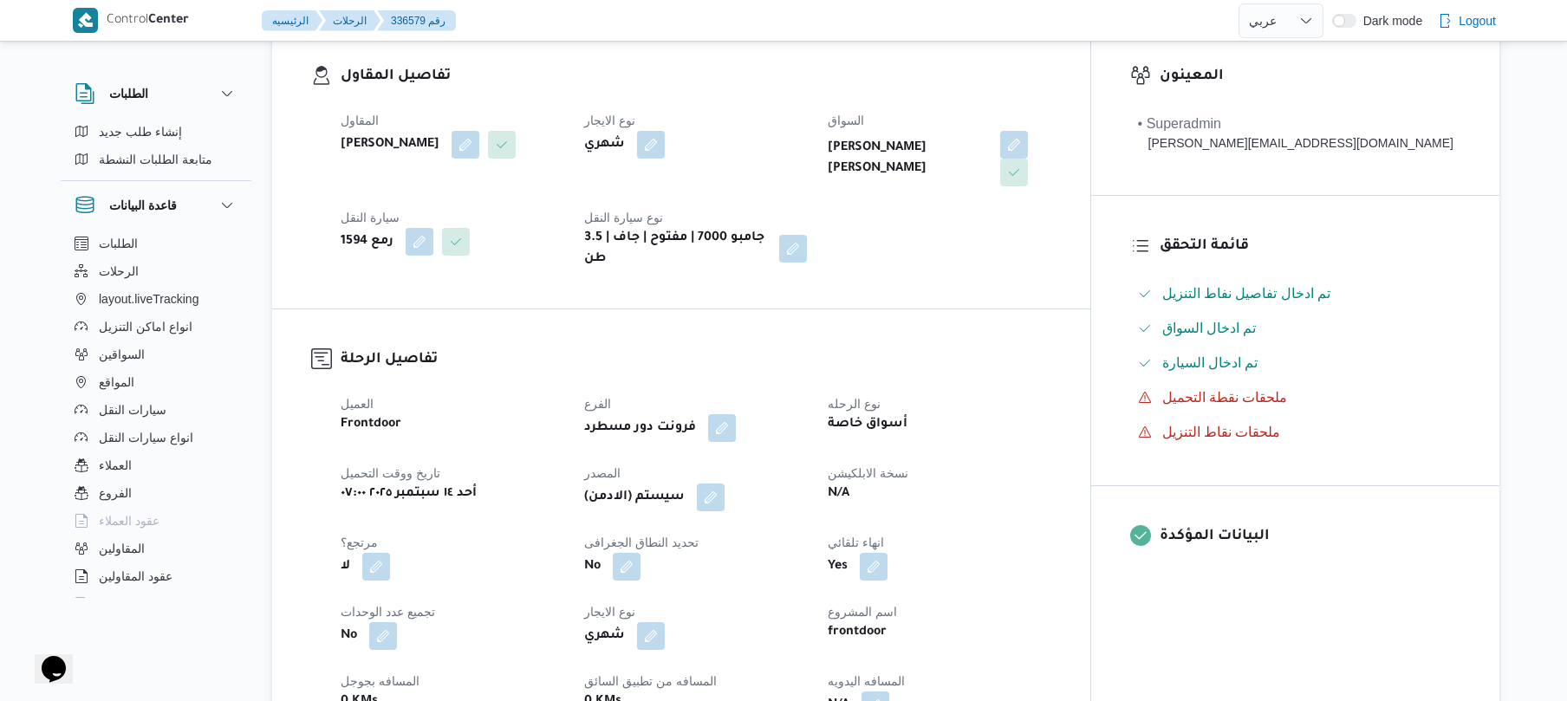
scroll to position [462, 0]
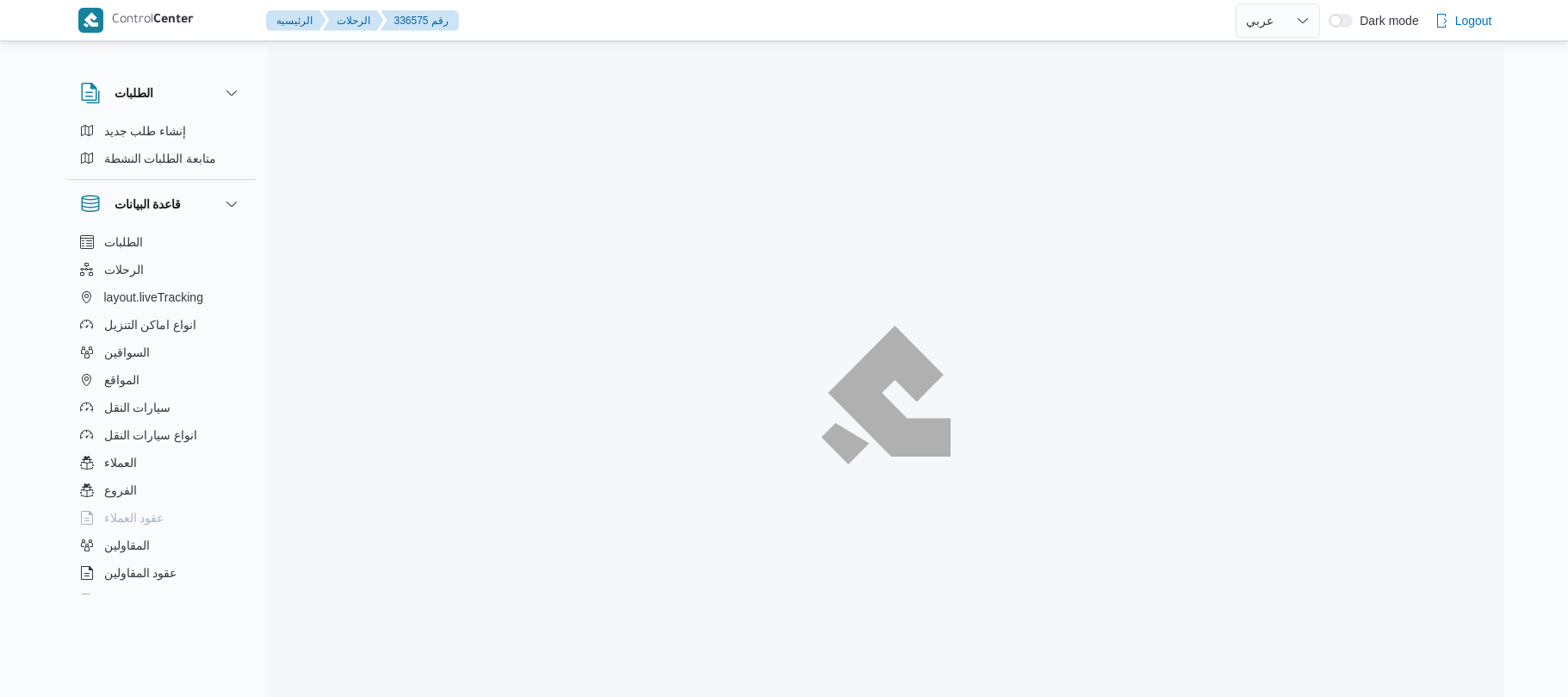
select select "ar"
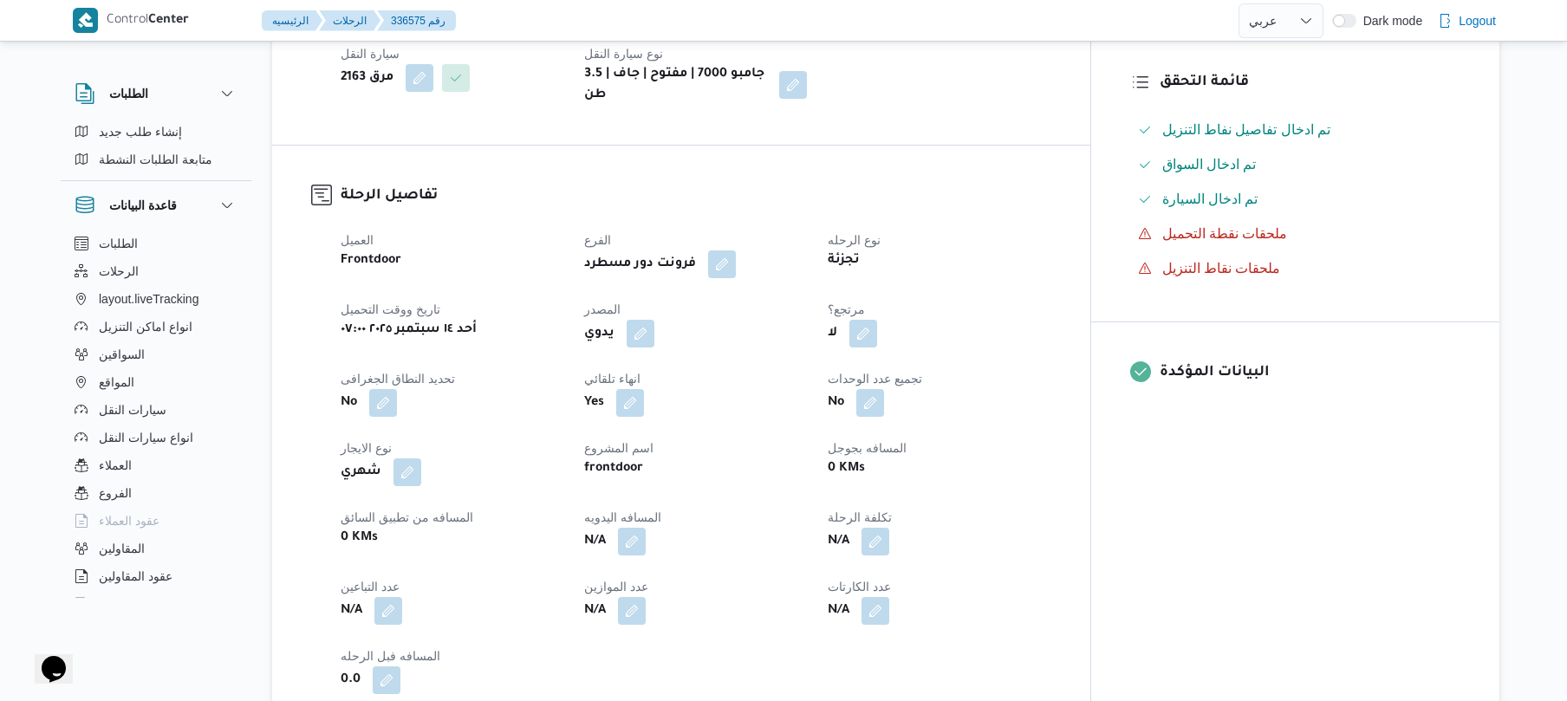
scroll to position [462, 0]
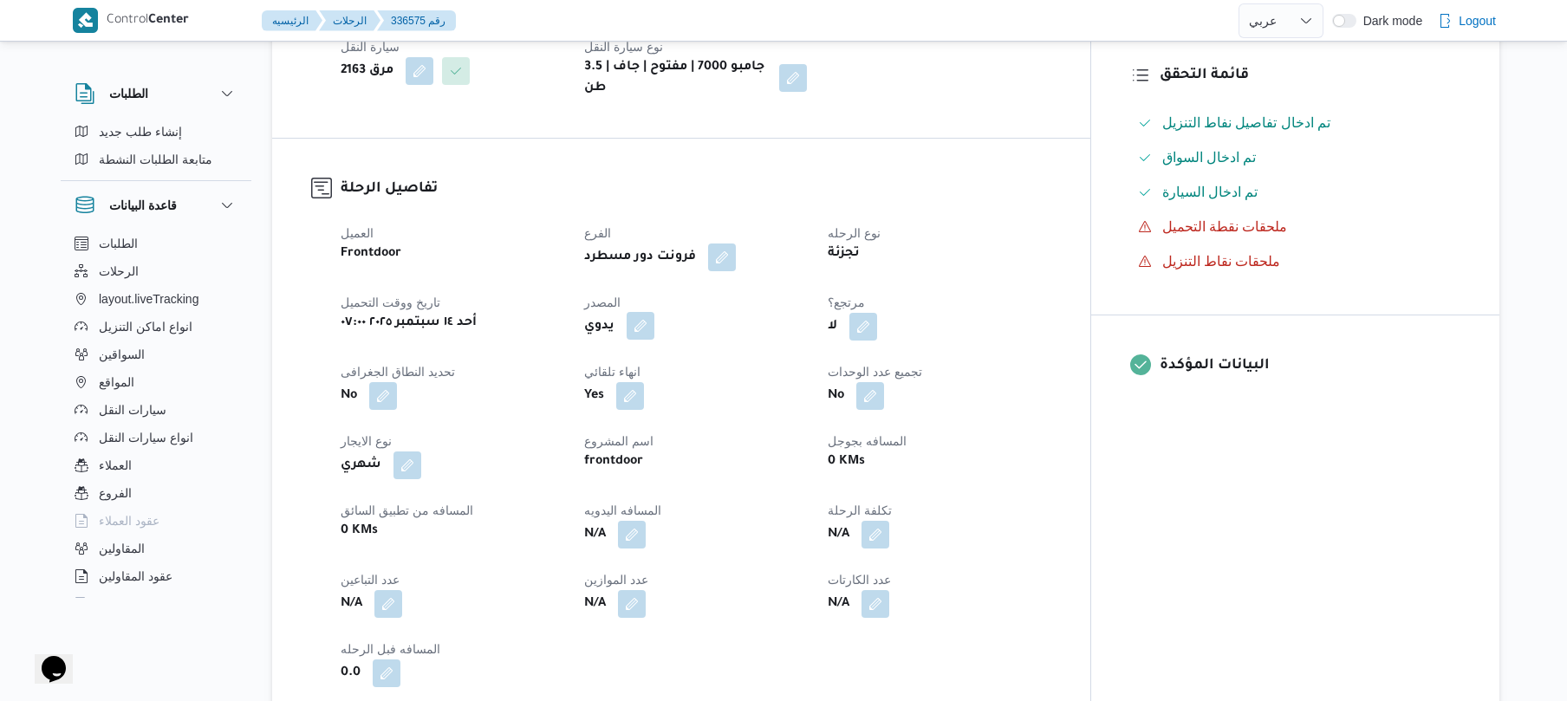
click at [654, 319] on button "button" at bounding box center [641, 326] width 28 height 28
click at [638, 367] on label "هل ستتم الرحله من خلال تطبيق السائق؟" at bounding box center [622, 364] width 225 height 21
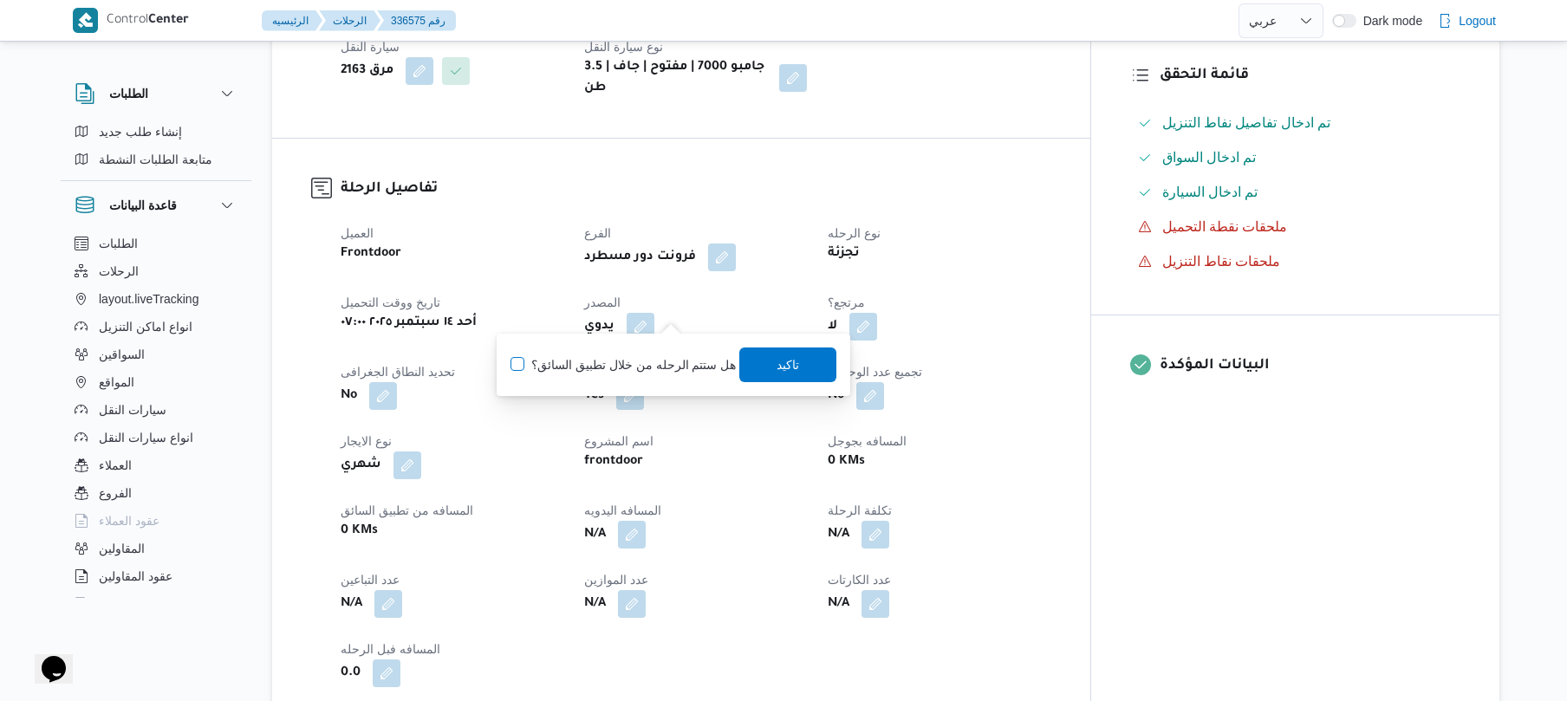
checkbox input "true"
click at [770, 372] on span "تاكيد" at bounding box center [788, 364] width 97 height 35
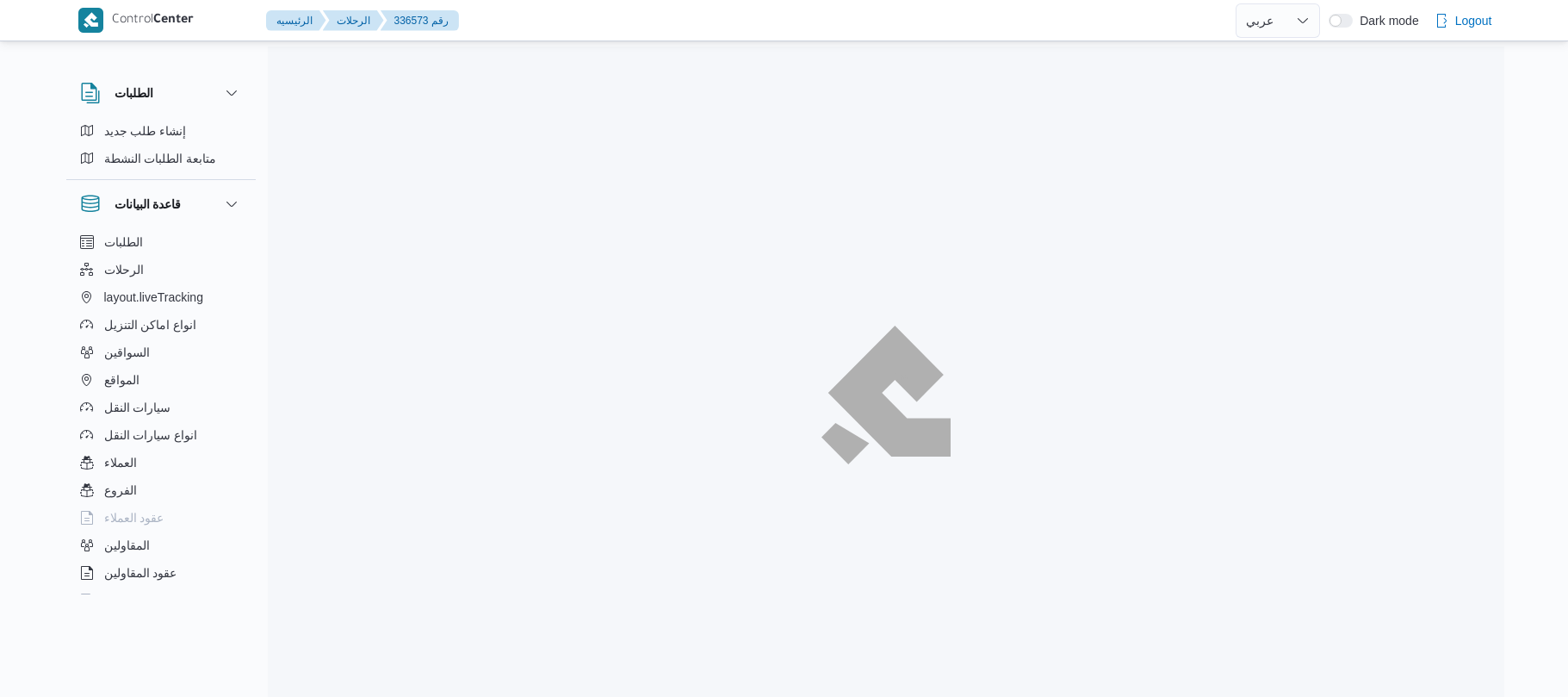
select select "ar"
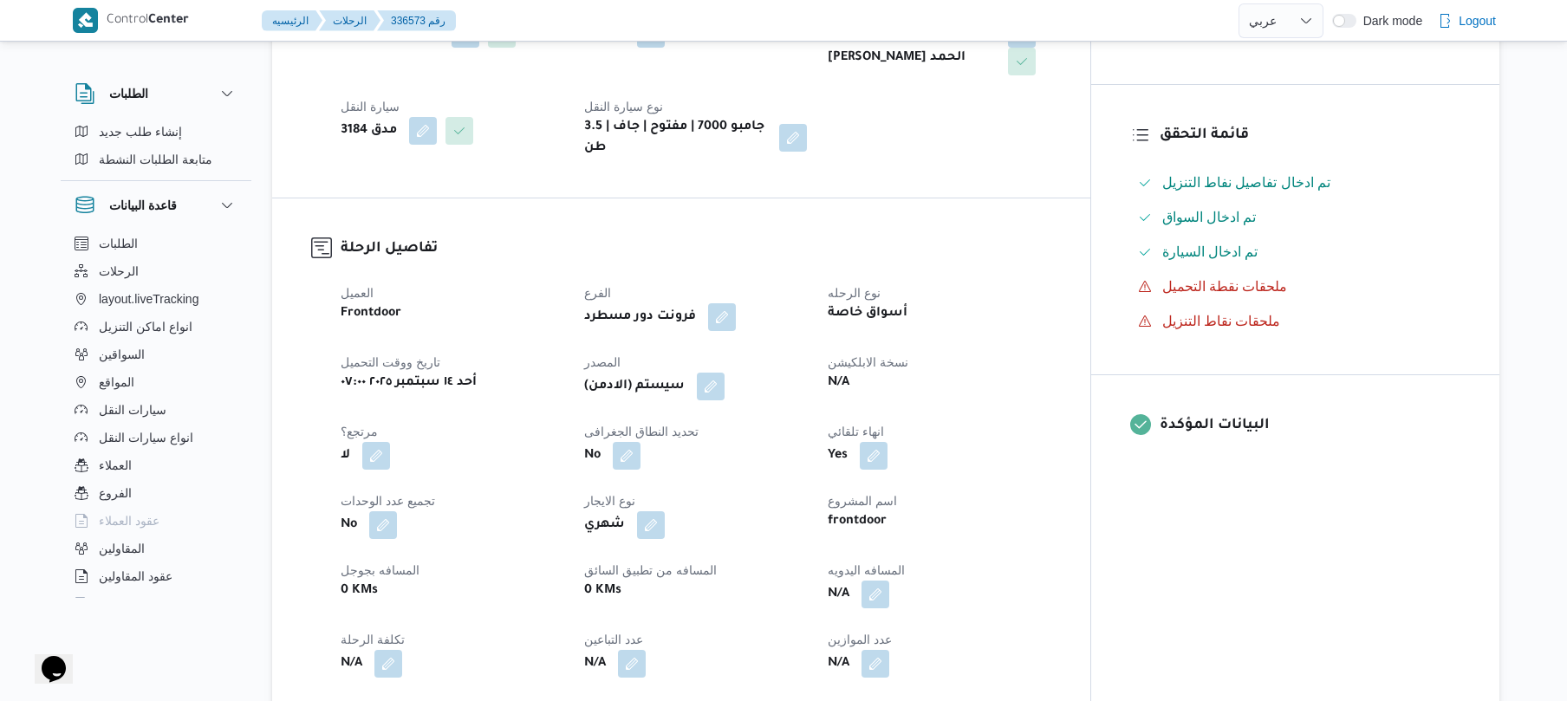
scroll to position [416, 0]
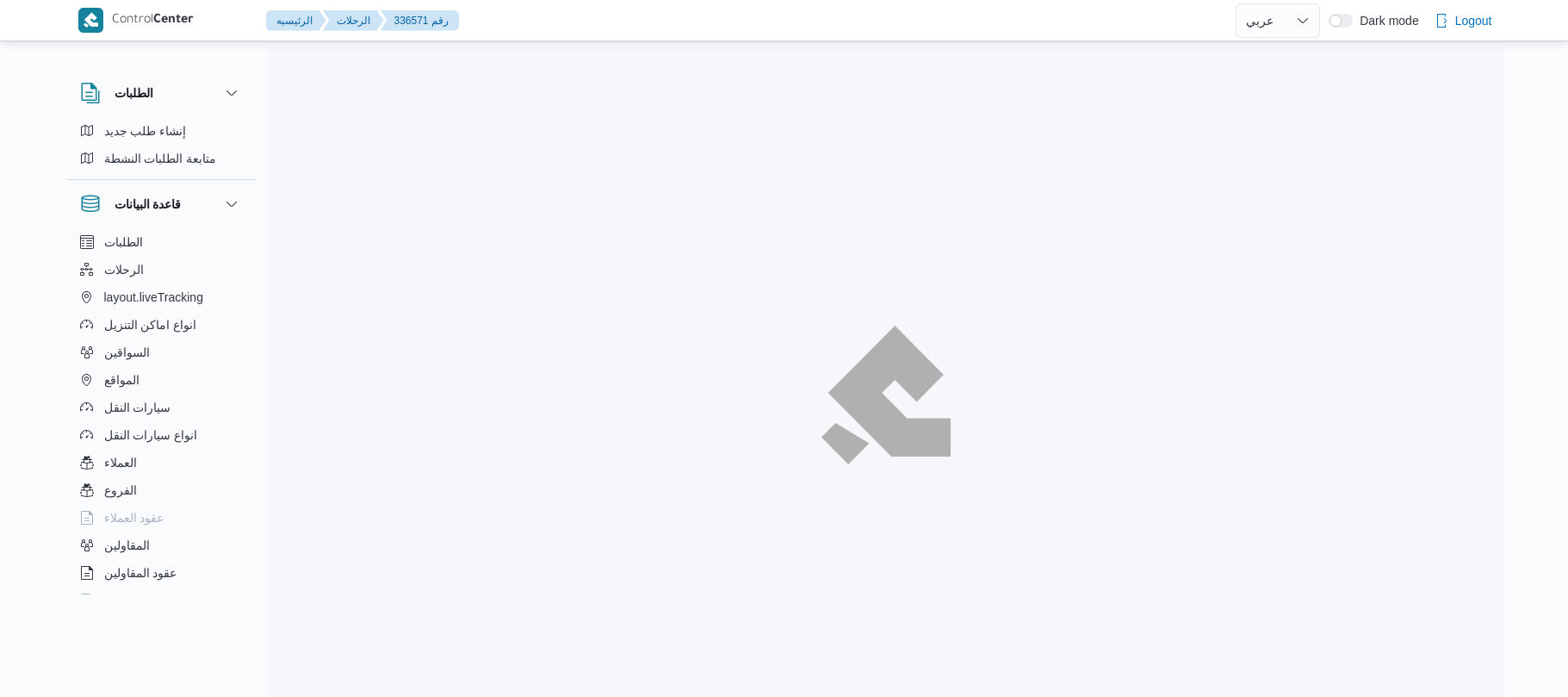
select select "ar"
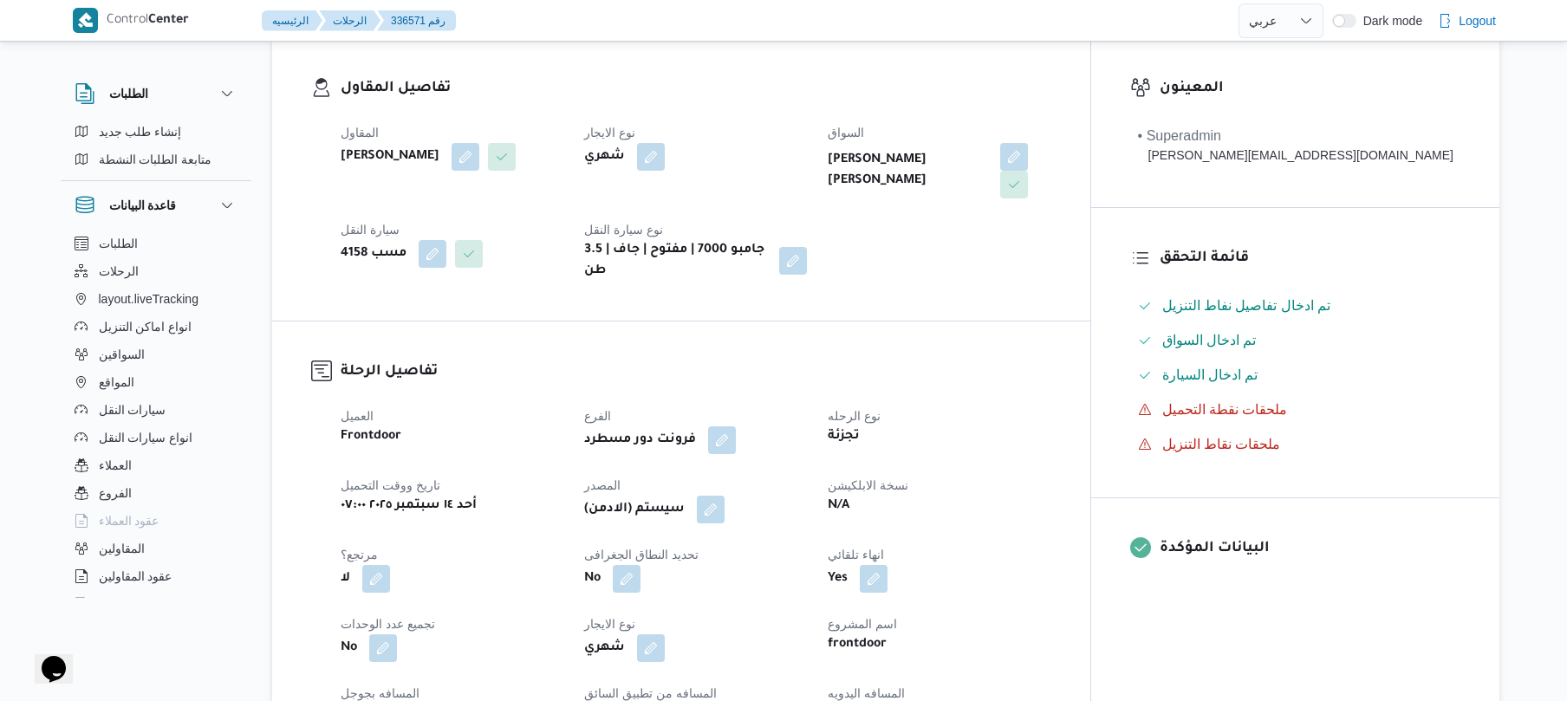
scroll to position [323, 0]
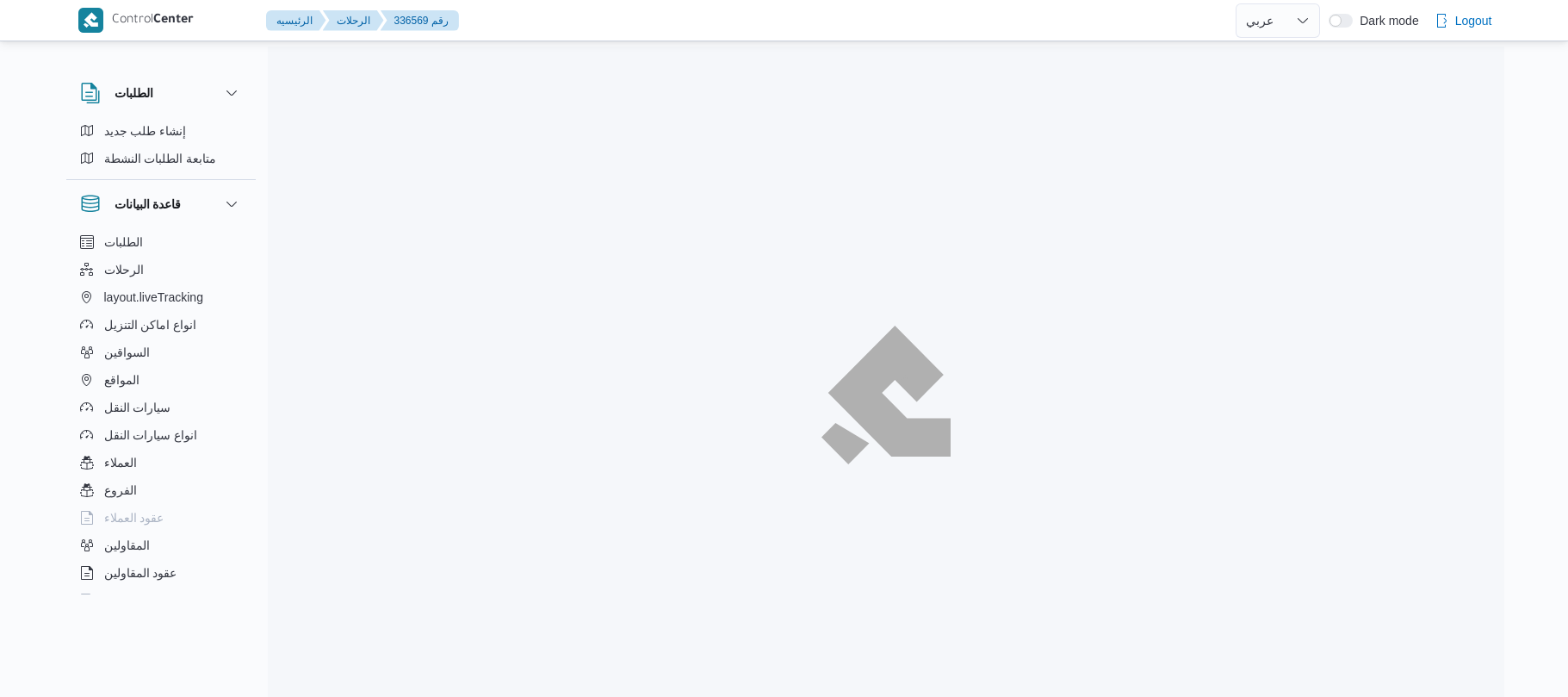
select select "ar"
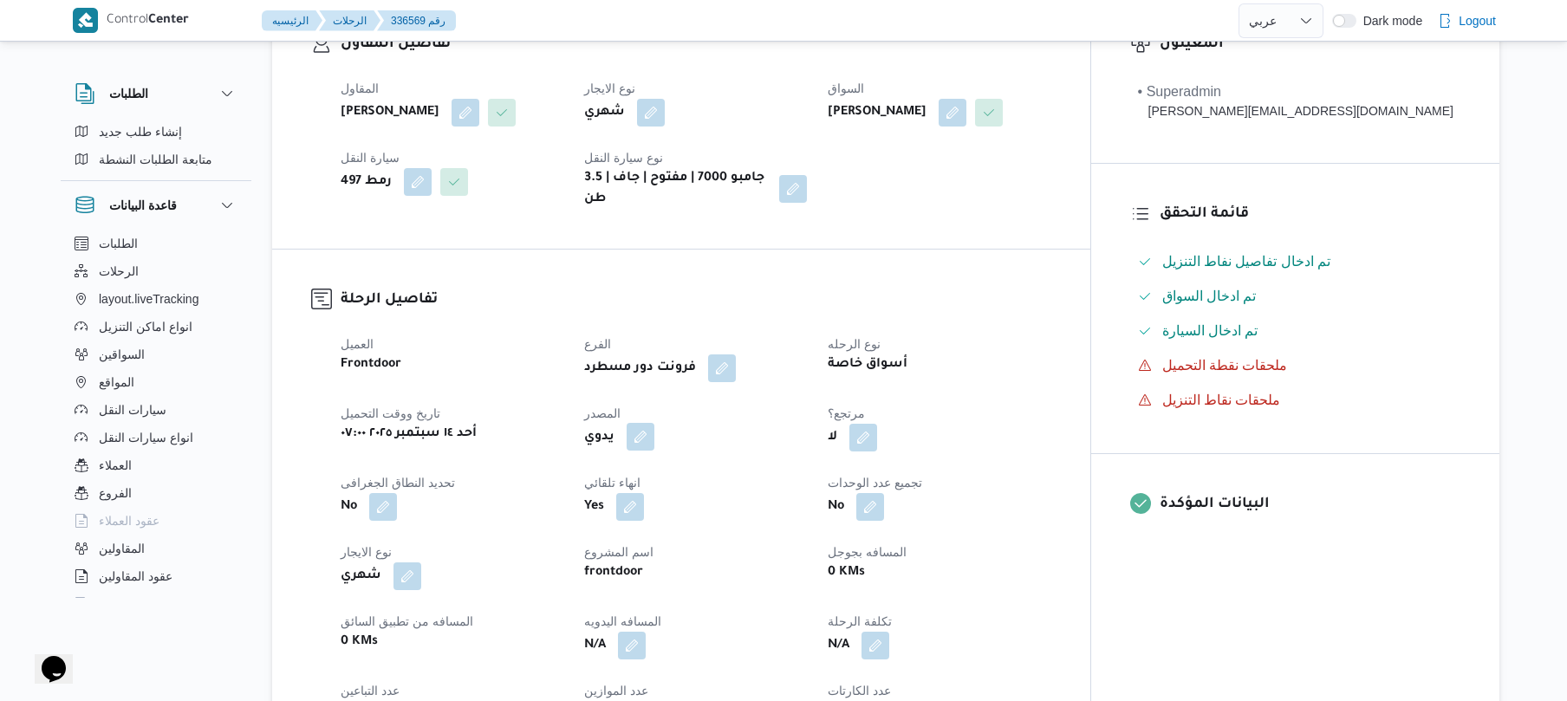
click at [654, 451] on button "button" at bounding box center [641, 437] width 28 height 28
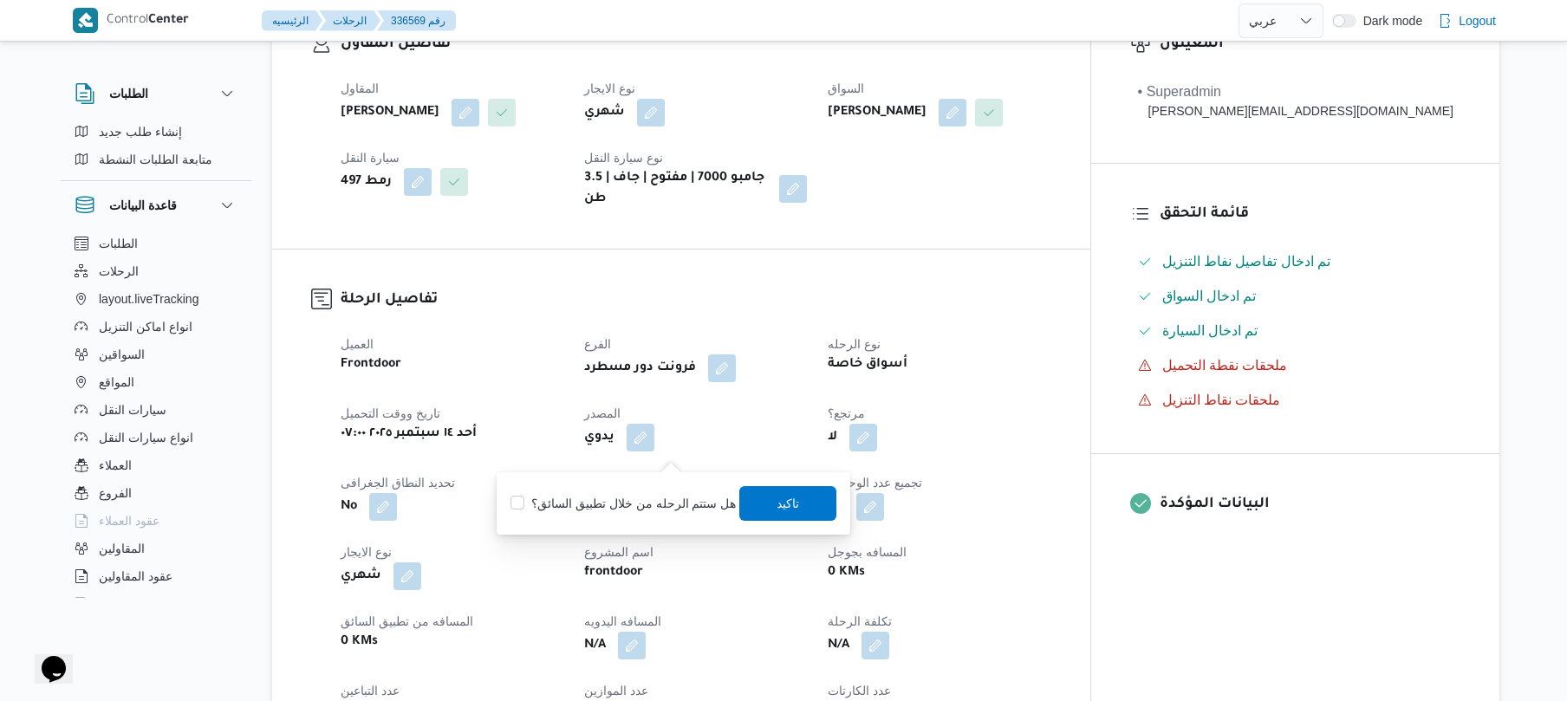
click at [641, 503] on label "هل ستتم الرحله من خلال تطبيق السائق؟" at bounding box center [622, 503] width 225 height 21
checkbox input "true"
click at [760, 499] on span "تاكيد" at bounding box center [788, 502] width 97 height 35
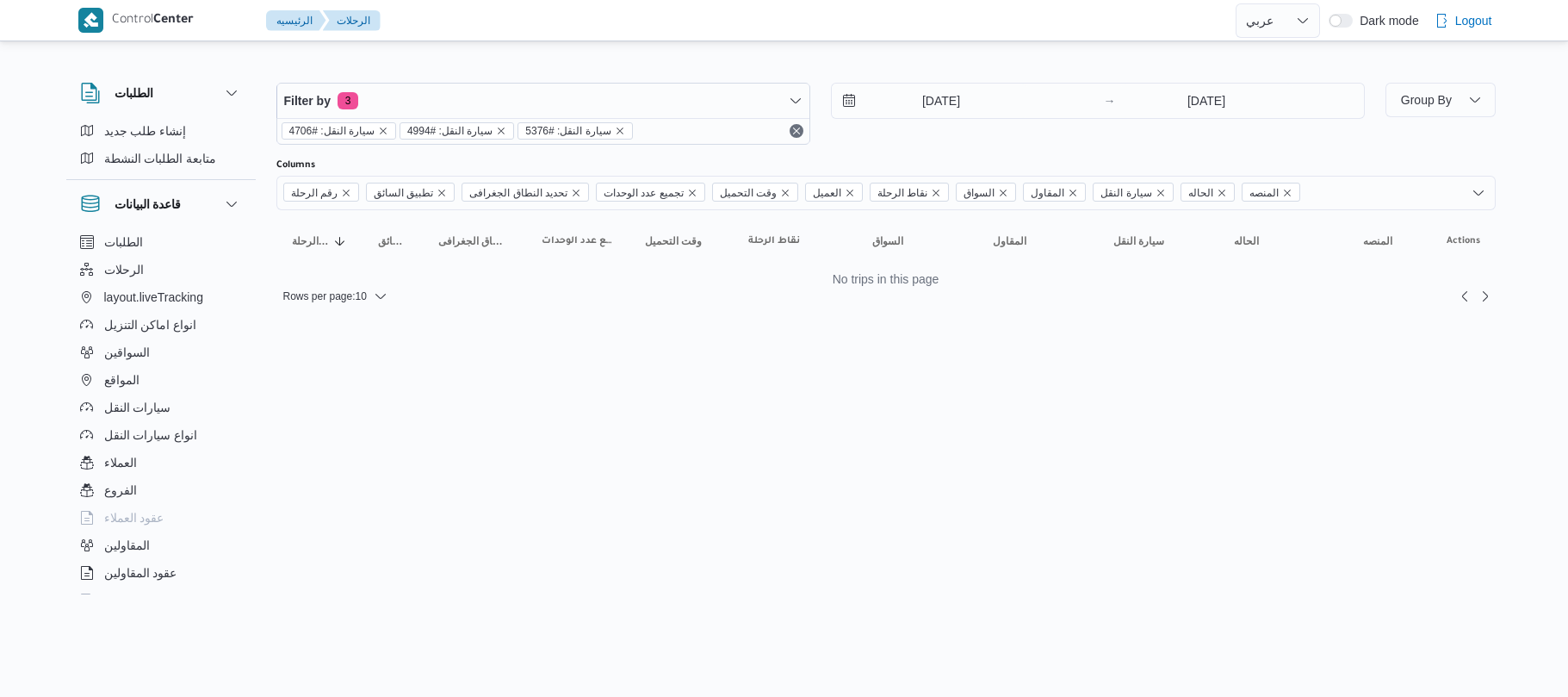
select select "ar"
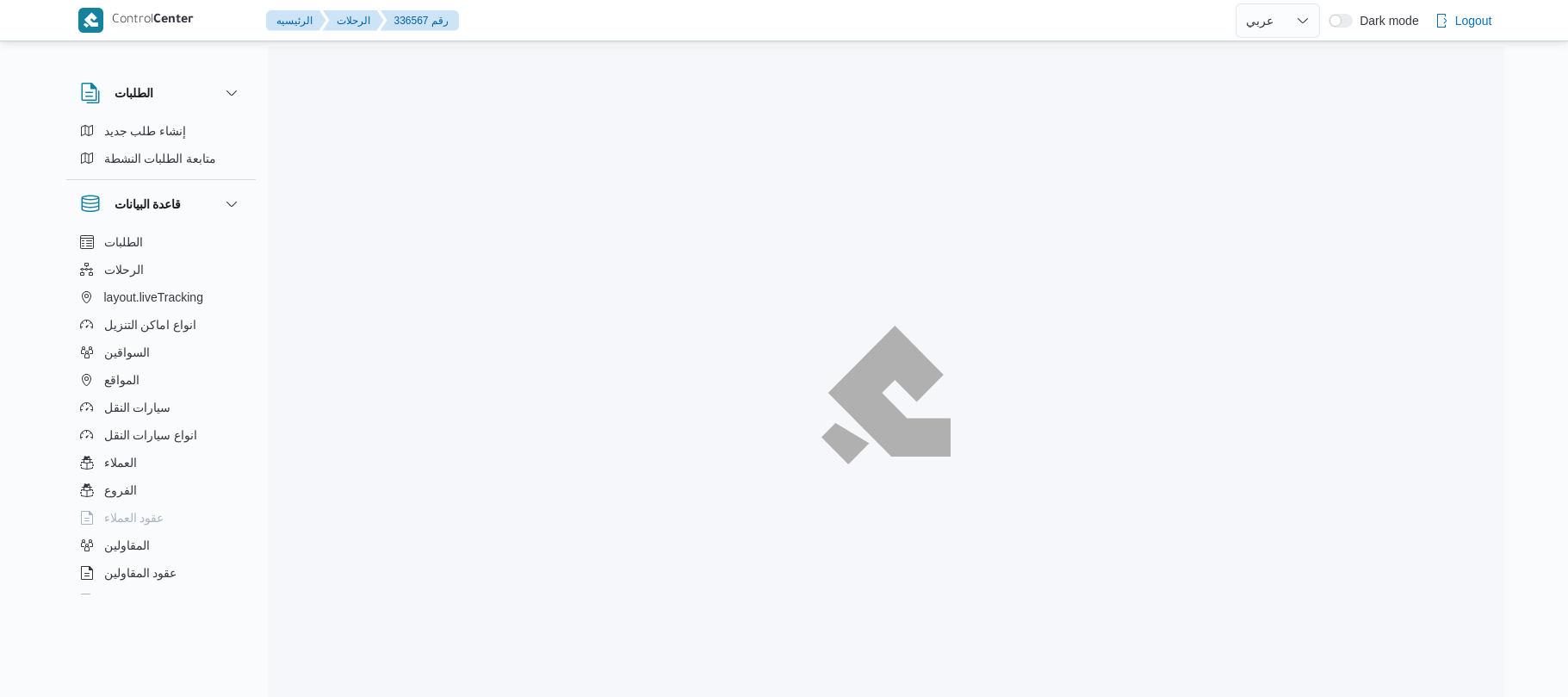
select select "ar"
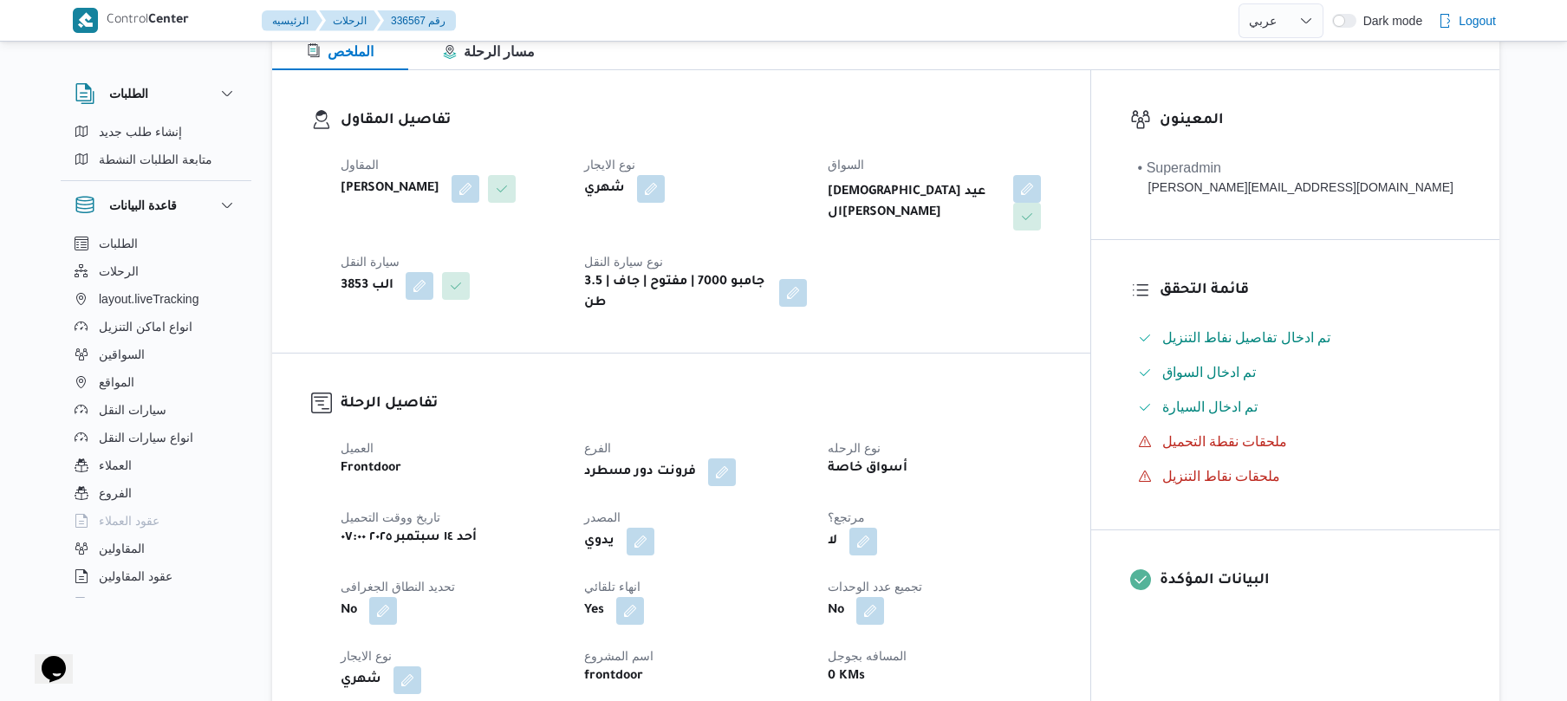
scroll to position [369, 0]
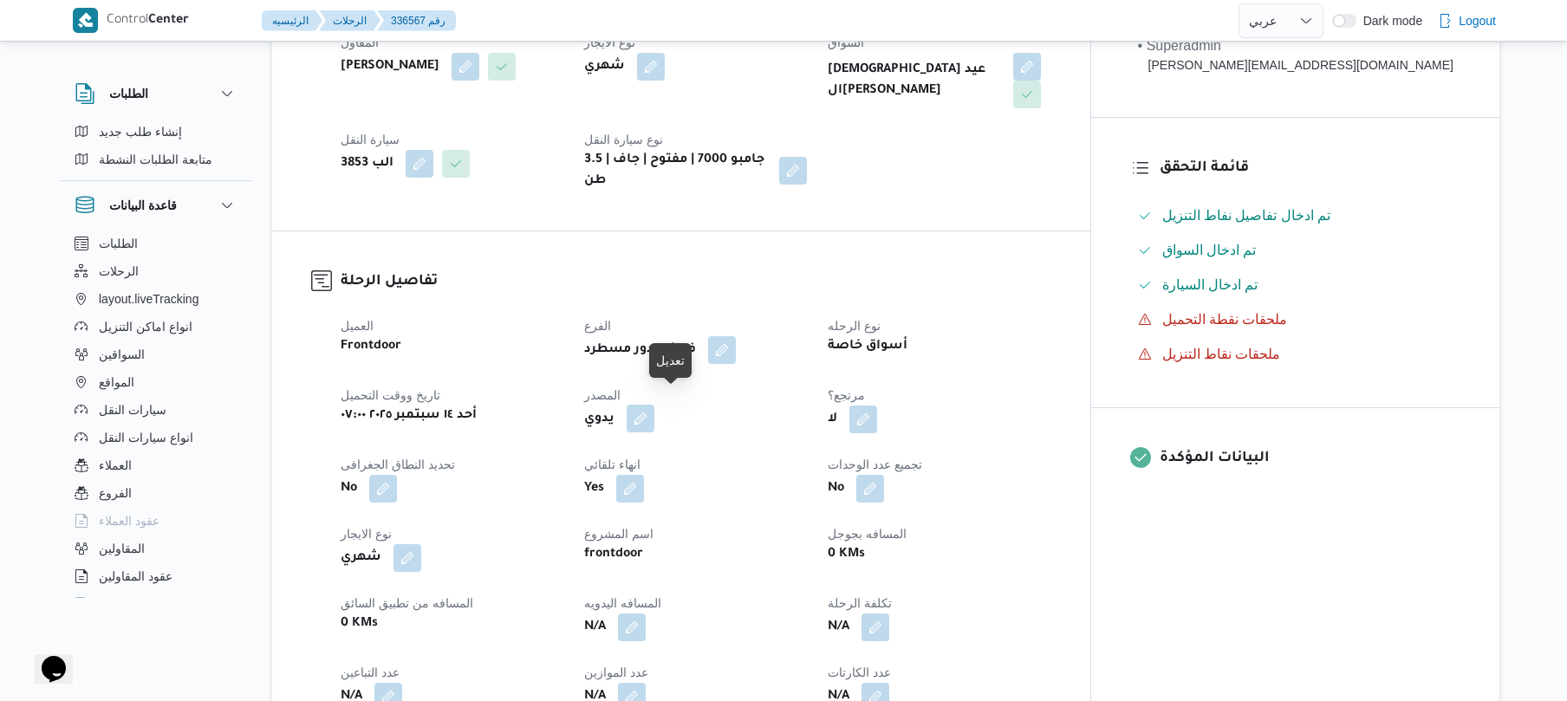
click at [654, 406] on button "button" at bounding box center [641, 419] width 28 height 28
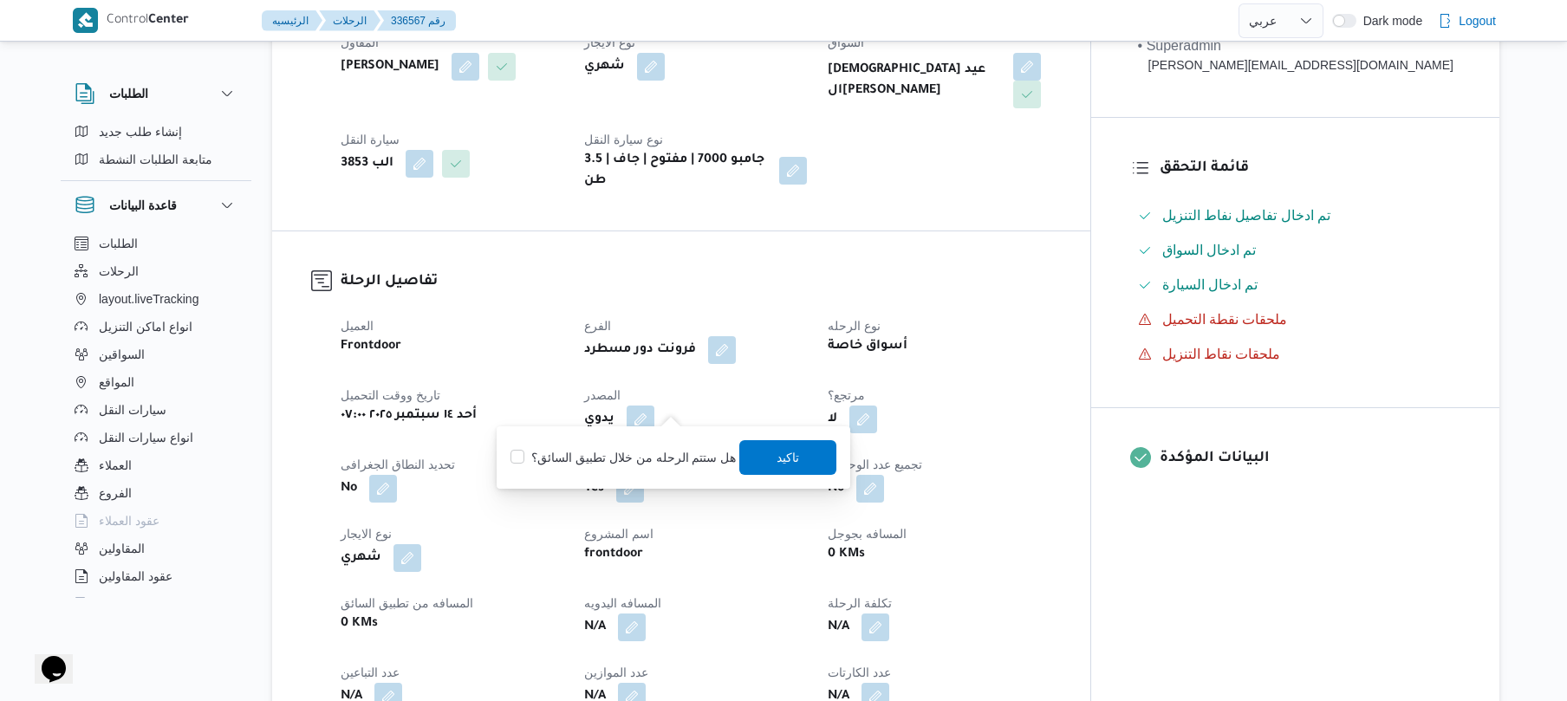
click at [660, 455] on label "هل ستتم الرحله من خلال تطبيق السائق؟" at bounding box center [622, 457] width 225 height 21
checkbox input "true"
click at [799, 448] on span "تاكيد" at bounding box center [788, 456] width 97 height 35
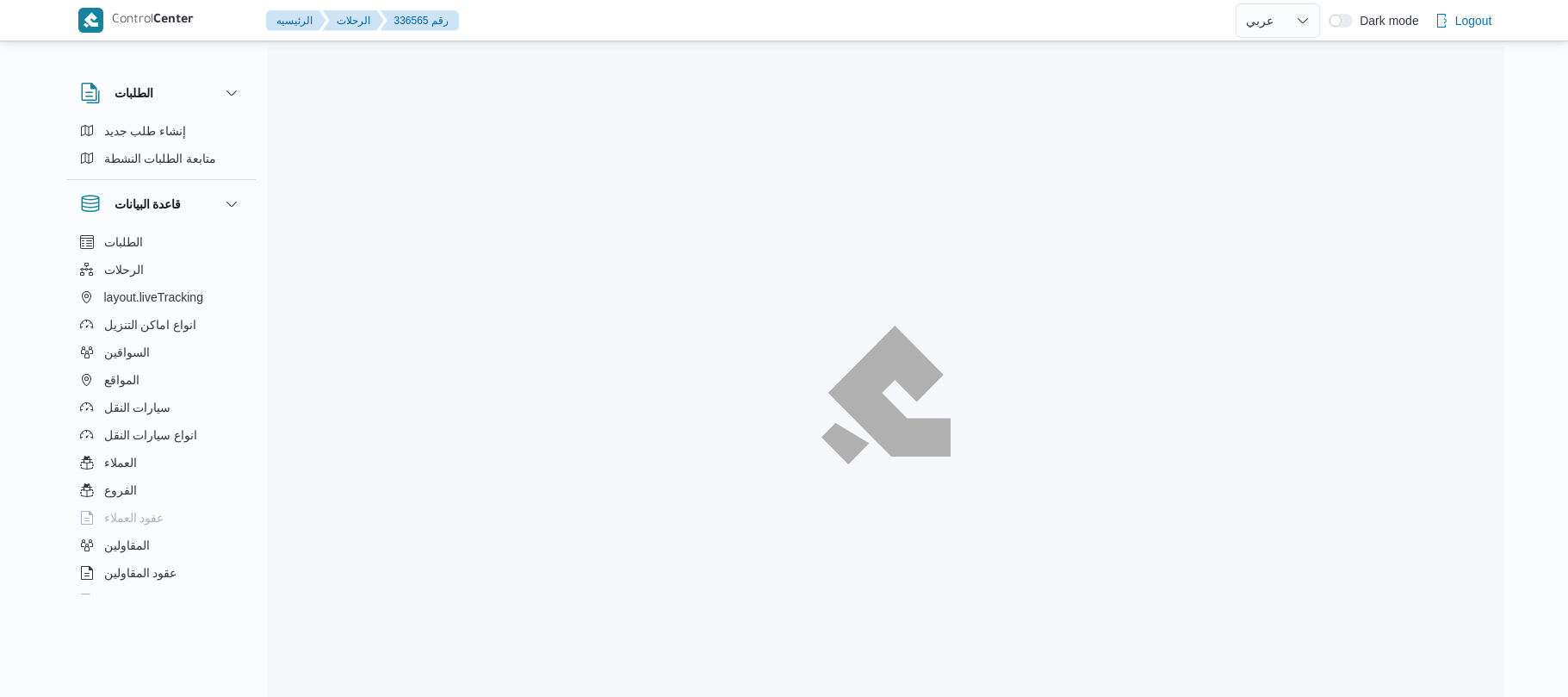
select select "ar"
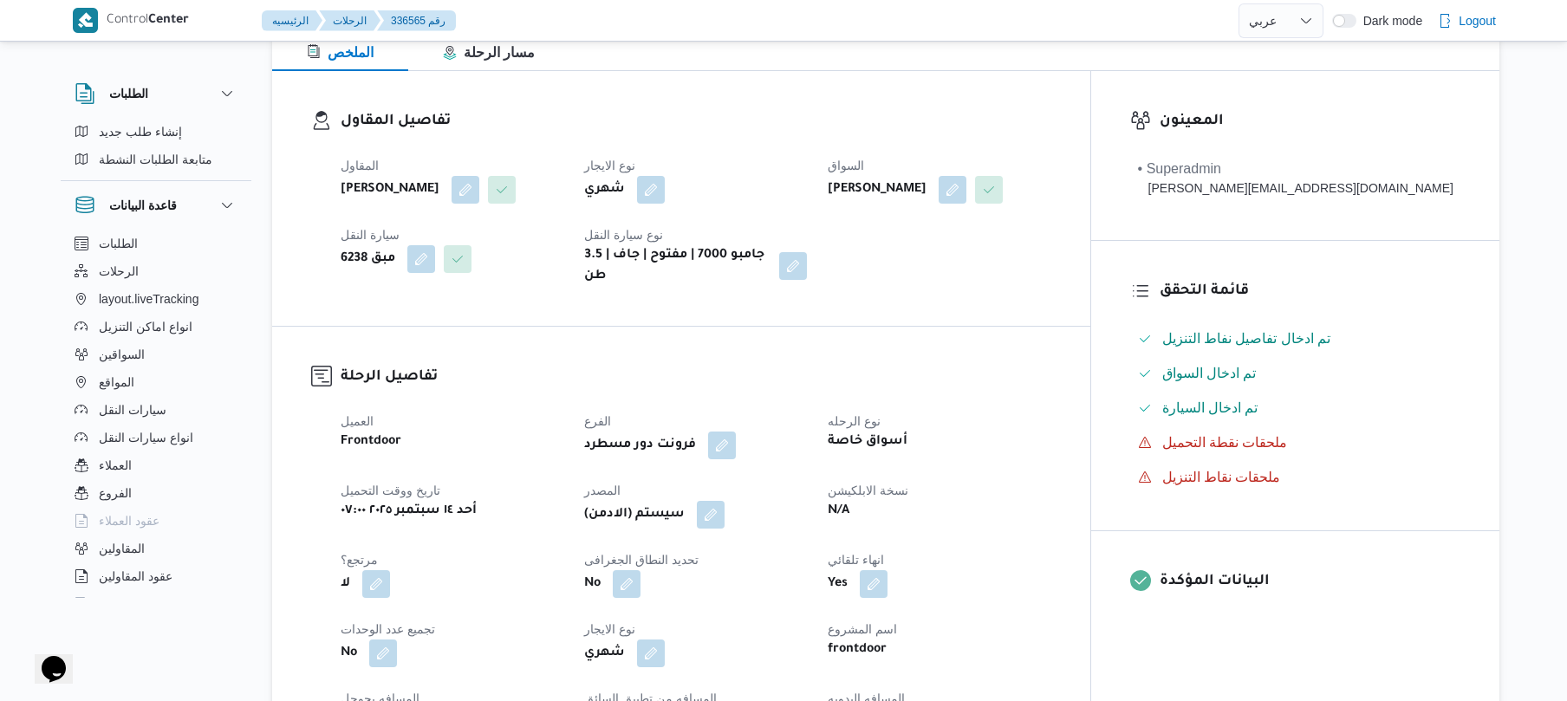
scroll to position [369, 0]
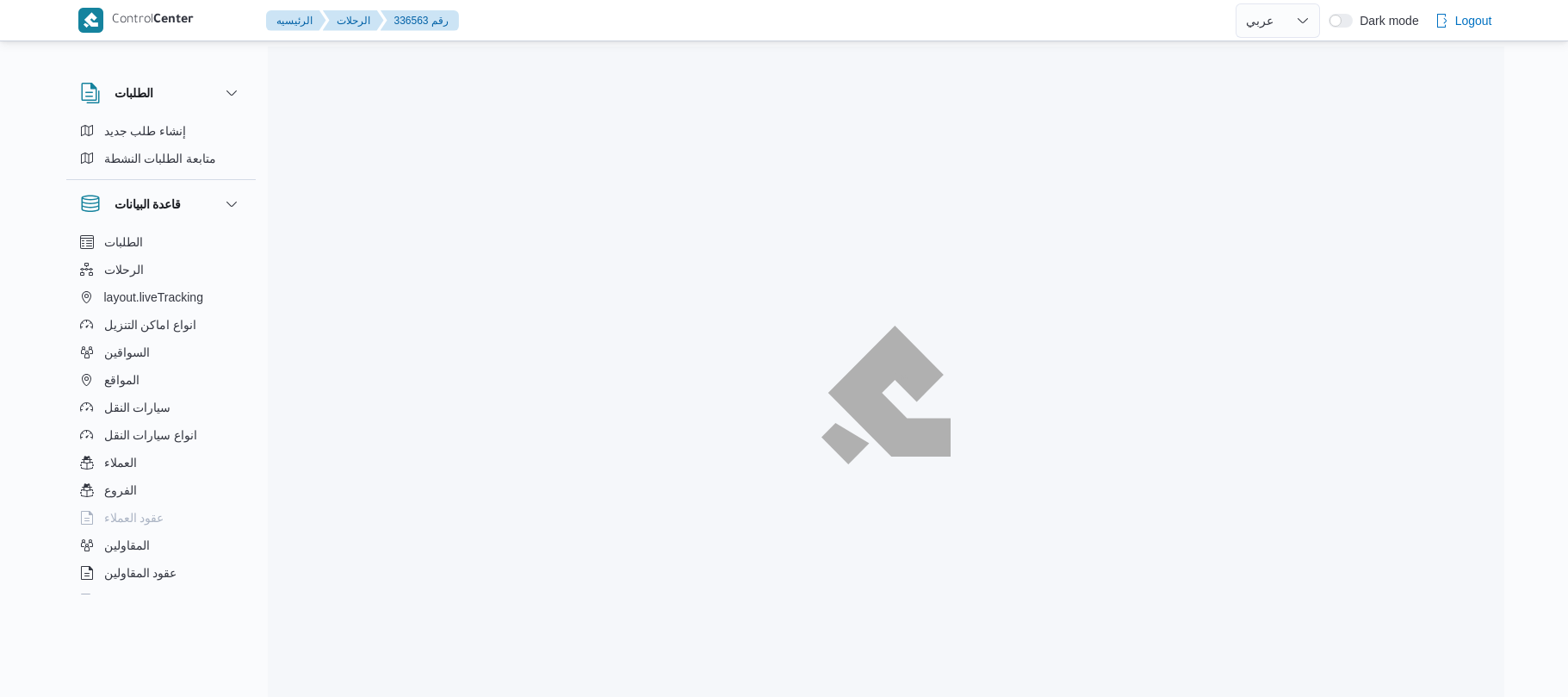
select select "ar"
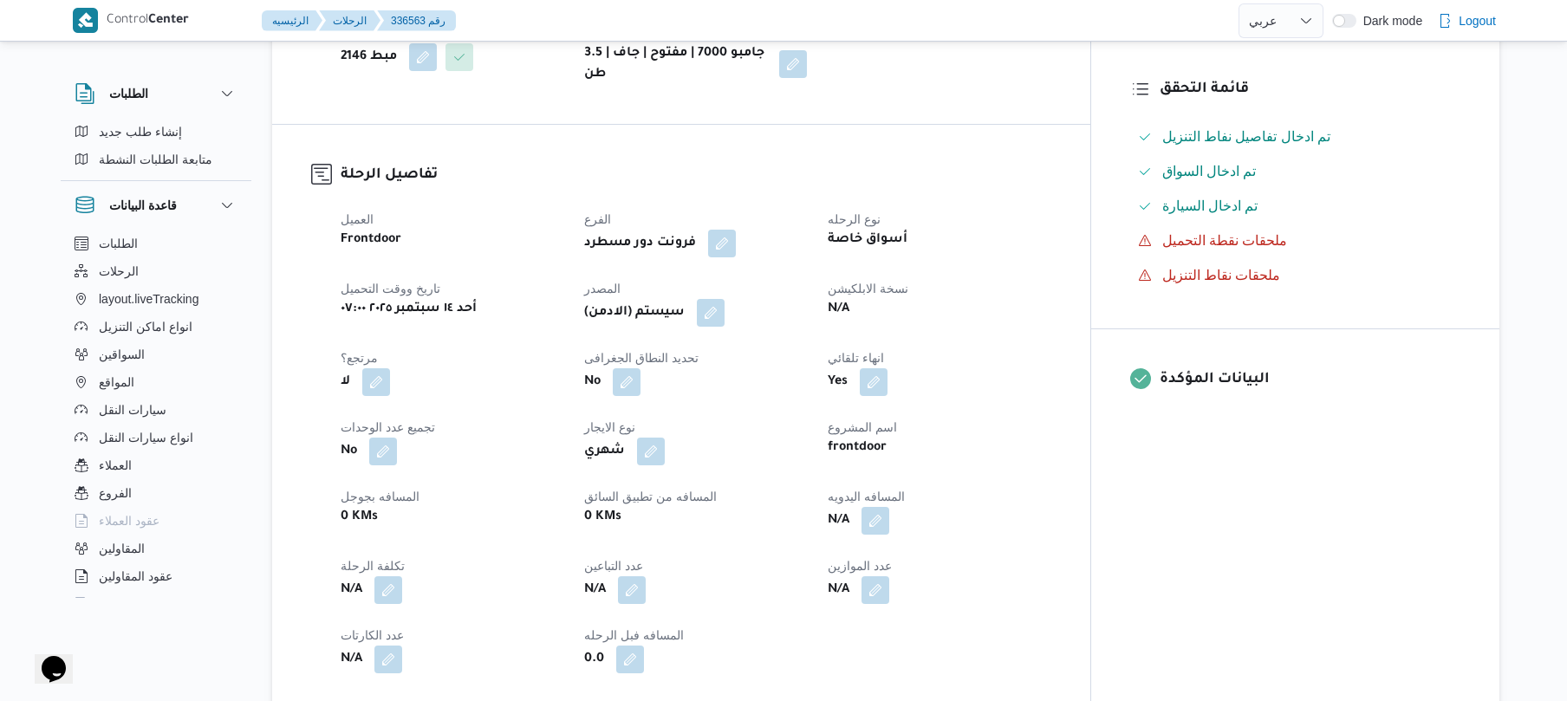
scroll to position [462, 0]
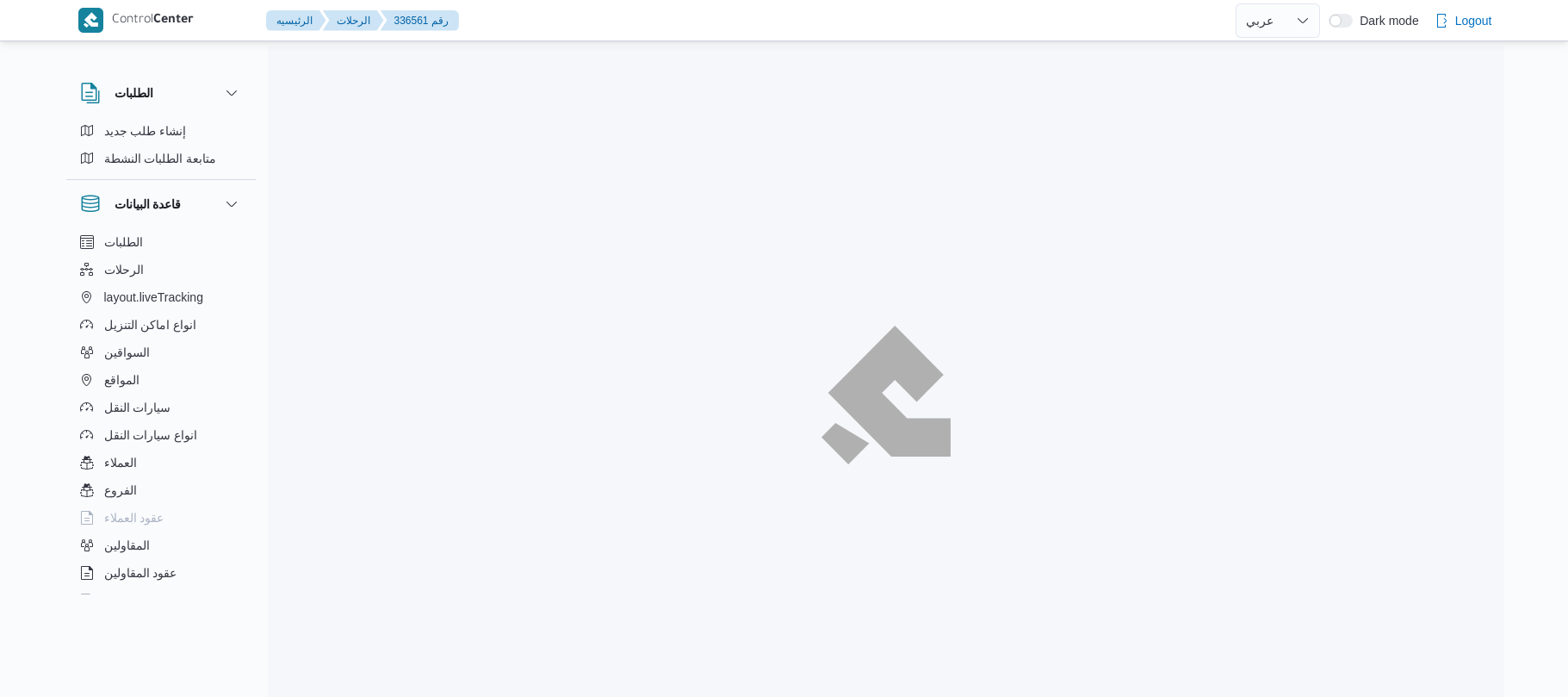
select select "ar"
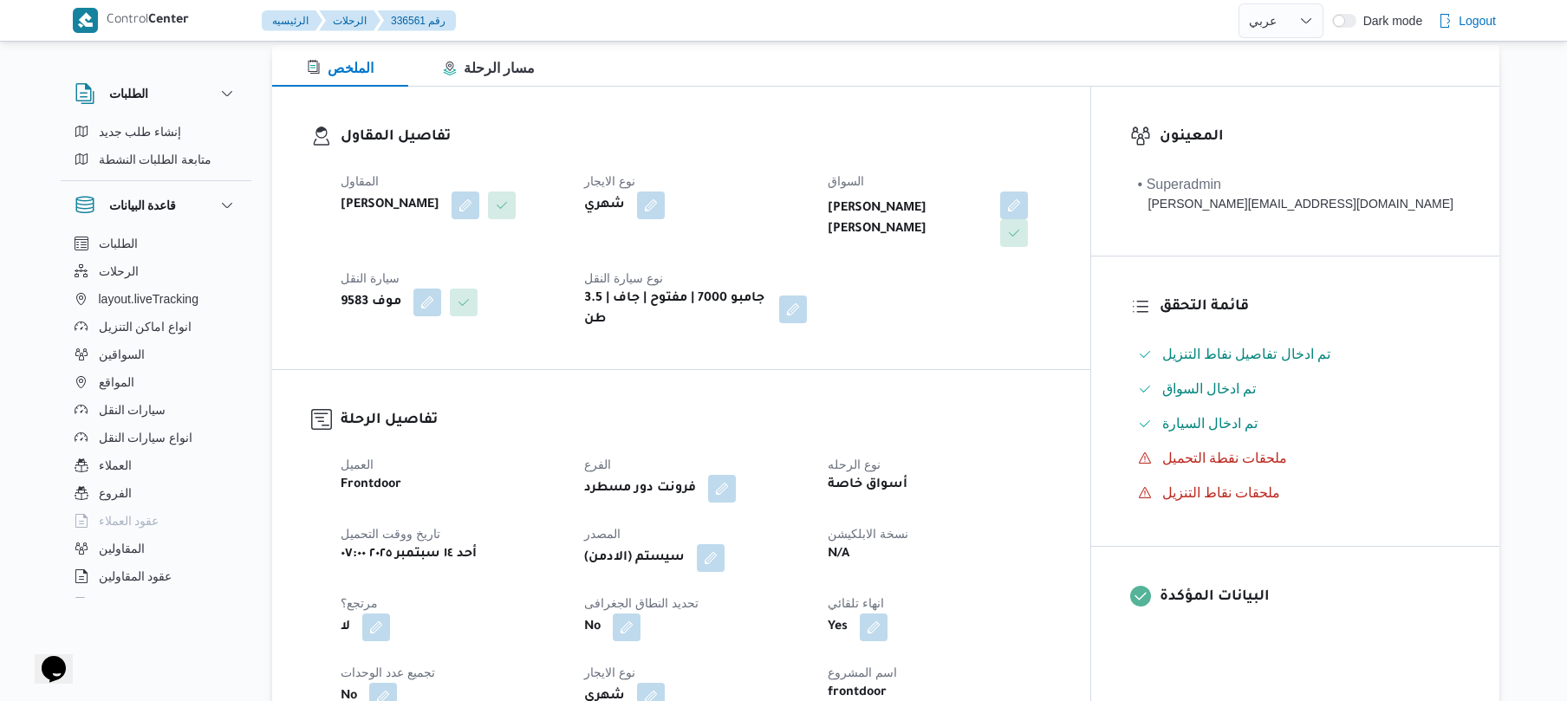
scroll to position [277, 0]
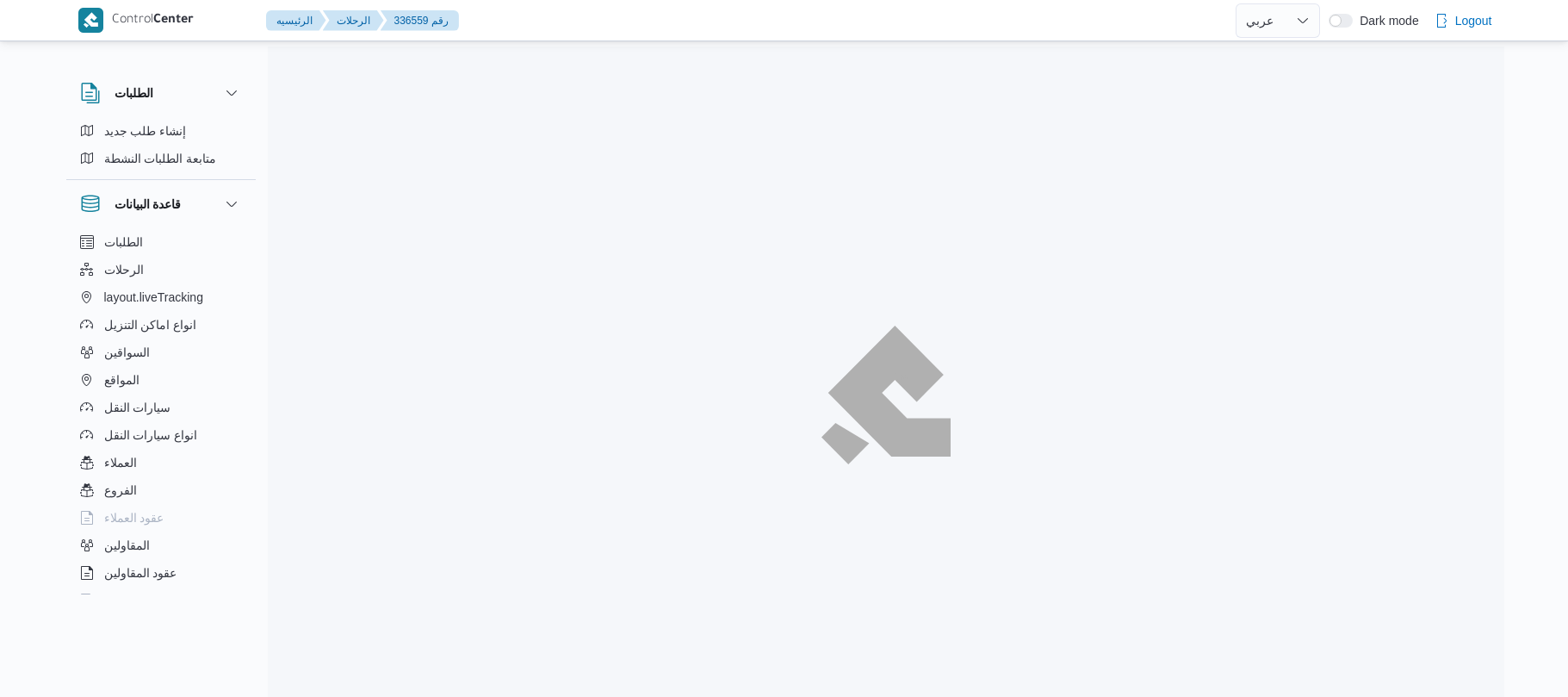
select select "ar"
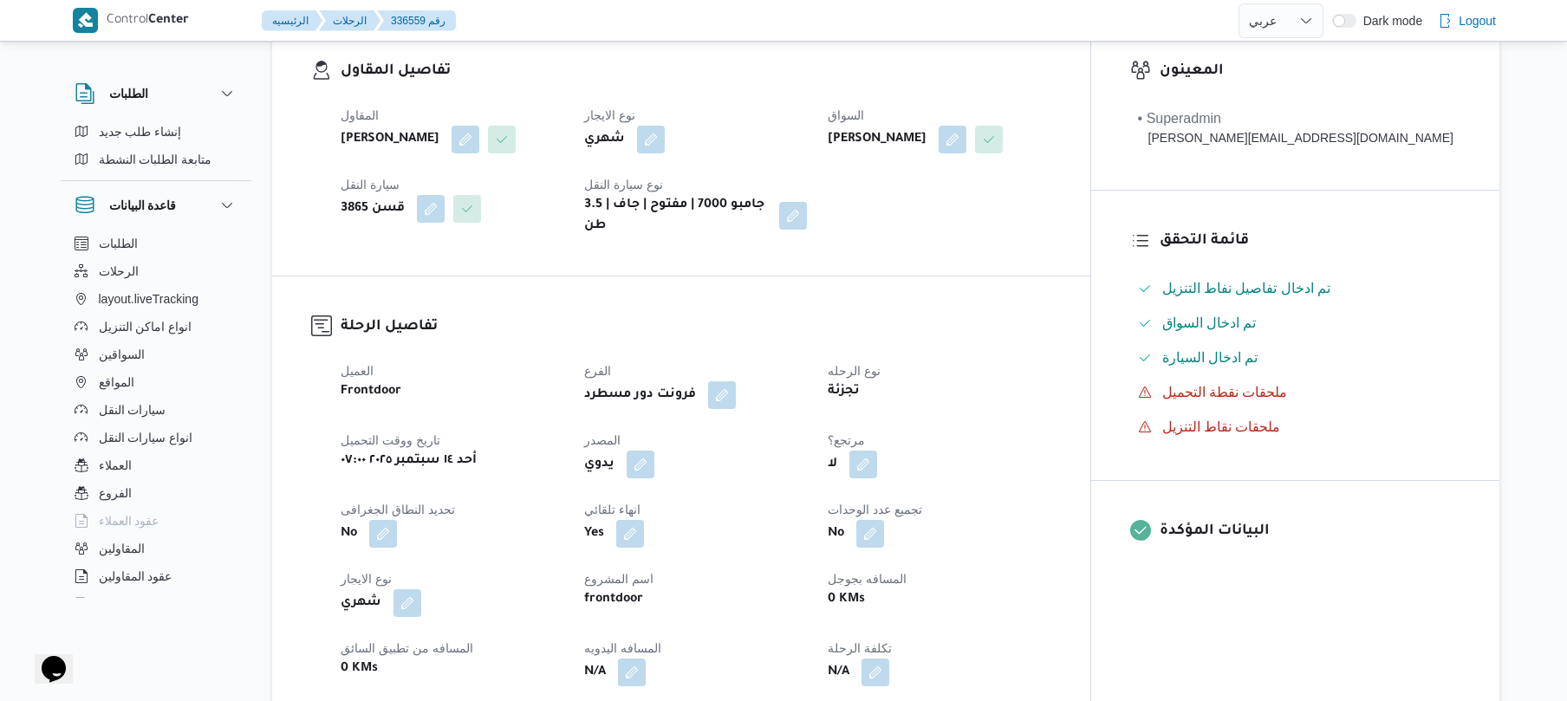
scroll to position [508, 0]
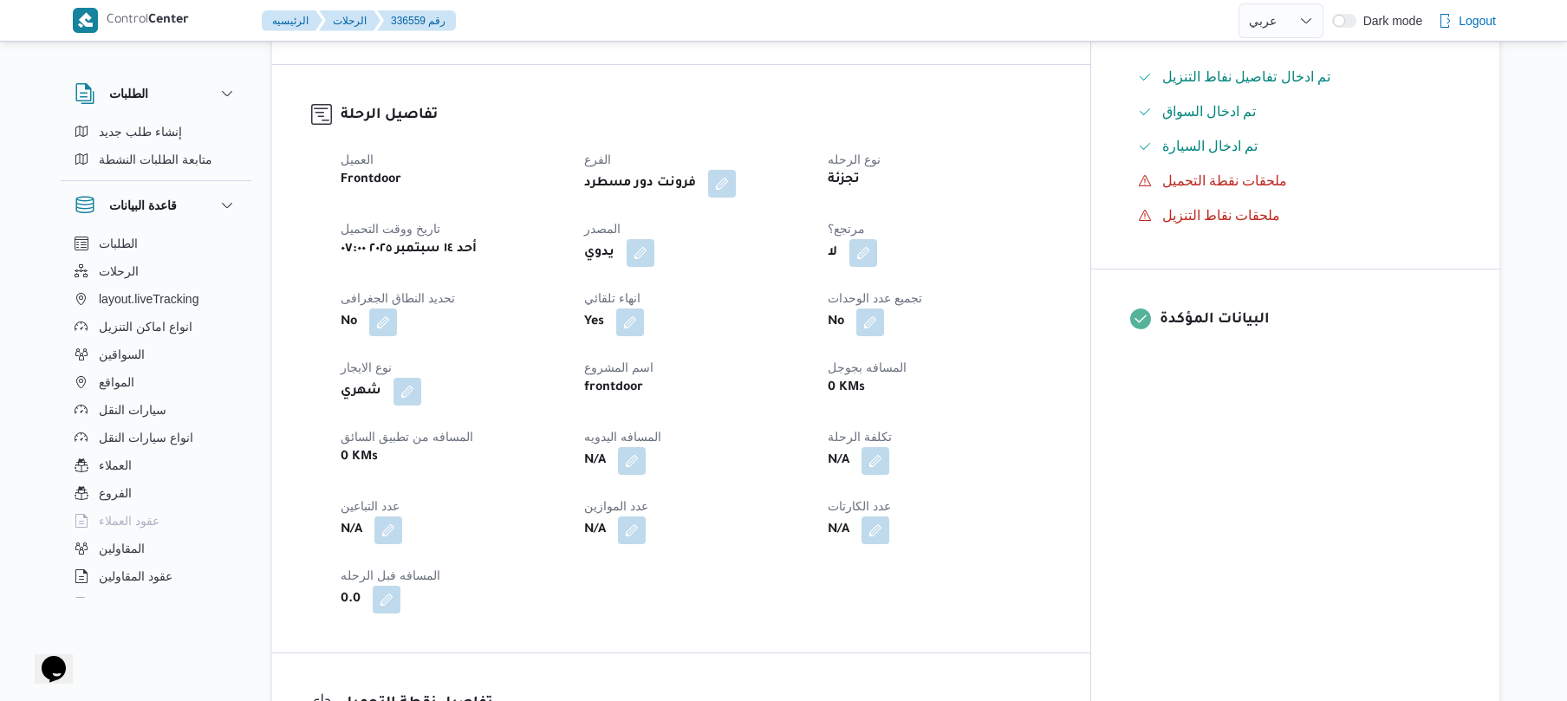
click at [690, 269] on div "يدوي" at bounding box center [695, 252] width 226 height 31
click at [654, 265] on button "button" at bounding box center [641, 252] width 28 height 28
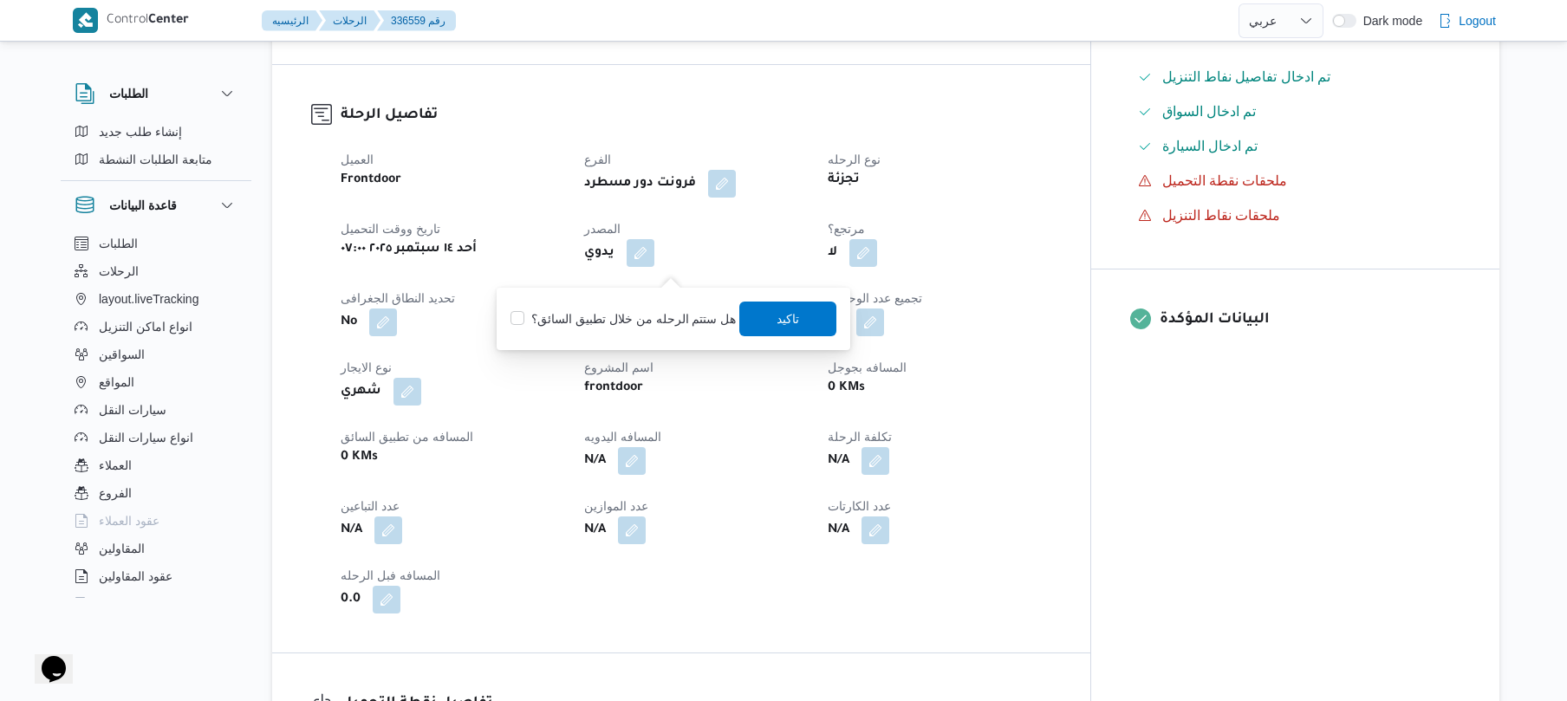
click at [643, 316] on label "هل ستتم الرحله من خلال تطبيق السائق؟" at bounding box center [622, 319] width 225 height 21
checkbox input "true"
click at [757, 313] on span "تاكيد" at bounding box center [788, 318] width 97 height 35
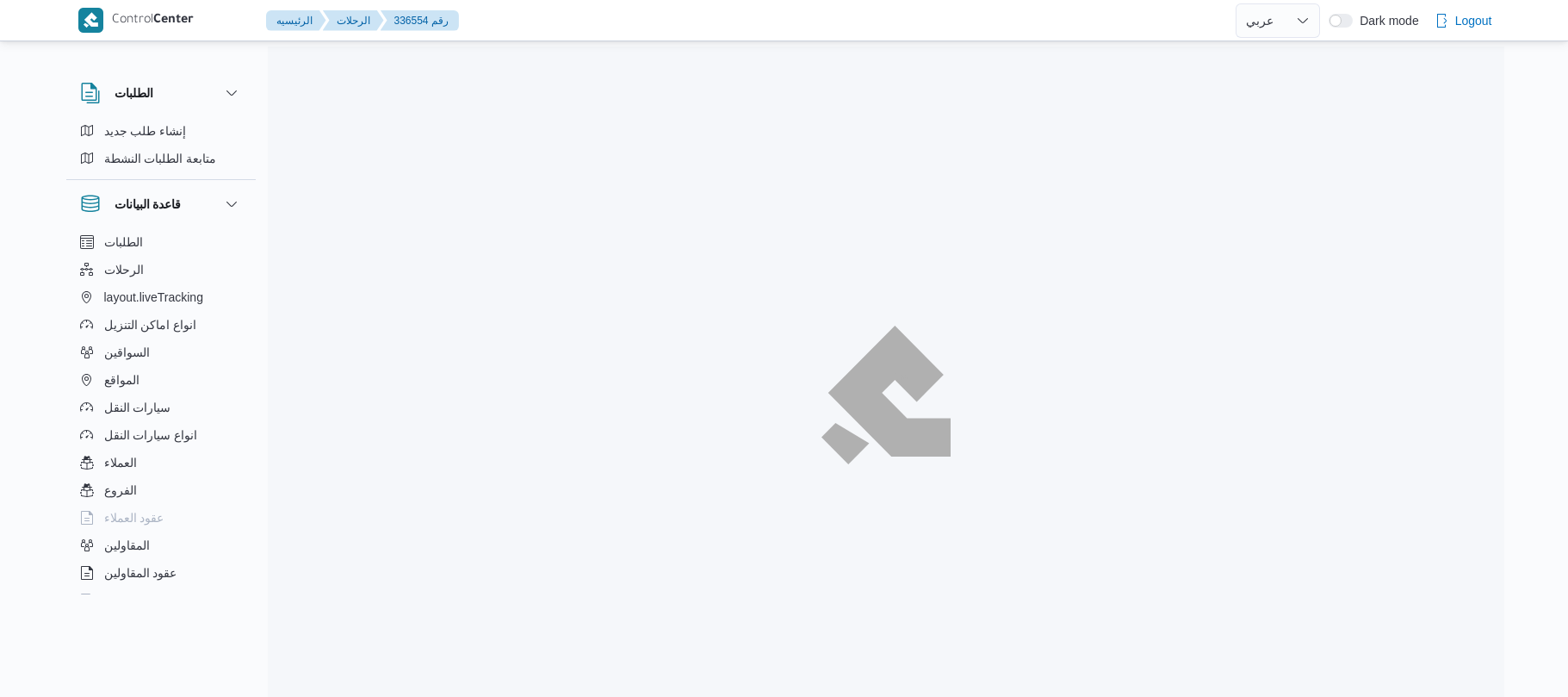
select select "ar"
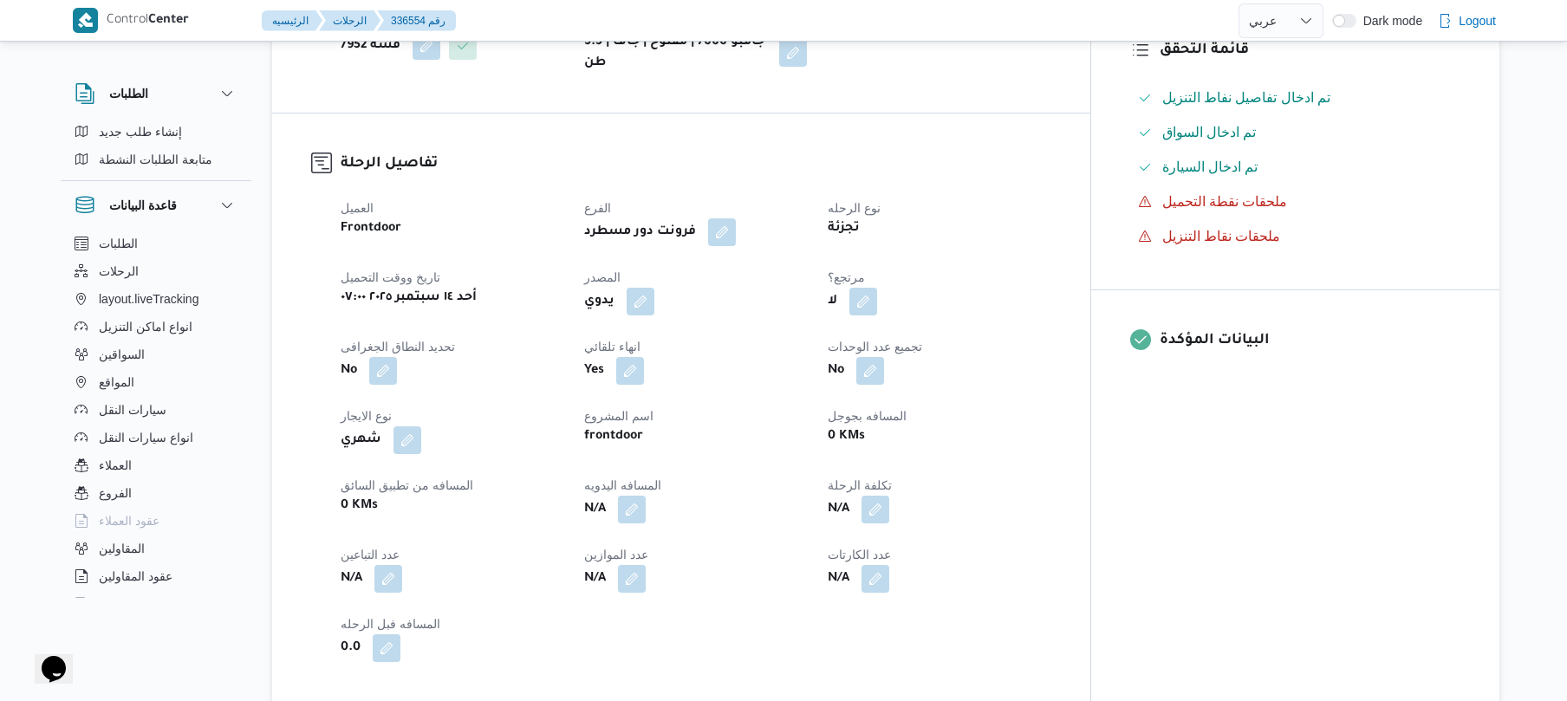
scroll to position [555, 0]
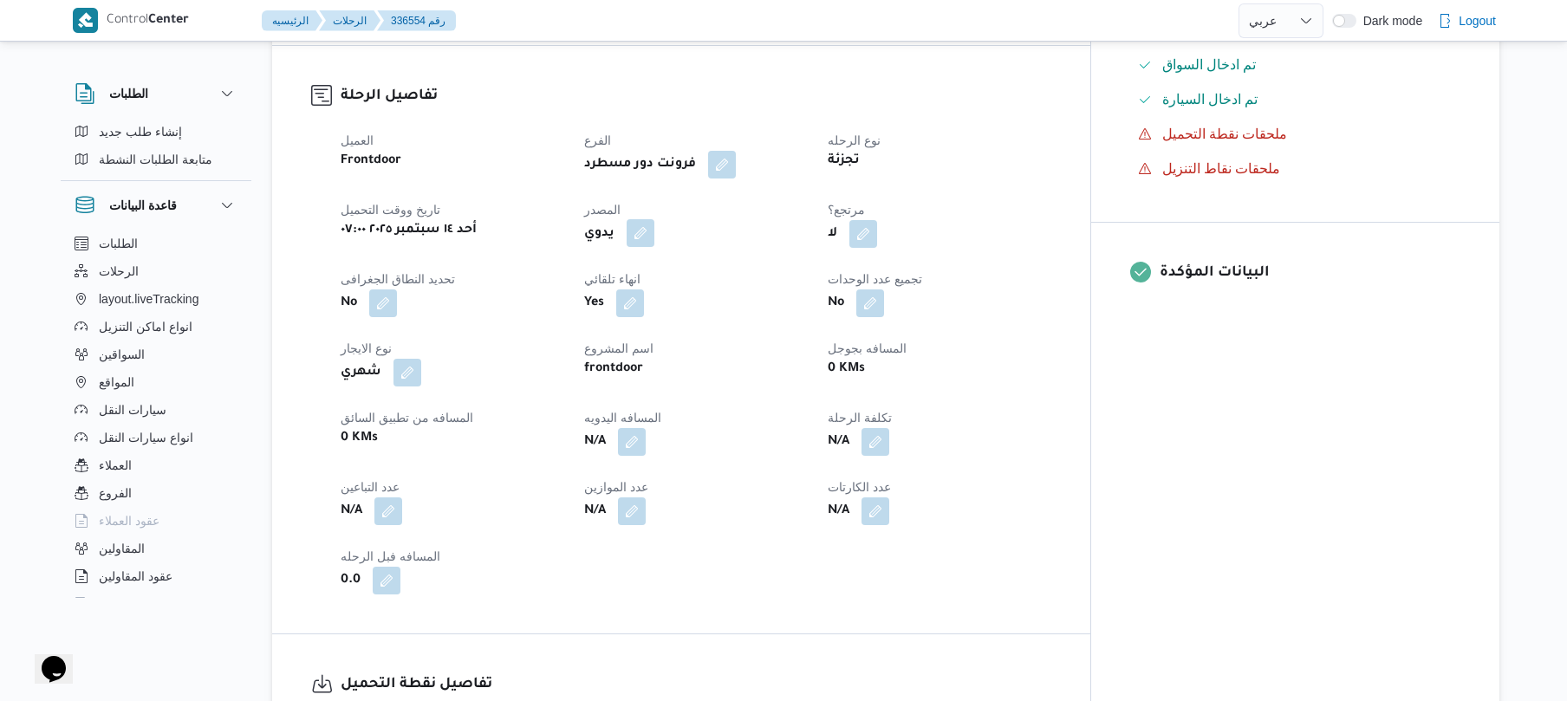
click at [654, 225] on button "button" at bounding box center [641, 233] width 28 height 28
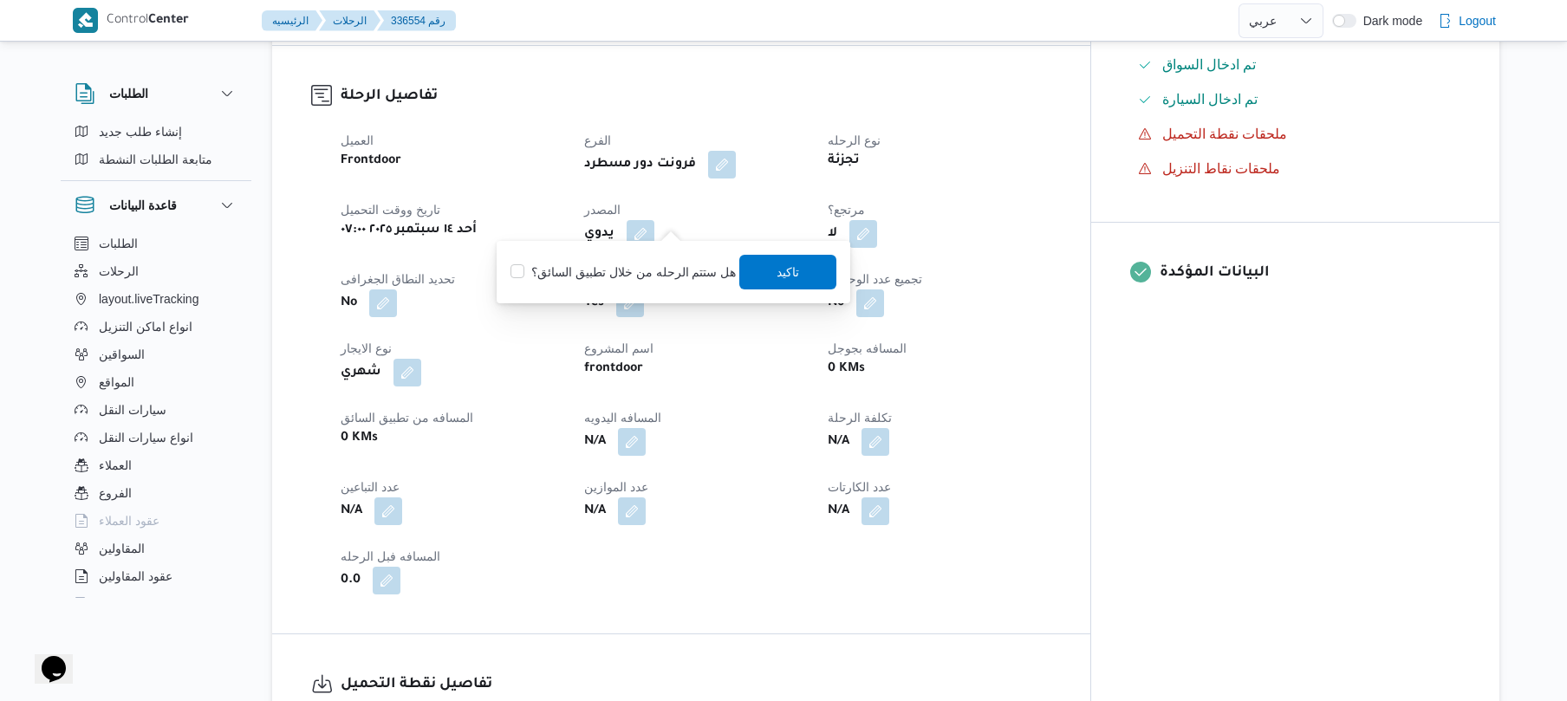
click at [648, 262] on label "هل ستتم الرحله من خلال تطبيق السائق؟" at bounding box center [622, 272] width 225 height 21
checkbox input "true"
click at [787, 267] on span "تاكيد" at bounding box center [788, 271] width 23 height 21
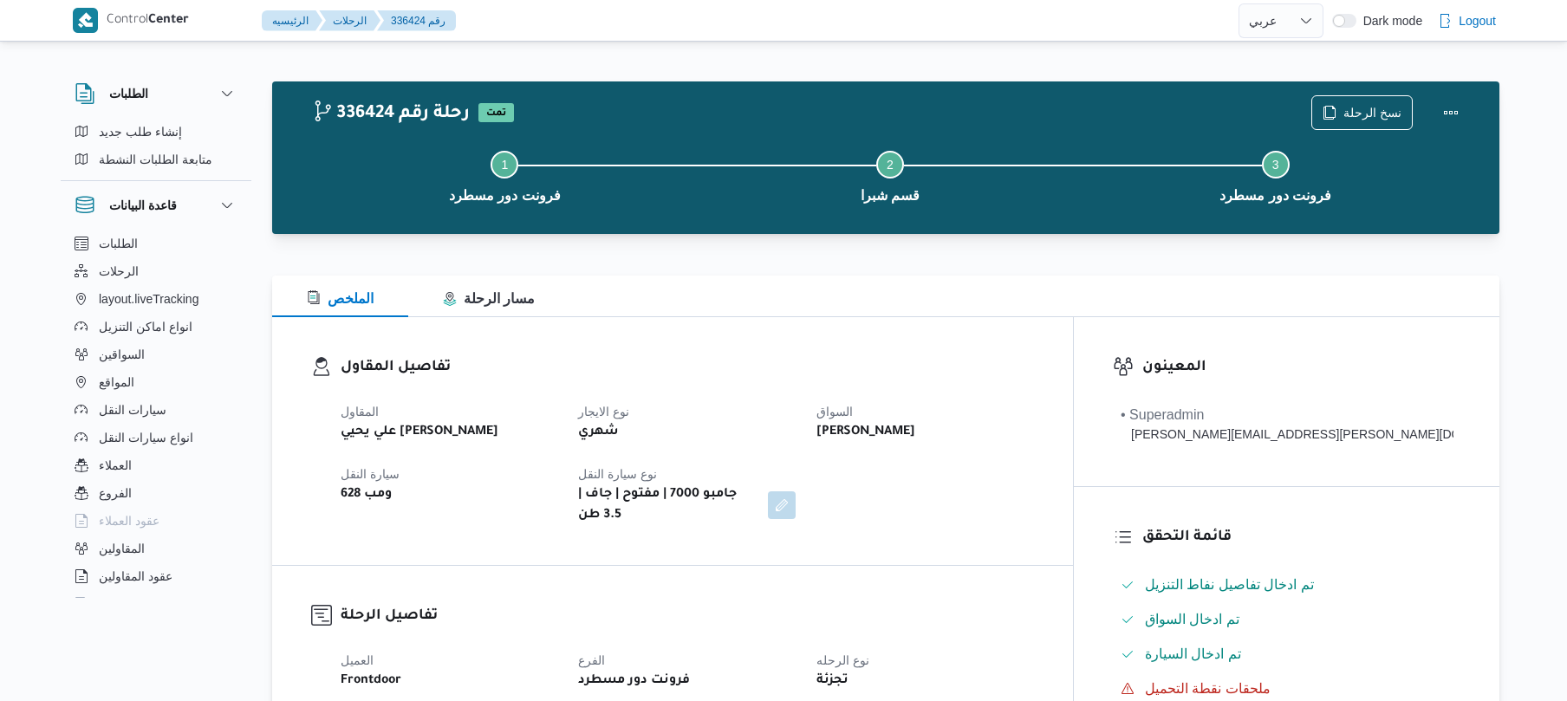
select select "ar"
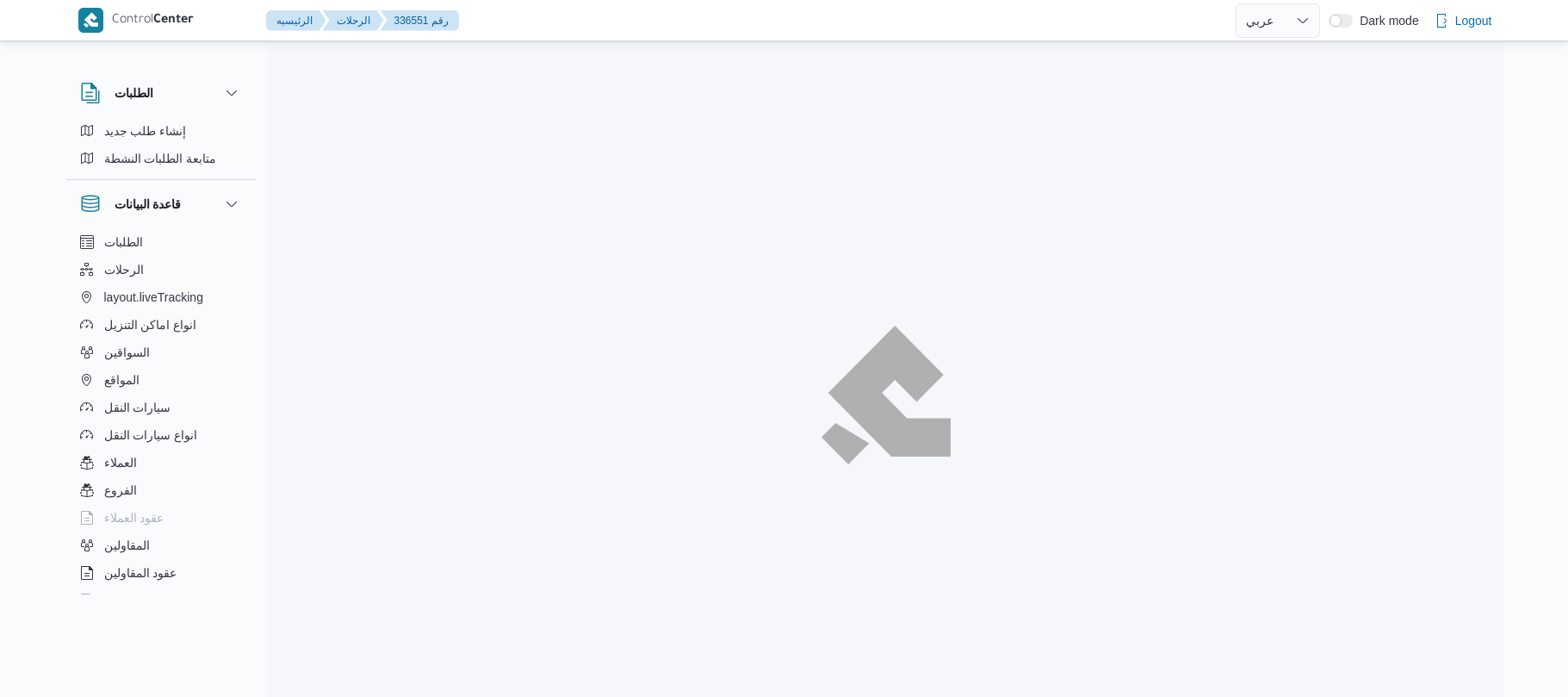
select select "ar"
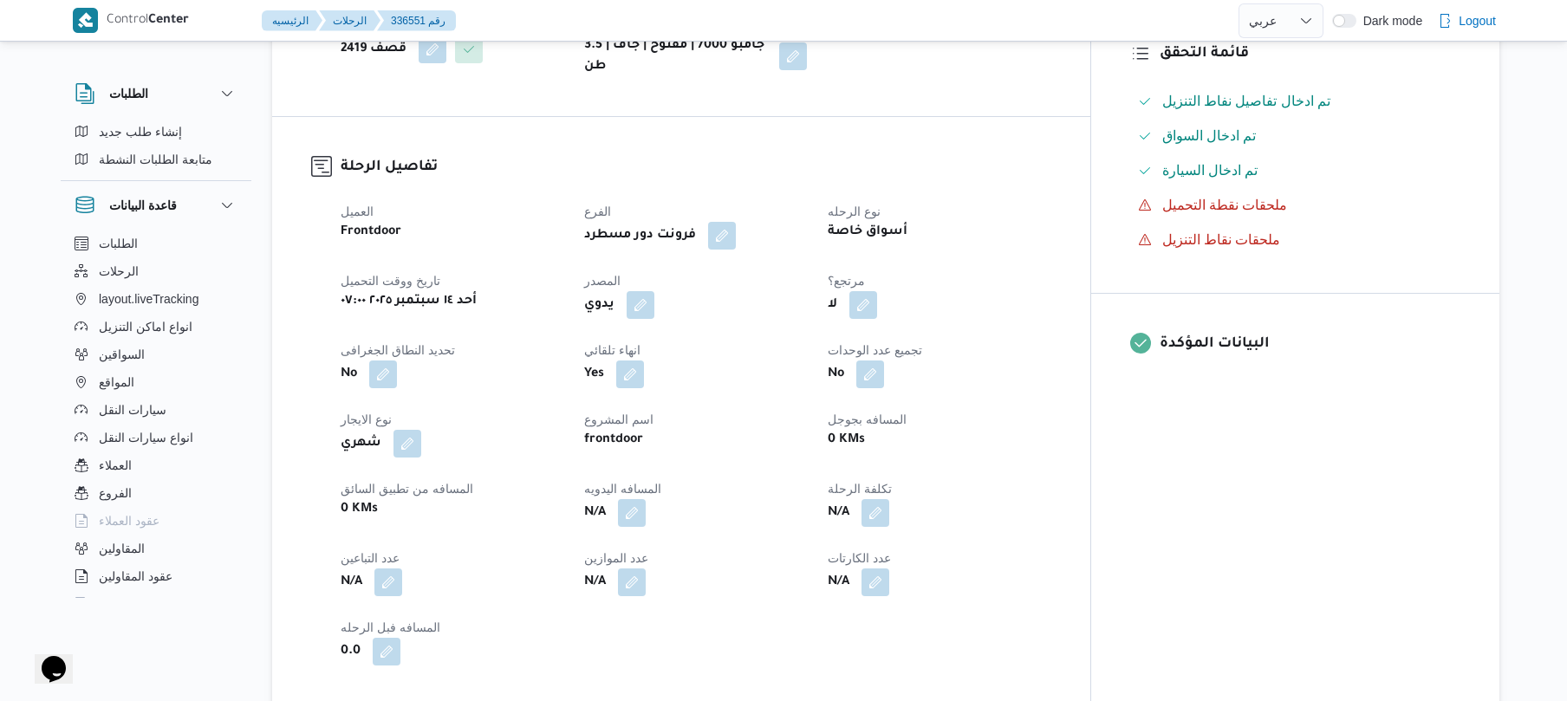
scroll to position [555, 0]
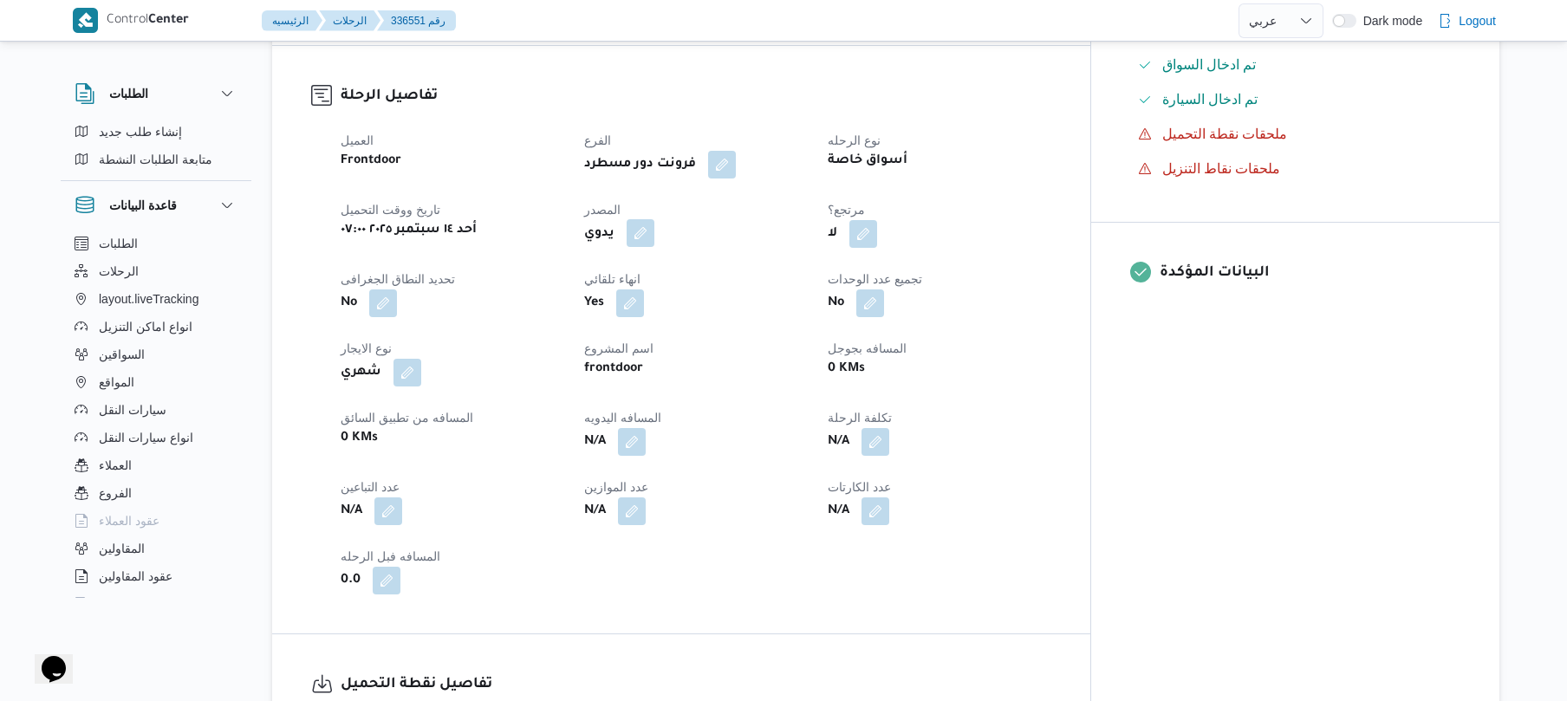
click at [654, 219] on button "button" at bounding box center [641, 233] width 28 height 28
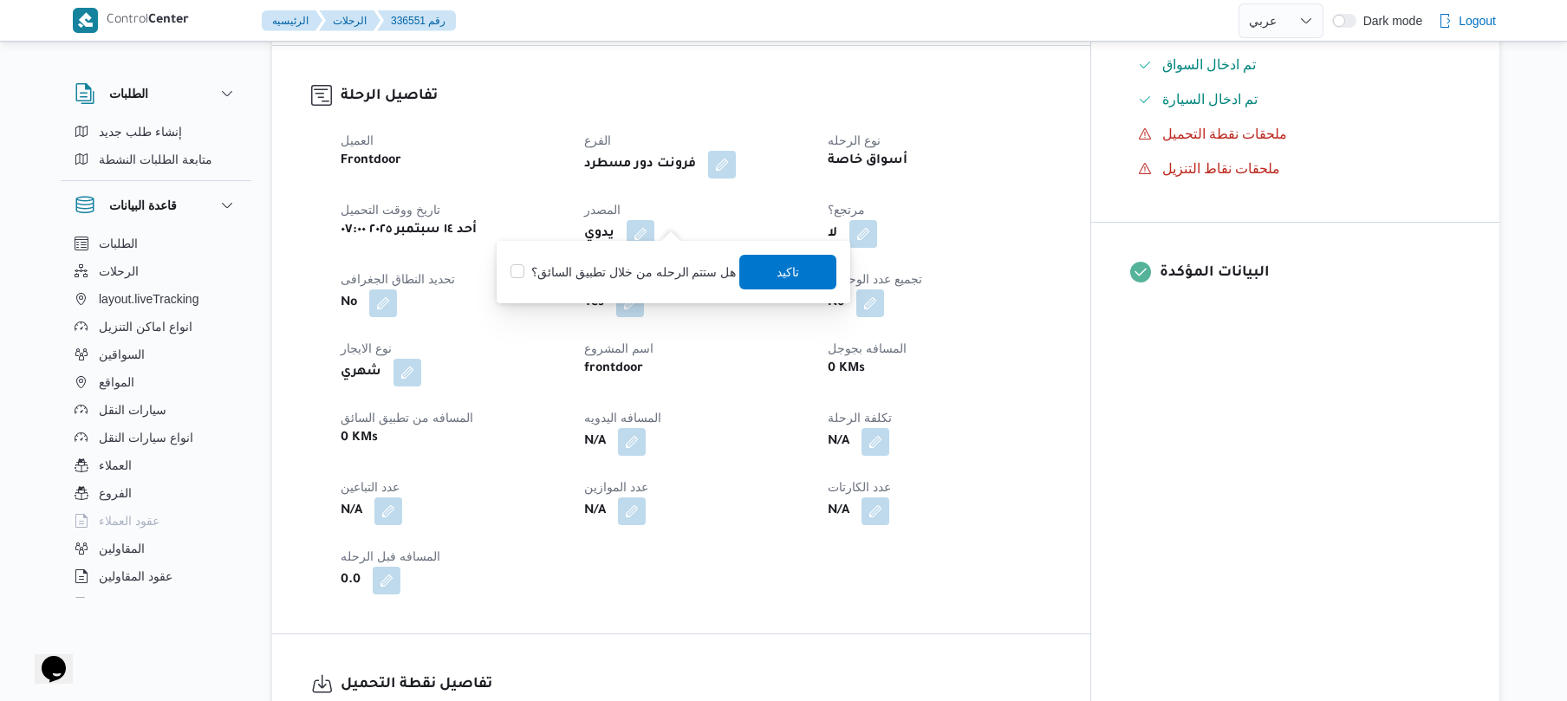
click at [648, 271] on label "هل ستتم الرحله من خلال تطبيق السائق؟" at bounding box center [622, 272] width 225 height 21
checkbox input "true"
click at [766, 272] on span "تاكيد" at bounding box center [788, 271] width 97 height 35
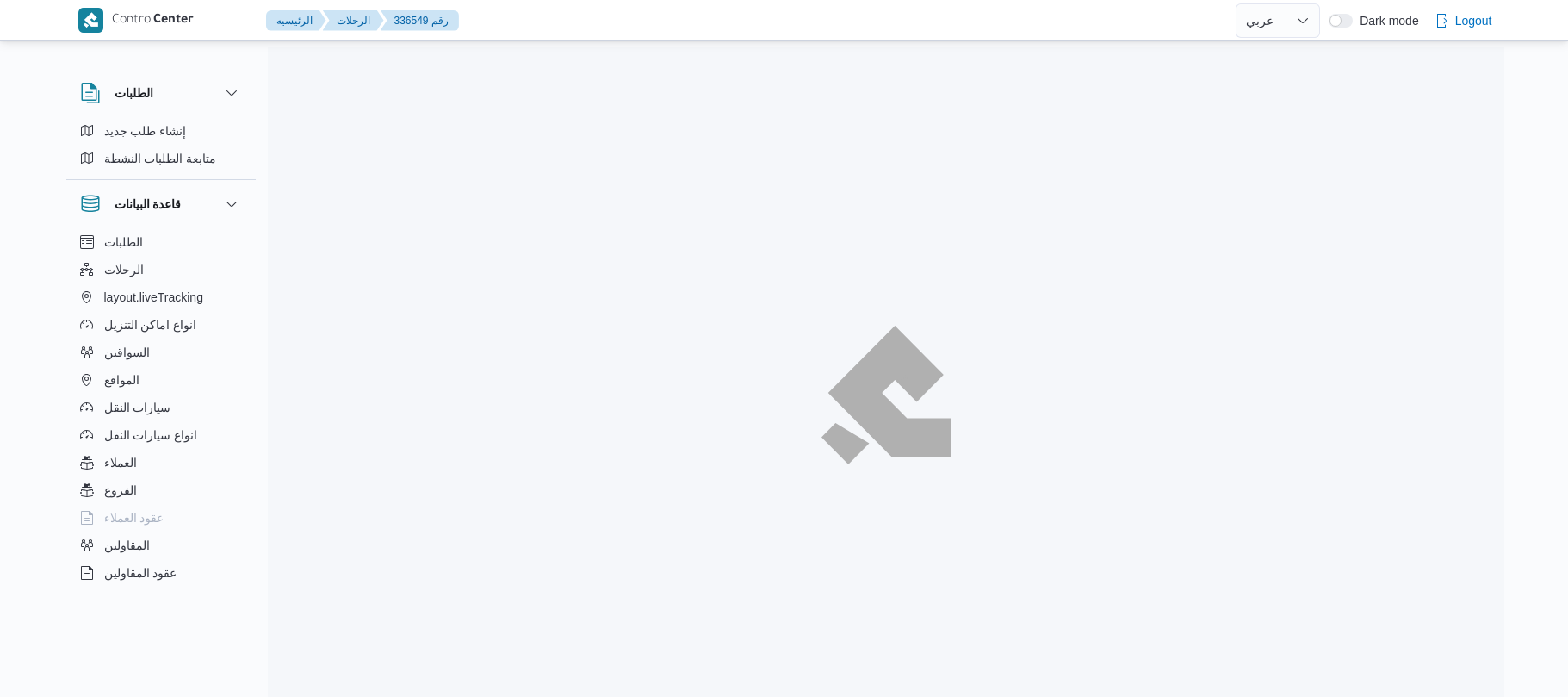
select select "ar"
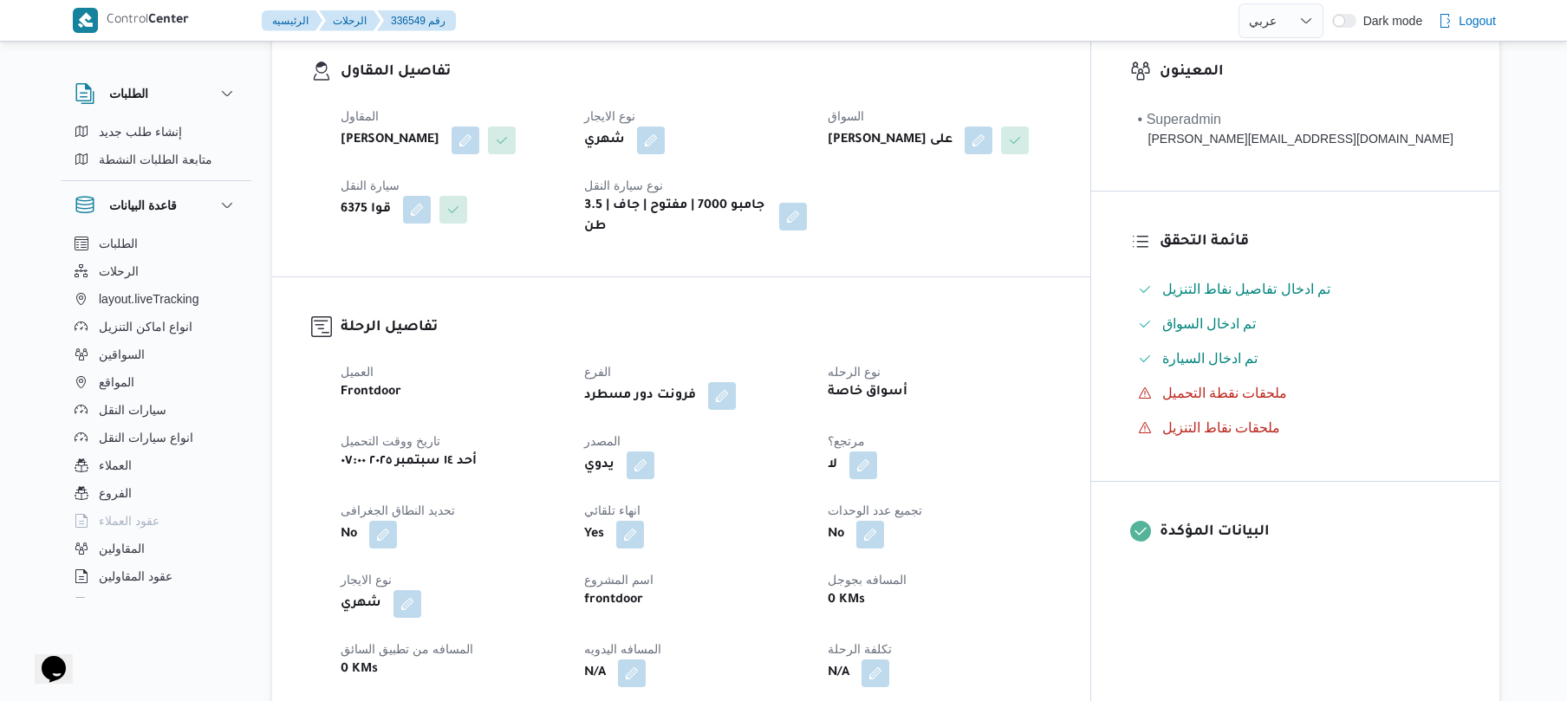
scroll to position [462, 0]
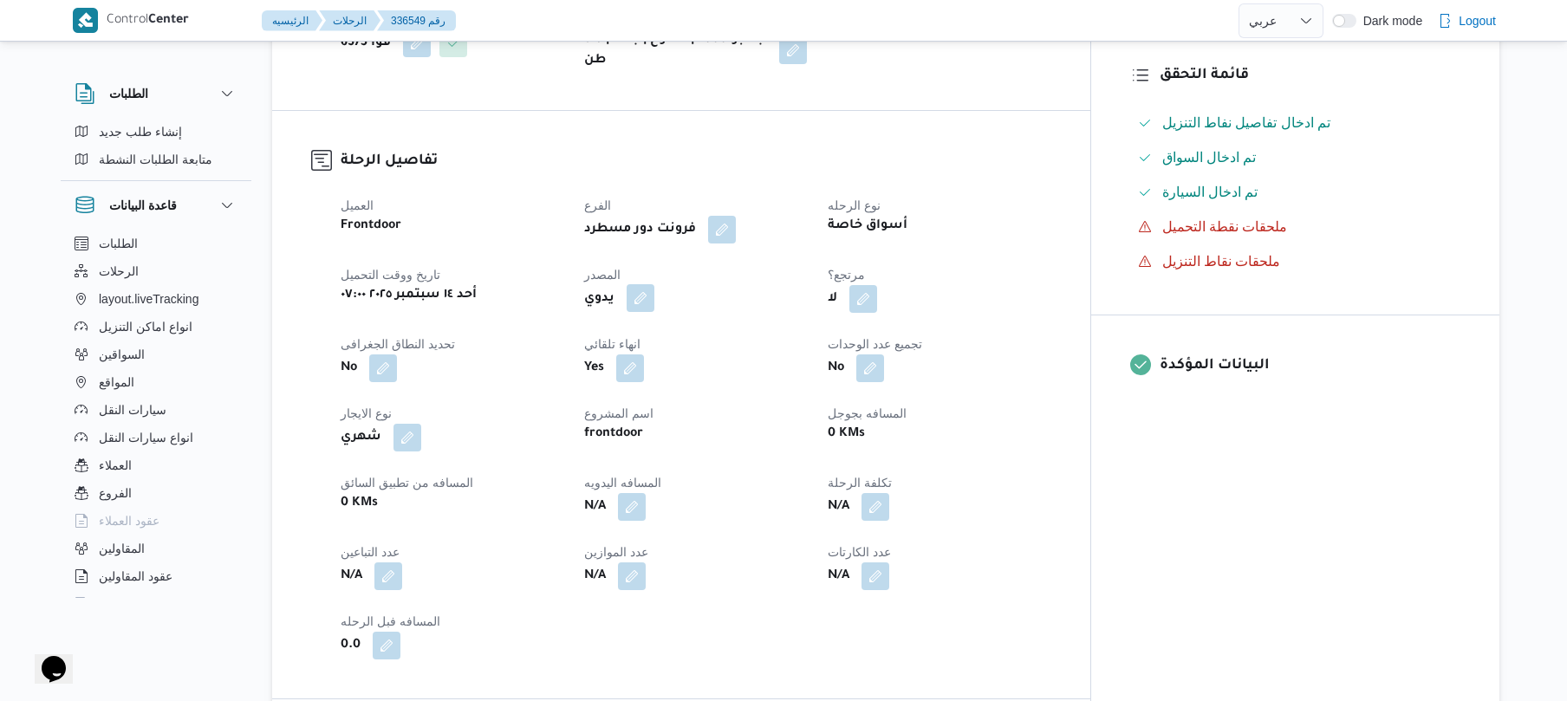
click at [654, 307] on button "button" at bounding box center [641, 298] width 28 height 28
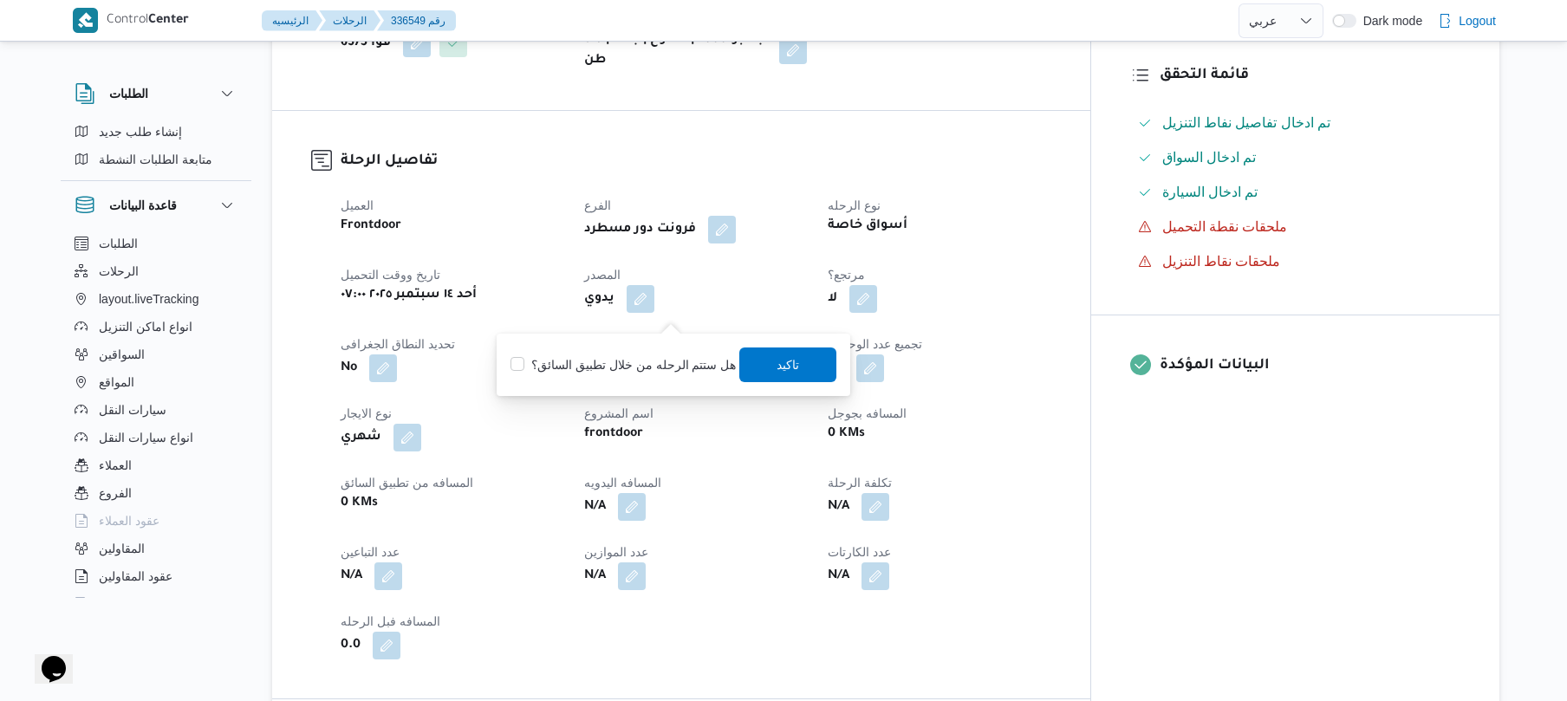
click at [653, 362] on label "هل ستتم الرحله من خلال تطبيق السائق؟" at bounding box center [622, 364] width 225 height 21
checkbox input "true"
click at [777, 366] on span "تاكيد" at bounding box center [788, 364] width 23 height 21
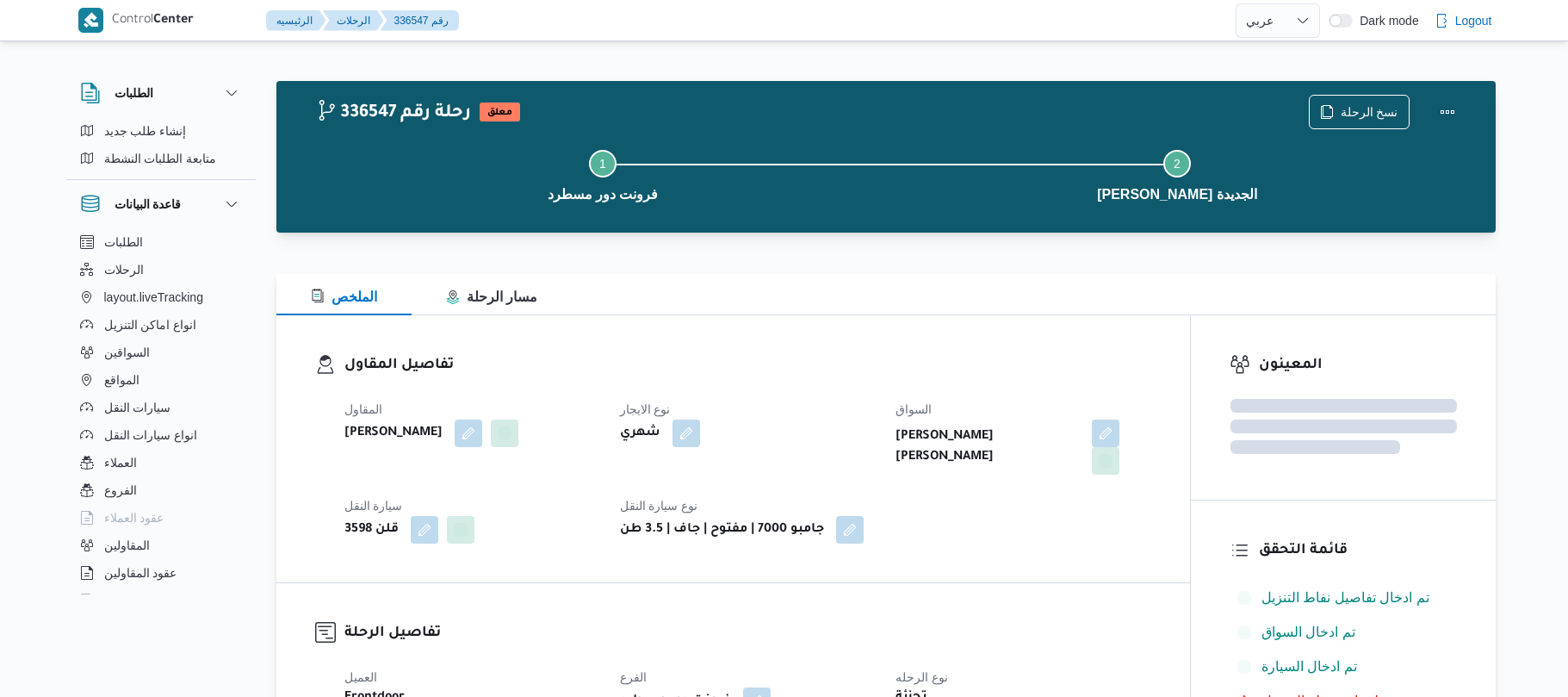
select select "ar"
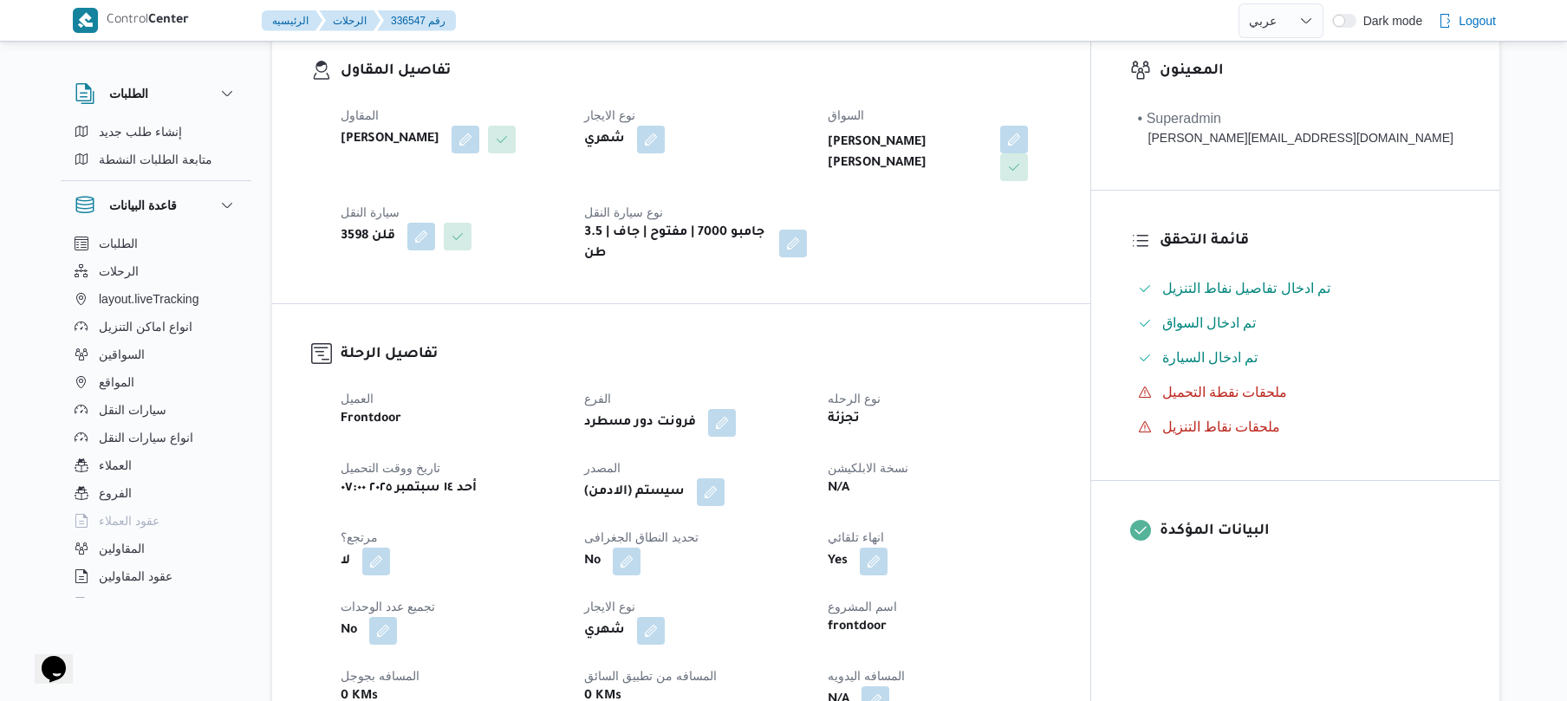
scroll to position [508, 0]
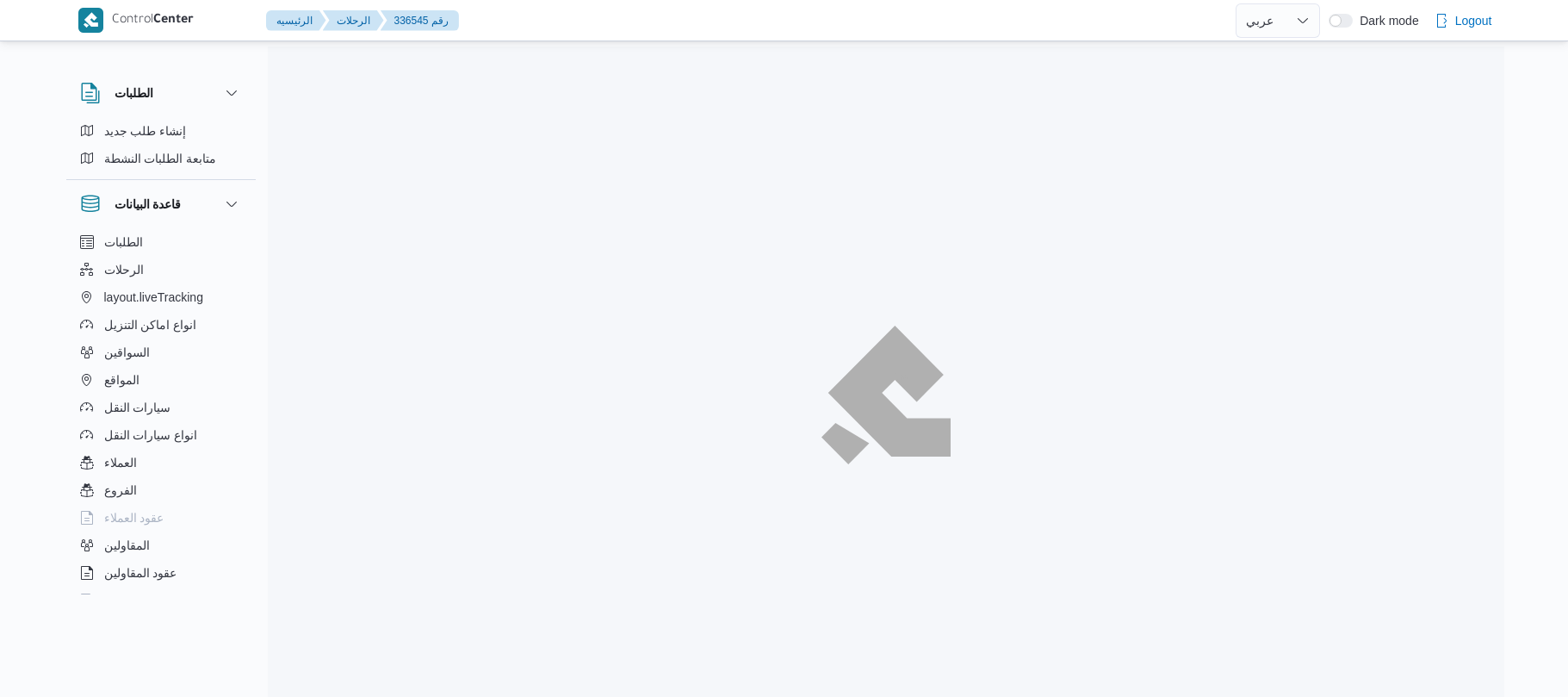
select select "ar"
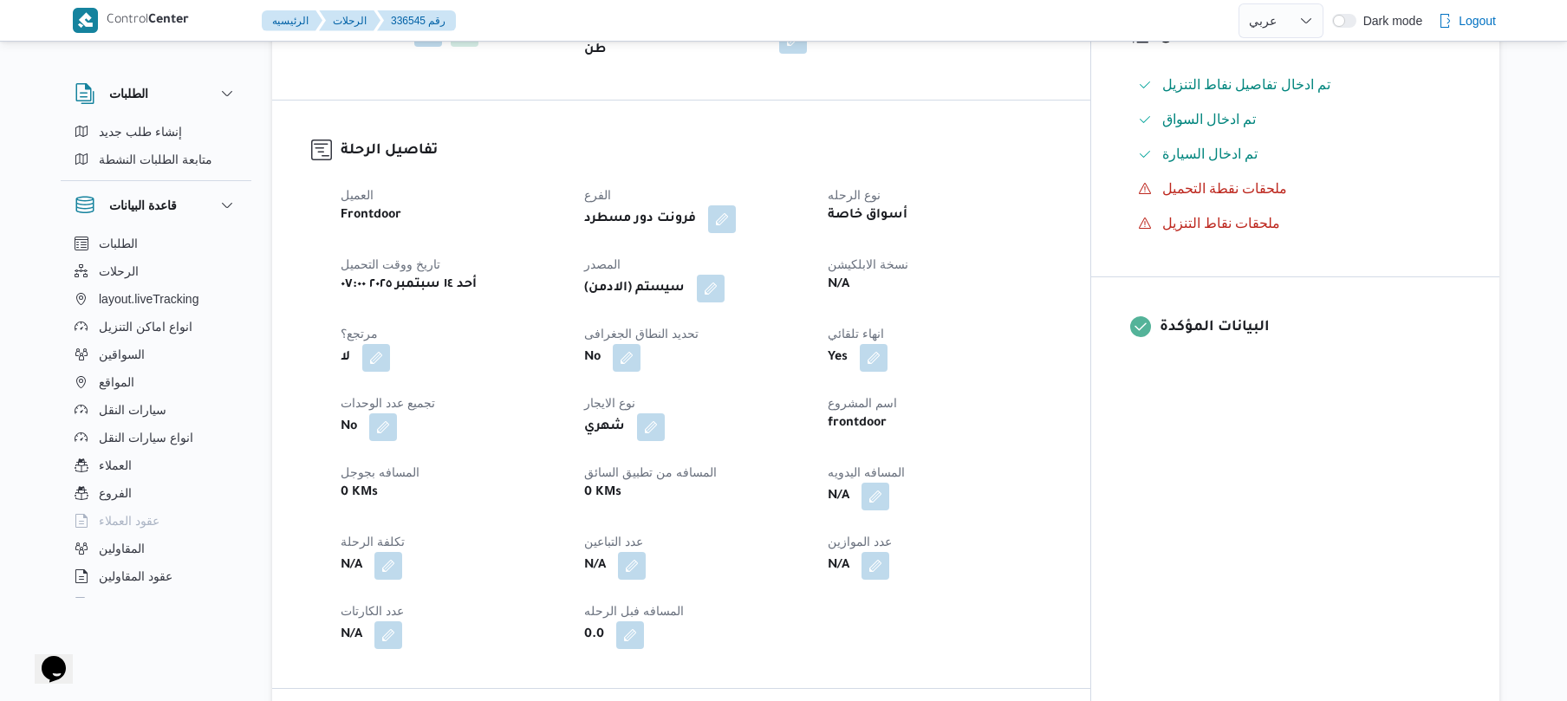
scroll to position [601, 0]
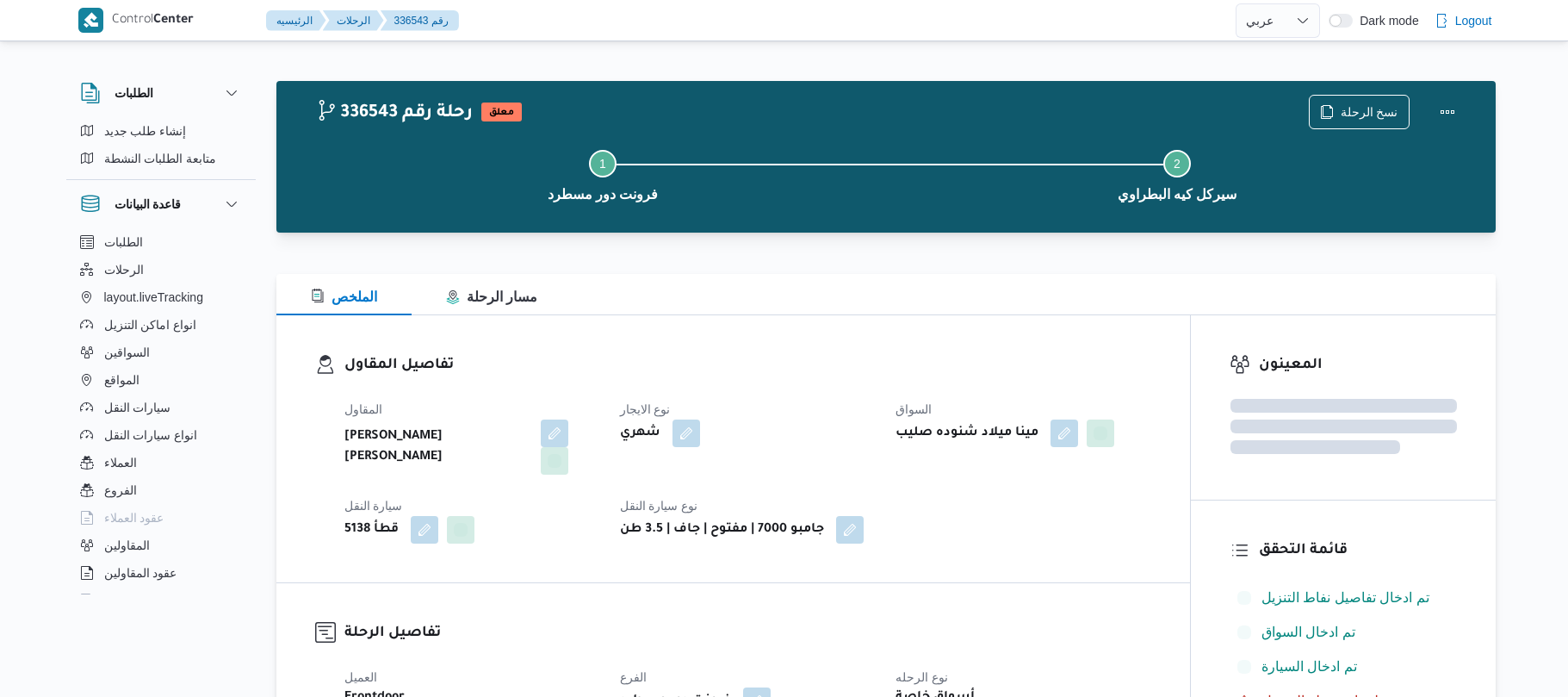
select select "ar"
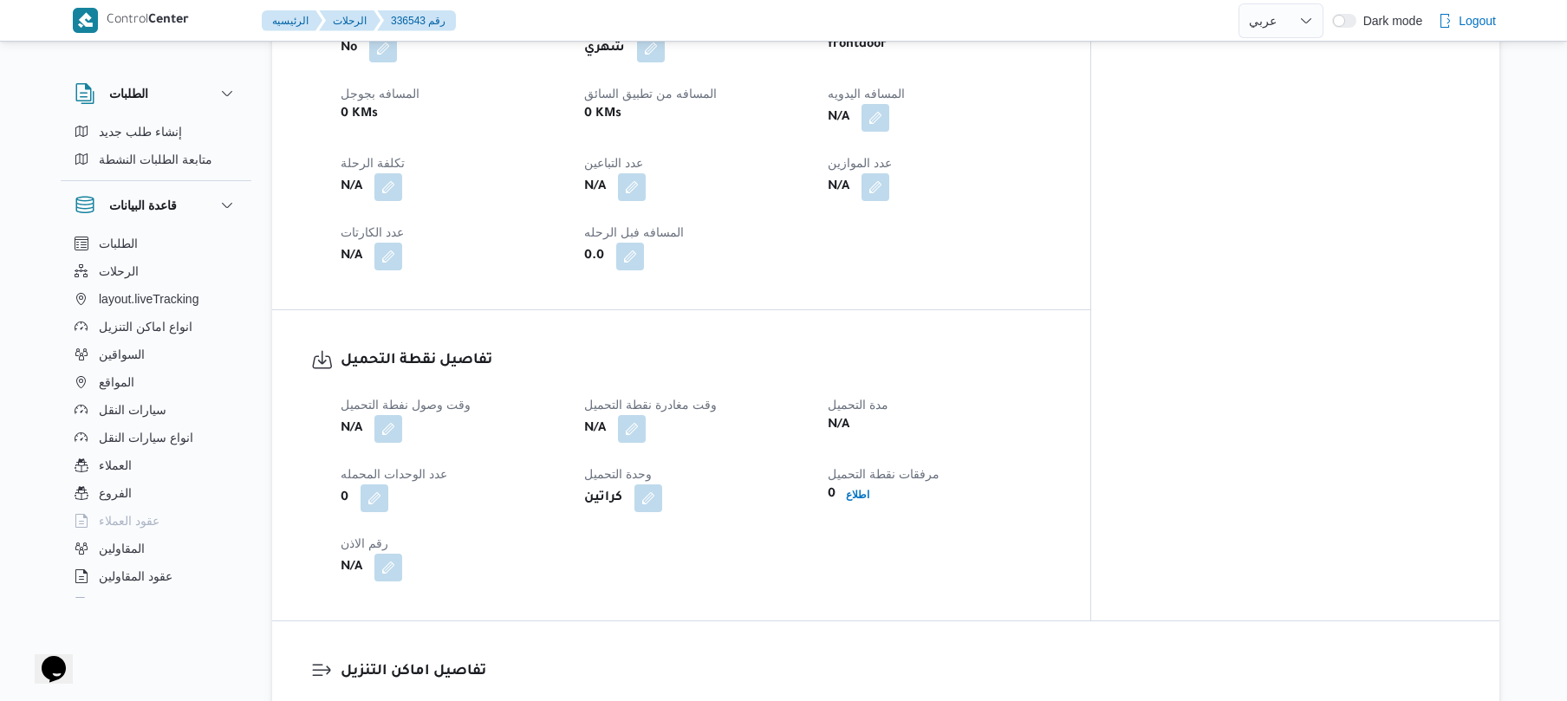
scroll to position [813, 0]
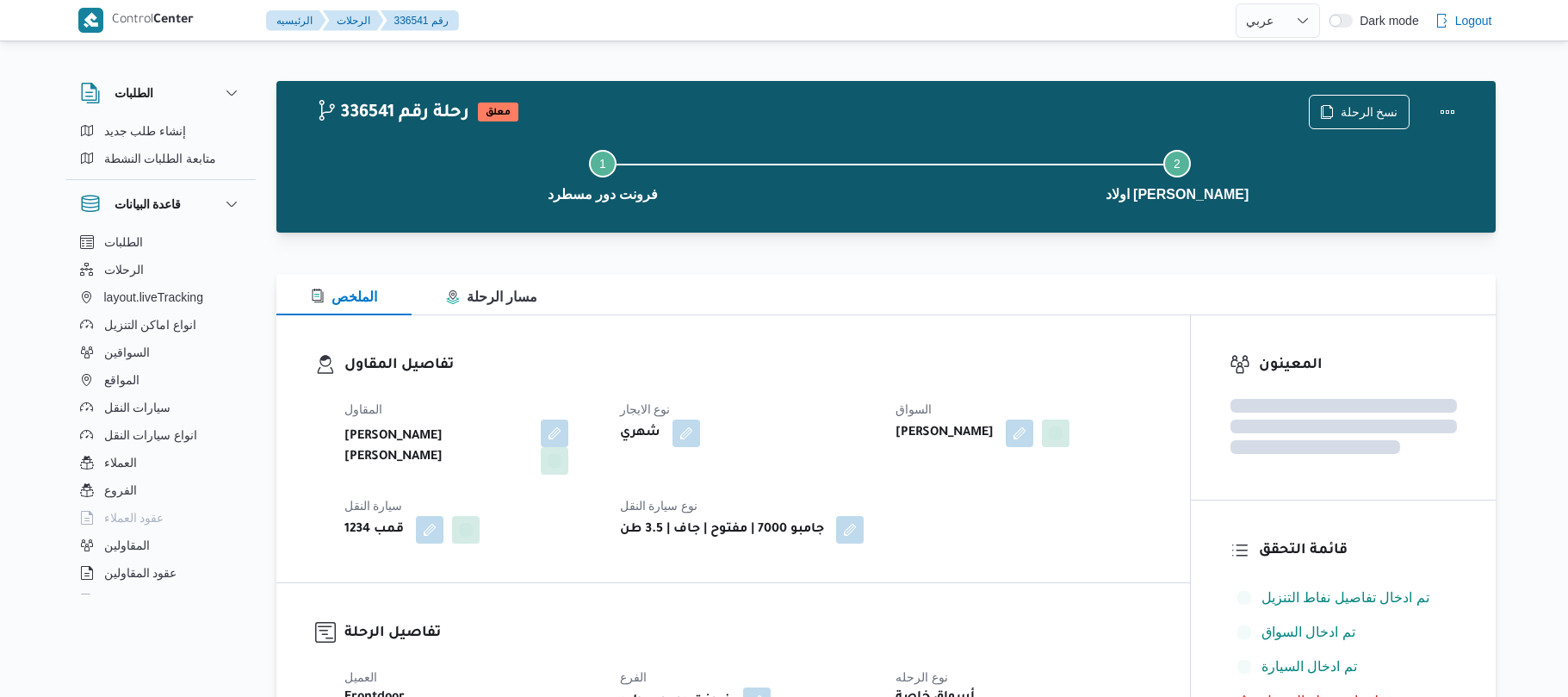
select select "ar"
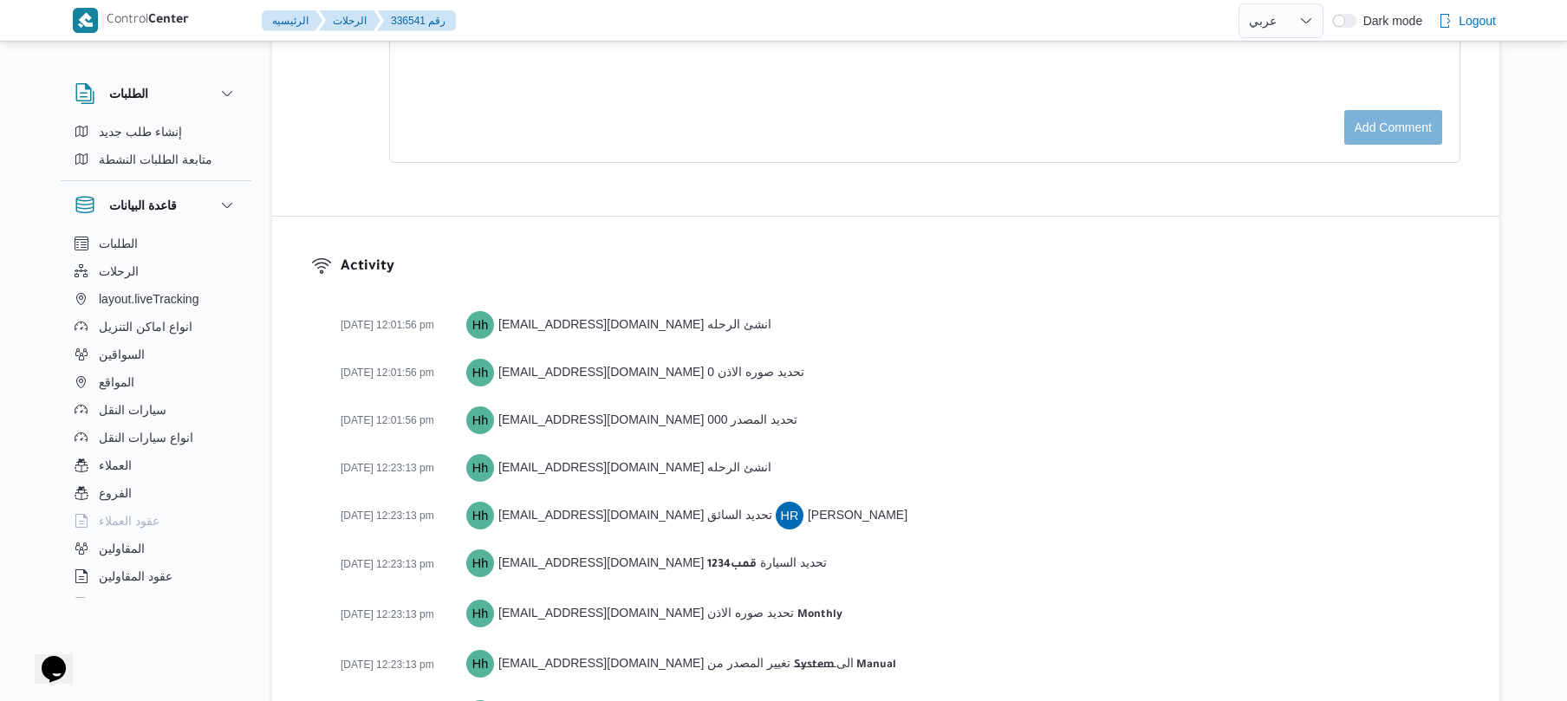
scroll to position [2274, 0]
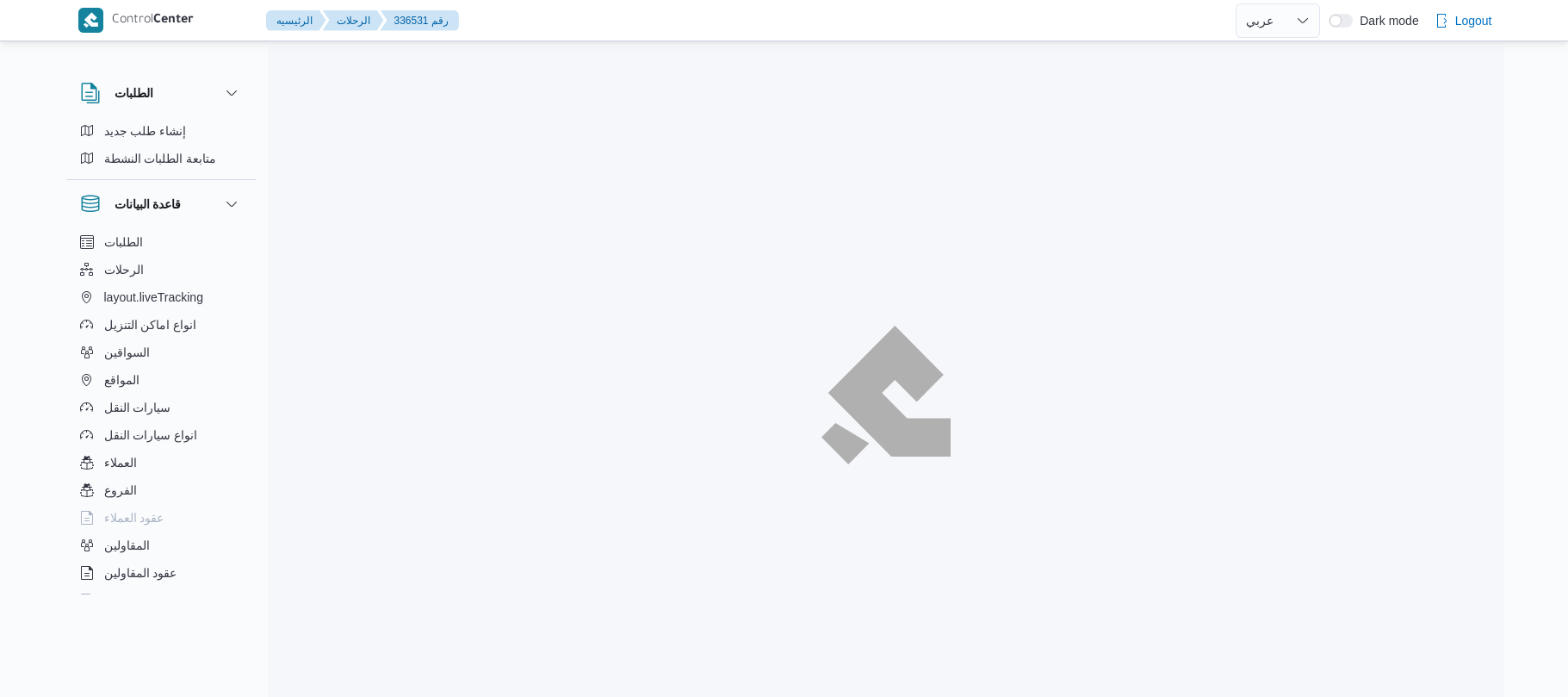
select select "ar"
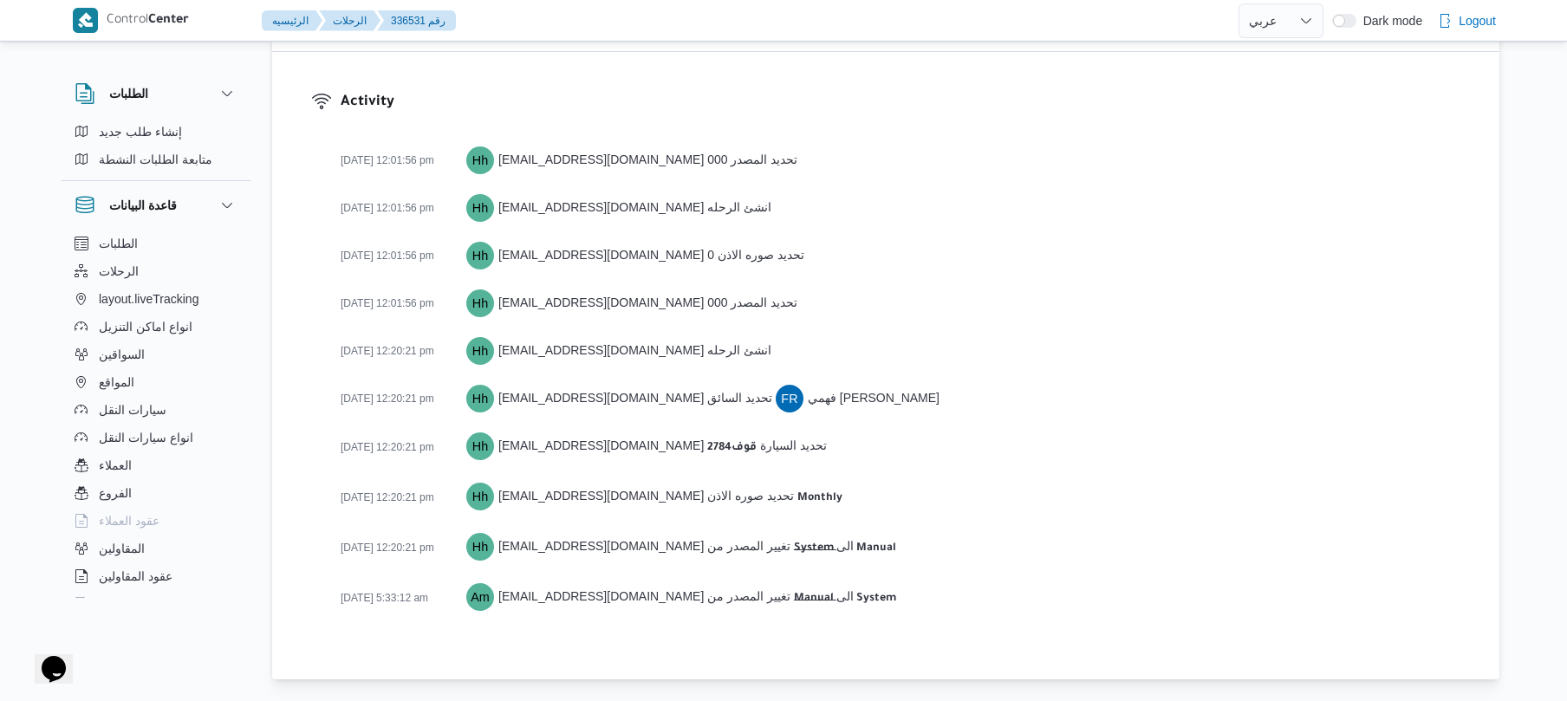
scroll to position [2321, 0]
